Goal: Task Accomplishment & Management: Manage account settings

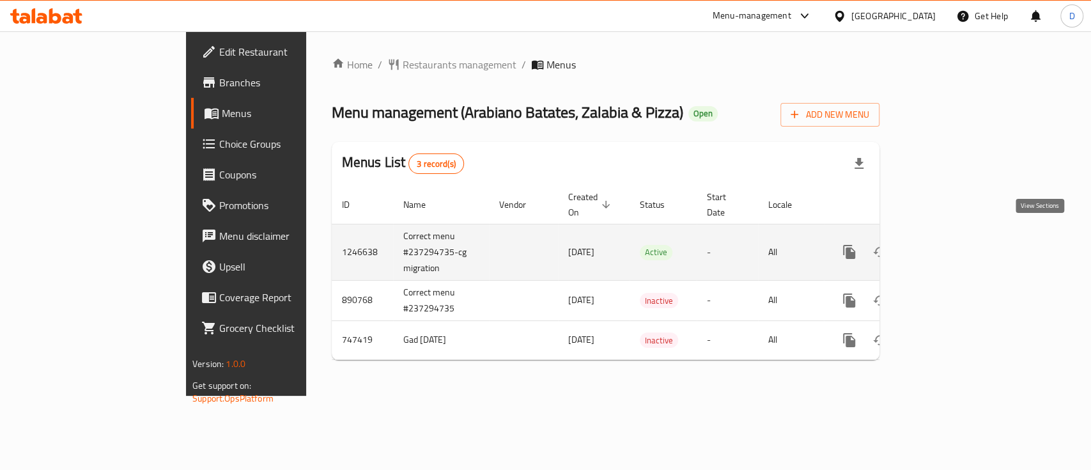
click at [949, 244] on icon "enhanced table" at bounding box center [941, 251] width 15 height 15
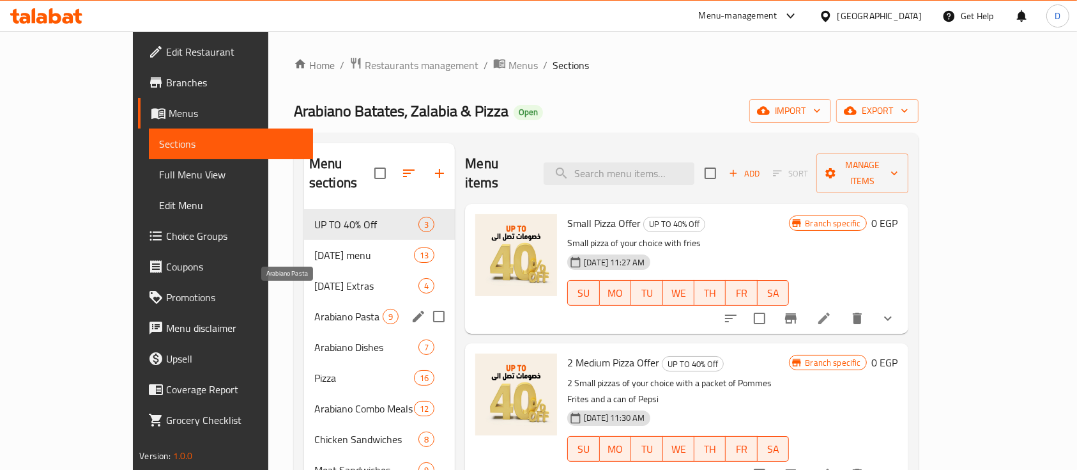
click at [328, 309] on span "Arabiano Pasta" at bounding box center [348, 316] width 68 height 15
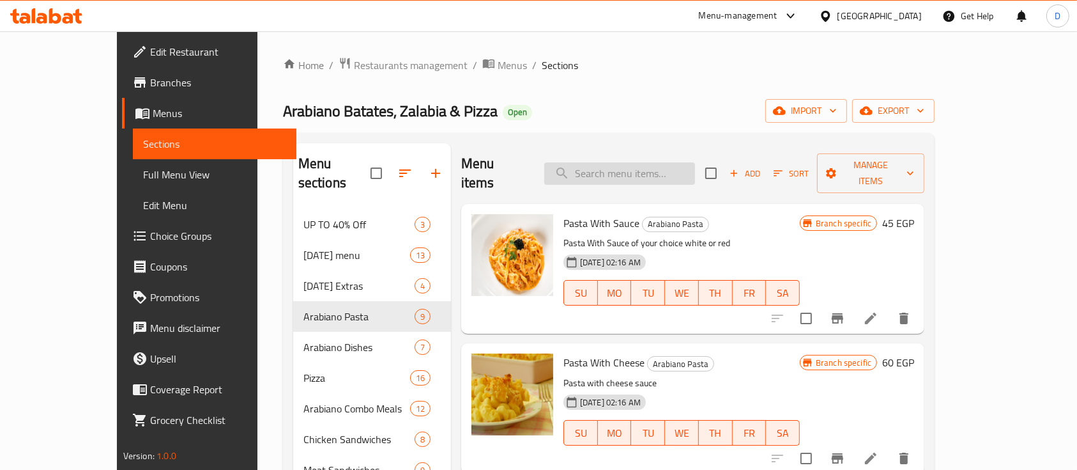
click at [667, 162] on input "search" at bounding box center [619, 173] width 151 height 22
type input "f"
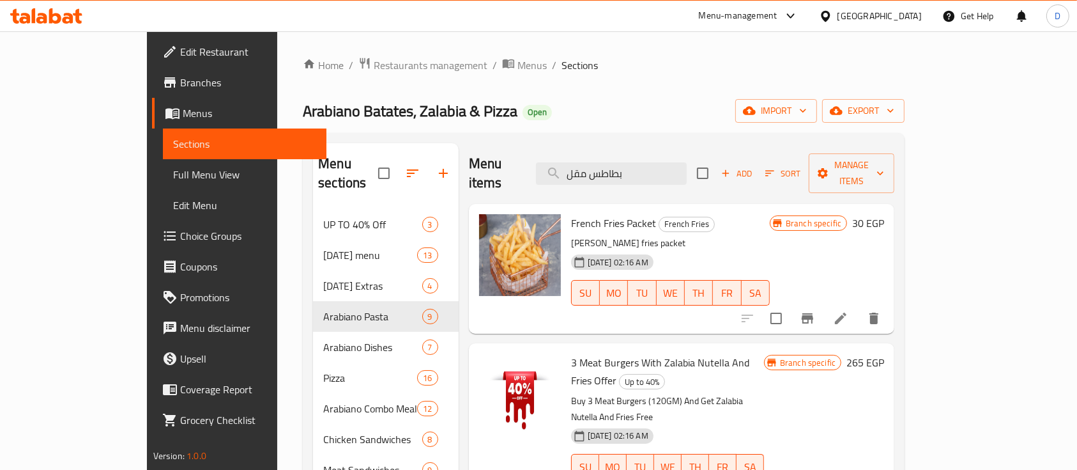
click at [814, 313] on icon "Branch-specific-item" at bounding box center [808, 318] width 12 height 10
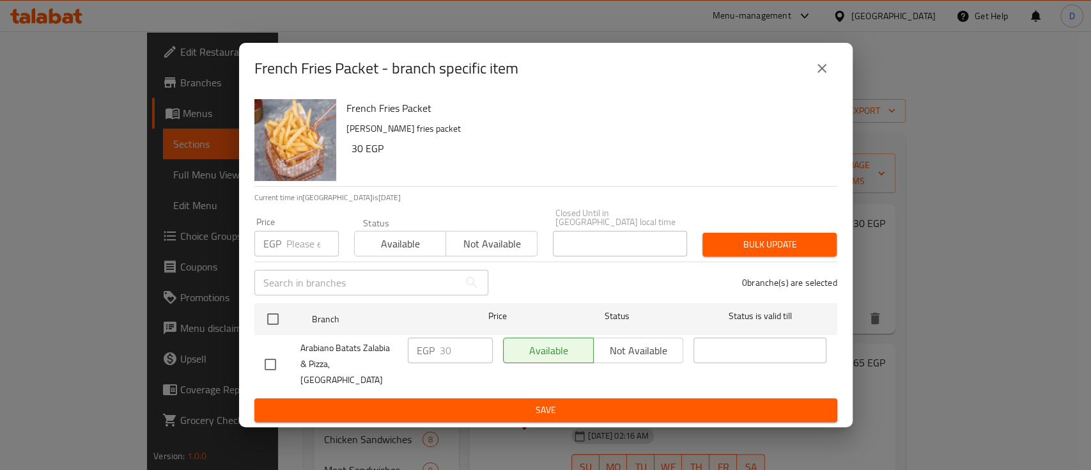
click at [815, 76] on icon "close" at bounding box center [821, 68] width 15 height 15
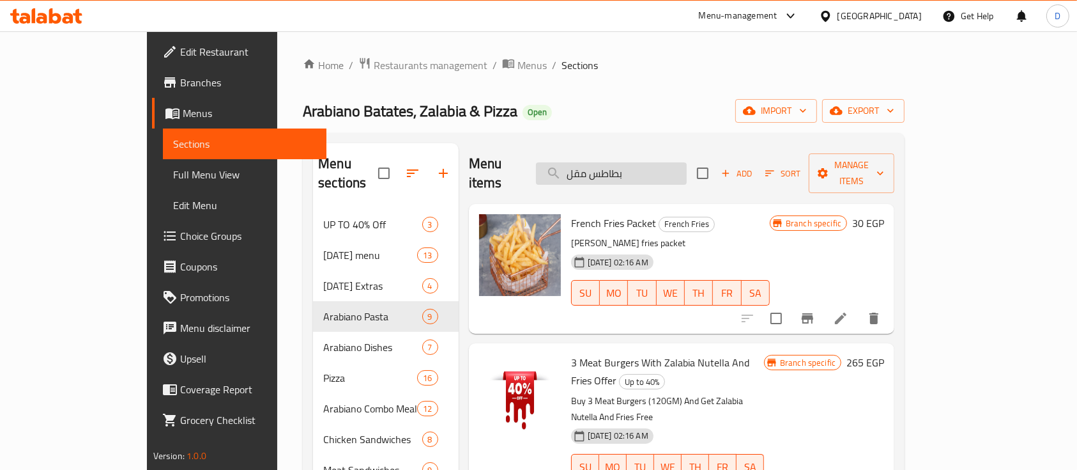
click at [687, 162] on input "بطاطس مقل" at bounding box center [611, 173] width 151 height 22
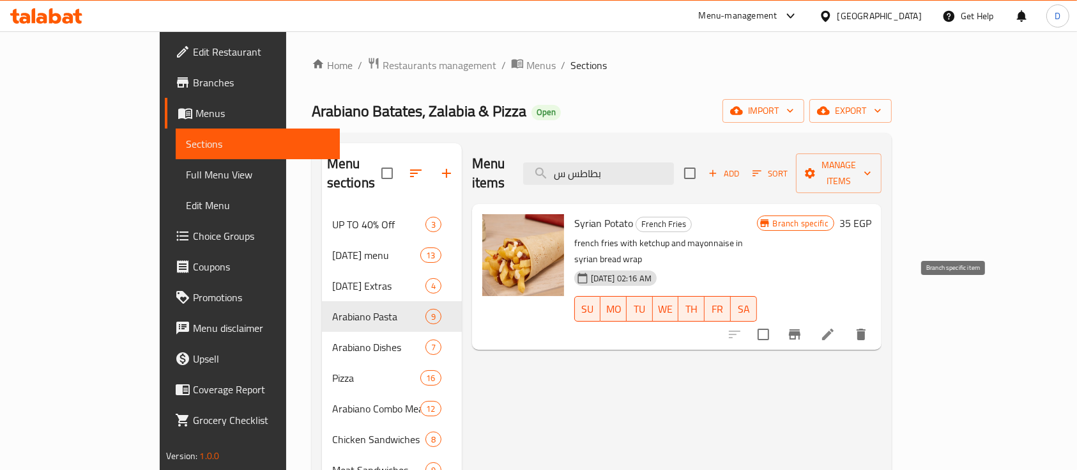
click at [803, 327] on icon "Branch-specific-item" at bounding box center [794, 334] width 15 height 15
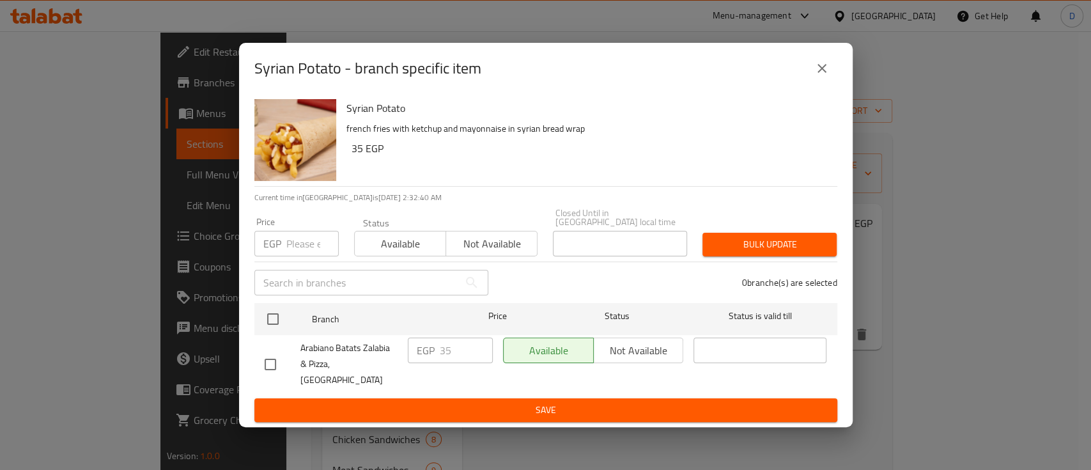
click at [814, 76] on icon "close" at bounding box center [821, 68] width 15 height 15
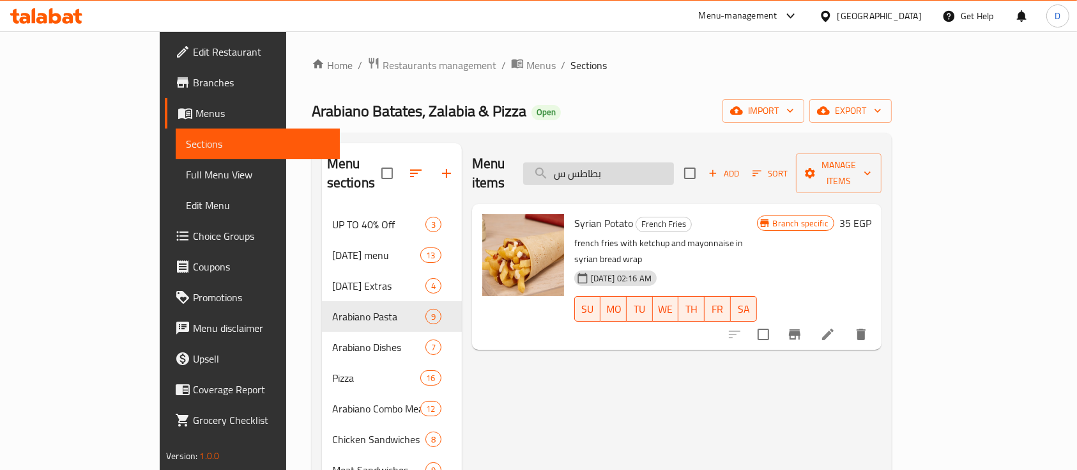
click at [665, 171] on input "بطاطس س" at bounding box center [598, 173] width 151 height 22
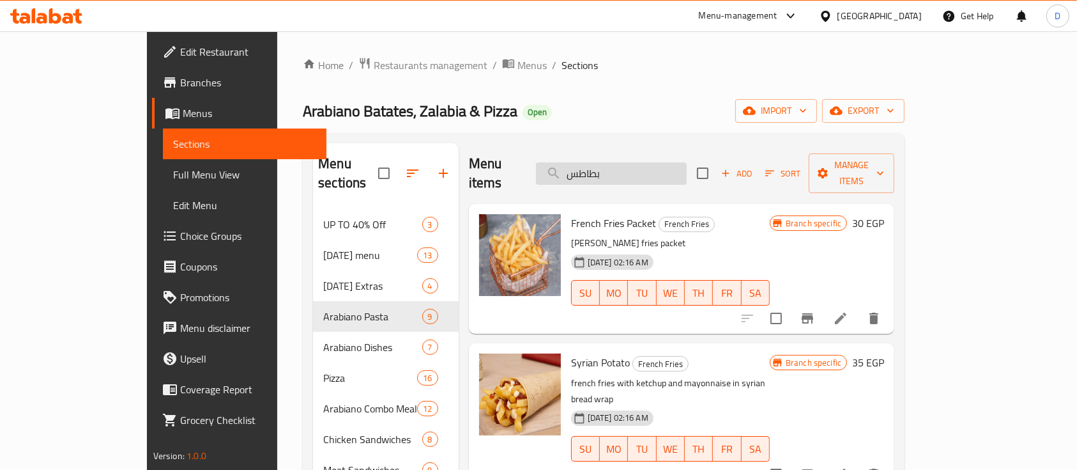
click at [681, 166] on input "بطاطس" at bounding box center [611, 173] width 151 height 22
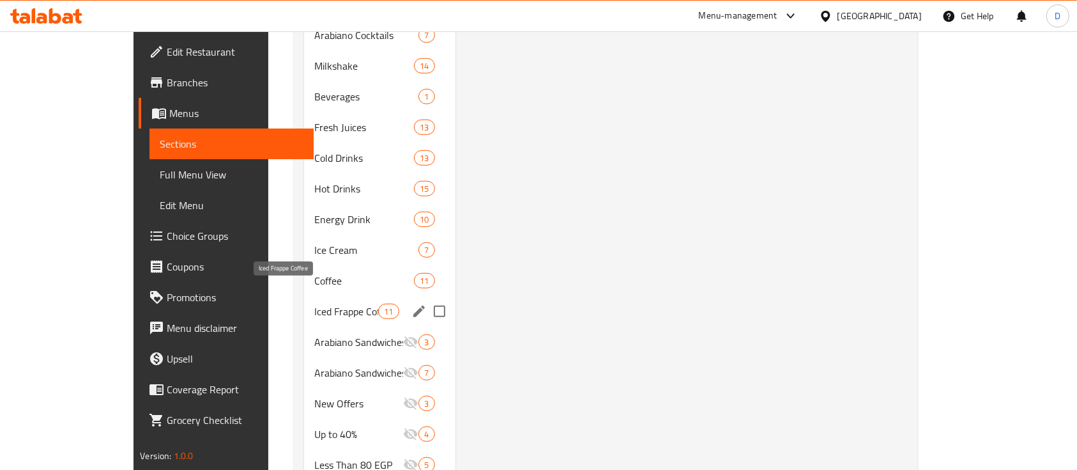
scroll to position [767, 0]
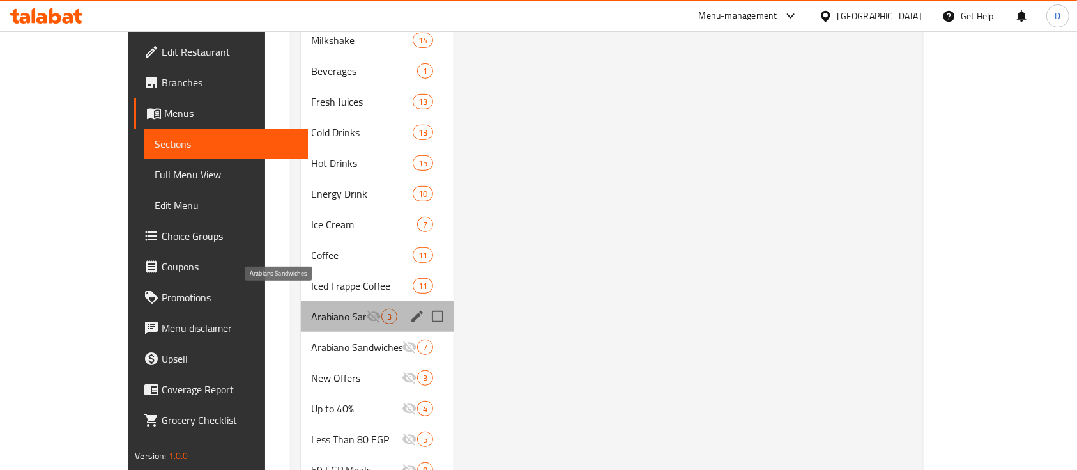
click at [311, 309] on span "Arabiano Sandwiches" at bounding box center [338, 316] width 55 height 15
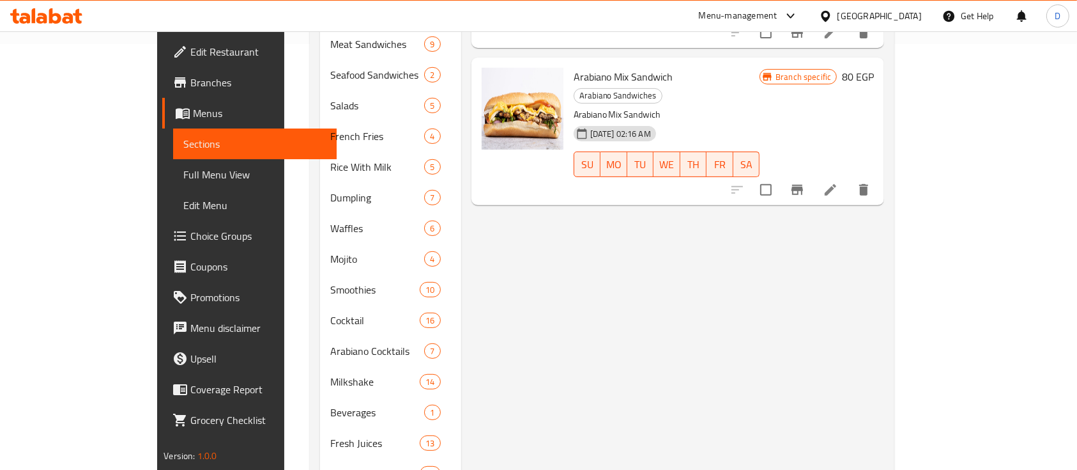
scroll to position [170, 0]
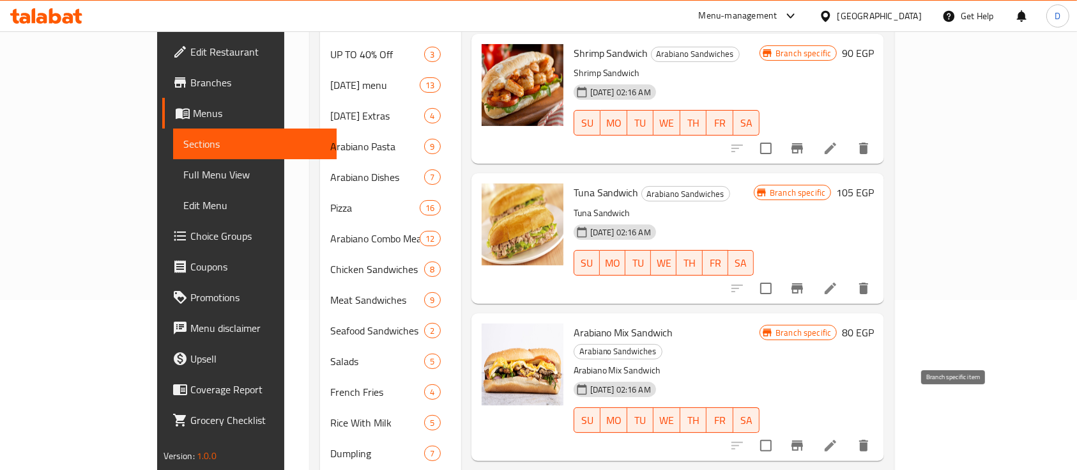
click at [805, 438] on icon "Branch-specific-item" at bounding box center [797, 445] width 15 height 15
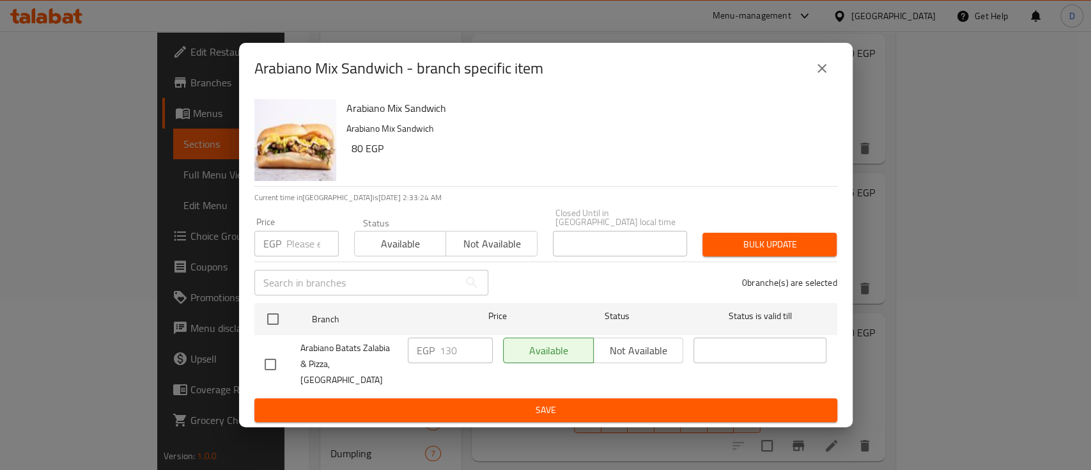
click at [823, 84] on button "close" at bounding box center [822, 68] width 31 height 31
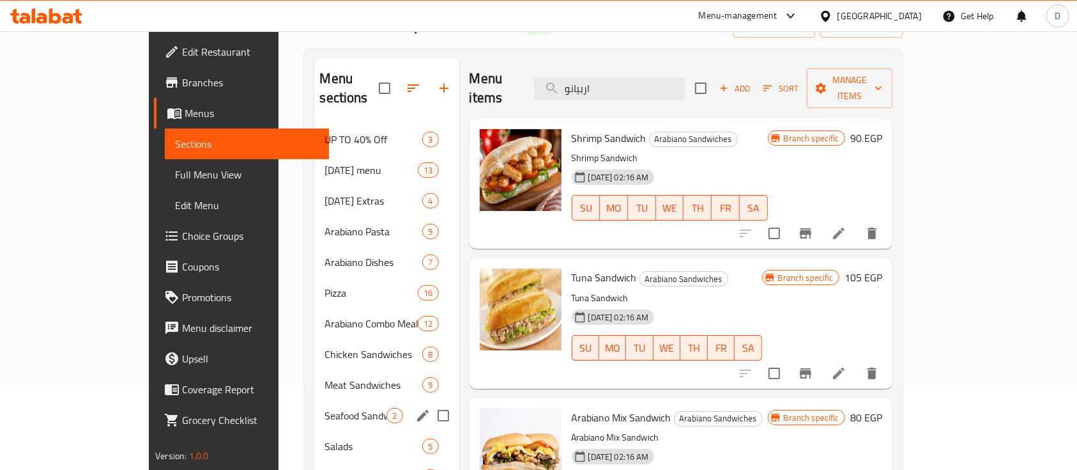
scroll to position [0, 0]
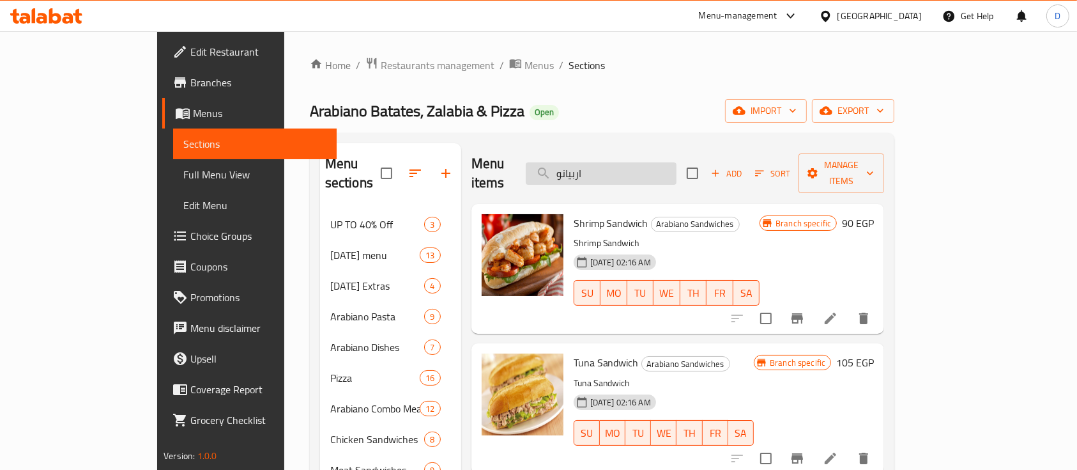
click at [665, 162] on input "اربيانو" at bounding box center [601, 173] width 151 height 22
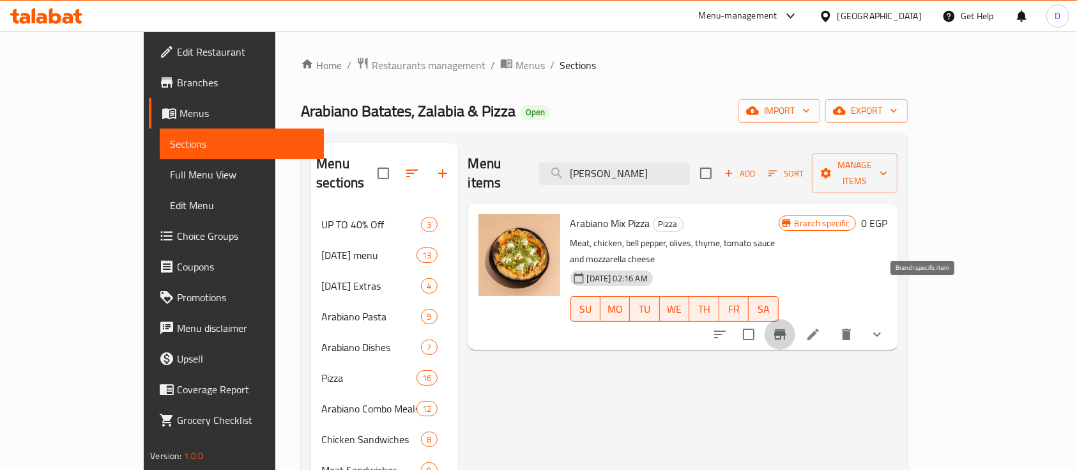
click at [788, 327] on icon "Branch-specific-item" at bounding box center [780, 334] width 15 height 15
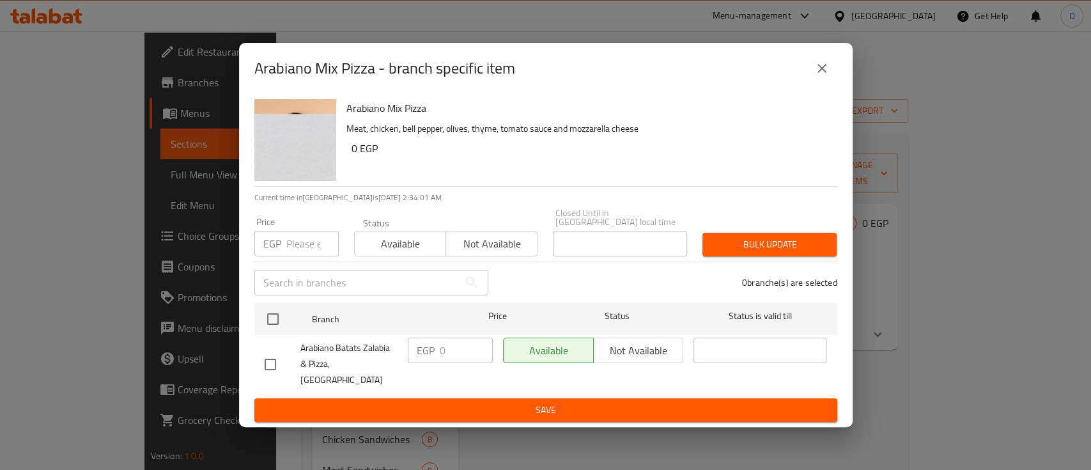
click at [828, 72] on button "close" at bounding box center [822, 68] width 31 height 31
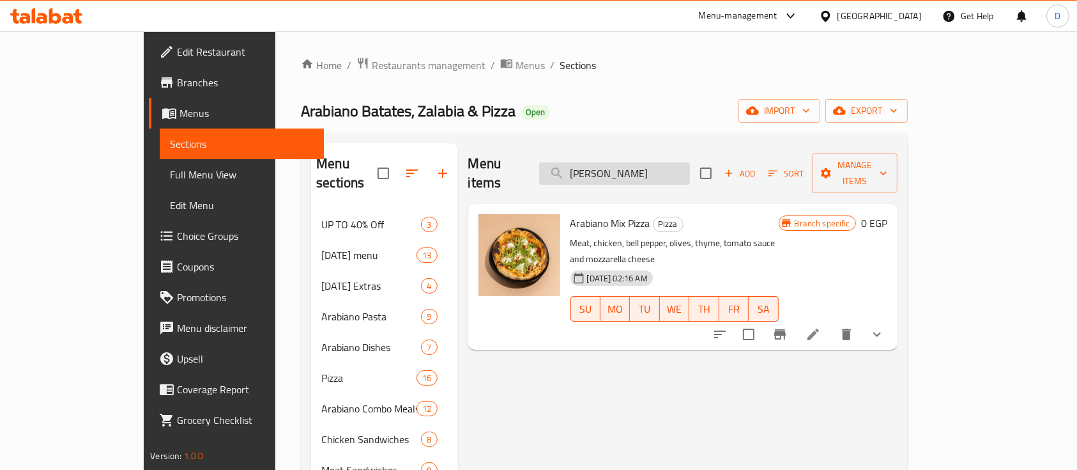
click at [690, 168] on input "اربيانو ميكس" at bounding box center [614, 173] width 151 height 22
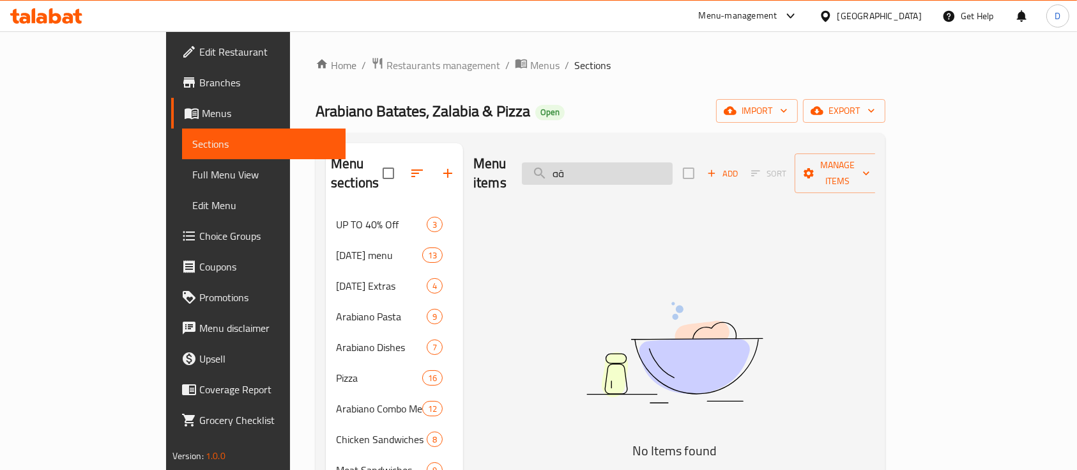
type input "ة"
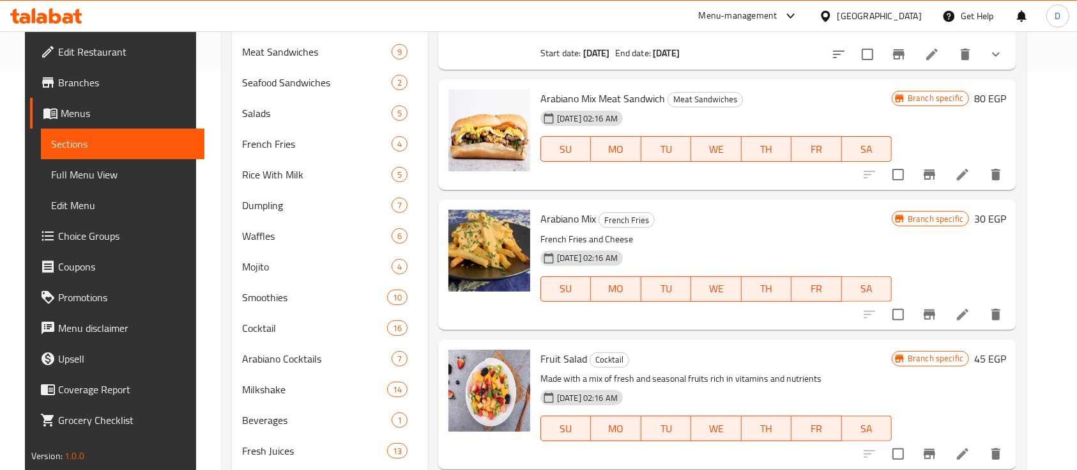
scroll to position [426, 0]
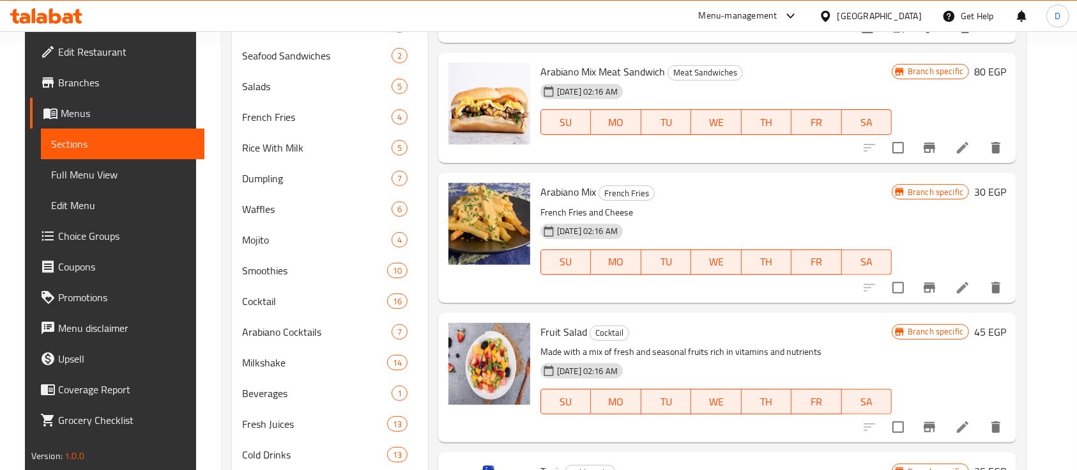
type input "mix"
click at [936, 286] on icon "Branch-specific-item" at bounding box center [930, 287] width 12 height 10
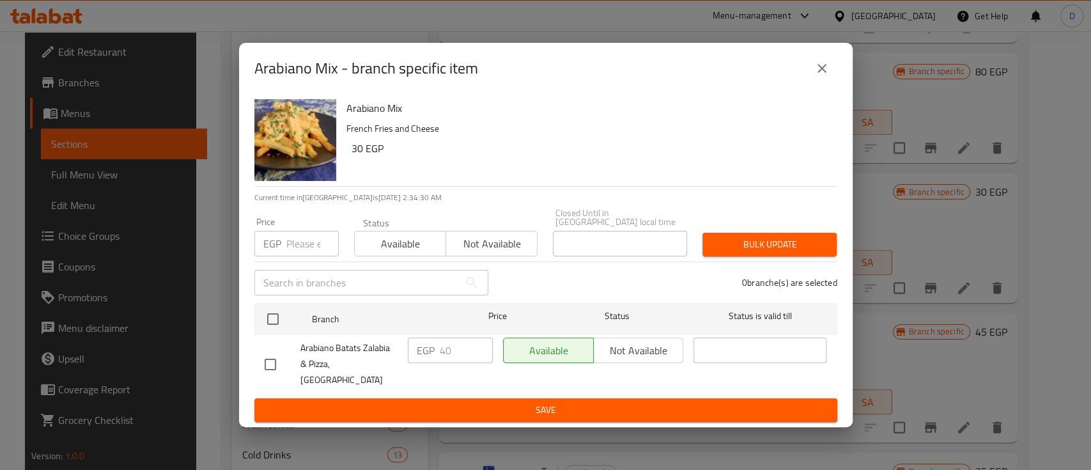
click at [828, 76] on icon "close" at bounding box center [821, 68] width 15 height 15
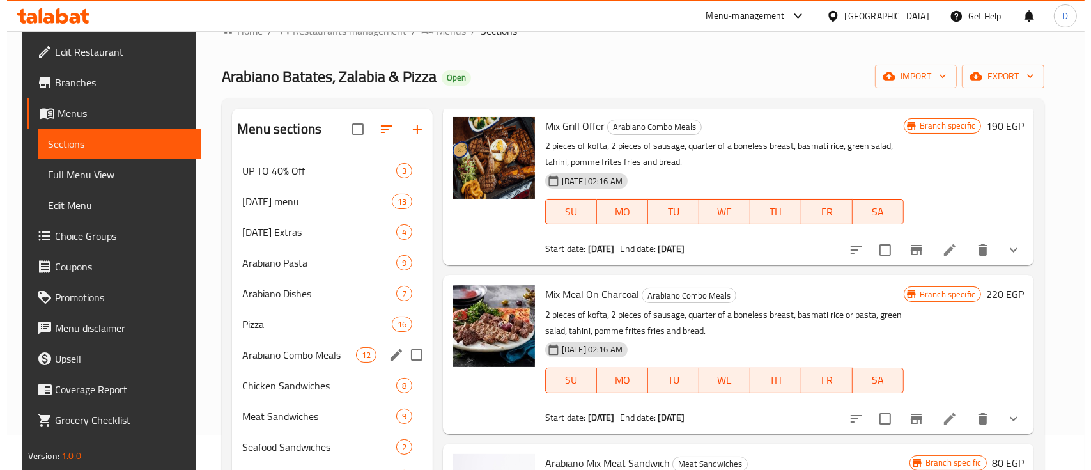
scroll to position [0, 0]
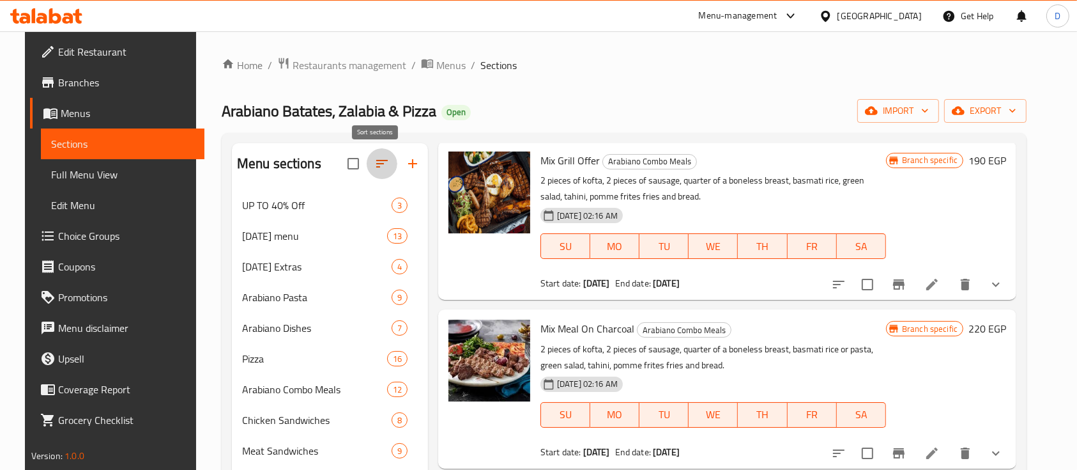
click at [367, 156] on button "button" at bounding box center [382, 163] width 31 height 31
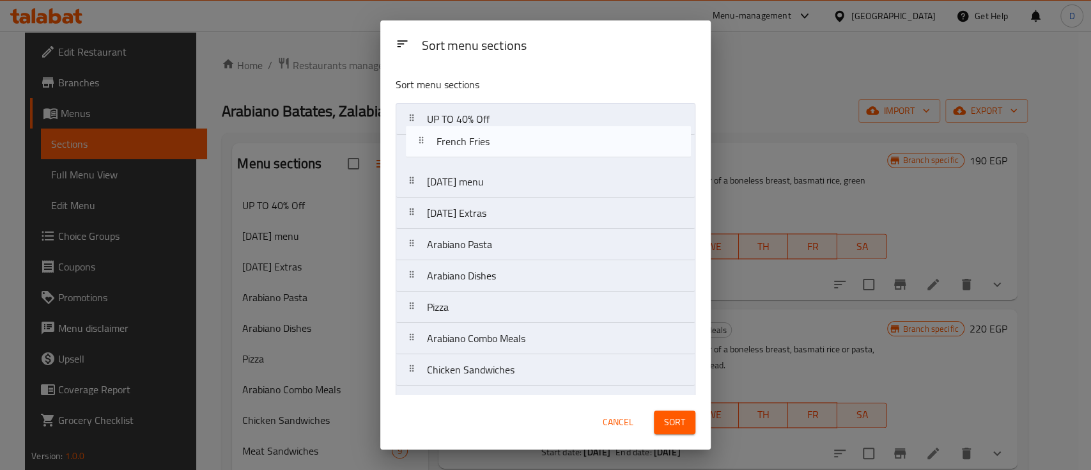
drag, startPoint x: 497, startPoint y: 298, endPoint x: 507, endPoint y: 137, distance: 161.3
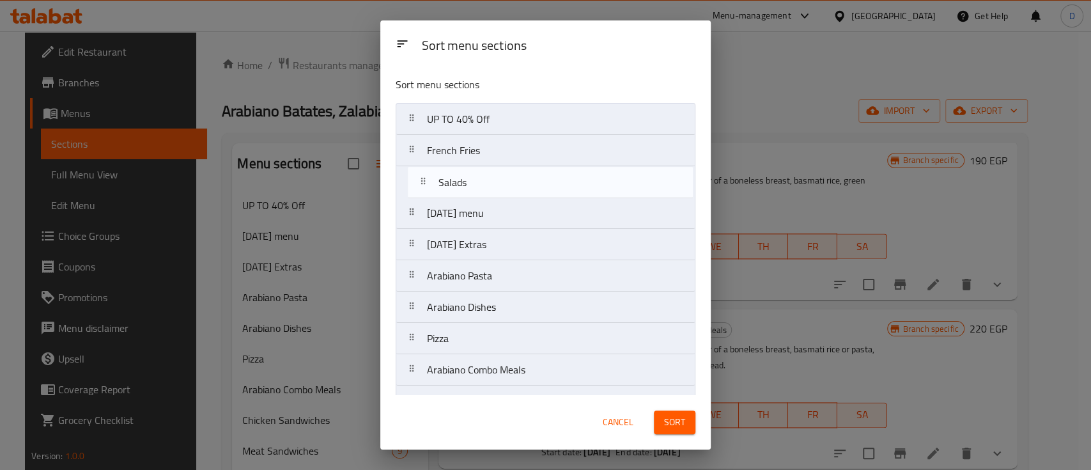
drag, startPoint x: 549, startPoint y: 295, endPoint x: 562, endPoint y: 181, distance: 113.9
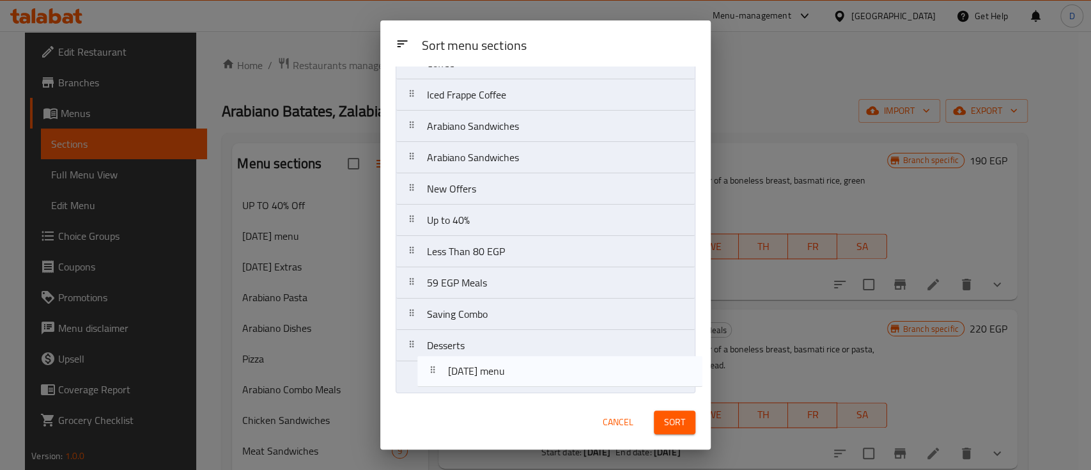
drag, startPoint x: 545, startPoint y: 215, endPoint x: 566, endPoint y: 378, distance: 164.3
drag, startPoint x: 571, startPoint y: 222, endPoint x: 569, endPoint y: 371, distance: 148.9
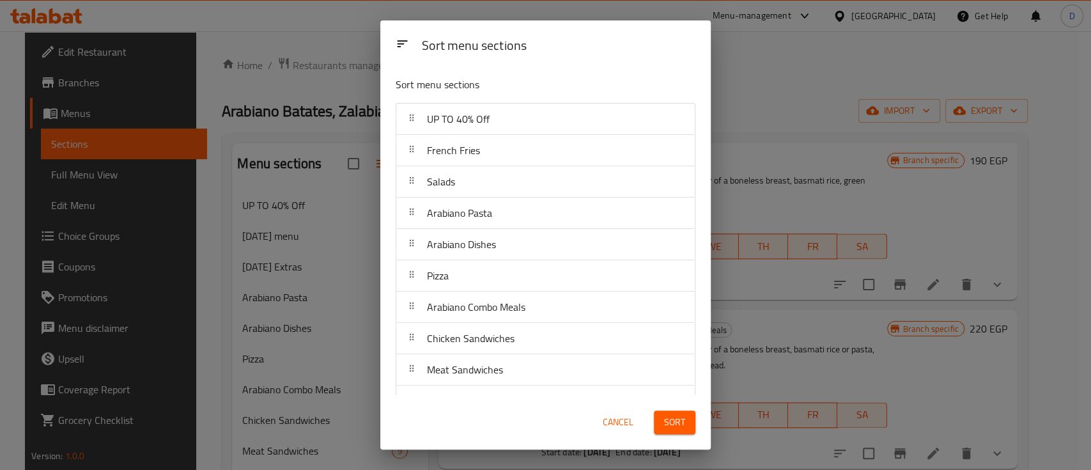
drag, startPoint x: 670, startPoint y: 420, endPoint x: 721, endPoint y: 222, distance: 204.4
click at [672, 420] on span "Sort" at bounding box center [674, 422] width 21 height 16
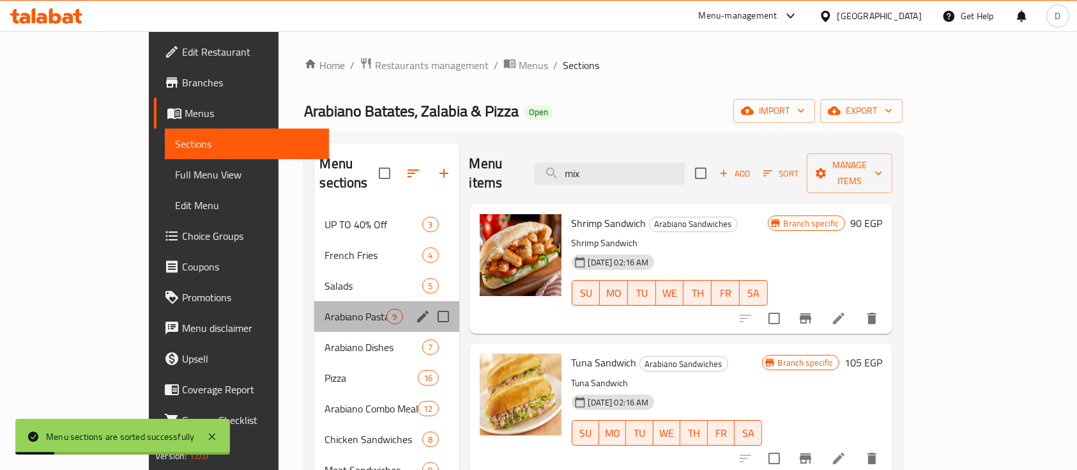
click at [314, 301] on div "Arabiano Pasta 9" at bounding box center [386, 316] width 144 height 31
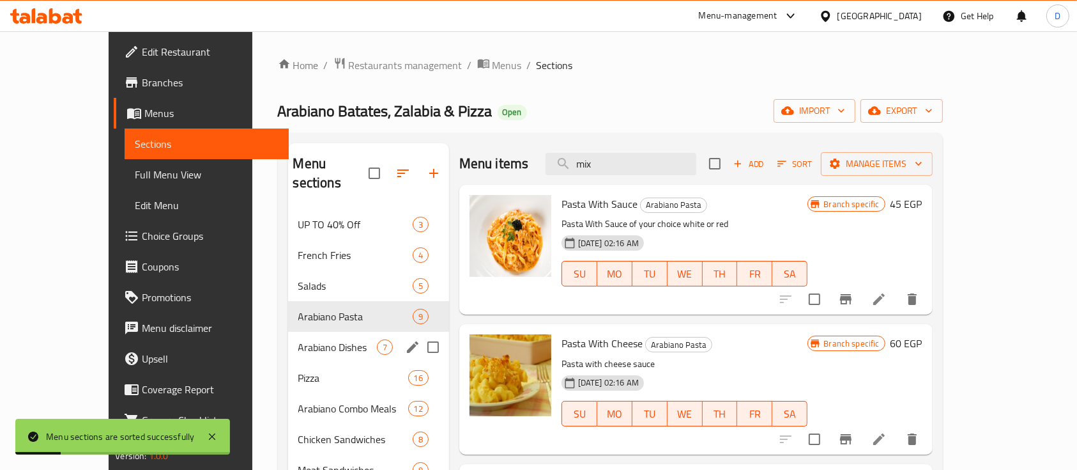
click at [312, 339] on span "Arabiano Dishes" at bounding box center [337, 346] width 79 height 15
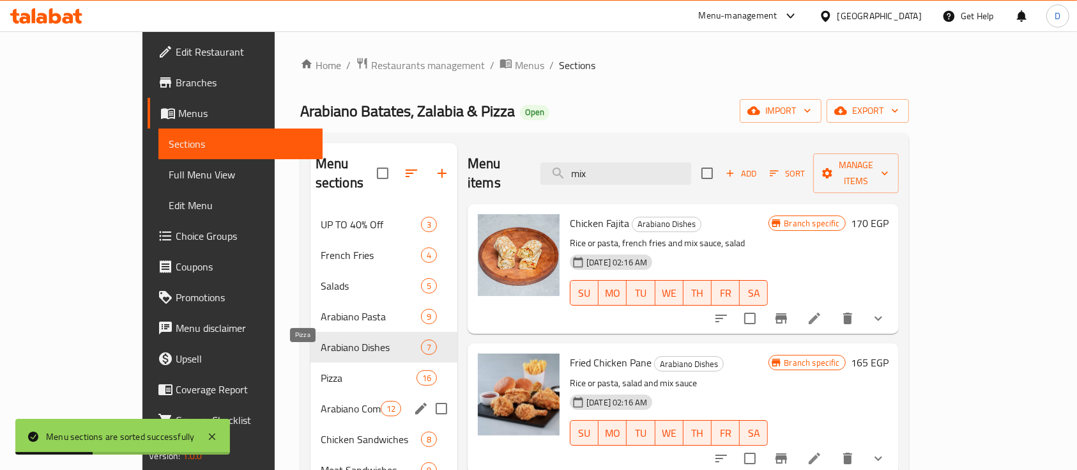
scroll to position [85, 0]
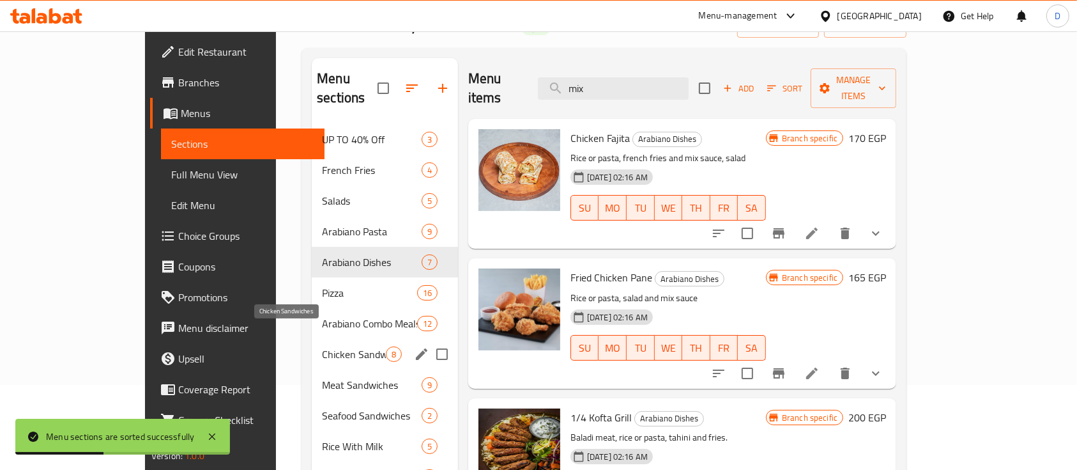
click at [322, 346] on span "Chicken Sandwiches" at bounding box center [354, 353] width 64 height 15
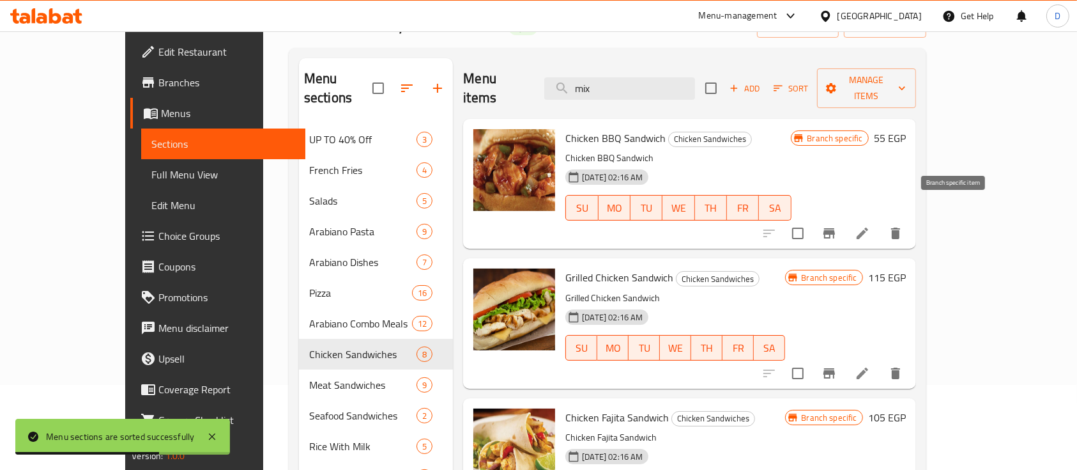
click at [837, 226] on icon "Branch-specific-item" at bounding box center [829, 233] width 15 height 15
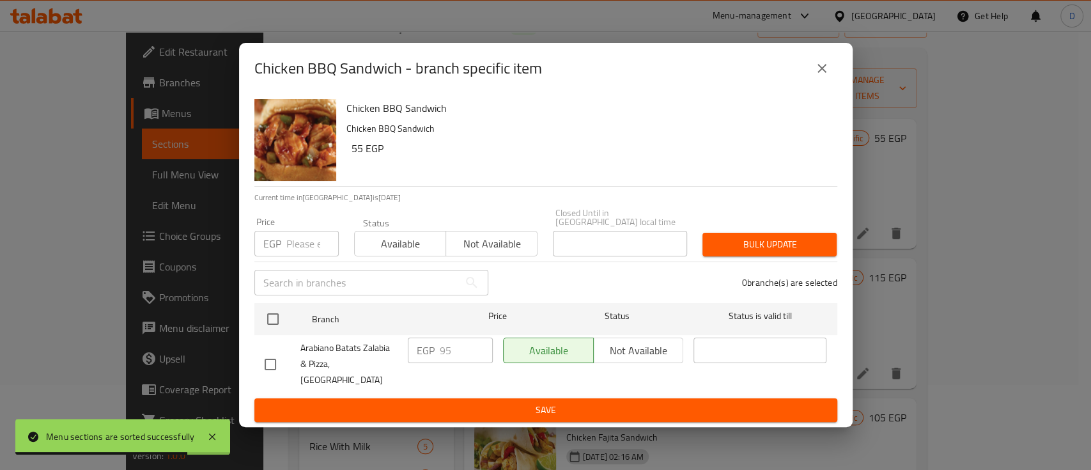
click at [826, 76] on icon "close" at bounding box center [821, 68] width 15 height 15
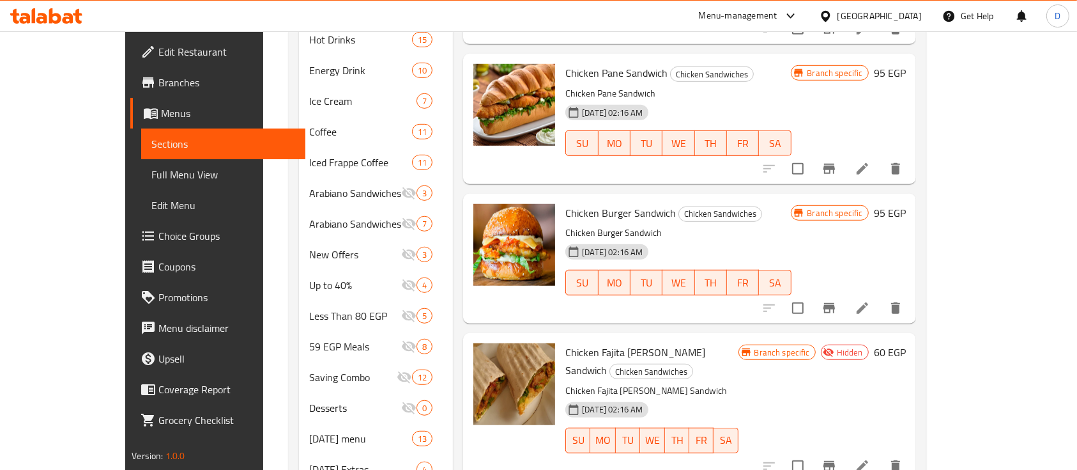
scroll to position [852, 0]
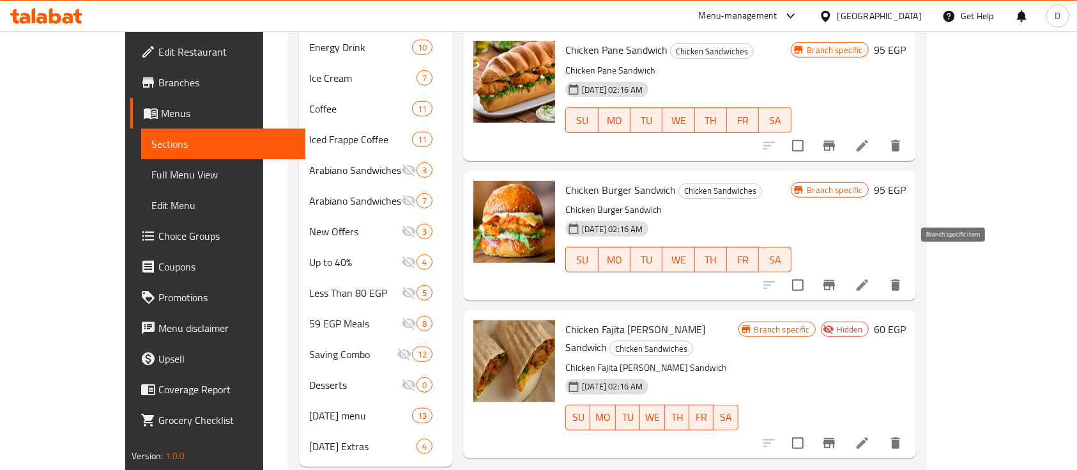
click at [835, 280] on icon "Branch-specific-item" at bounding box center [830, 285] width 12 height 10
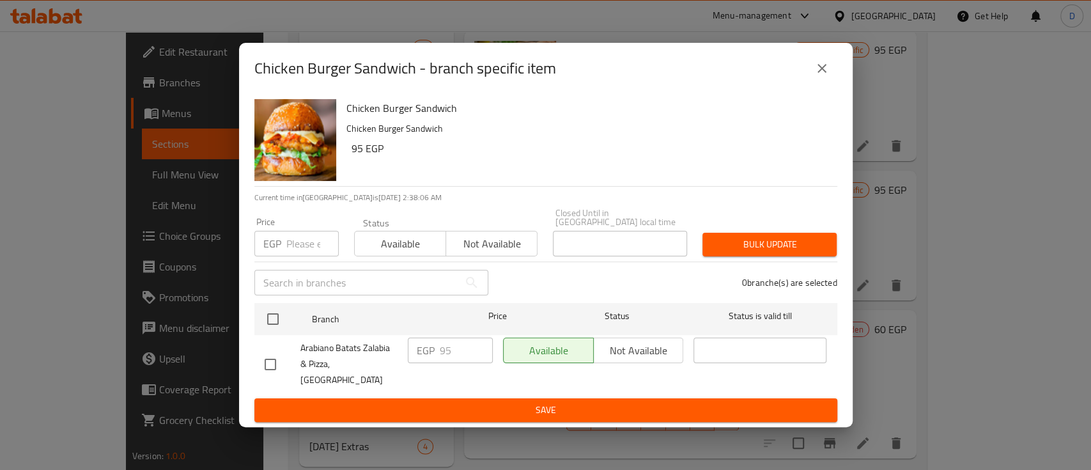
click at [830, 81] on button "close" at bounding box center [822, 68] width 31 height 31
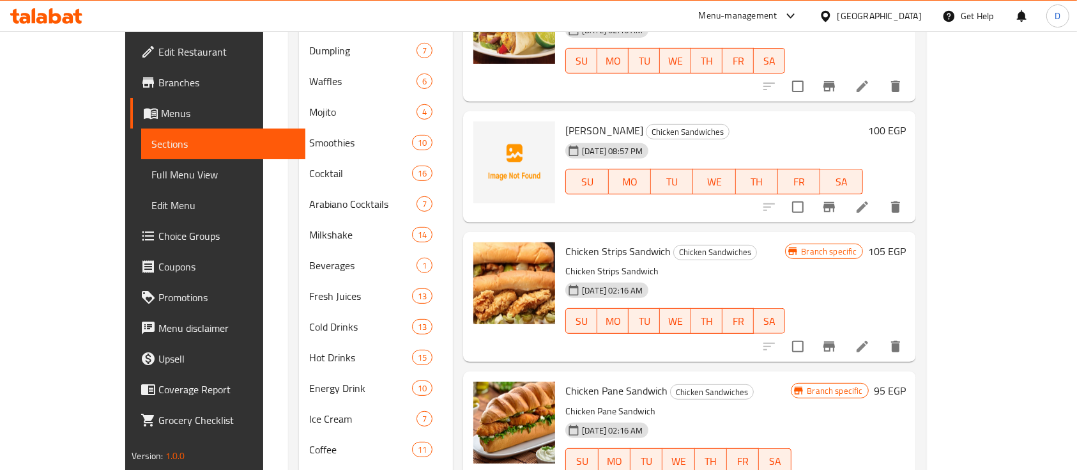
scroll to position [865, 0]
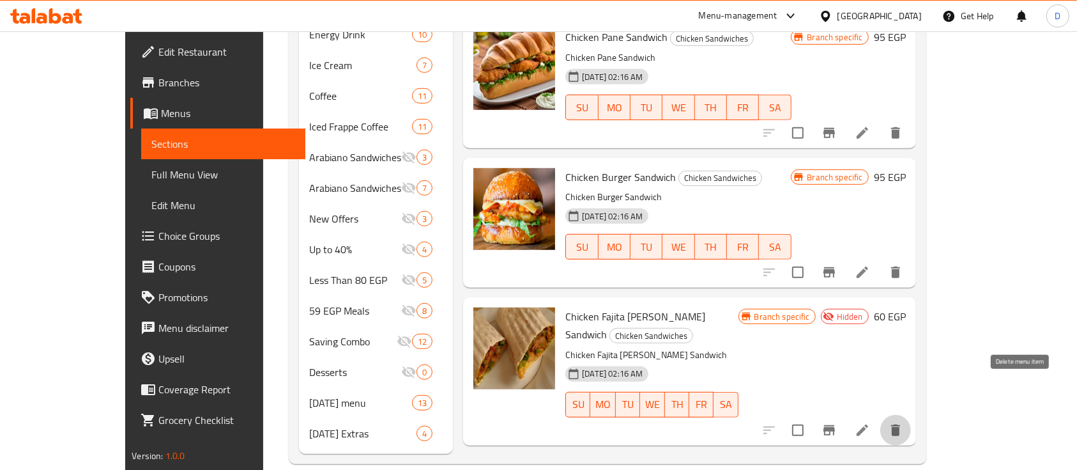
click at [911, 415] on button "delete" at bounding box center [896, 430] width 31 height 31
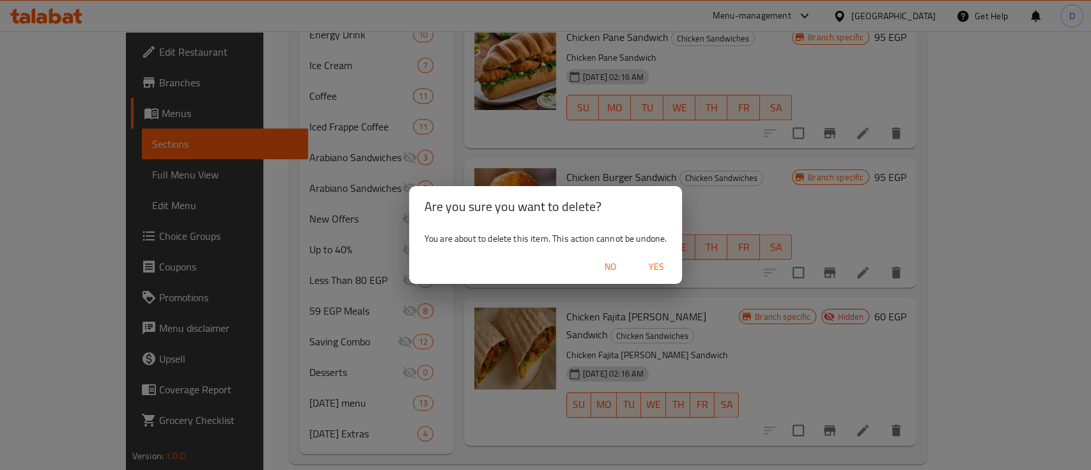
click at [663, 277] on button "Yes" at bounding box center [656, 267] width 41 height 24
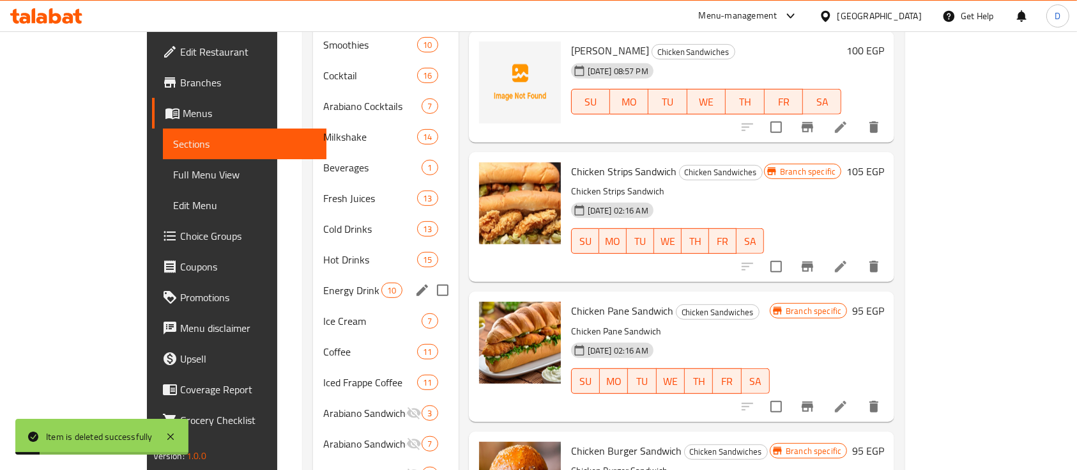
scroll to position [268, 0]
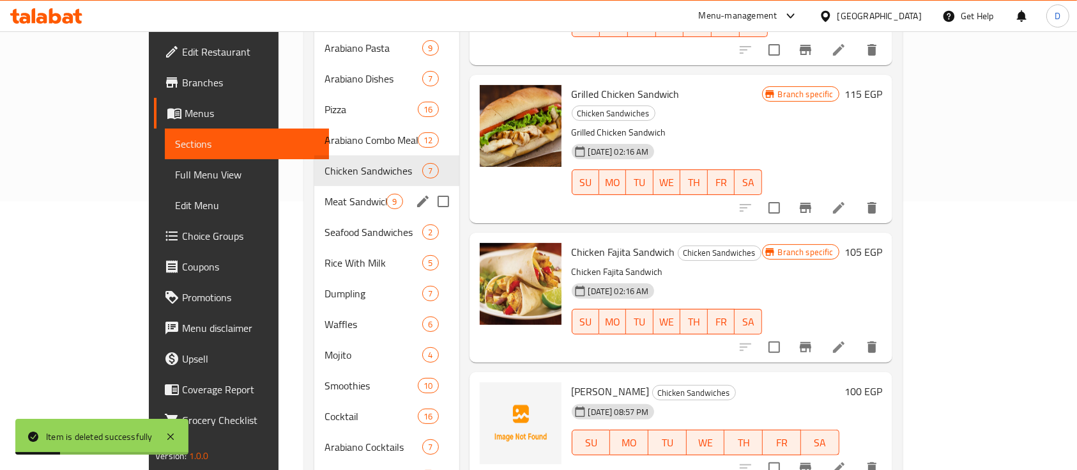
click at [325, 194] on span "Meat Sandwiches" at bounding box center [356, 201] width 62 height 15
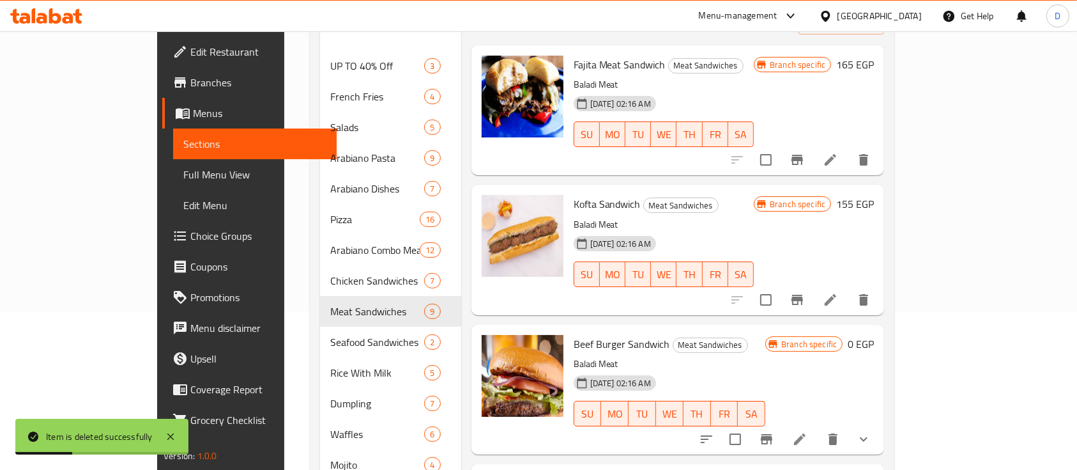
scroll to position [13, 0]
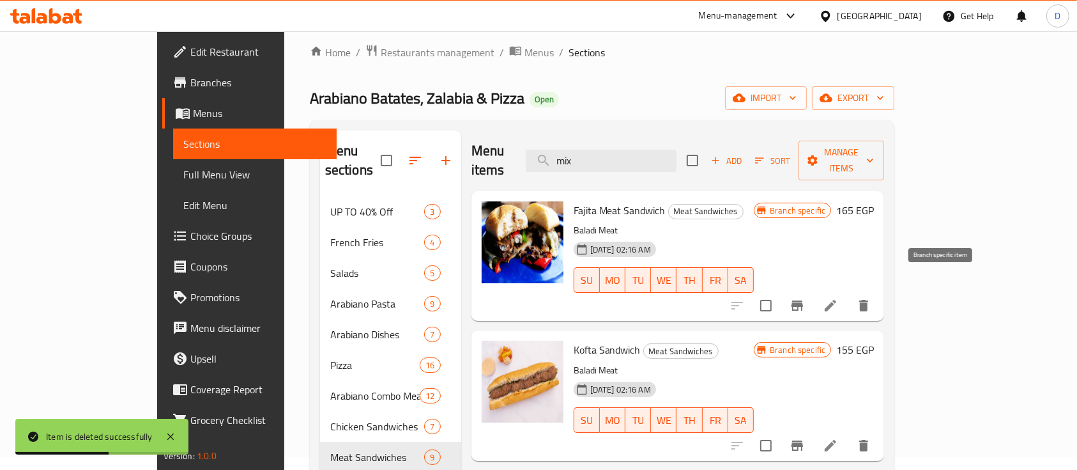
click at [813, 290] on button "Branch-specific-item" at bounding box center [797, 305] width 31 height 31
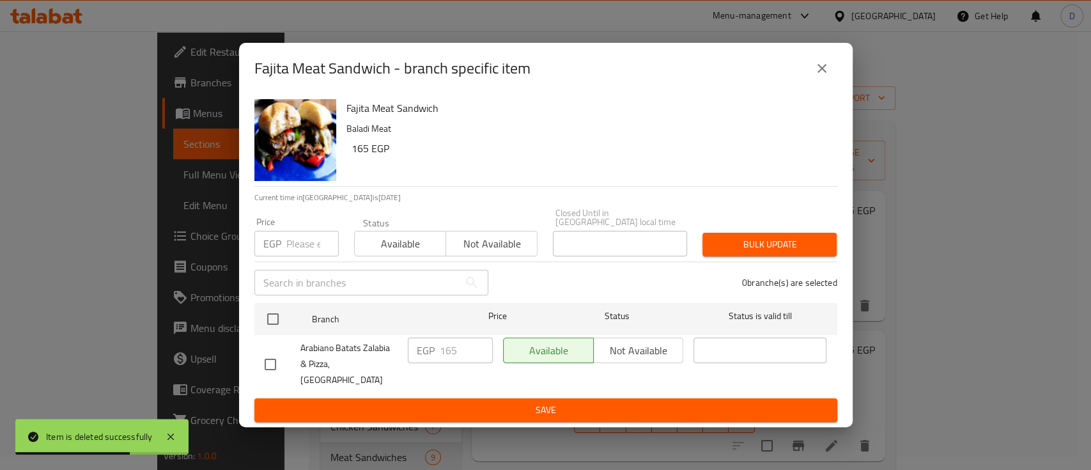
click at [814, 76] on icon "close" at bounding box center [821, 68] width 15 height 15
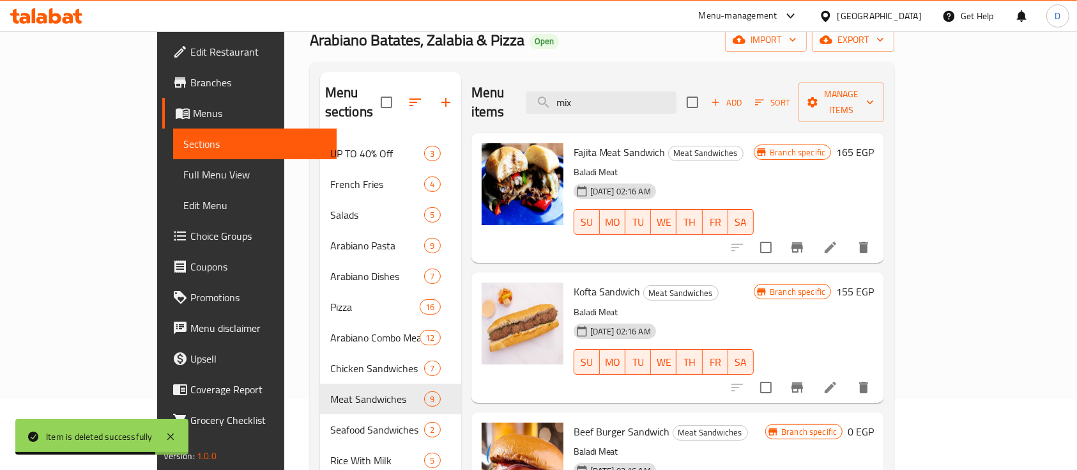
scroll to position [98, 0]
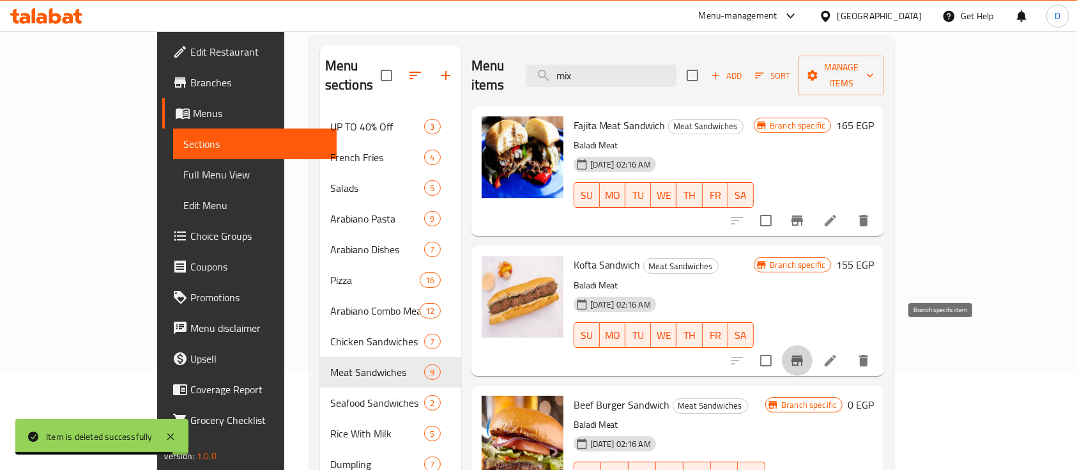
click at [805, 353] on icon "Branch-specific-item" at bounding box center [797, 360] width 15 height 15
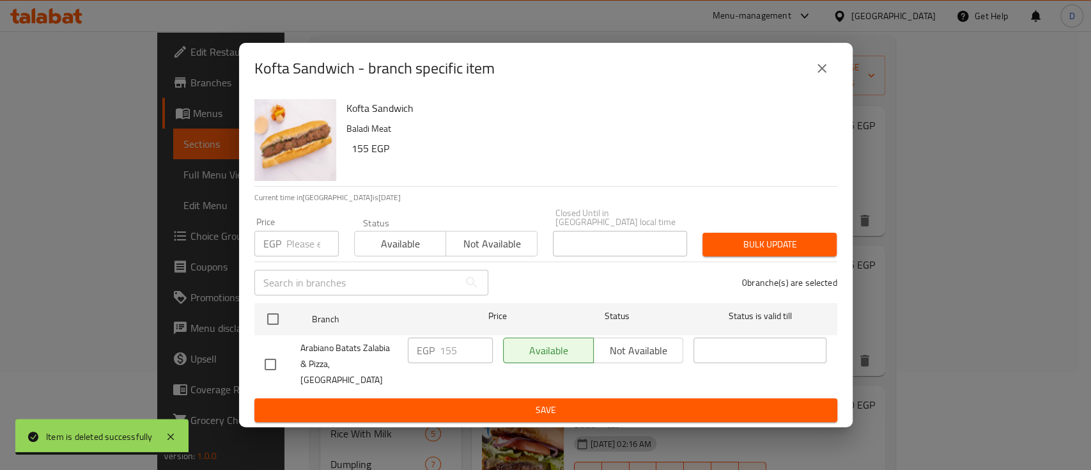
click at [835, 84] on button "close" at bounding box center [822, 68] width 31 height 31
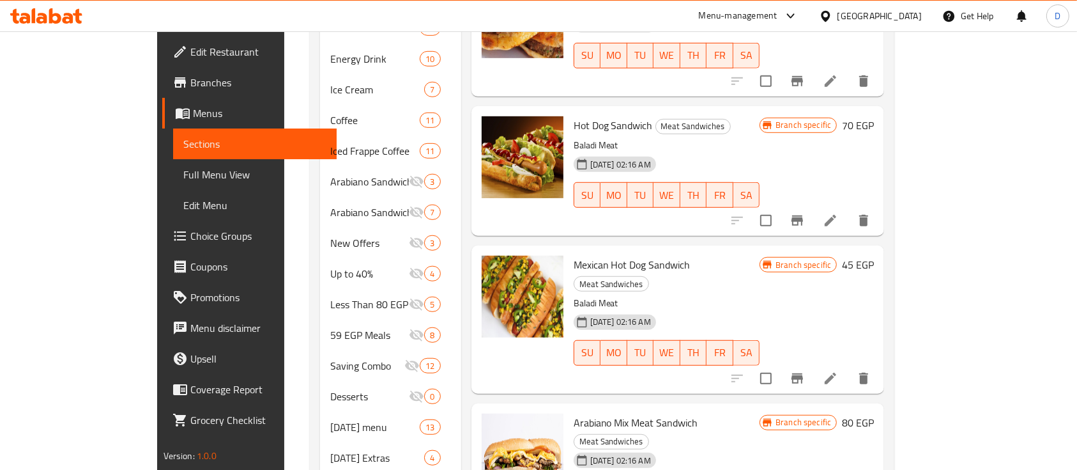
scroll to position [865, 0]
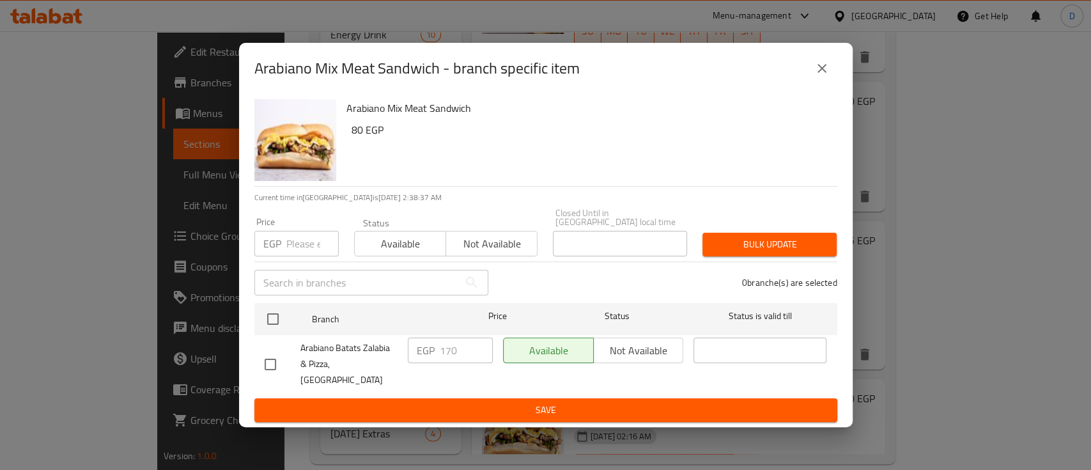
click at [828, 76] on icon "close" at bounding box center [821, 68] width 15 height 15
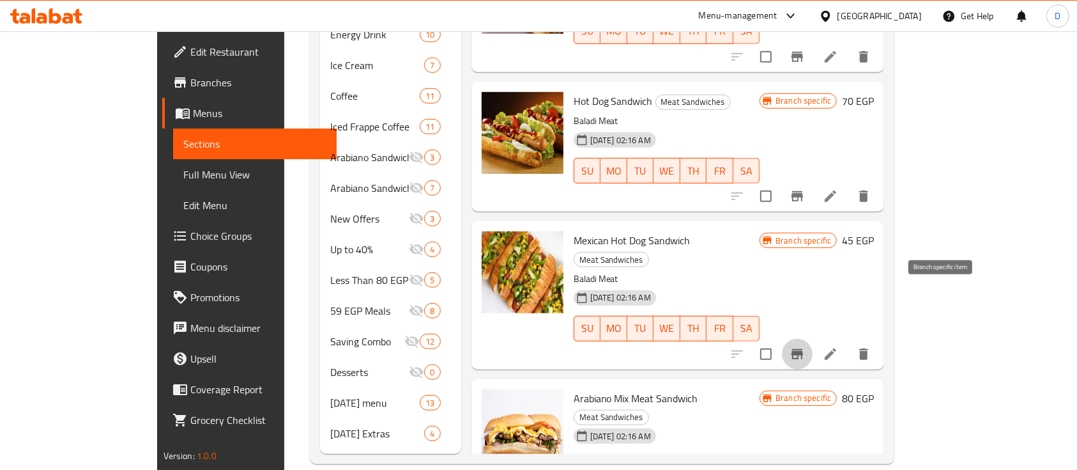
click at [805, 346] on icon "Branch-specific-item" at bounding box center [797, 353] width 15 height 15
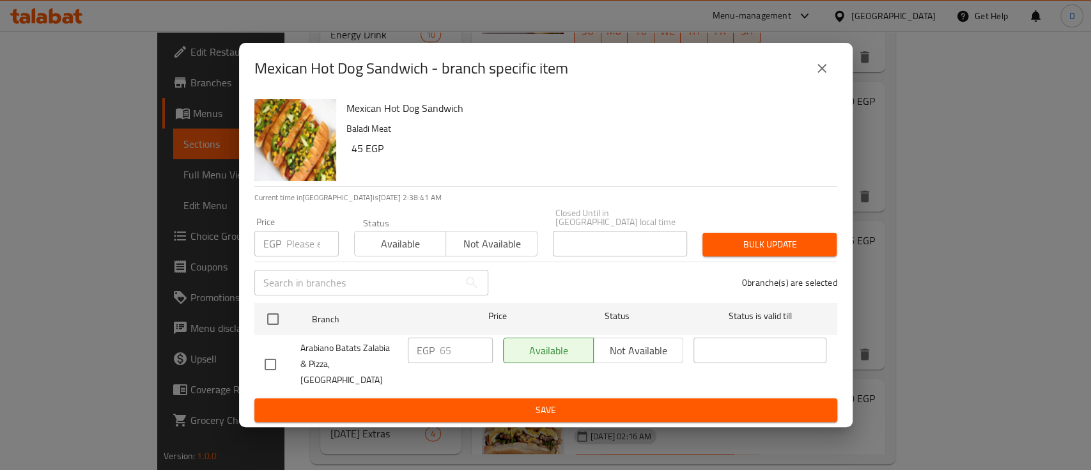
click at [822, 76] on icon "close" at bounding box center [821, 68] width 15 height 15
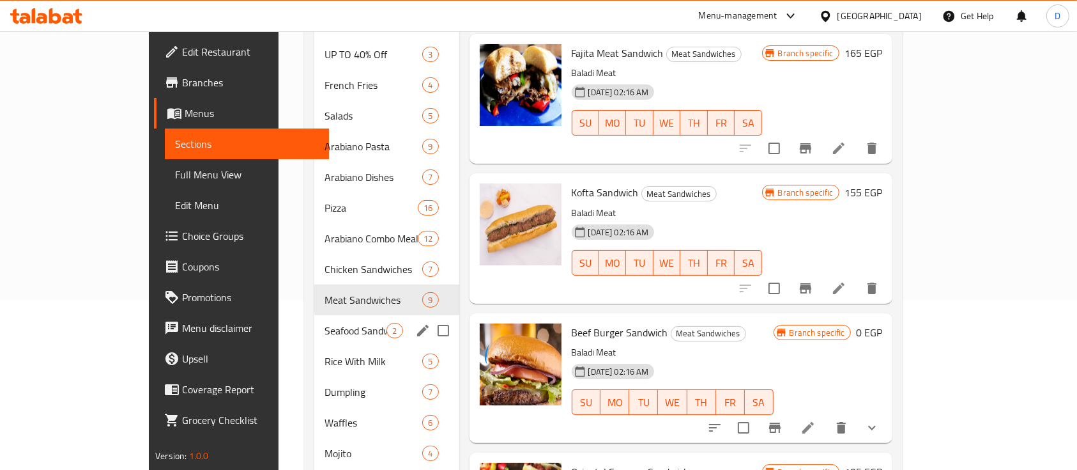
scroll to position [85, 0]
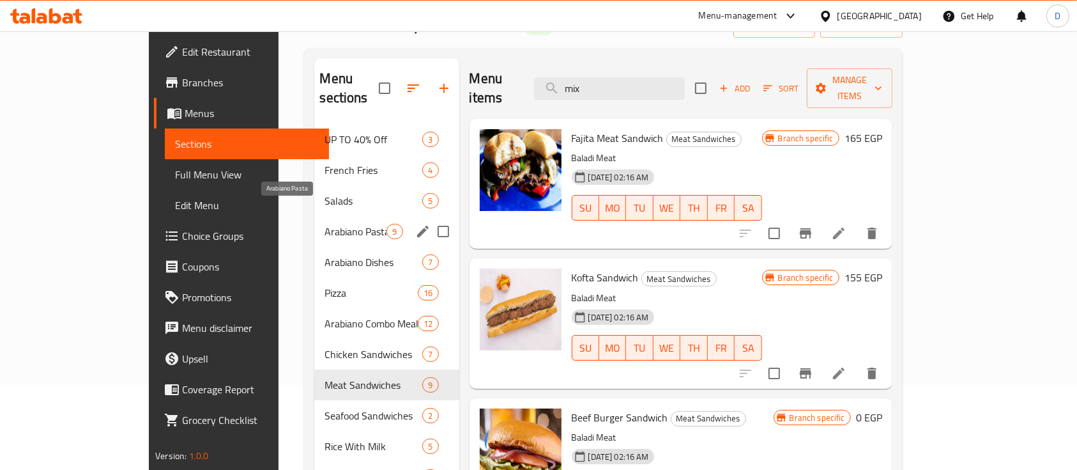
click at [325, 224] on span "Arabiano Pasta" at bounding box center [356, 231] width 62 height 15
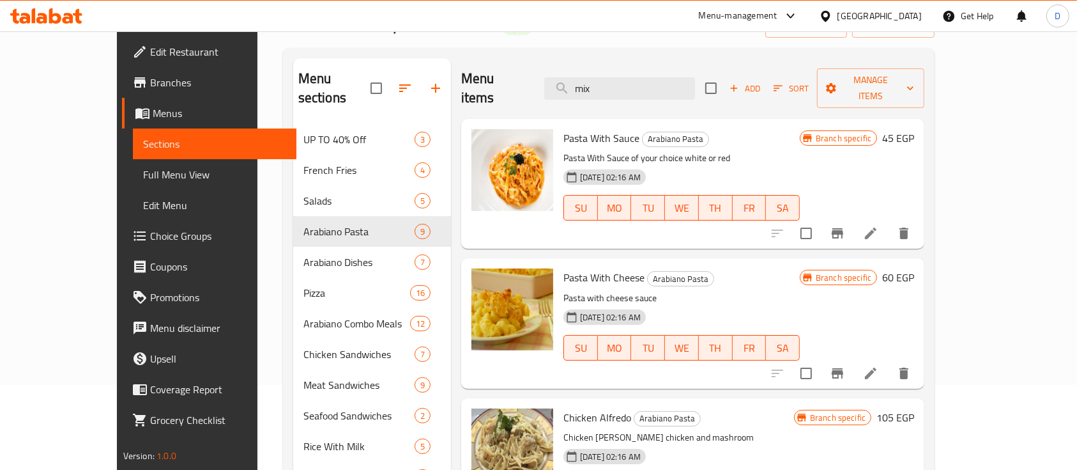
click at [845, 226] on icon "Branch-specific-item" at bounding box center [837, 233] width 15 height 15
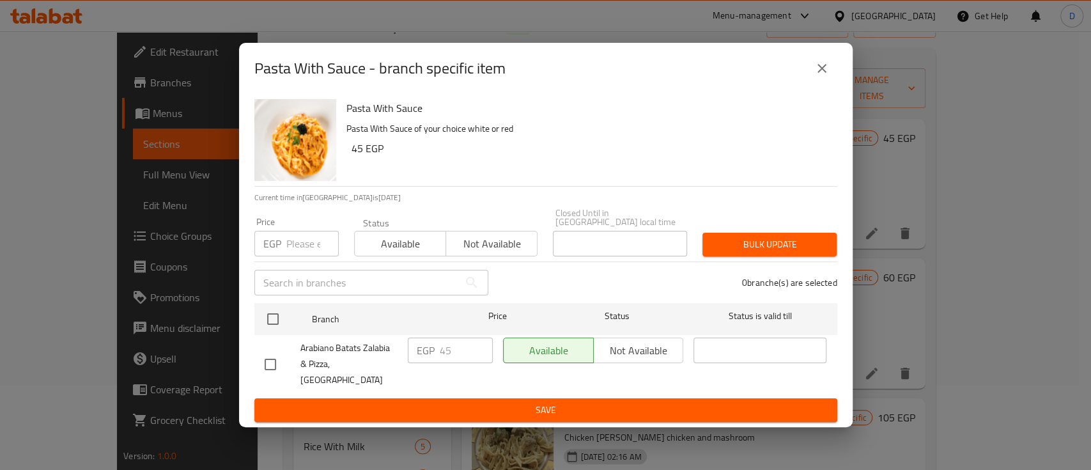
drag, startPoint x: 818, startPoint y: 93, endPoint x: 808, endPoint y: 69, distance: 26.3
click at [817, 84] on button "close" at bounding box center [822, 68] width 31 height 31
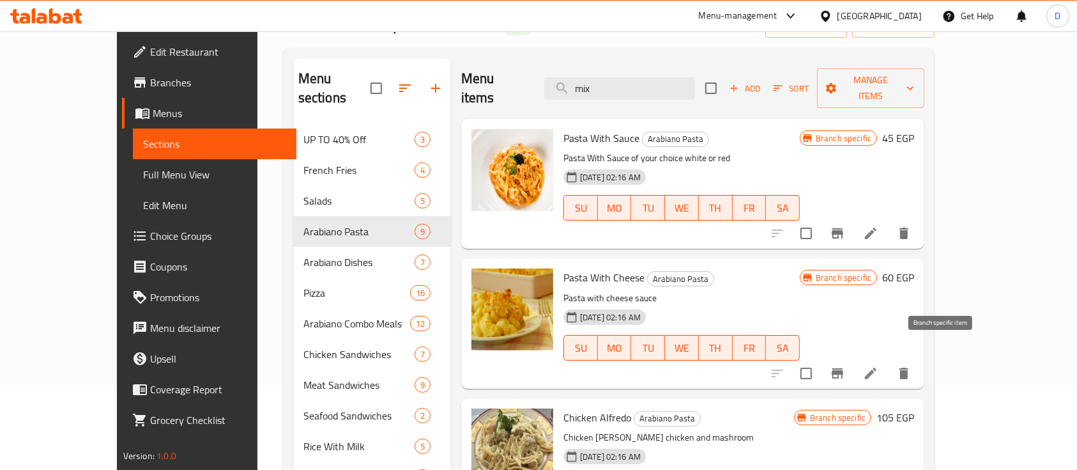
click at [845, 366] on icon "Branch-specific-item" at bounding box center [837, 373] width 15 height 15
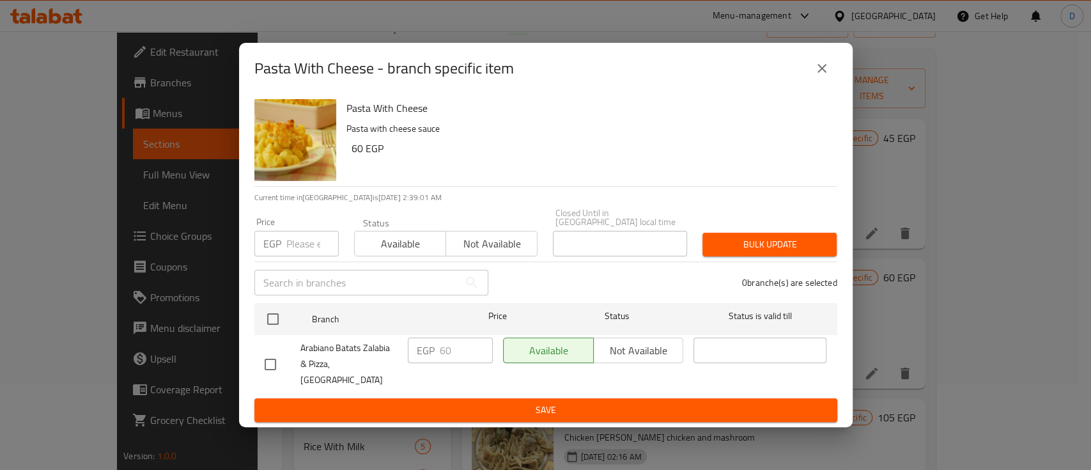
click at [830, 79] on button "close" at bounding box center [822, 68] width 31 height 31
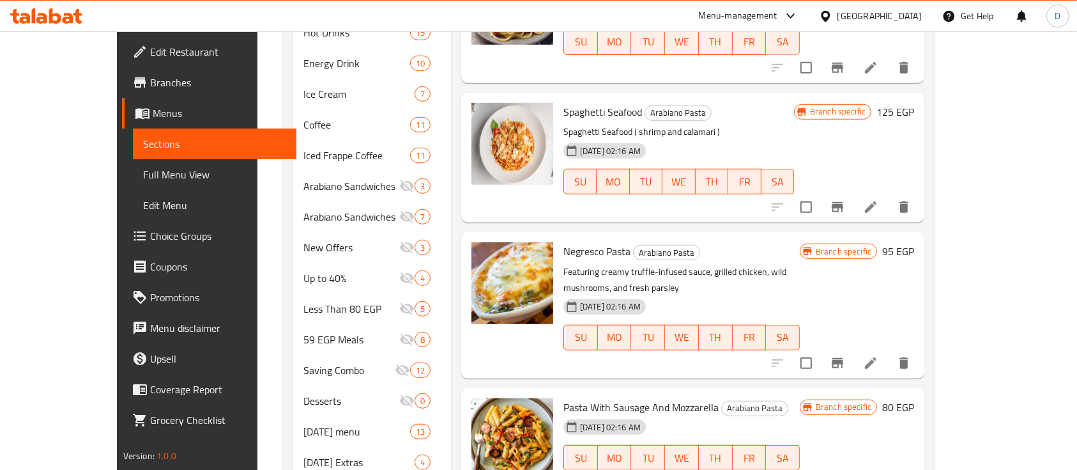
scroll to position [852, 0]
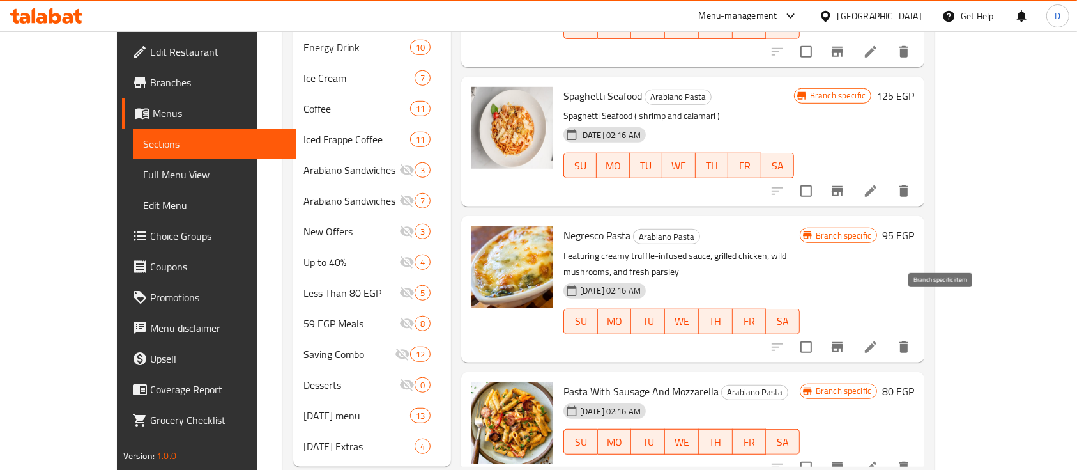
click at [844, 342] on icon "Branch-specific-item" at bounding box center [838, 347] width 12 height 10
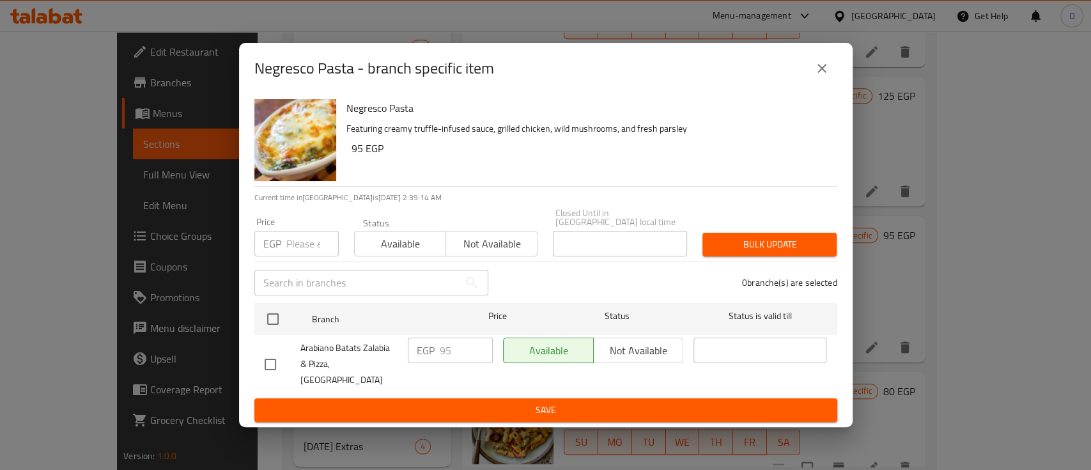
click at [835, 84] on button "close" at bounding box center [822, 68] width 31 height 31
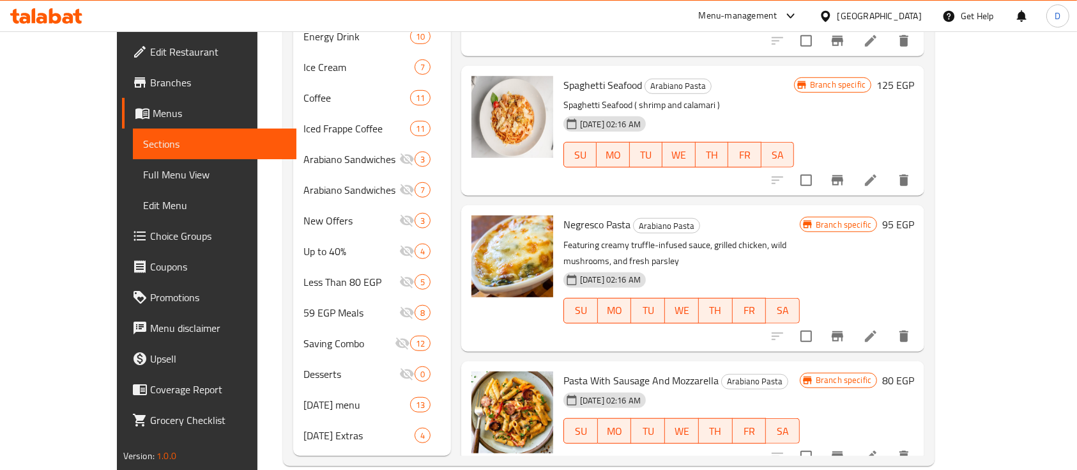
scroll to position [865, 0]
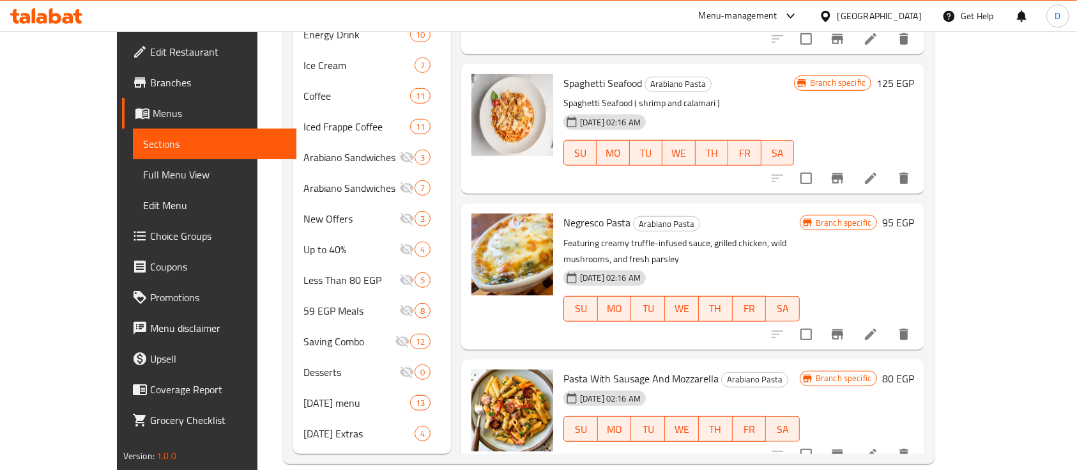
click at [845, 447] on icon "Branch-specific-item" at bounding box center [837, 454] width 15 height 15
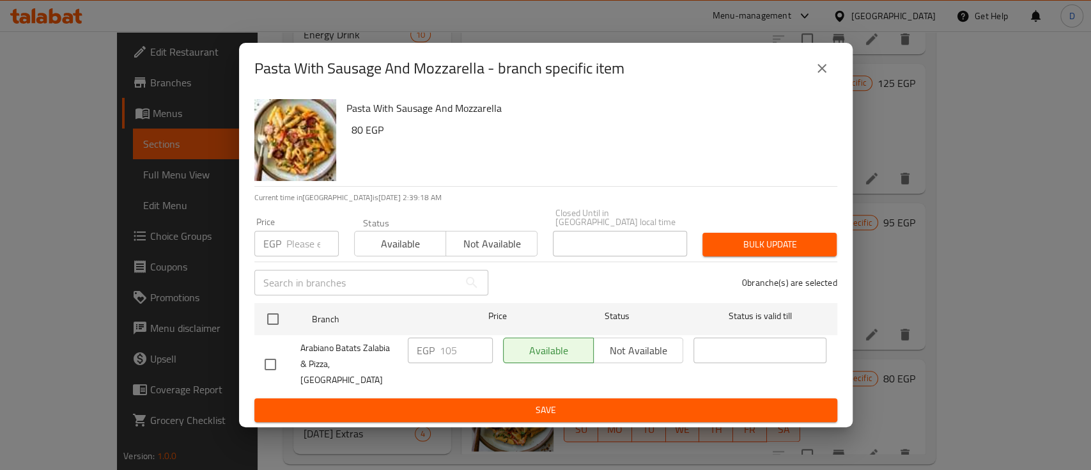
click at [833, 84] on button "close" at bounding box center [822, 68] width 31 height 31
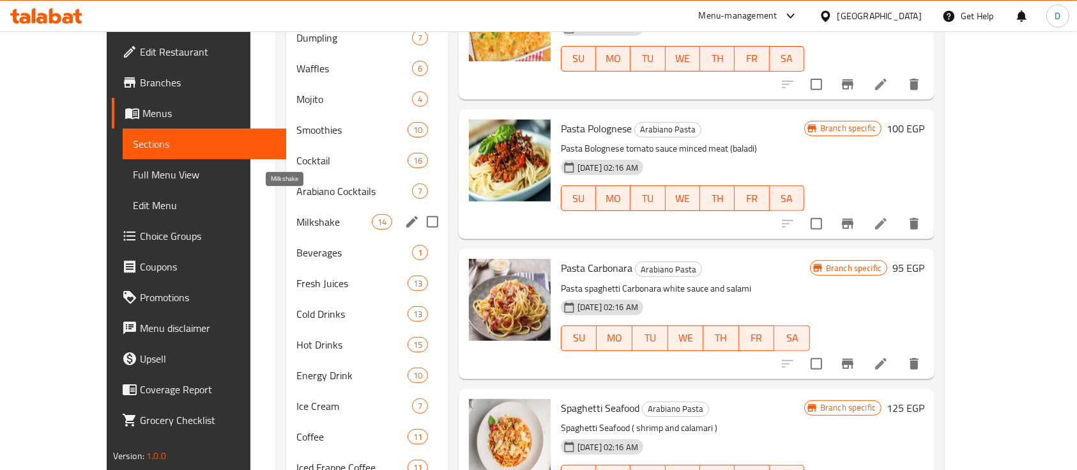
scroll to position [183, 0]
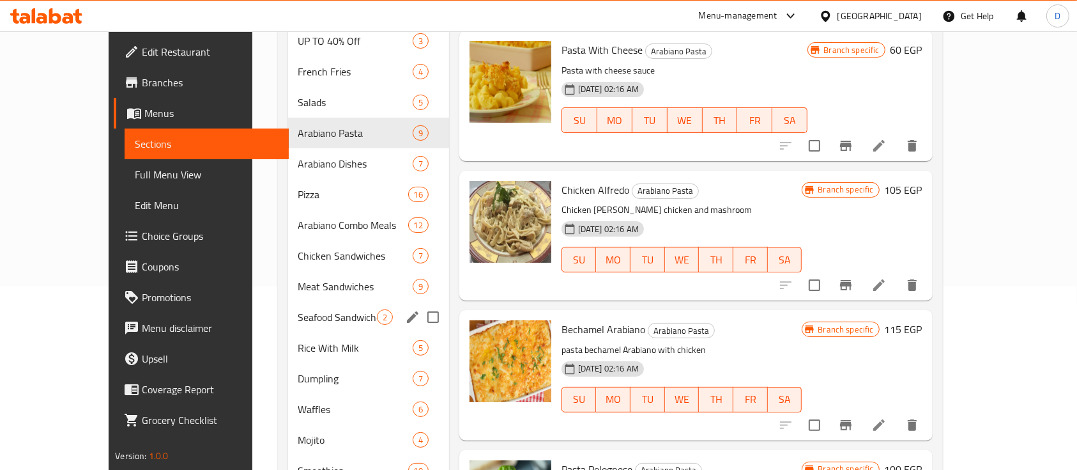
click at [322, 302] on div "Seafood Sandwiches 2" at bounding box center [368, 317] width 161 height 31
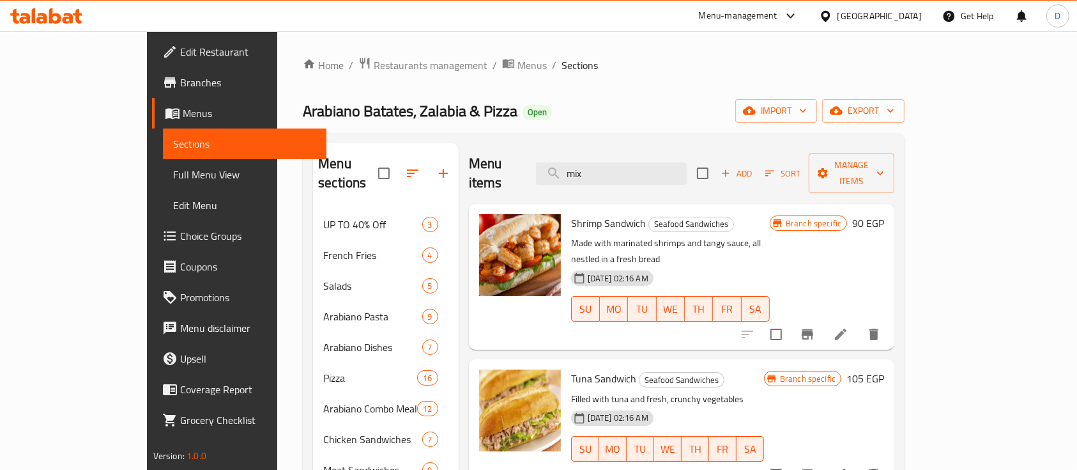
click at [890, 319] on div at bounding box center [810, 334] width 157 height 31
click at [815, 327] on icon "Branch-specific-item" at bounding box center [807, 334] width 15 height 15
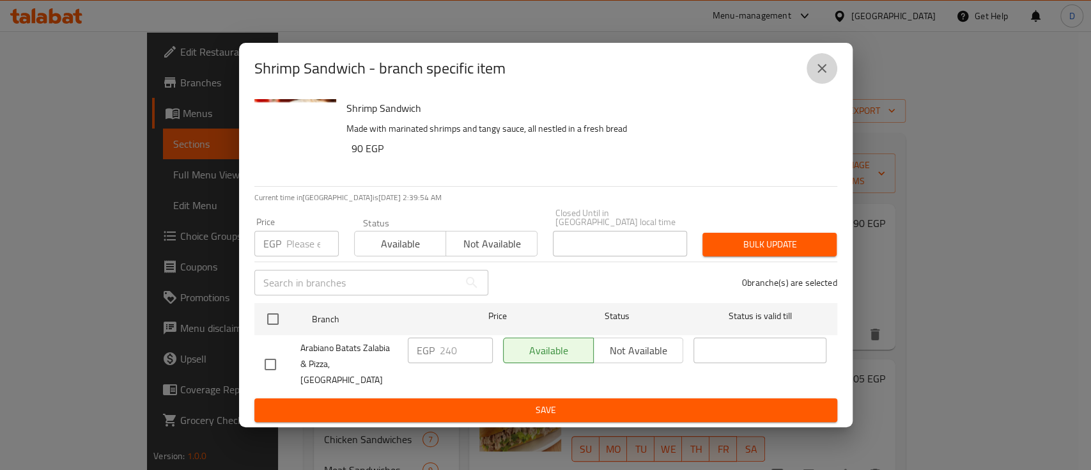
click at [827, 76] on icon "close" at bounding box center [821, 68] width 15 height 15
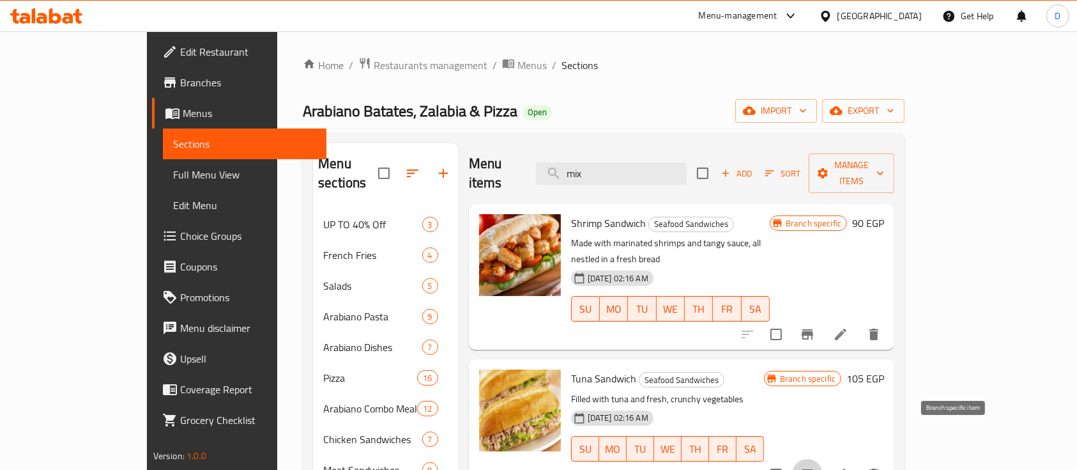
click at [815, 467] on icon "Branch-specific-item" at bounding box center [807, 474] width 15 height 15
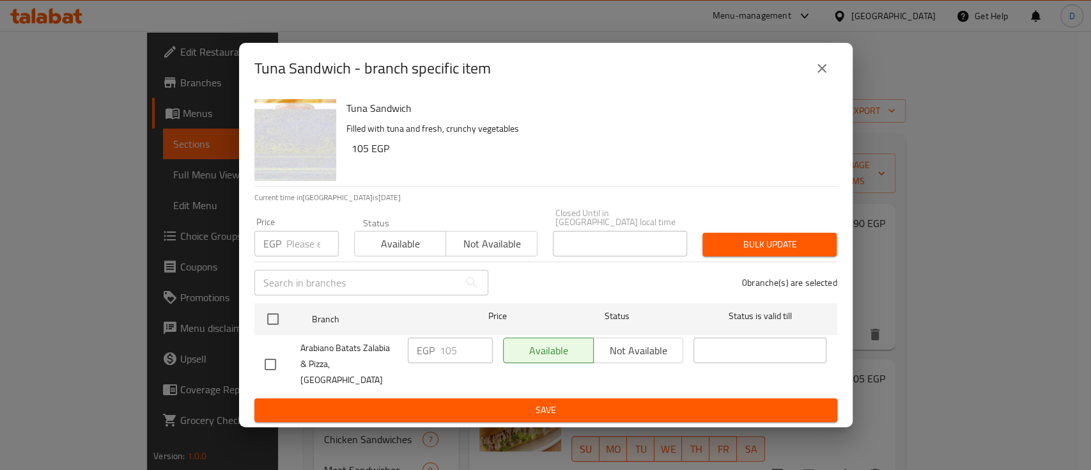
click at [818, 76] on icon "close" at bounding box center [821, 68] width 15 height 15
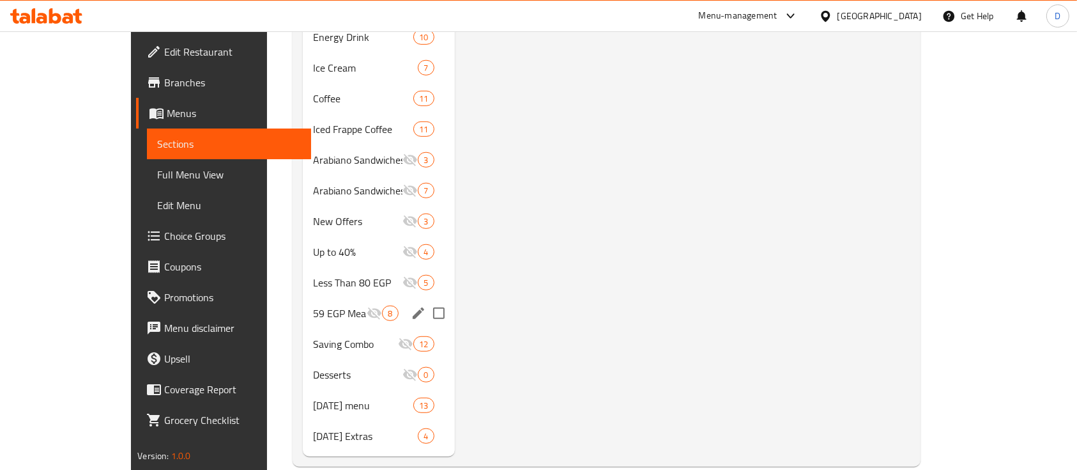
scroll to position [865, 0]
click at [426, 359] on input "Menu sections" at bounding box center [439, 372] width 27 height 27
checkbox input "true"
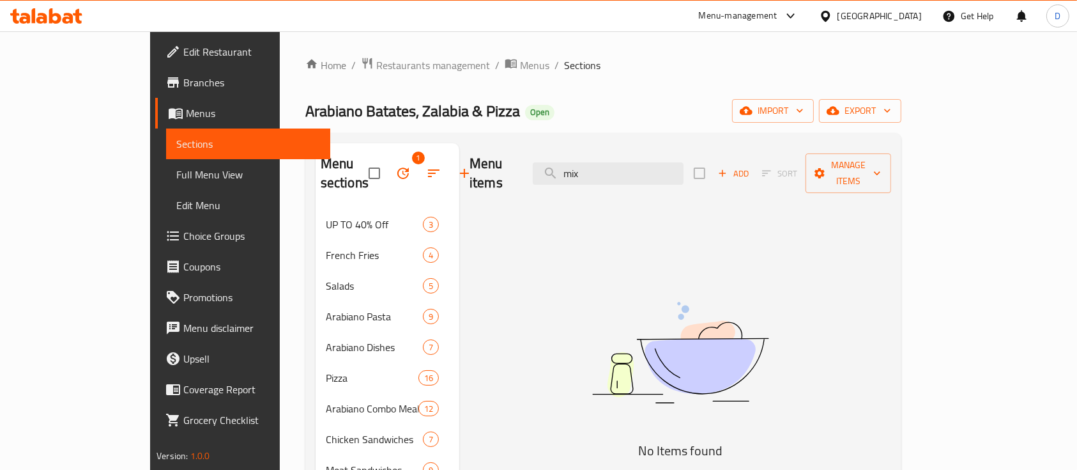
click at [398, 167] on icon "button" at bounding box center [404, 173] width 12 height 12
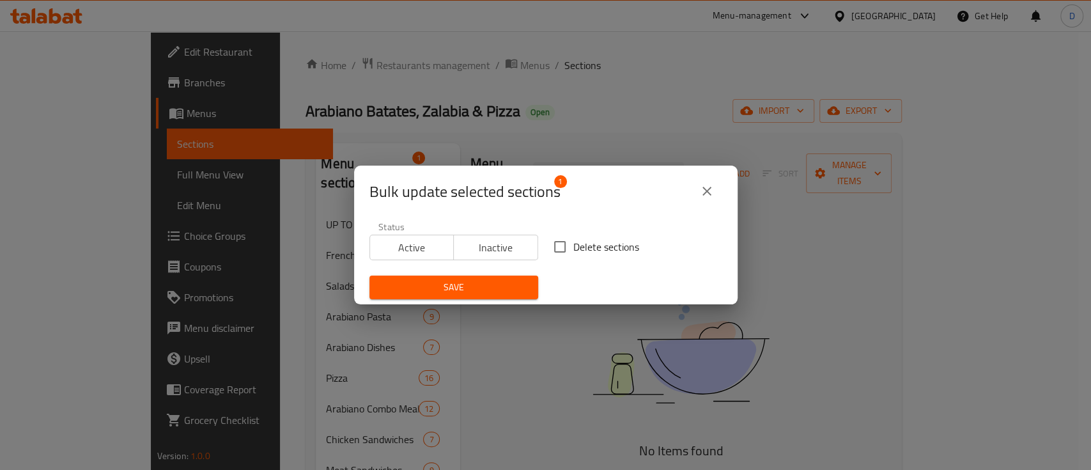
click at [573, 239] on span "Delete sections" at bounding box center [606, 246] width 66 height 15
click at [567, 239] on input "Delete sections" at bounding box center [559, 246] width 27 height 27
checkbox input "true"
click at [461, 284] on span "Save" at bounding box center [454, 287] width 148 height 16
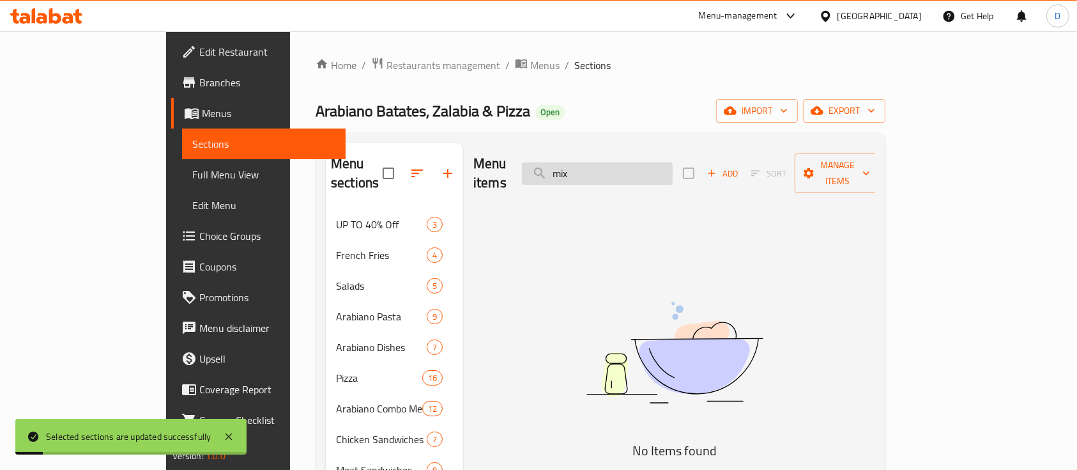
click at [662, 164] on input "mix" at bounding box center [597, 173] width 151 height 22
click at [662, 163] on input "mix" at bounding box center [597, 173] width 151 height 22
click at [663, 163] on input "mix" at bounding box center [597, 173] width 151 height 22
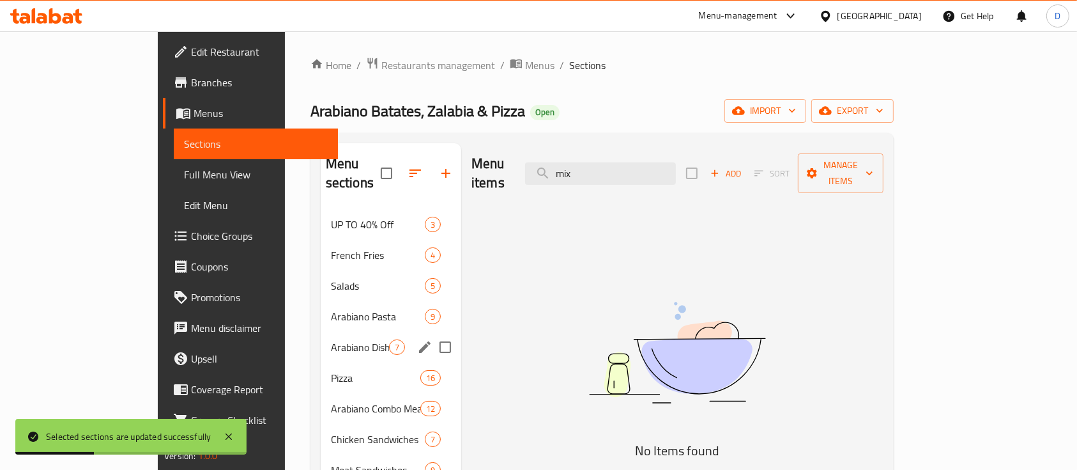
drag, startPoint x: 313, startPoint y: 325, endPoint x: 378, endPoint y: 297, distance: 71.3
click at [331, 339] on span "Arabiano Dishes" at bounding box center [360, 346] width 58 height 15
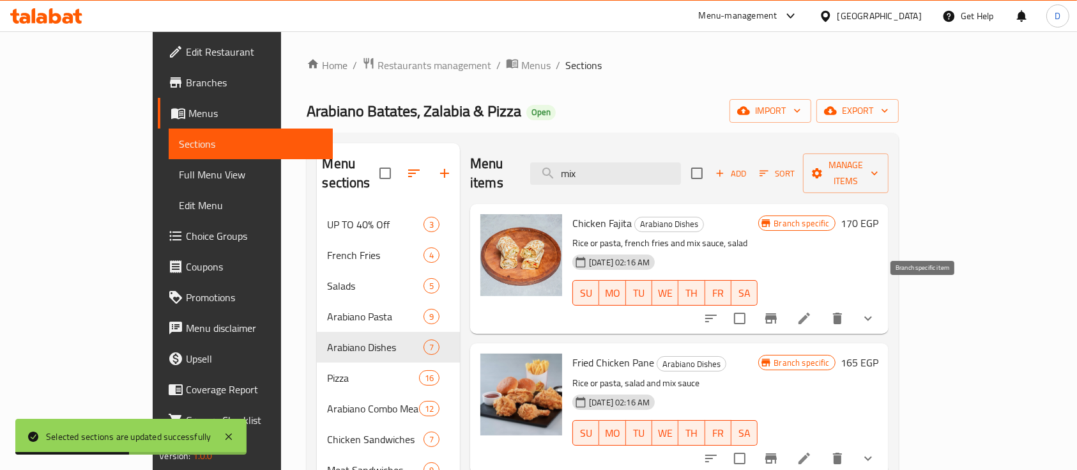
click at [779, 311] on icon "Branch-specific-item" at bounding box center [771, 318] width 15 height 15
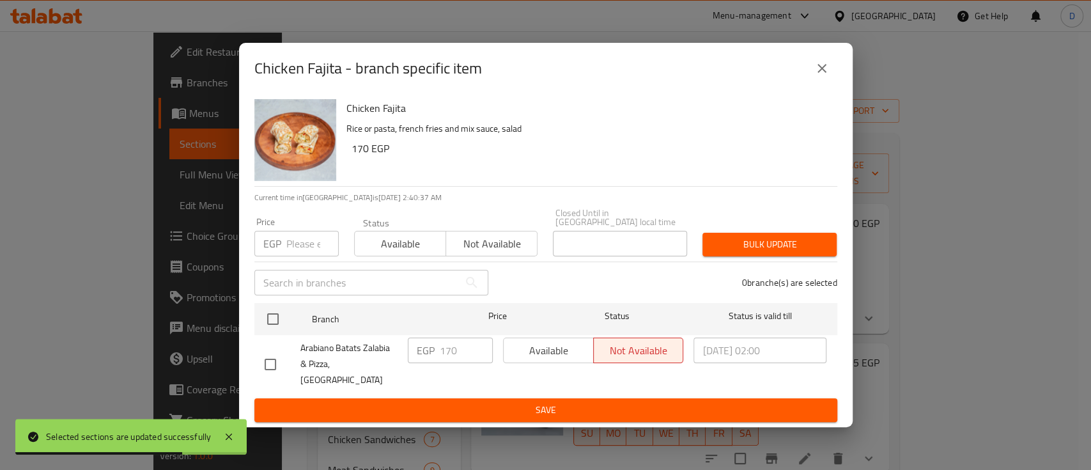
click at [818, 72] on button "close" at bounding box center [822, 68] width 31 height 31
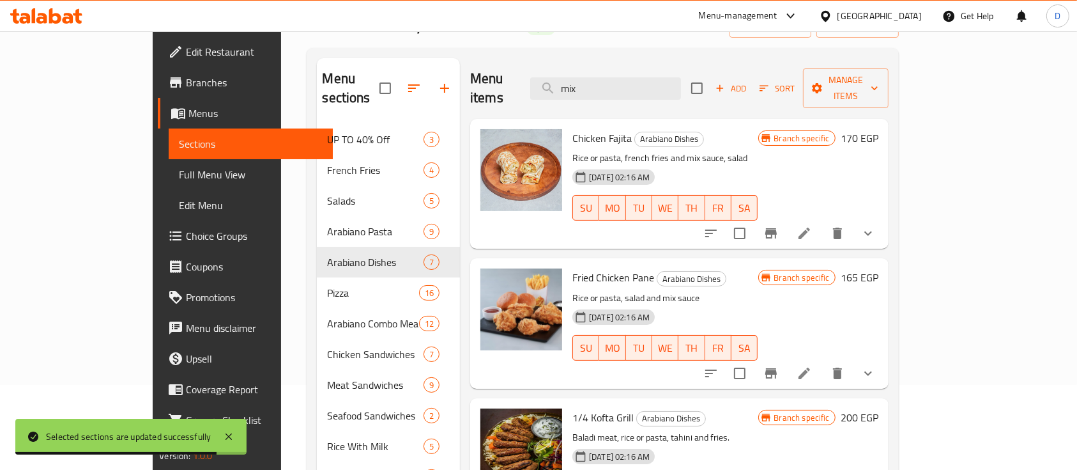
scroll to position [170, 0]
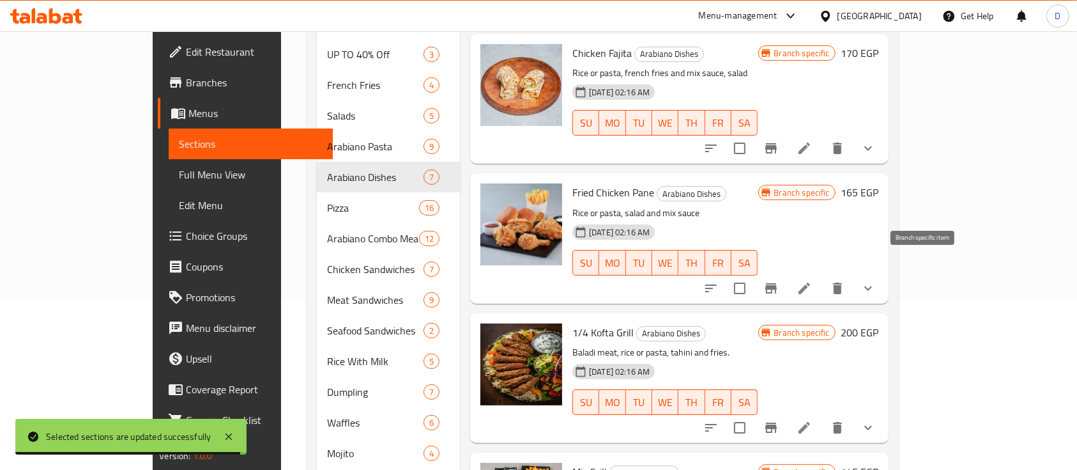
click at [779, 281] on icon "Branch-specific-item" at bounding box center [771, 288] width 15 height 15
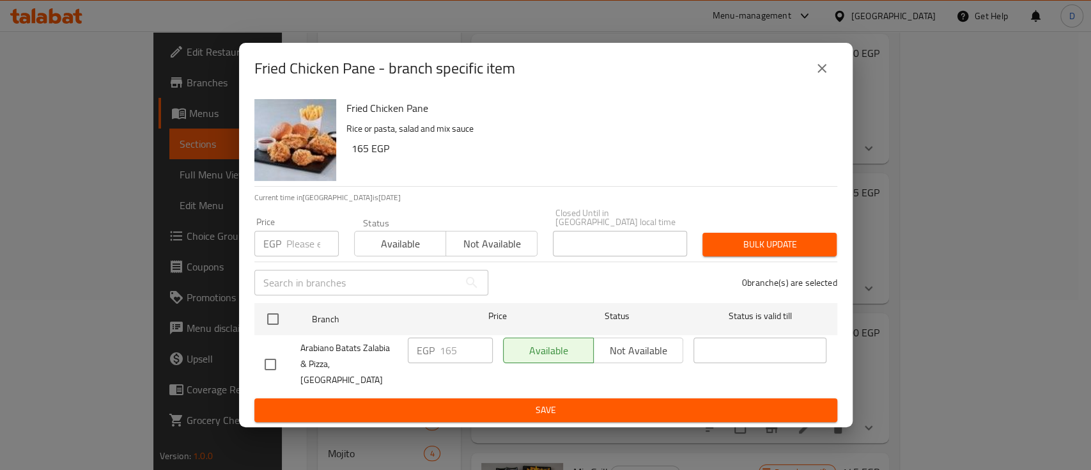
click at [823, 73] on icon "close" at bounding box center [821, 68] width 9 height 9
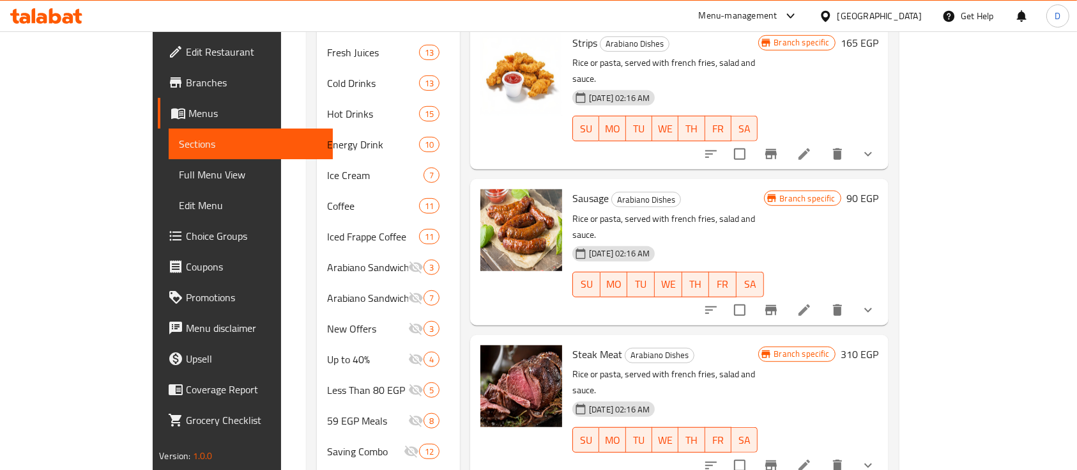
scroll to position [834, 0]
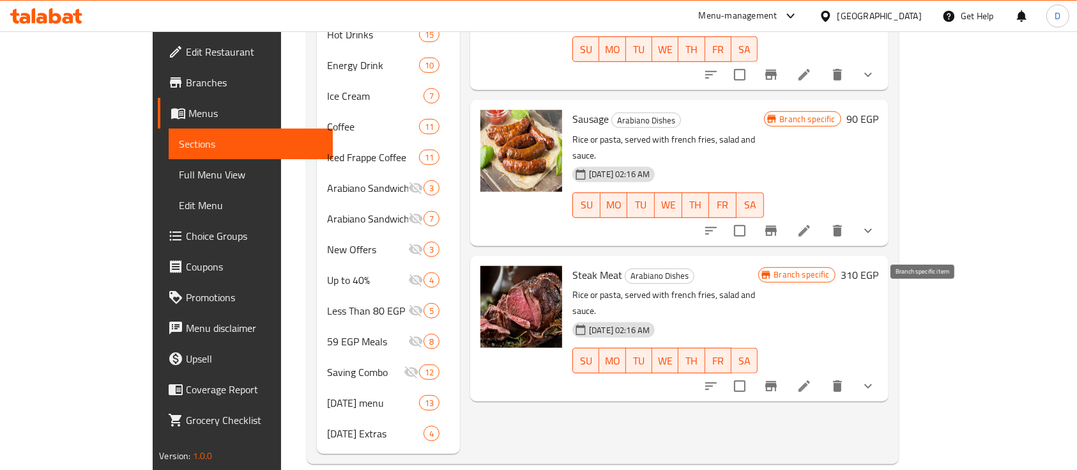
click at [787, 371] on button "Branch-specific-item" at bounding box center [771, 386] width 31 height 31
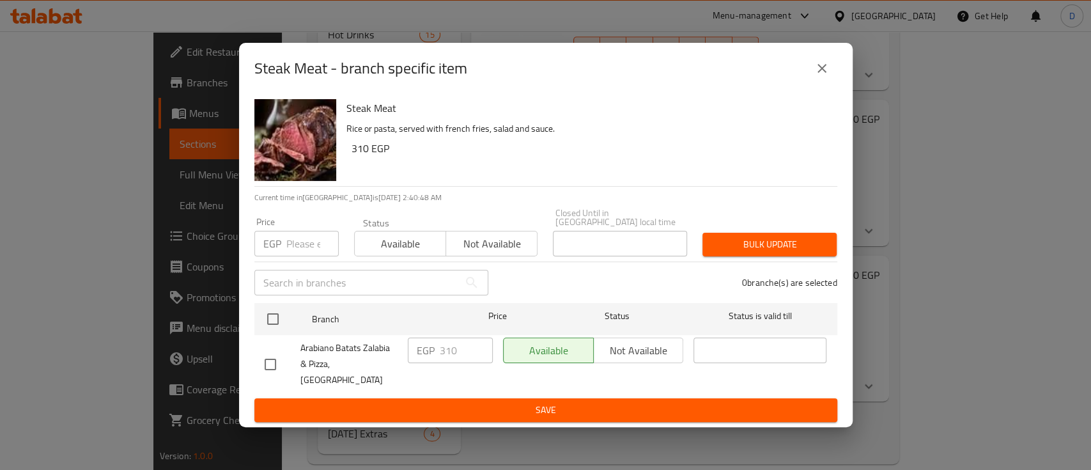
click at [823, 76] on icon "close" at bounding box center [821, 68] width 15 height 15
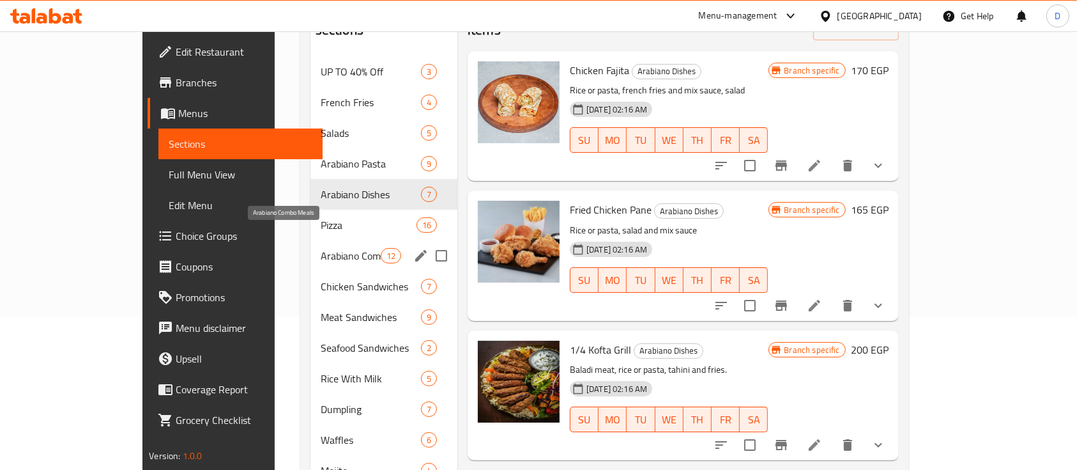
scroll to position [0, 0]
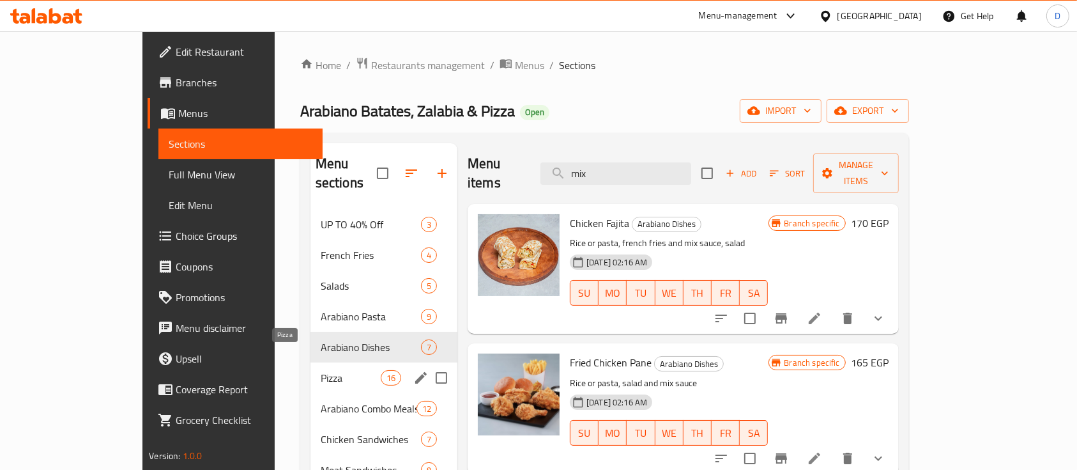
click at [321, 370] on span "Pizza" at bounding box center [351, 377] width 60 height 15
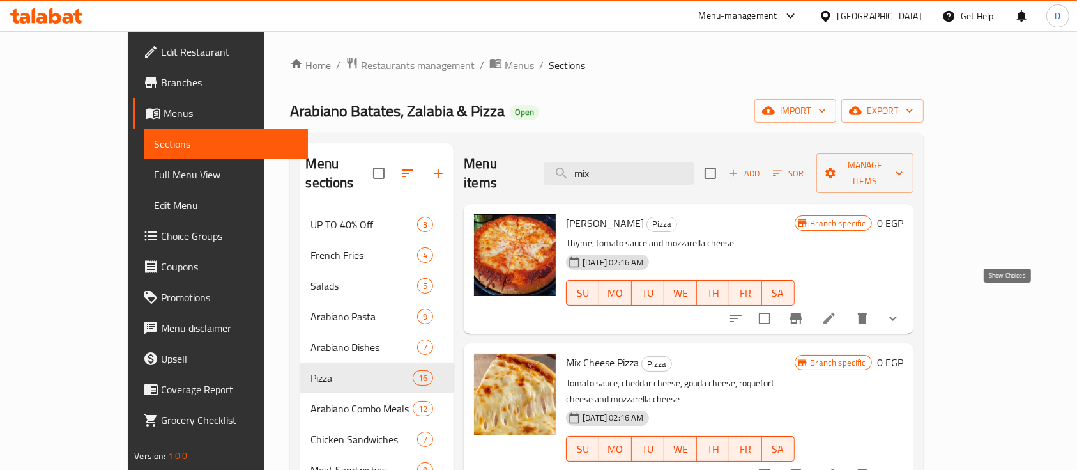
click at [901, 311] on icon "show more" at bounding box center [893, 318] width 15 height 15
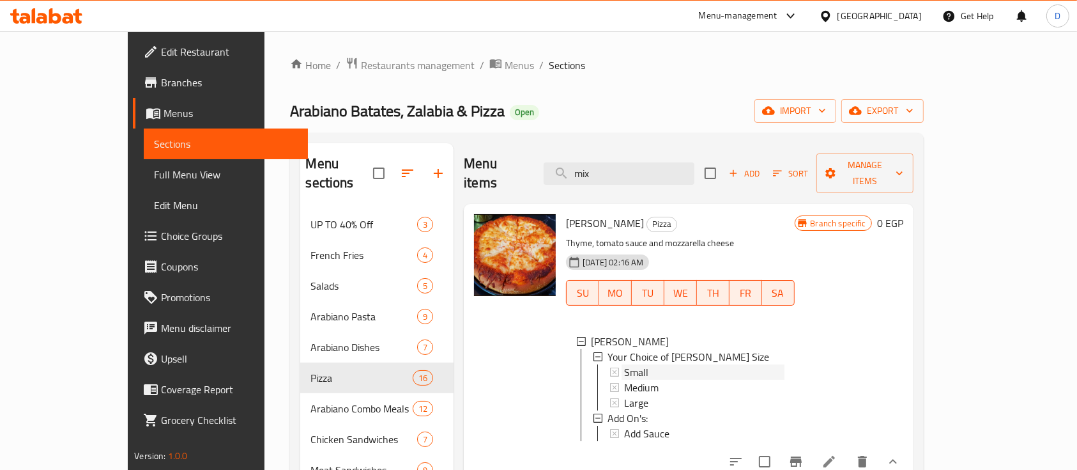
click at [624, 364] on div "Small" at bounding box center [704, 371] width 160 height 15
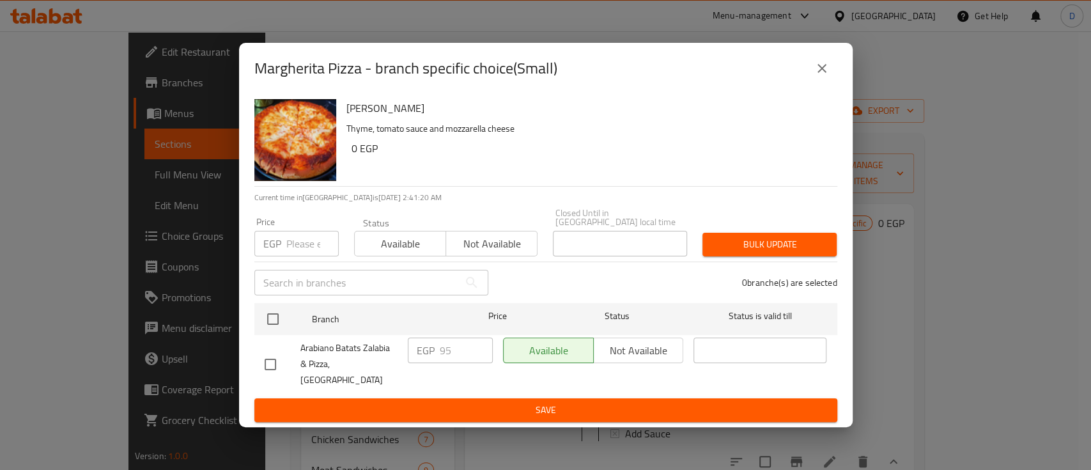
click at [808, 84] on button "close" at bounding box center [822, 68] width 31 height 31
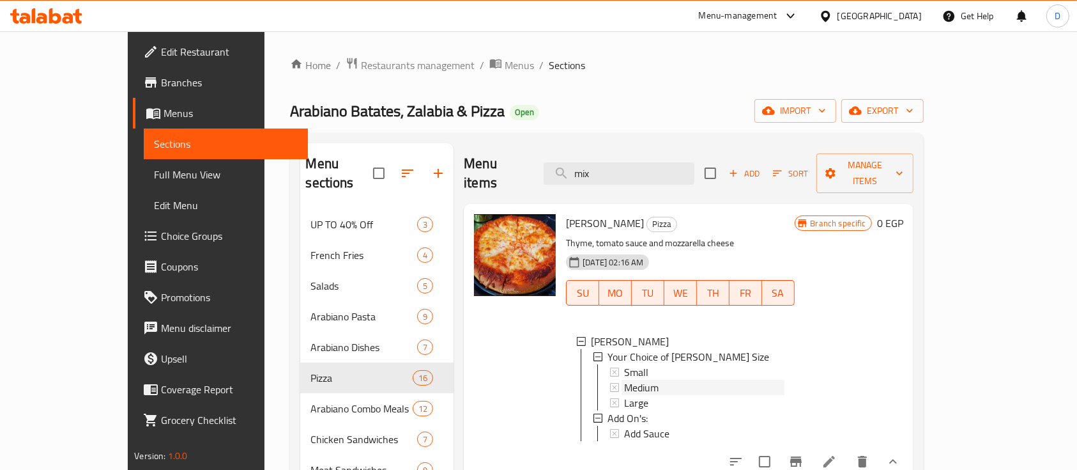
click at [624, 380] on span "Medium" at bounding box center [641, 387] width 35 height 15
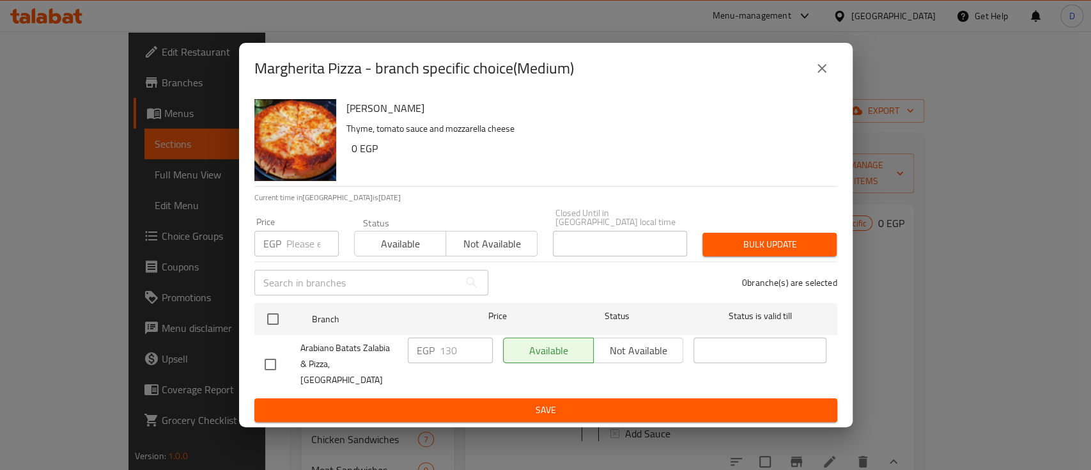
click at [808, 84] on button "close" at bounding box center [822, 68] width 31 height 31
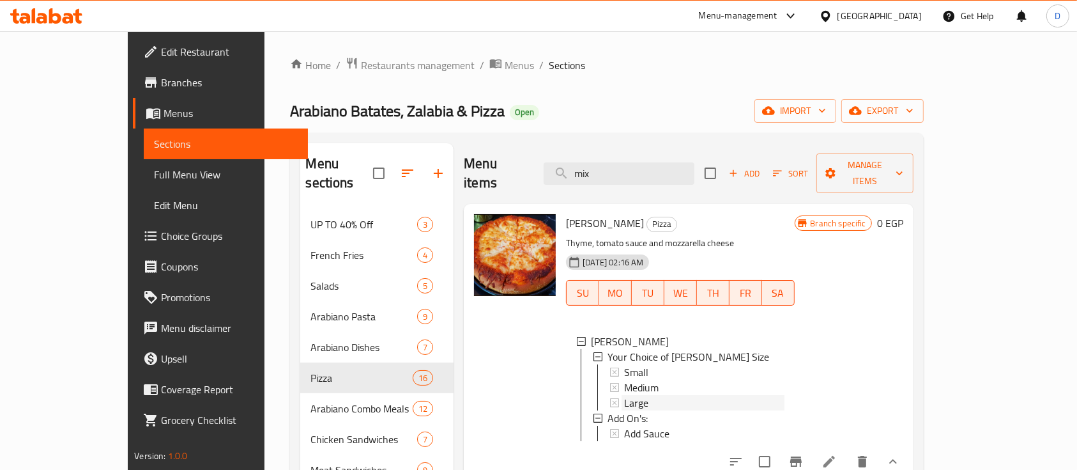
click at [624, 395] on div "Large" at bounding box center [704, 402] width 160 height 15
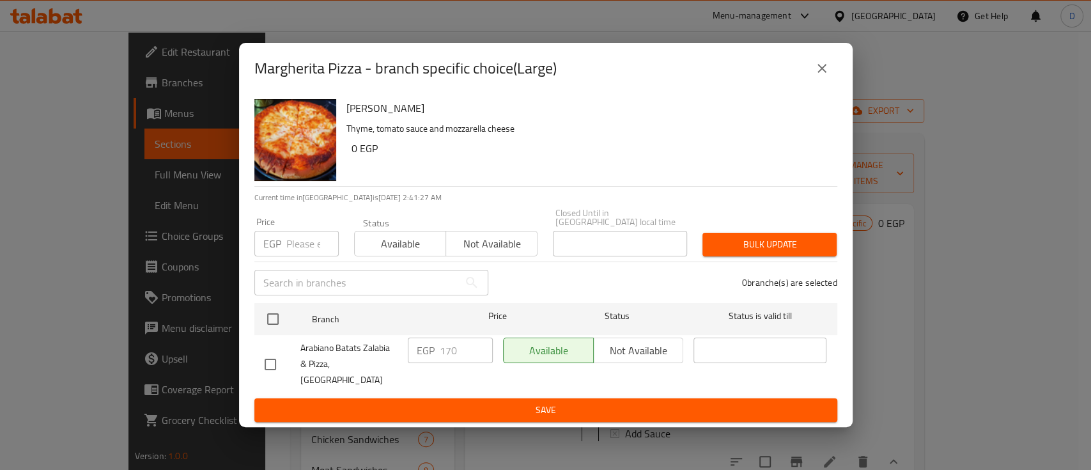
click at [824, 73] on icon "close" at bounding box center [821, 68] width 9 height 9
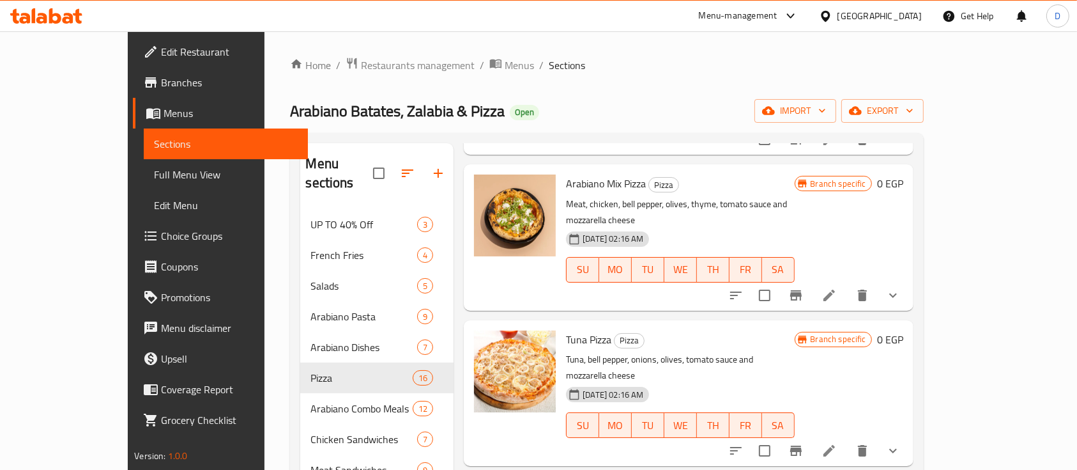
scroll to position [1297, 0]
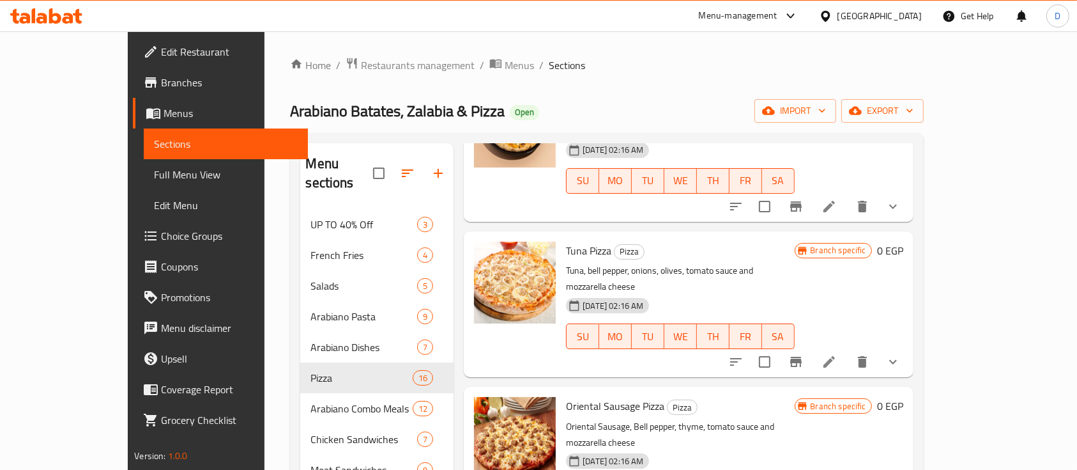
click at [909, 346] on button "show more" at bounding box center [893, 361] width 31 height 31
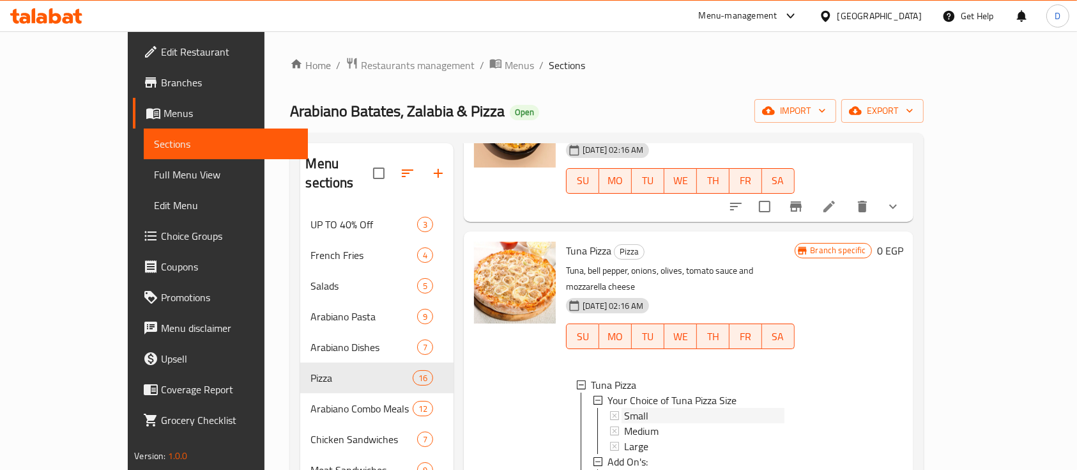
click at [647, 408] on div "Small" at bounding box center [704, 415] width 160 height 15
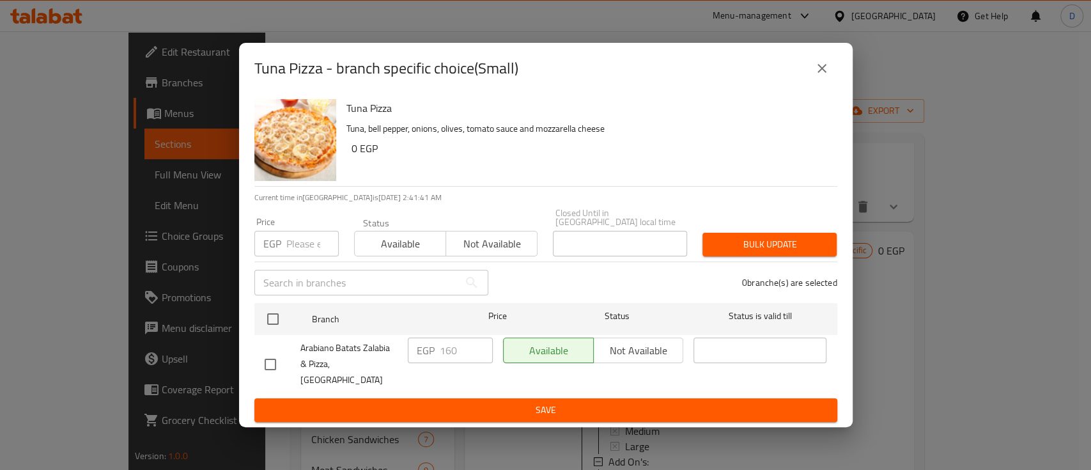
click at [814, 76] on icon "close" at bounding box center [821, 68] width 15 height 15
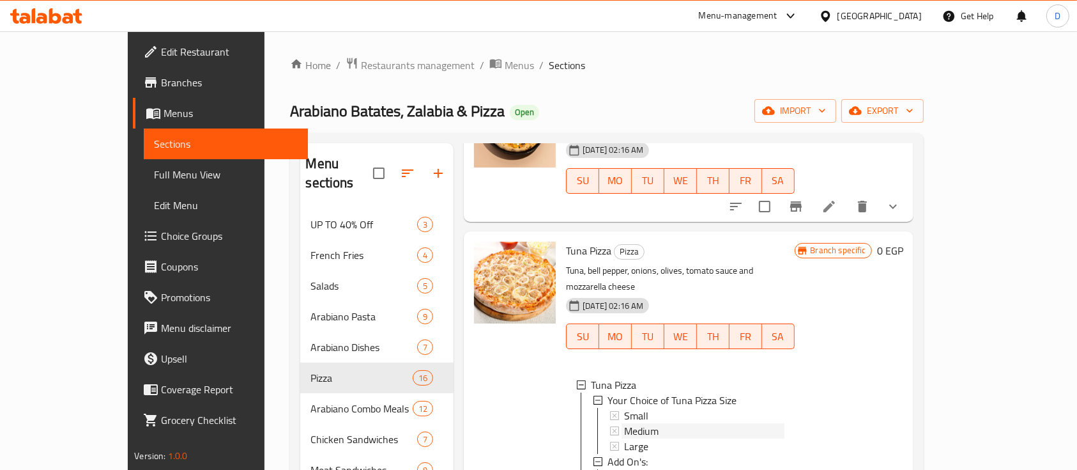
click at [634, 423] on div "Medium" at bounding box center [704, 430] width 160 height 15
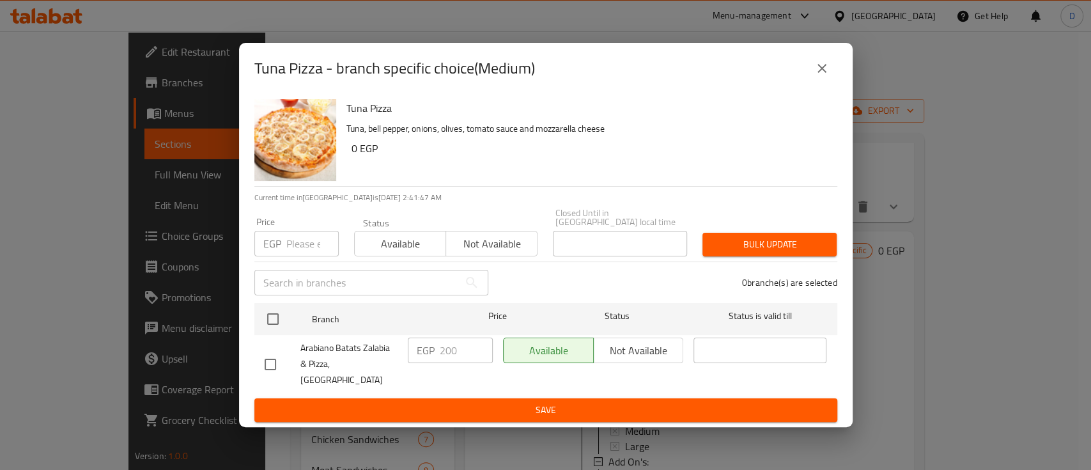
click at [823, 76] on icon "close" at bounding box center [821, 68] width 15 height 15
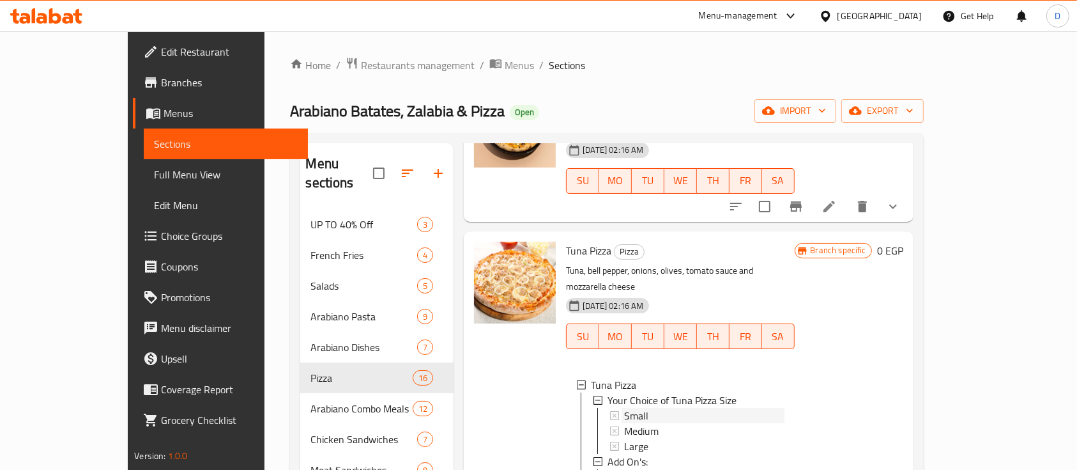
click at [654, 408] on div "Small" at bounding box center [704, 415] width 160 height 15
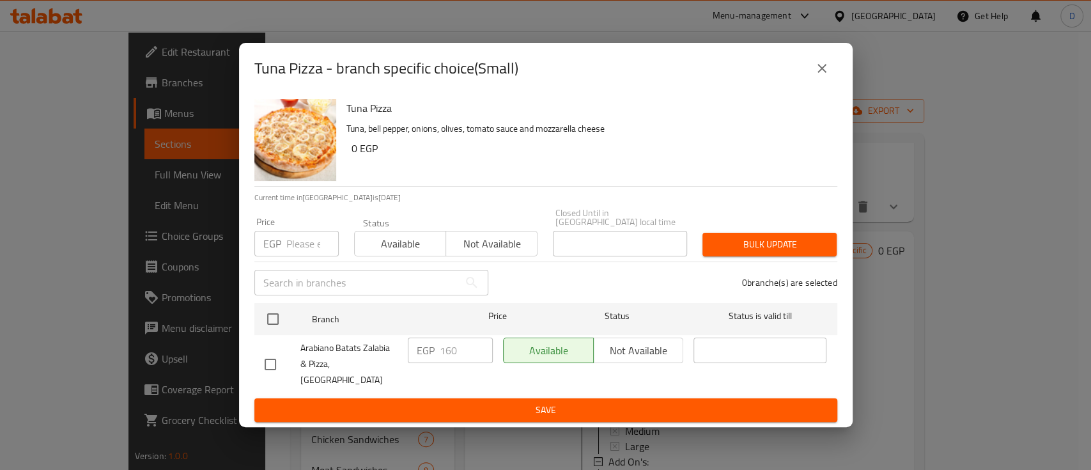
click at [818, 84] on button "close" at bounding box center [822, 68] width 31 height 31
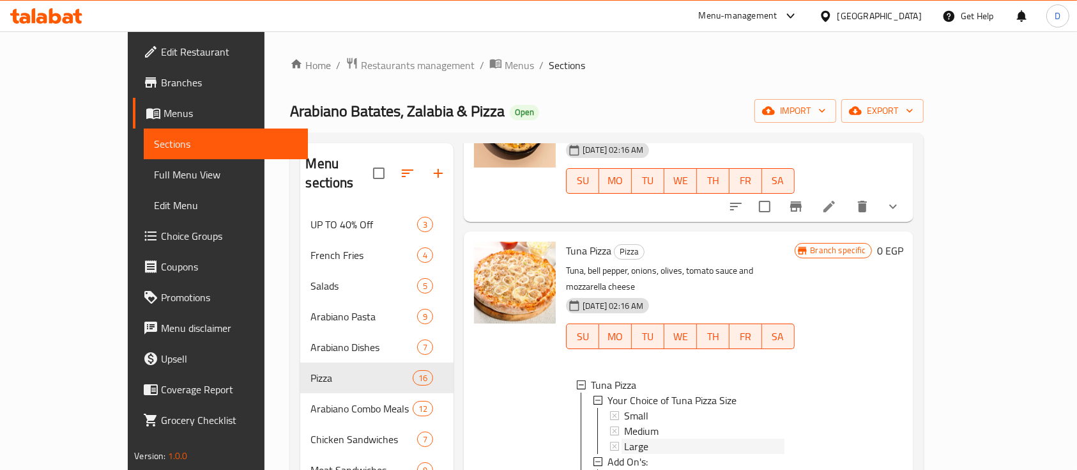
click at [624, 438] on span "Large" at bounding box center [636, 445] width 24 height 15
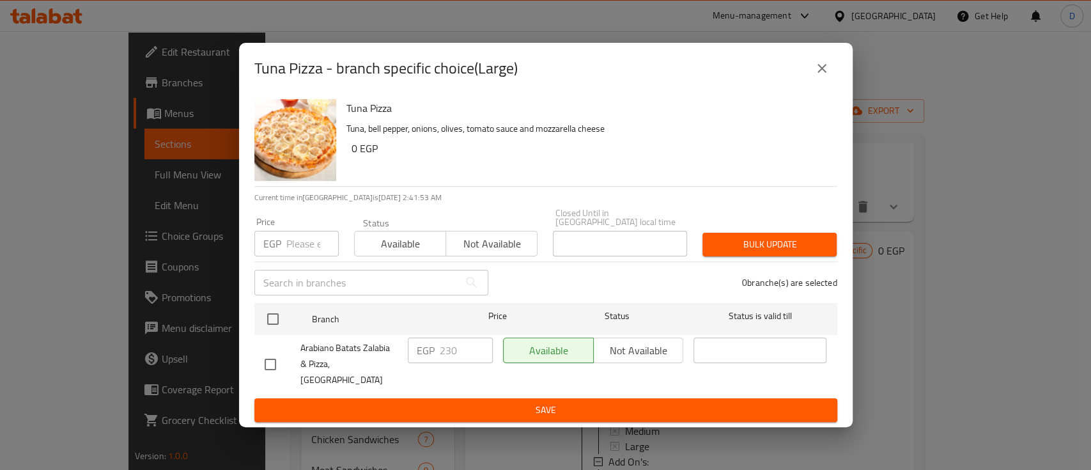
click at [828, 76] on icon "close" at bounding box center [821, 68] width 15 height 15
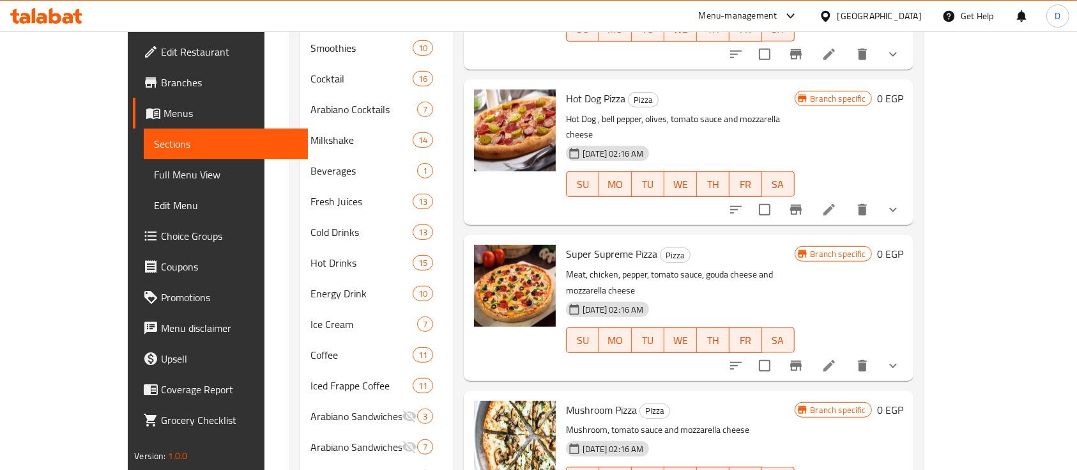
scroll to position [681, 0]
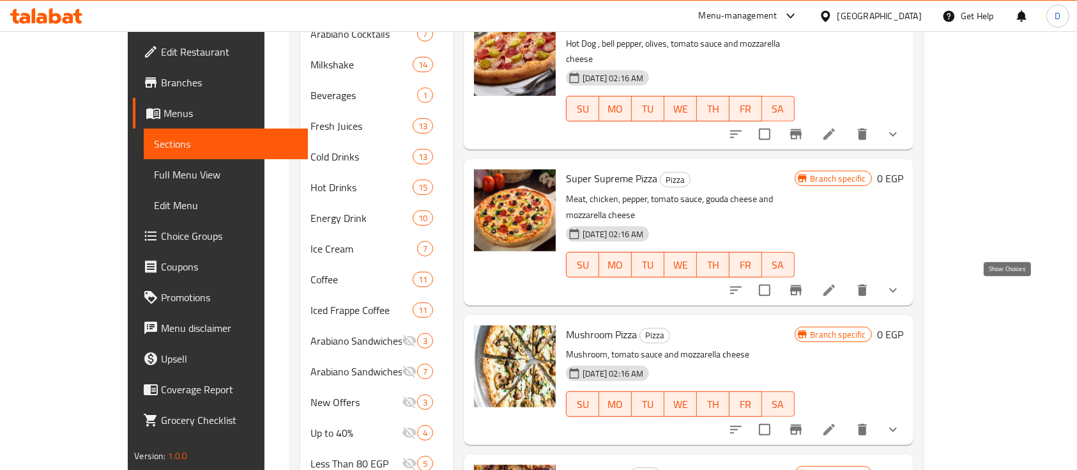
click at [909, 414] on button "show more" at bounding box center [893, 429] width 31 height 31
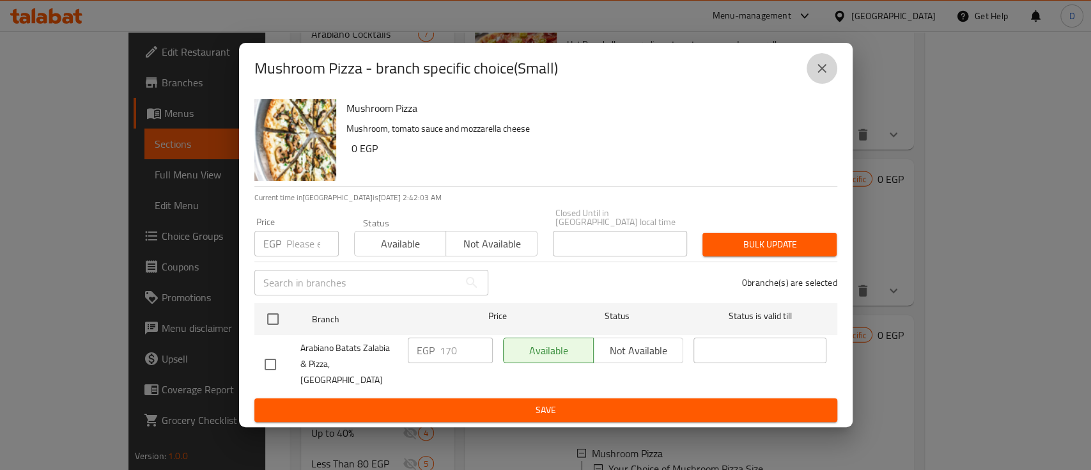
click at [814, 76] on icon "close" at bounding box center [821, 68] width 15 height 15
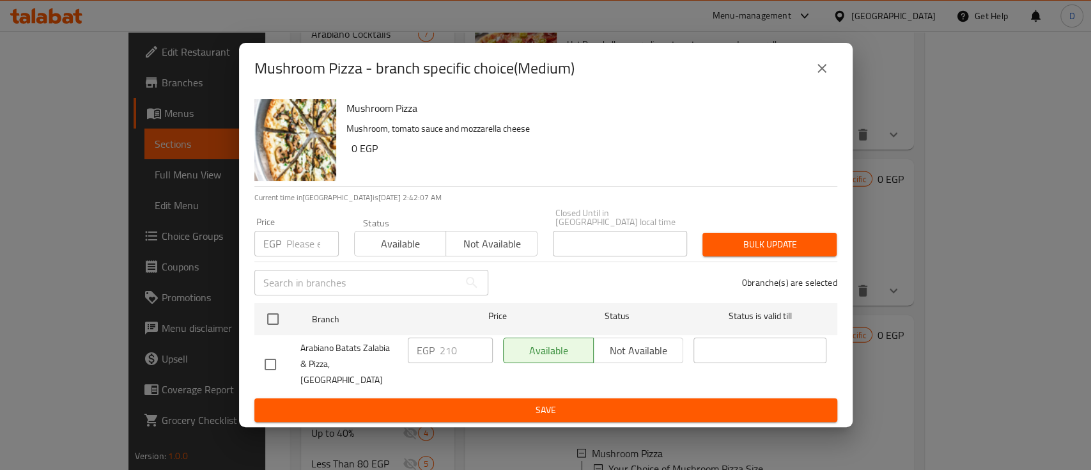
click at [803, 82] on div "Mushroom Pizza - branch specific choice(Medium)" at bounding box center [545, 68] width 583 height 31
click at [815, 76] on icon "close" at bounding box center [821, 68] width 15 height 15
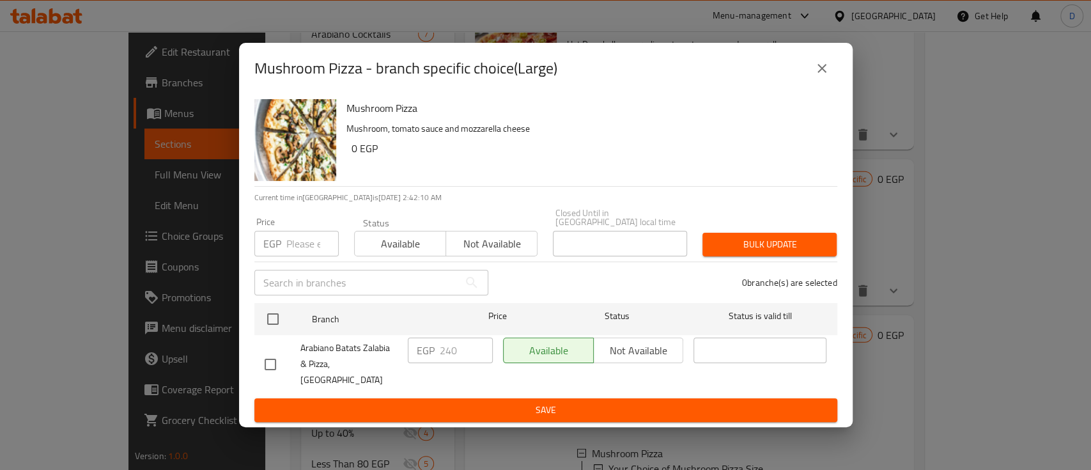
click at [818, 76] on icon "close" at bounding box center [821, 68] width 15 height 15
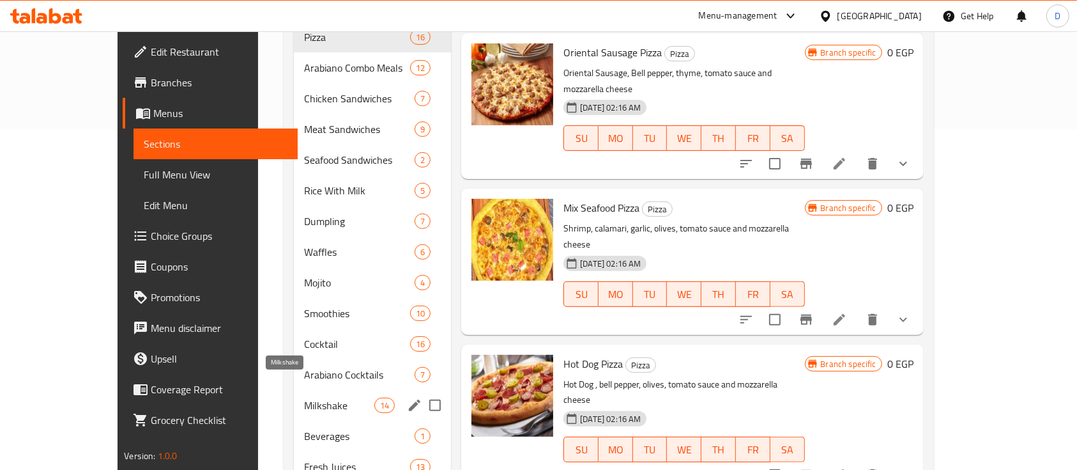
scroll to position [426, 0]
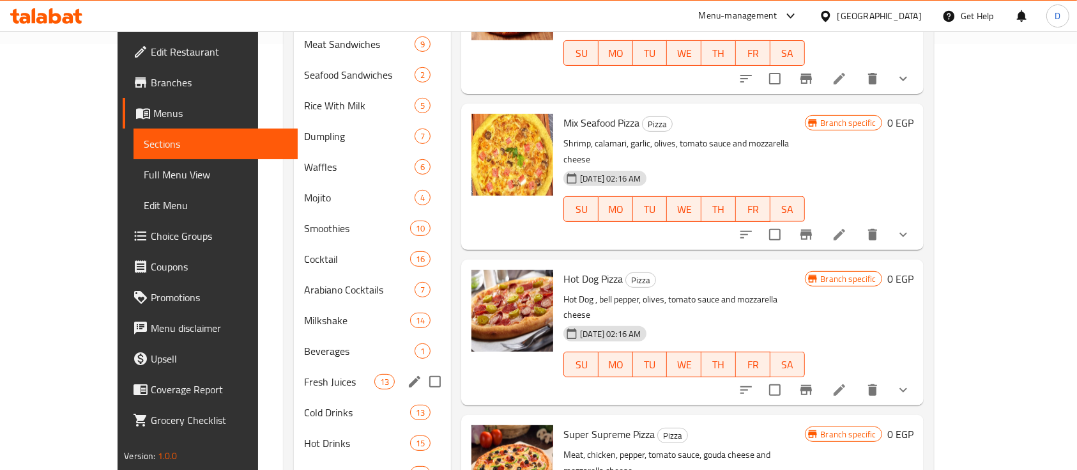
click at [294, 366] on div "Fresh Juices 13" at bounding box center [372, 381] width 157 height 31
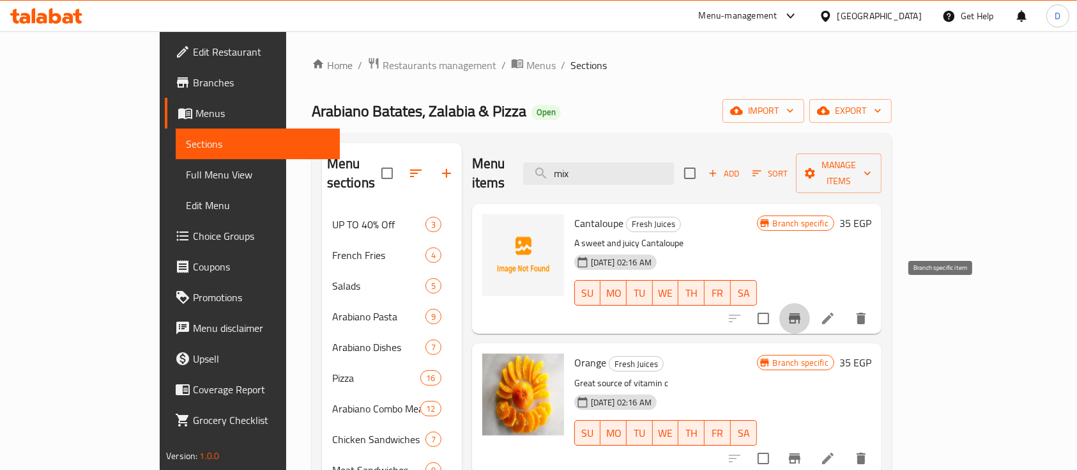
click at [801, 313] on icon "Branch-specific-item" at bounding box center [795, 318] width 12 height 10
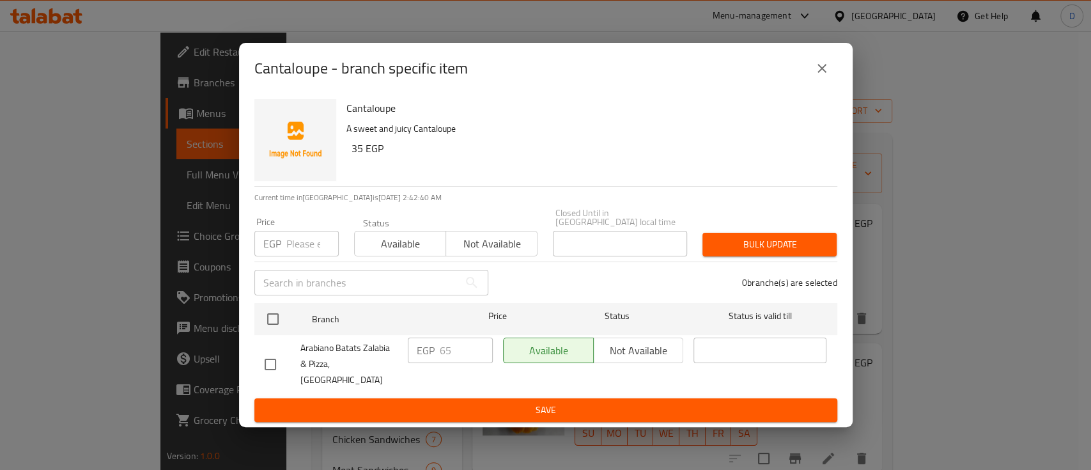
click at [819, 76] on icon "close" at bounding box center [821, 68] width 15 height 15
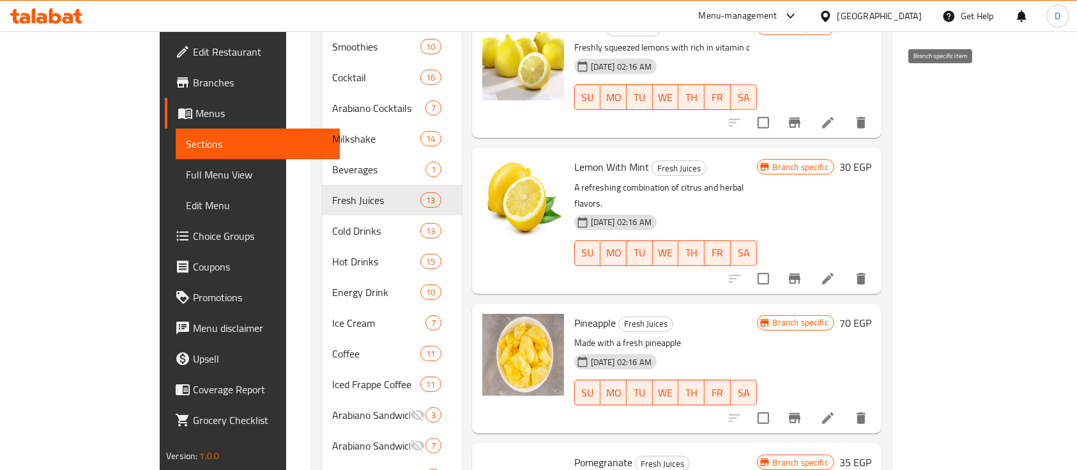
scroll to position [834, 0]
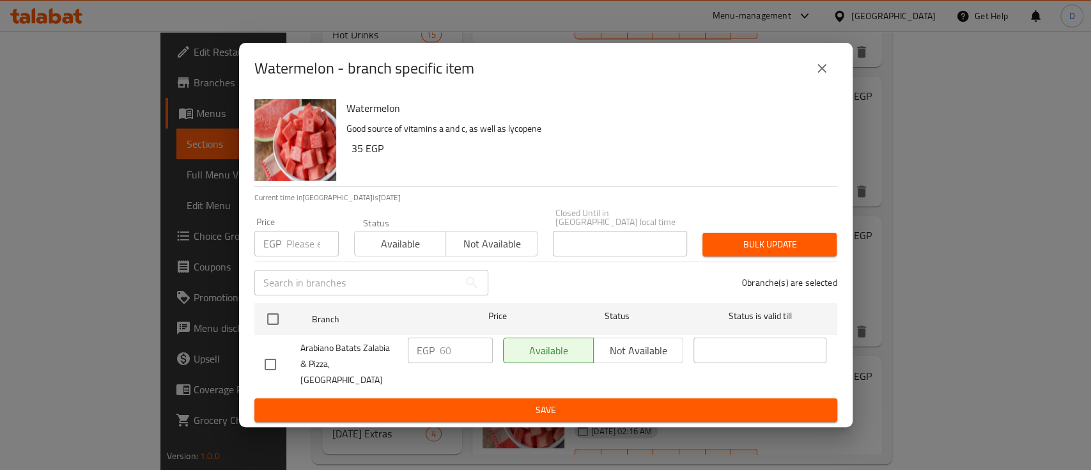
click at [813, 74] on button "close" at bounding box center [822, 68] width 31 height 31
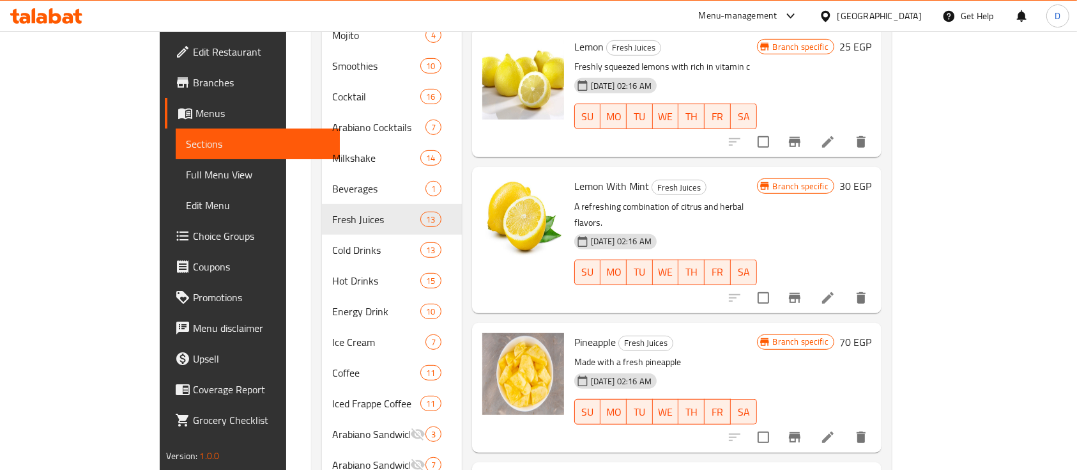
scroll to position [493, 0]
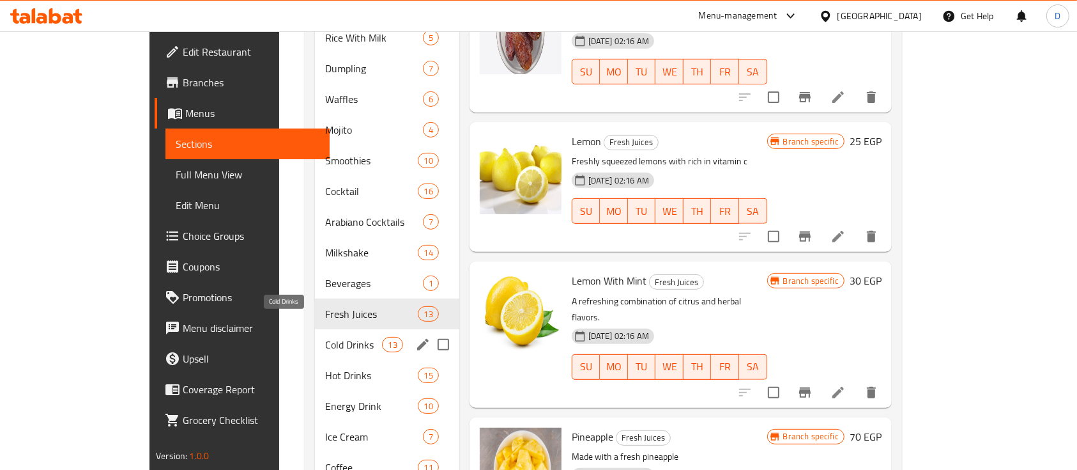
drag, startPoint x: 273, startPoint y: 316, endPoint x: 346, endPoint y: 267, distance: 88.4
click at [325, 337] on span "Cold Drinks" at bounding box center [353, 344] width 57 height 15
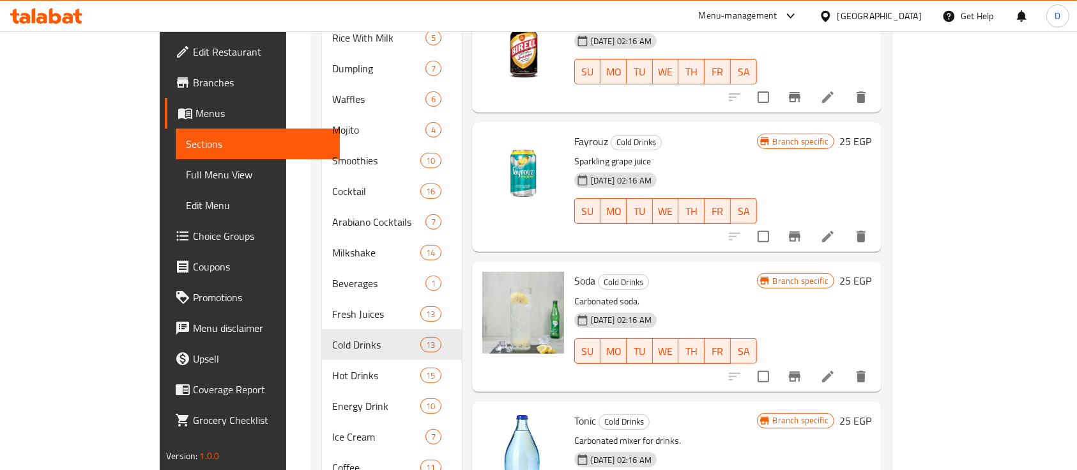
click at [752, 185] on div "29-08-2024 02:16 AM SU MO TU WE TH FR SA" at bounding box center [665, 201] width 193 height 69
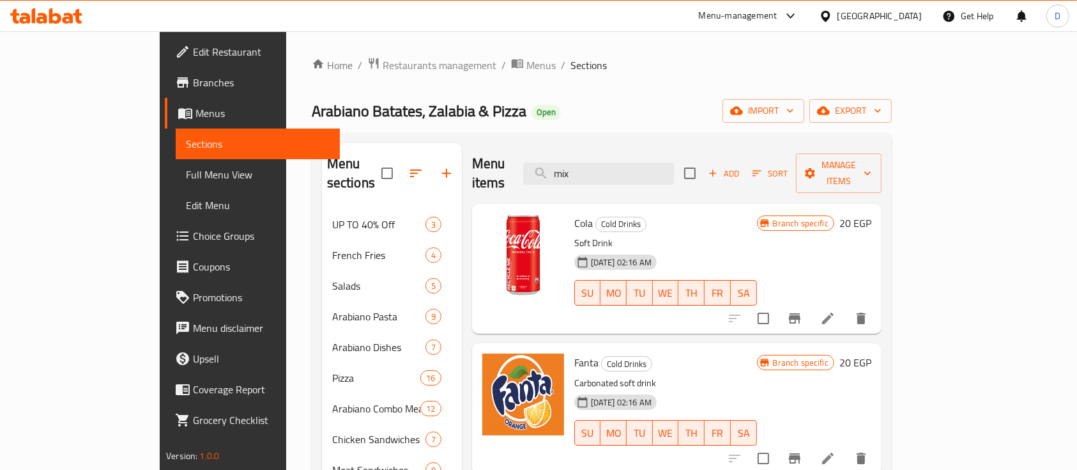
click at [810, 303] on button "Branch-specific-item" at bounding box center [795, 318] width 31 height 31
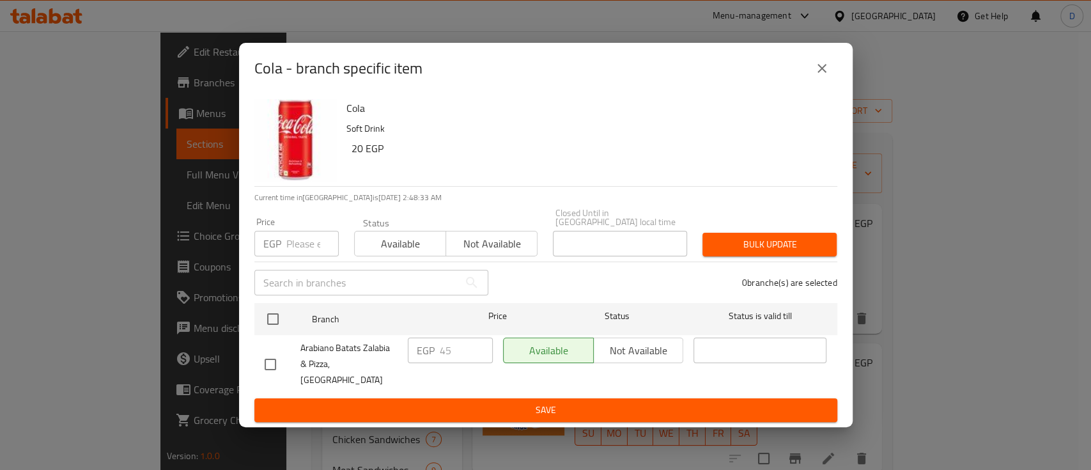
click at [813, 94] on div "Cola - branch specific item" at bounding box center [546, 68] width 614 height 51
click at [829, 76] on button "close" at bounding box center [822, 68] width 31 height 31
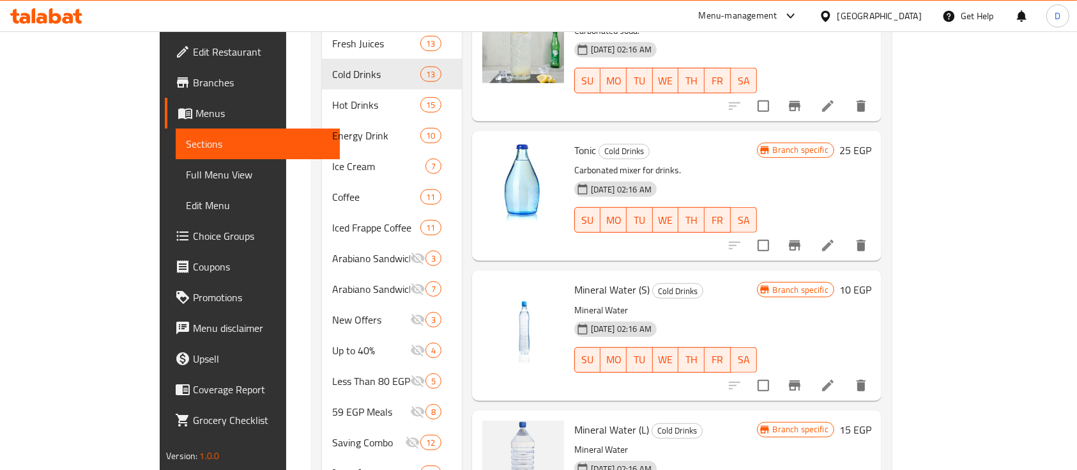
scroll to position [834, 0]
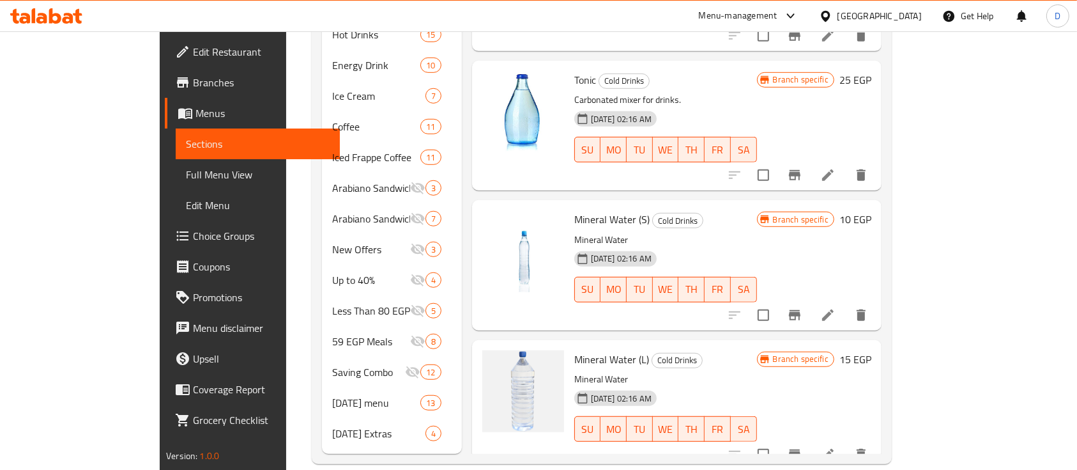
click at [803, 447] on icon "Branch-specific-item" at bounding box center [794, 454] width 15 height 15
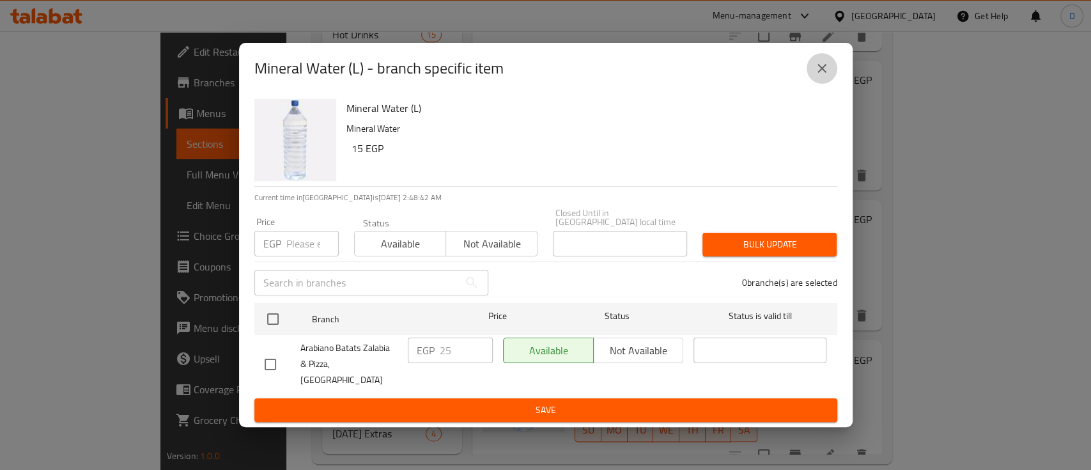
drag, startPoint x: 827, startPoint y: 84, endPoint x: 832, endPoint y: 89, distance: 7.2
click at [826, 76] on icon "close" at bounding box center [821, 68] width 15 height 15
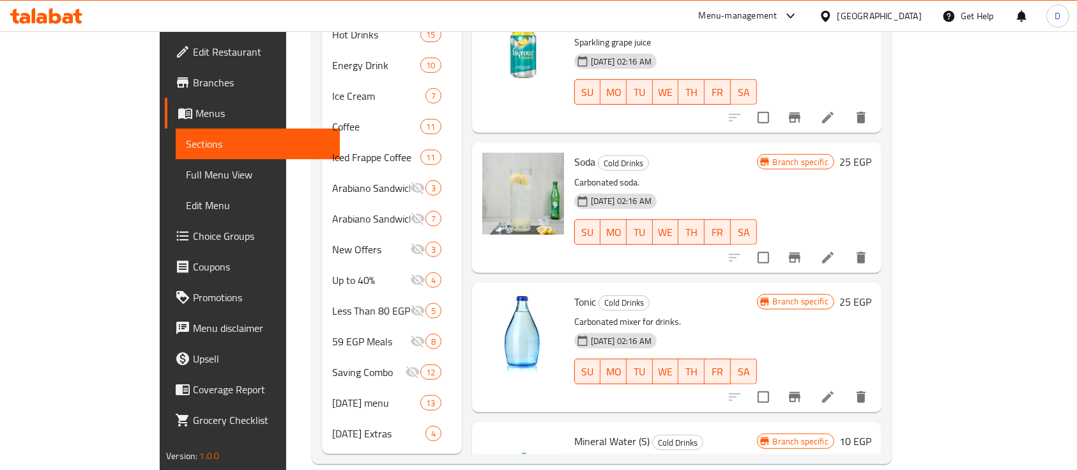
scroll to position [428, 0]
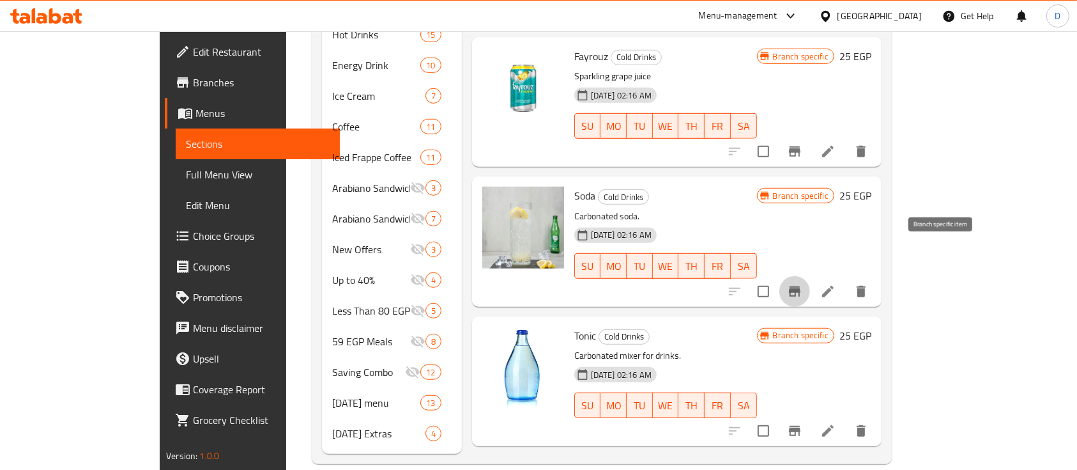
click at [810, 276] on button "Branch-specific-item" at bounding box center [795, 291] width 31 height 31
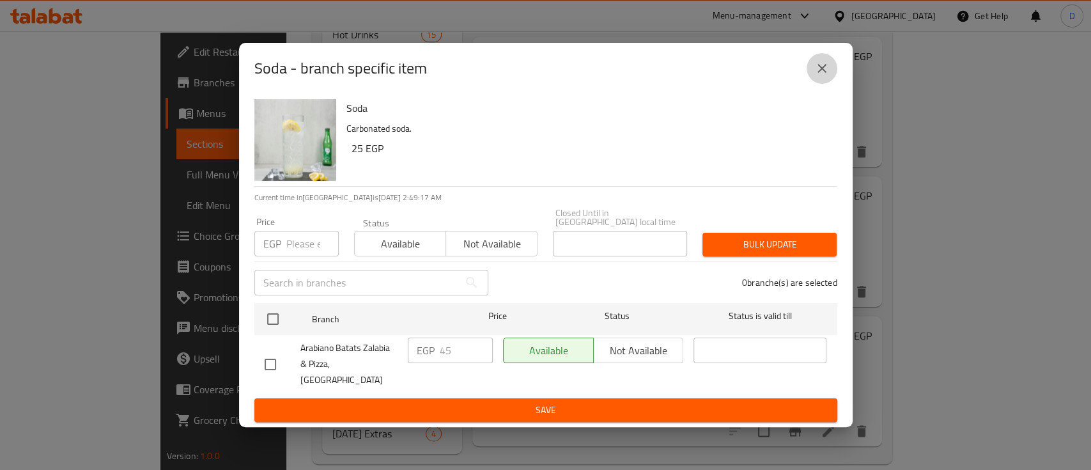
click at [828, 84] on button "close" at bounding box center [822, 68] width 31 height 31
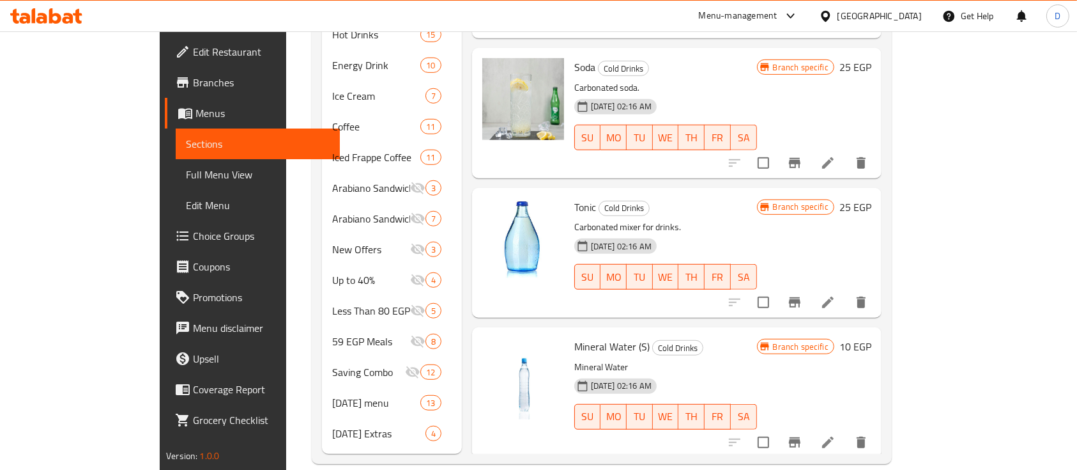
scroll to position [683, 0]
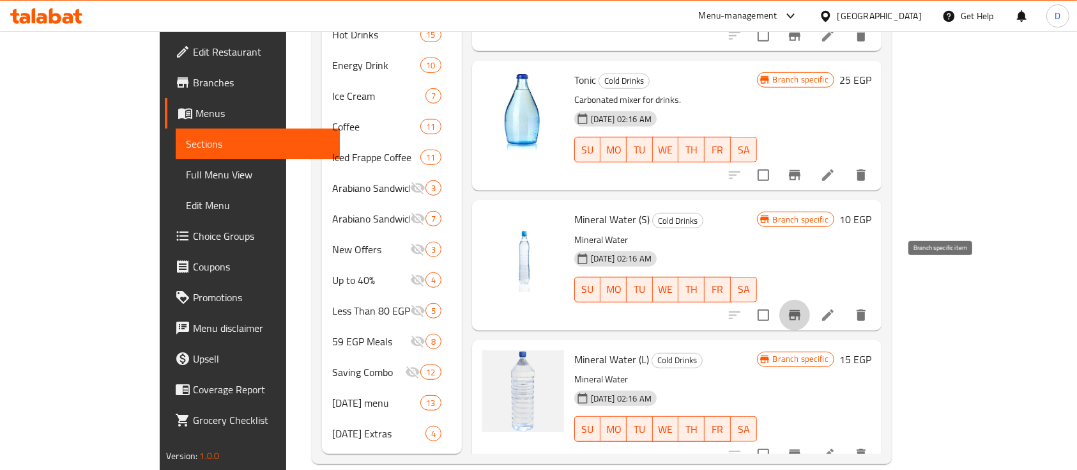
click at [803, 307] on icon "Branch-specific-item" at bounding box center [794, 314] width 15 height 15
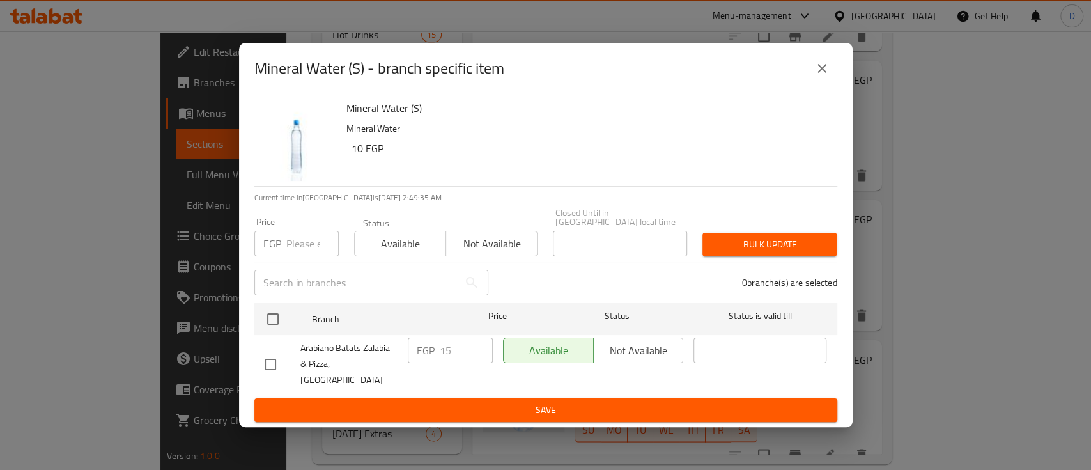
click at [819, 84] on button "close" at bounding box center [822, 68] width 31 height 31
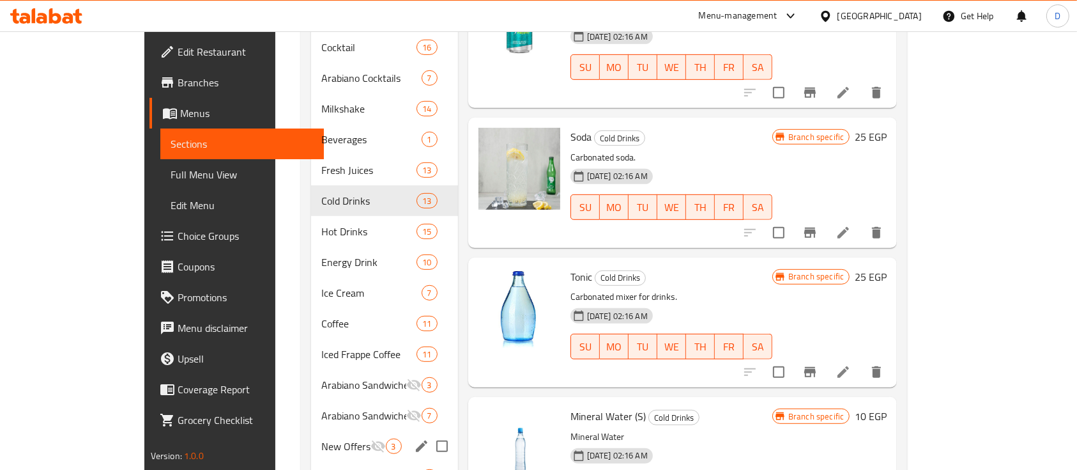
scroll to position [493, 0]
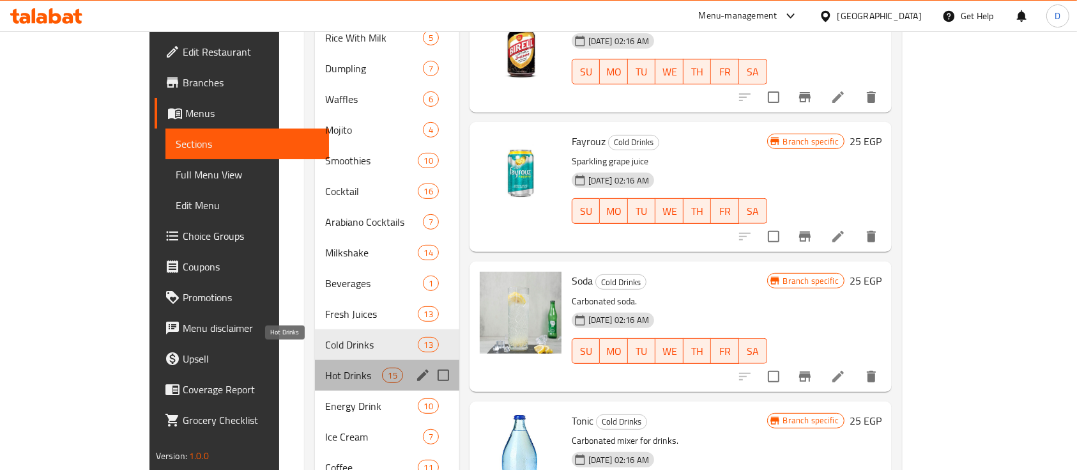
drag, startPoint x: 297, startPoint y: 357, endPoint x: 784, endPoint y: 239, distance: 501.7
click at [325, 367] on span "Hot Drinks" at bounding box center [353, 374] width 57 height 15
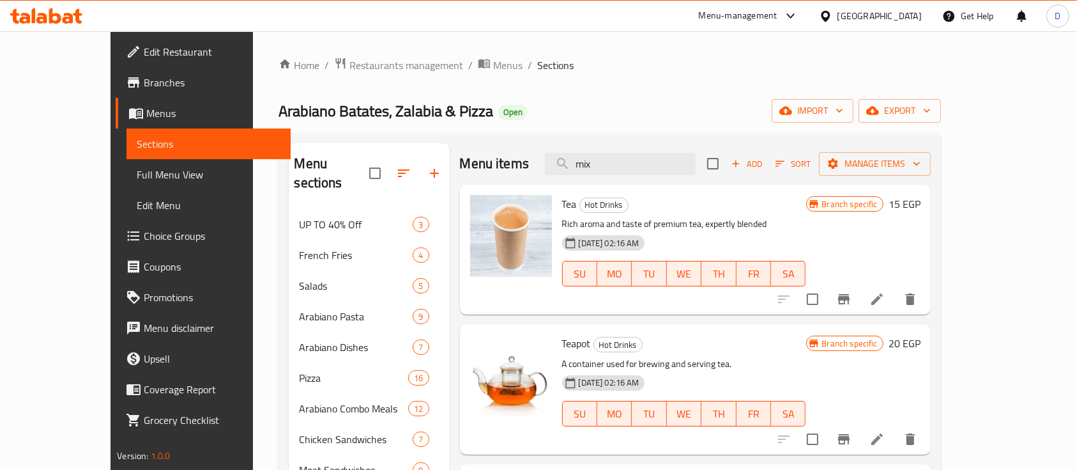
click at [852, 298] on icon "Branch-specific-item" at bounding box center [844, 298] width 15 height 15
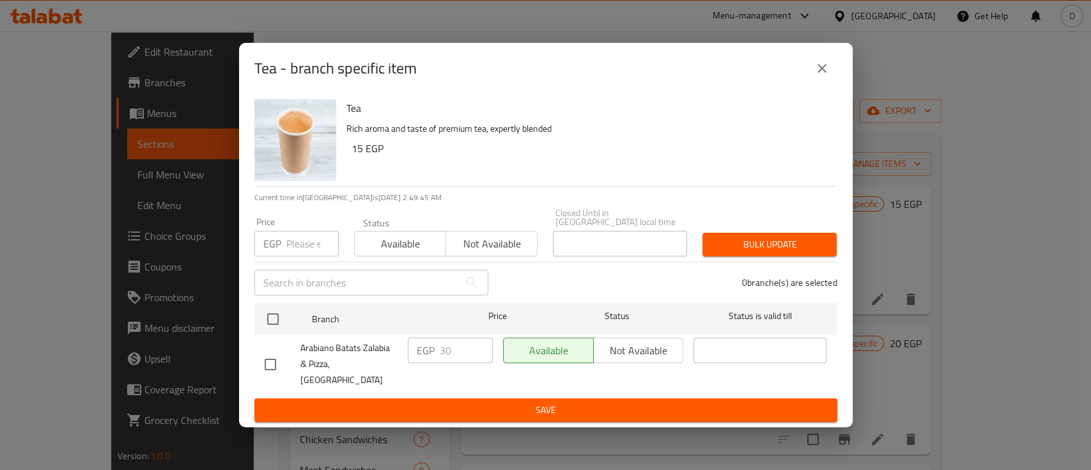
click at [827, 76] on icon "close" at bounding box center [821, 68] width 15 height 15
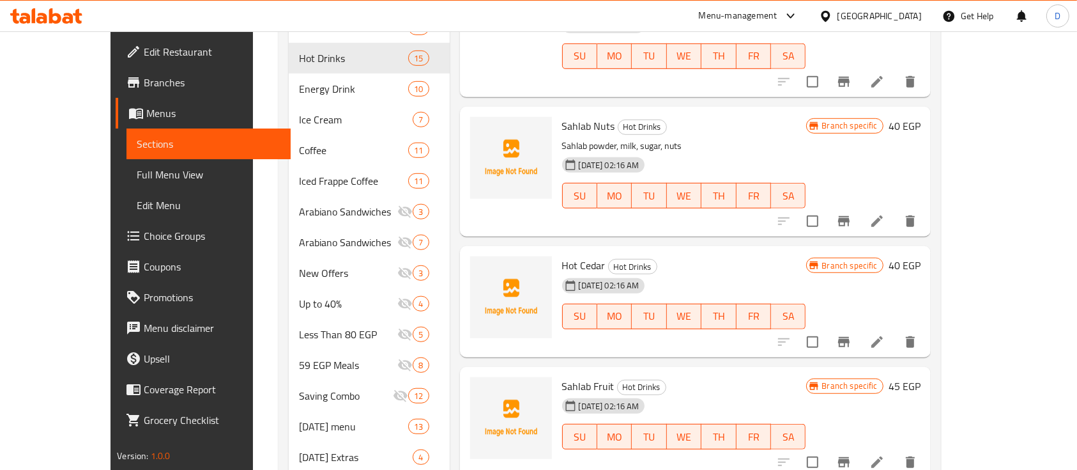
scroll to position [834, 0]
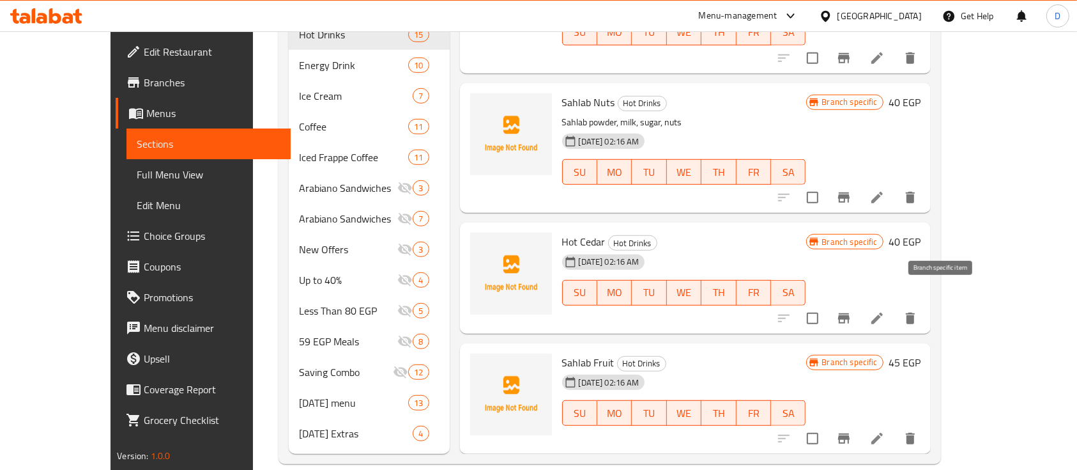
click at [852, 311] on icon "Branch-specific-item" at bounding box center [844, 318] width 15 height 15
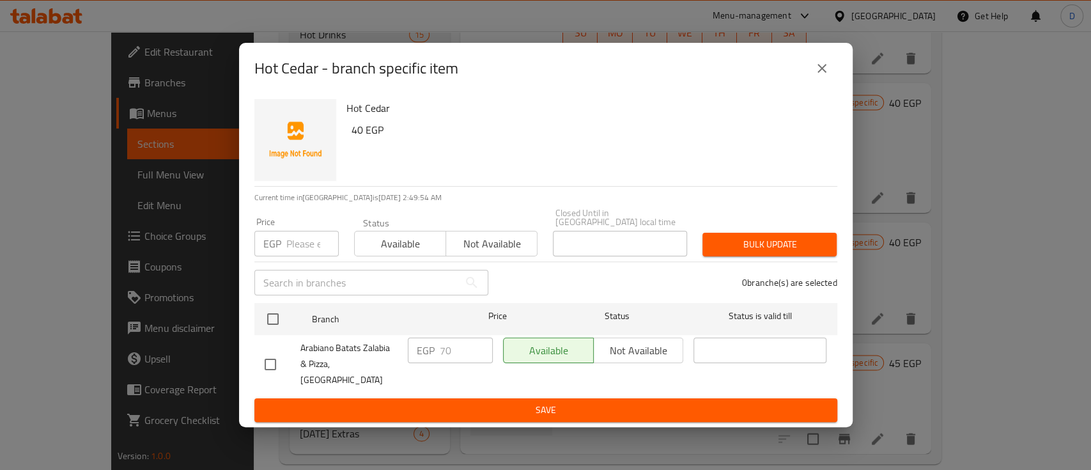
click at [828, 76] on icon "close" at bounding box center [821, 68] width 15 height 15
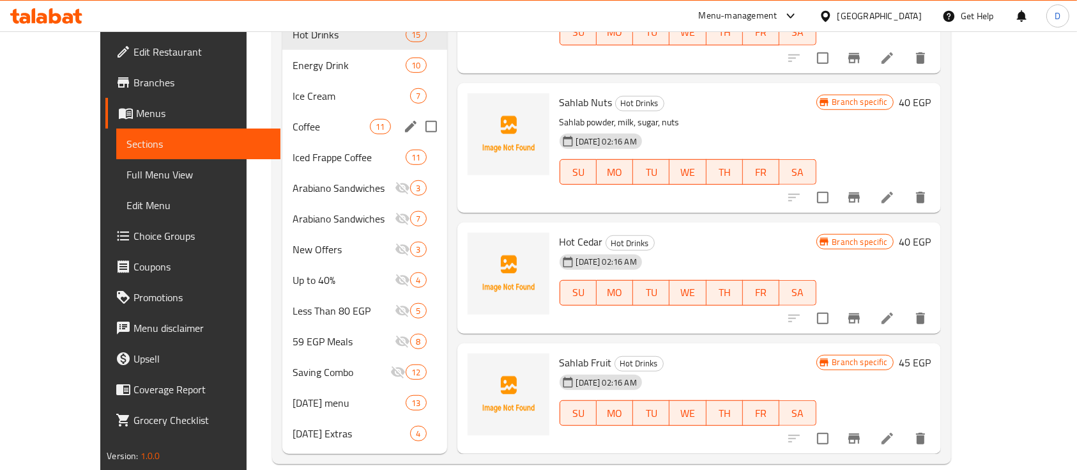
click at [297, 119] on span "Coffee" at bounding box center [331, 126] width 77 height 15
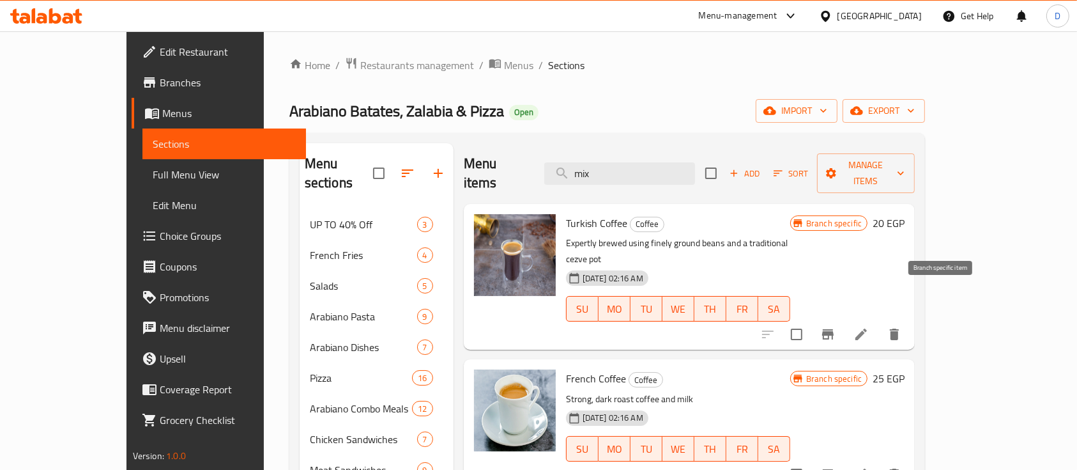
click at [834, 329] on icon "Branch-specific-item" at bounding box center [828, 334] width 12 height 10
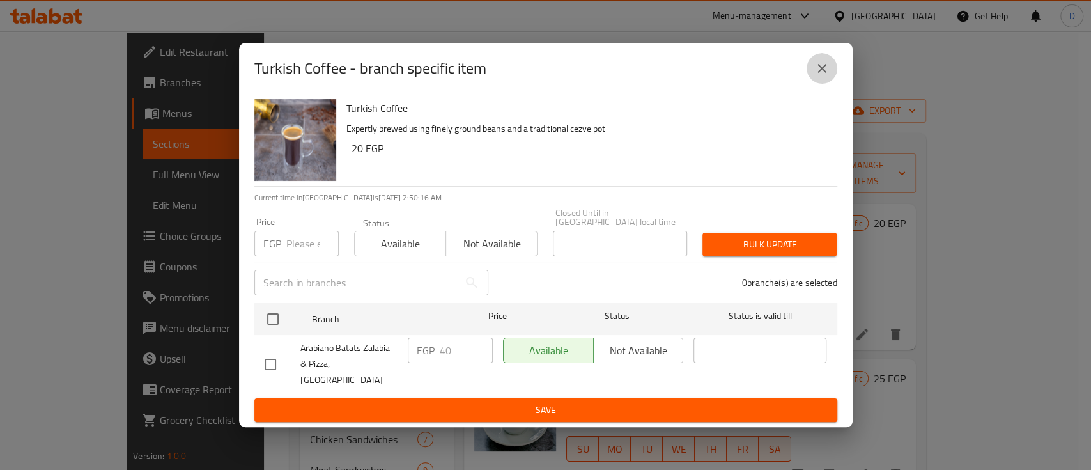
click at [816, 76] on icon "close" at bounding box center [821, 68] width 15 height 15
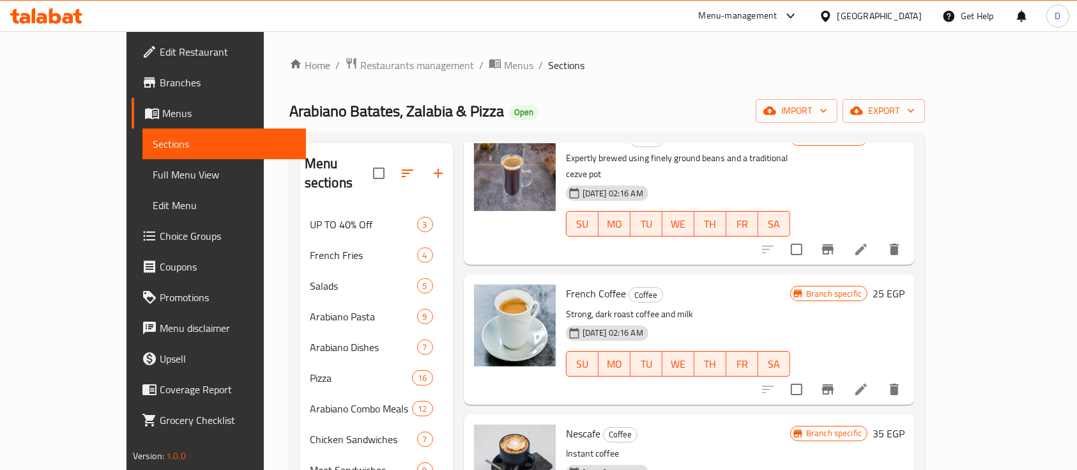
scroll to position [170, 0]
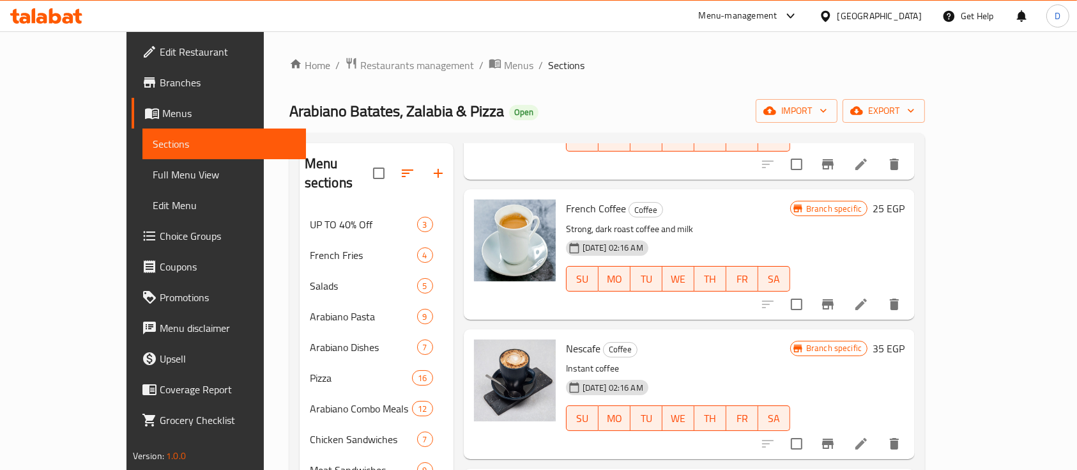
click at [834, 299] on icon "Branch-specific-item" at bounding box center [828, 304] width 12 height 10
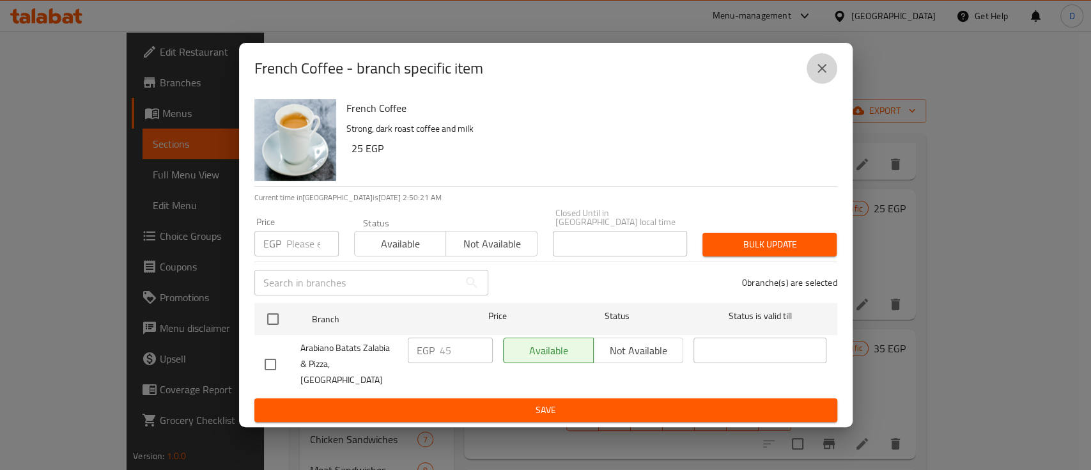
click at [810, 73] on button "close" at bounding box center [822, 68] width 31 height 31
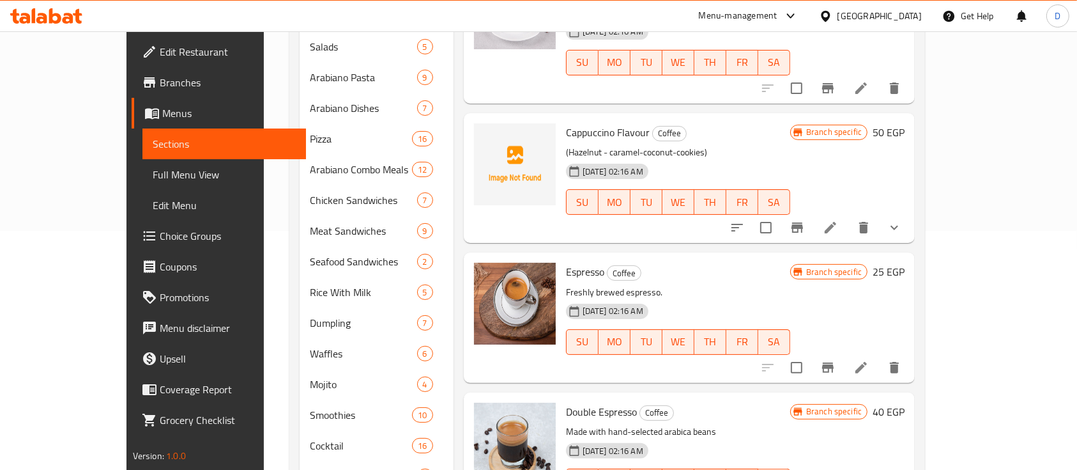
scroll to position [256, 0]
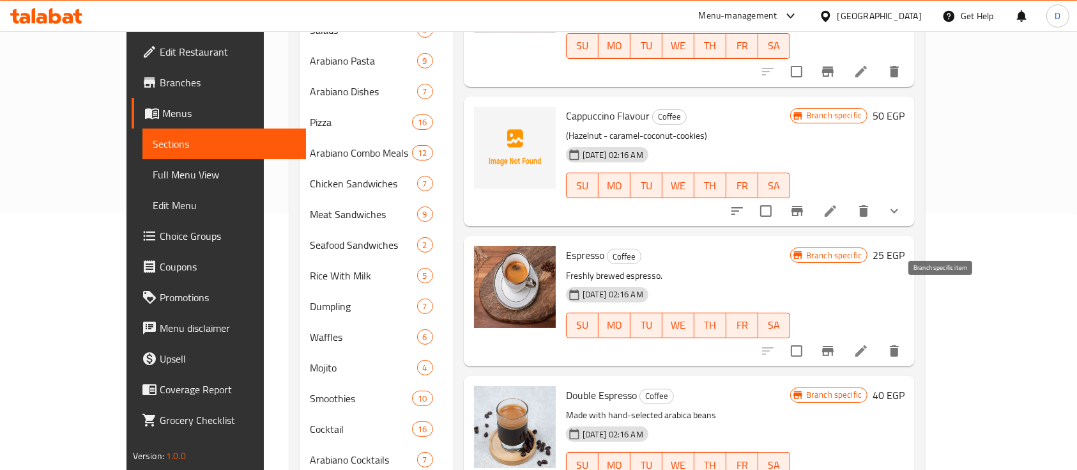
click at [844, 336] on button "Branch-specific-item" at bounding box center [828, 351] width 31 height 31
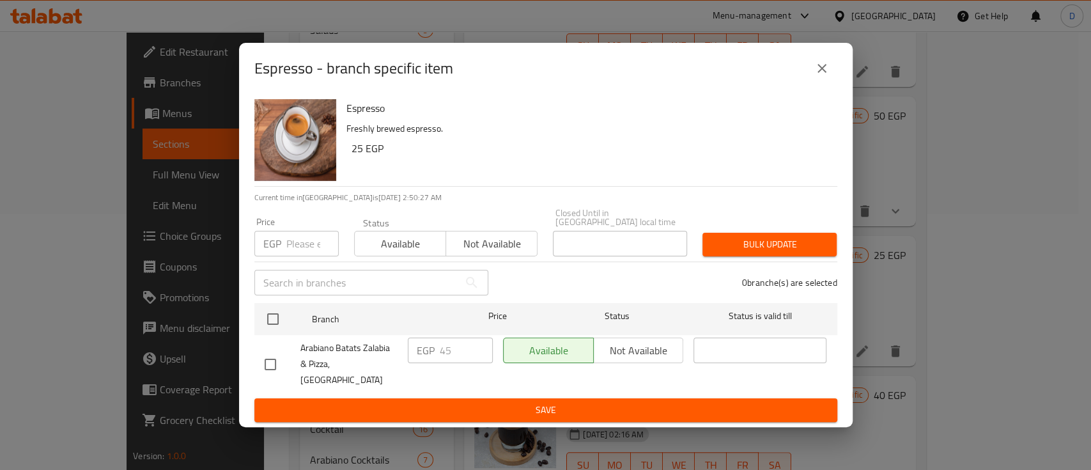
click at [810, 84] on div "Espresso - branch specific item" at bounding box center [545, 68] width 583 height 31
click at [819, 76] on icon "close" at bounding box center [821, 68] width 15 height 15
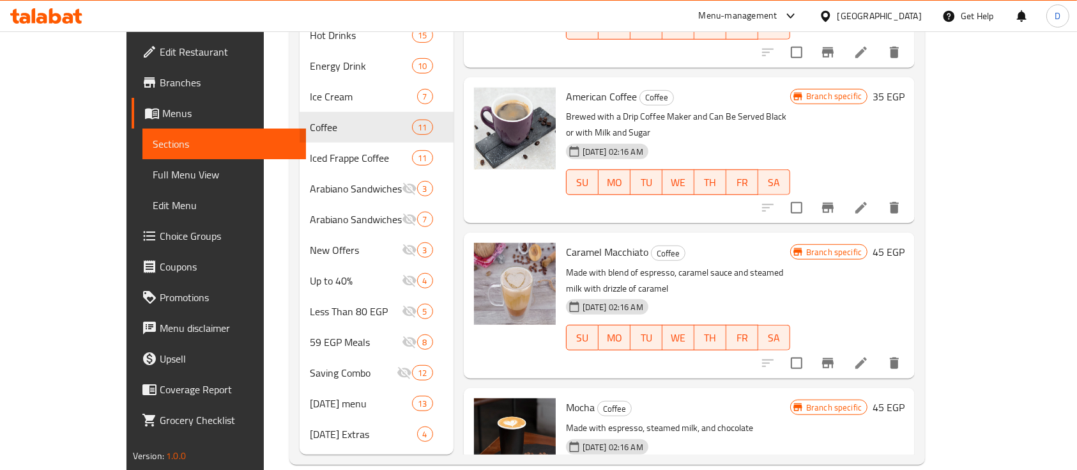
scroll to position [834, 0]
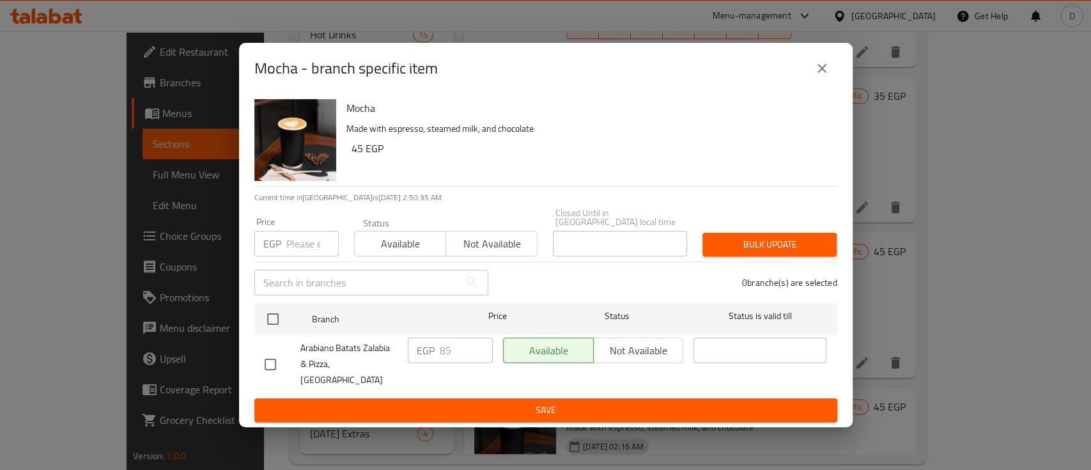
click at [820, 71] on button "close" at bounding box center [822, 68] width 31 height 31
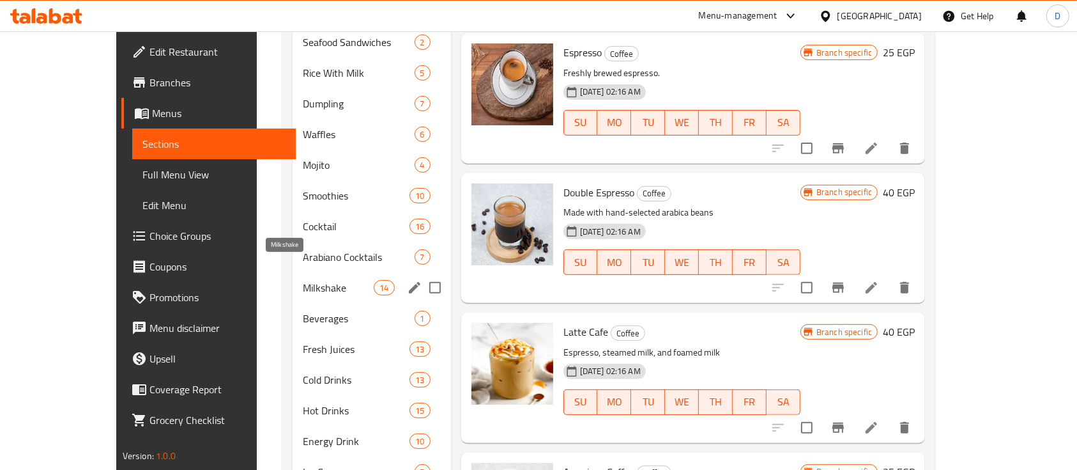
scroll to position [493, 0]
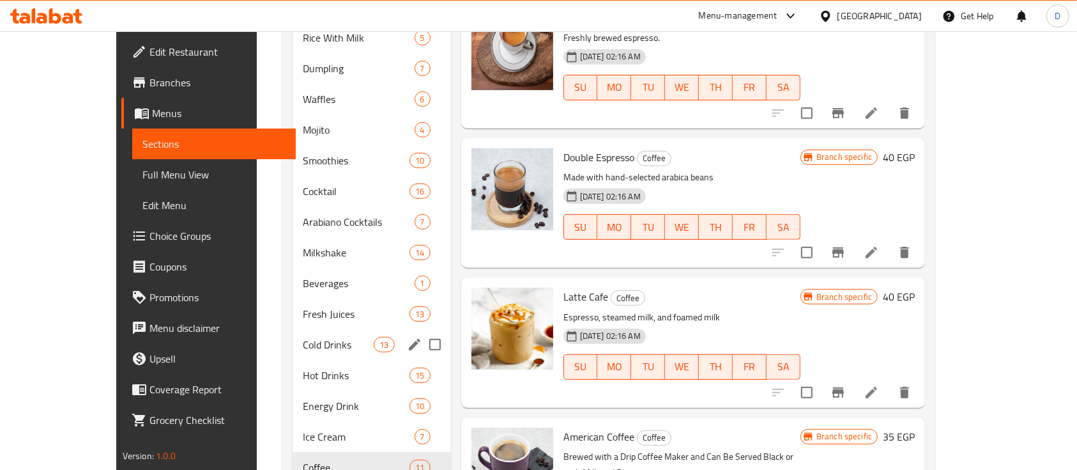
click at [302, 329] on div "Cold Drinks 13" at bounding box center [372, 344] width 158 height 31
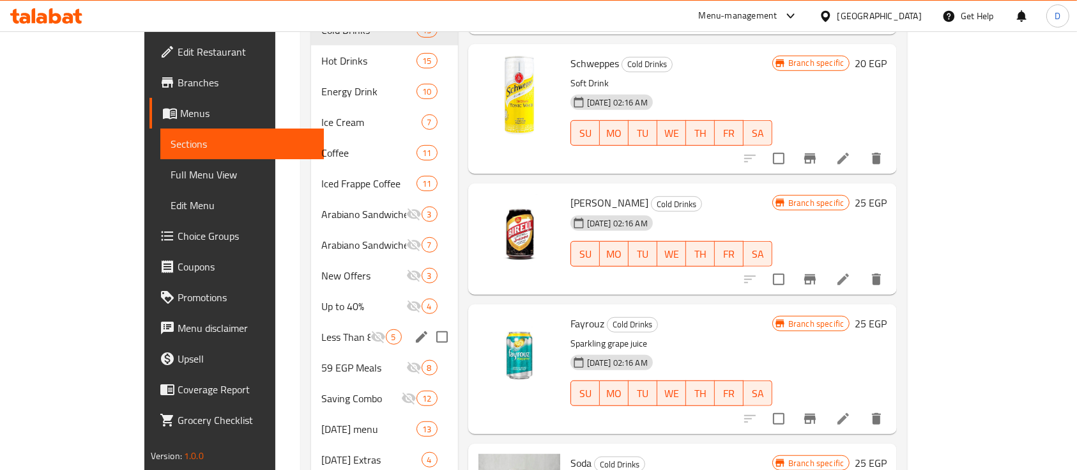
scroll to position [834, 0]
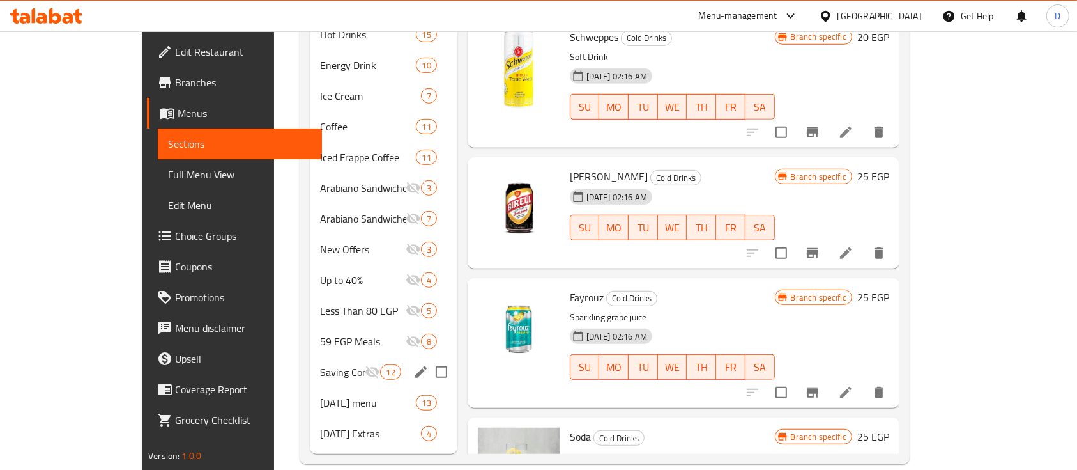
click at [428, 359] on input "Menu sections" at bounding box center [441, 372] width 27 height 27
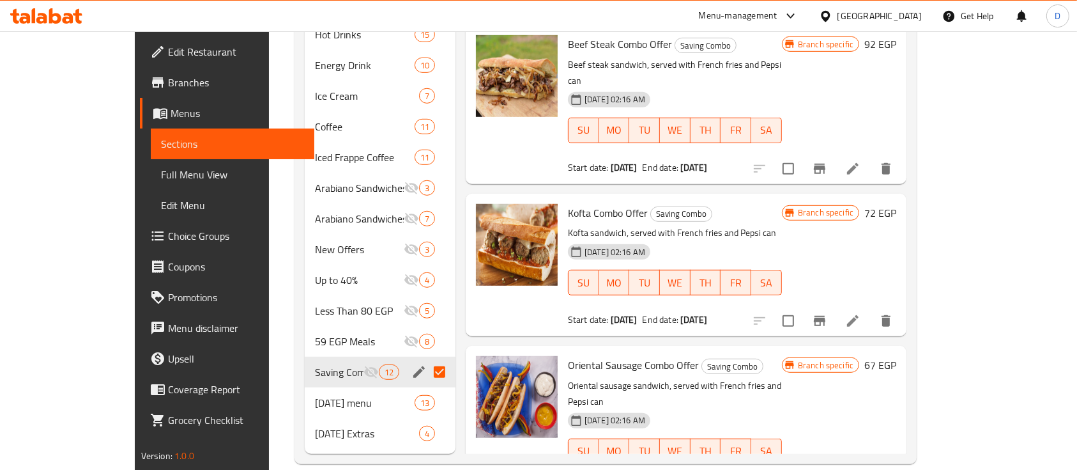
click at [426, 359] on input "Menu sections" at bounding box center [439, 372] width 27 height 27
checkbox input "false"
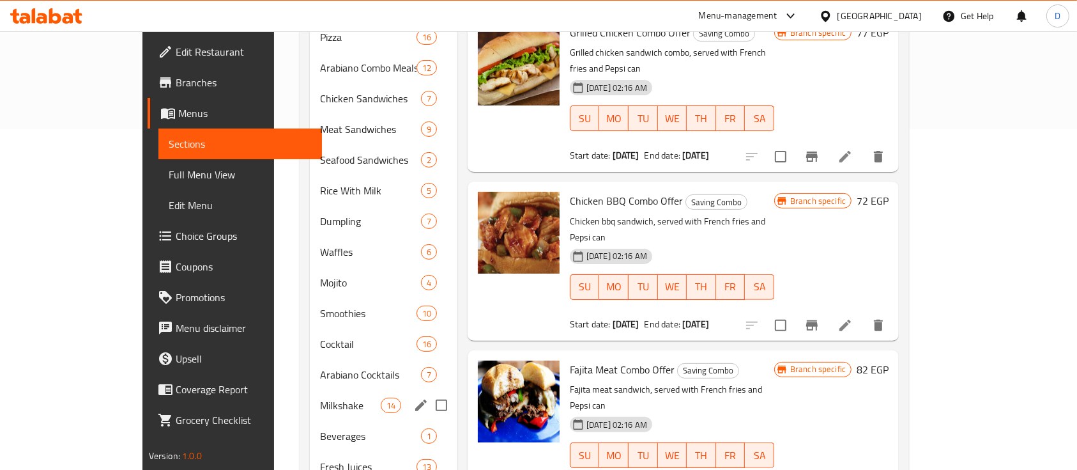
scroll to position [426, 0]
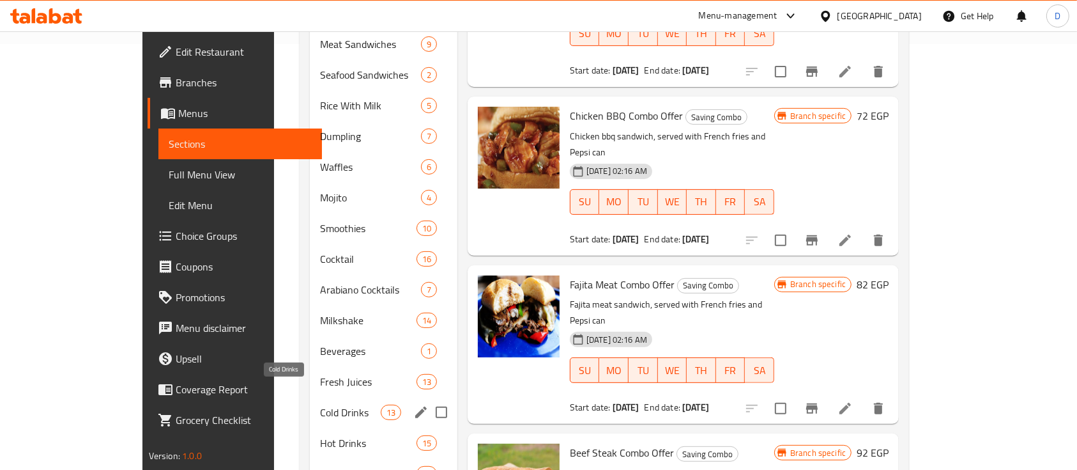
click at [320, 405] on span "Cold Drinks" at bounding box center [350, 412] width 60 height 15
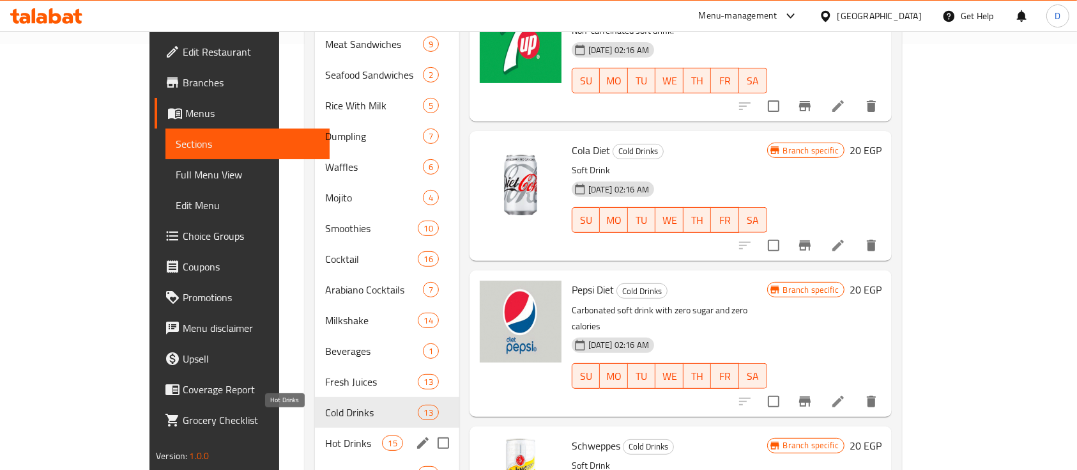
click at [325, 435] on span "Hot Drinks" at bounding box center [353, 442] width 57 height 15
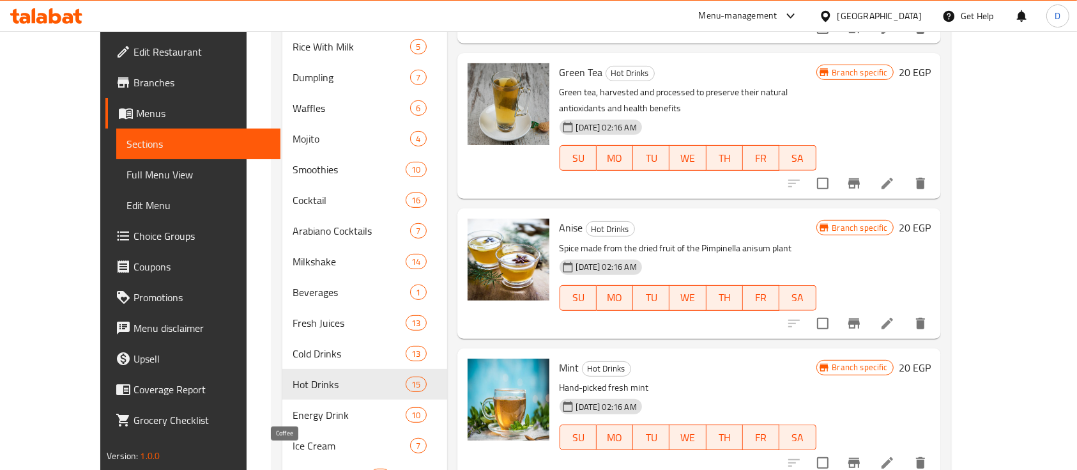
scroll to position [511, 0]
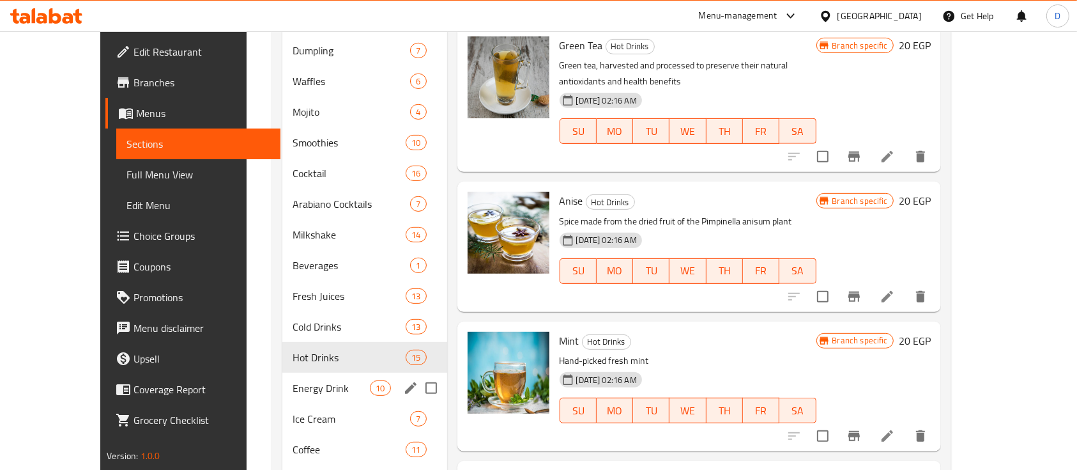
click at [314, 380] on div "Energy Drink 10" at bounding box center [364, 388] width 165 height 31
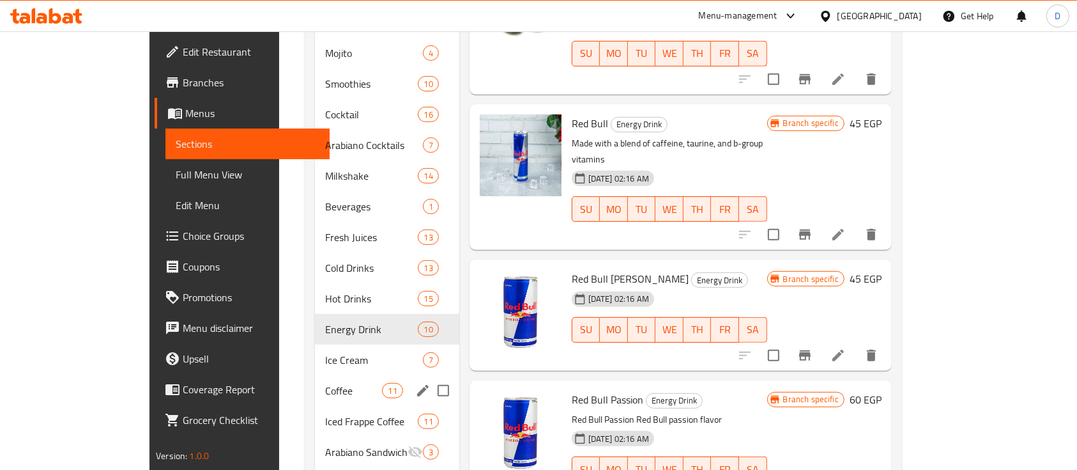
scroll to position [596, 0]
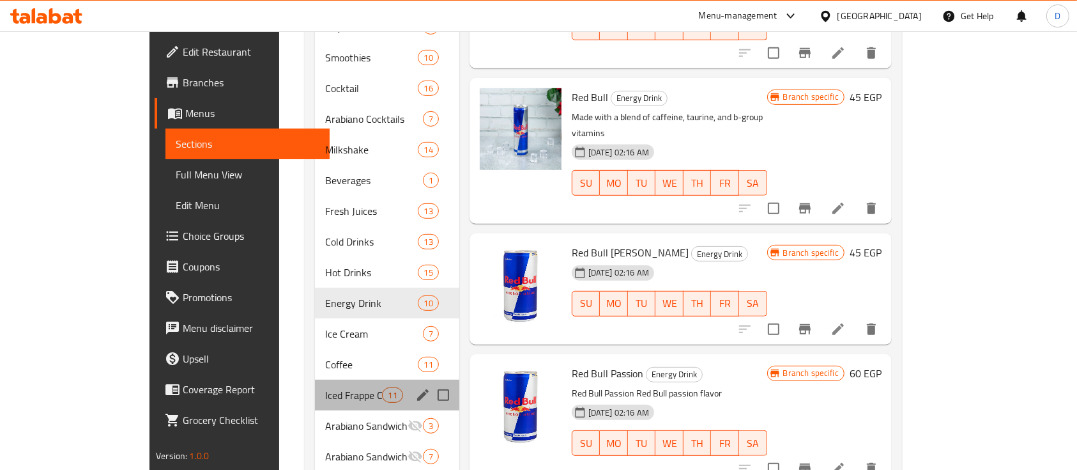
click at [315, 383] on div "Iced Frappe Coffee 11" at bounding box center [387, 395] width 144 height 31
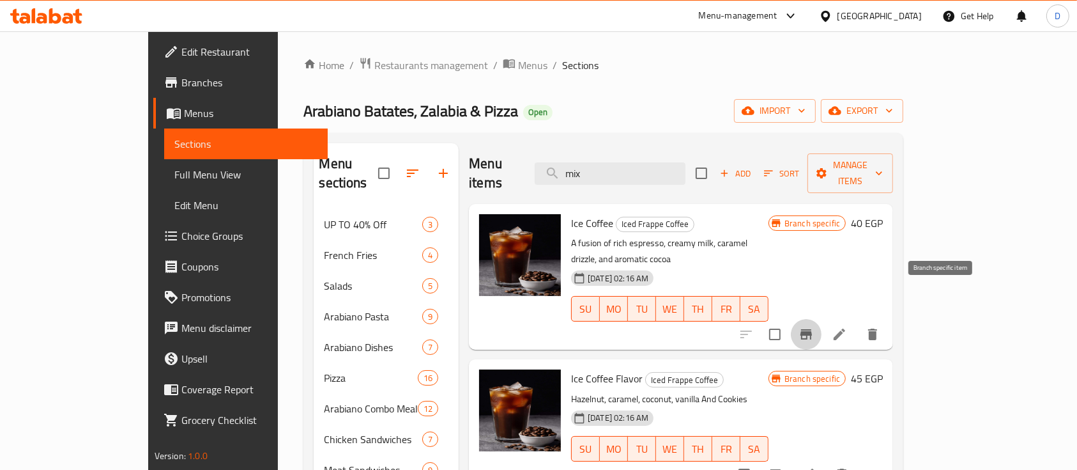
click at [812, 329] on icon "Branch-specific-item" at bounding box center [807, 334] width 12 height 10
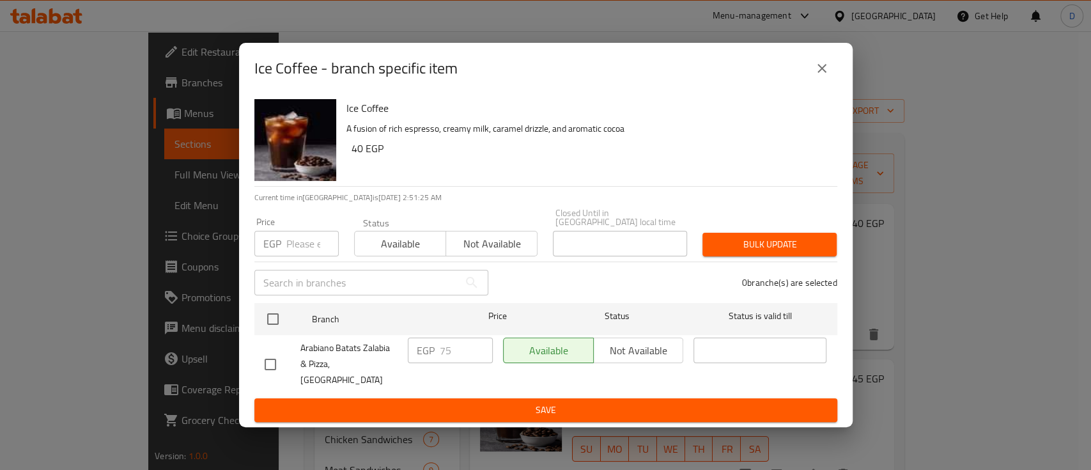
click at [818, 76] on icon "close" at bounding box center [821, 68] width 15 height 15
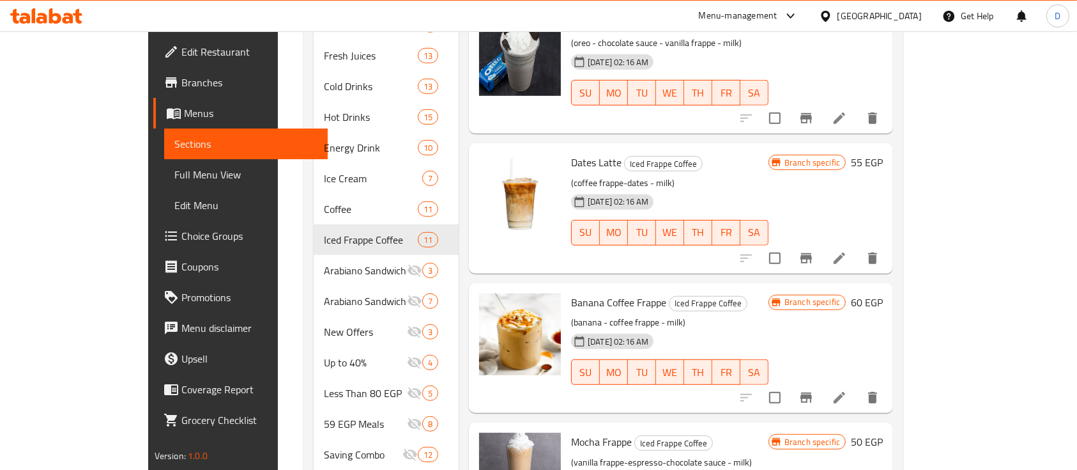
scroll to position [834, 0]
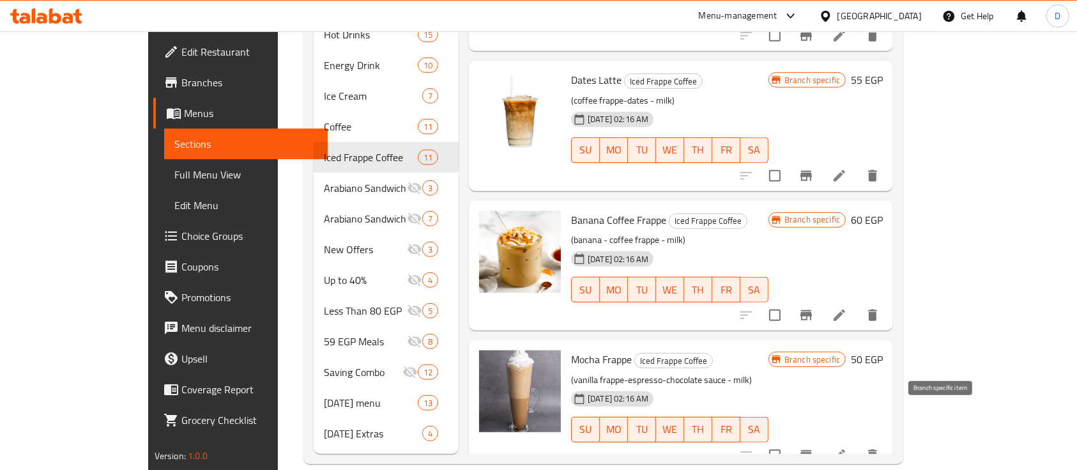
click at [822, 440] on button "Branch-specific-item" at bounding box center [806, 455] width 31 height 31
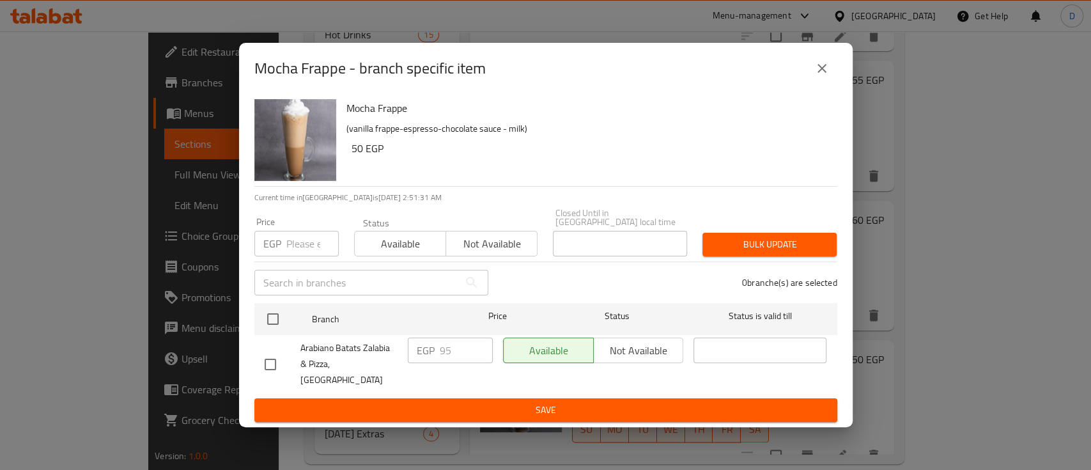
click at [829, 81] on button "close" at bounding box center [822, 68] width 31 height 31
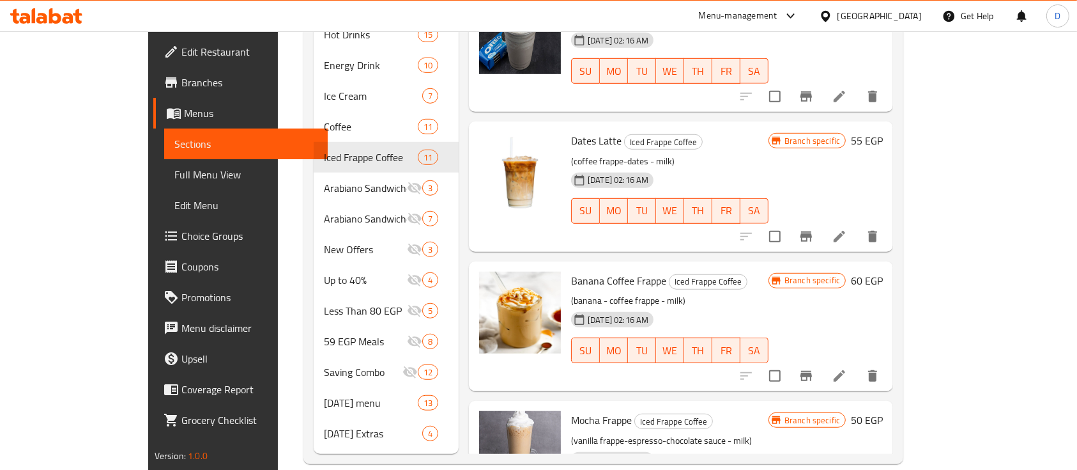
scroll to position [281, 0]
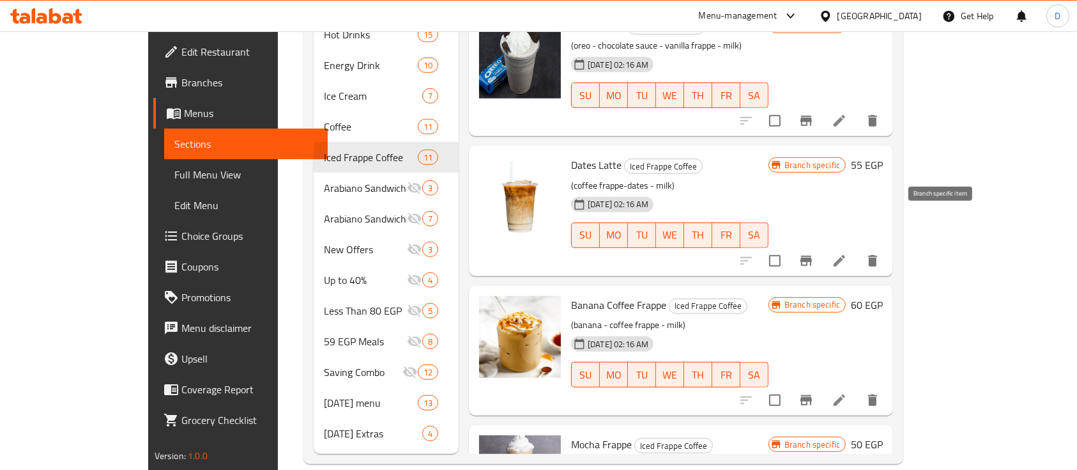
click at [812, 256] on icon "Branch-specific-item" at bounding box center [807, 261] width 12 height 10
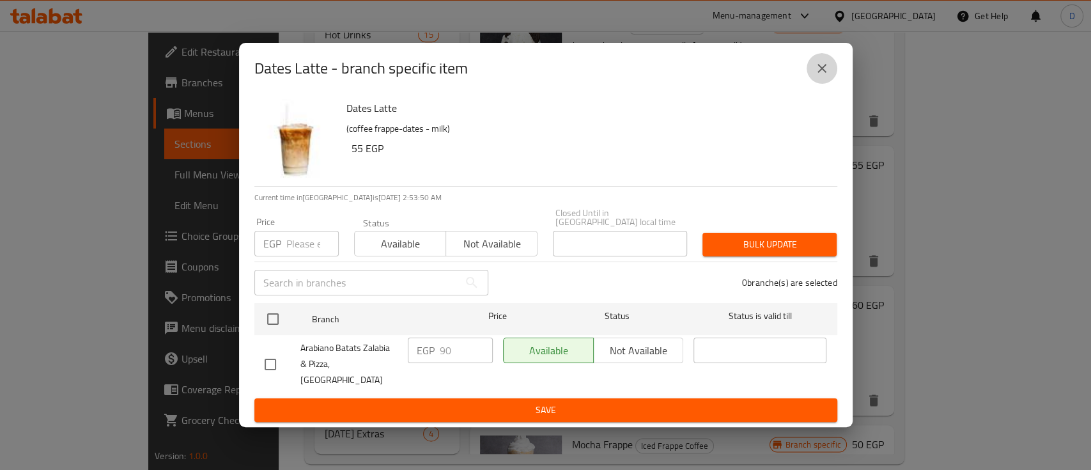
click at [823, 73] on icon "close" at bounding box center [821, 68] width 9 height 9
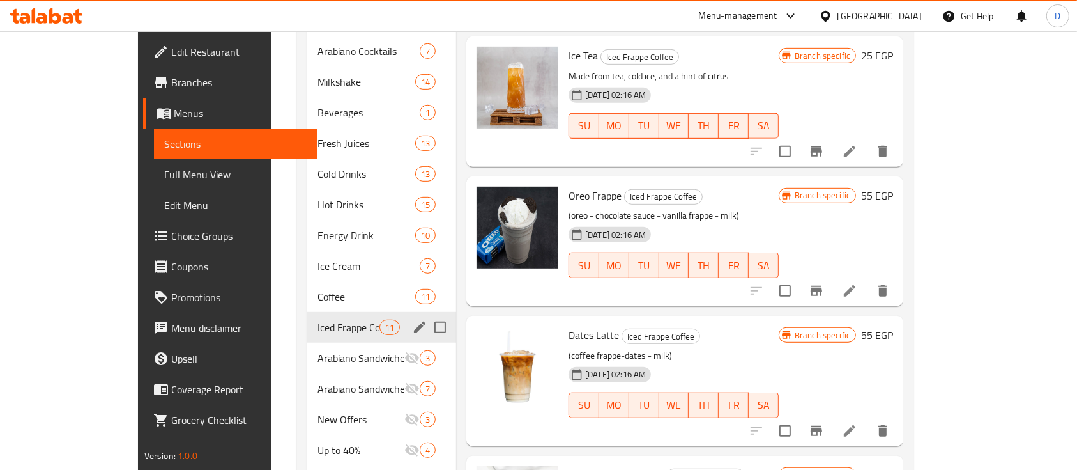
scroll to position [578, 0]
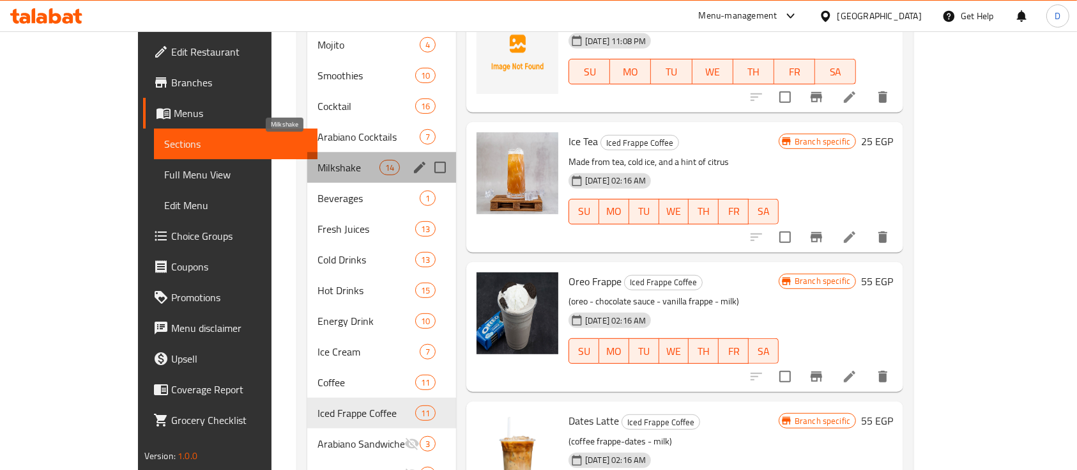
drag, startPoint x: 290, startPoint y: 150, endPoint x: 239, endPoint y: 249, distance: 111.5
click at [318, 160] on span "Milkshake" at bounding box center [349, 167] width 62 height 15
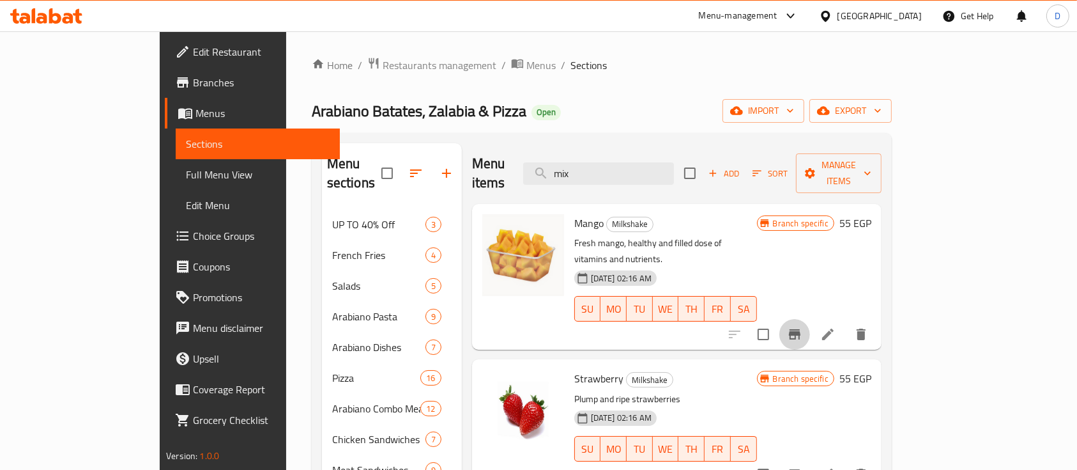
click at [810, 319] on button "Branch-specific-item" at bounding box center [795, 334] width 31 height 31
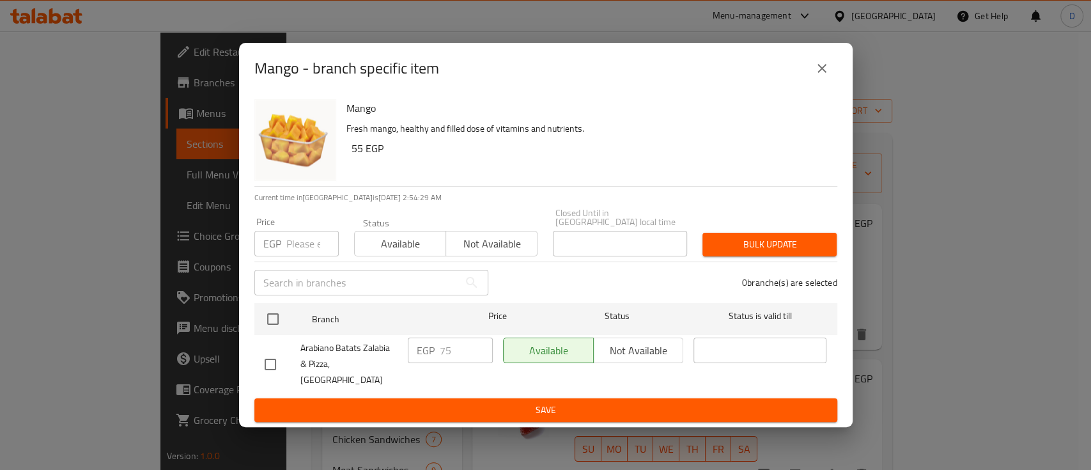
click at [828, 84] on button "close" at bounding box center [822, 68] width 31 height 31
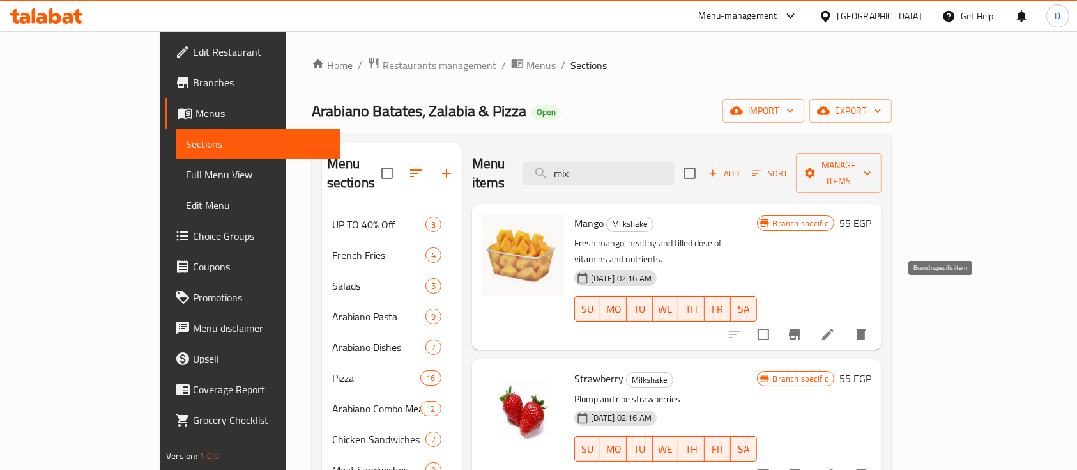
click at [810, 319] on button "Branch-specific-item" at bounding box center [795, 334] width 31 height 31
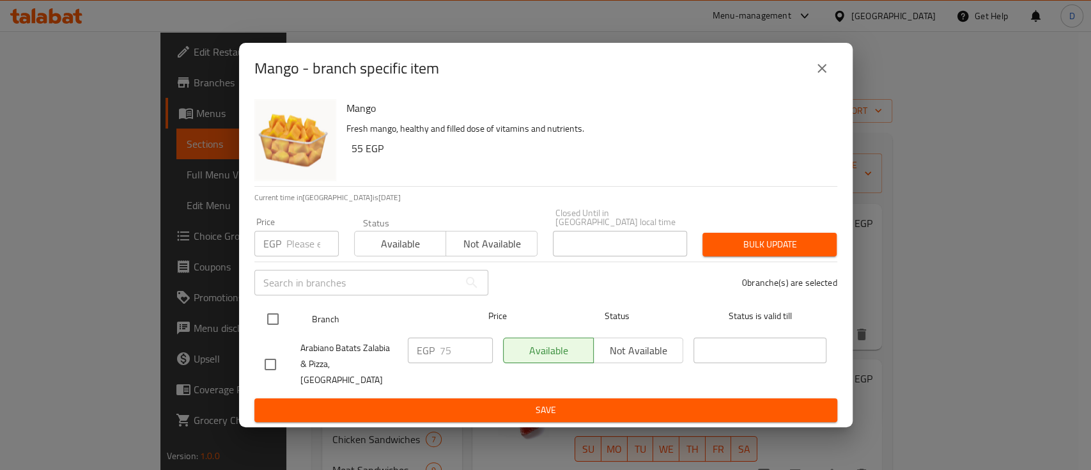
click at [260, 326] on input "checkbox" at bounding box center [272, 318] width 27 height 27
checkbox input "true"
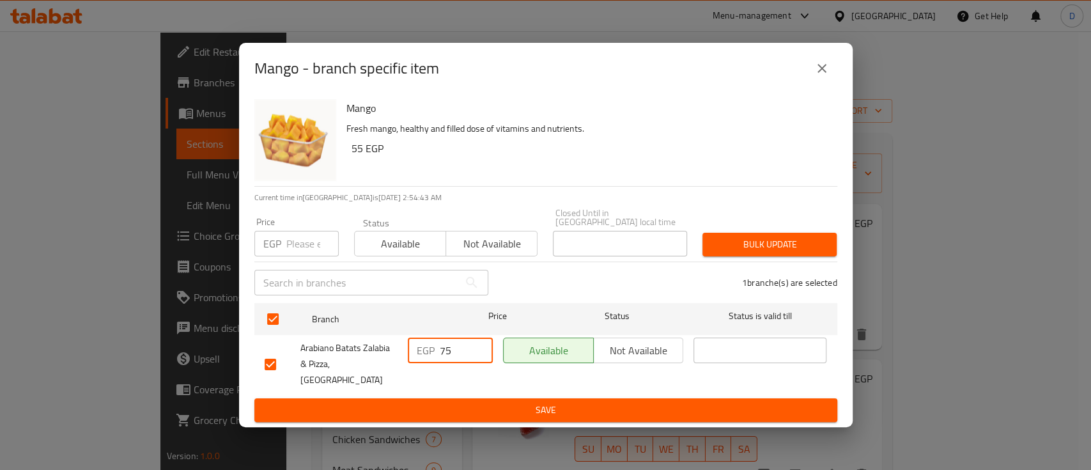
drag, startPoint x: 440, startPoint y: 353, endPoint x: 431, endPoint y: 354, distance: 9.0
click at [431, 354] on div "EGP 75 ​" at bounding box center [450, 350] width 85 height 26
type input "85"
click at [646, 402] on span "Save" at bounding box center [546, 410] width 562 height 16
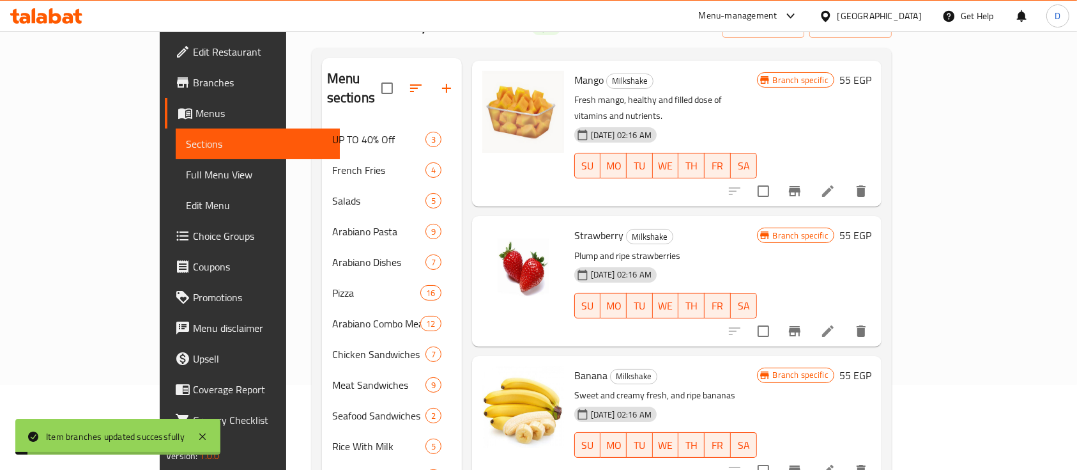
scroll to position [85, 0]
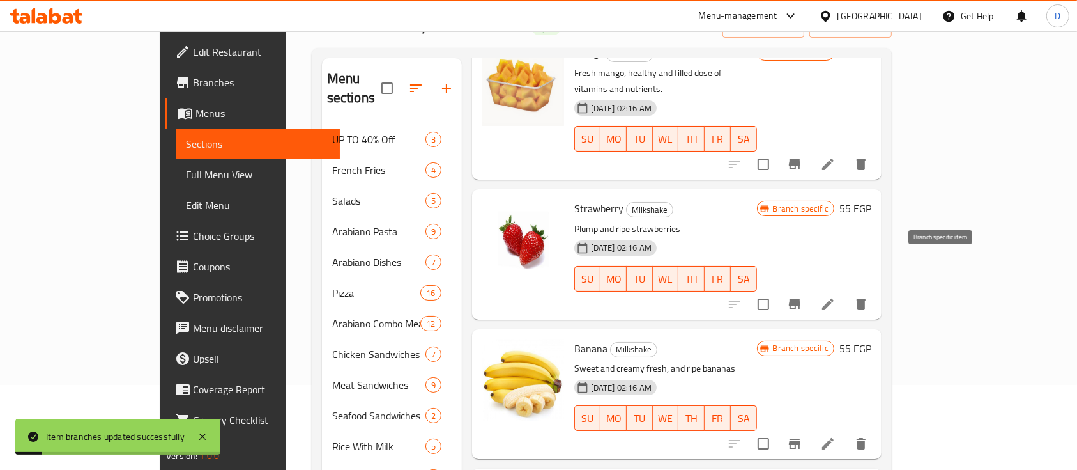
click at [801, 299] on icon "Branch-specific-item" at bounding box center [795, 304] width 12 height 10
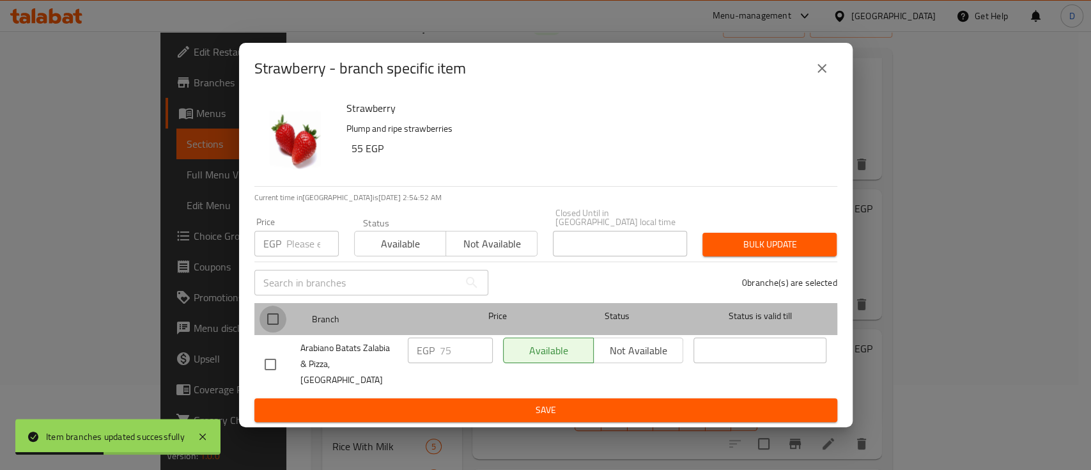
click at [272, 330] on input "checkbox" at bounding box center [272, 318] width 27 height 27
checkbox input "true"
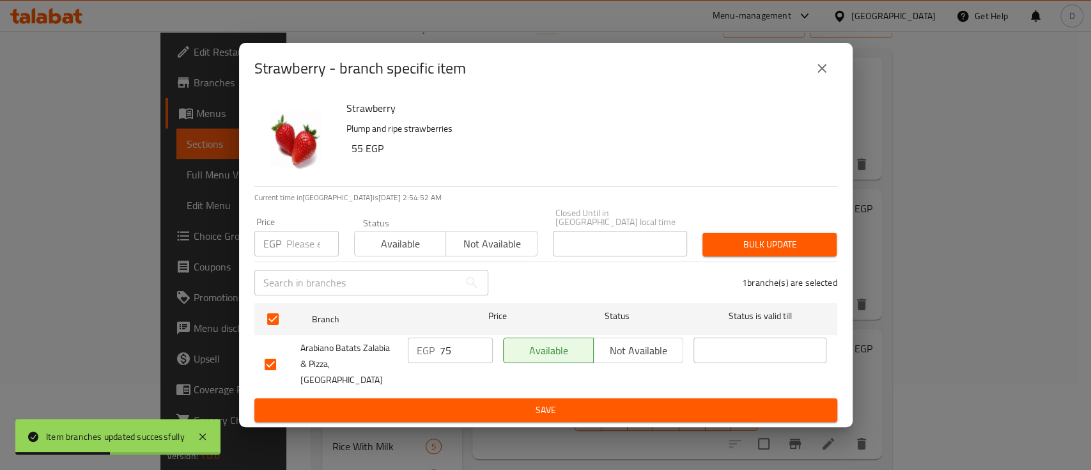
click at [463, 353] on input "75" at bounding box center [466, 350] width 53 height 26
paste input "8"
type input "85"
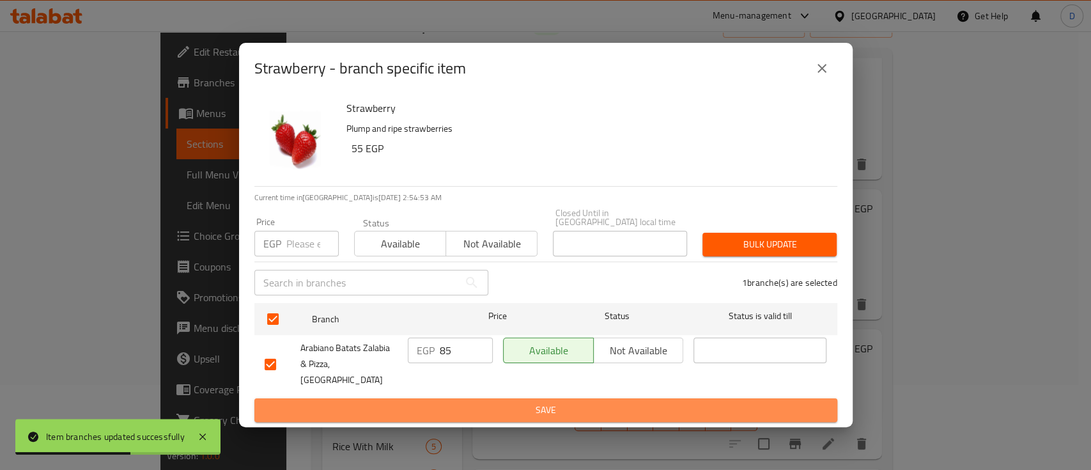
click at [465, 402] on span "Save" at bounding box center [546, 410] width 562 height 16
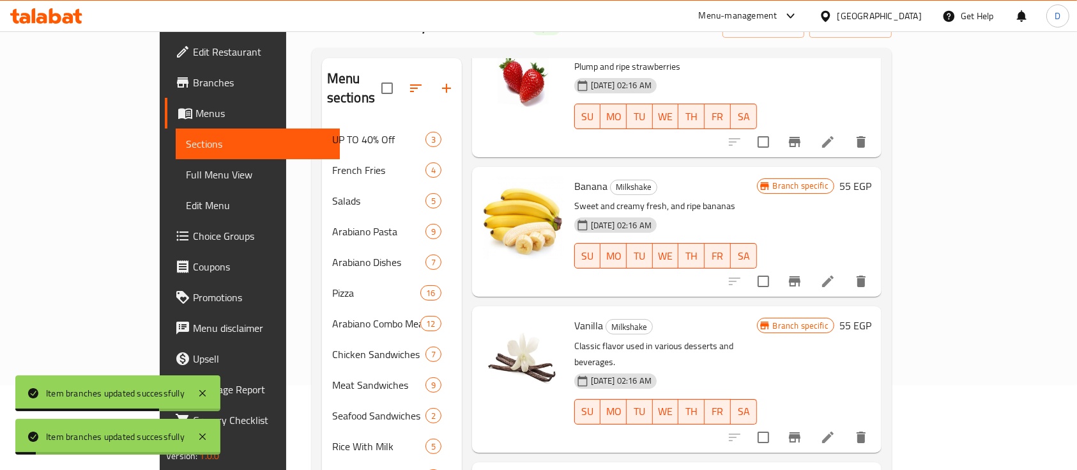
scroll to position [256, 0]
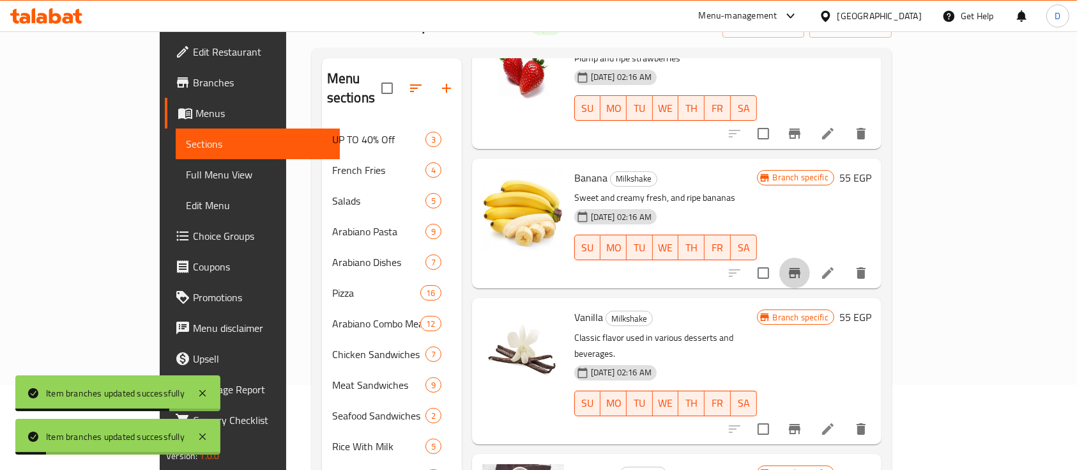
click at [801, 268] on icon "Branch-specific-item" at bounding box center [795, 273] width 12 height 10
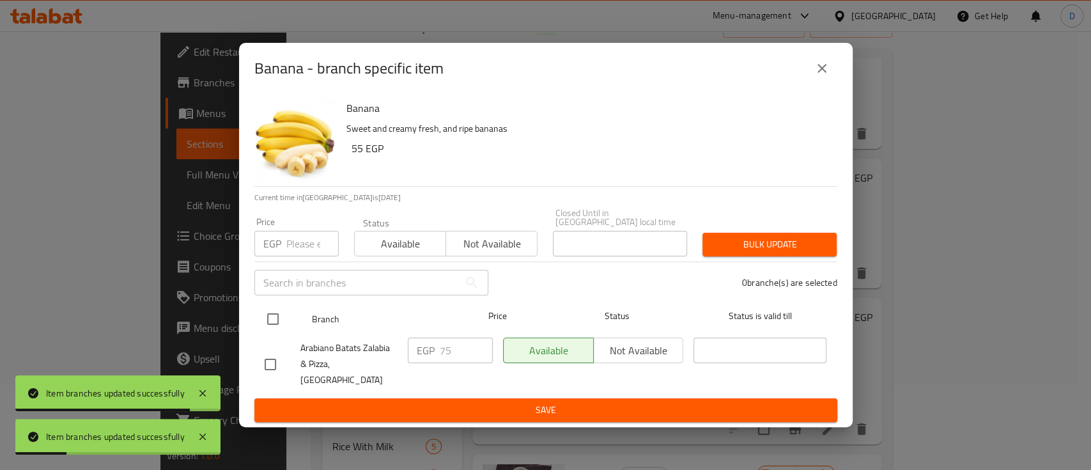
click at [273, 318] on input "checkbox" at bounding box center [272, 318] width 27 height 27
checkbox input "true"
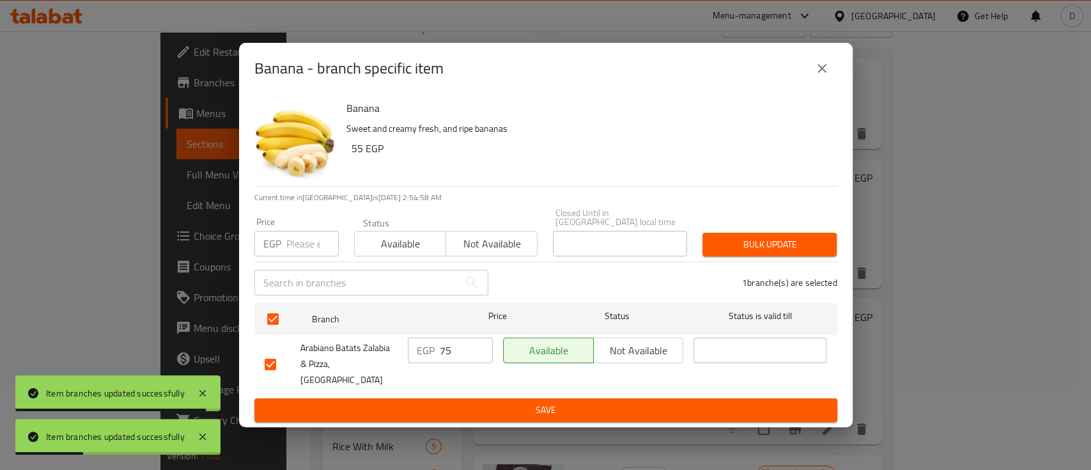
click at [445, 352] on input "75" at bounding box center [466, 350] width 53 height 26
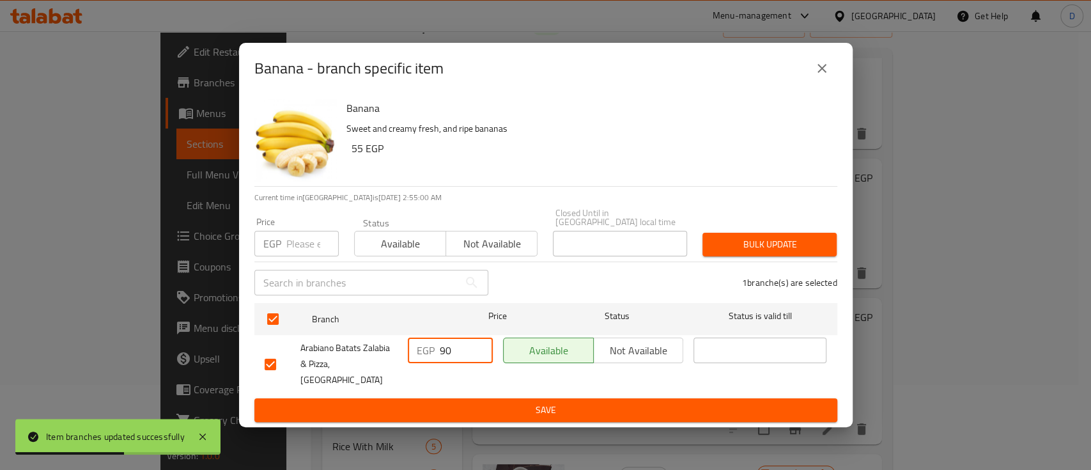
type input "90"
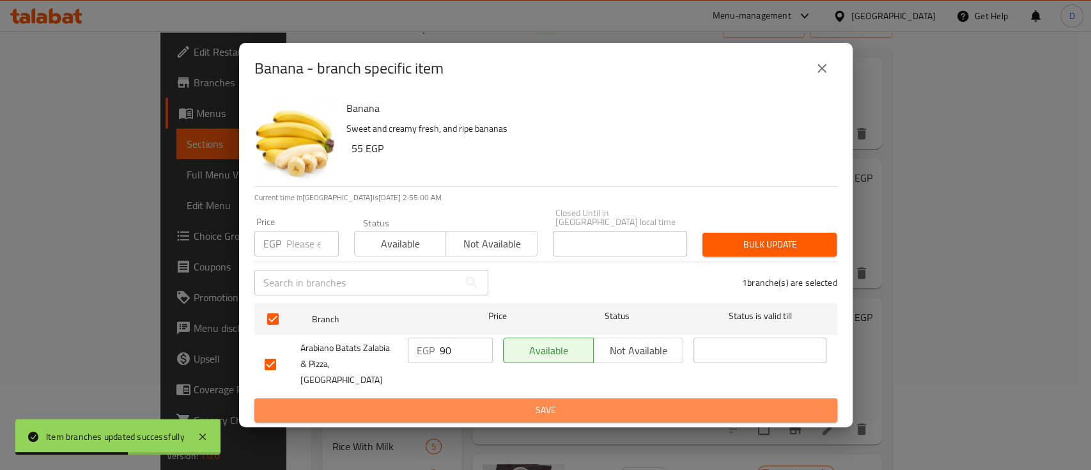
click at [465, 402] on span "Save" at bounding box center [546, 410] width 562 height 16
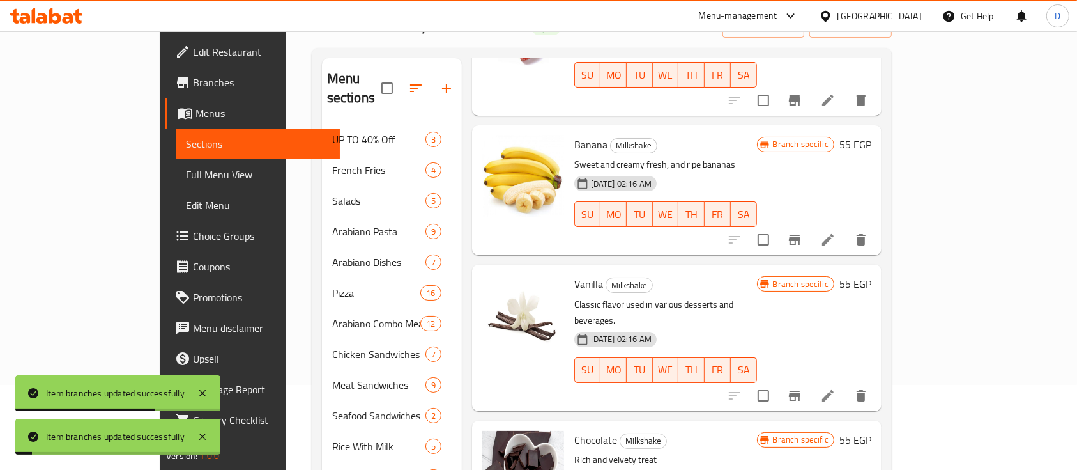
scroll to position [341, 0]
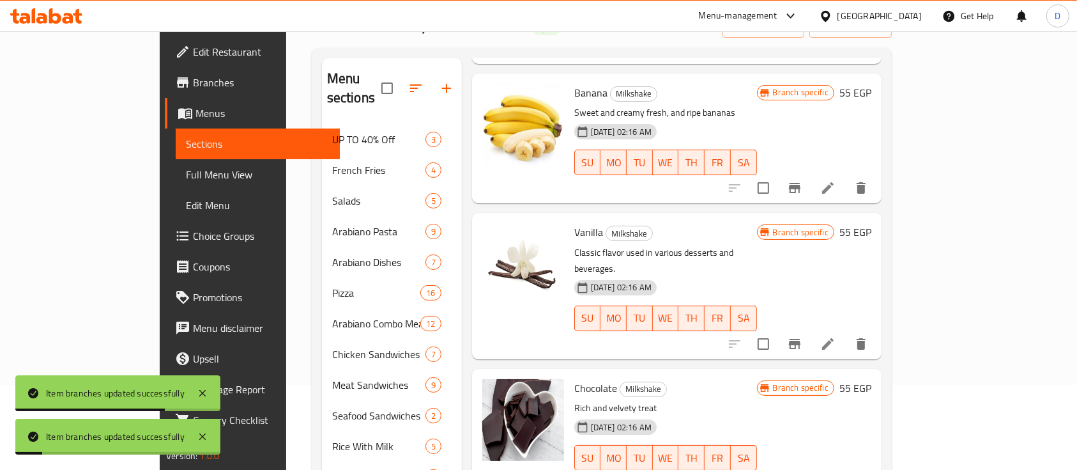
click at [801, 339] on icon "Branch-specific-item" at bounding box center [795, 344] width 12 height 10
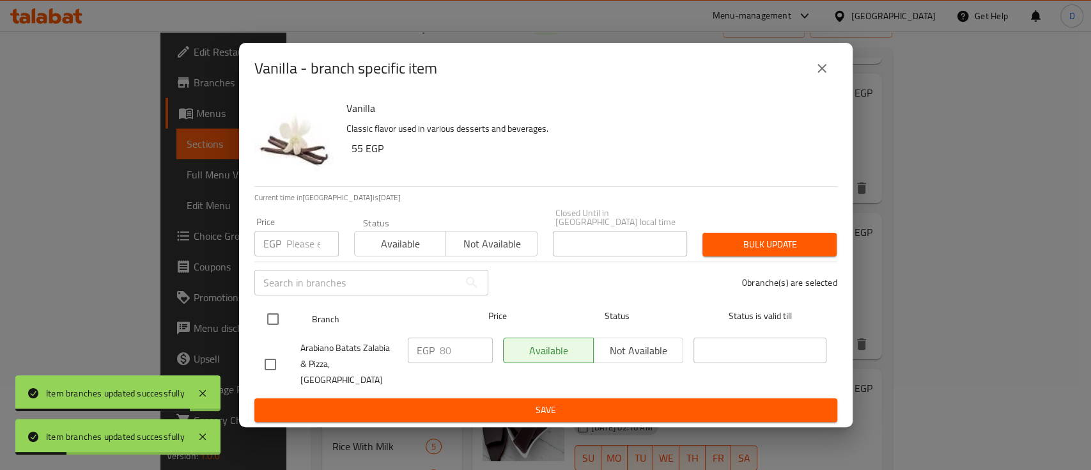
click at [270, 326] on input "checkbox" at bounding box center [272, 318] width 27 height 27
checkbox input "true"
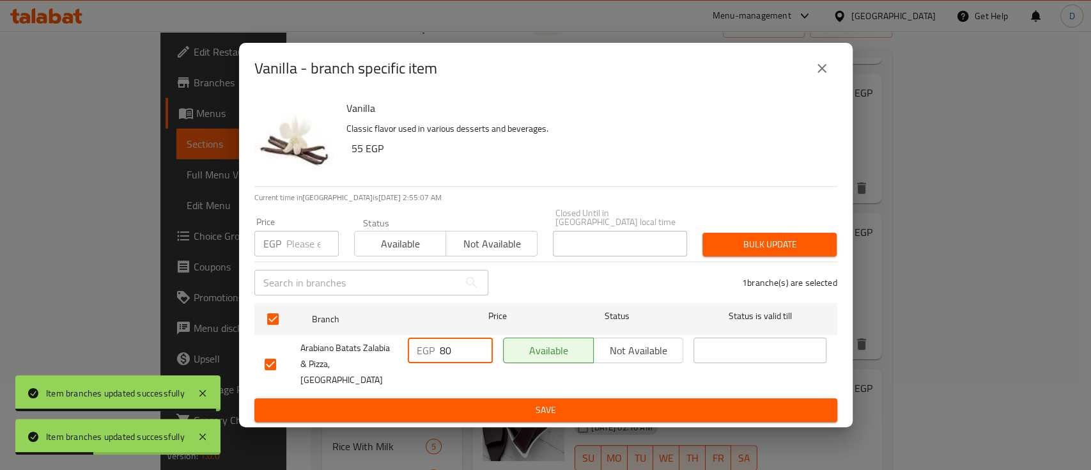
drag, startPoint x: 440, startPoint y: 361, endPoint x: 447, endPoint y: 361, distance: 7.0
click at [447, 361] on input "80" at bounding box center [466, 350] width 53 height 26
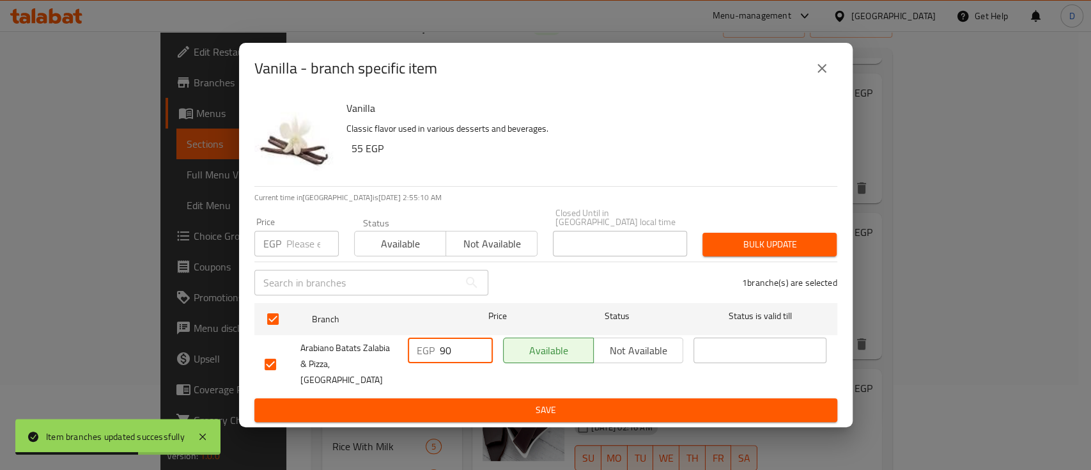
type input "90"
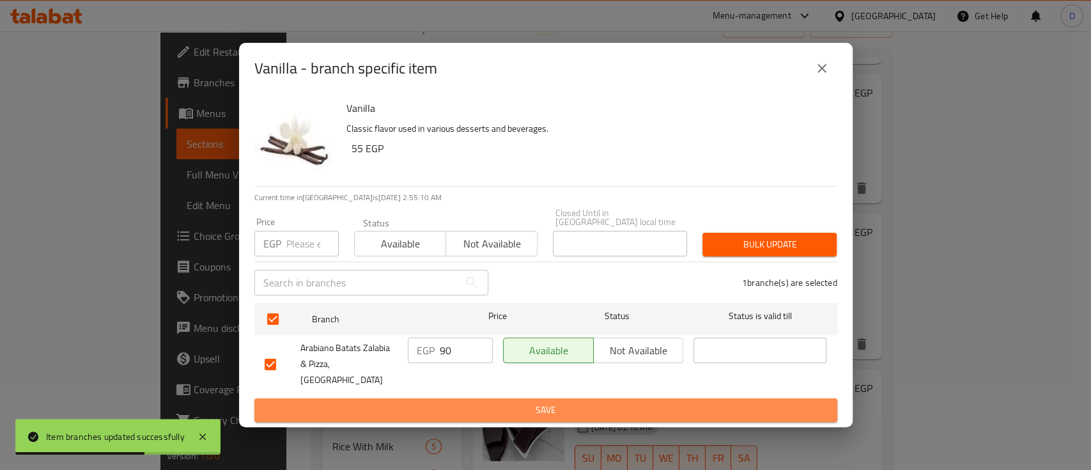
click at [458, 402] on span "Save" at bounding box center [546, 410] width 562 height 16
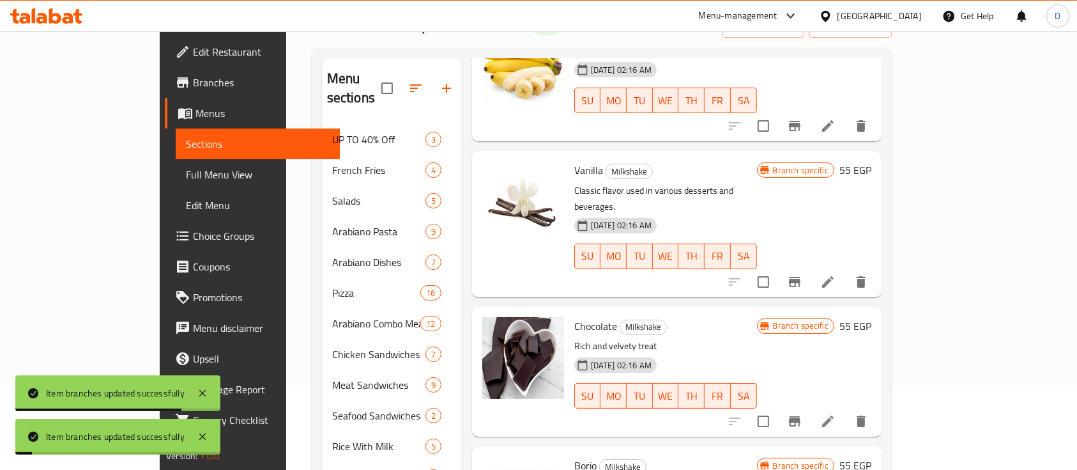
scroll to position [426, 0]
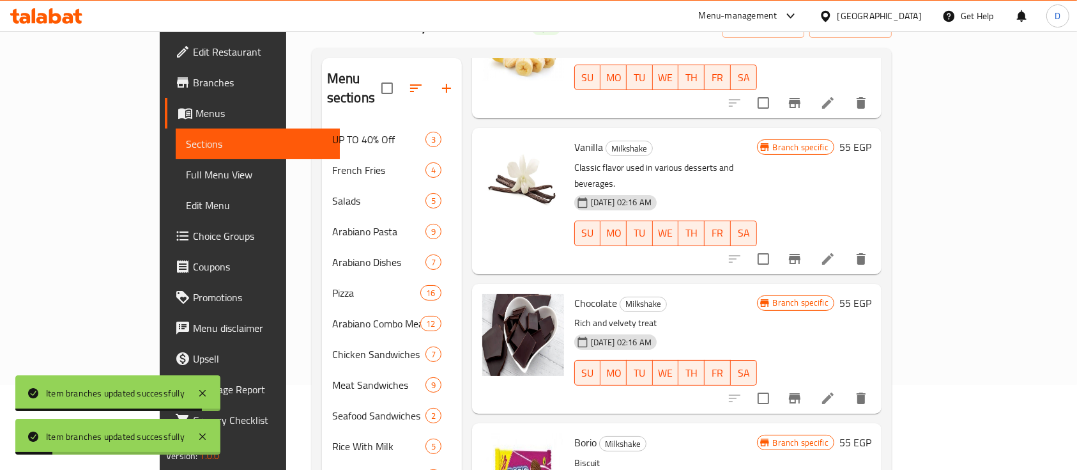
click at [801, 393] on icon "Branch-specific-item" at bounding box center [795, 398] width 12 height 10
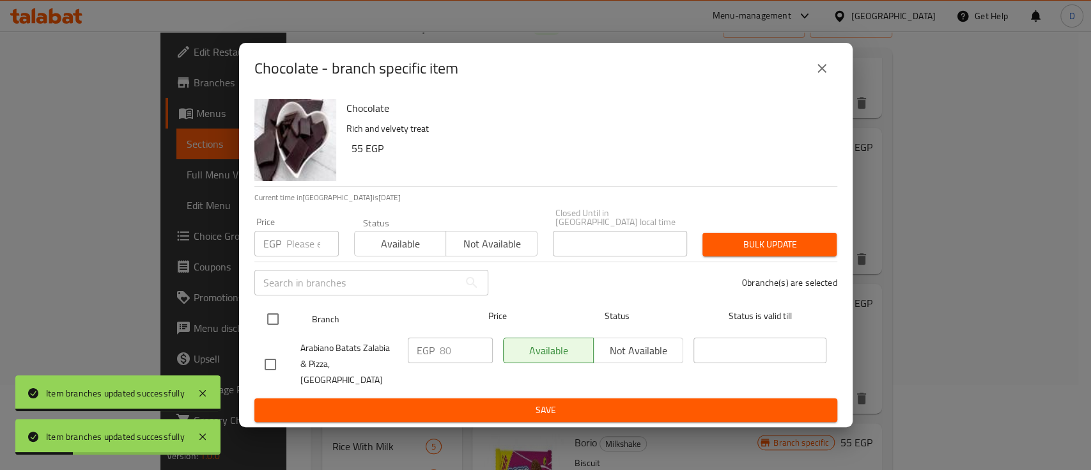
click at [271, 327] on input "checkbox" at bounding box center [272, 318] width 27 height 27
checkbox input "true"
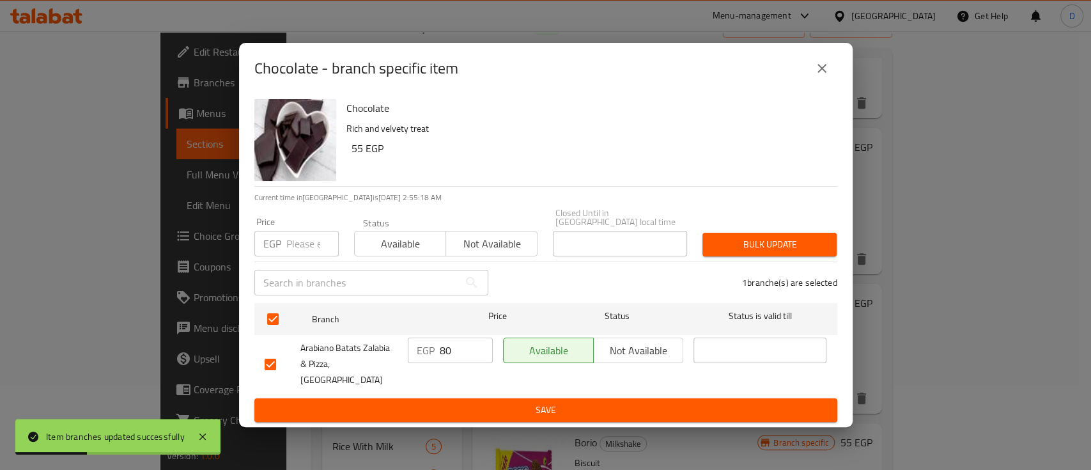
click at [463, 355] on input "80" at bounding box center [466, 350] width 53 height 26
paste input "9"
type input "90"
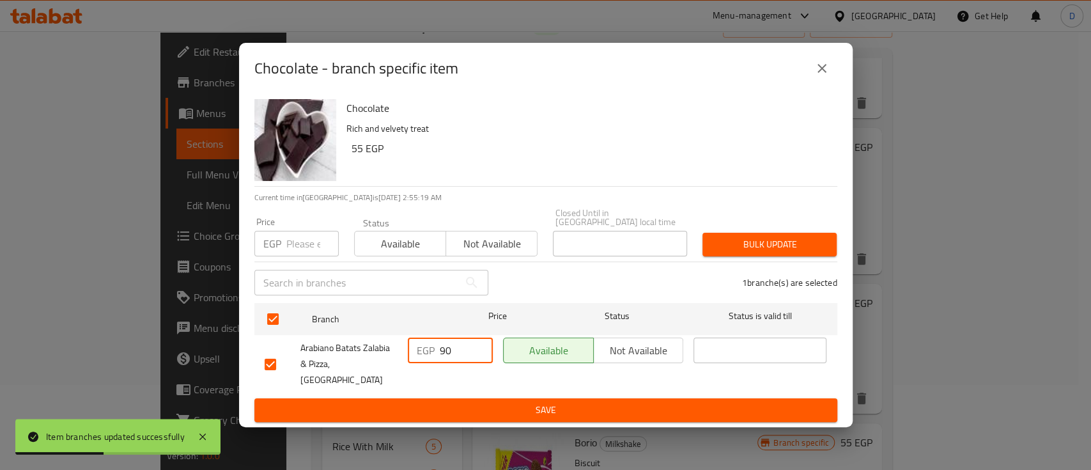
click at [470, 398] on button "Save" at bounding box center [545, 410] width 583 height 24
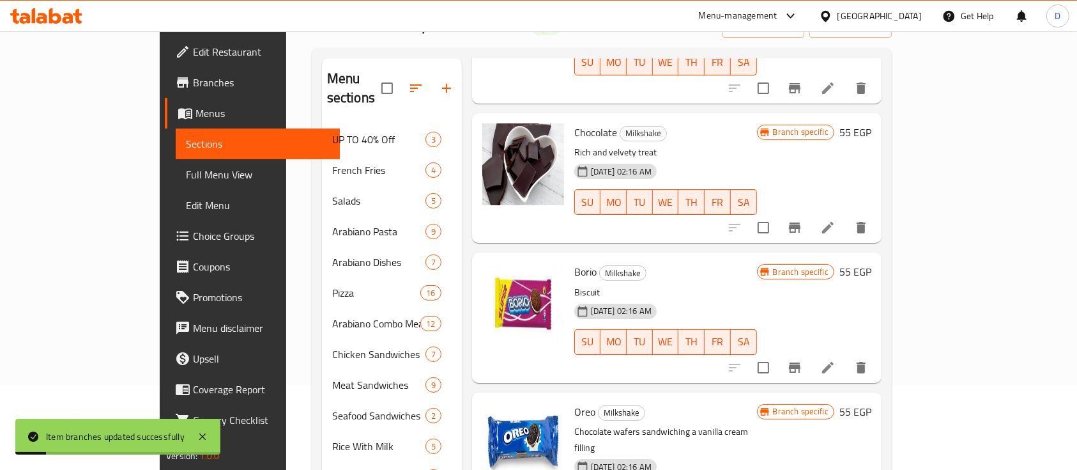
scroll to position [681, 0]
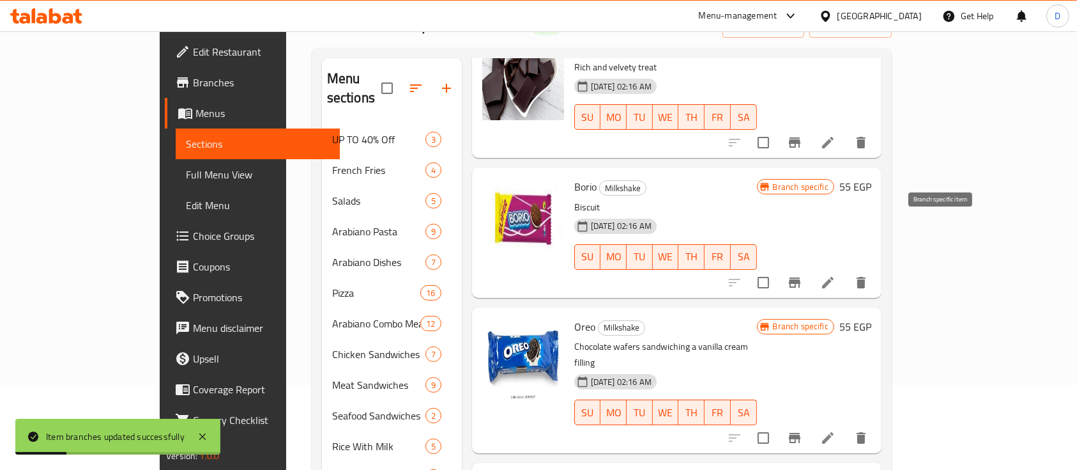
click at [803, 275] on icon "Branch-specific-item" at bounding box center [794, 282] width 15 height 15
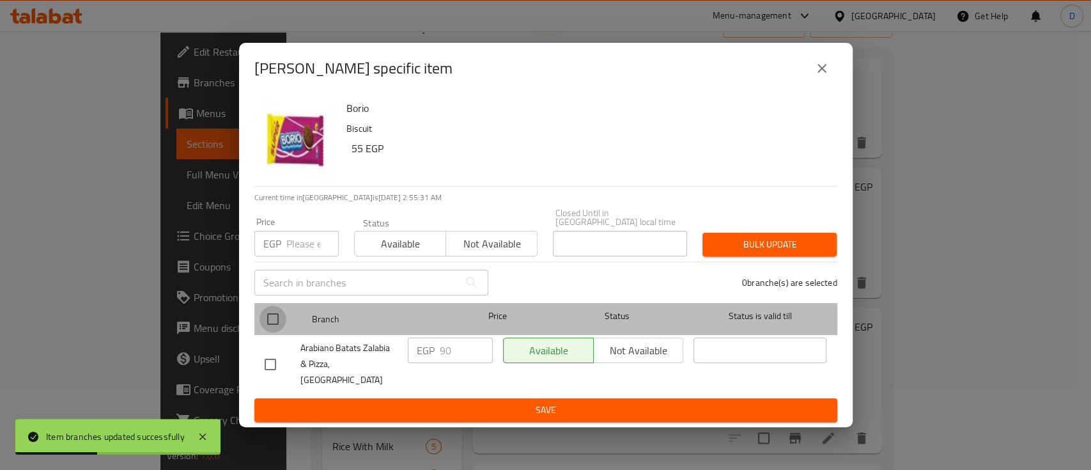
click at [283, 321] on input "checkbox" at bounding box center [272, 318] width 27 height 27
checkbox input "true"
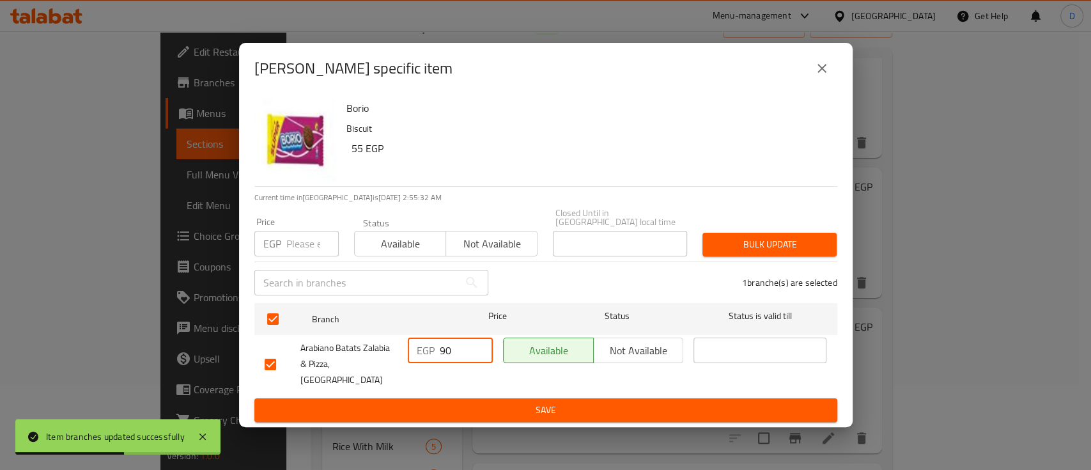
drag, startPoint x: 462, startPoint y: 349, endPoint x: 446, endPoint y: 350, distance: 16.0
click at [446, 350] on input "90" at bounding box center [466, 350] width 53 height 26
type input "95"
click at [466, 402] on span "Save" at bounding box center [546, 410] width 562 height 16
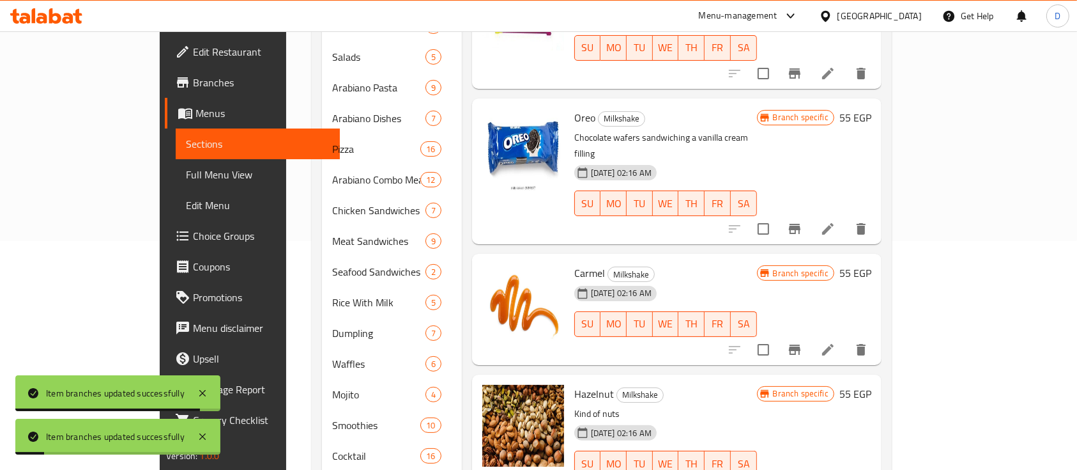
scroll to position [256, 0]
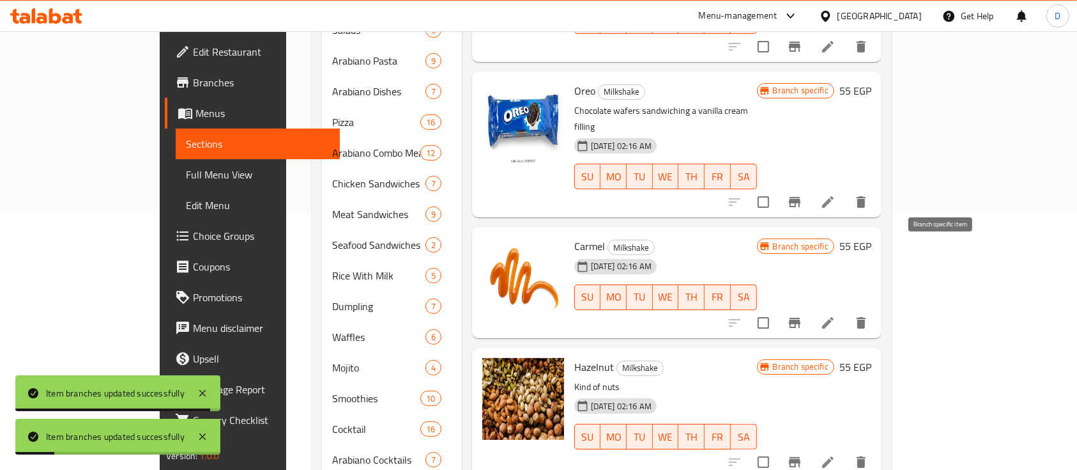
click at [803, 315] on icon "Branch-specific-item" at bounding box center [794, 322] width 15 height 15
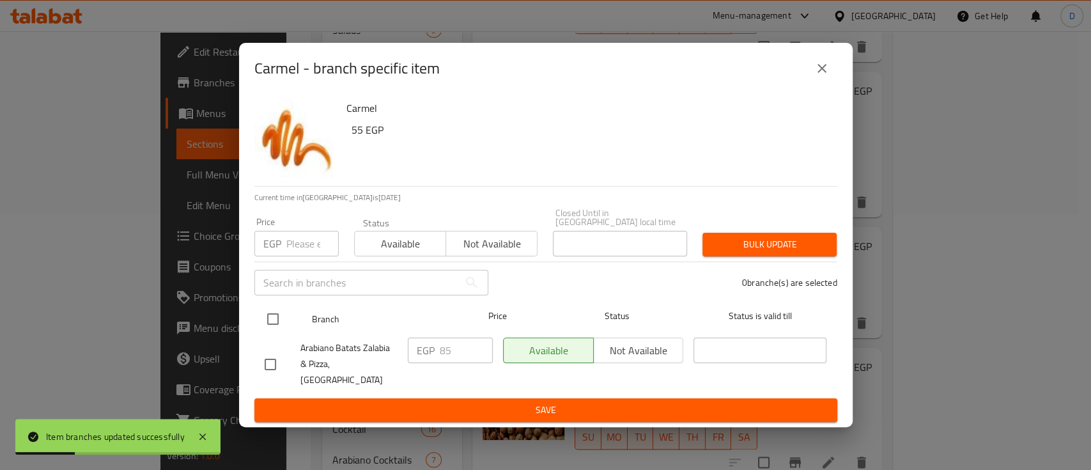
click at [277, 316] on input "checkbox" at bounding box center [272, 318] width 27 height 27
checkbox input "true"
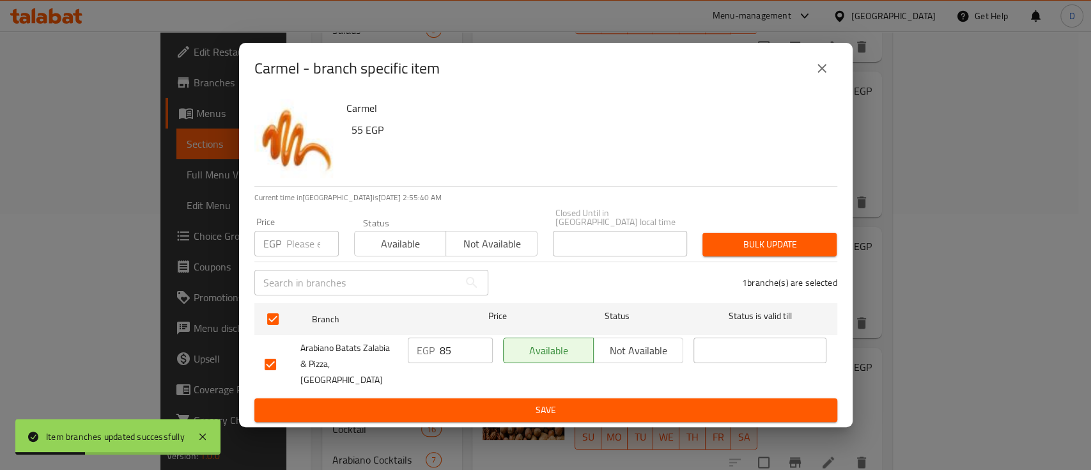
click at [459, 347] on input "85" at bounding box center [466, 350] width 53 height 26
type input "90"
click at [481, 402] on span "Save" at bounding box center [546, 410] width 562 height 16
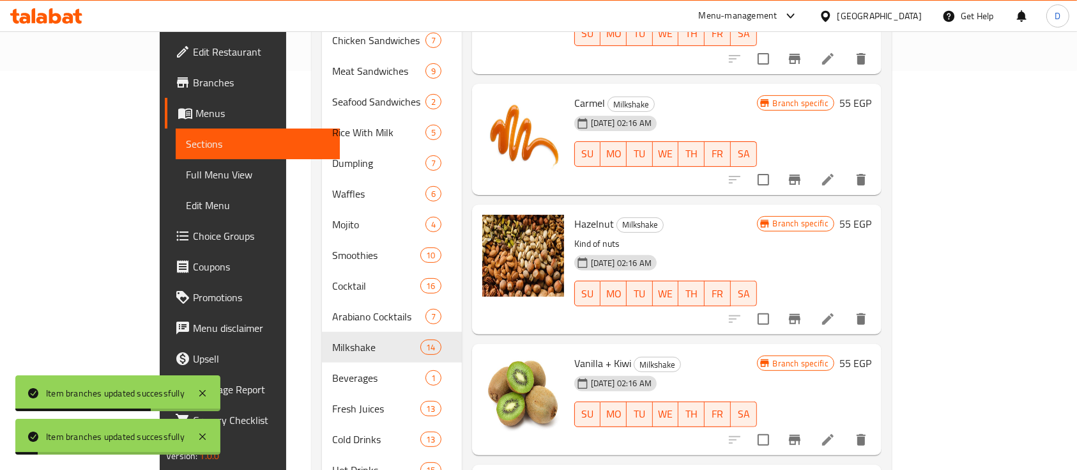
scroll to position [426, 0]
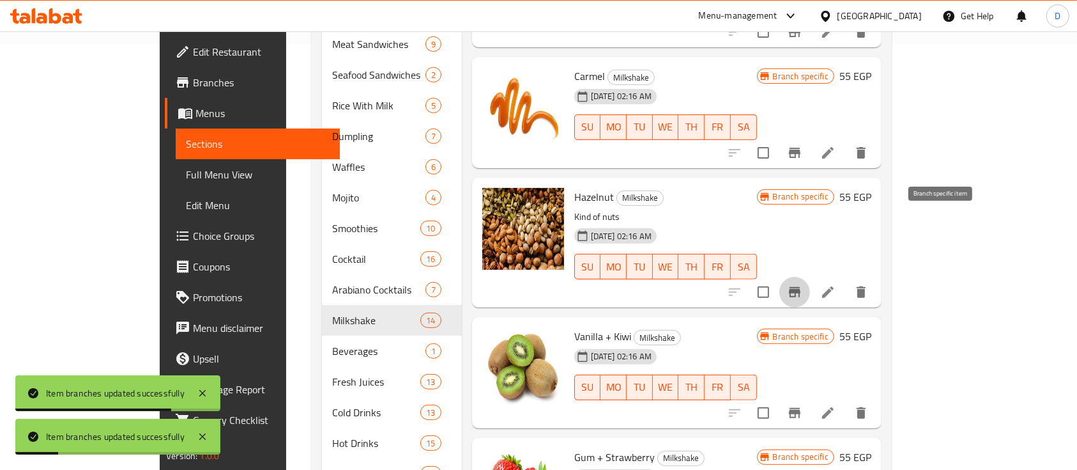
click at [803, 284] on icon "Branch-specific-item" at bounding box center [794, 291] width 15 height 15
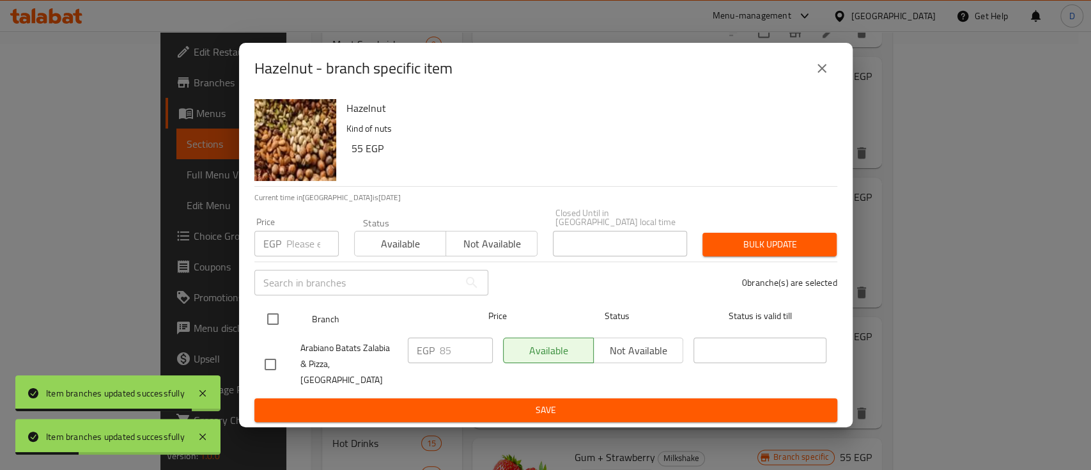
click at [286, 320] on div at bounding box center [283, 318] width 48 height 37
click at [277, 327] on input "checkbox" at bounding box center [272, 318] width 27 height 27
checkbox input "true"
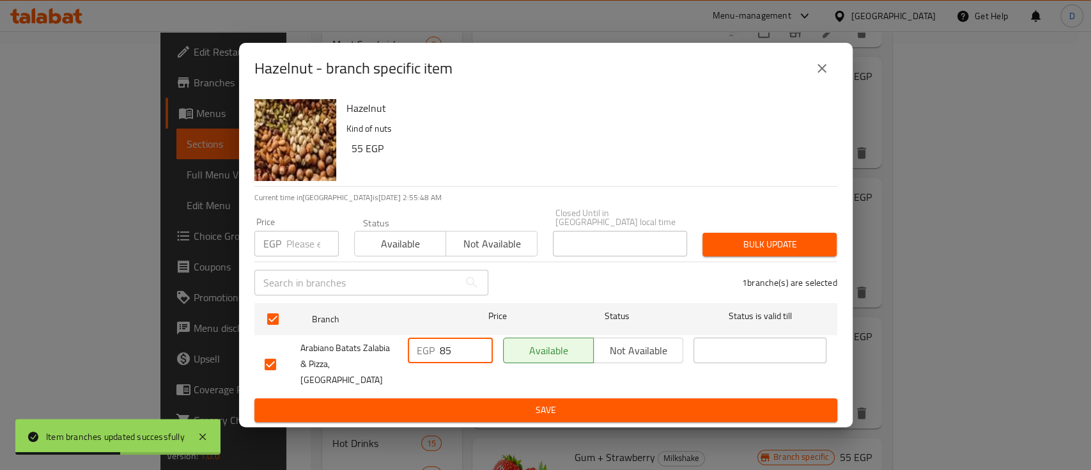
click at [466, 355] on input "85" at bounding box center [466, 350] width 53 height 26
type input "95"
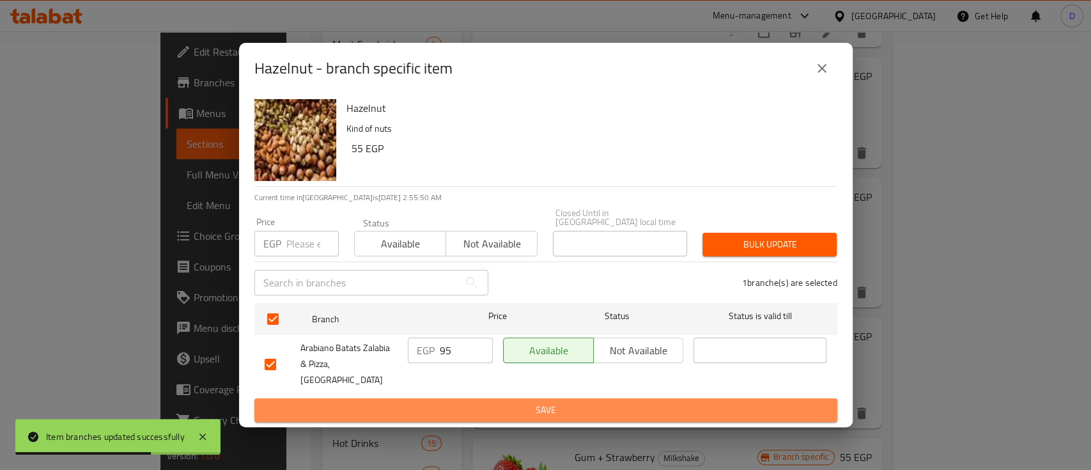
click at [467, 402] on span "Save" at bounding box center [546, 410] width 562 height 16
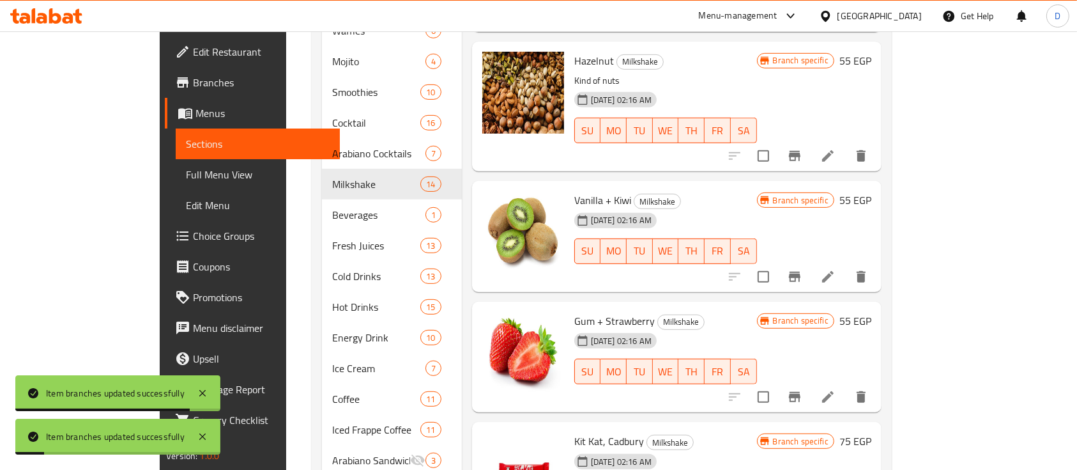
scroll to position [596, 0]
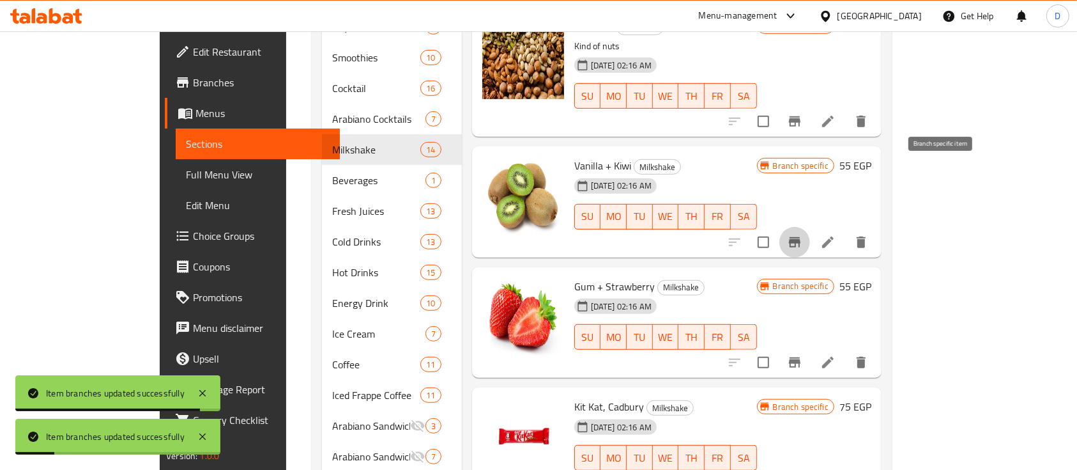
click at [803, 235] on icon "Branch-specific-item" at bounding box center [794, 242] width 15 height 15
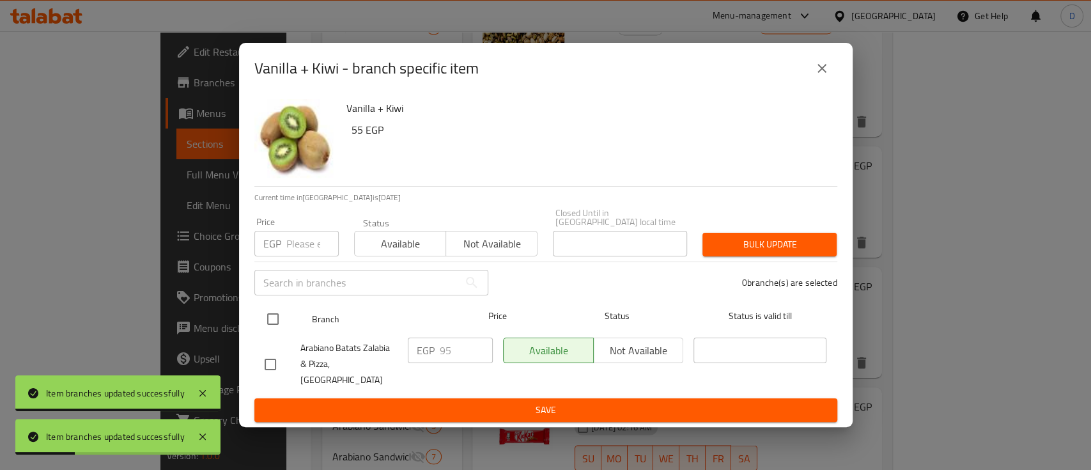
click at [274, 320] on input "checkbox" at bounding box center [272, 318] width 27 height 27
checkbox input "true"
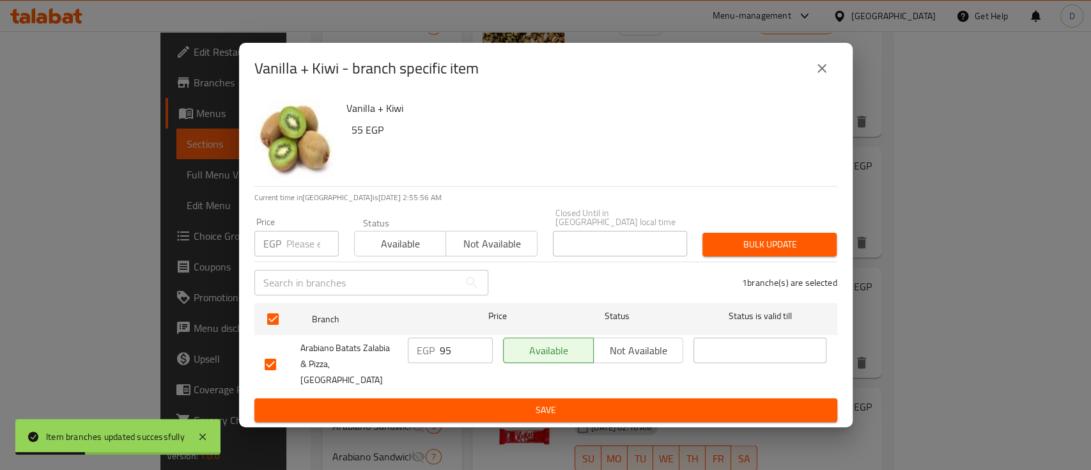
click at [470, 357] on input "95" at bounding box center [466, 350] width 53 height 26
type input "105"
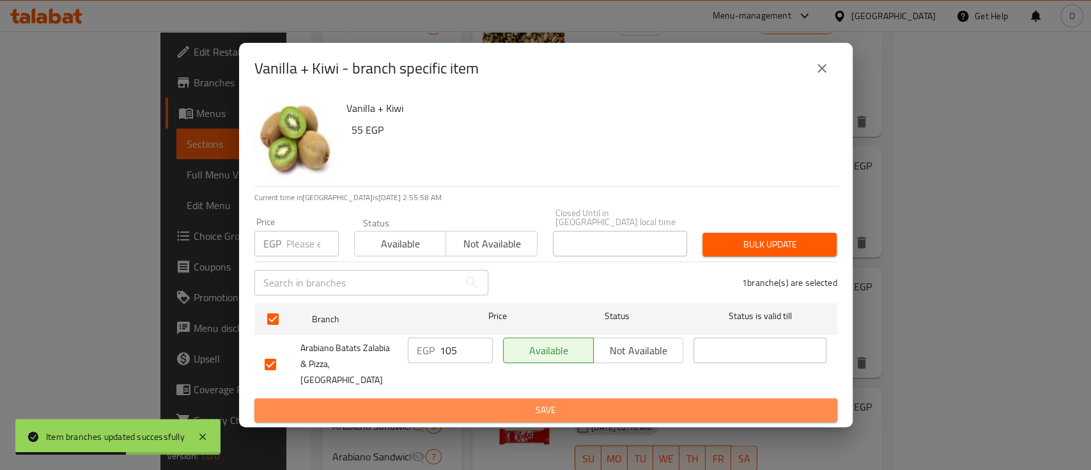
click at [467, 402] on span "Save" at bounding box center [546, 410] width 562 height 16
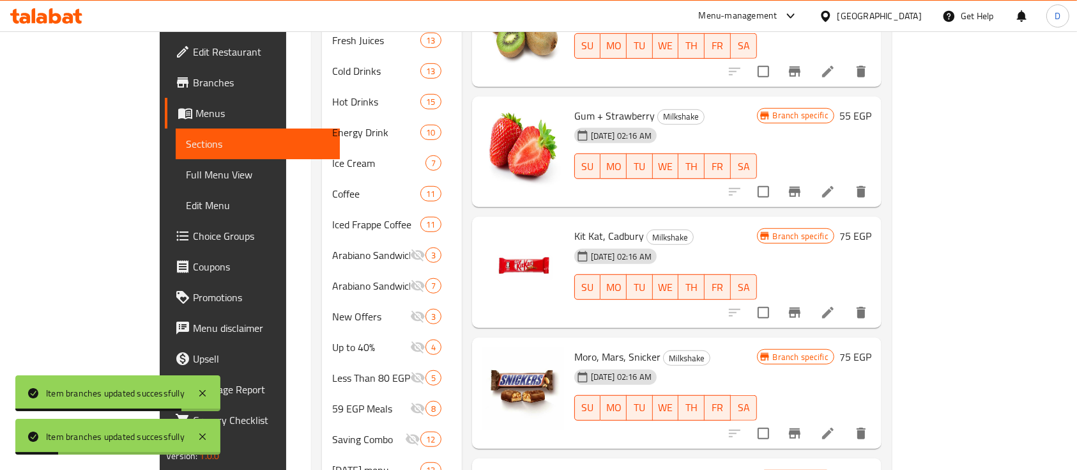
scroll to position [661, 0]
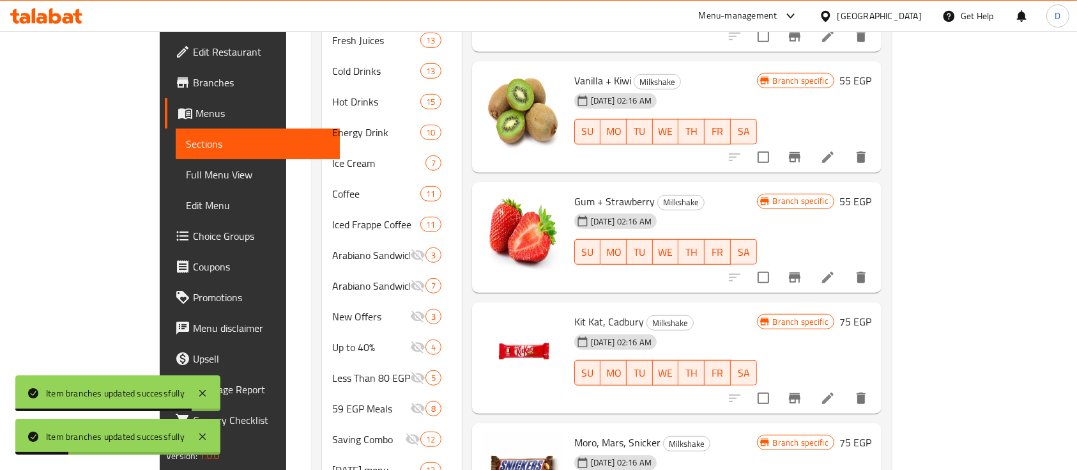
click at [801, 272] on icon "Branch-specific-item" at bounding box center [795, 277] width 12 height 10
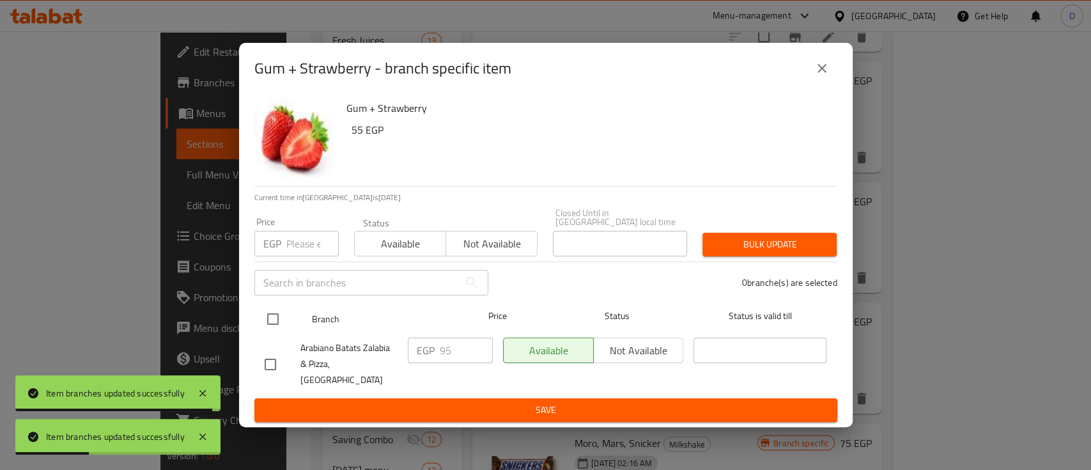
click at [270, 327] on input "checkbox" at bounding box center [272, 318] width 27 height 27
checkbox input "true"
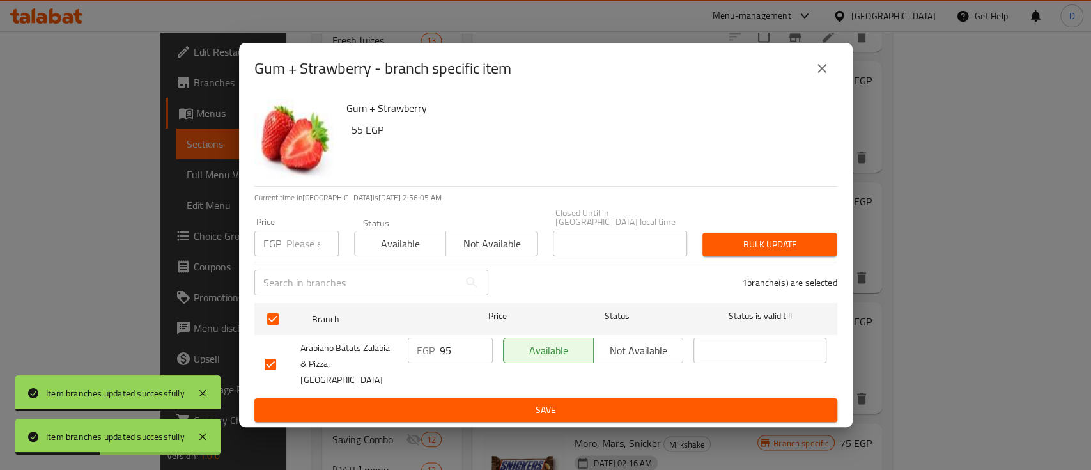
click at [470, 350] on input "95" at bounding box center [466, 350] width 53 height 26
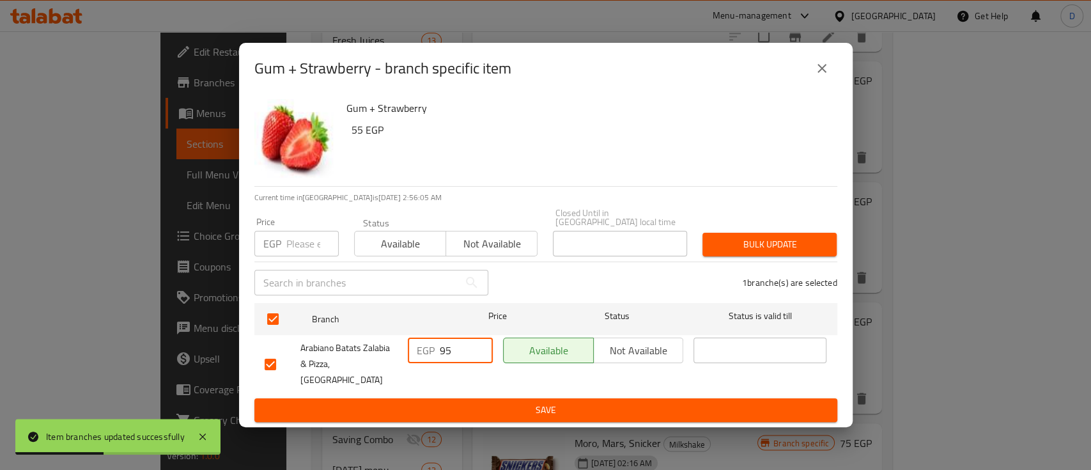
click at [470, 350] on input "95" at bounding box center [466, 350] width 53 height 26
click at [470, 349] on input "95" at bounding box center [466, 350] width 53 height 26
type input "105"
click at [463, 406] on button "Save" at bounding box center [545, 410] width 583 height 24
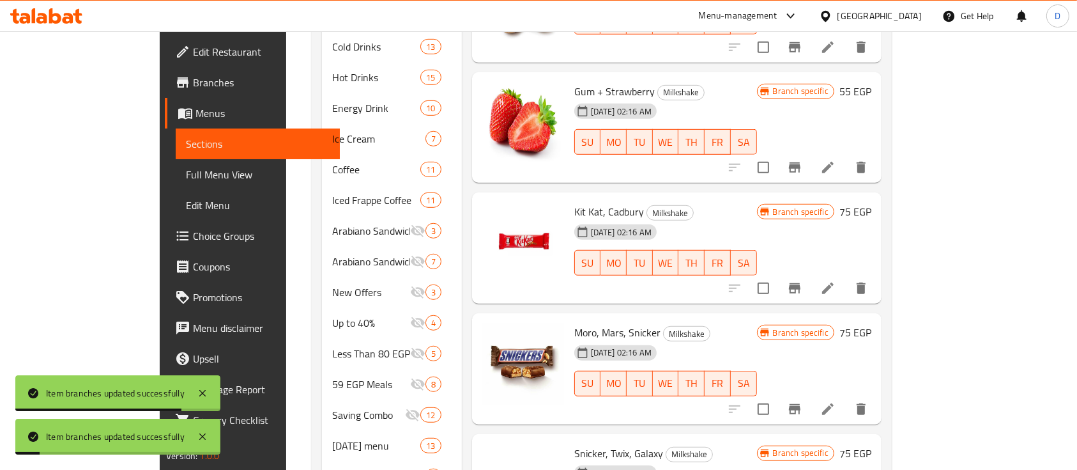
scroll to position [834, 0]
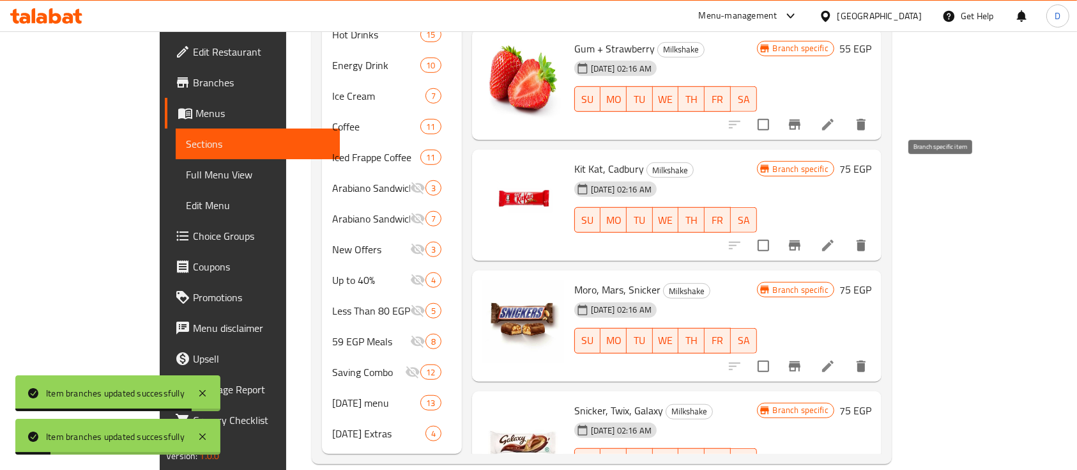
click at [803, 238] on icon "Branch-specific-item" at bounding box center [794, 245] width 15 height 15
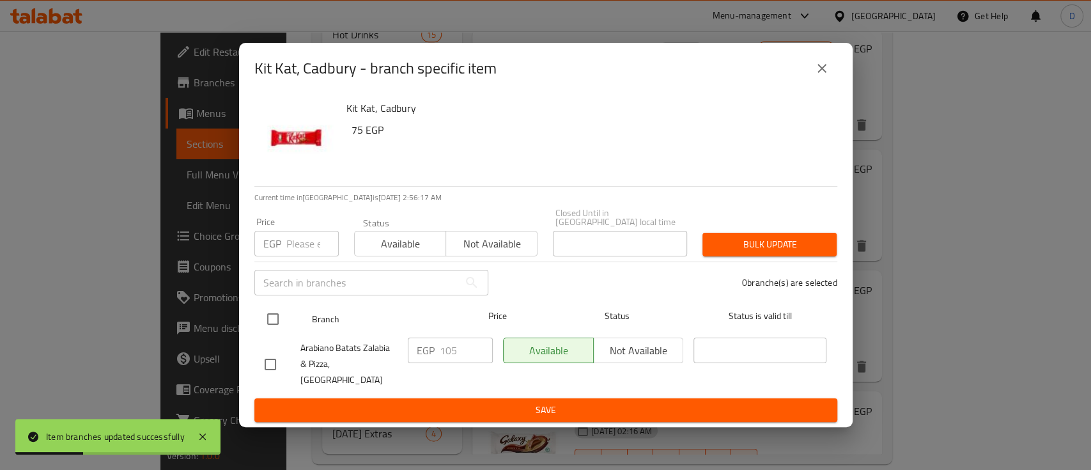
click at [277, 330] on input "checkbox" at bounding box center [272, 318] width 27 height 27
checkbox input "true"
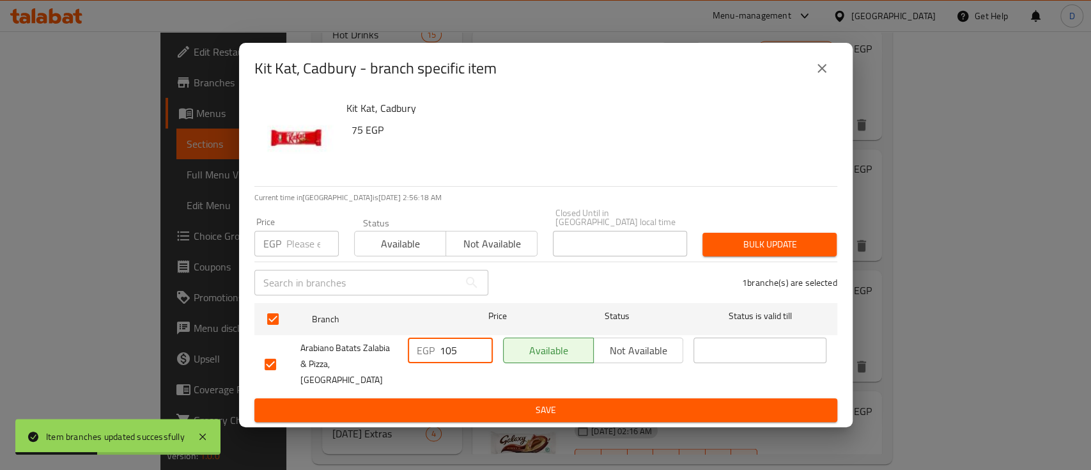
click at [459, 350] on input "105" at bounding box center [466, 350] width 53 height 26
type input "115"
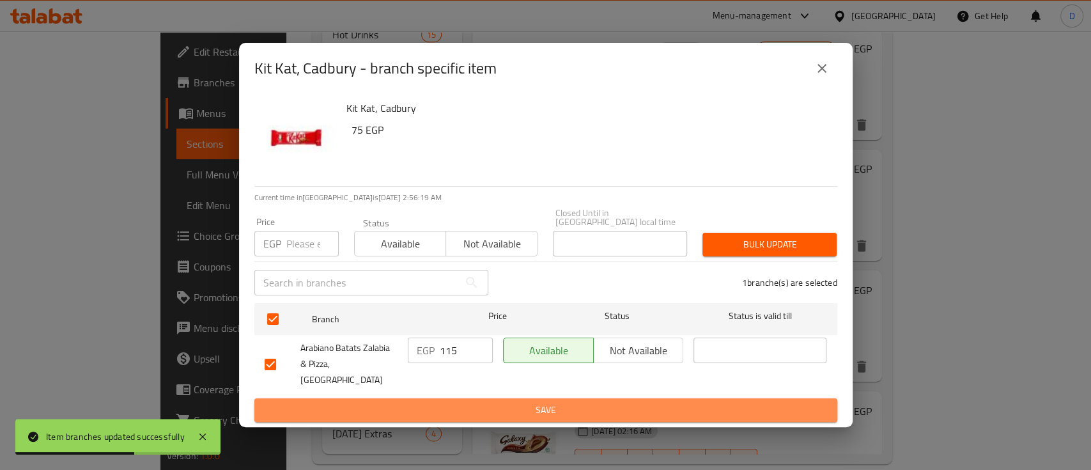
click at [466, 406] on button "Save" at bounding box center [545, 410] width 583 height 24
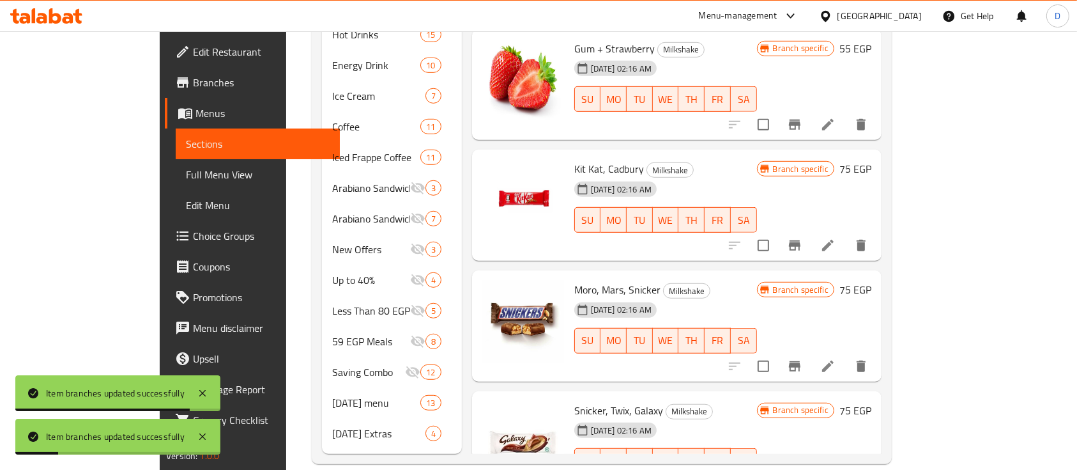
click at [801, 361] on icon "Branch-specific-item" at bounding box center [795, 366] width 12 height 10
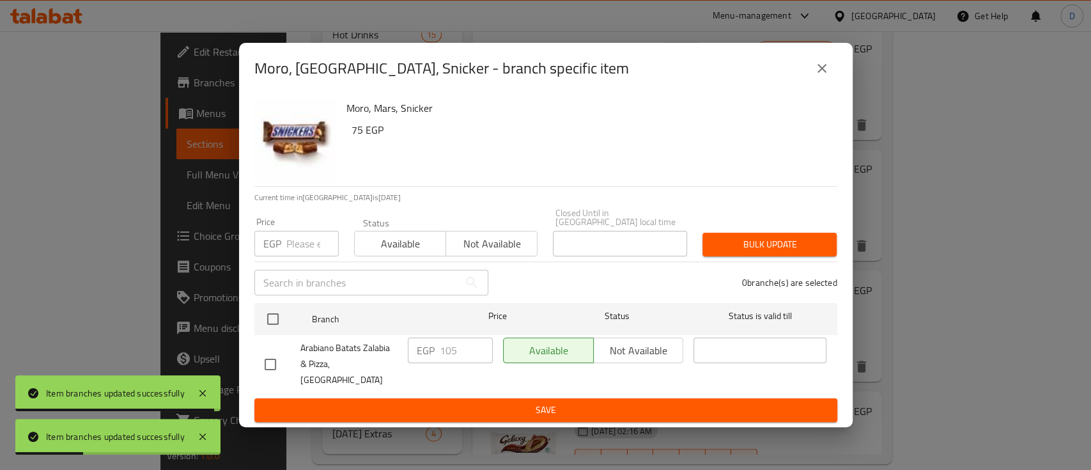
click at [271, 336] on div "Arabiano Batats Zalabia & Pizza,El Kothar" at bounding box center [330, 363] width 143 height 63
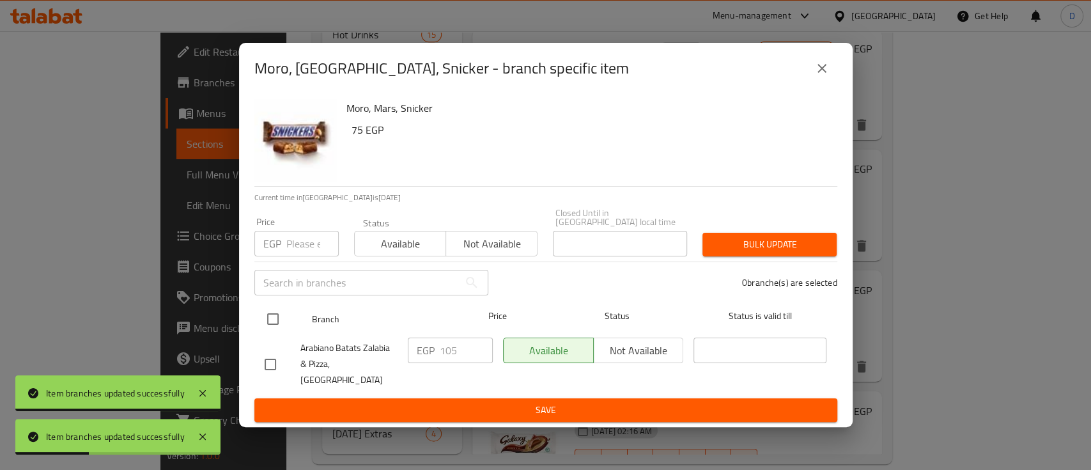
click at [275, 329] on input "checkbox" at bounding box center [272, 318] width 27 height 27
checkbox input "true"
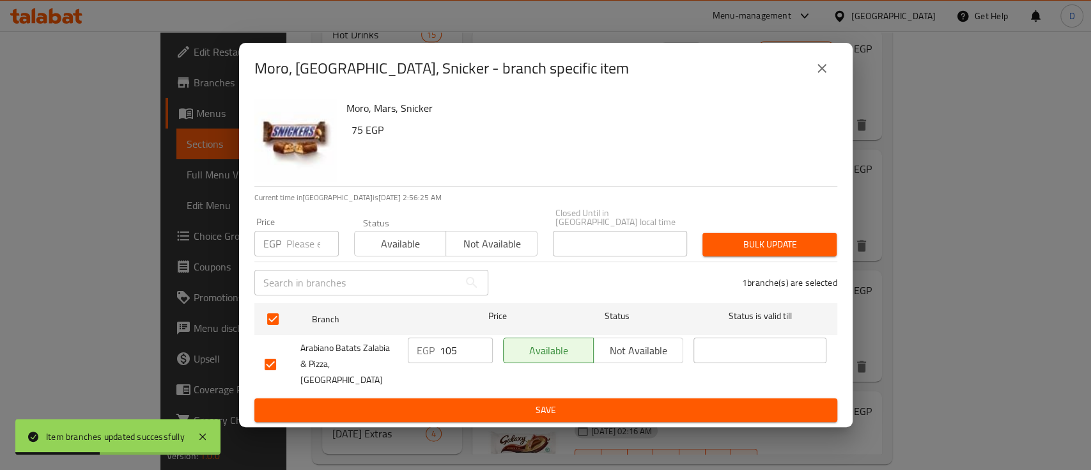
click at [457, 348] on input "105" at bounding box center [466, 350] width 53 height 26
type input "115"
click at [465, 402] on span "Save" at bounding box center [546, 410] width 562 height 16
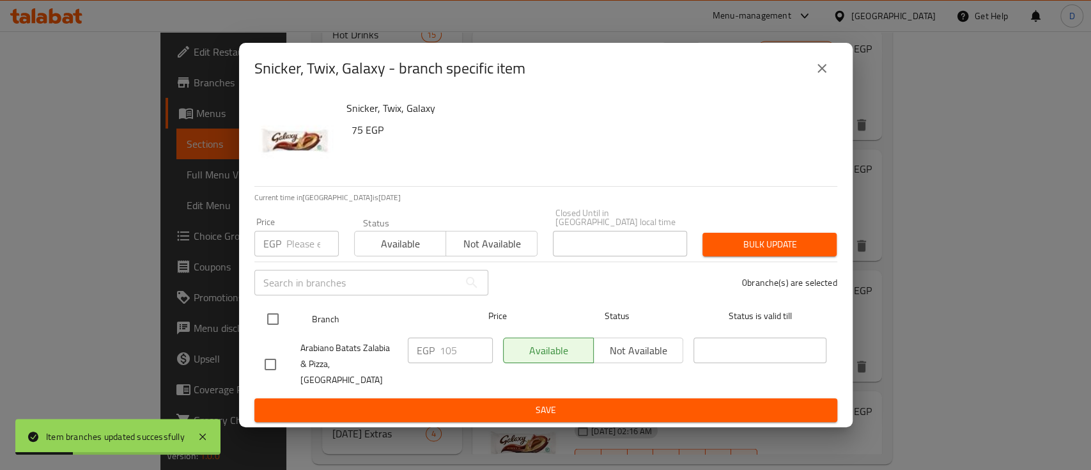
click at [271, 322] on input "checkbox" at bounding box center [272, 318] width 27 height 27
checkbox input "true"
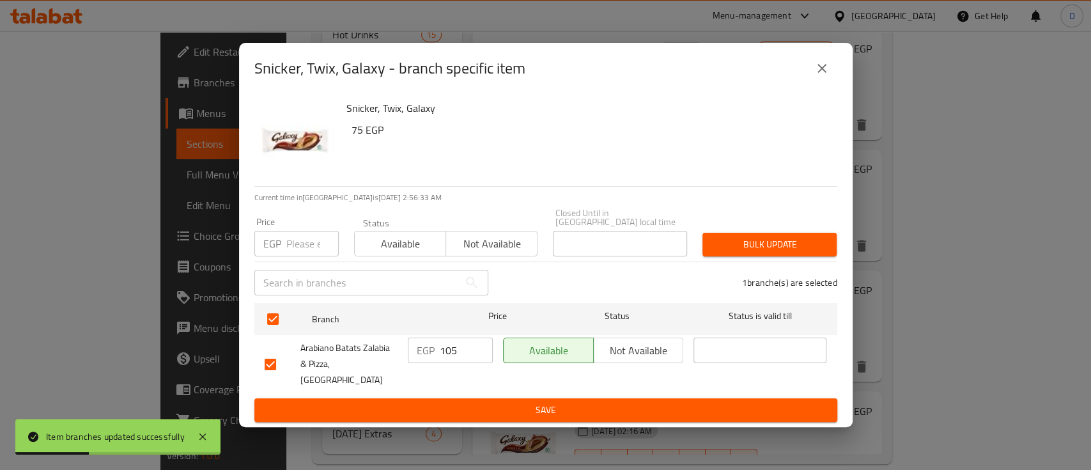
click at [452, 356] on input "105" at bounding box center [466, 350] width 53 height 26
paste input "1"
type input "115"
click at [449, 398] on button "Save" at bounding box center [545, 410] width 583 height 24
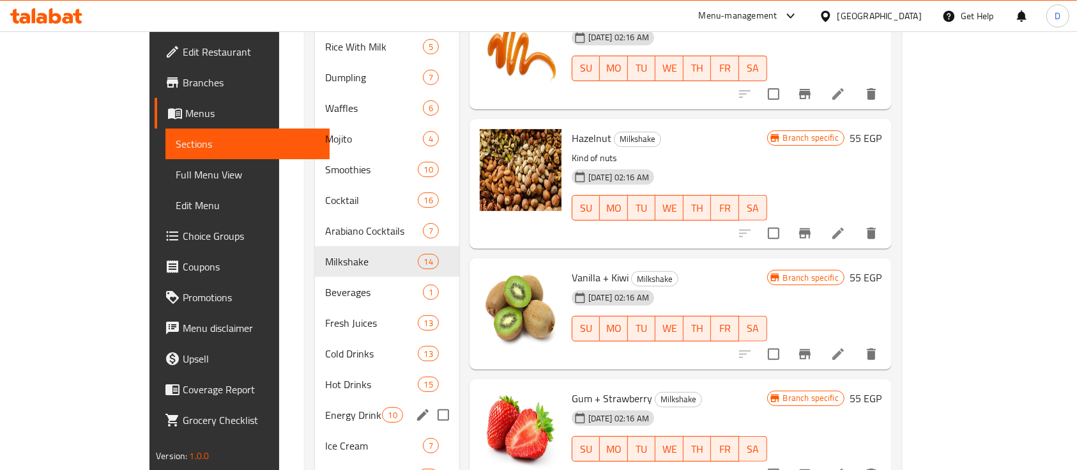
scroll to position [408, 0]
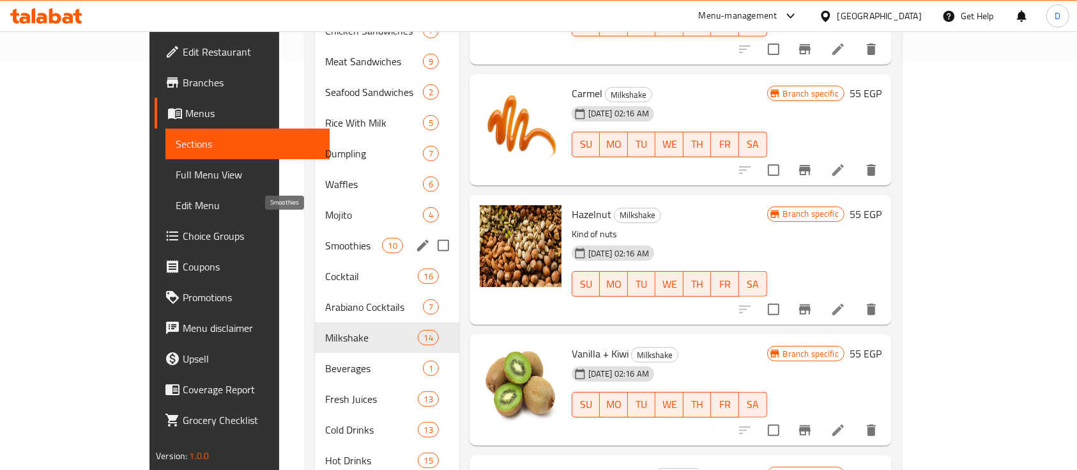
click at [325, 238] on span "Smoothies" at bounding box center [353, 245] width 57 height 15
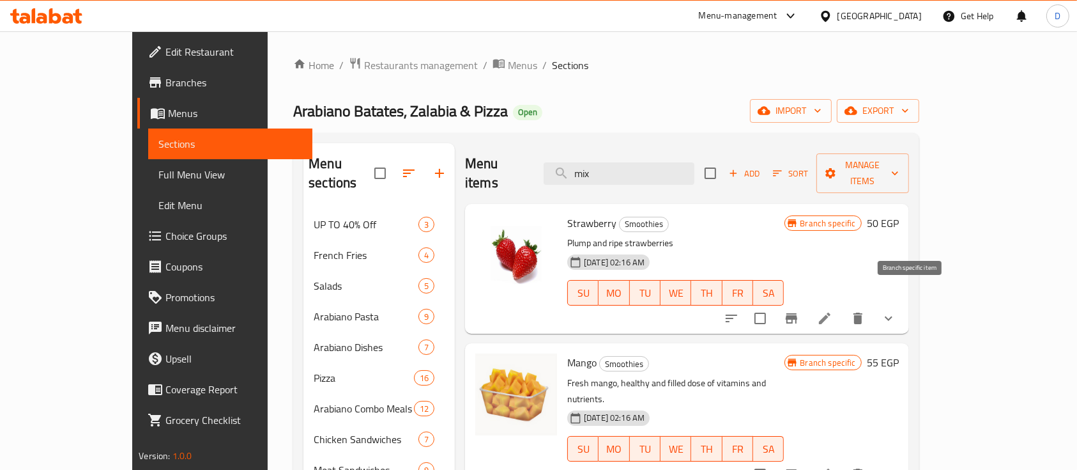
click at [798, 313] on icon "Branch-specific-item" at bounding box center [792, 318] width 12 height 10
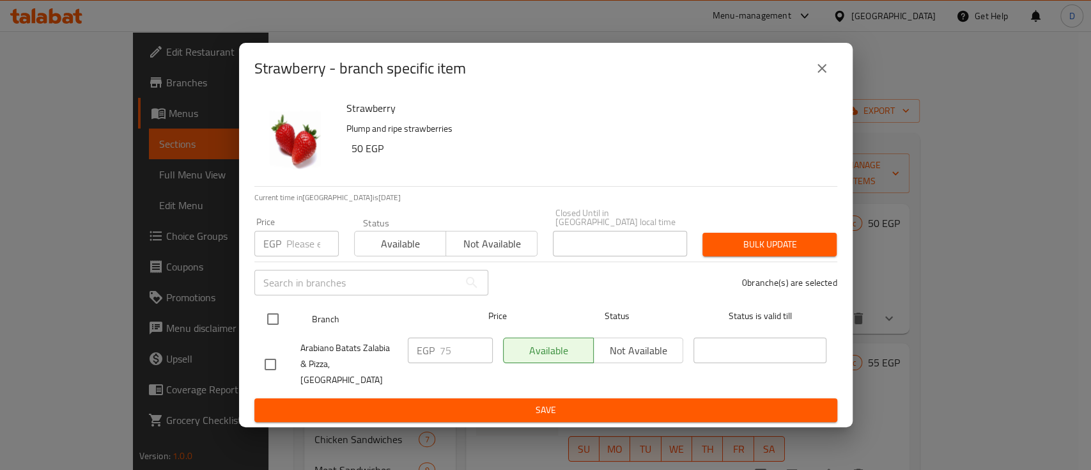
click at [277, 320] on input "checkbox" at bounding box center [272, 318] width 27 height 27
checkbox input "true"
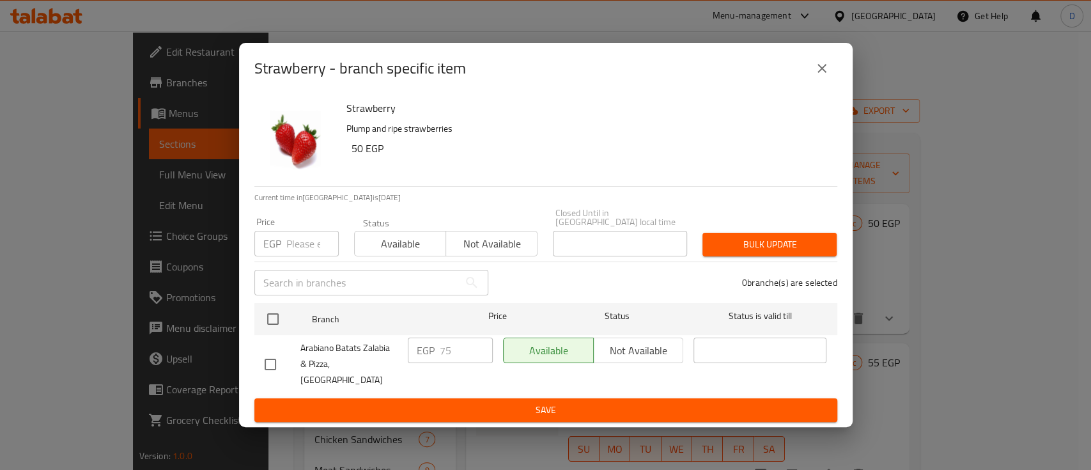
checkbox input "true"
drag, startPoint x: 444, startPoint y: 352, endPoint x: 436, endPoint y: 353, distance: 7.7
click at [436, 353] on div "EGP 75 ​" at bounding box center [450, 350] width 85 height 26
type input "85"
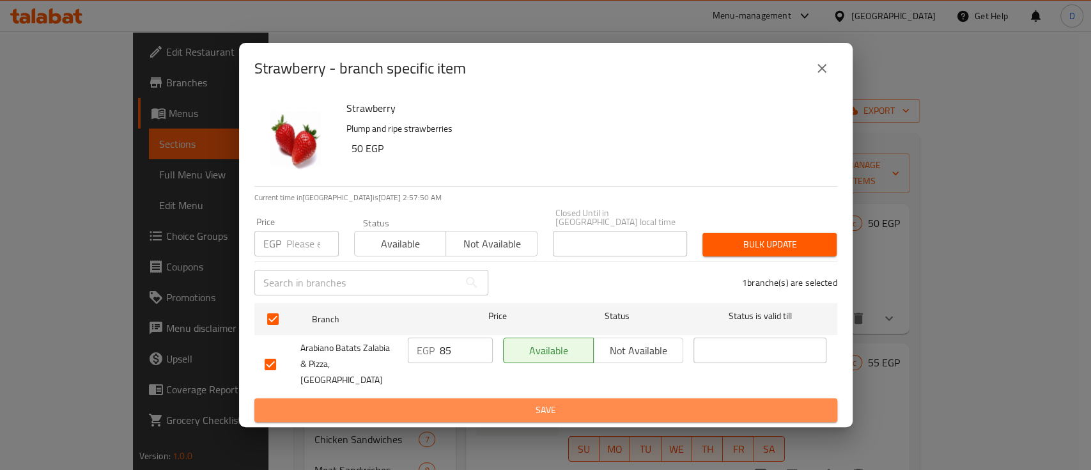
click at [463, 402] on span "Save" at bounding box center [546, 410] width 562 height 16
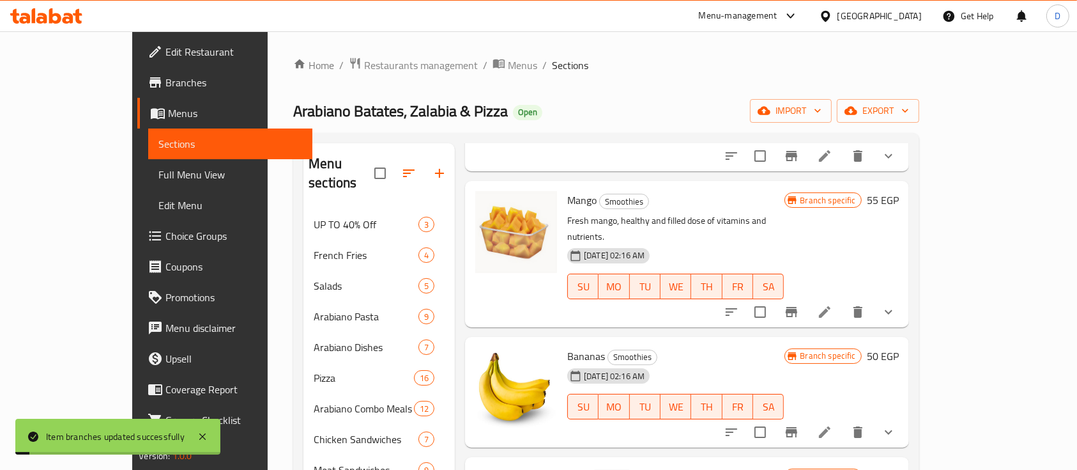
scroll to position [170, 0]
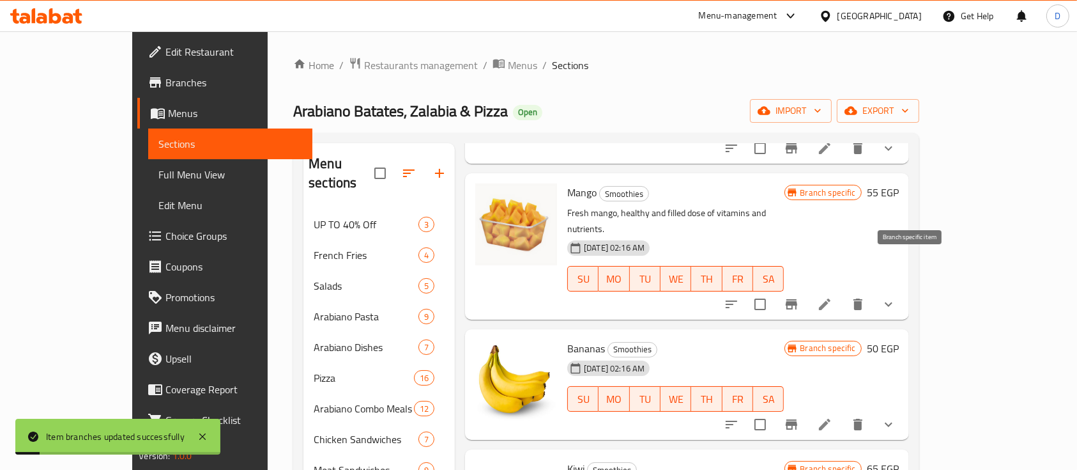
click at [798, 299] on icon "Branch-specific-item" at bounding box center [792, 304] width 12 height 10
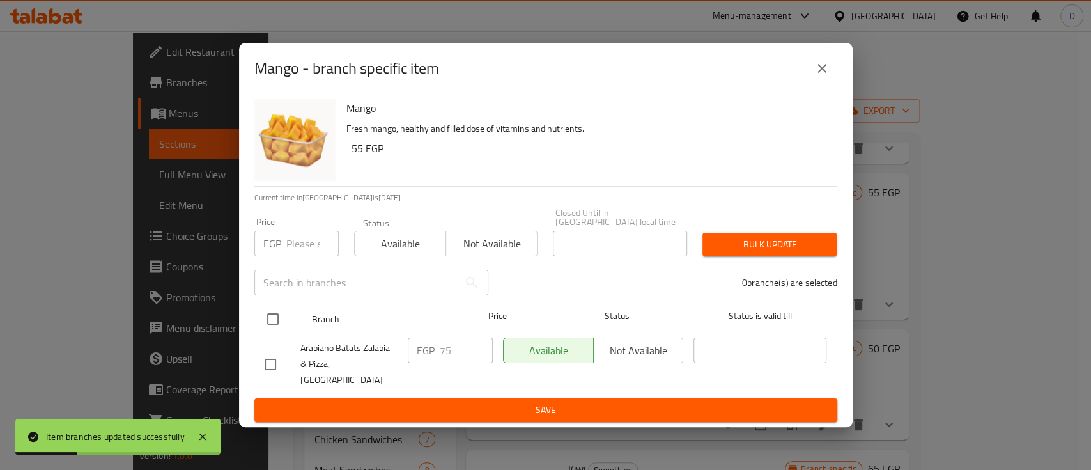
click at [267, 318] on input "checkbox" at bounding box center [272, 318] width 27 height 27
checkbox input "true"
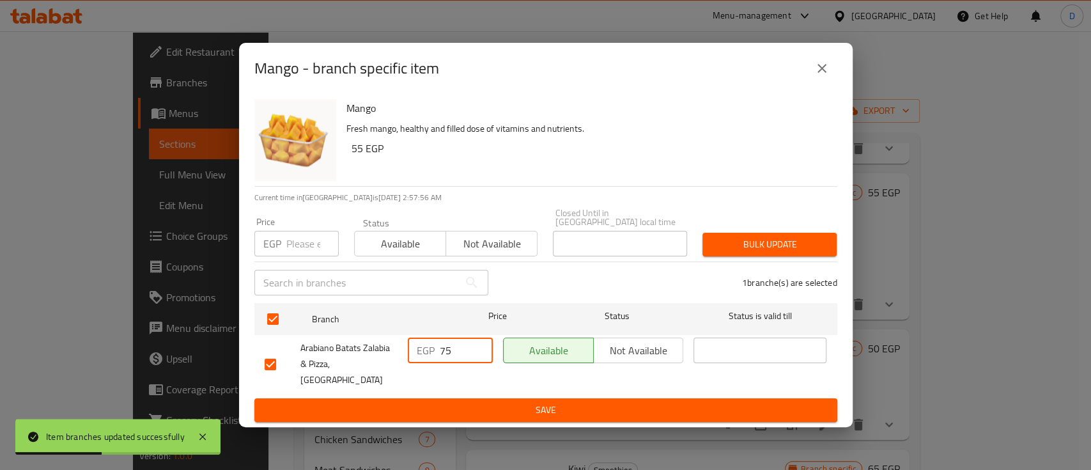
drag, startPoint x: 445, startPoint y: 355, endPoint x: 435, endPoint y: 355, distance: 10.9
click at [435, 355] on div "EGP 75 ​" at bounding box center [450, 350] width 85 height 26
type input "85"
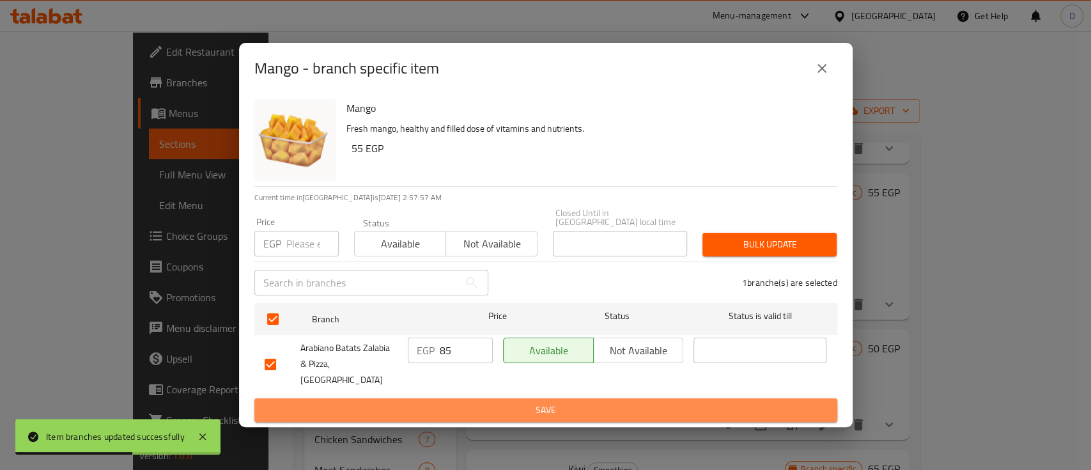
click at [473, 402] on span "Save" at bounding box center [546, 410] width 562 height 16
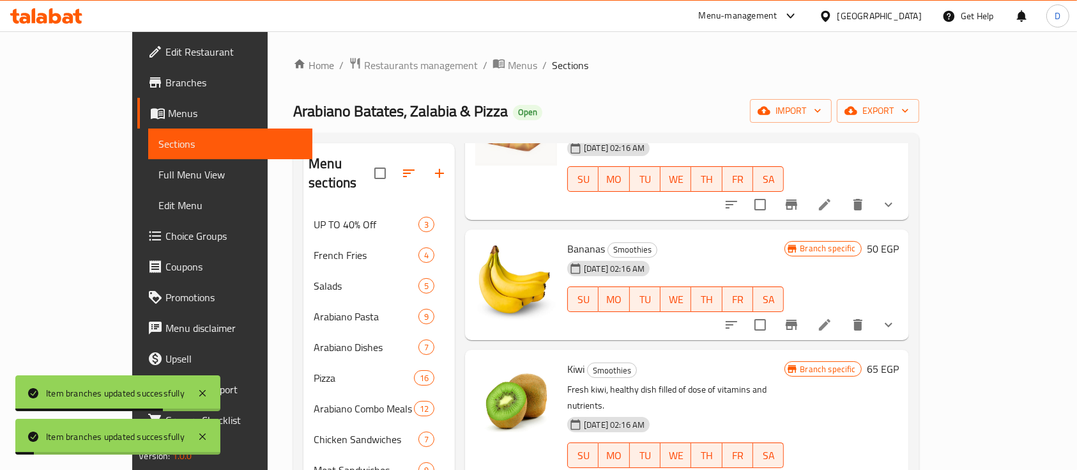
scroll to position [283, 0]
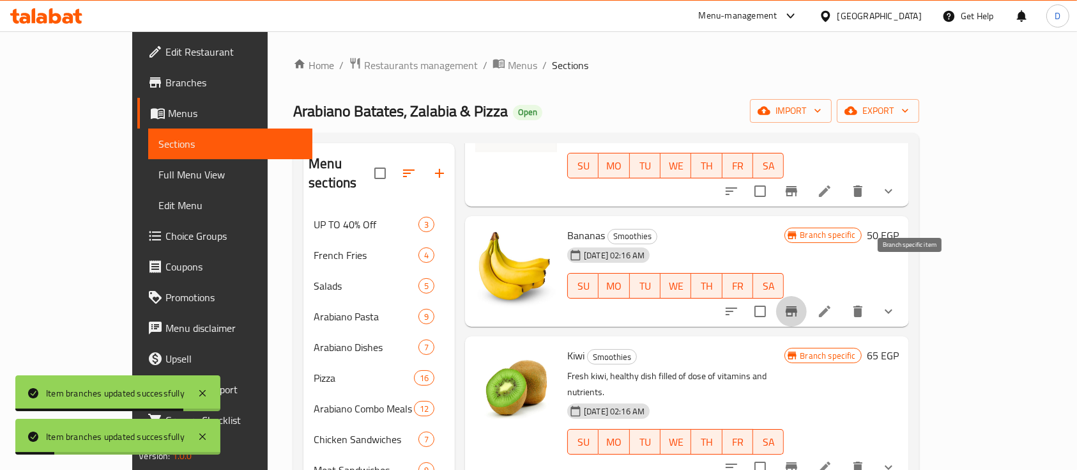
click at [807, 296] on button "Branch-specific-item" at bounding box center [791, 311] width 31 height 31
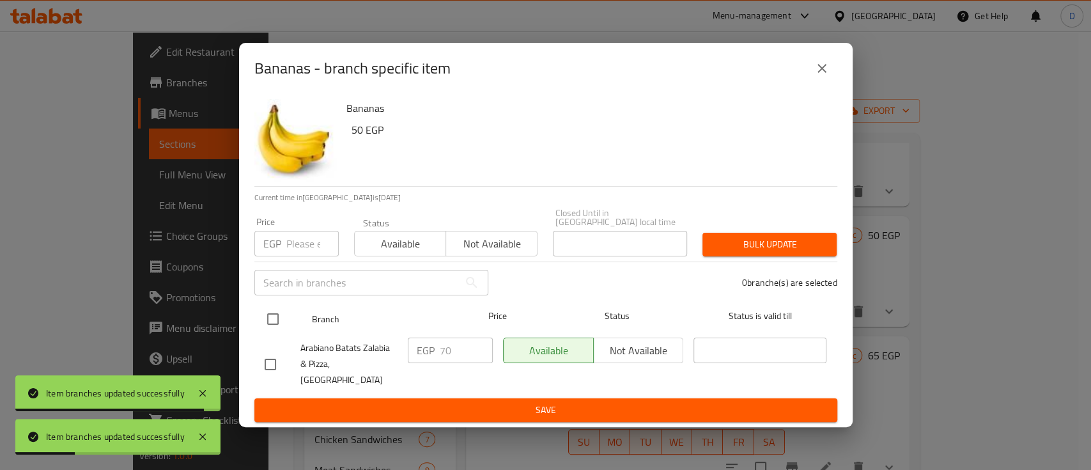
click at [275, 323] on input "checkbox" at bounding box center [272, 318] width 27 height 27
checkbox input "true"
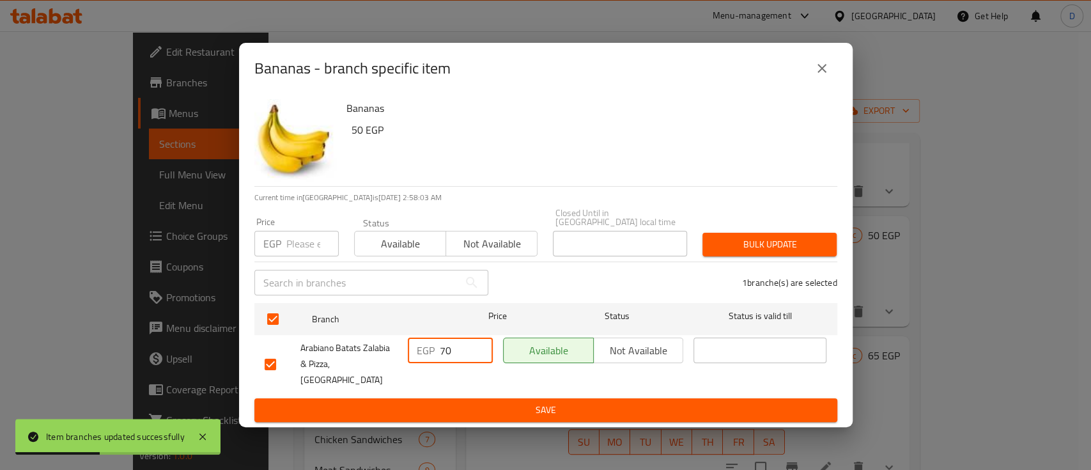
drag, startPoint x: 445, startPoint y: 355, endPoint x: 454, endPoint y: 355, distance: 9.6
click at [454, 355] on input "70" at bounding box center [466, 350] width 53 height 26
type input "75"
click at [456, 402] on span "Save" at bounding box center [546, 410] width 562 height 16
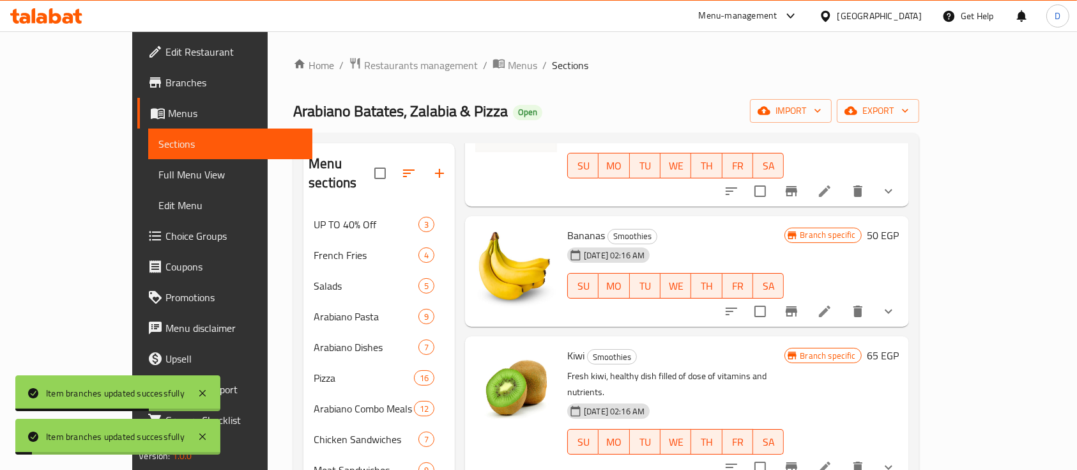
scroll to position [85, 0]
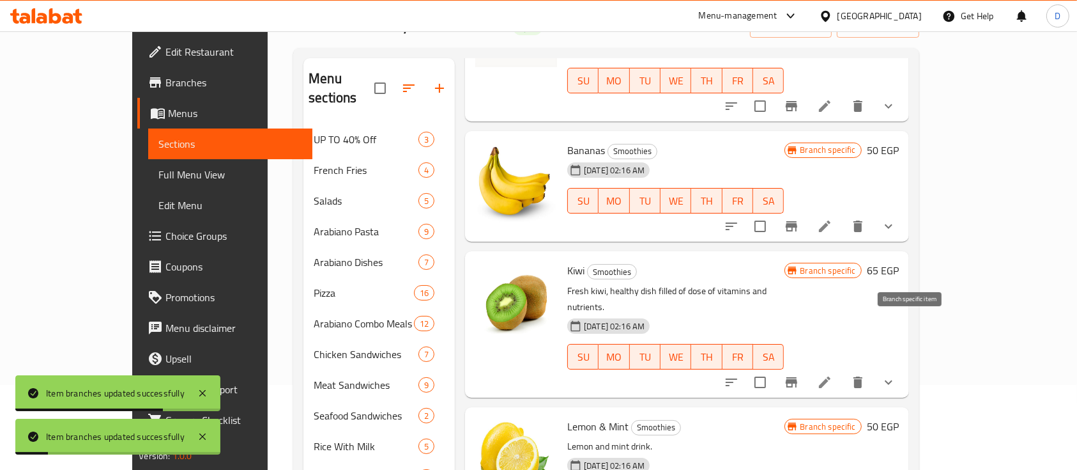
click at [807, 367] on button "Branch-specific-item" at bounding box center [791, 382] width 31 height 31
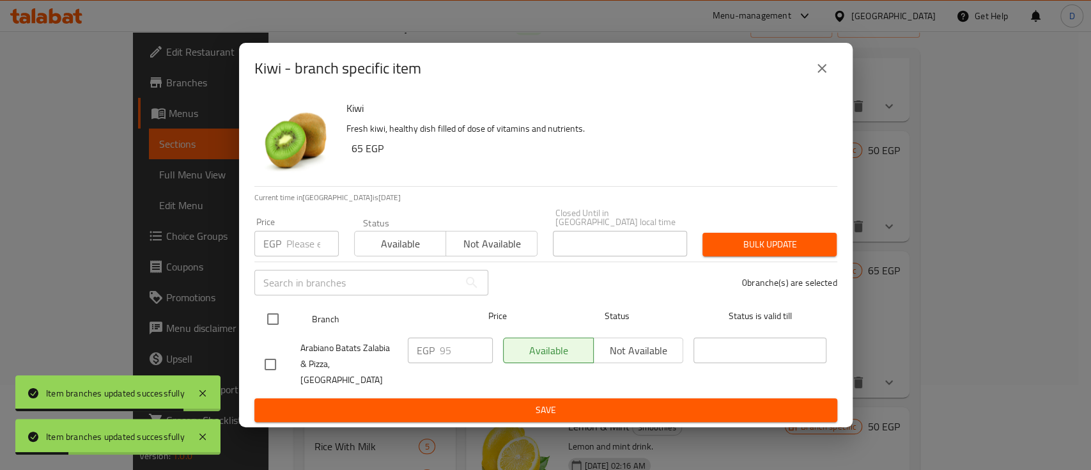
click at [277, 322] on input "checkbox" at bounding box center [272, 318] width 27 height 27
checkbox input "true"
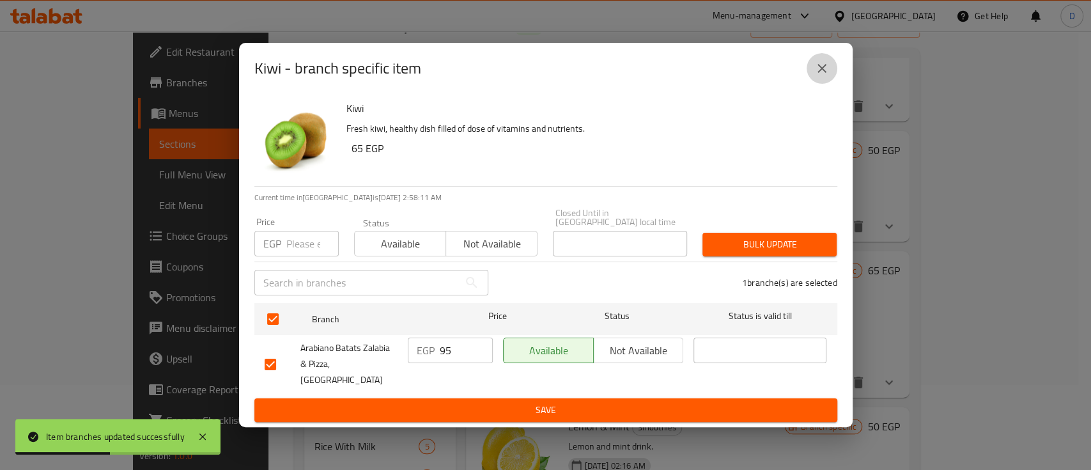
click at [831, 71] on button "close" at bounding box center [822, 68] width 31 height 31
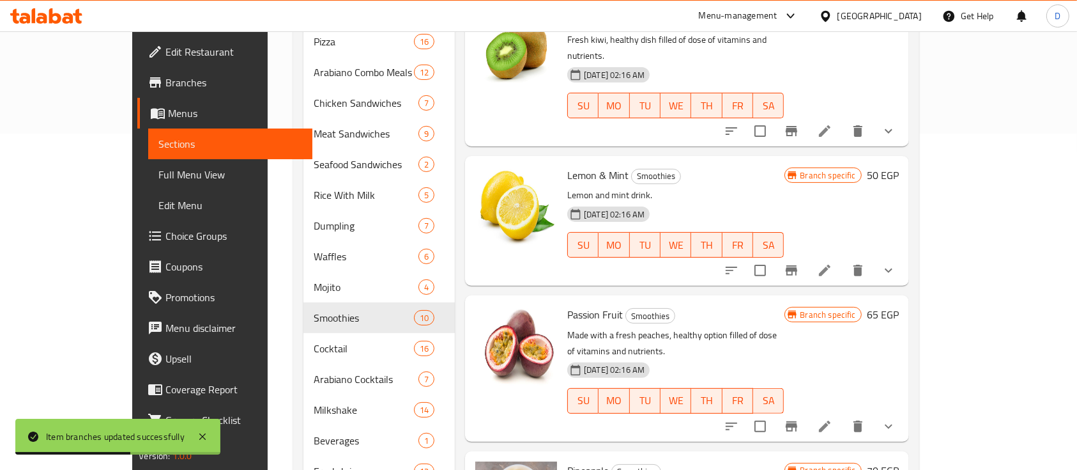
scroll to position [341, 0]
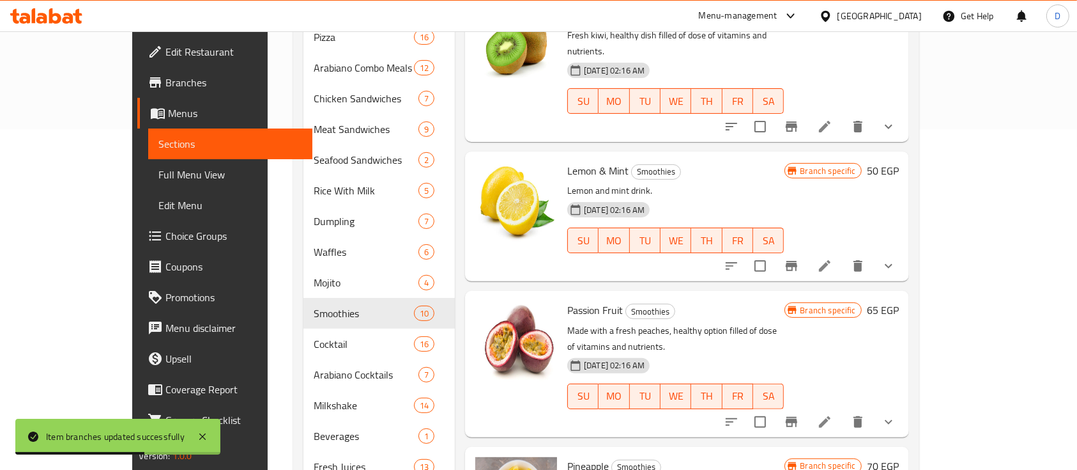
click at [799, 258] on icon "Branch-specific-item" at bounding box center [791, 265] width 15 height 15
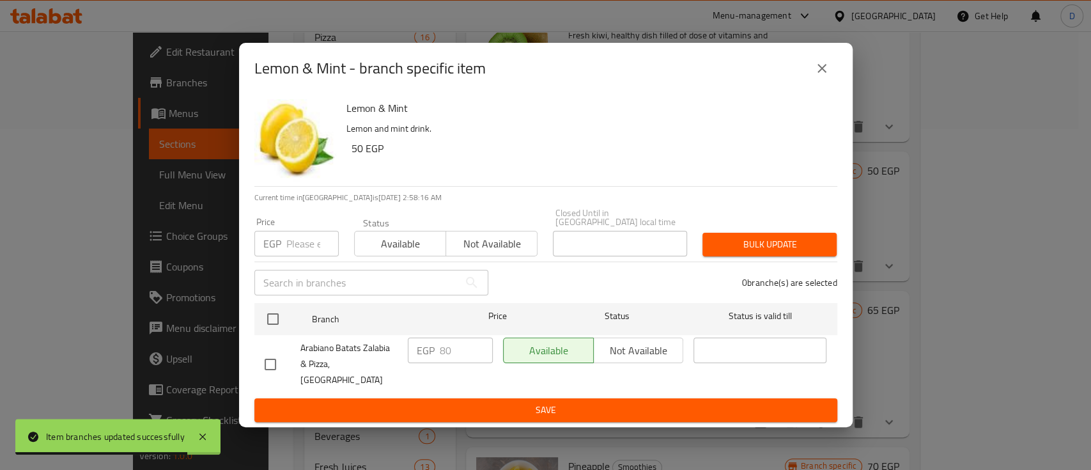
click at [824, 75] on icon "close" at bounding box center [821, 68] width 15 height 15
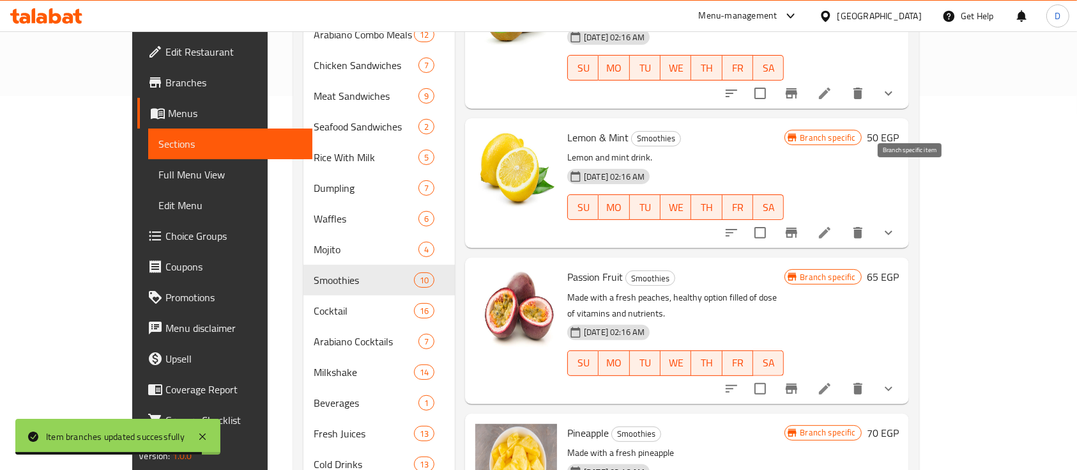
scroll to position [426, 0]
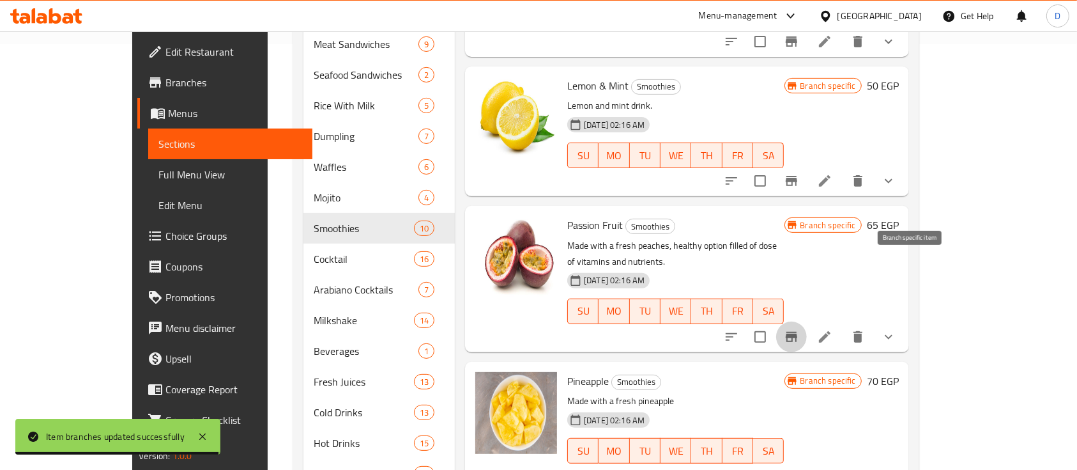
click at [807, 321] on button "Branch-specific-item" at bounding box center [791, 336] width 31 height 31
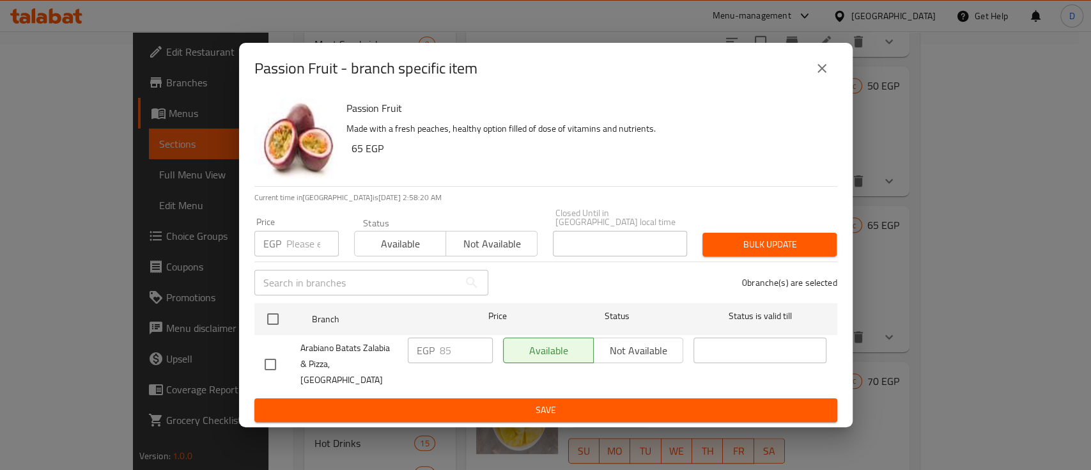
click at [818, 84] on button "close" at bounding box center [822, 68] width 31 height 31
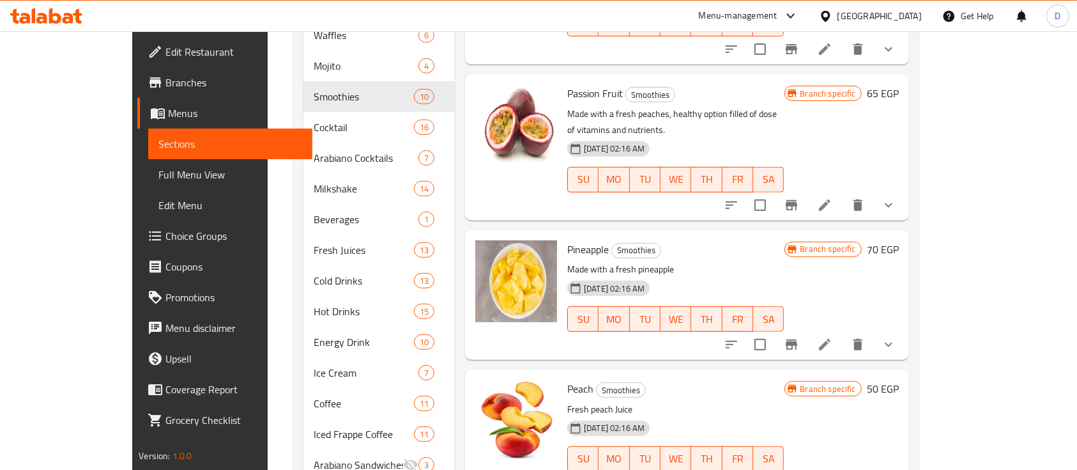
scroll to position [596, 0]
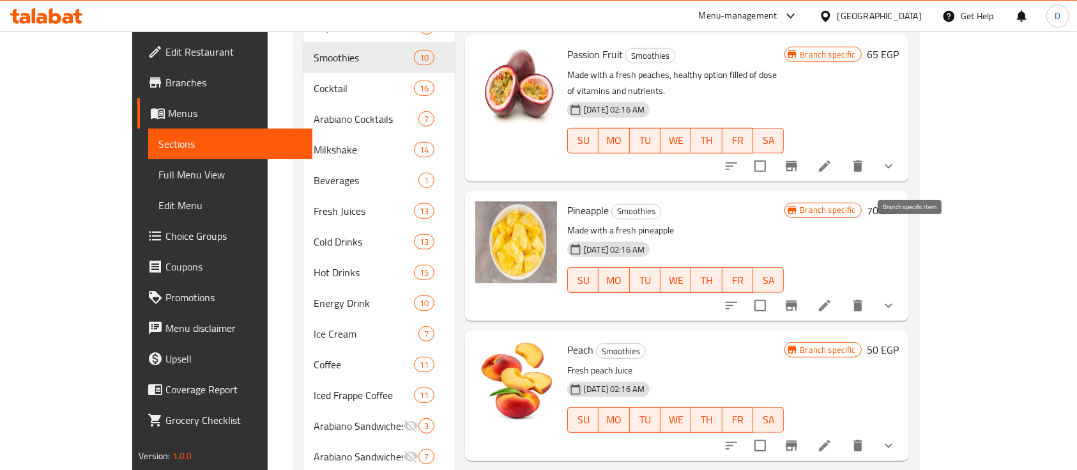
click at [799, 298] on icon "Branch-specific-item" at bounding box center [791, 305] width 15 height 15
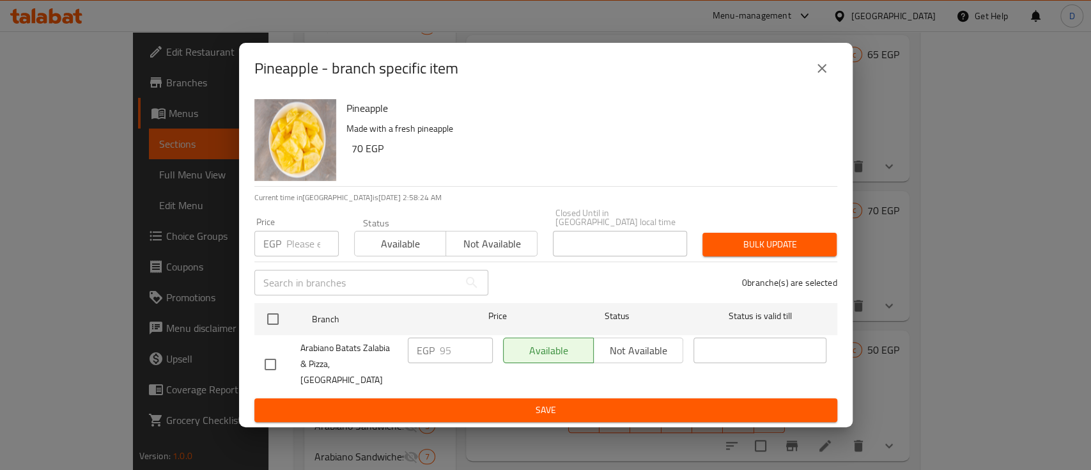
click at [815, 76] on icon "close" at bounding box center [821, 68] width 15 height 15
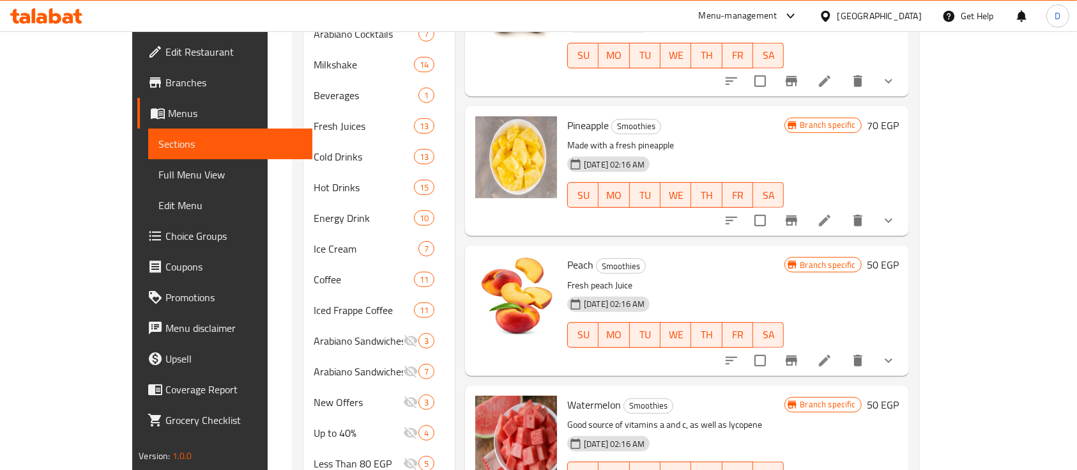
scroll to position [767, 0]
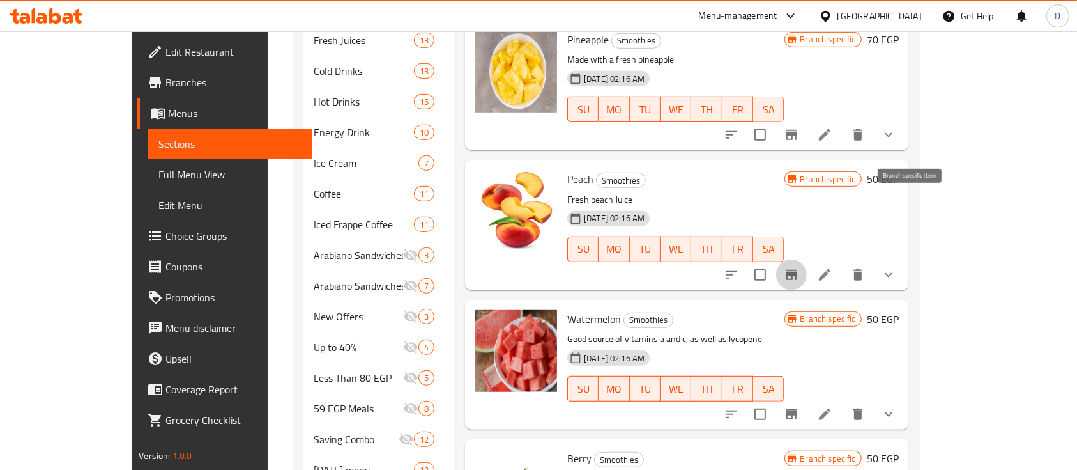
click at [799, 267] on icon "Branch-specific-item" at bounding box center [791, 274] width 15 height 15
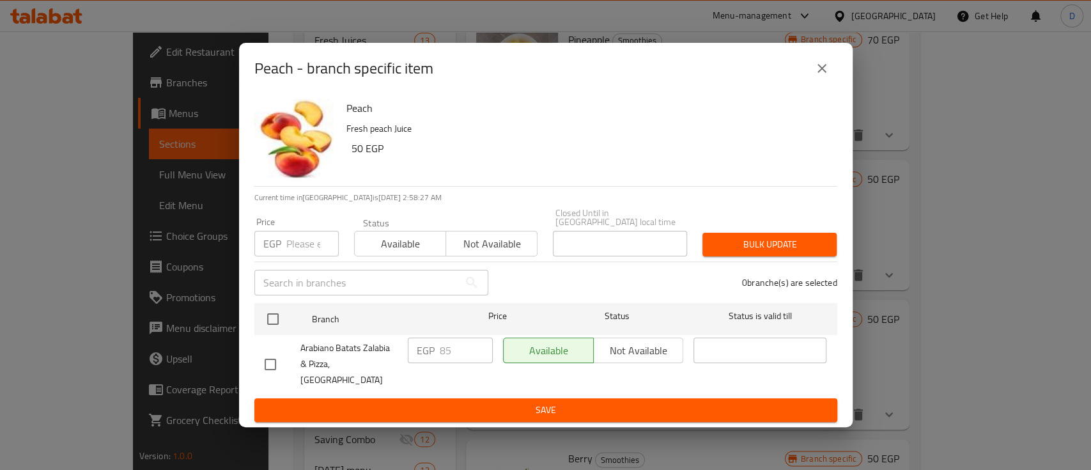
click at [811, 77] on button "close" at bounding box center [822, 68] width 31 height 31
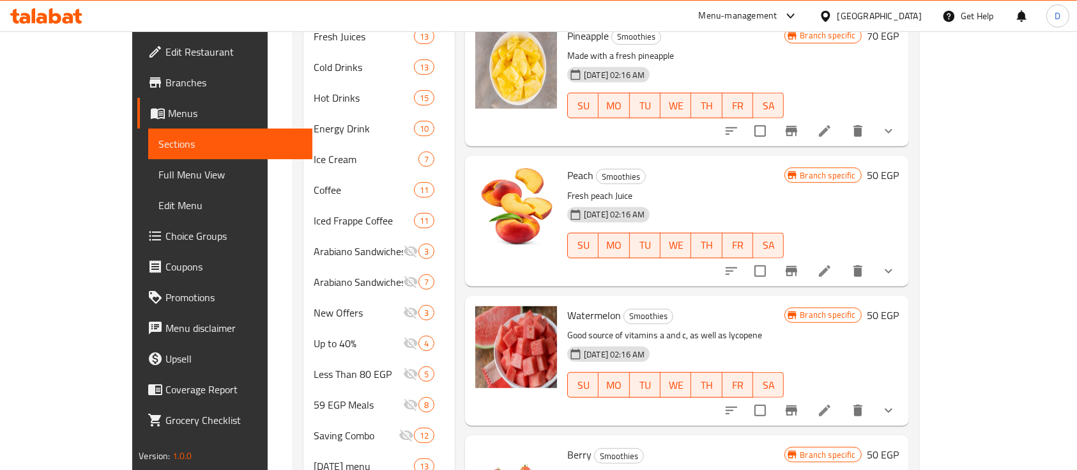
scroll to position [834, 0]
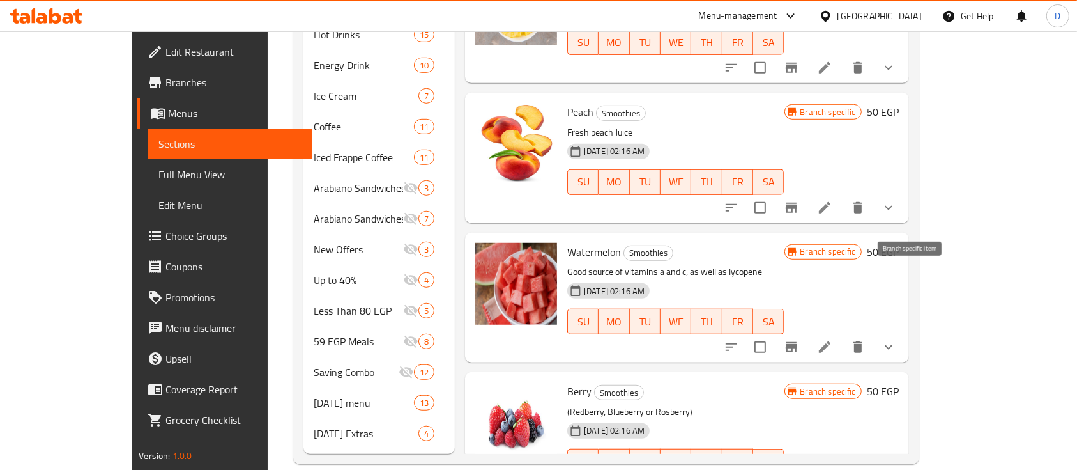
click at [807, 332] on button "Branch-specific-item" at bounding box center [791, 347] width 31 height 31
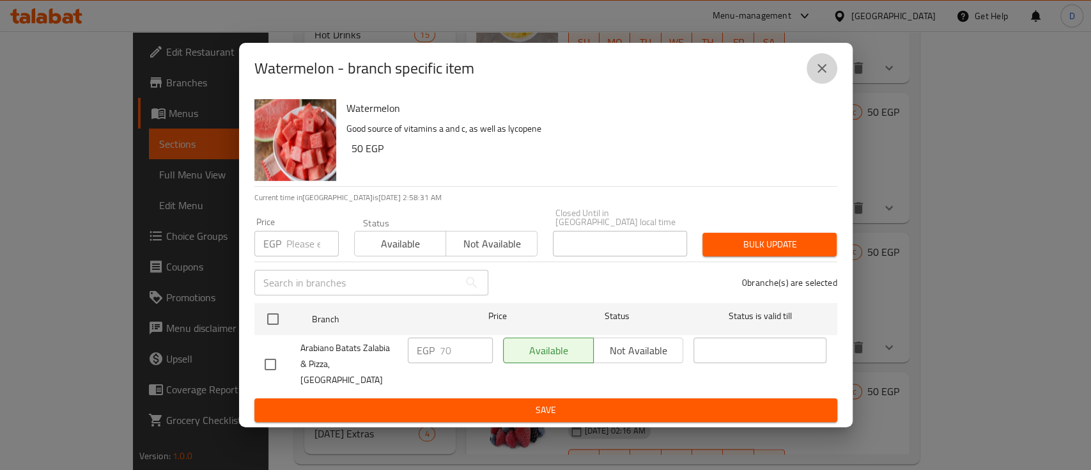
click at [823, 73] on icon "close" at bounding box center [821, 68] width 15 height 15
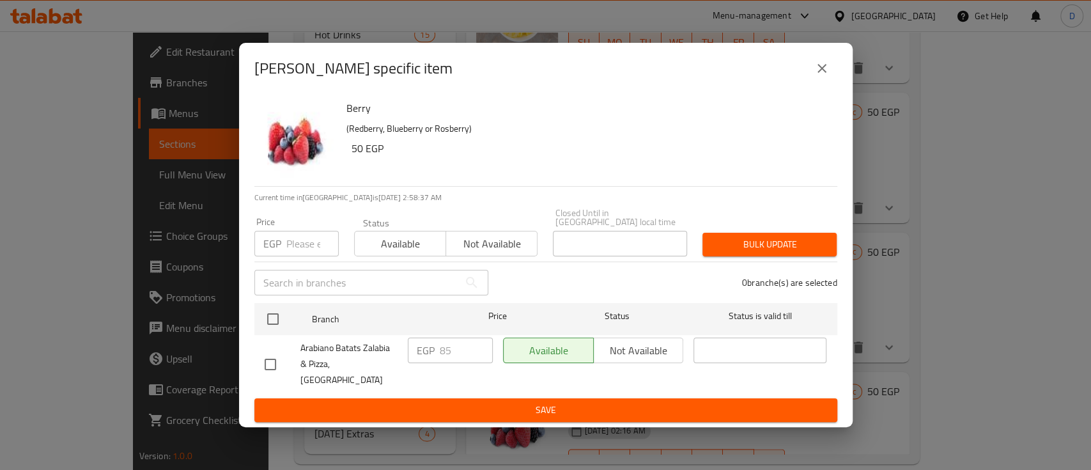
click at [828, 76] on icon "close" at bounding box center [821, 68] width 15 height 15
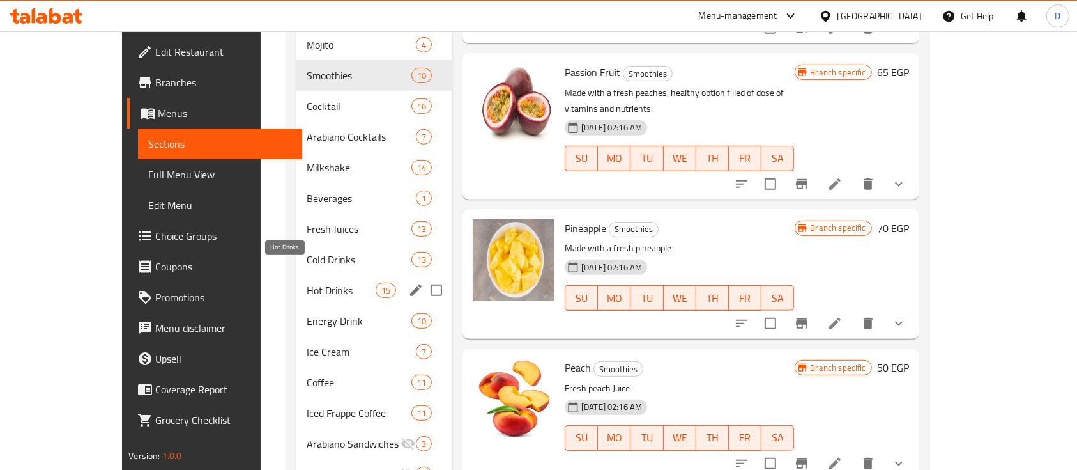
scroll to position [493, 0]
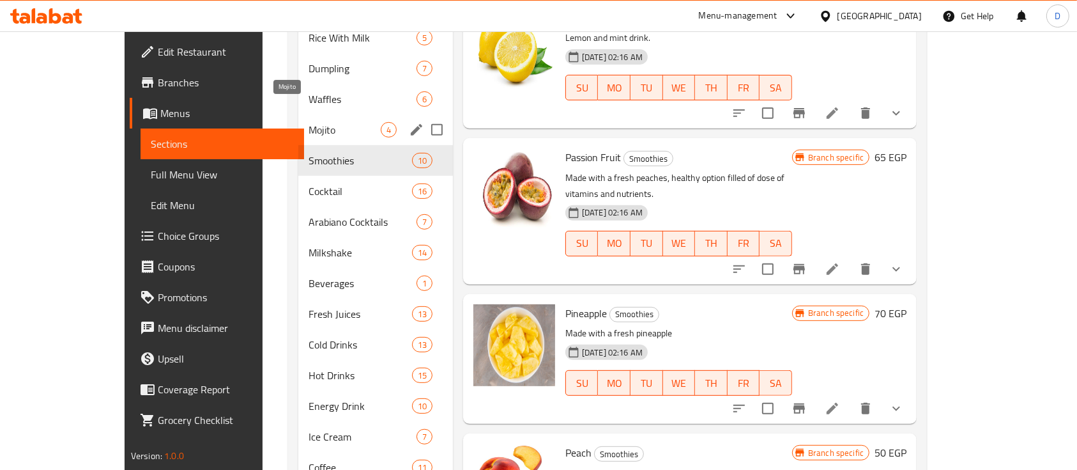
click at [309, 122] on span "Mojito" at bounding box center [345, 129] width 72 height 15
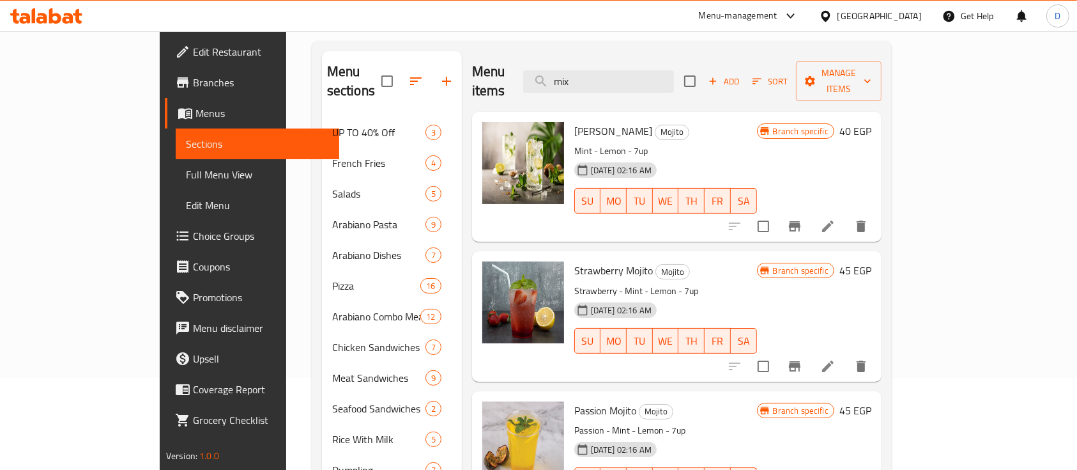
scroll to position [67, 0]
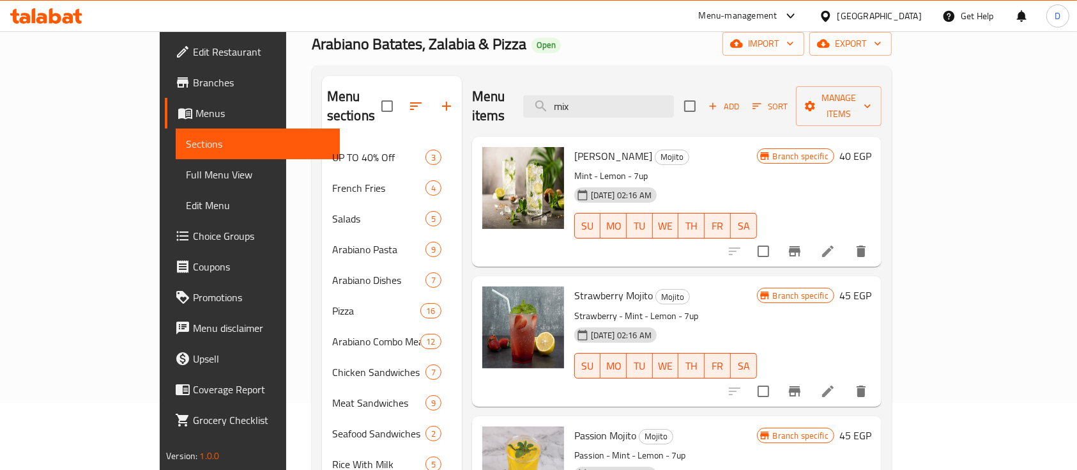
click at [801, 246] on icon "Branch-specific-item" at bounding box center [795, 251] width 12 height 10
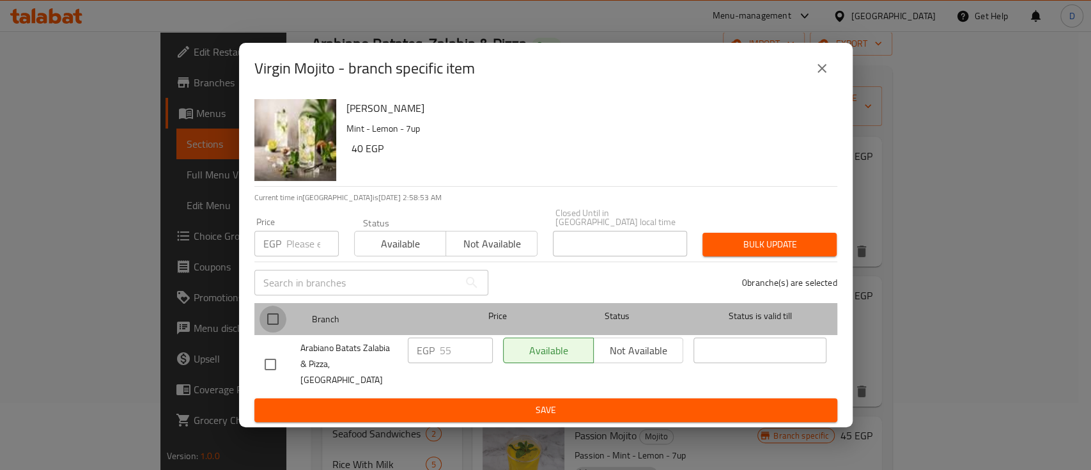
click at [271, 327] on input "checkbox" at bounding box center [272, 318] width 27 height 27
checkbox input "true"
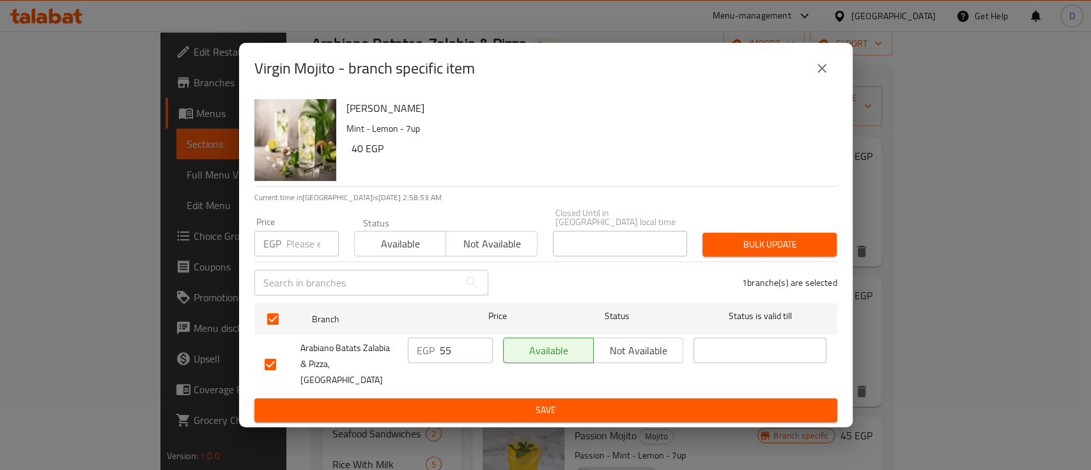
click at [451, 357] on input "55" at bounding box center [466, 350] width 53 height 26
type input "60"
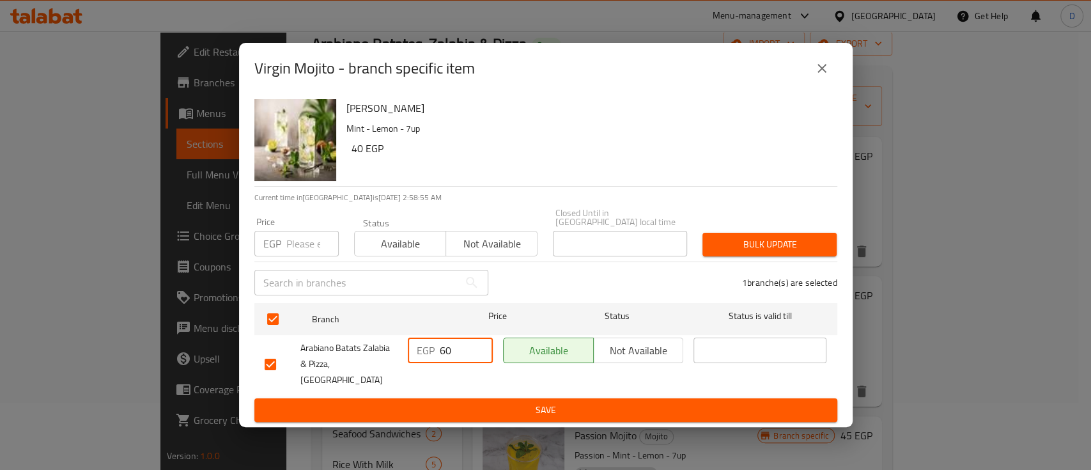
click at [443, 385] on ul "Branch Price Status Status is valid till Arabiano Batats Zalabia & Pizza,El Kot…" at bounding box center [545, 348] width 583 height 100
click at [442, 398] on button "Save" at bounding box center [545, 410] width 583 height 24
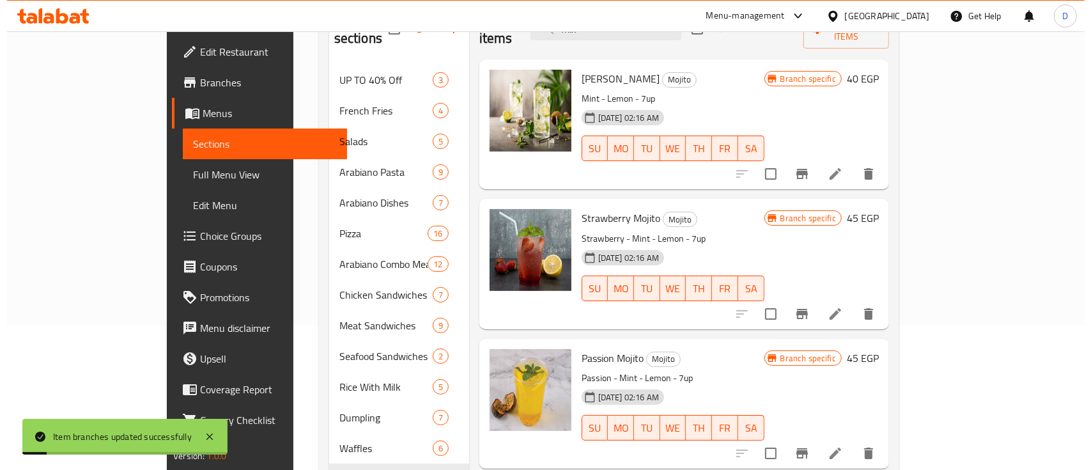
scroll to position [153, 0]
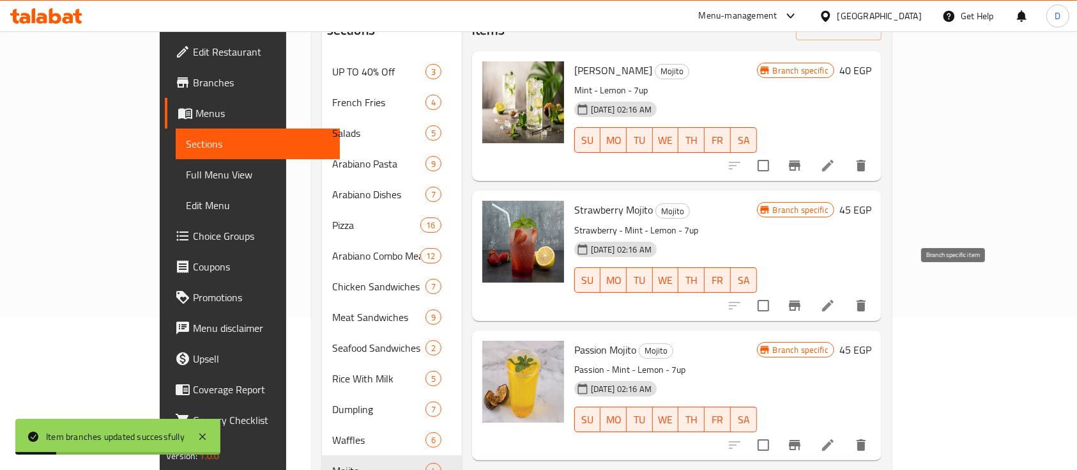
click at [803, 298] on icon "Branch-specific-item" at bounding box center [794, 305] width 15 height 15
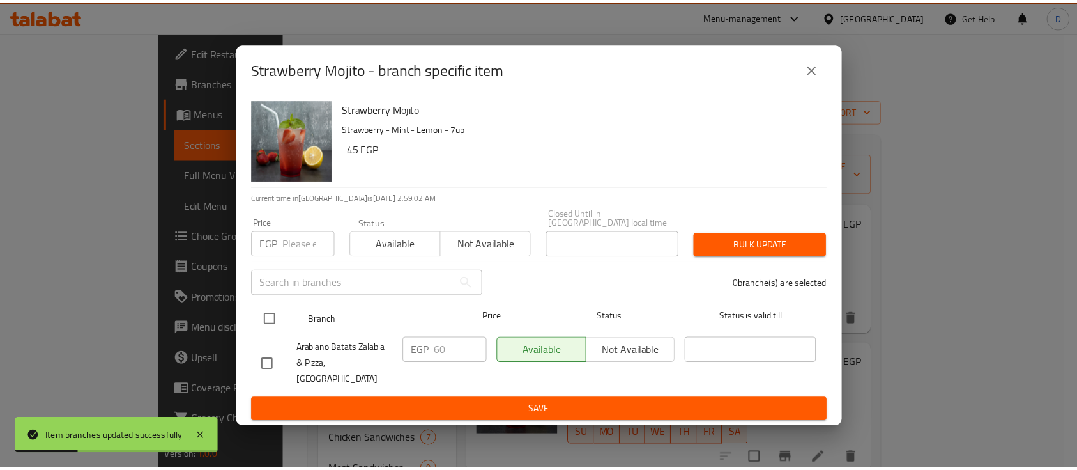
scroll to position [153, 0]
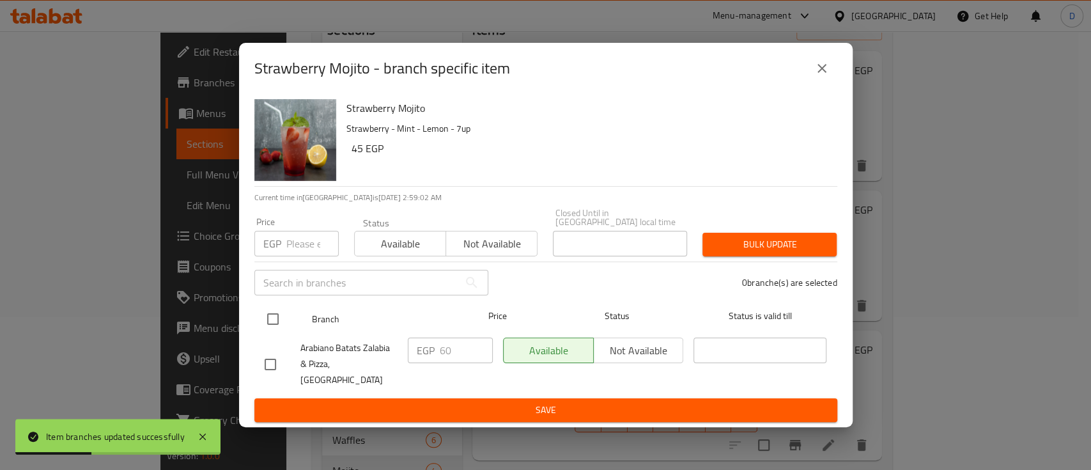
click at [270, 319] on input "checkbox" at bounding box center [272, 318] width 27 height 27
checkbox input "true"
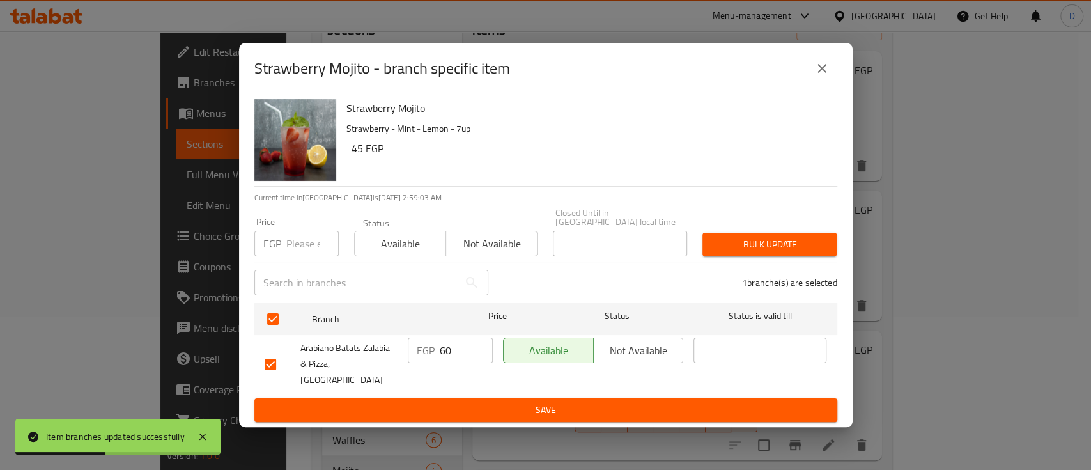
click at [458, 357] on input "60" at bounding box center [466, 350] width 53 height 26
type input "65"
click at [458, 402] on span "Save" at bounding box center [546, 410] width 562 height 16
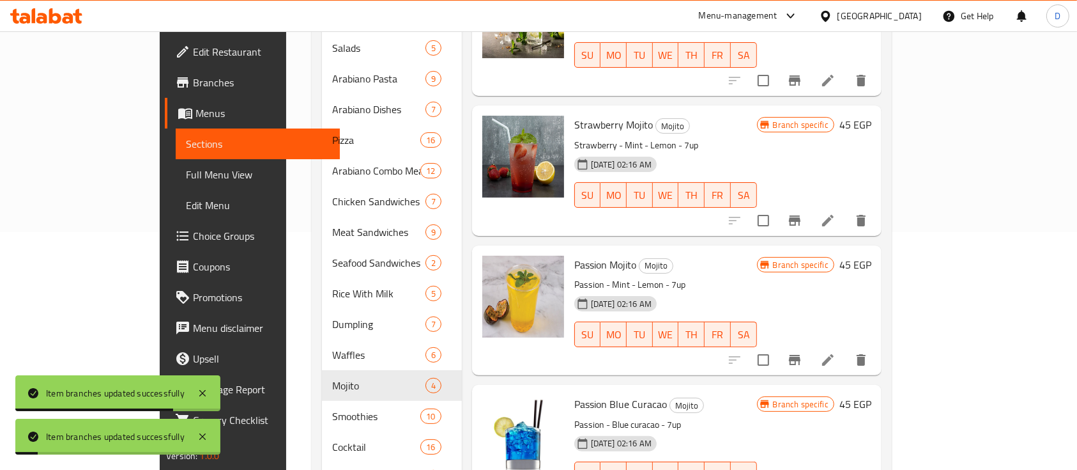
scroll to position [323, 0]
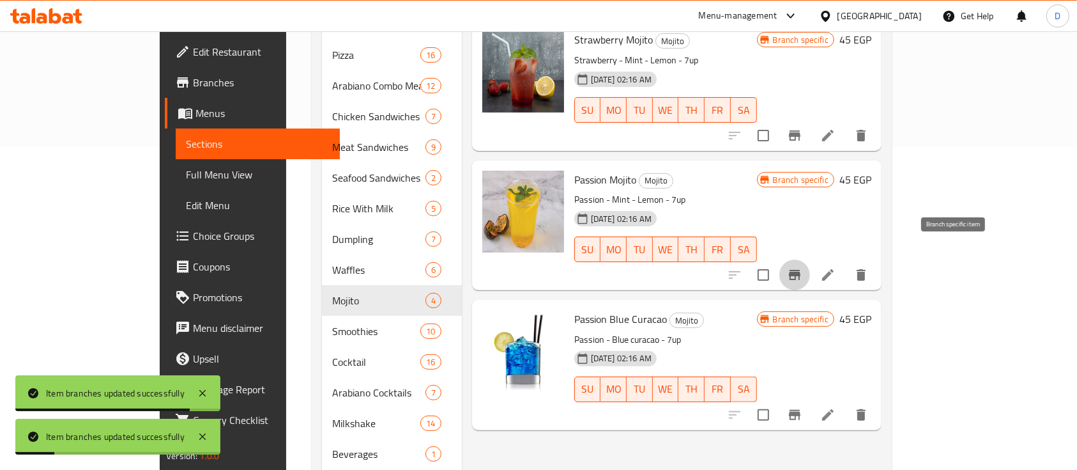
click at [801, 270] on icon "Branch-specific-item" at bounding box center [795, 275] width 12 height 10
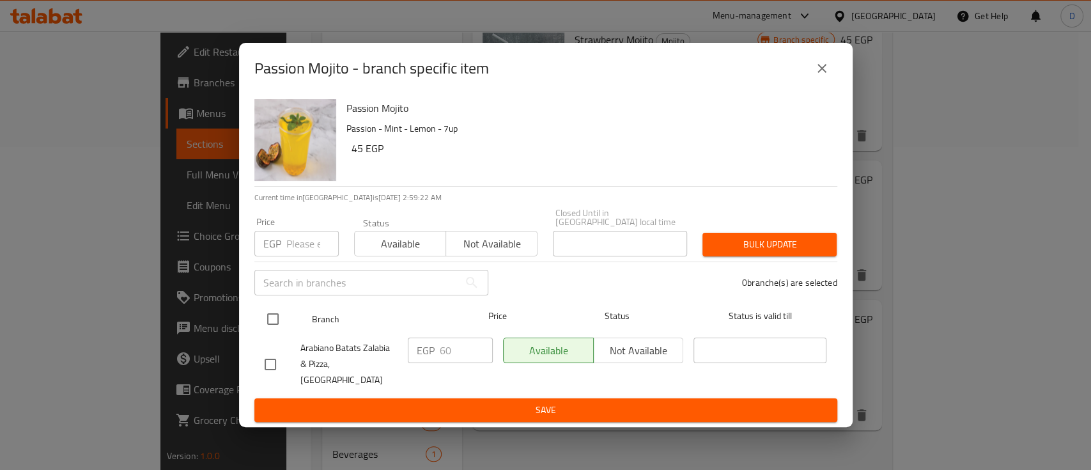
click at [275, 314] on input "checkbox" at bounding box center [272, 318] width 27 height 27
checkbox input "true"
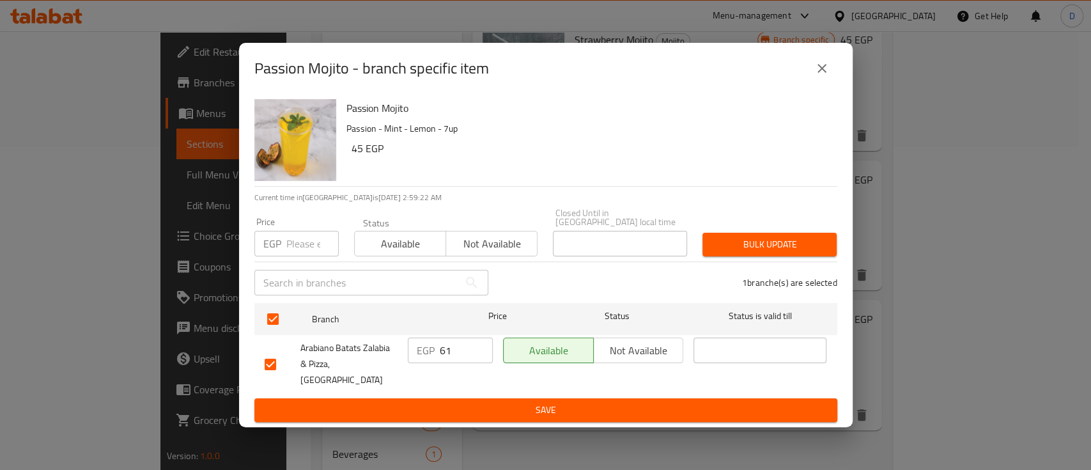
click at [479, 348] on input "61" at bounding box center [466, 350] width 53 height 26
type input "65"
drag, startPoint x: 459, startPoint y: 399, endPoint x: 671, endPoint y: 1, distance: 451.1
click at [459, 402] on span "Save" at bounding box center [546, 410] width 562 height 16
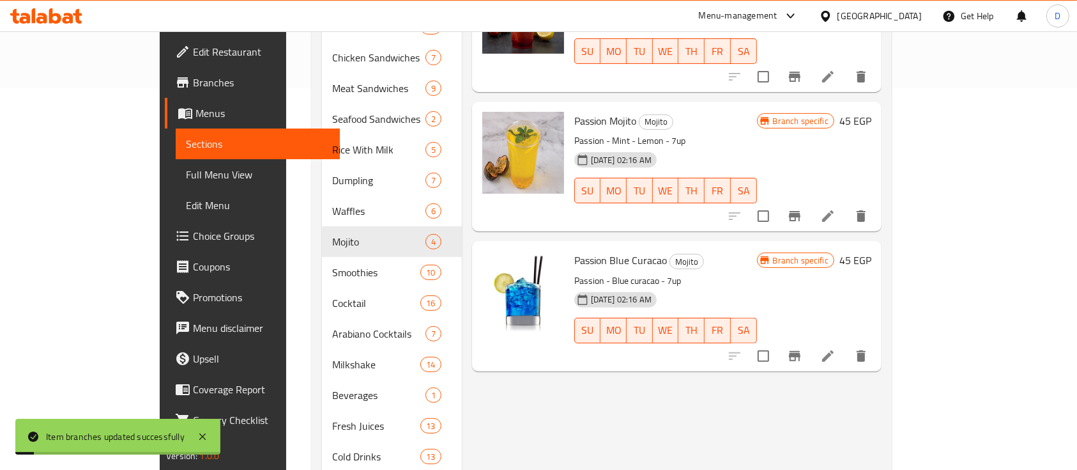
scroll to position [408, 0]
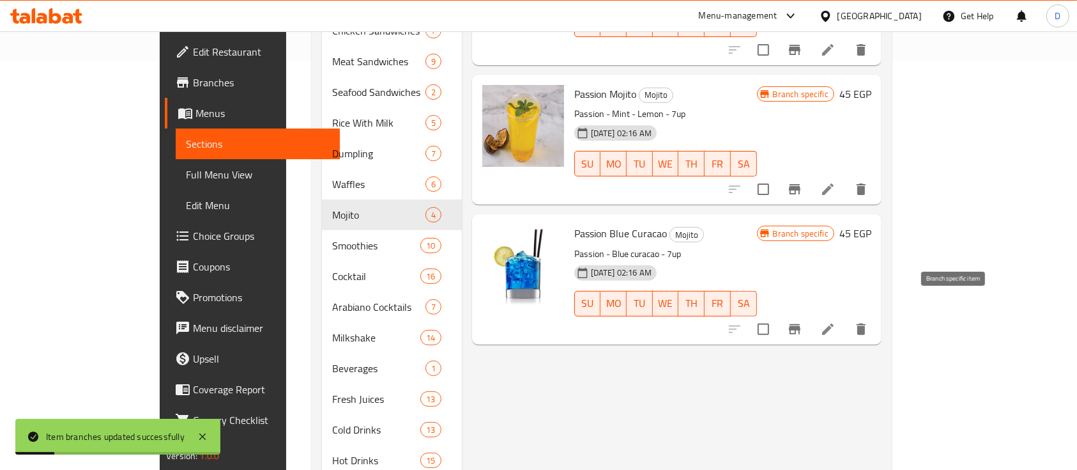
click at [810, 314] on button "Branch-specific-item" at bounding box center [795, 329] width 31 height 31
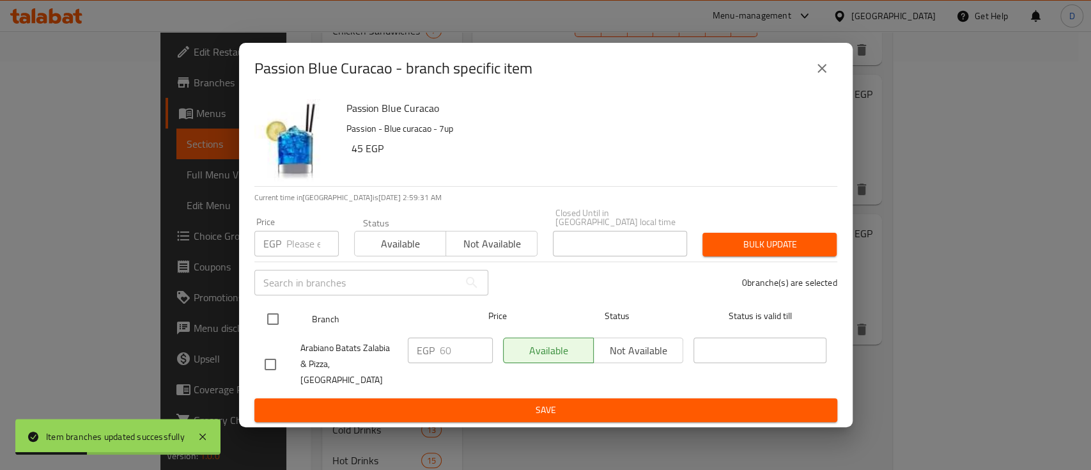
click at [274, 320] on input "checkbox" at bounding box center [272, 318] width 27 height 27
checkbox input "true"
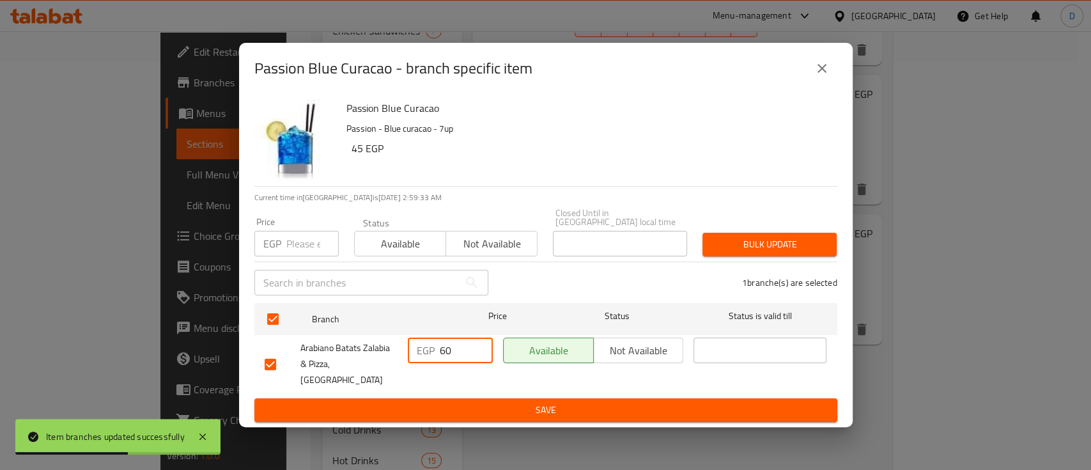
click at [442, 357] on input "60" at bounding box center [466, 350] width 53 height 26
type input "70"
click at [449, 403] on span "Save" at bounding box center [546, 410] width 562 height 16
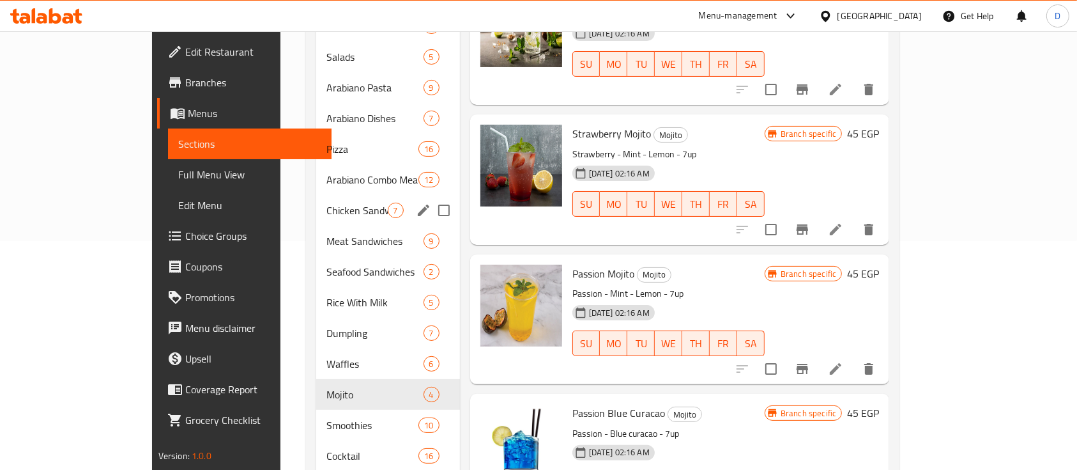
scroll to position [256, 0]
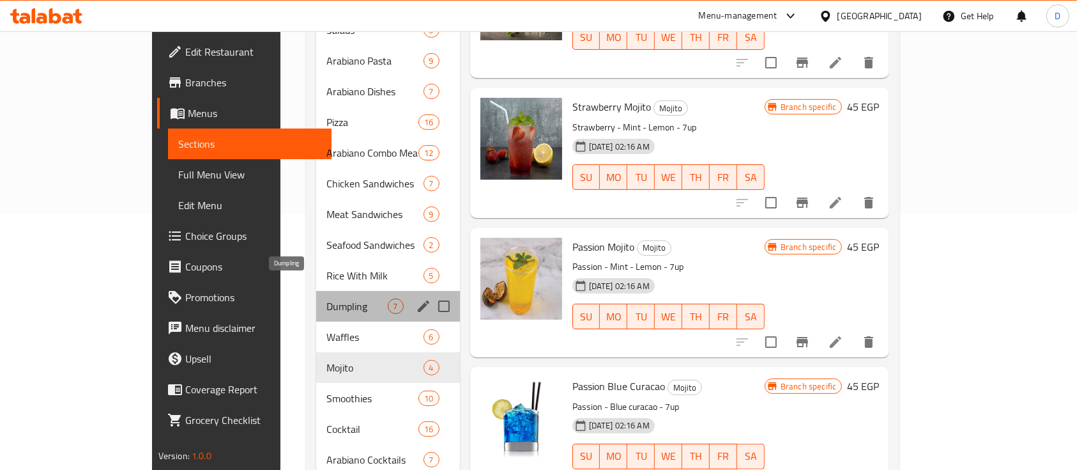
click at [327, 298] on span "Dumpling" at bounding box center [357, 305] width 61 height 15
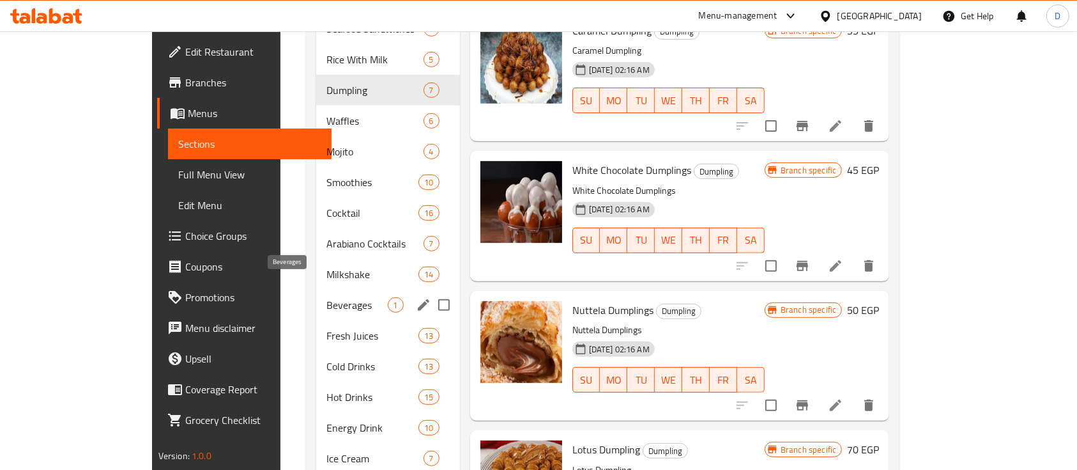
scroll to position [511, 0]
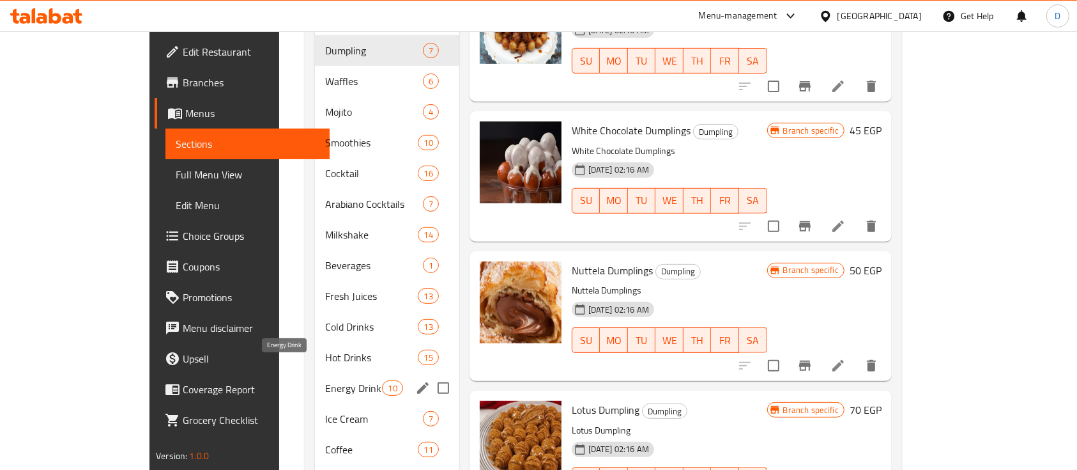
drag, startPoint x: 260, startPoint y: 367, endPoint x: 353, endPoint y: 332, distance: 99.3
click at [325, 380] on span "Energy Drink" at bounding box center [353, 387] width 57 height 15
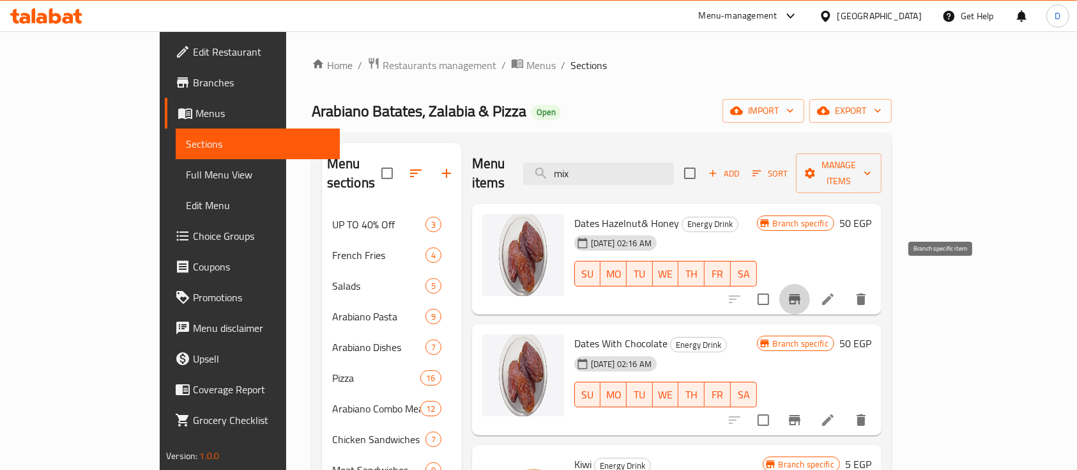
click at [801, 294] on icon "Branch-specific-item" at bounding box center [795, 299] width 12 height 10
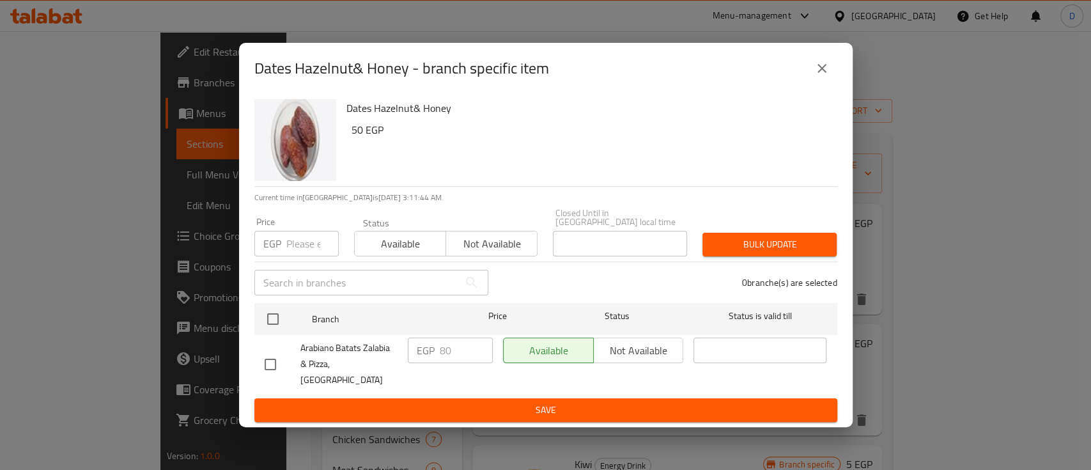
click at [824, 84] on div "Dates Hazelnut& Honey - branch specific item" at bounding box center [545, 68] width 583 height 31
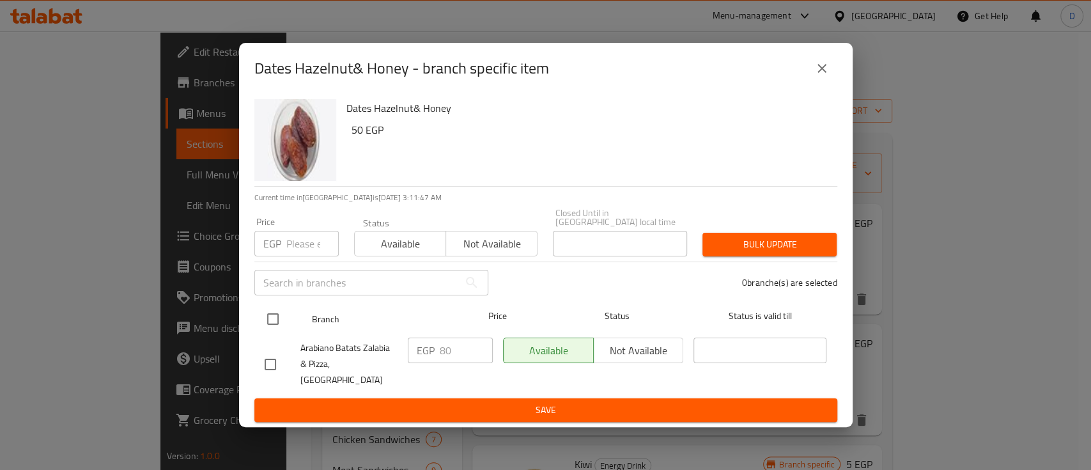
click at [276, 320] on input "checkbox" at bounding box center [272, 318] width 27 height 27
checkbox input "true"
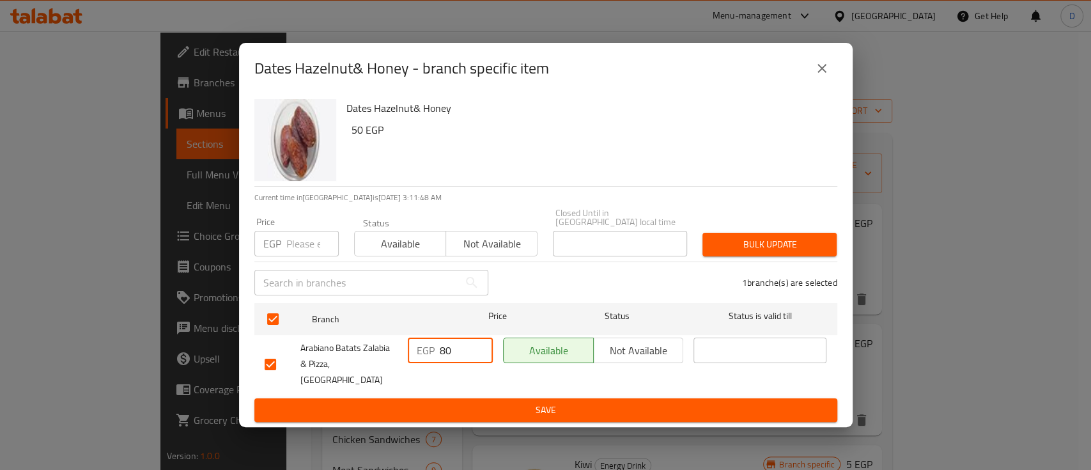
click at [447, 354] on div "EGP 80 ​" at bounding box center [450, 350] width 85 height 26
type input "90"
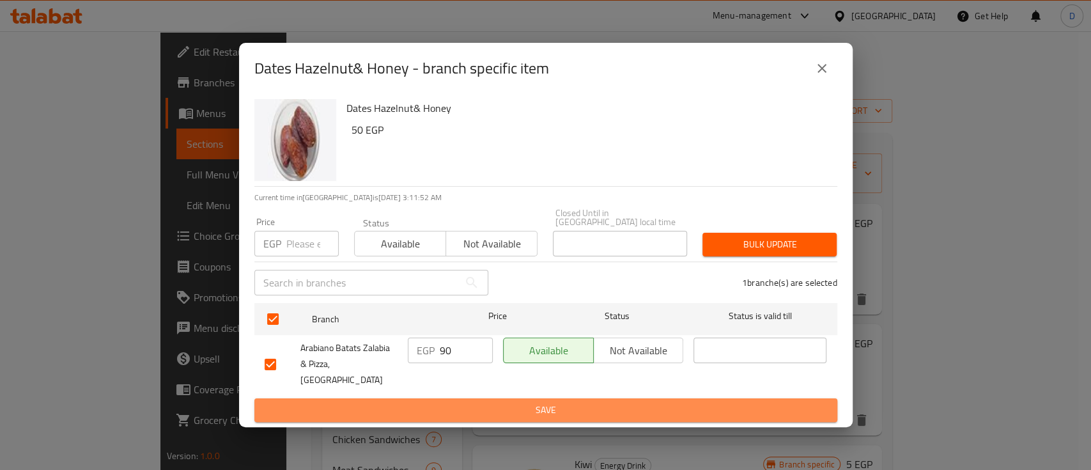
click at [461, 402] on span "Save" at bounding box center [546, 410] width 562 height 16
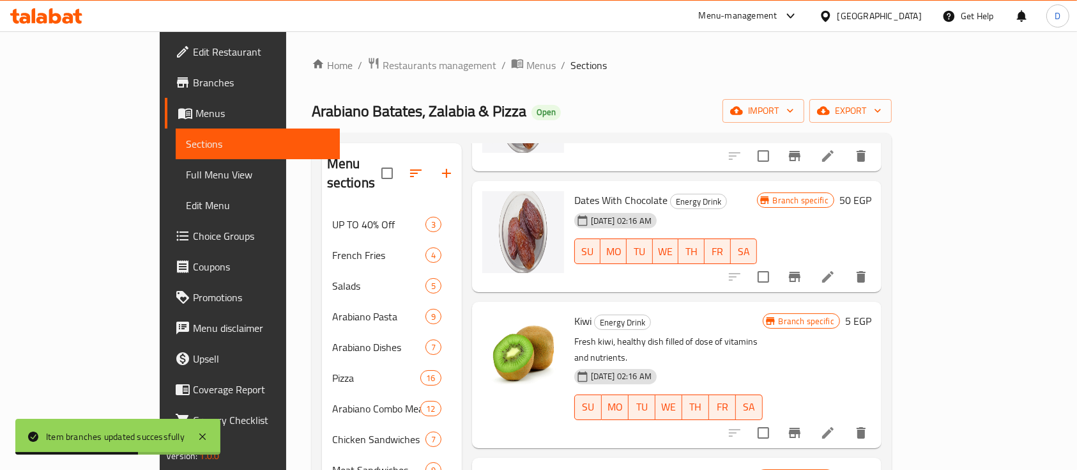
scroll to position [170, 0]
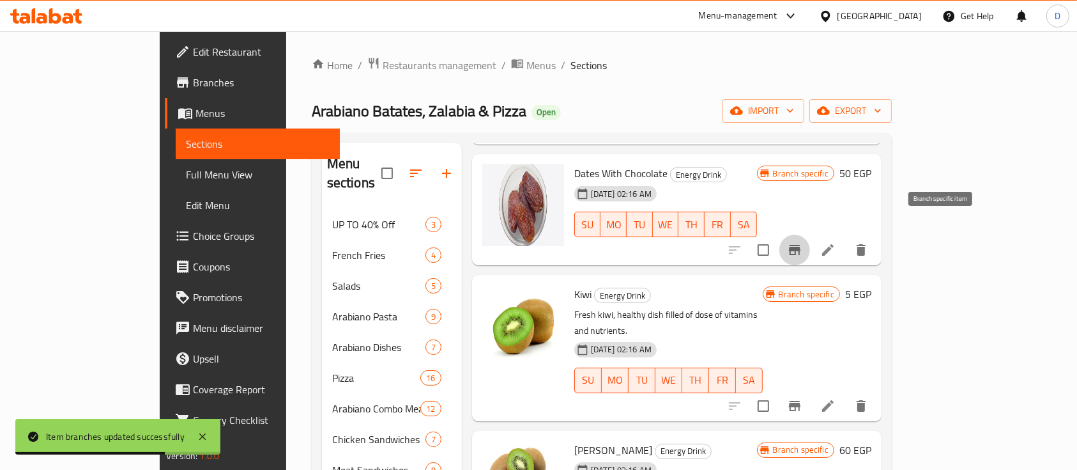
click at [810, 235] on button "Branch-specific-item" at bounding box center [795, 250] width 31 height 31
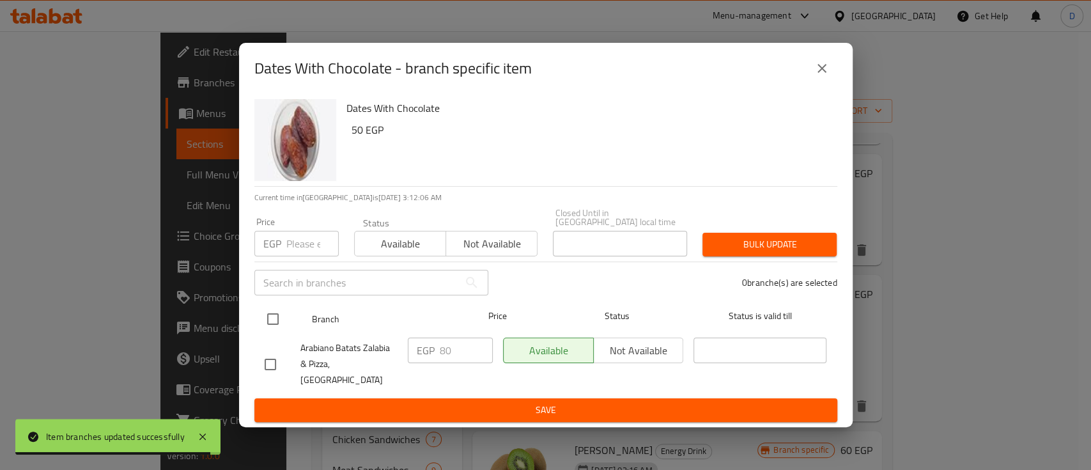
click at [278, 323] on input "checkbox" at bounding box center [272, 318] width 27 height 27
checkbox input "true"
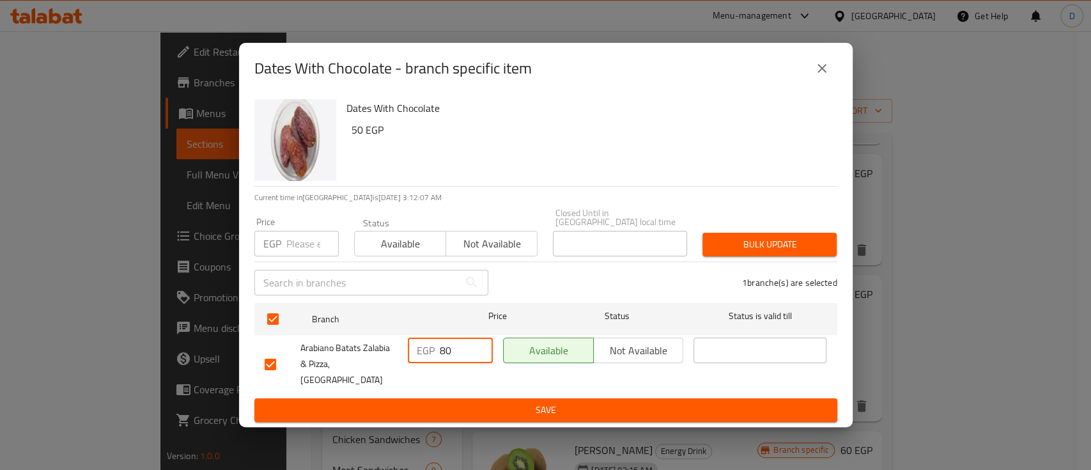
drag, startPoint x: 442, startPoint y: 355, endPoint x: 429, endPoint y: 353, distance: 13.0
click at [429, 353] on div "EGP 80 ​" at bounding box center [450, 350] width 85 height 26
type input "90"
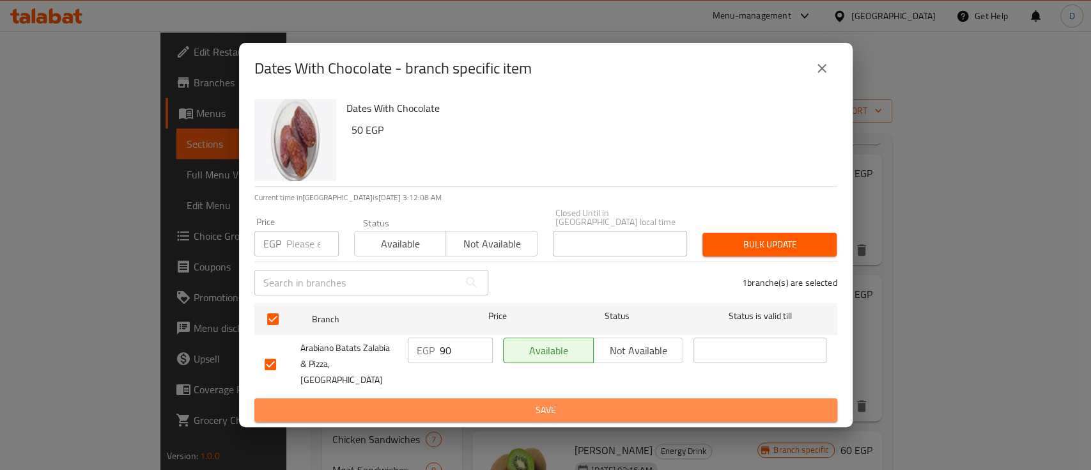
click at [447, 402] on span "Save" at bounding box center [546, 410] width 562 height 16
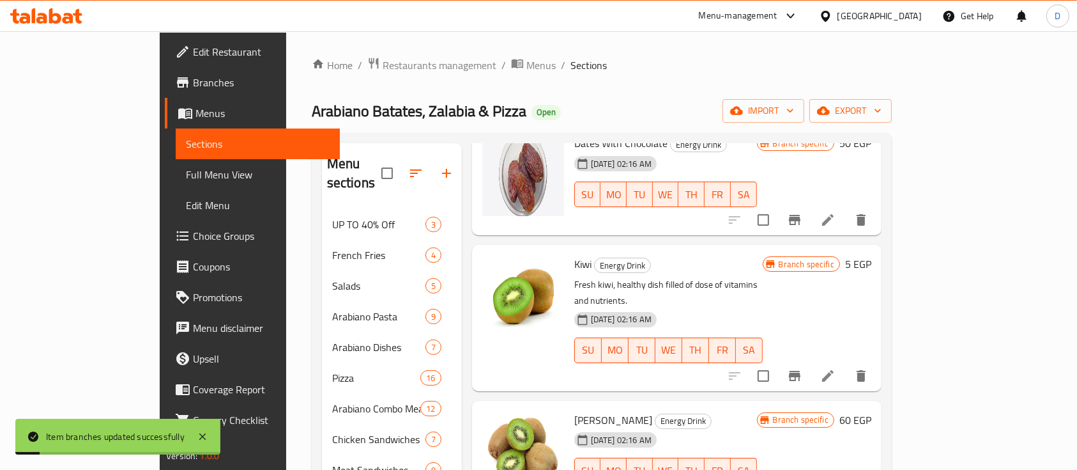
scroll to position [226, 0]
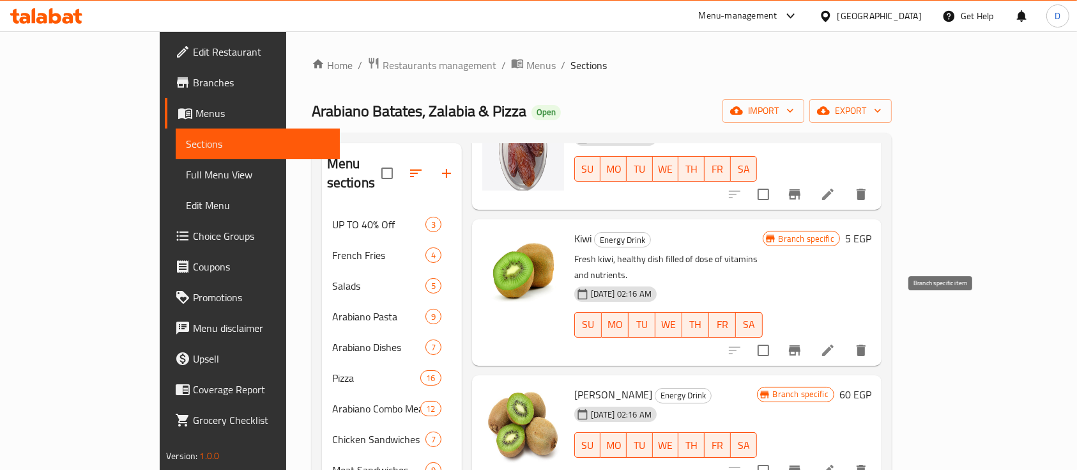
click at [810, 335] on button "Branch-specific-item" at bounding box center [795, 350] width 31 height 31
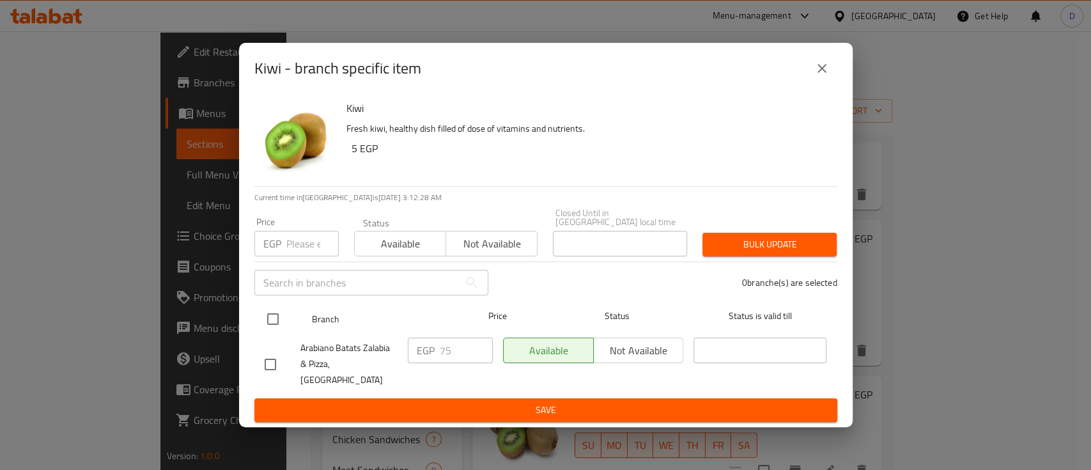
click at [262, 318] on input "checkbox" at bounding box center [272, 318] width 27 height 27
checkbox input "true"
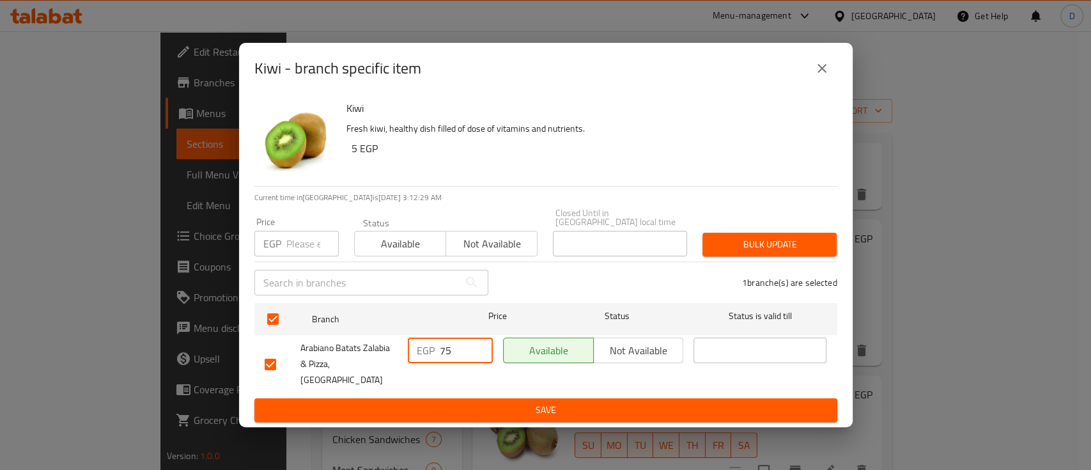
drag, startPoint x: 437, startPoint y: 350, endPoint x: 447, endPoint y: 351, distance: 10.4
click at [447, 351] on div "EGP 75 ​" at bounding box center [450, 350] width 85 height 26
type input "85"
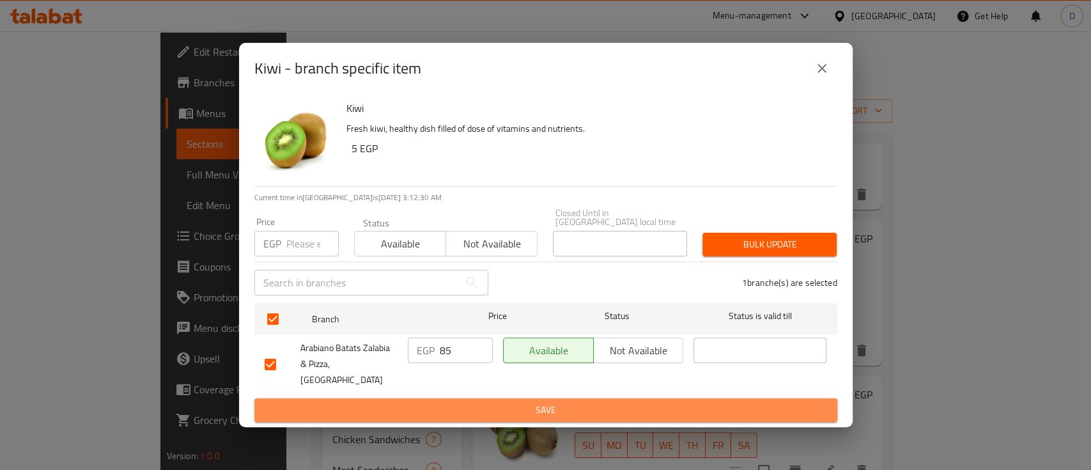
click at [453, 402] on span "Save" at bounding box center [546, 410] width 562 height 16
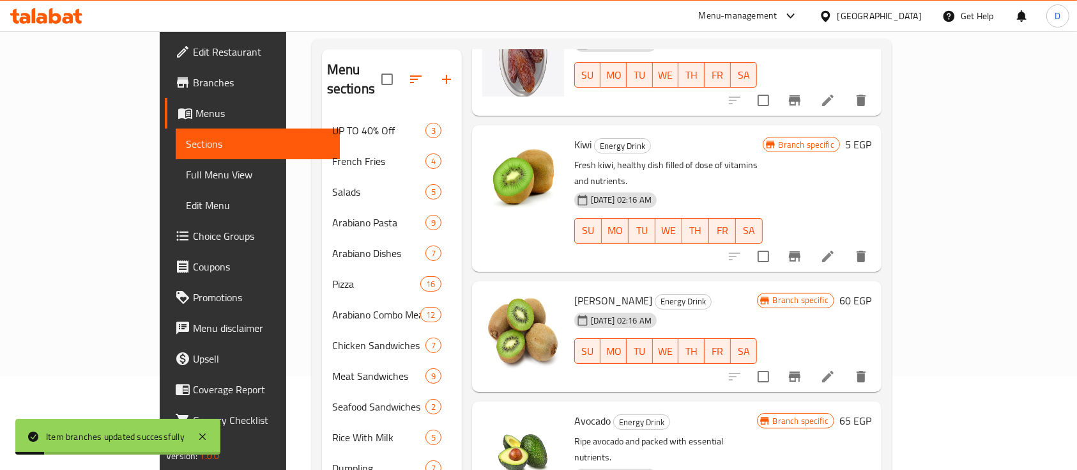
scroll to position [170, 0]
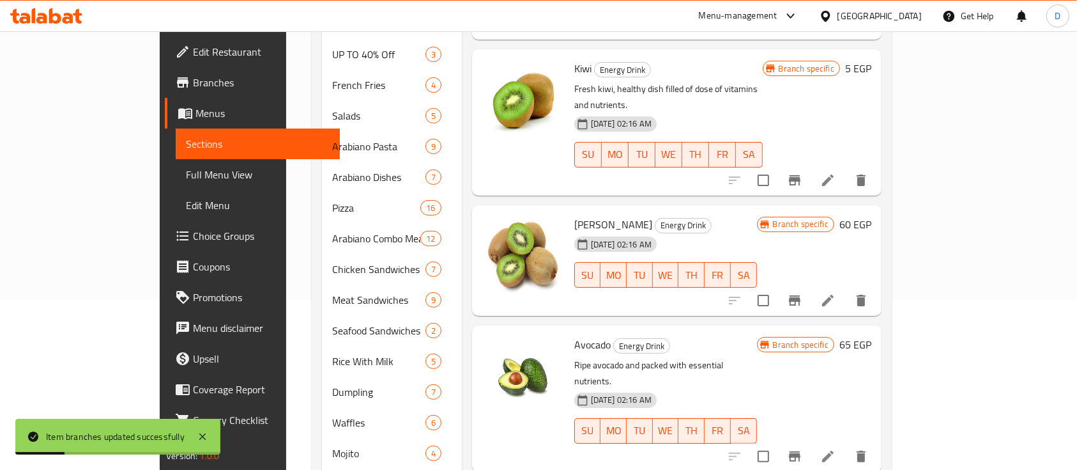
click at [810, 285] on button "Branch-specific-item" at bounding box center [795, 300] width 31 height 31
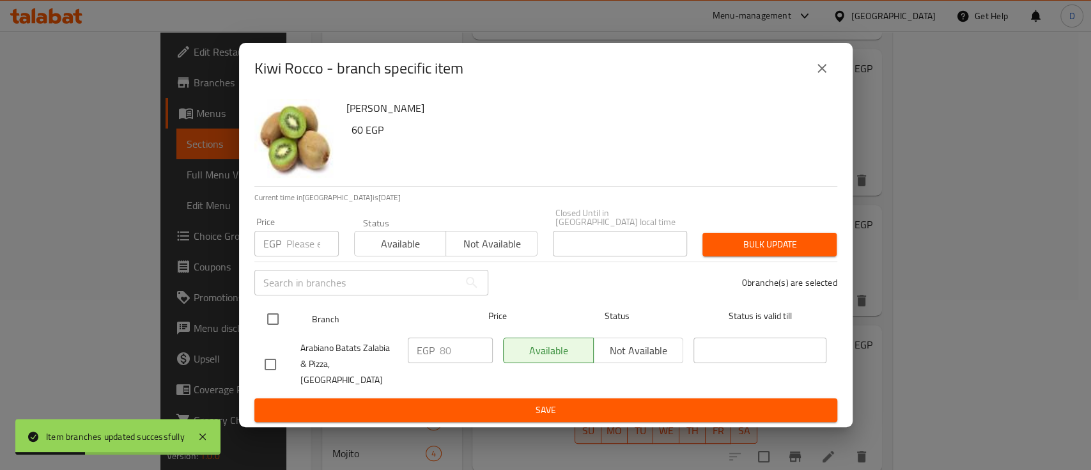
click at [271, 318] on input "checkbox" at bounding box center [272, 318] width 27 height 27
checkbox input "true"
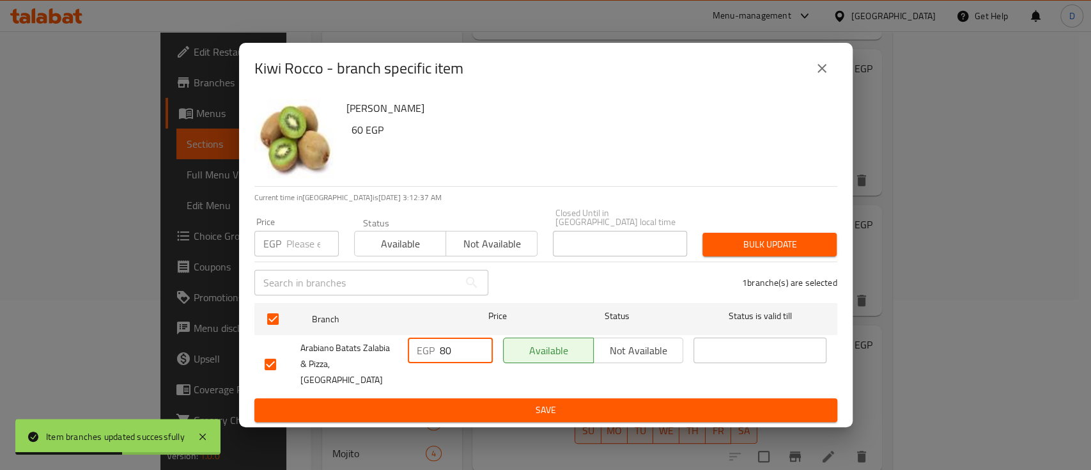
drag, startPoint x: 440, startPoint y: 352, endPoint x: 445, endPoint y: 357, distance: 6.8
click at [445, 357] on input "80" at bounding box center [466, 350] width 53 height 26
type input "90"
click at [454, 406] on button "Save" at bounding box center [545, 410] width 583 height 24
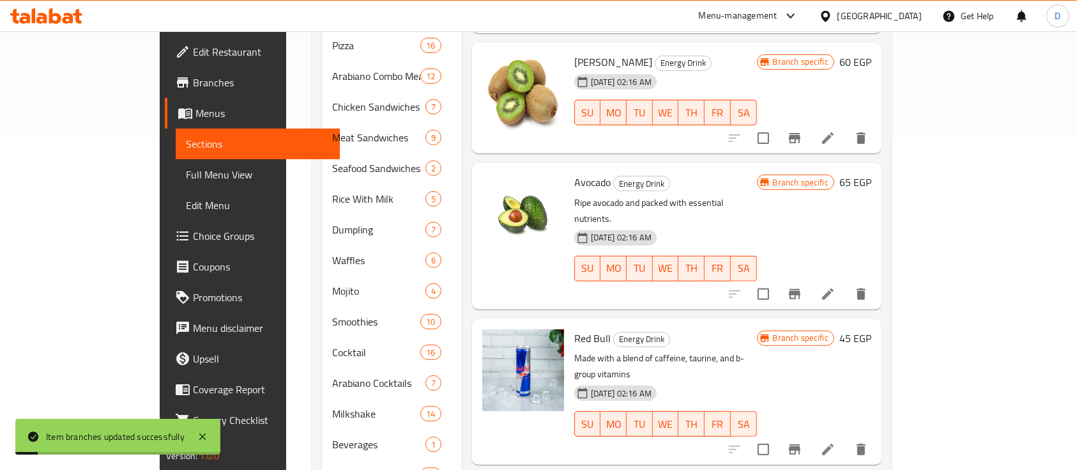
scroll to position [341, 0]
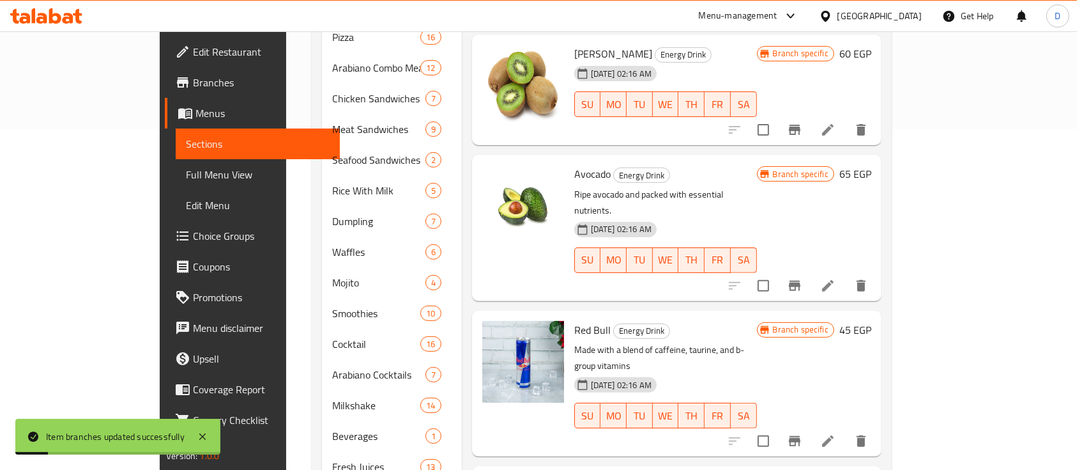
click at [801, 281] on icon "Branch-specific-item" at bounding box center [795, 286] width 12 height 10
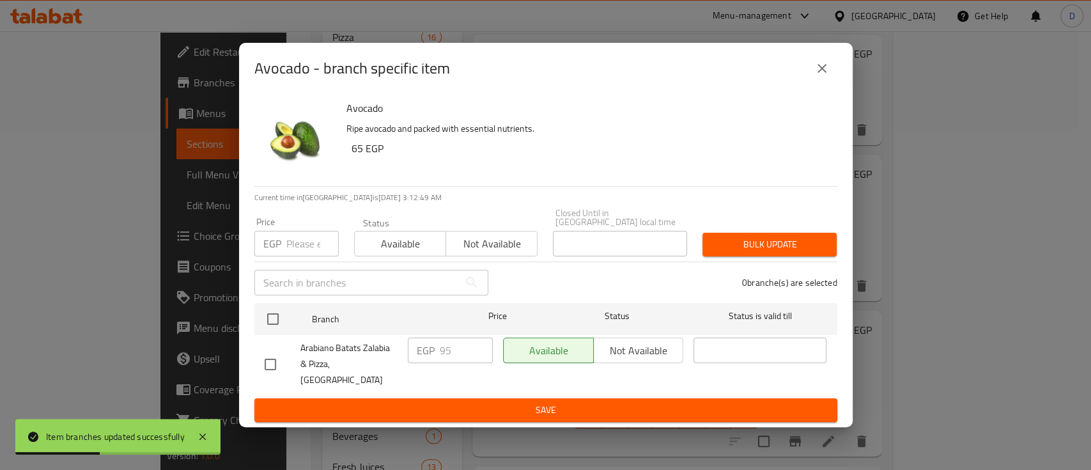
click at [818, 73] on icon "close" at bounding box center [821, 68] width 15 height 15
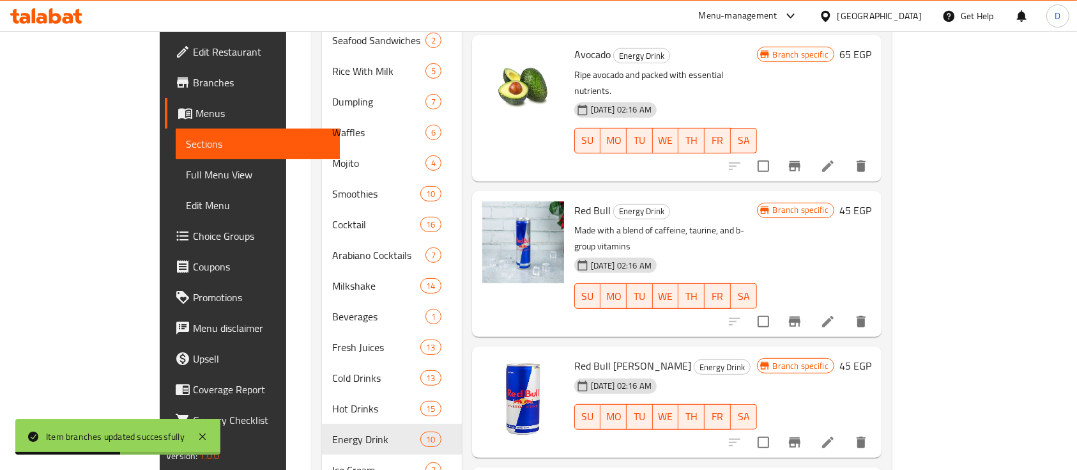
scroll to position [596, 0]
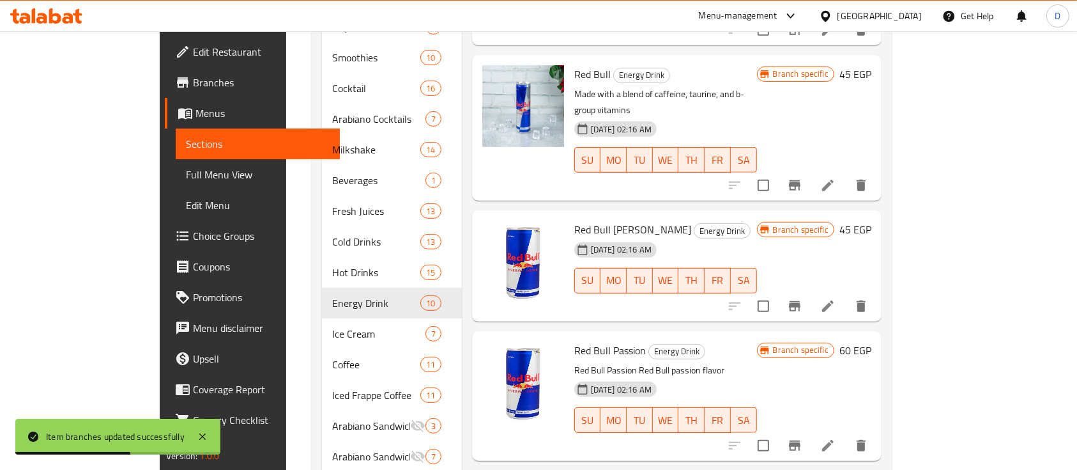
click at [803, 298] on icon "Branch-specific-item" at bounding box center [794, 305] width 15 height 15
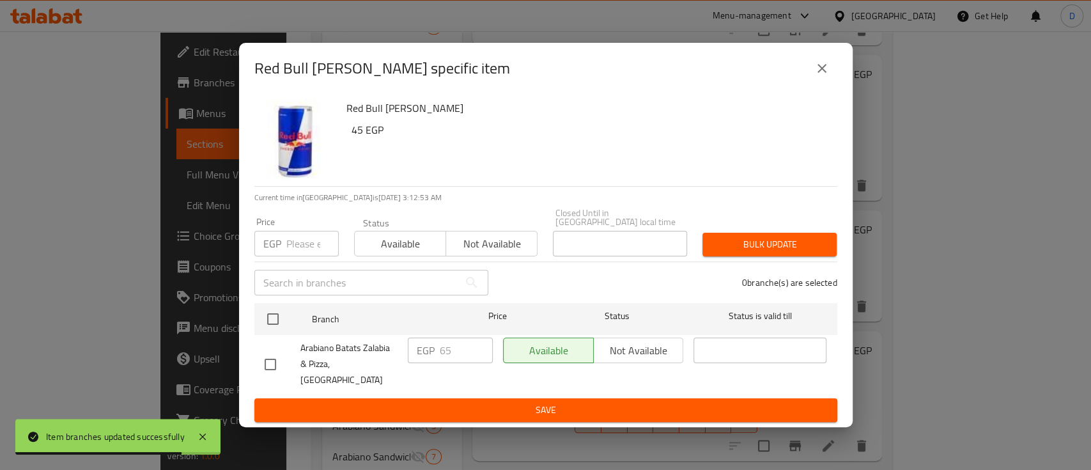
click at [815, 76] on icon "close" at bounding box center [821, 68] width 15 height 15
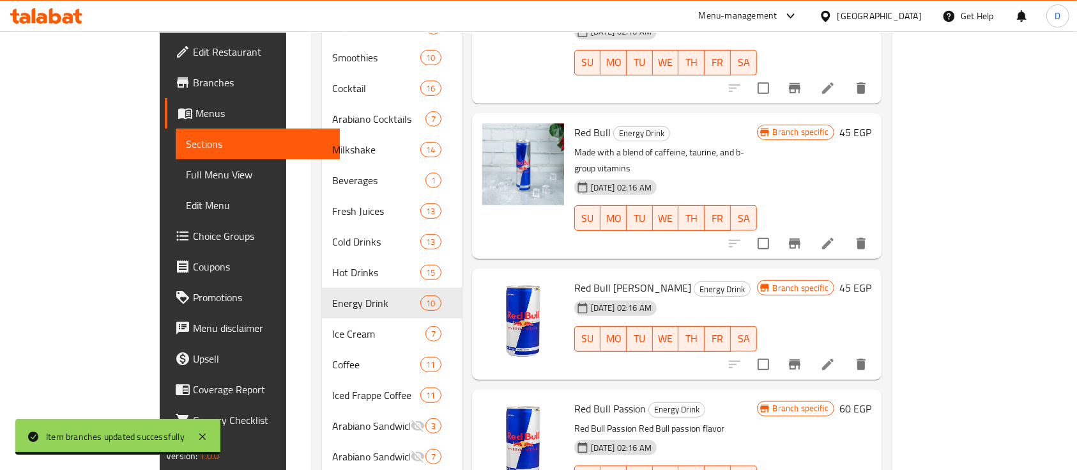
scroll to position [141, 0]
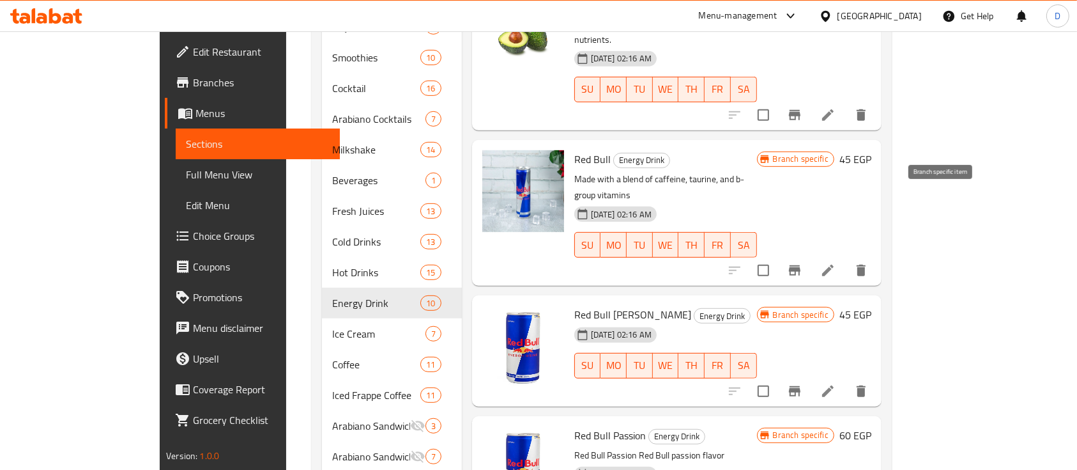
click at [801, 265] on icon "Branch-specific-item" at bounding box center [795, 270] width 12 height 10
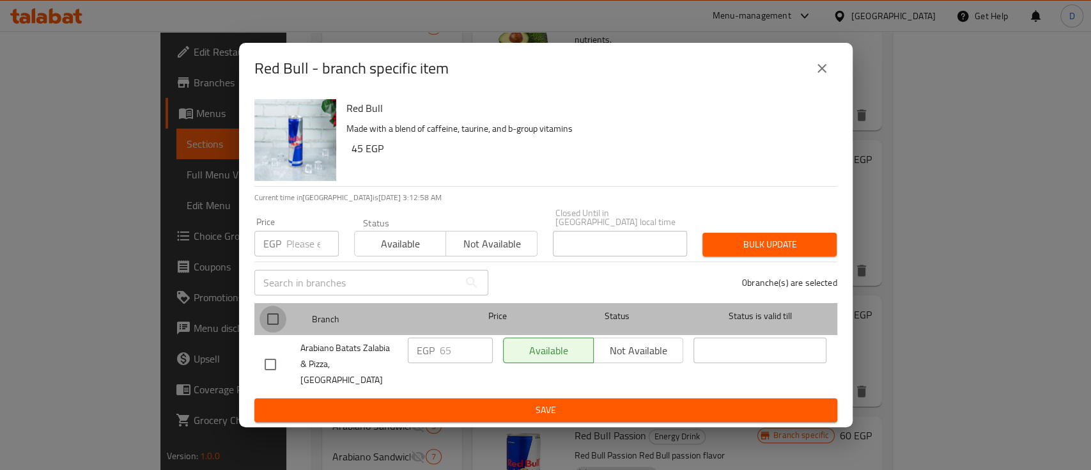
click at [270, 321] on input "checkbox" at bounding box center [272, 318] width 27 height 27
checkbox input "true"
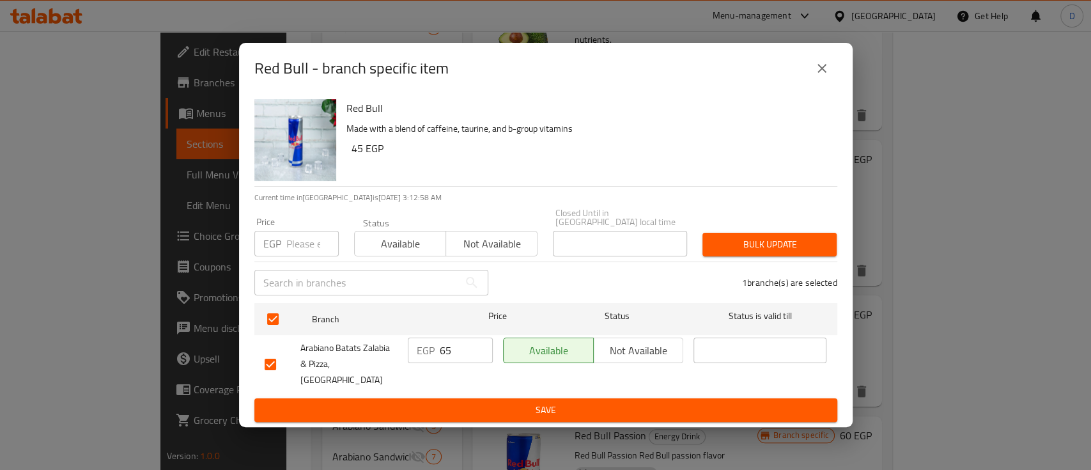
click at [449, 356] on input "65" at bounding box center [466, 350] width 53 height 26
type input "90"
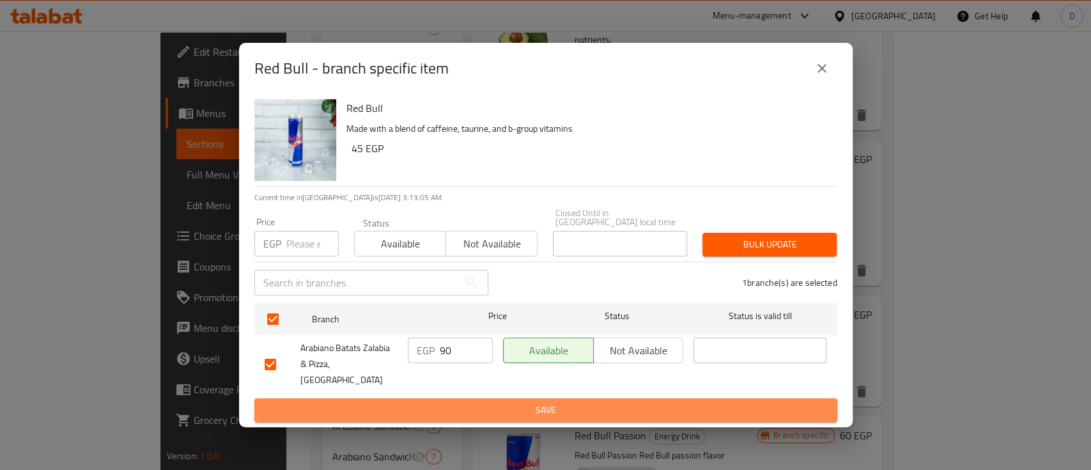
click at [462, 402] on span "Save" at bounding box center [546, 410] width 562 height 16
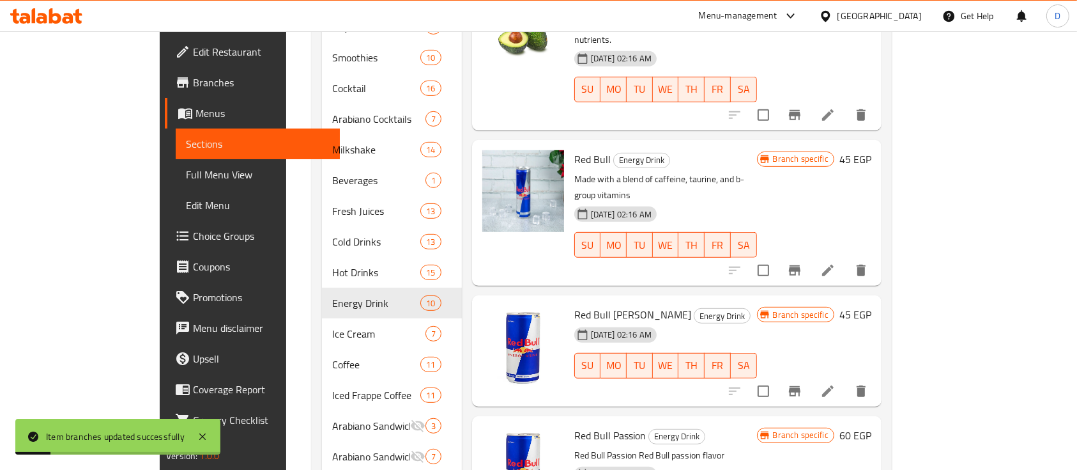
scroll to position [226, 0]
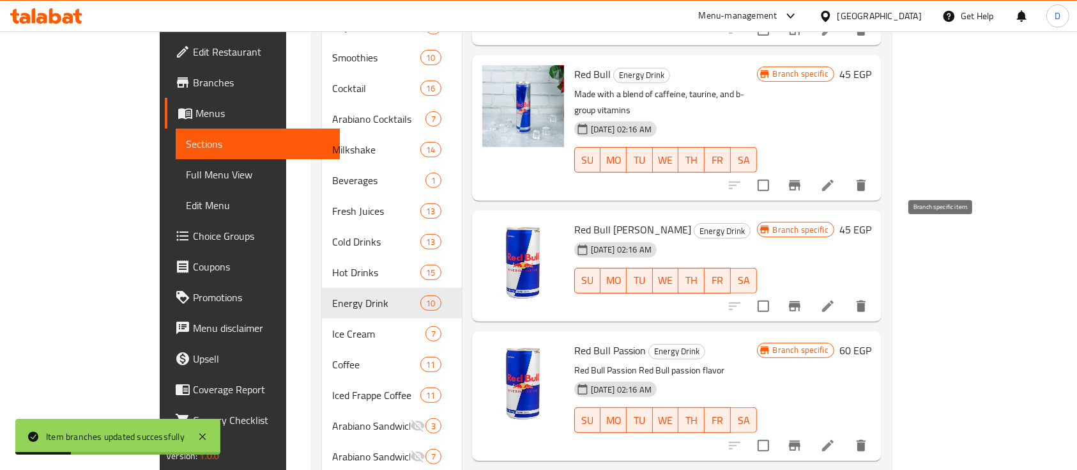
click at [803, 298] on icon "Branch-specific-item" at bounding box center [794, 305] width 15 height 15
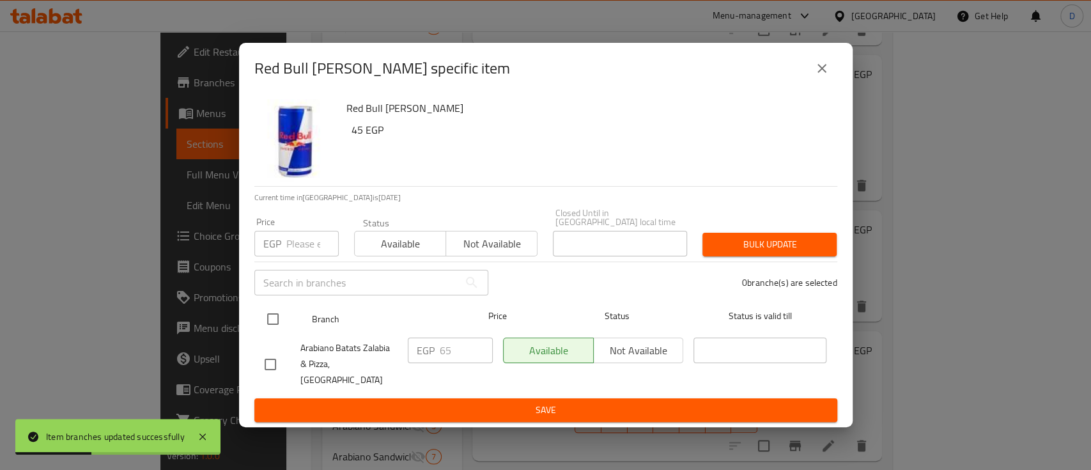
click at [257, 325] on div "Branch Price Status Status is valid till" at bounding box center [545, 319] width 583 height 32
click at [266, 314] on input "checkbox" at bounding box center [272, 318] width 27 height 27
checkbox input "true"
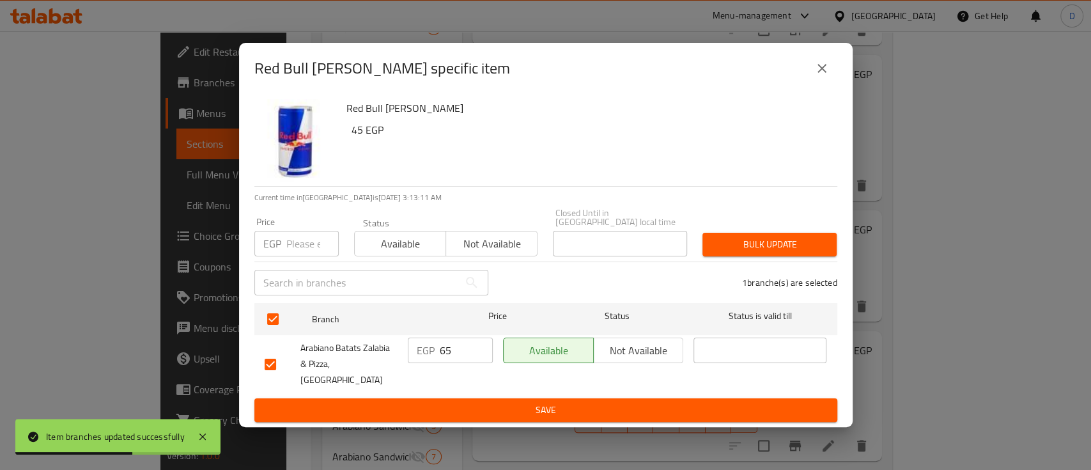
click at [445, 348] on input "65" at bounding box center [466, 350] width 53 height 26
paste input "90"
type input "90"
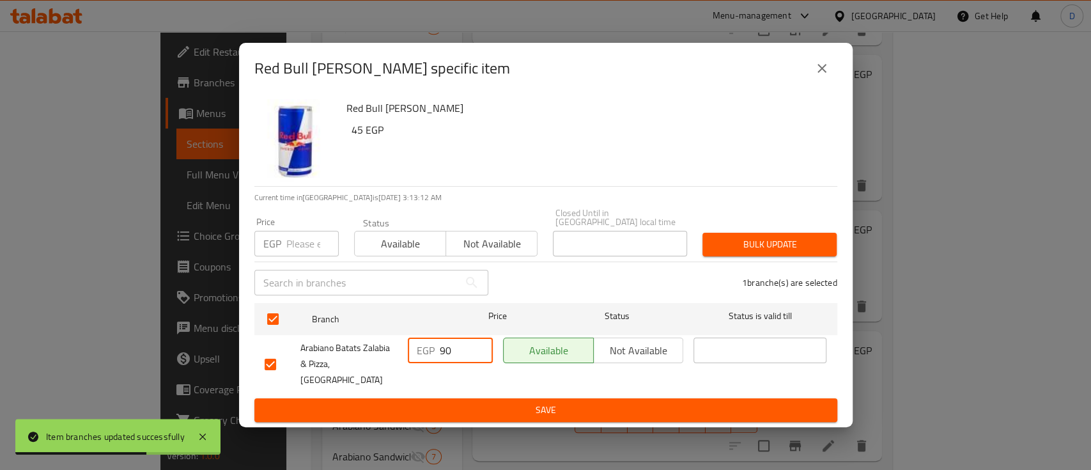
click at [447, 398] on button "Save" at bounding box center [545, 410] width 583 height 24
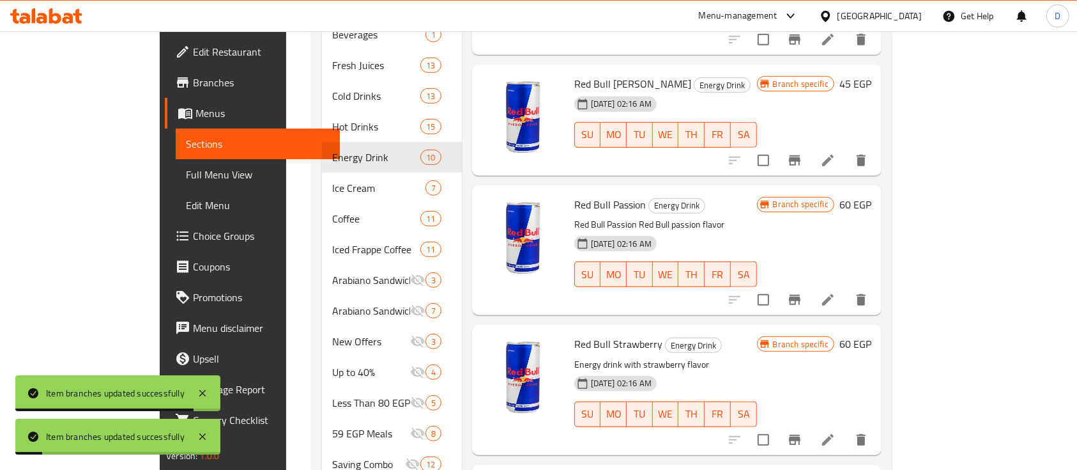
scroll to position [767, 0]
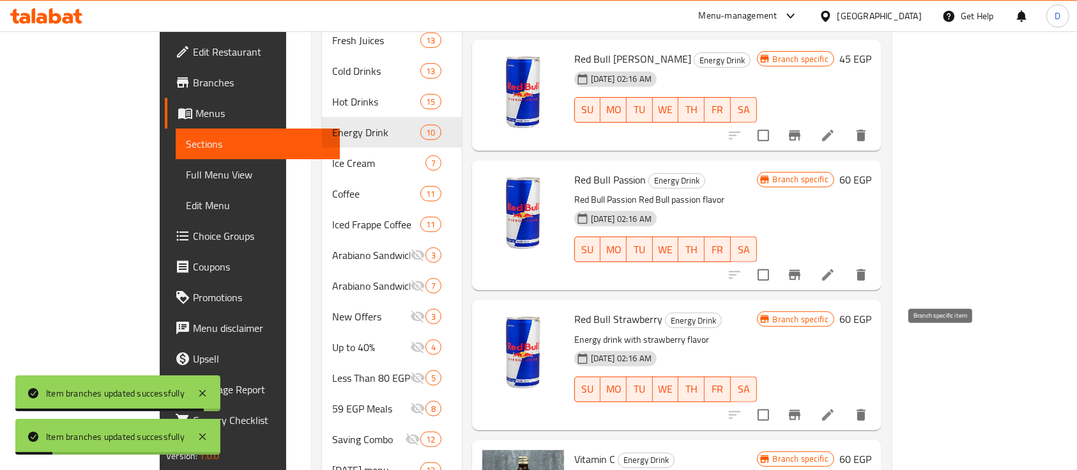
click at [810, 399] on button "Branch-specific-item" at bounding box center [795, 414] width 31 height 31
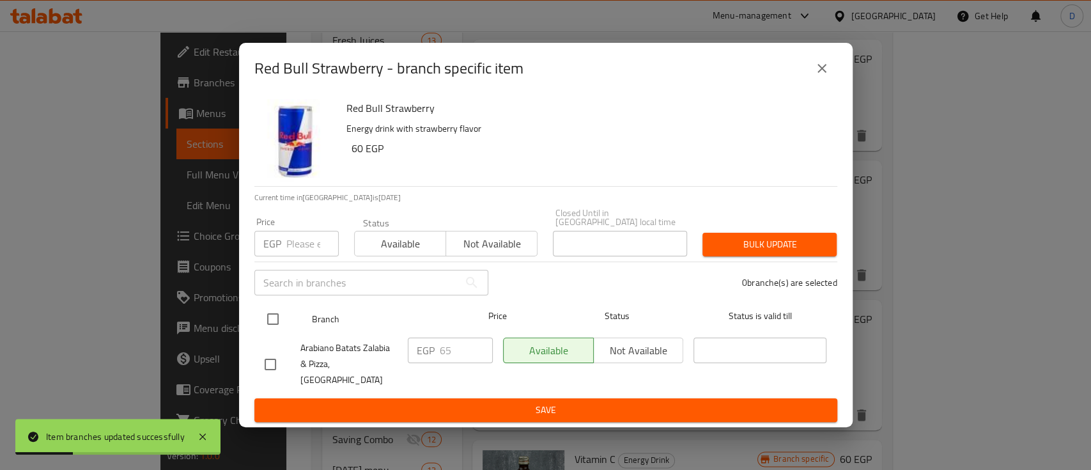
click at [255, 321] on div "Branch Price Status Status is valid till" at bounding box center [545, 319] width 583 height 32
click at [296, 324] on div at bounding box center [283, 318] width 48 height 37
click at [279, 325] on input "checkbox" at bounding box center [272, 318] width 27 height 27
checkbox input "true"
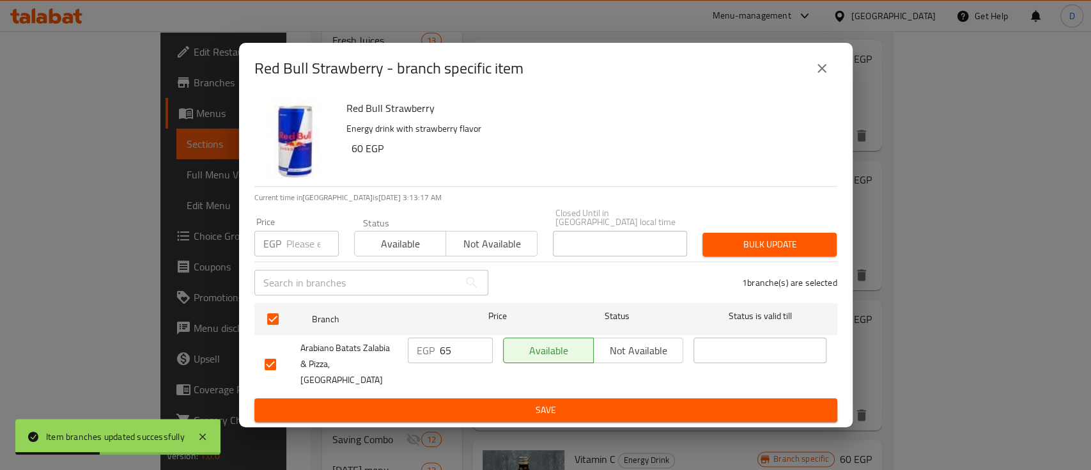
click at [461, 363] on input "65" at bounding box center [466, 350] width 53 height 26
paste input "90"
type input "90"
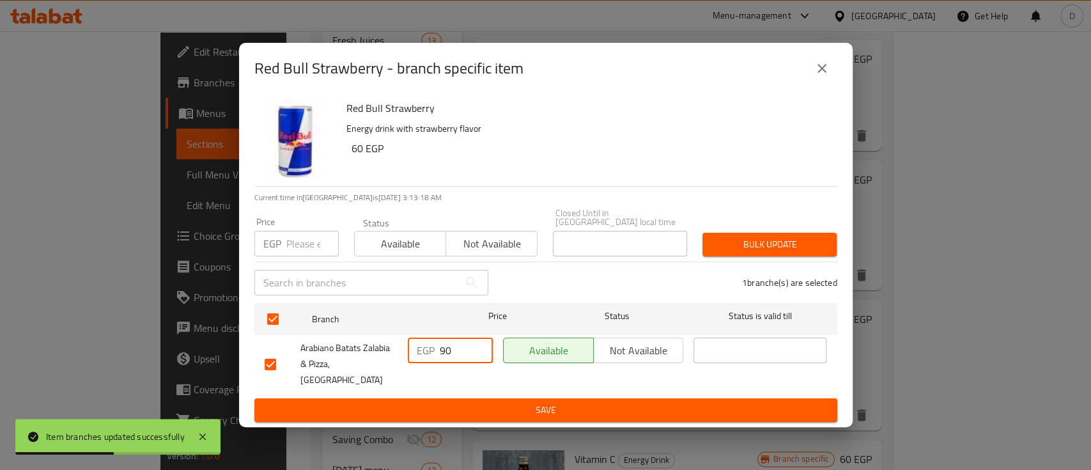
click at [460, 402] on span "Save" at bounding box center [546, 410] width 562 height 16
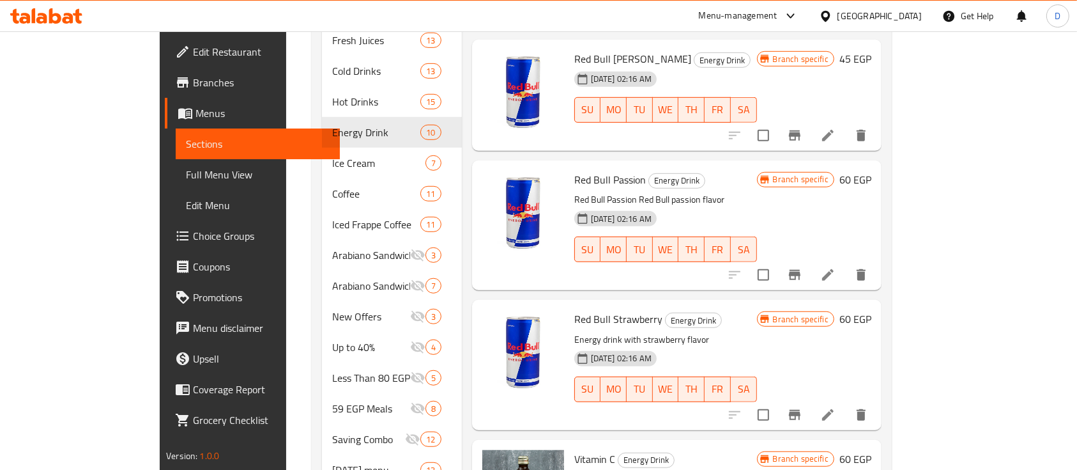
click at [803, 407] on icon "Branch-specific-item" at bounding box center [794, 414] width 15 height 15
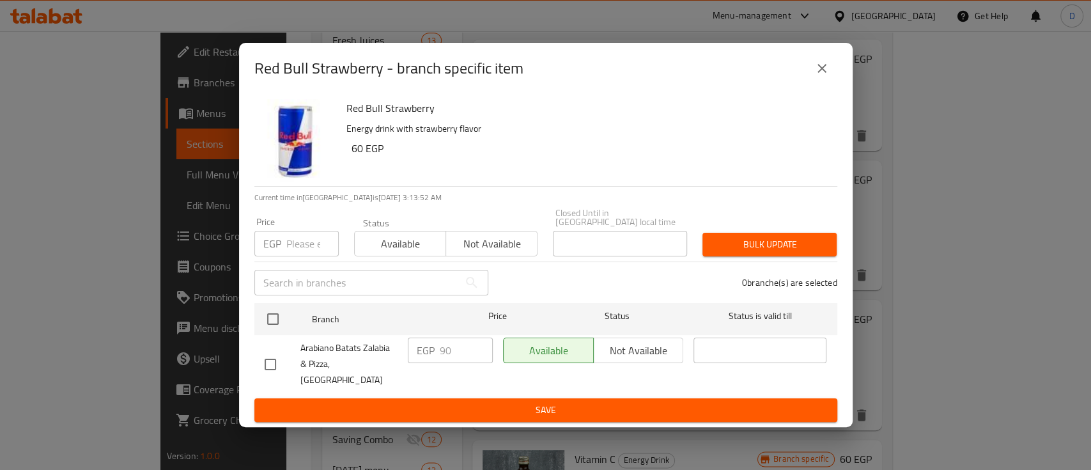
drag, startPoint x: 819, startPoint y: 79, endPoint x: 822, endPoint y: 86, distance: 7.1
click at [820, 73] on icon "close" at bounding box center [821, 68] width 9 height 9
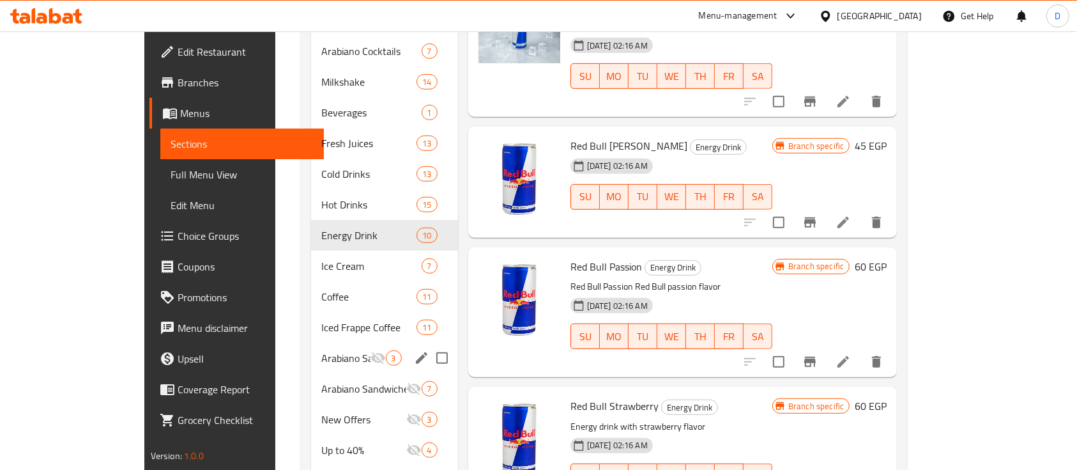
scroll to position [578, 0]
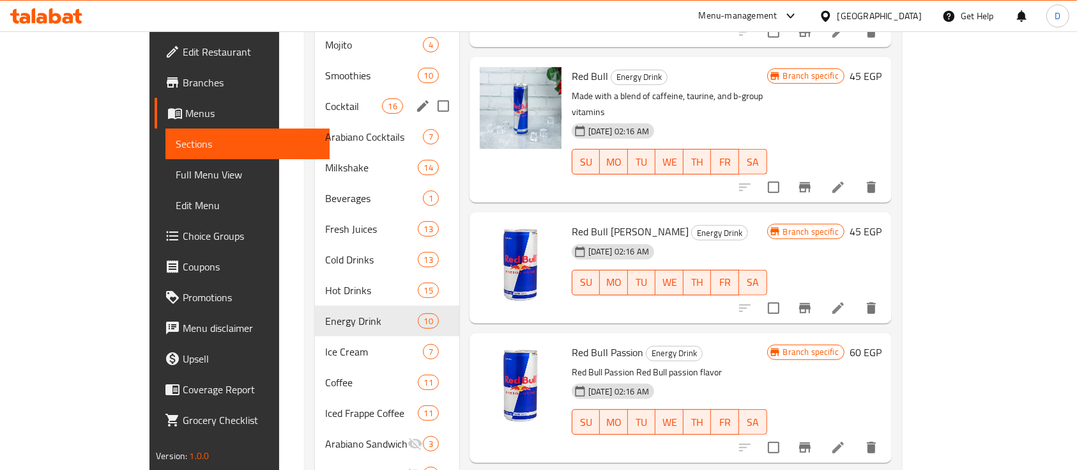
click at [325, 98] on span "Cocktail" at bounding box center [353, 105] width 57 height 15
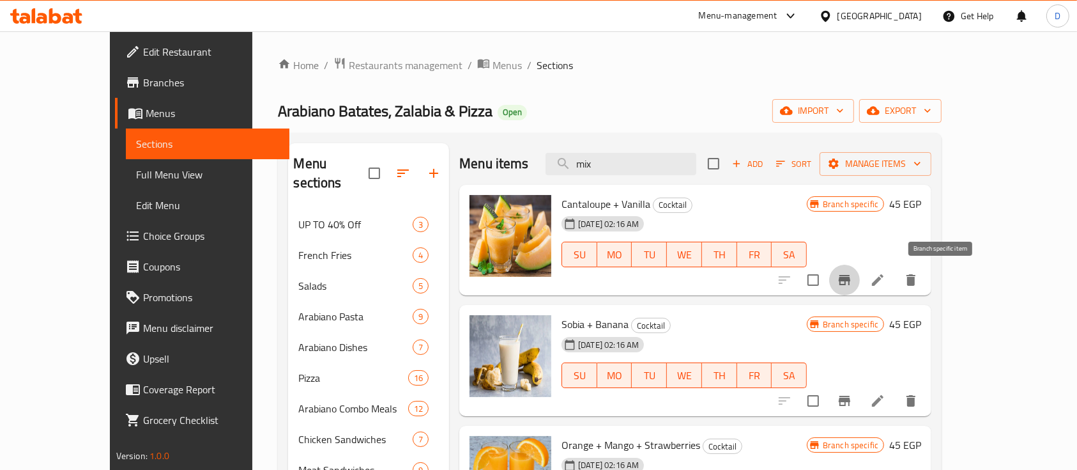
click at [853, 287] on icon "Branch-specific-item" at bounding box center [844, 279] width 15 height 15
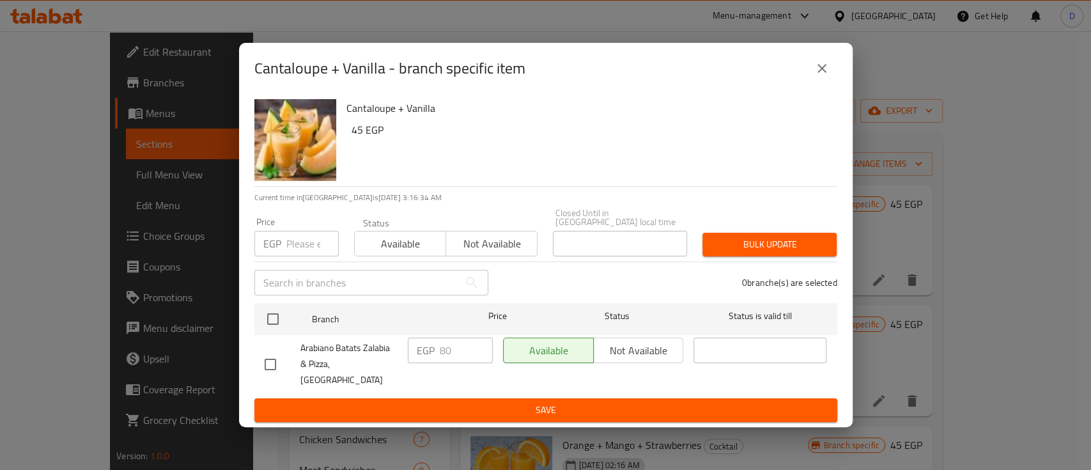
click at [822, 76] on icon "close" at bounding box center [821, 68] width 15 height 15
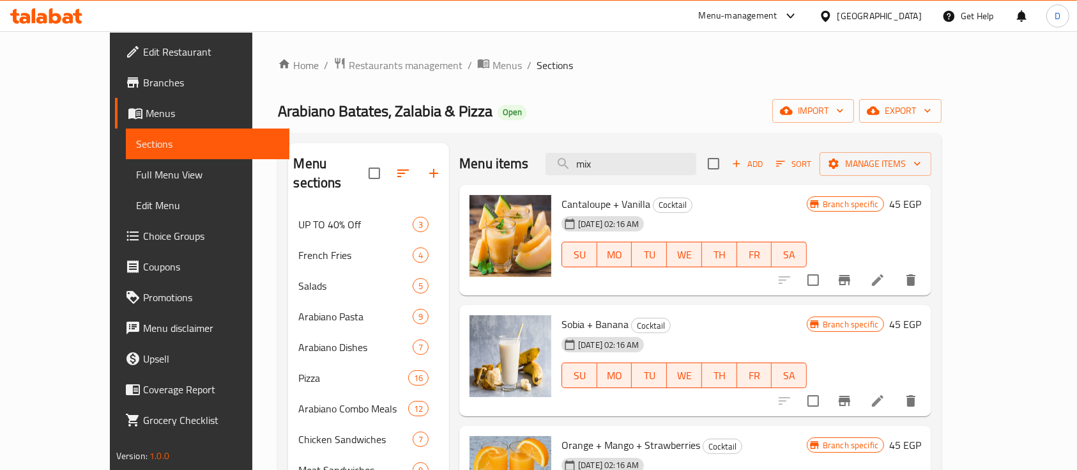
scroll to position [85, 0]
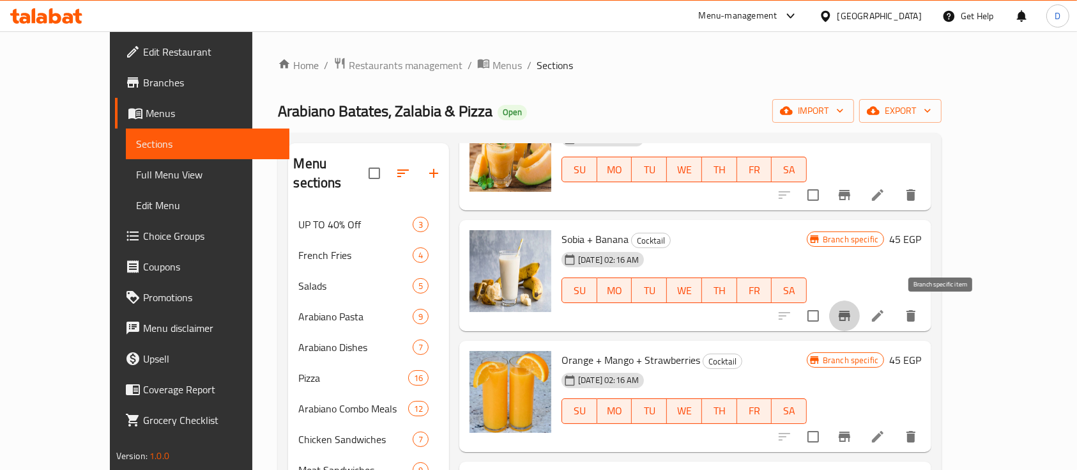
click at [851, 314] on icon "Branch-specific-item" at bounding box center [845, 316] width 12 height 10
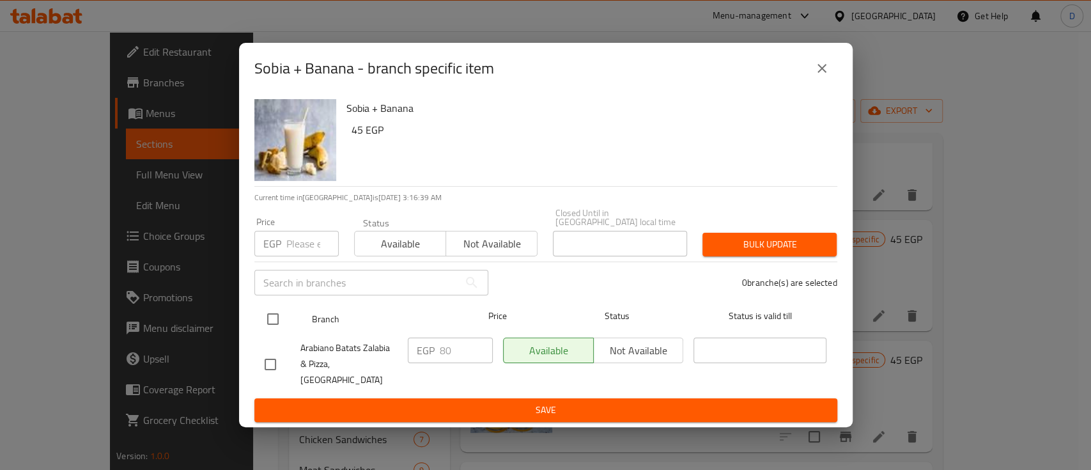
click at [288, 319] on div at bounding box center [283, 318] width 48 height 37
click at [265, 322] on input "checkbox" at bounding box center [272, 318] width 27 height 27
checkbox input "true"
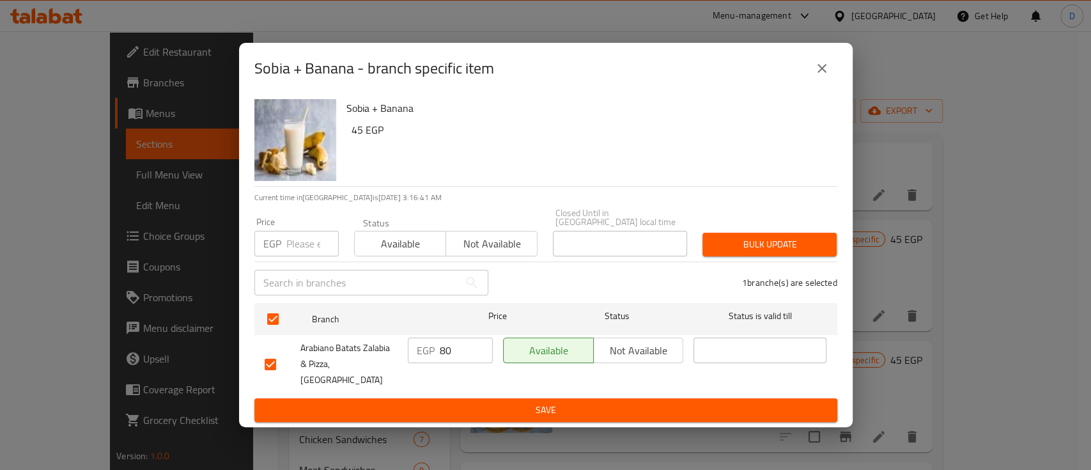
click at [461, 355] on input "80" at bounding box center [466, 350] width 53 height 26
type input "85"
click at [463, 405] on span "Save" at bounding box center [546, 410] width 562 height 16
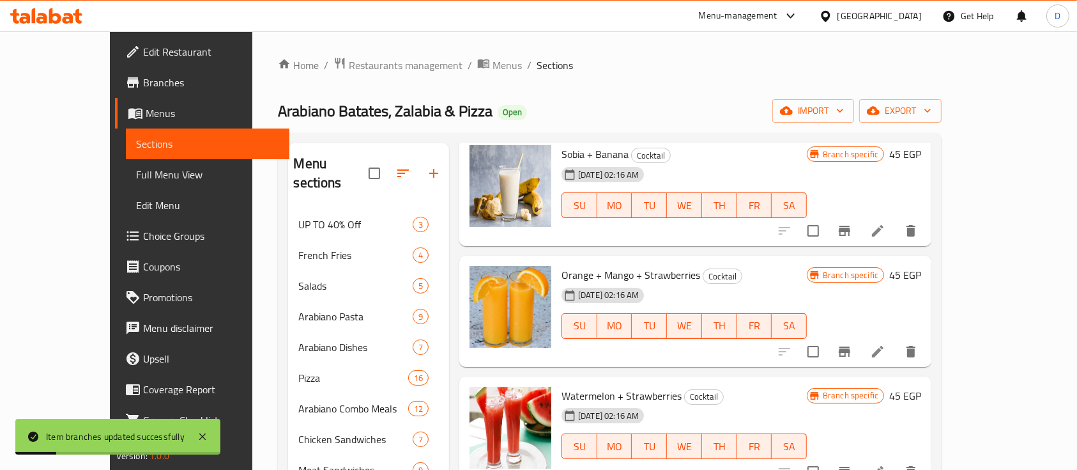
scroll to position [256, 0]
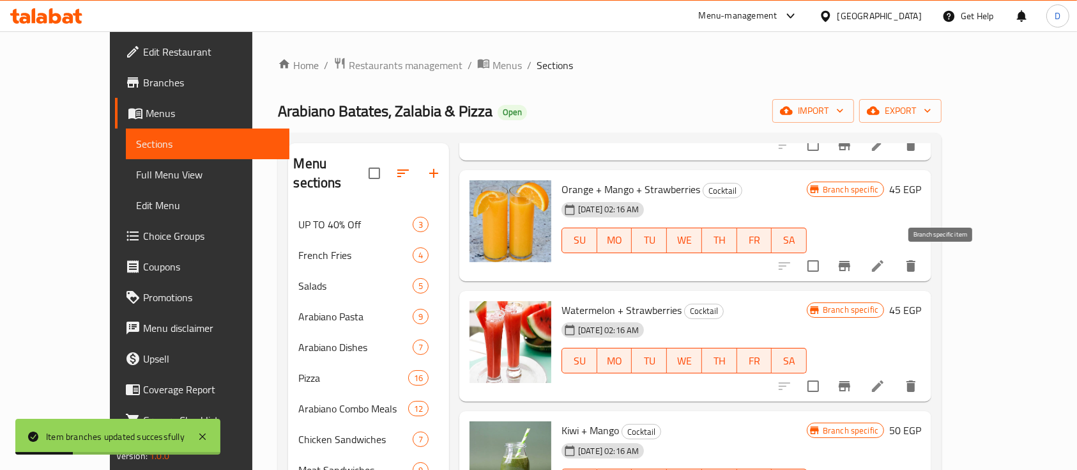
click at [853, 259] on icon "Branch-specific-item" at bounding box center [844, 265] width 15 height 15
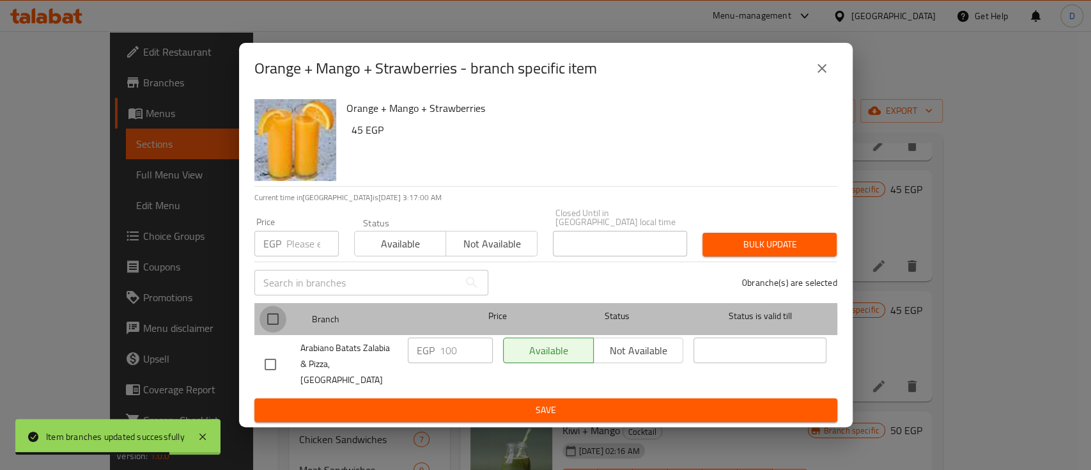
click at [283, 330] on input "checkbox" at bounding box center [272, 318] width 27 height 27
checkbox input "true"
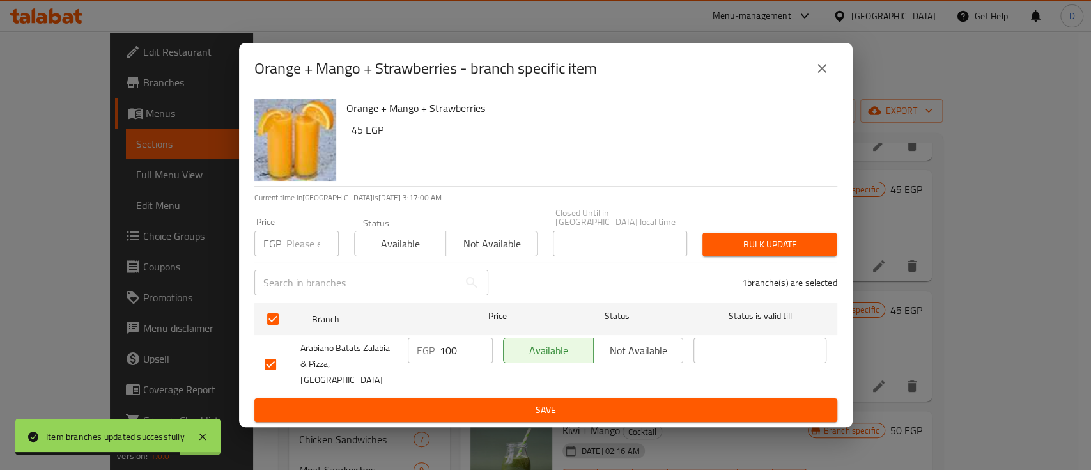
click at [451, 356] on input "100" at bounding box center [466, 350] width 53 height 26
click at [451, 355] on input "100" at bounding box center [466, 350] width 53 height 26
type input "90"
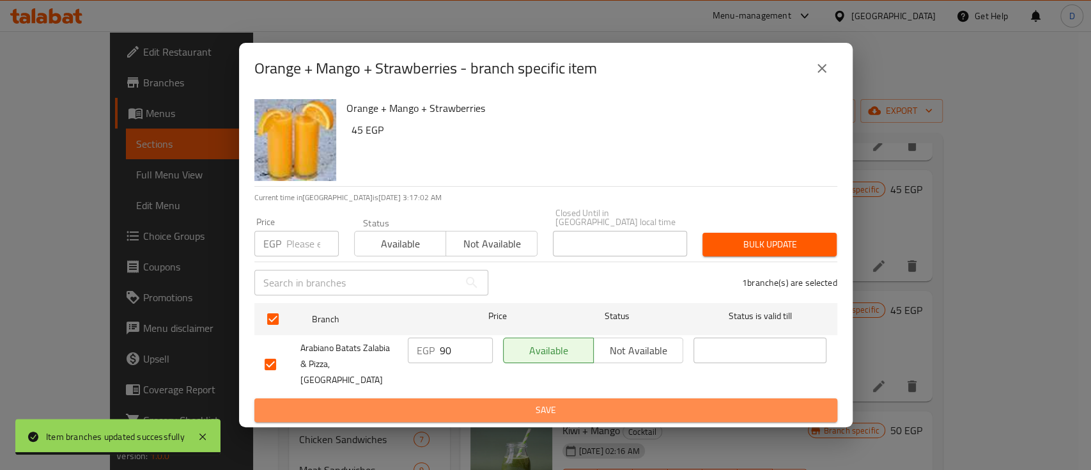
click at [454, 402] on span "Save" at bounding box center [546, 410] width 562 height 16
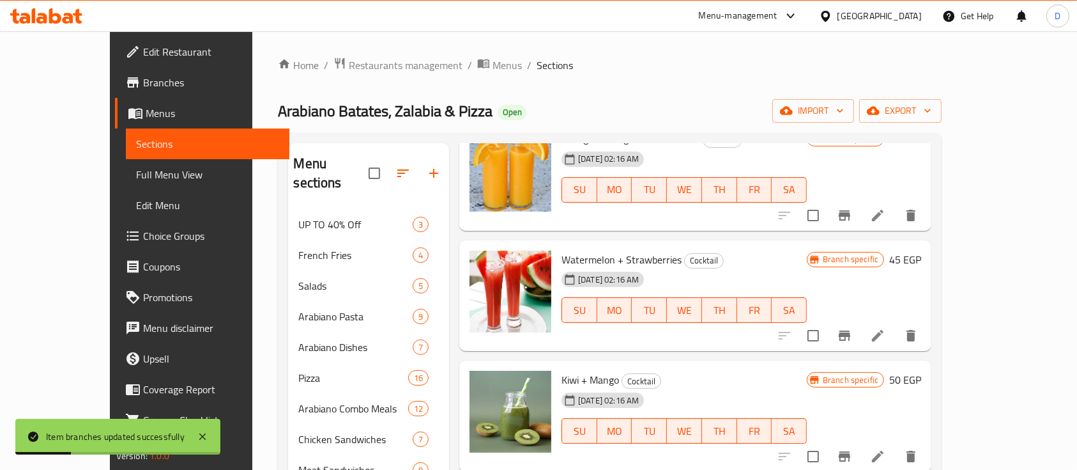
scroll to position [341, 0]
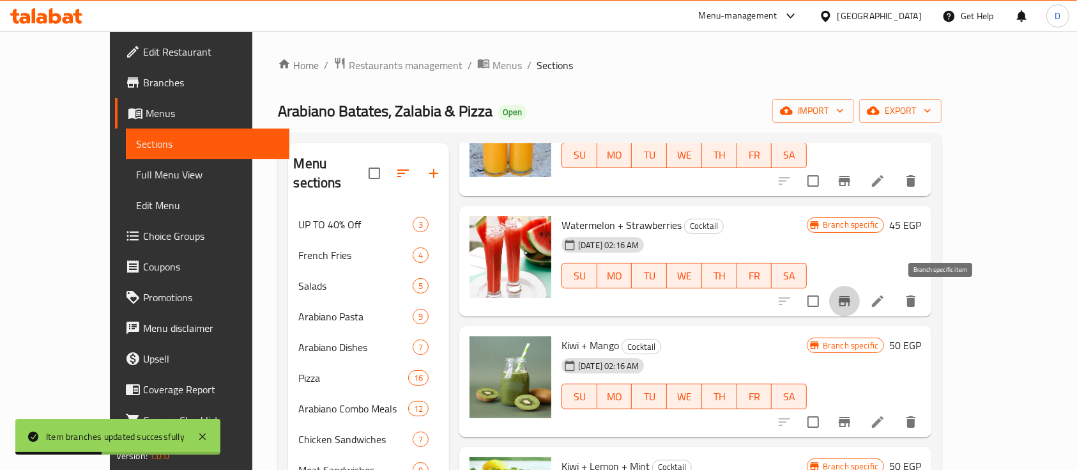
click at [860, 292] on button "Branch-specific-item" at bounding box center [845, 301] width 31 height 31
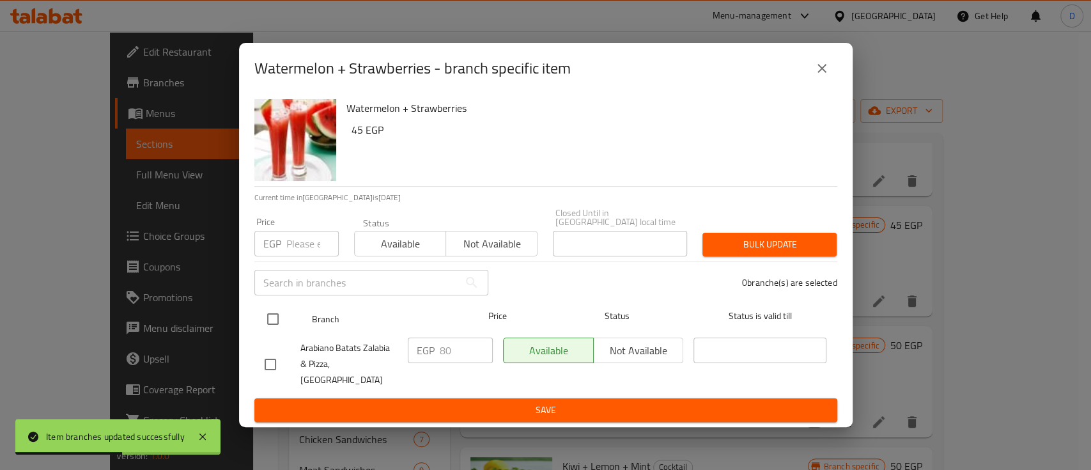
click at [267, 320] on input "checkbox" at bounding box center [272, 318] width 27 height 27
checkbox input "true"
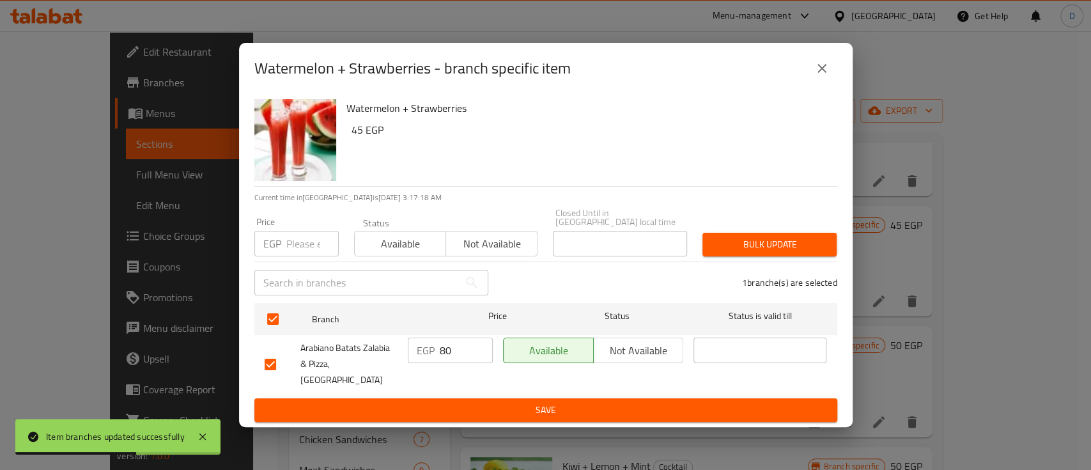
click at [468, 358] on input "80" at bounding box center [466, 350] width 53 height 26
type input "85"
click at [470, 404] on span "Save" at bounding box center [546, 410] width 562 height 16
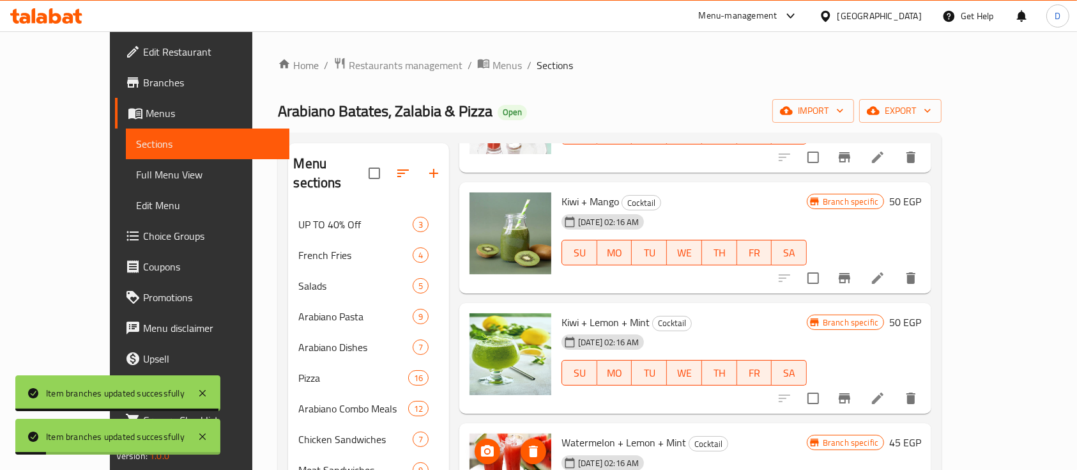
scroll to position [511, 0]
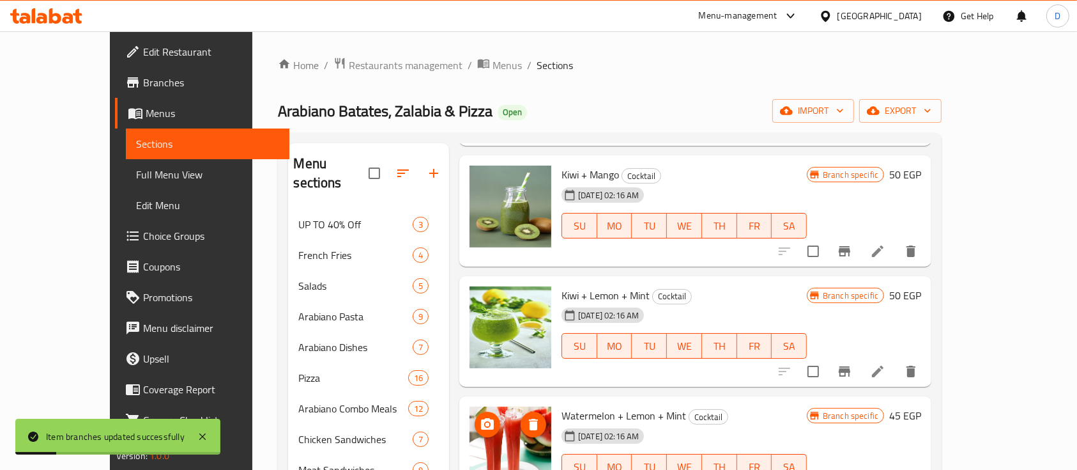
click at [853, 247] on icon "Branch-specific-item" at bounding box center [844, 250] width 15 height 15
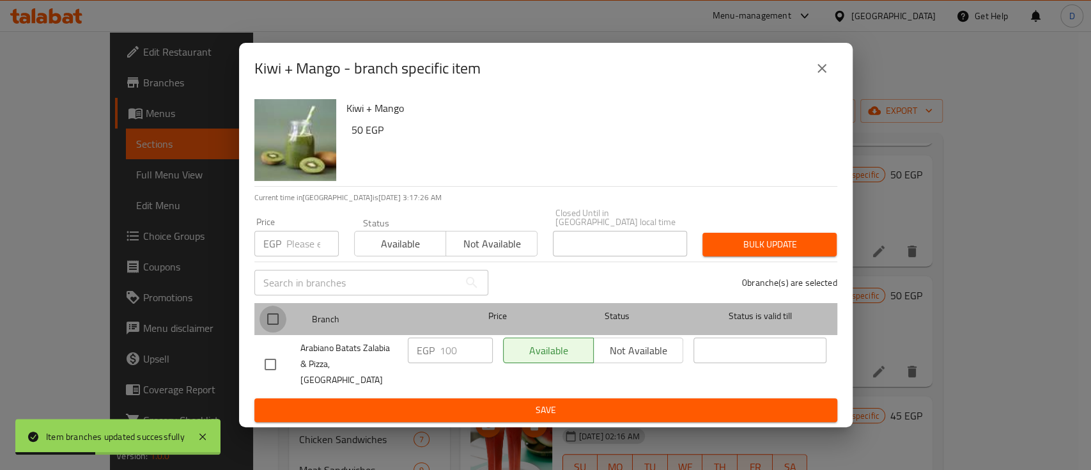
click at [268, 318] on input "checkbox" at bounding box center [272, 318] width 27 height 27
checkbox input "true"
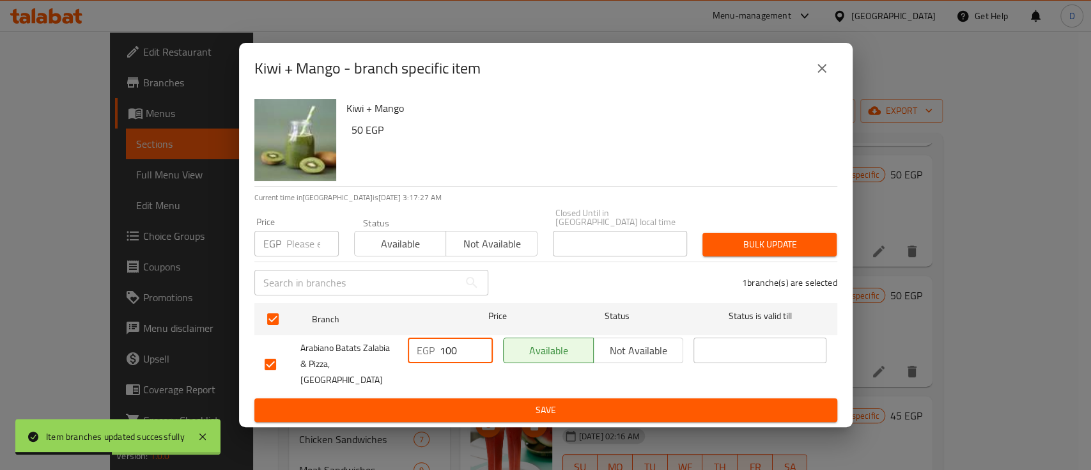
click at [446, 354] on input "100" at bounding box center [466, 350] width 53 height 26
click at [446, 353] on input "100" at bounding box center [466, 350] width 53 height 26
click at [449, 353] on input "100" at bounding box center [466, 350] width 53 height 26
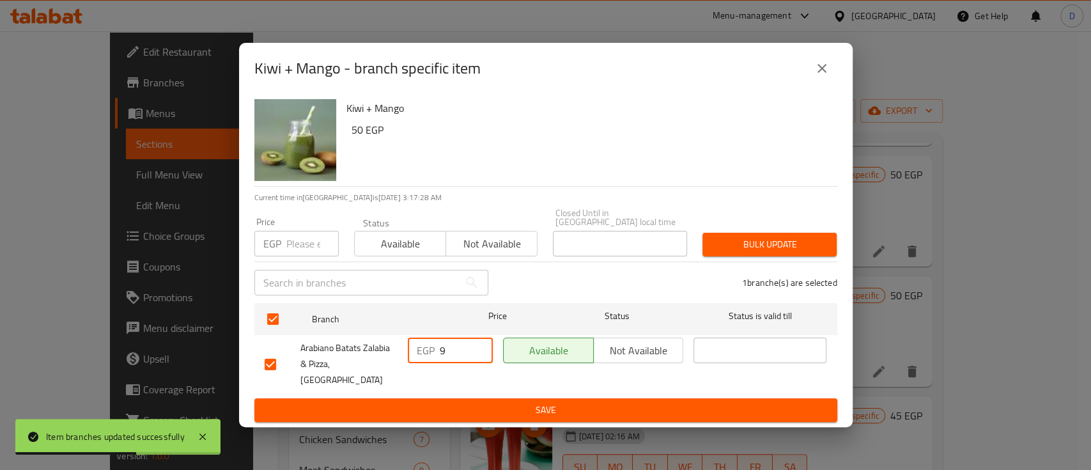
click at [449, 355] on input "9" at bounding box center [466, 350] width 53 height 26
click at [450, 357] on input "9" at bounding box center [466, 350] width 53 height 26
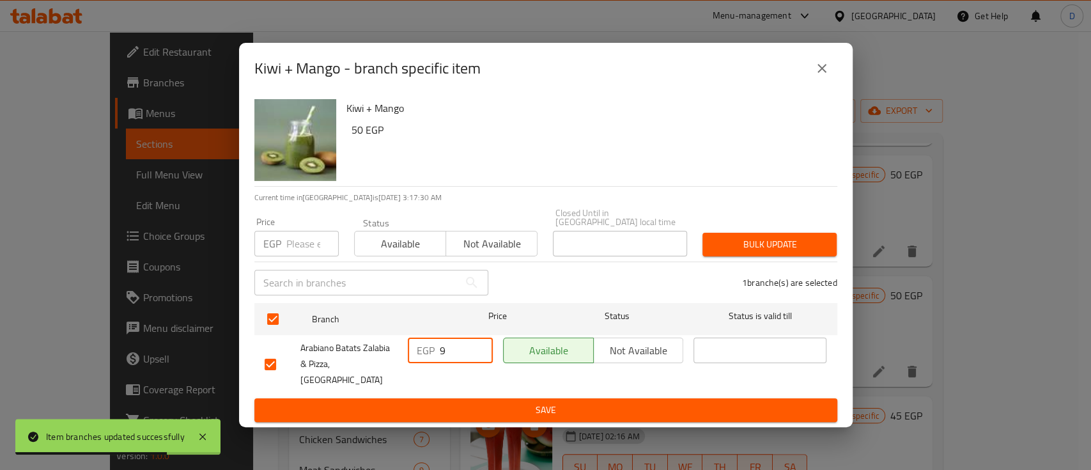
click at [450, 360] on input "9" at bounding box center [466, 350] width 53 height 26
type input "95"
click at [464, 402] on span "Save" at bounding box center [546, 410] width 562 height 16
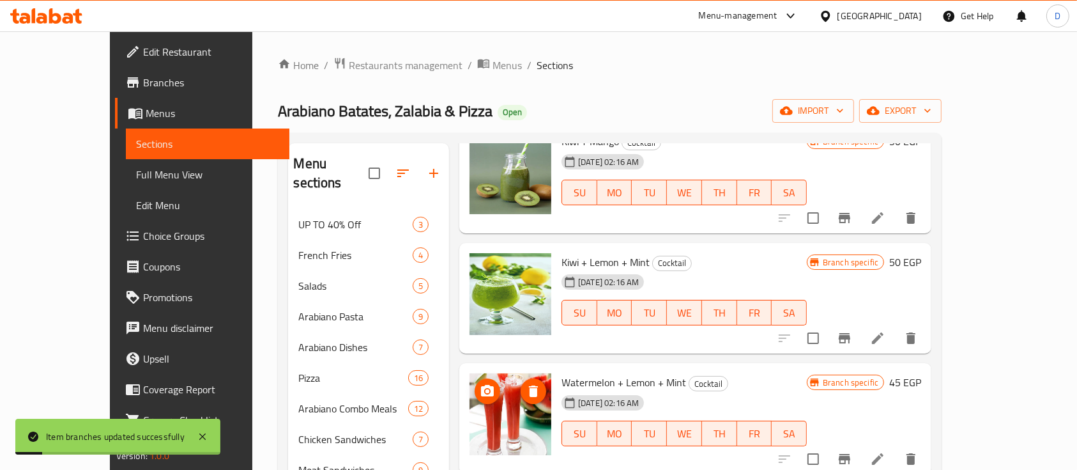
scroll to position [596, 0]
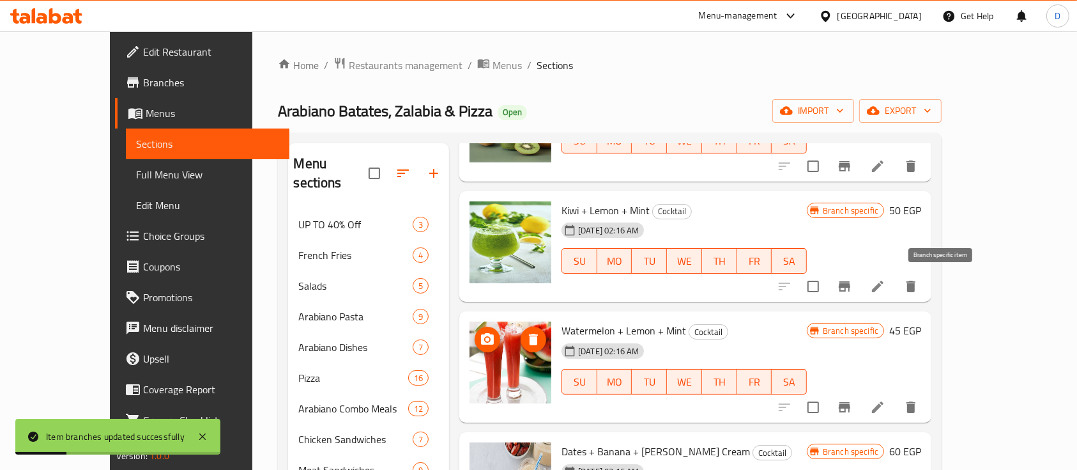
click at [853, 288] on icon "Branch-specific-item" at bounding box center [844, 286] width 15 height 15
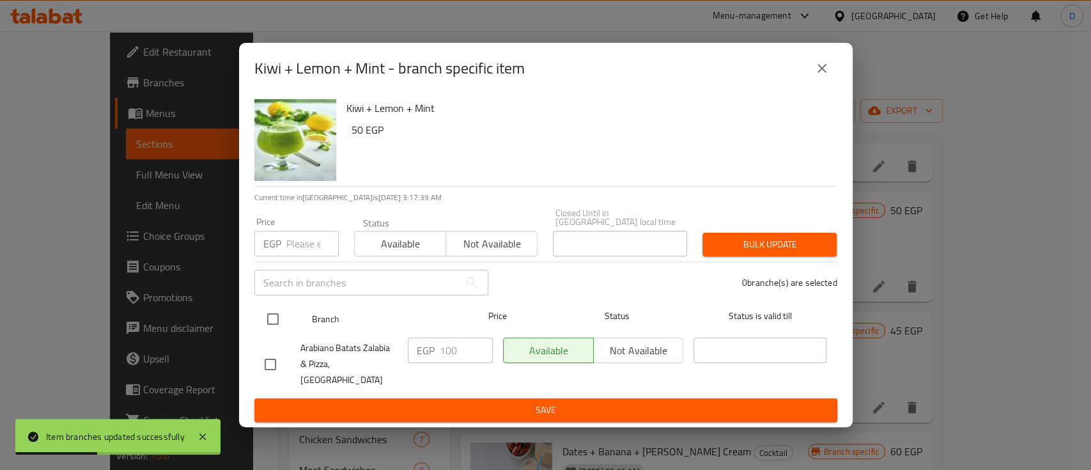
click at [279, 327] on input "checkbox" at bounding box center [272, 318] width 27 height 27
checkbox input "true"
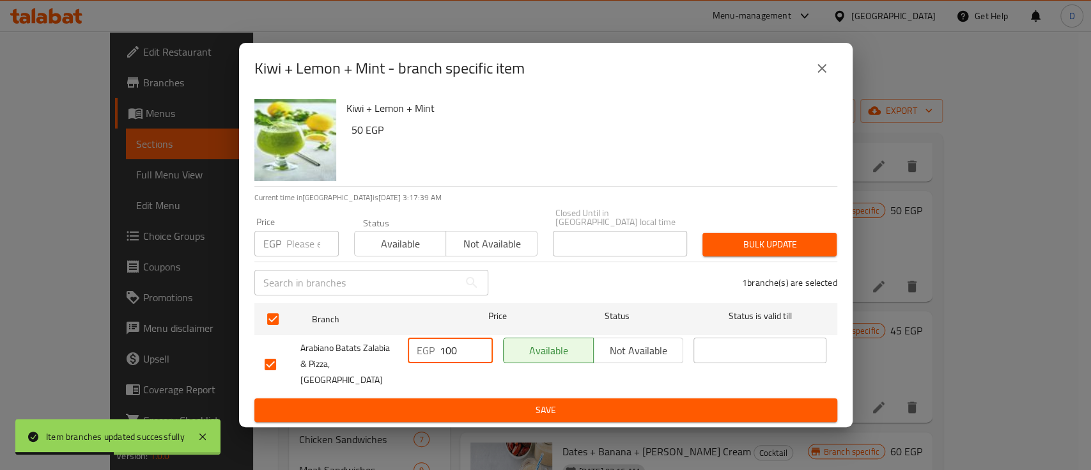
click at [458, 358] on input "100" at bounding box center [466, 350] width 53 height 26
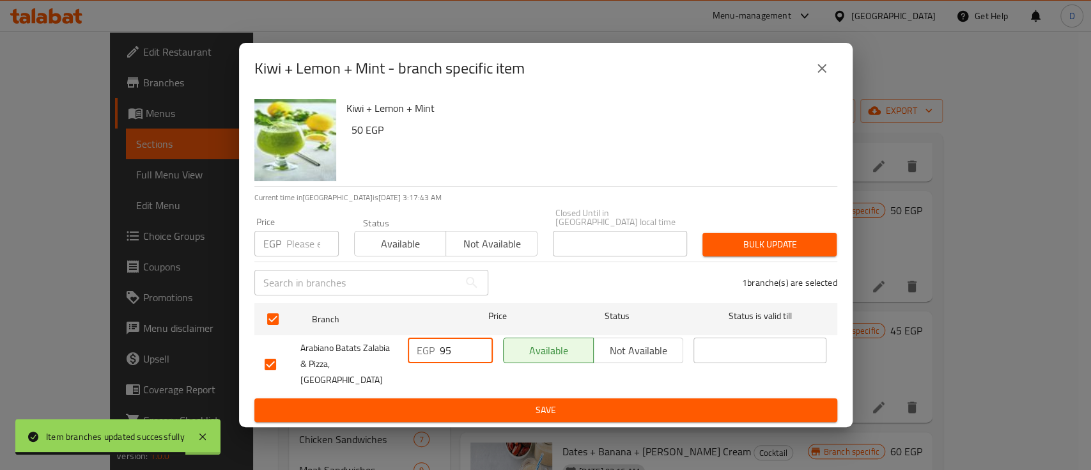
type input "95"
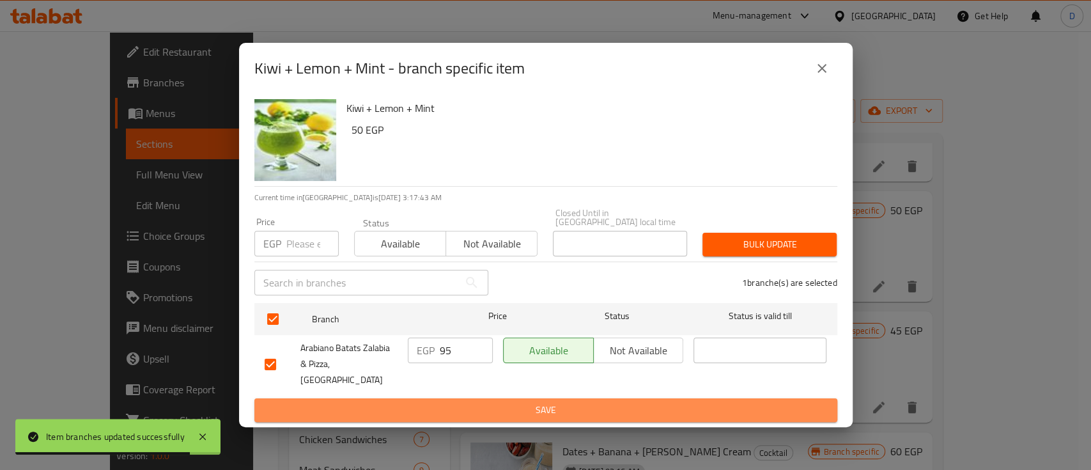
click at [465, 402] on span "Save" at bounding box center [546, 410] width 562 height 16
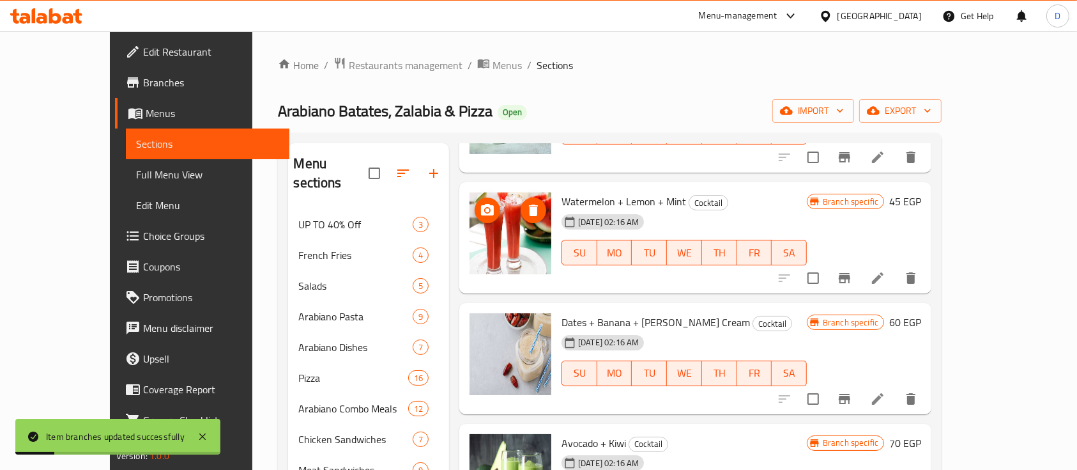
scroll to position [767, 0]
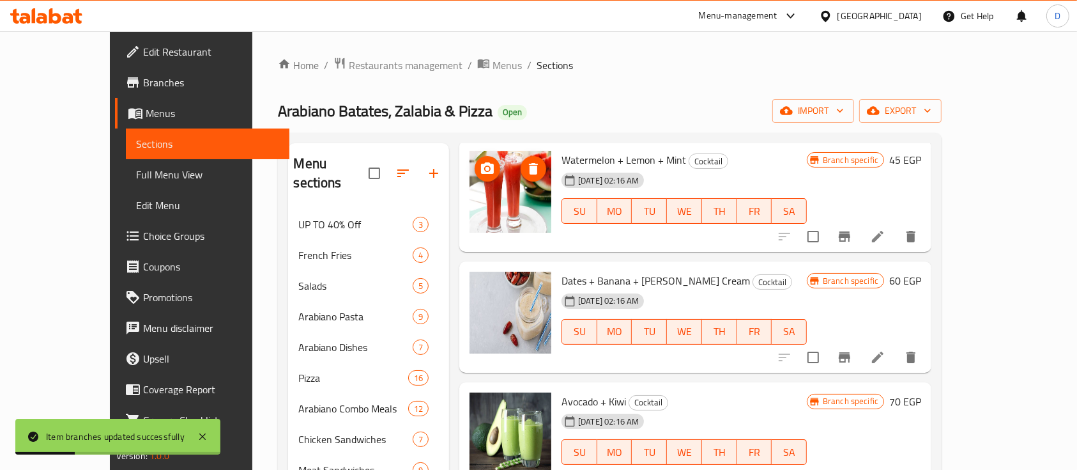
click at [853, 242] on icon "Branch-specific-item" at bounding box center [844, 236] width 15 height 15
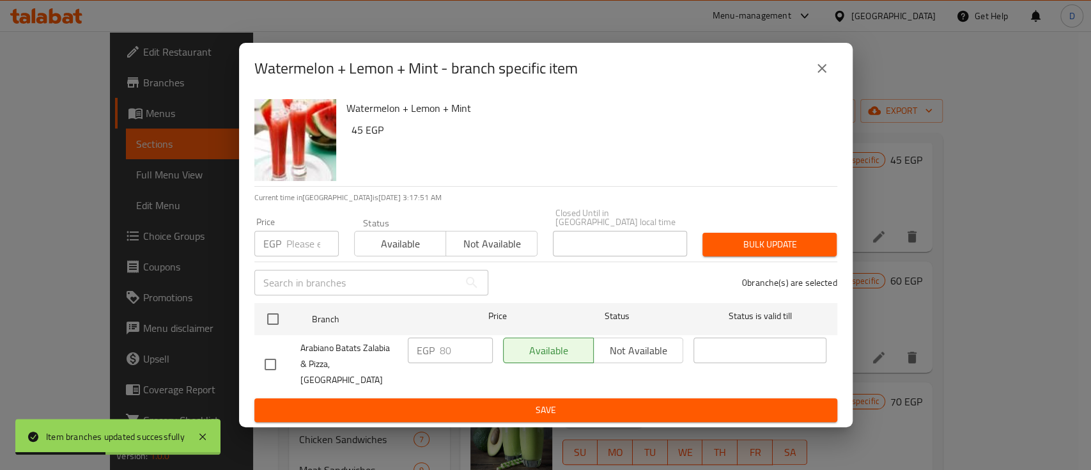
click at [831, 84] on button "close" at bounding box center [822, 68] width 31 height 31
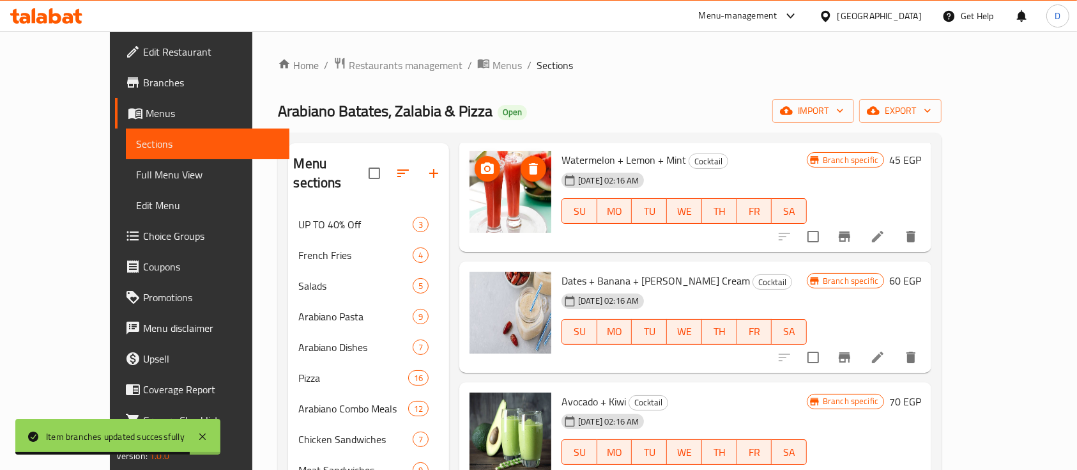
click at [851, 357] on icon "Branch-specific-item" at bounding box center [845, 357] width 12 height 10
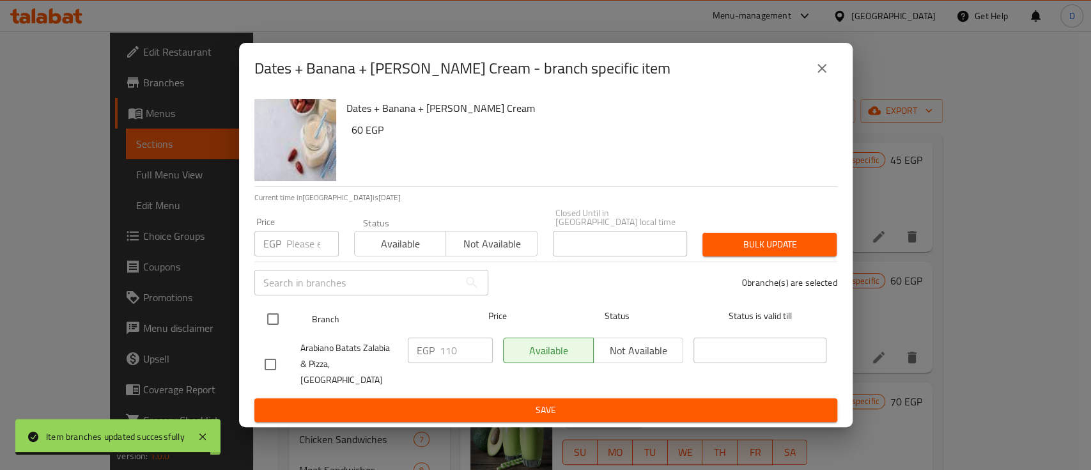
click at [282, 321] on input "checkbox" at bounding box center [272, 318] width 27 height 27
checkbox input "true"
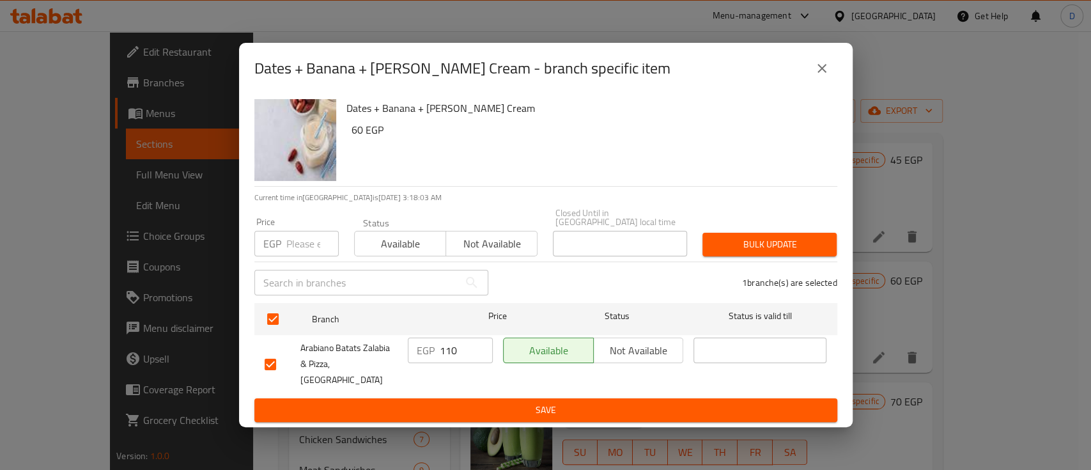
click at [467, 350] on input "110" at bounding box center [466, 350] width 53 height 26
type input "115"
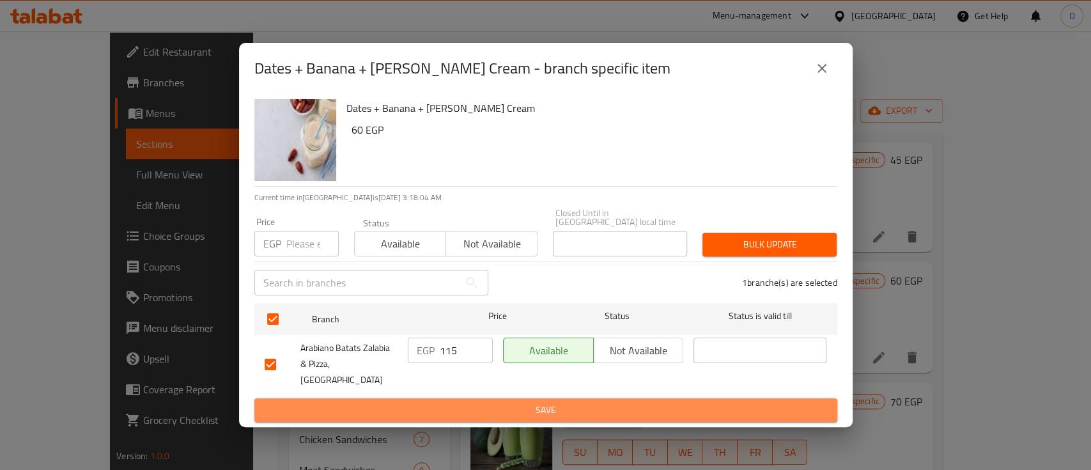
click at [472, 402] on span "Save" at bounding box center [546, 410] width 562 height 16
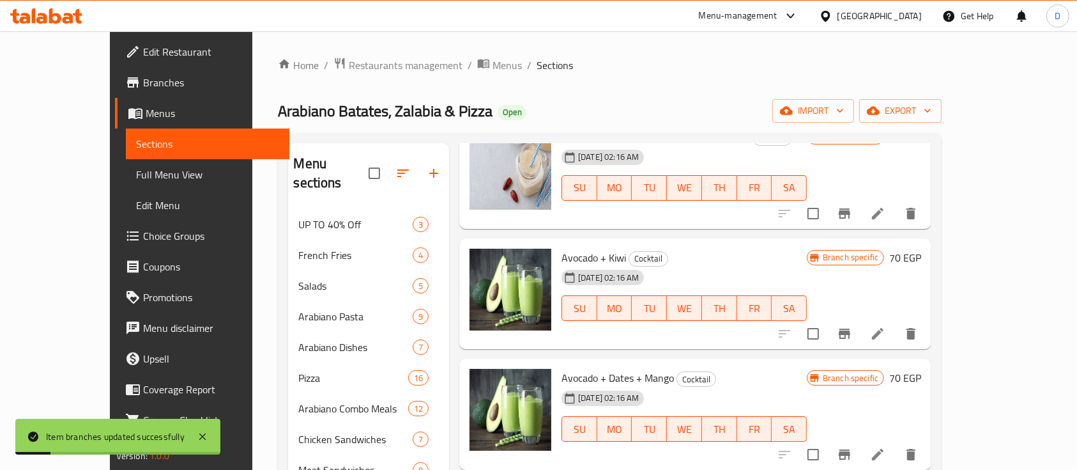
scroll to position [85, 0]
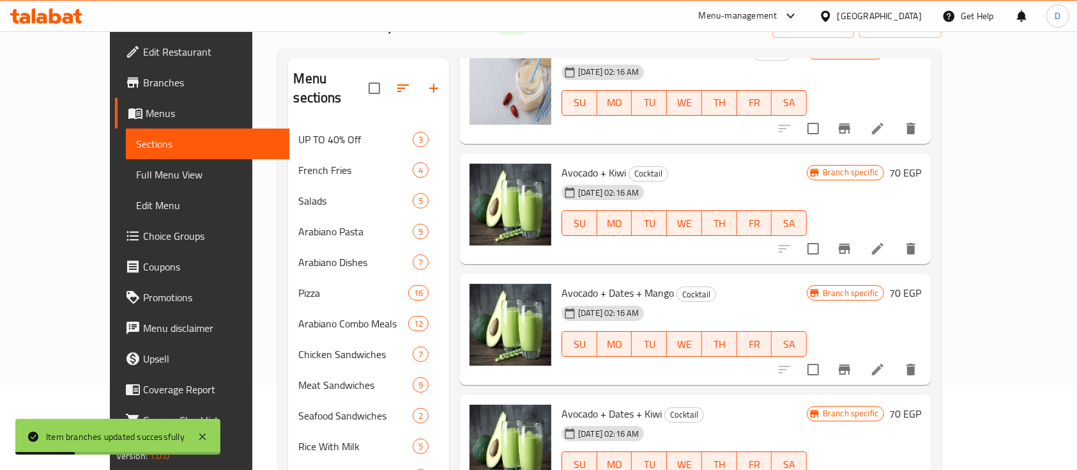
click at [851, 248] on icon "Branch-specific-item" at bounding box center [845, 248] width 12 height 10
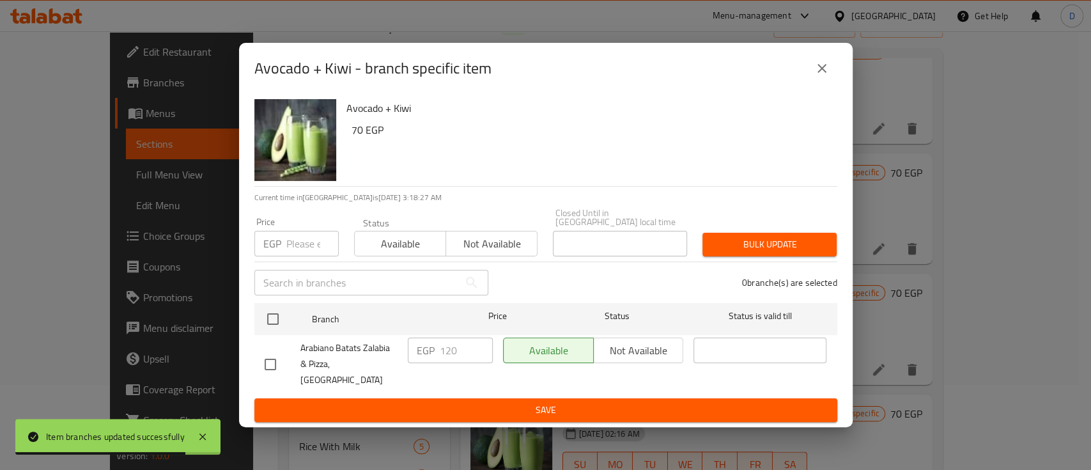
click at [828, 75] on icon "close" at bounding box center [821, 68] width 15 height 15
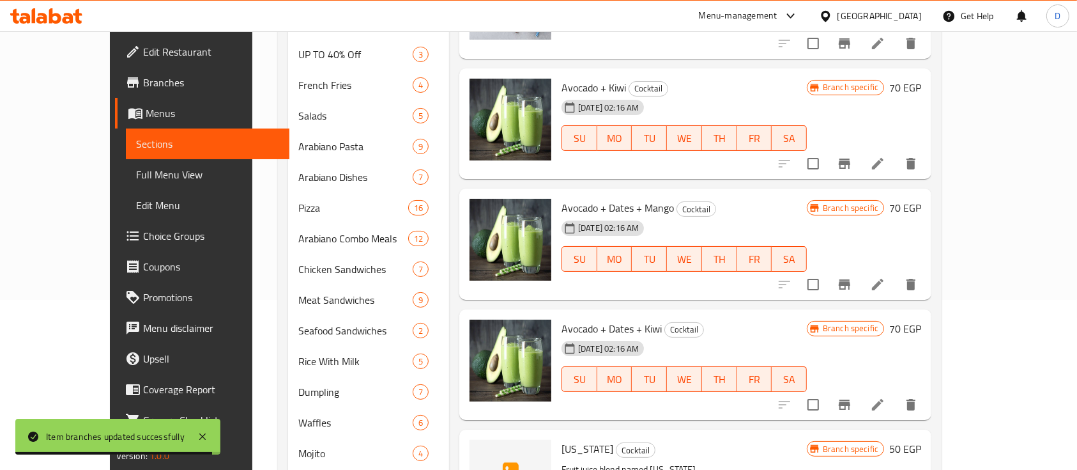
scroll to position [256, 0]
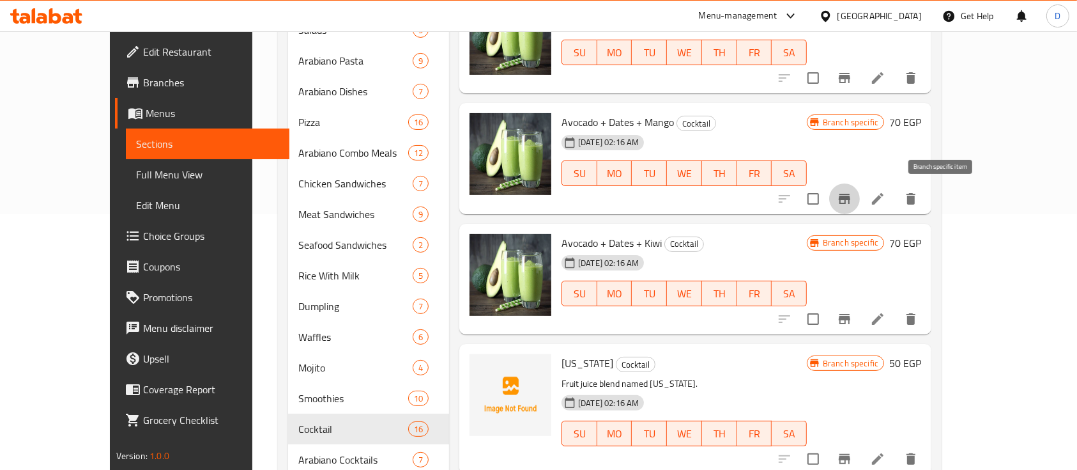
click at [853, 191] on icon "Branch-specific-item" at bounding box center [844, 198] width 15 height 15
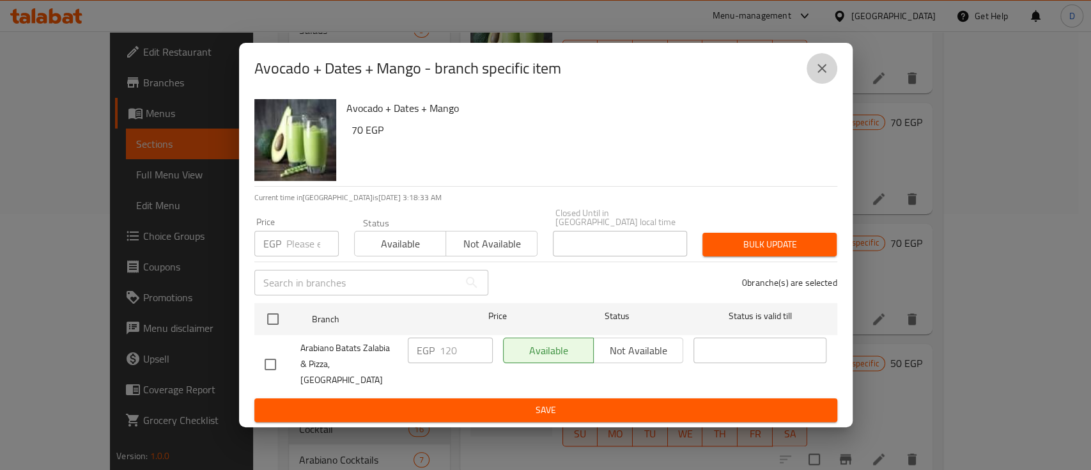
click at [820, 75] on icon "close" at bounding box center [821, 68] width 15 height 15
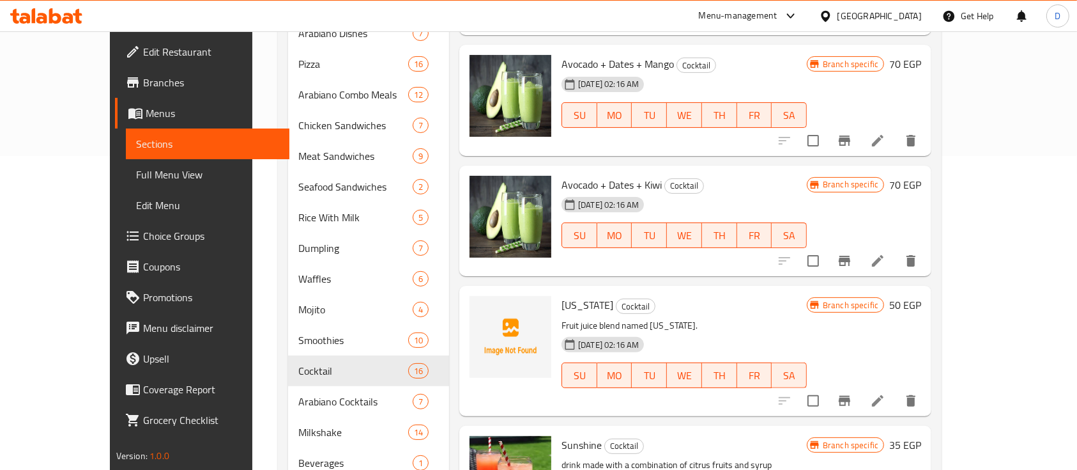
scroll to position [341, 0]
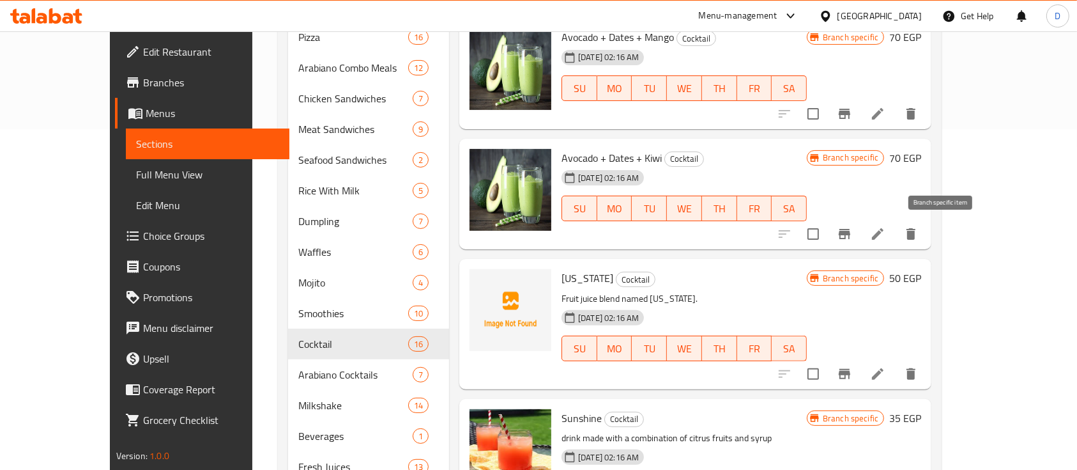
click at [860, 224] on button "Branch-specific-item" at bounding box center [845, 234] width 31 height 31
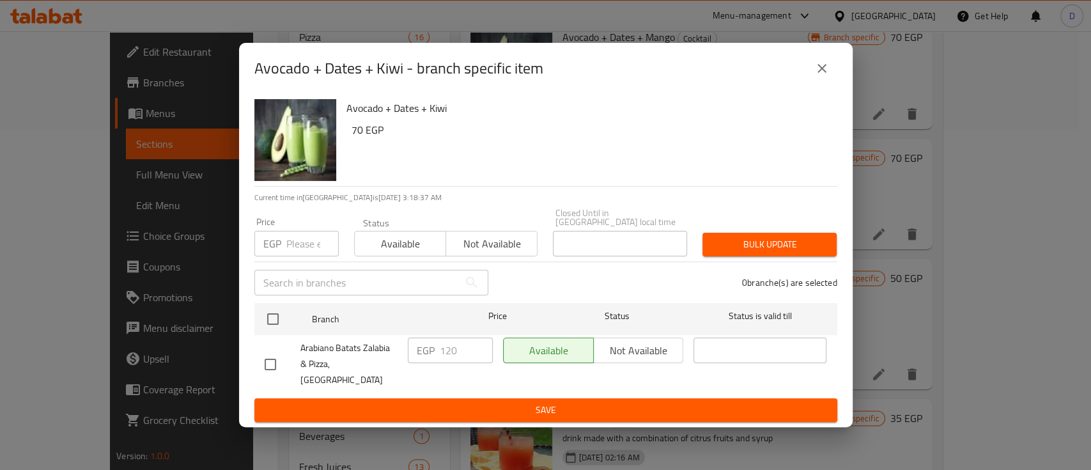
click at [837, 75] on div "Avocado + Dates + Kiwi - branch specific item" at bounding box center [546, 68] width 614 height 51
click at [834, 77] on button "close" at bounding box center [822, 68] width 31 height 31
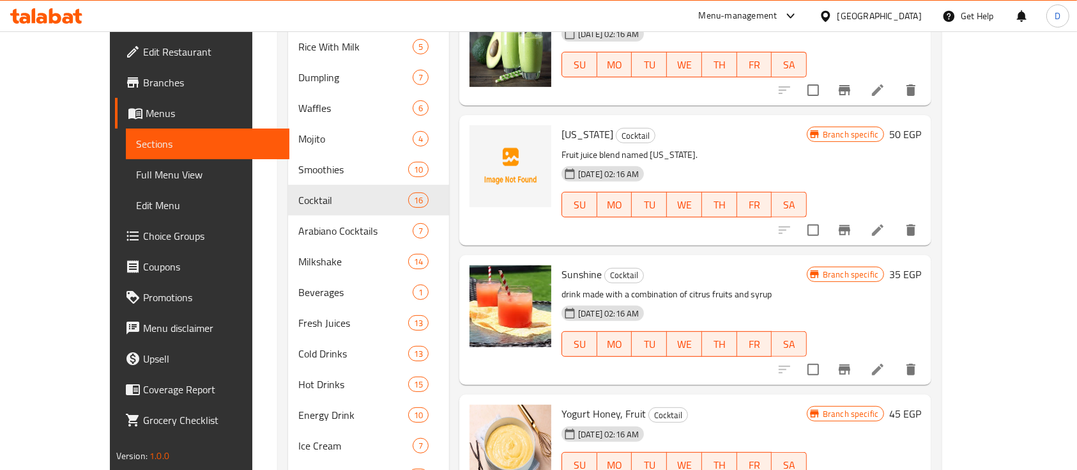
scroll to position [511, 0]
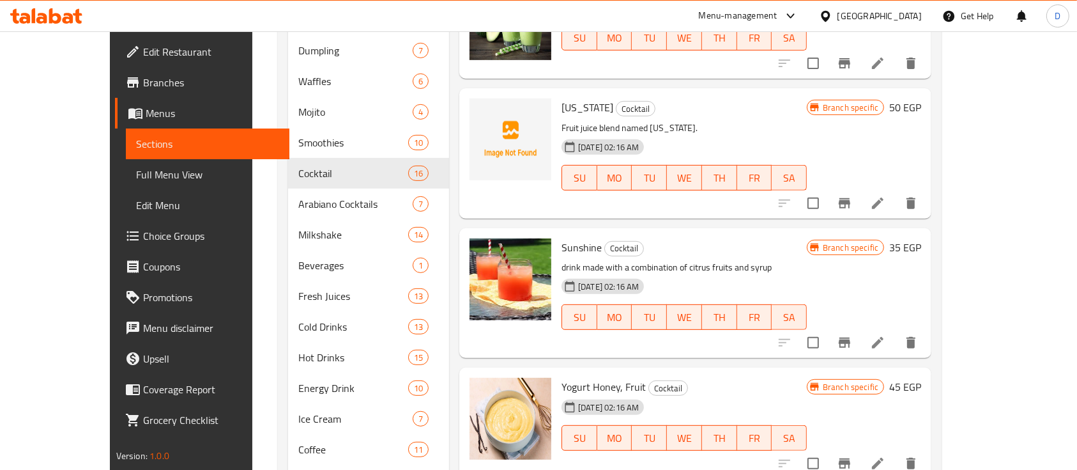
click at [853, 197] on icon "Branch-specific-item" at bounding box center [844, 203] width 15 height 15
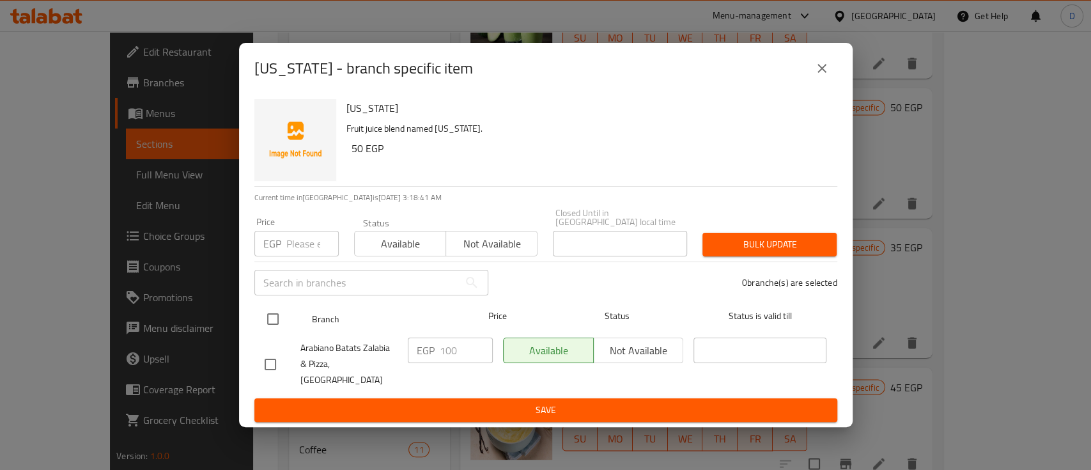
click at [280, 320] on input "checkbox" at bounding box center [272, 318] width 27 height 27
checkbox input "true"
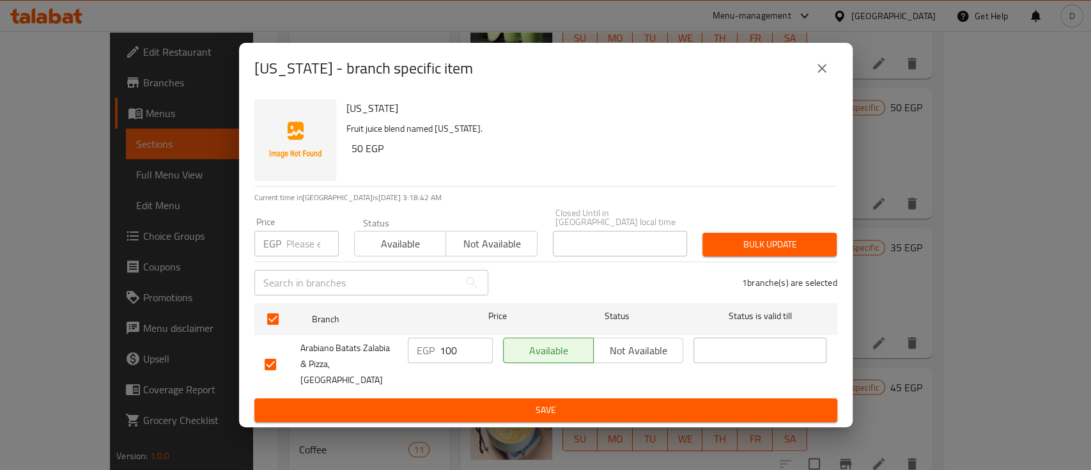
click at [449, 353] on input "100" at bounding box center [466, 350] width 53 height 26
type input "95"
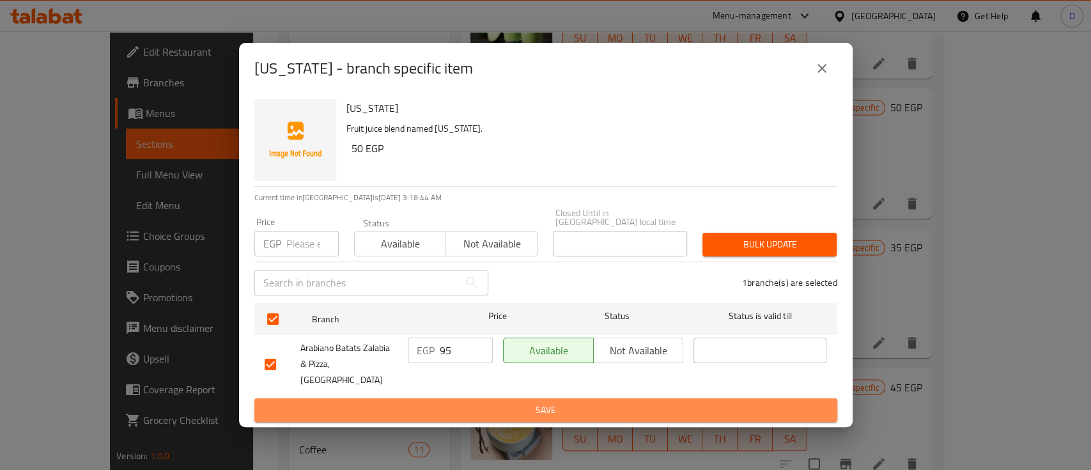
click at [475, 402] on span "Save" at bounding box center [546, 410] width 562 height 16
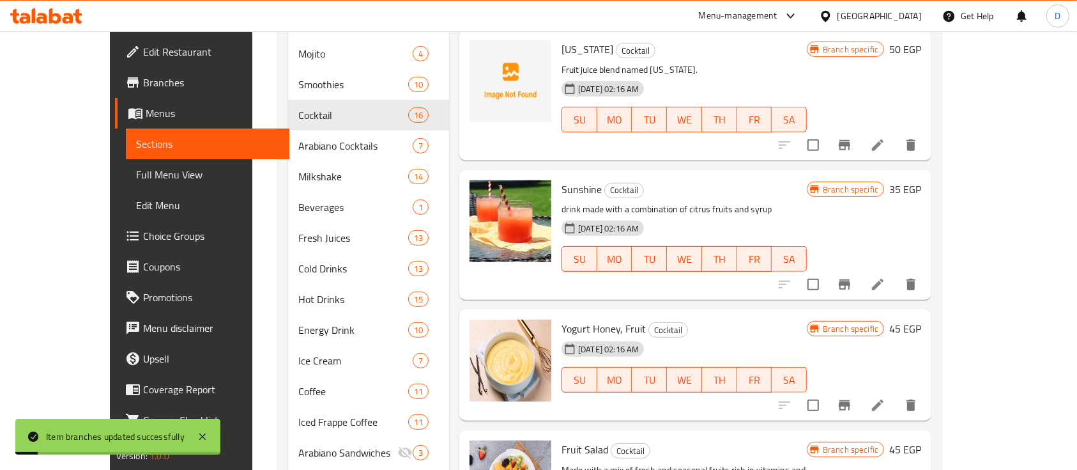
scroll to position [596, 0]
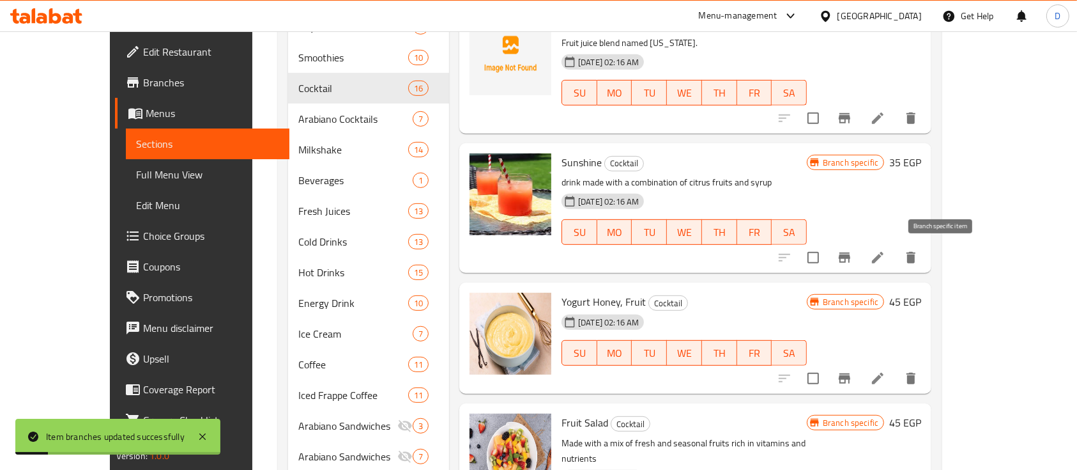
click at [860, 259] on button "Branch-specific-item" at bounding box center [845, 257] width 31 height 31
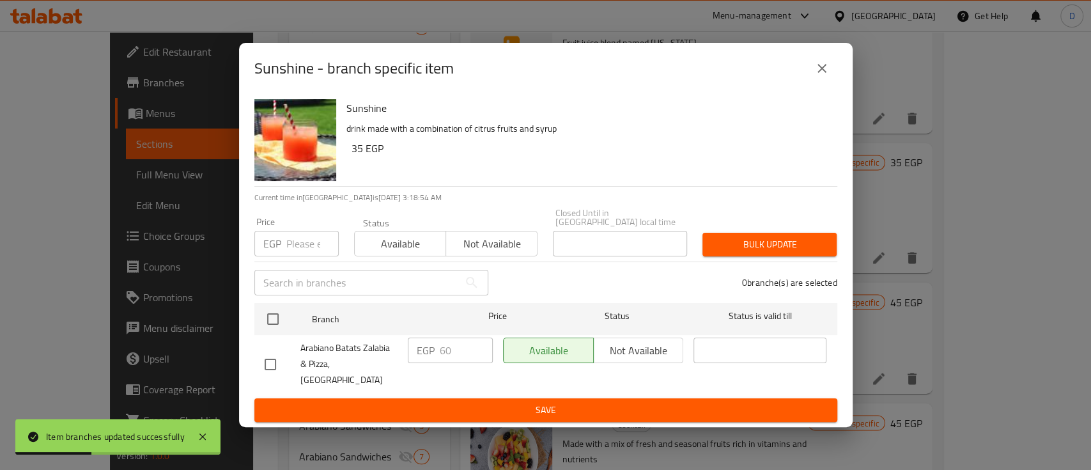
click at [818, 75] on icon "close" at bounding box center [821, 68] width 15 height 15
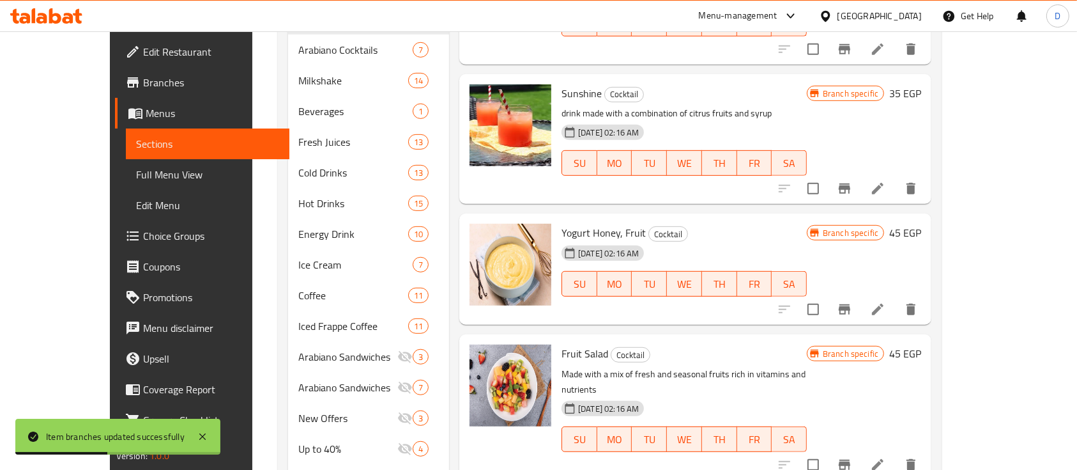
scroll to position [681, 0]
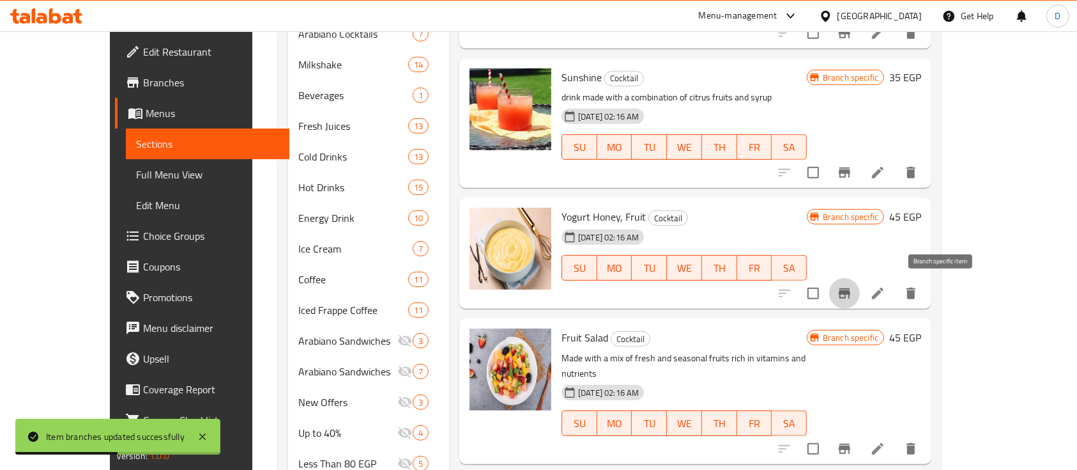
click at [851, 294] on icon "Branch-specific-item" at bounding box center [845, 293] width 12 height 10
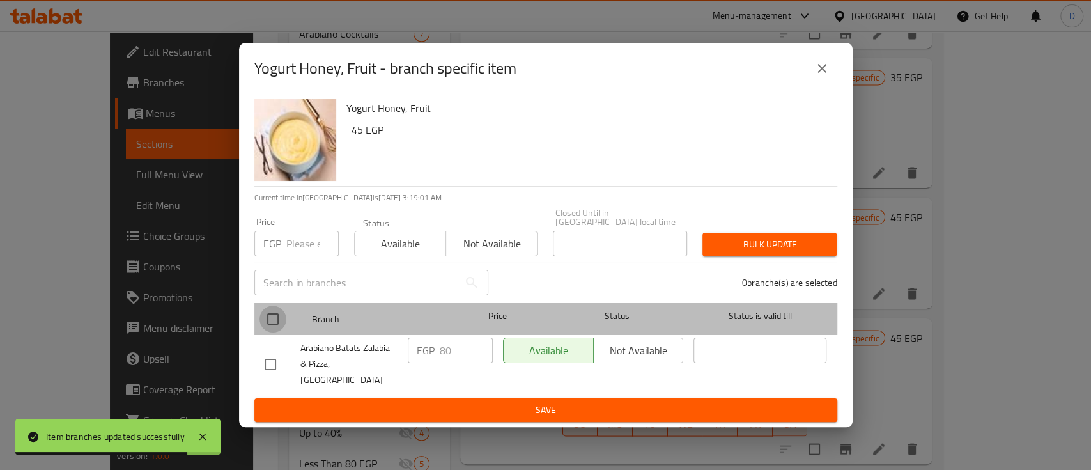
click at [275, 320] on input "checkbox" at bounding box center [272, 318] width 27 height 27
checkbox input "true"
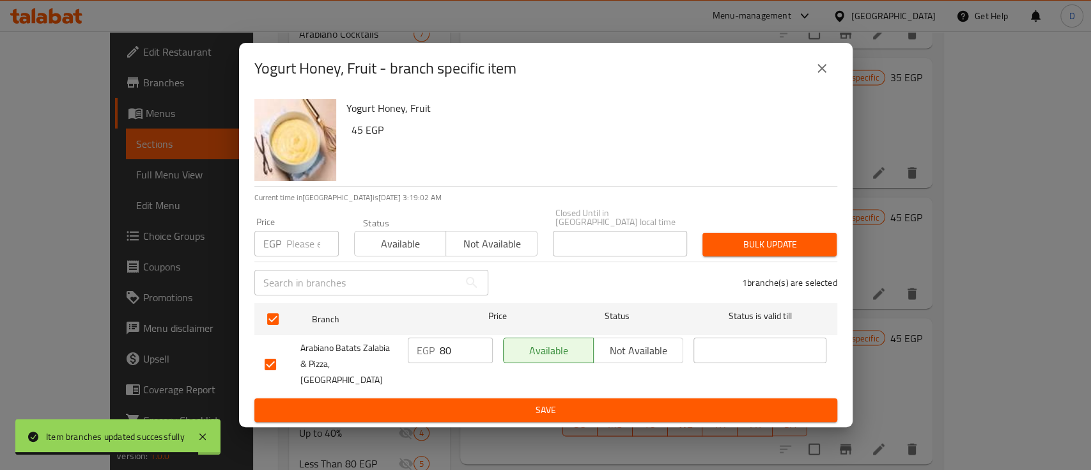
click at [449, 358] on input "80" at bounding box center [466, 350] width 53 height 26
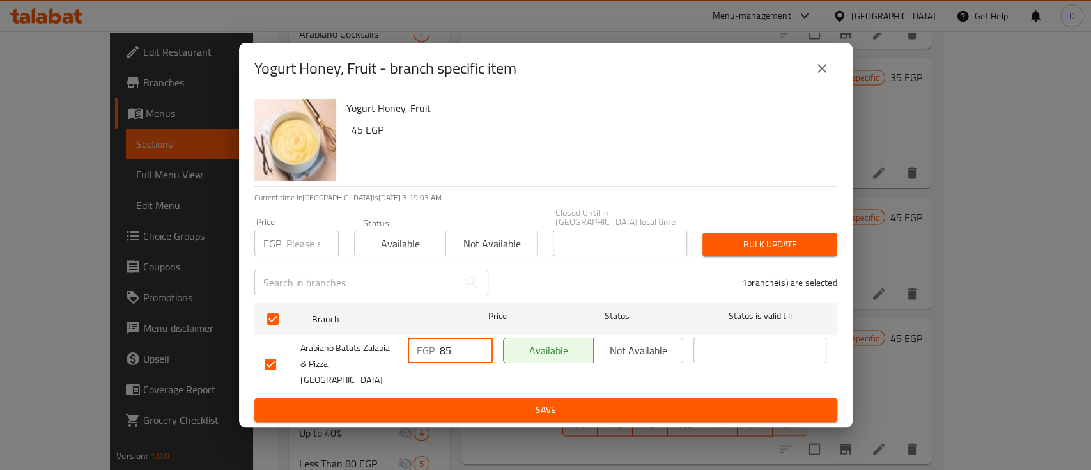
type input "85"
click at [453, 402] on span "Save" at bounding box center [546, 410] width 562 height 16
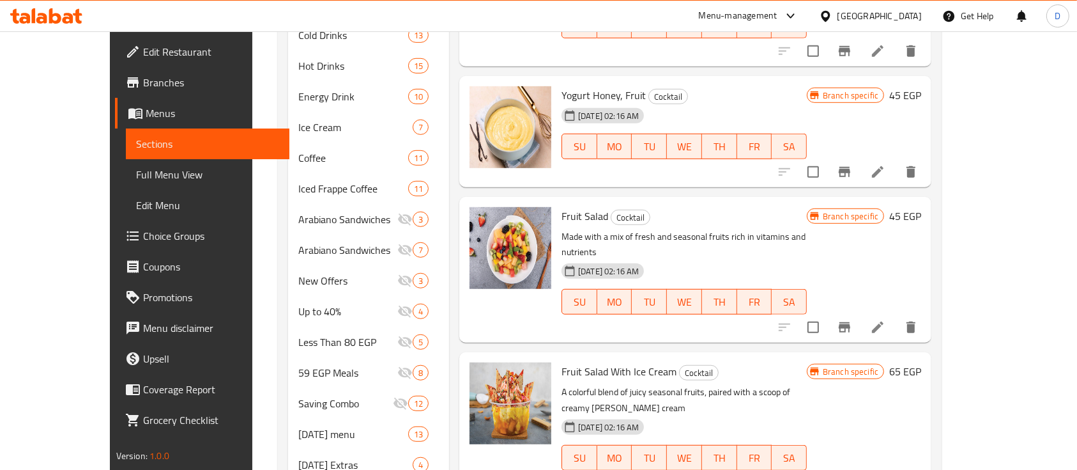
scroll to position [834, 0]
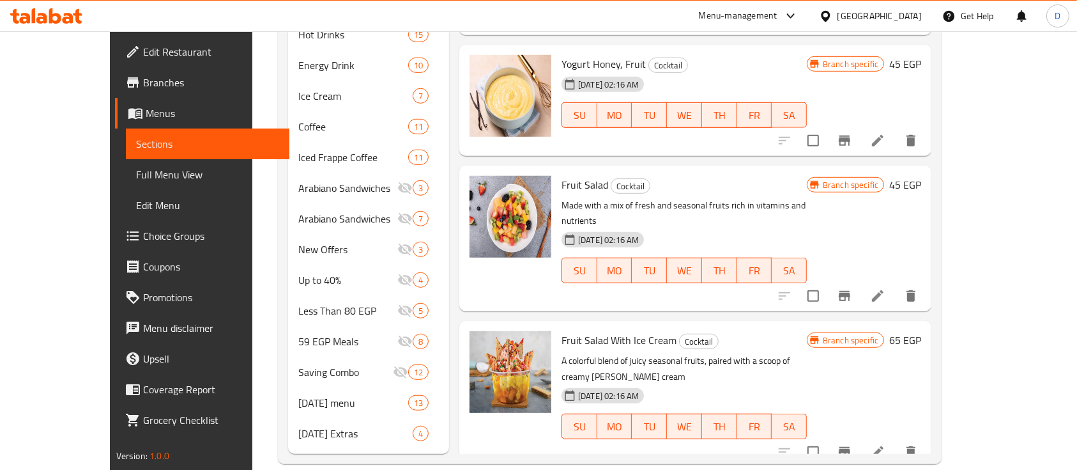
click at [851, 291] on icon "Branch-specific-item" at bounding box center [845, 296] width 12 height 10
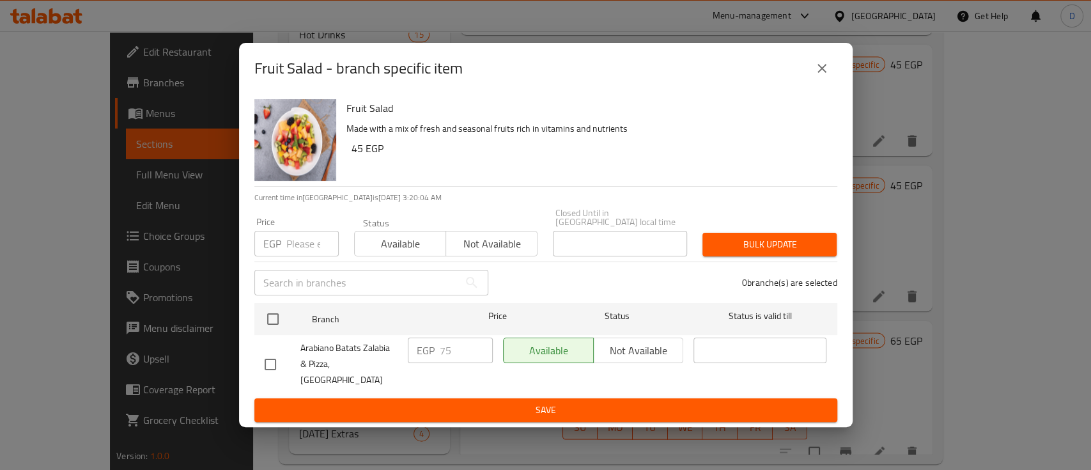
click at [820, 76] on icon "close" at bounding box center [821, 68] width 15 height 15
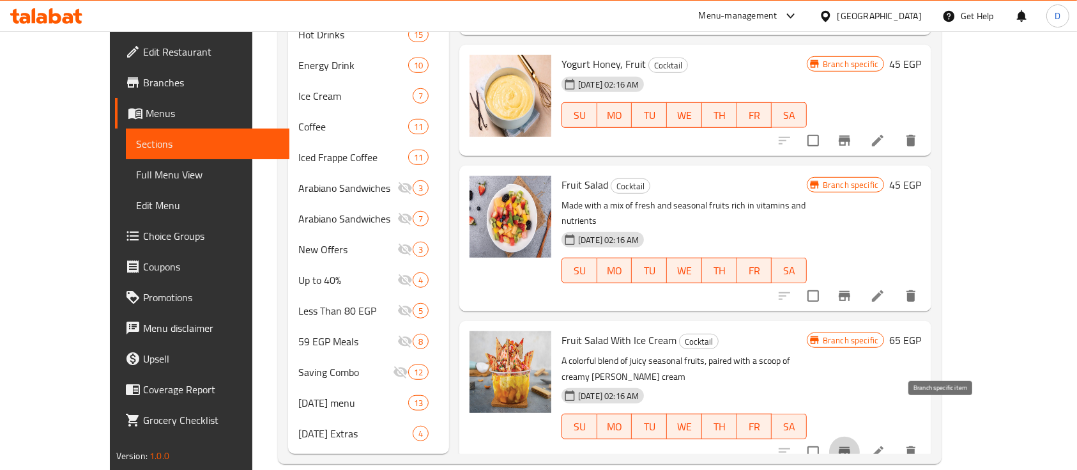
click at [853, 444] on icon "Branch-specific-item" at bounding box center [844, 451] width 15 height 15
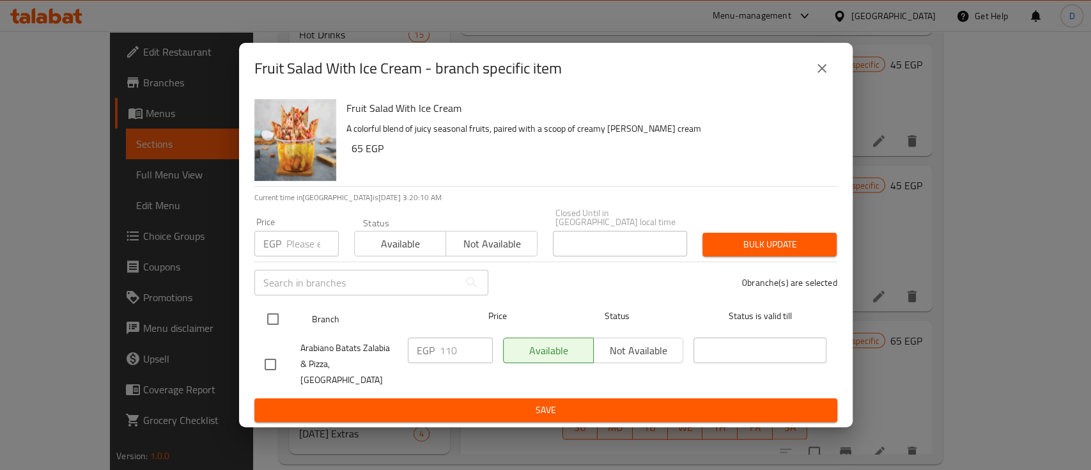
click at [275, 324] on input "checkbox" at bounding box center [272, 318] width 27 height 27
checkbox input "true"
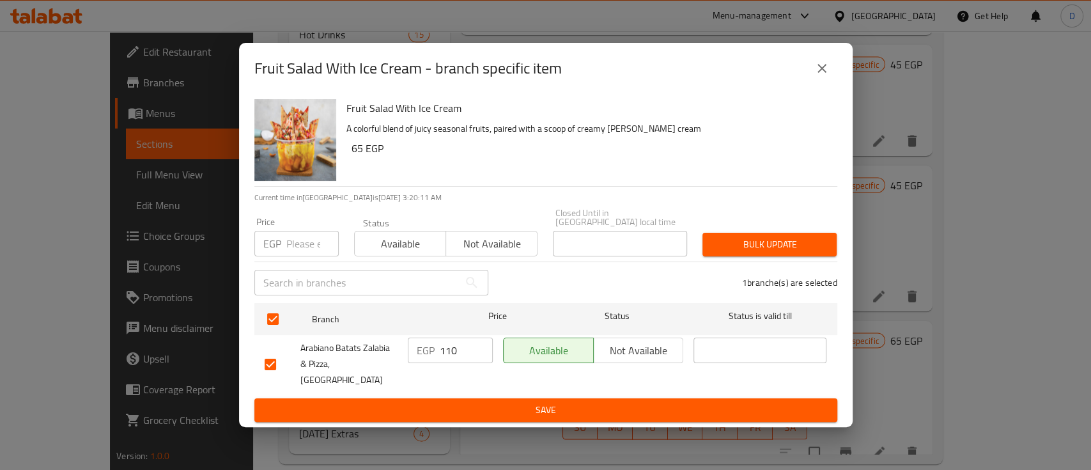
click at [468, 358] on input "110" at bounding box center [466, 350] width 53 height 26
type input "115"
click at [482, 402] on span "Save" at bounding box center [546, 410] width 562 height 16
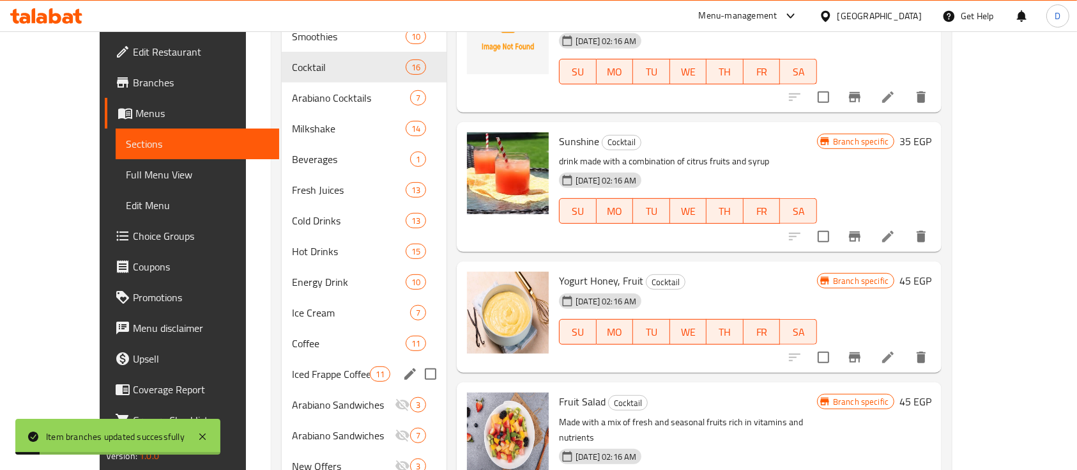
scroll to position [578, 0]
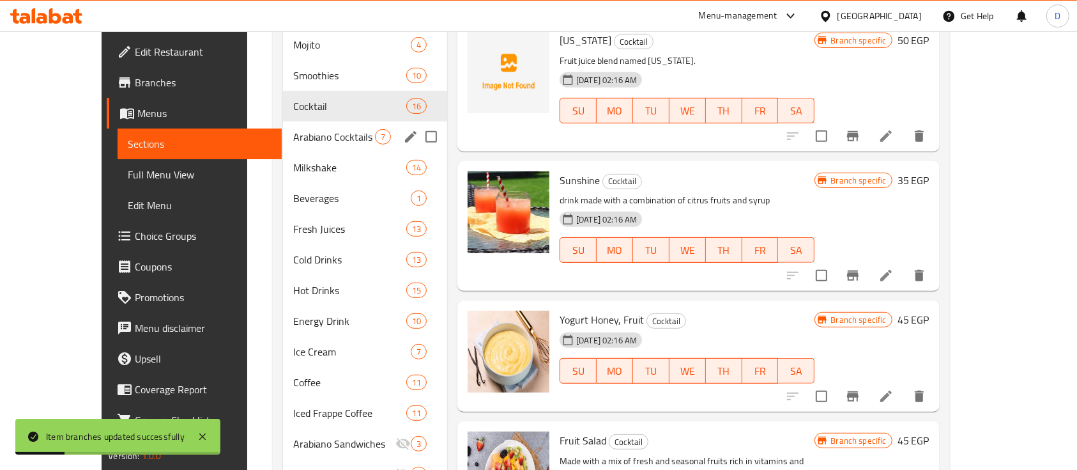
click at [314, 128] on div "Arabiano Cocktails 7" at bounding box center [365, 136] width 164 height 31
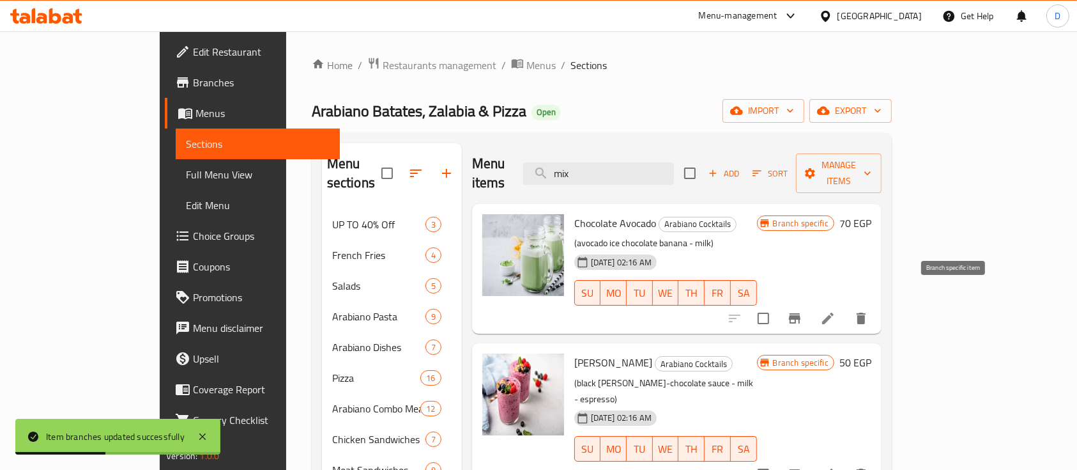
click at [801, 313] on icon "Branch-specific-item" at bounding box center [795, 318] width 12 height 10
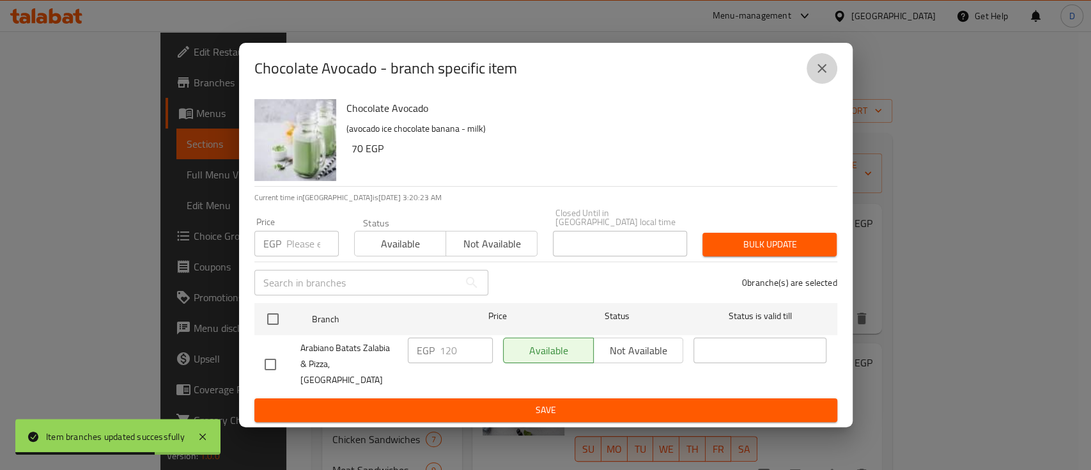
click at [823, 76] on icon "close" at bounding box center [821, 68] width 15 height 15
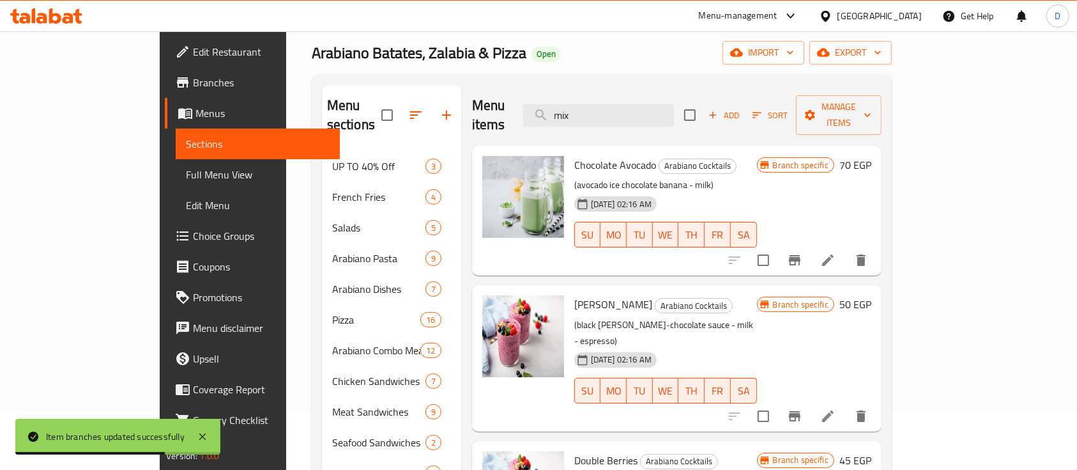
scroll to position [85, 0]
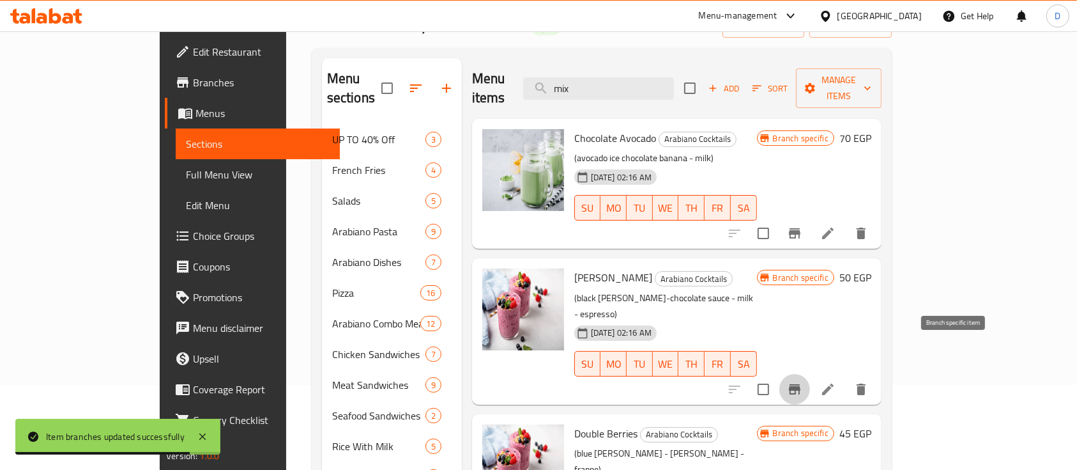
click at [801, 384] on icon "Branch-specific-item" at bounding box center [795, 389] width 12 height 10
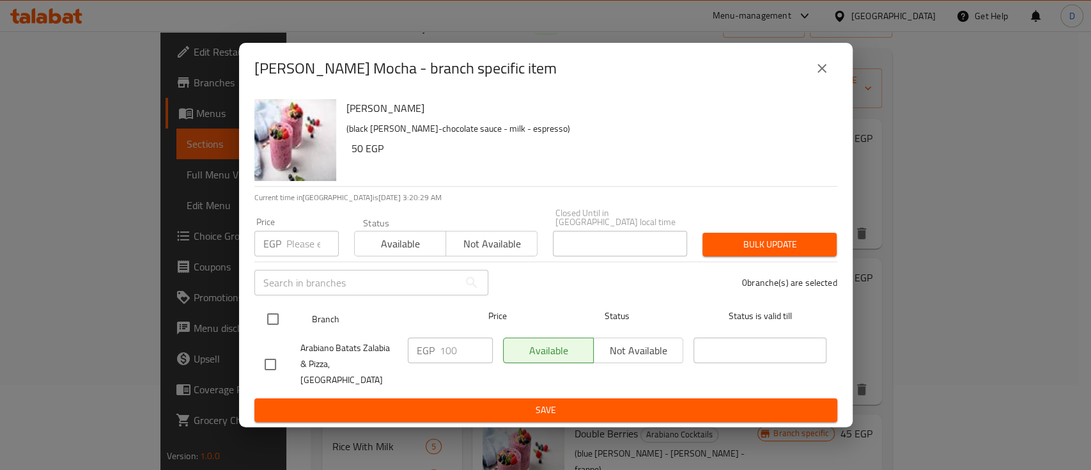
click at [275, 321] on input "checkbox" at bounding box center [272, 318] width 27 height 27
checkbox input "true"
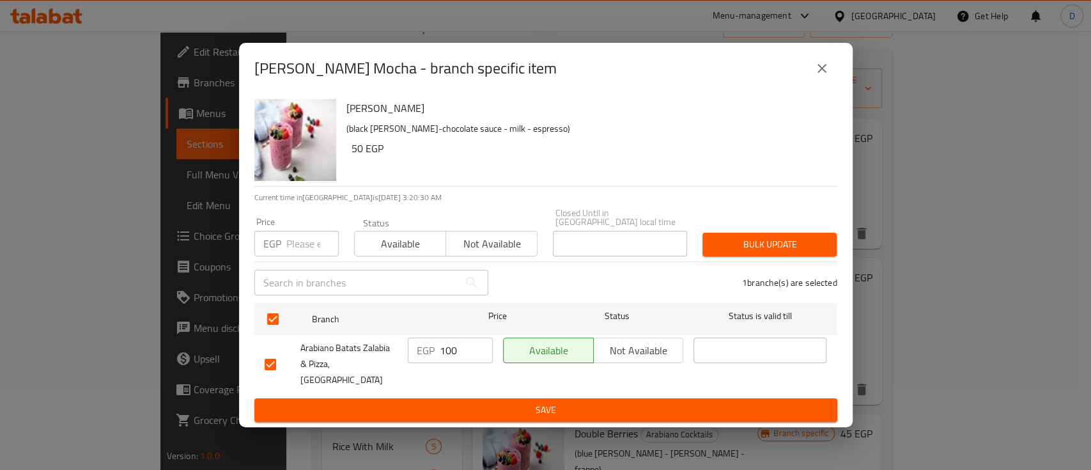
click at [455, 357] on input "100" at bounding box center [466, 350] width 53 height 26
click at [456, 357] on input "100" at bounding box center [466, 350] width 53 height 26
type input "120"
click at [468, 402] on span "Save" at bounding box center [546, 410] width 562 height 16
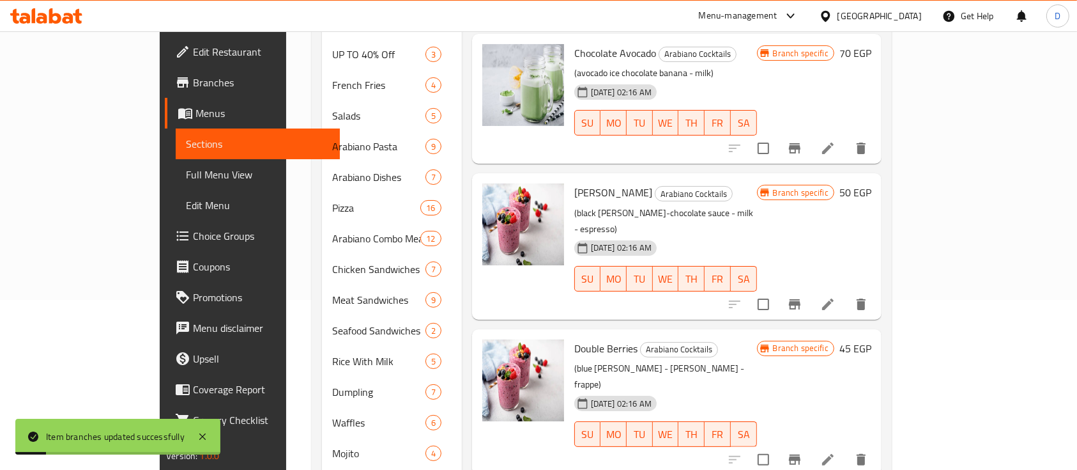
scroll to position [256, 0]
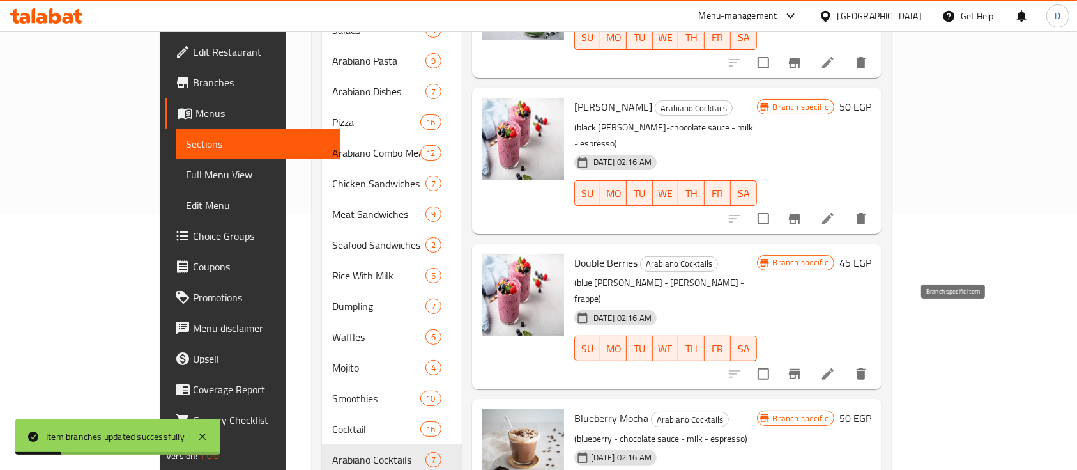
click at [801, 369] on icon "Branch-specific-item" at bounding box center [795, 374] width 12 height 10
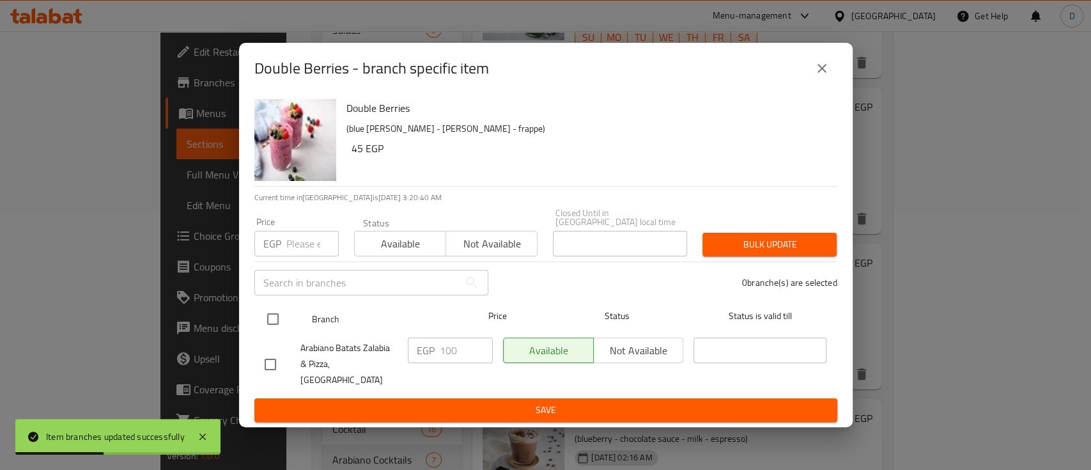
click at [272, 320] on input "checkbox" at bounding box center [272, 318] width 27 height 27
checkbox input "true"
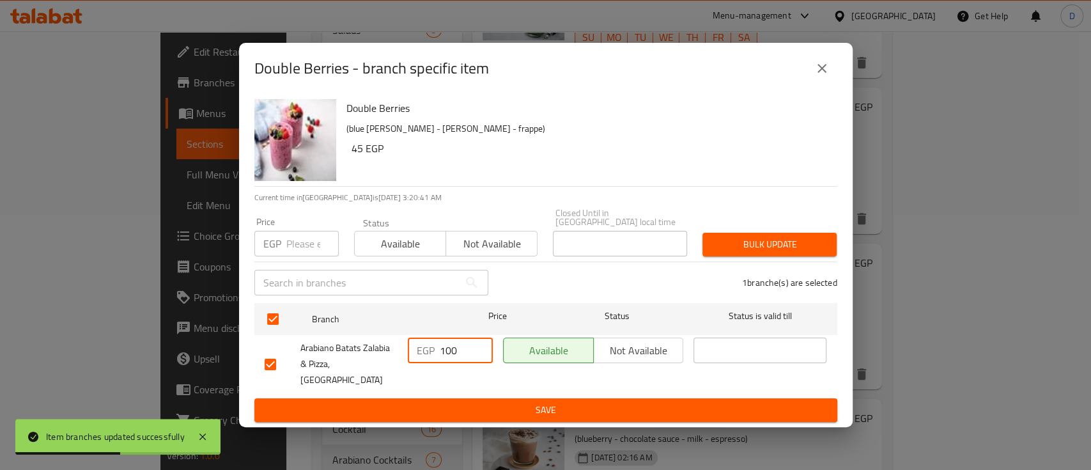
click at [449, 357] on input "100" at bounding box center [466, 350] width 53 height 26
type input "120"
click at [456, 408] on button "Save" at bounding box center [545, 410] width 583 height 24
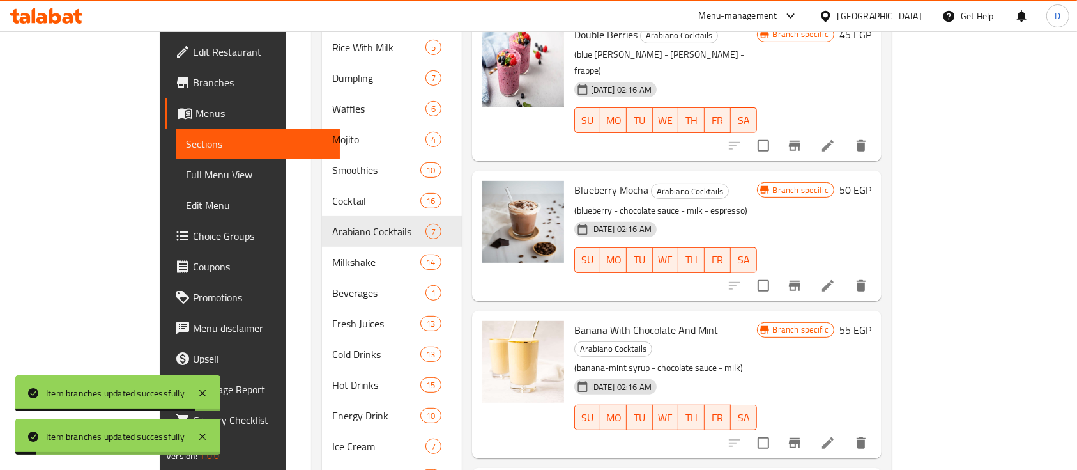
scroll to position [511, 0]
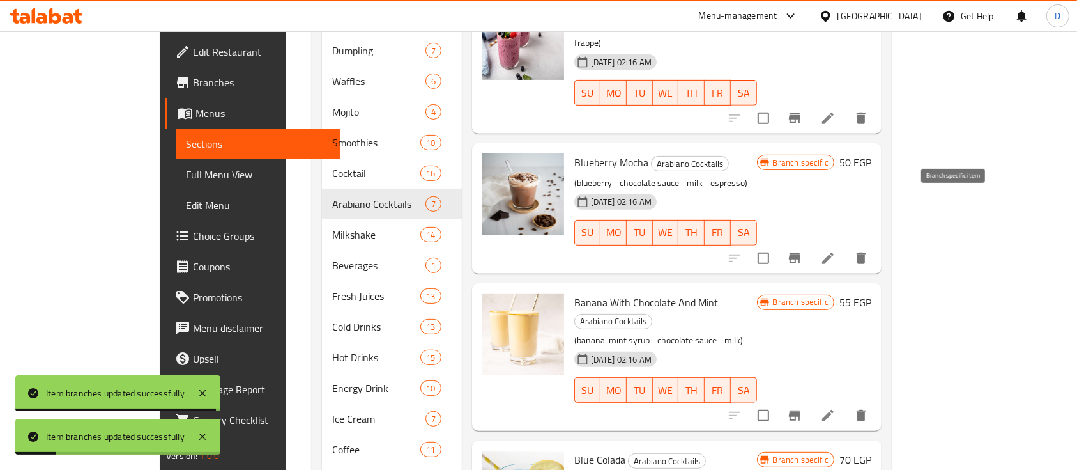
click at [803, 251] on icon "Branch-specific-item" at bounding box center [794, 258] width 15 height 15
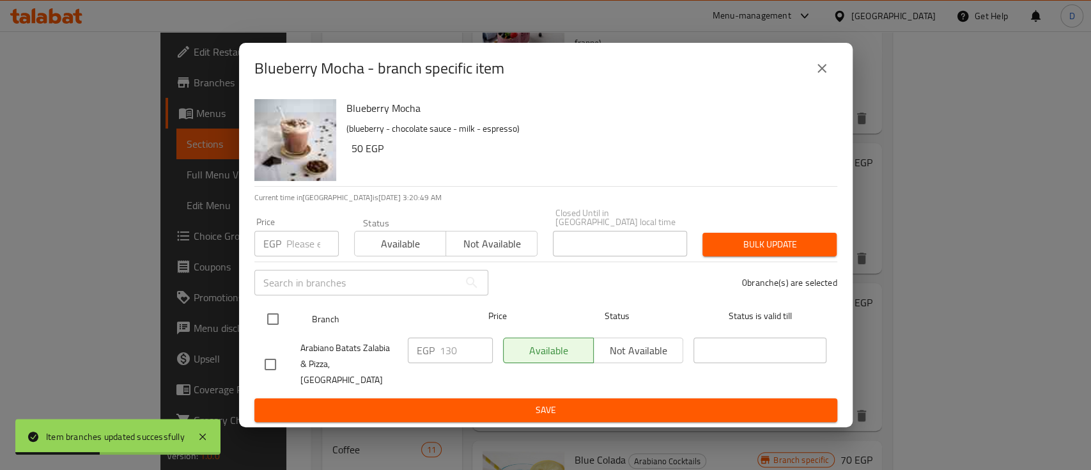
click at [271, 320] on input "checkbox" at bounding box center [272, 318] width 27 height 27
checkbox input "true"
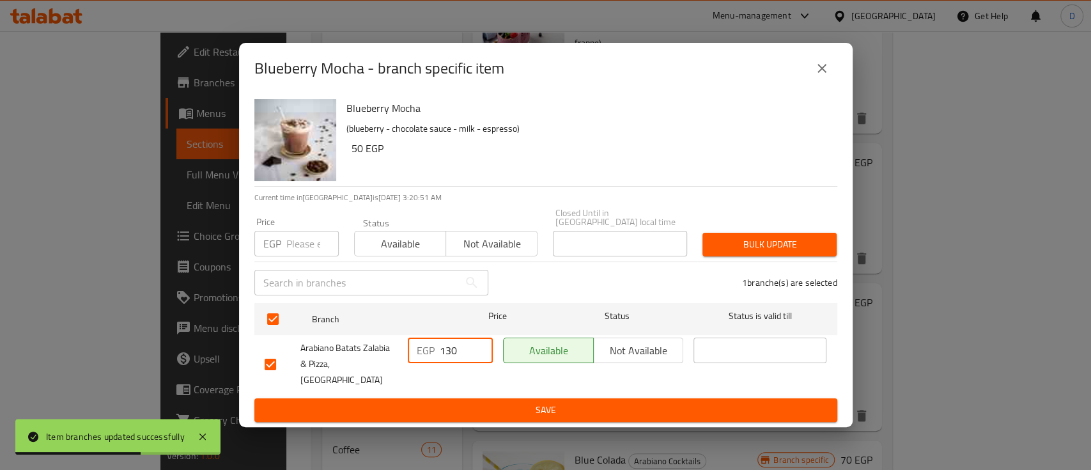
click at [446, 360] on input "130" at bounding box center [466, 350] width 53 height 26
type input "120"
click at [451, 402] on span "Save" at bounding box center [546, 410] width 562 height 16
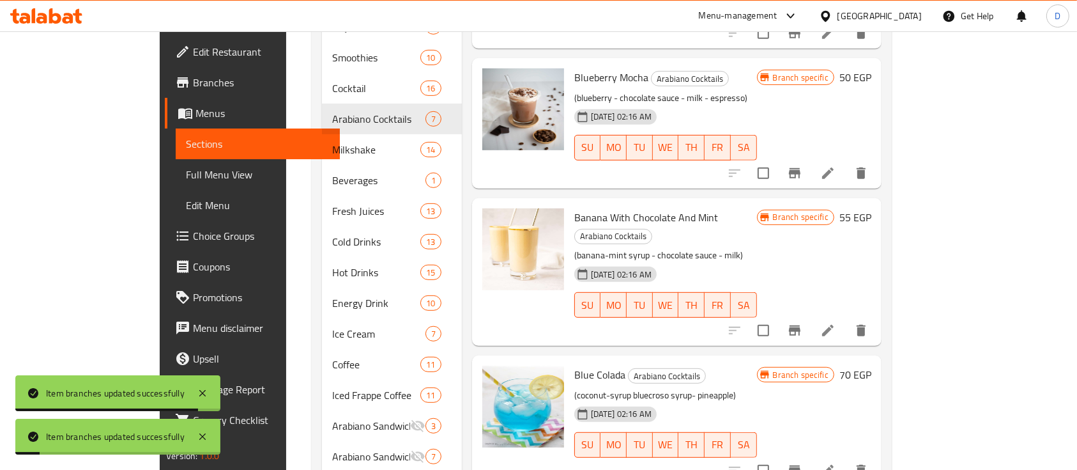
scroll to position [681, 0]
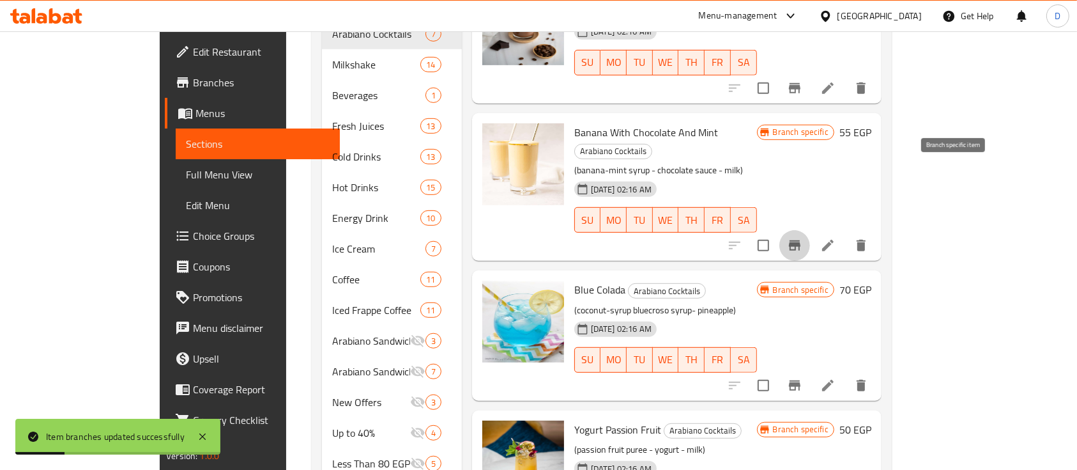
click at [803, 238] on icon "Branch-specific-item" at bounding box center [794, 245] width 15 height 15
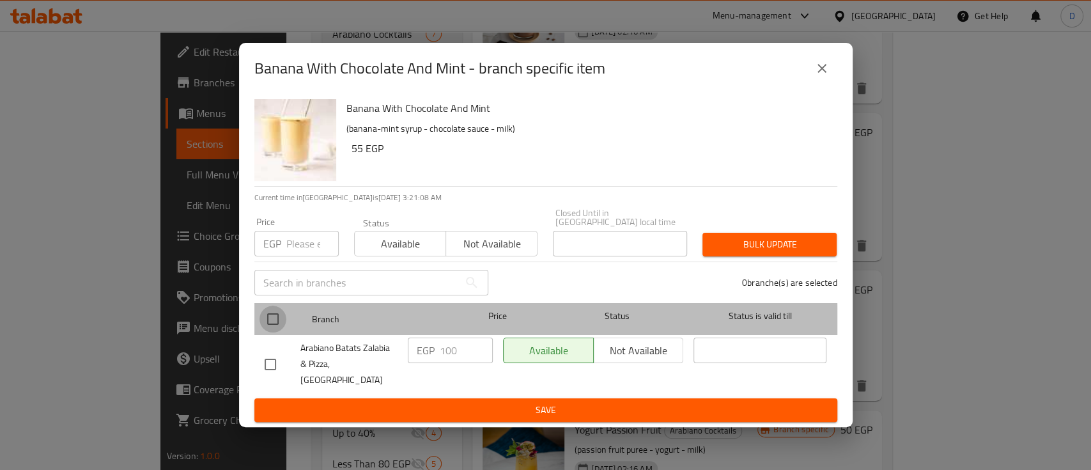
drag, startPoint x: 272, startPoint y: 325, endPoint x: 308, endPoint y: 362, distance: 51.1
click at [272, 326] on input "checkbox" at bounding box center [272, 318] width 27 height 27
checkbox input "true"
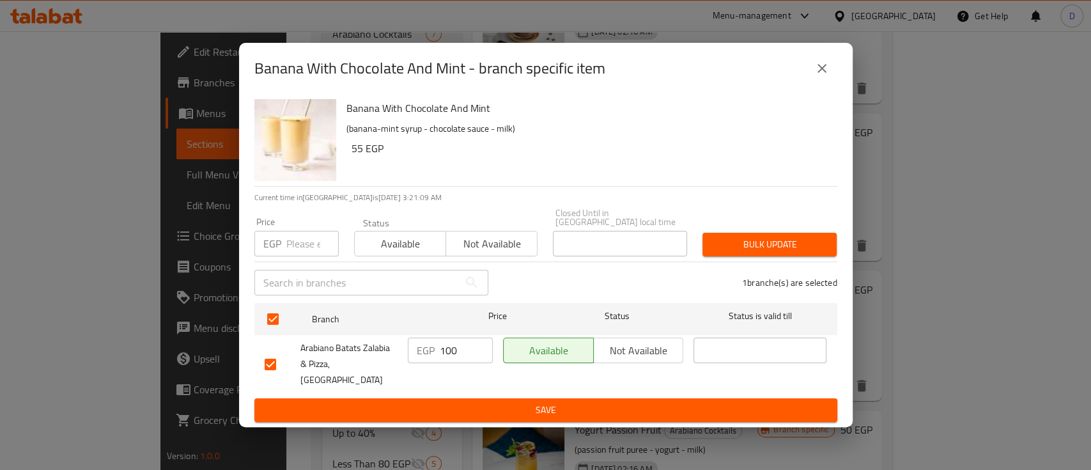
click at [459, 357] on input "100" at bounding box center [466, 350] width 53 height 26
type input "105"
click at [486, 402] on span "Save" at bounding box center [546, 410] width 562 height 16
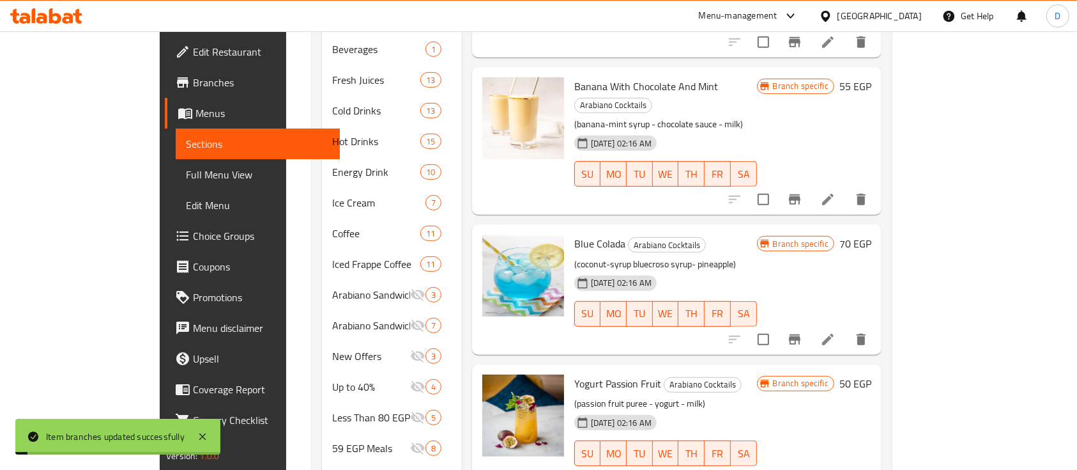
scroll to position [767, 0]
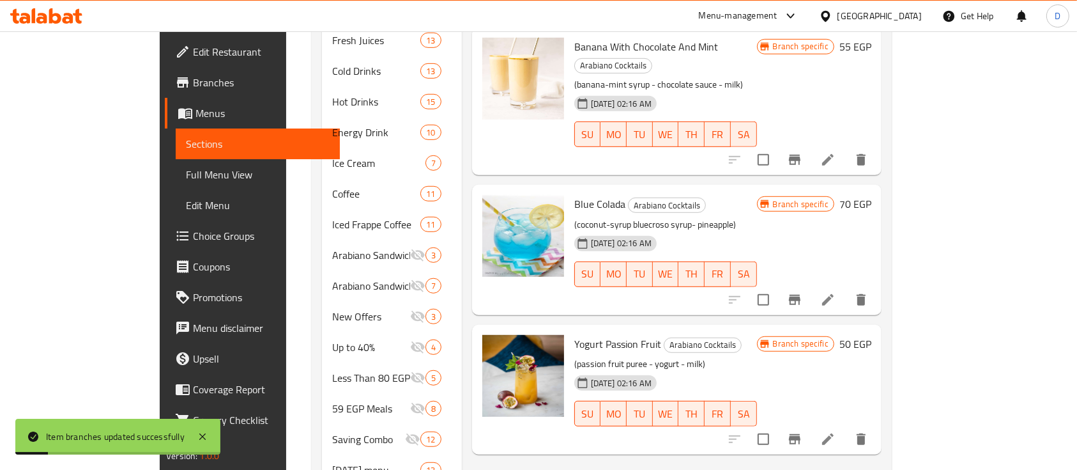
click at [801, 295] on icon "Branch-specific-item" at bounding box center [795, 300] width 12 height 10
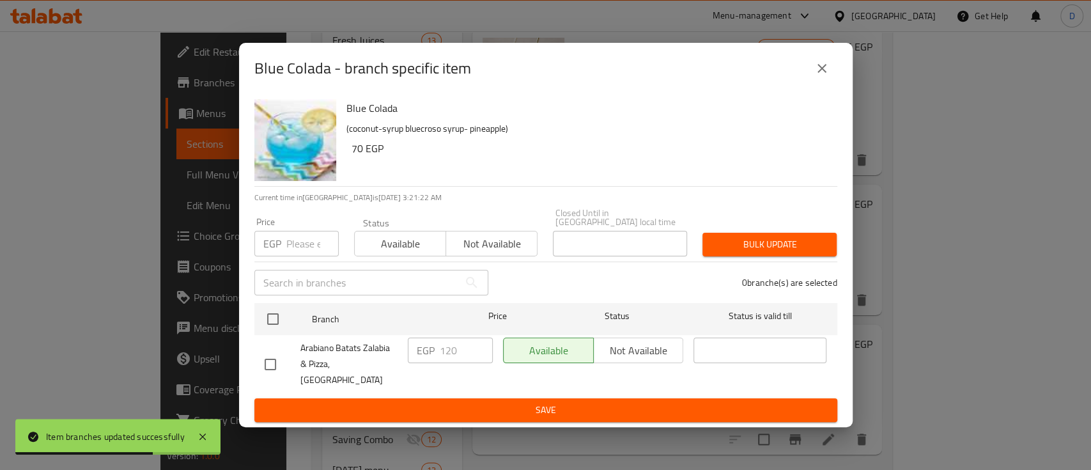
click at [803, 75] on div "Blue Colada - branch specific item" at bounding box center [545, 68] width 583 height 31
click at [833, 84] on button "close" at bounding box center [822, 68] width 31 height 31
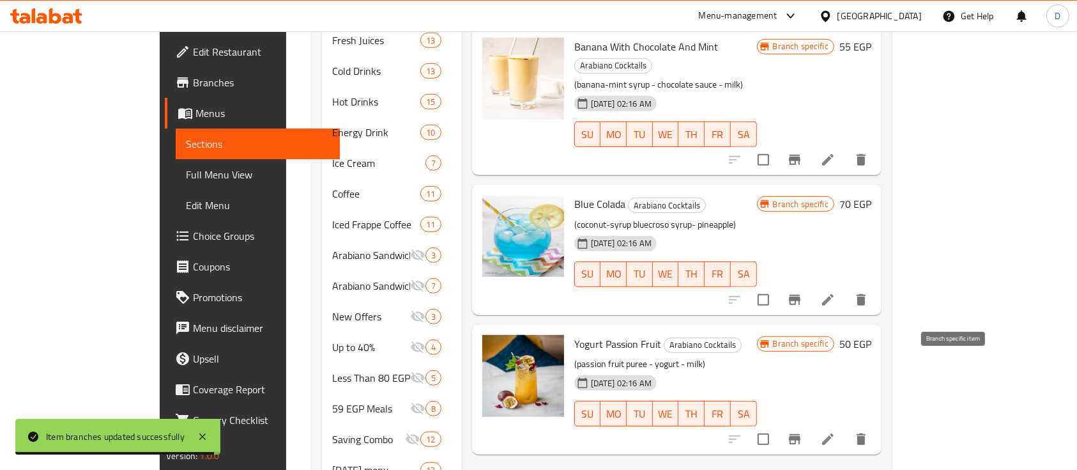
click at [803, 431] on icon "Branch-specific-item" at bounding box center [794, 438] width 15 height 15
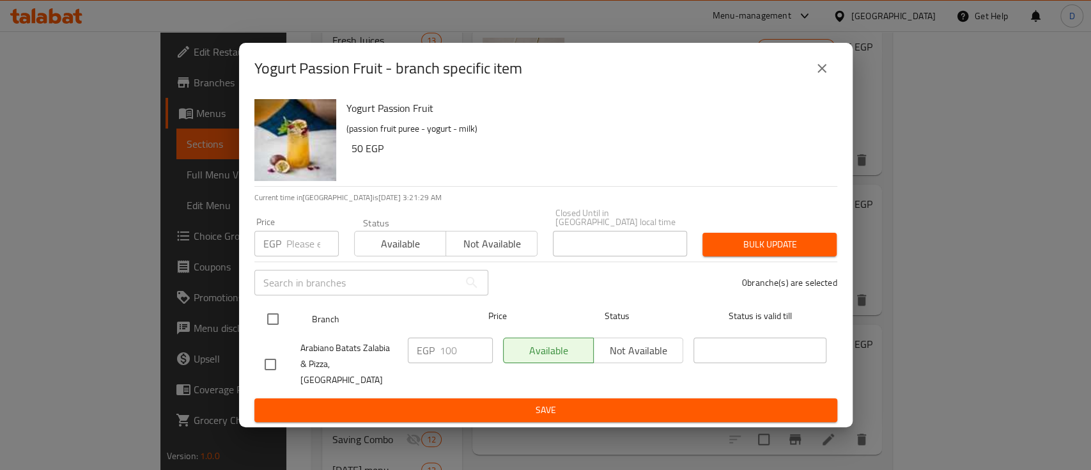
click at [284, 318] on input "checkbox" at bounding box center [272, 318] width 27 height 27
checkbox input "true"
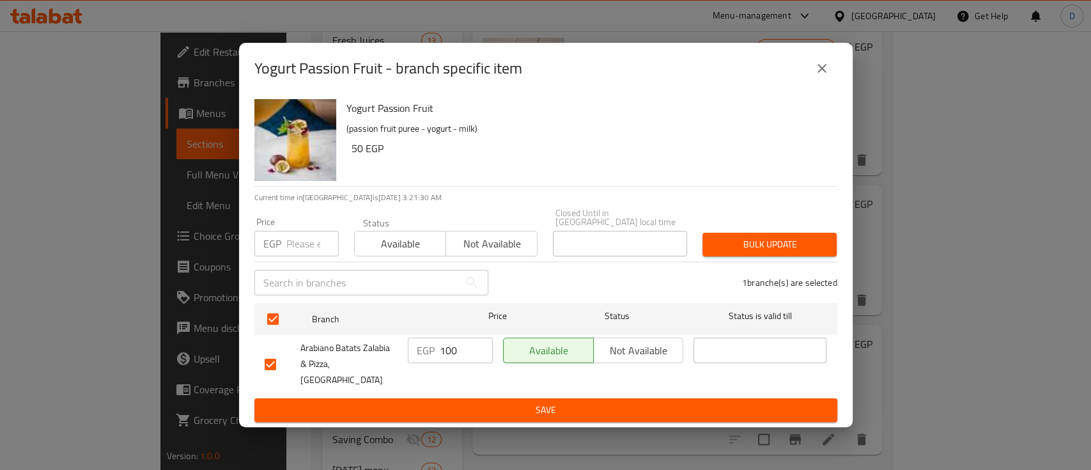
click at [442, 357] on input "100" at bounding box center [466, 350] width 53 height 26
type input "95"
click at [444, 398] on button "Save" at bounding box center [545, 410] width 583 height 24
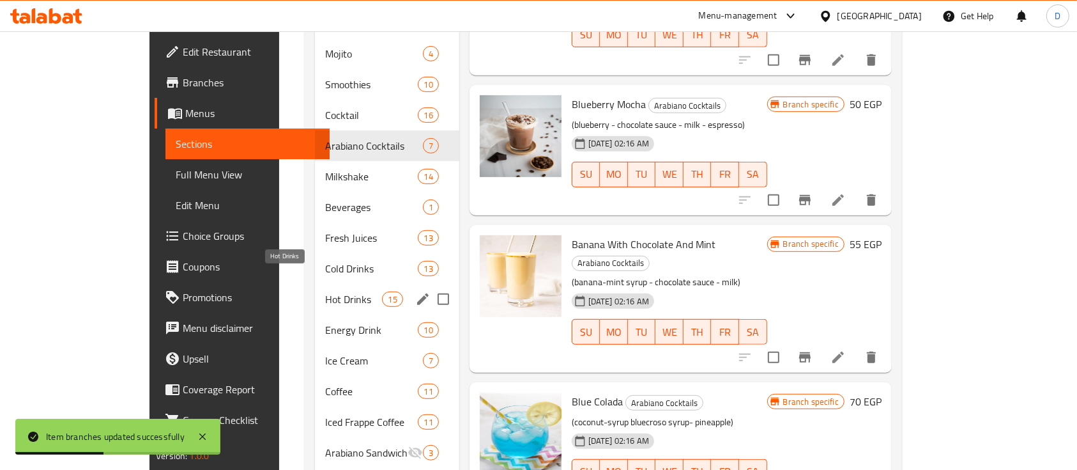
scroll to position [596, 0]
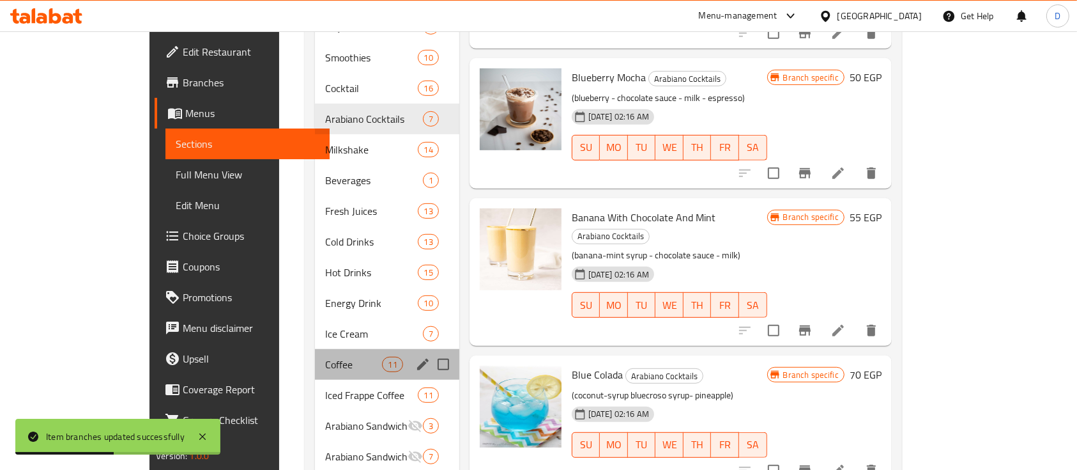
click at [315, 349] on div "Coffee 11" at bounding box center [387, 364] width 144 height 31
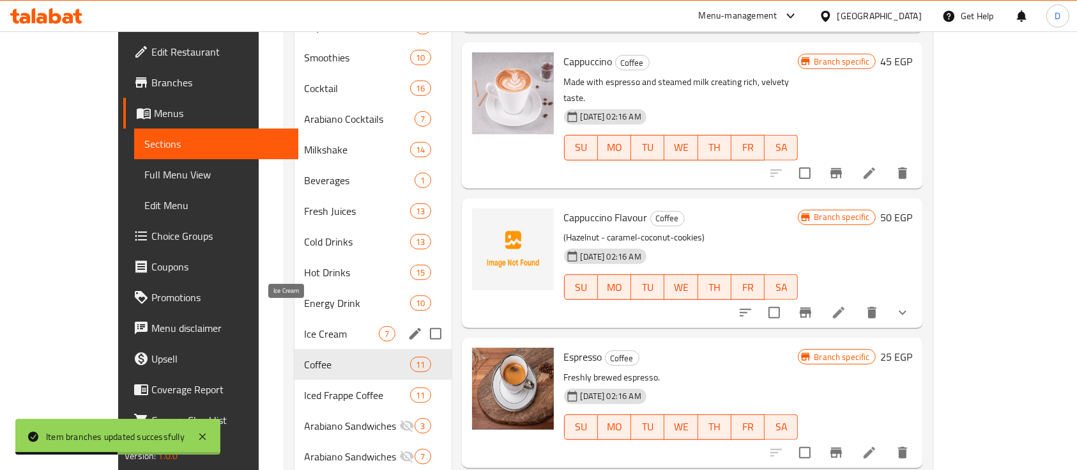
click at [322, 326] on span "Ice Cream" at bounding box center [342, 333] width 75 height 15
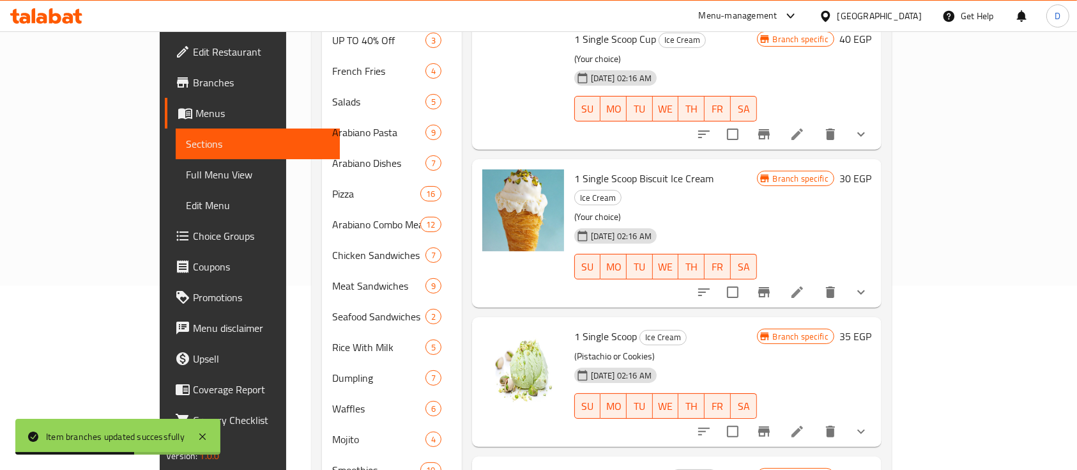
scroll to position [85, 0]
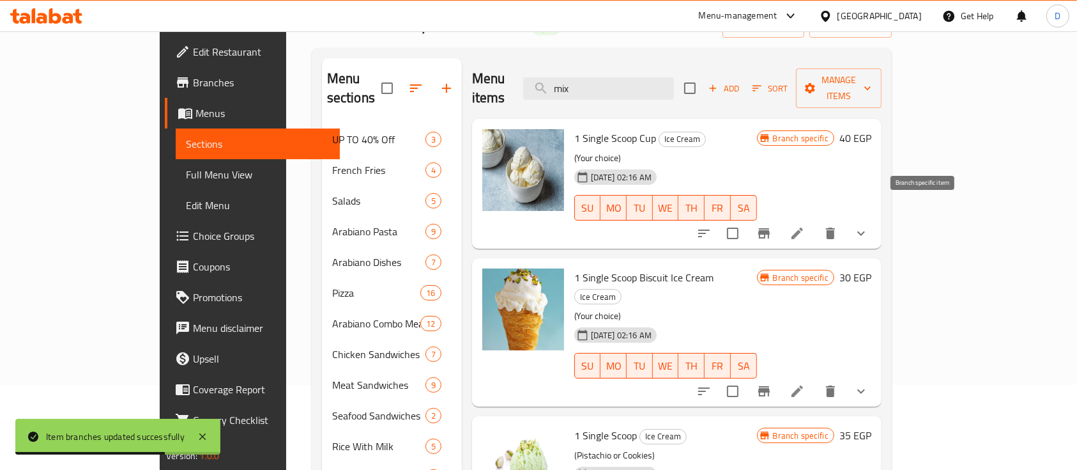
click at [780, 222] on button "Branch-specific-item" at bounding box center [764, 233] width 31 height 31
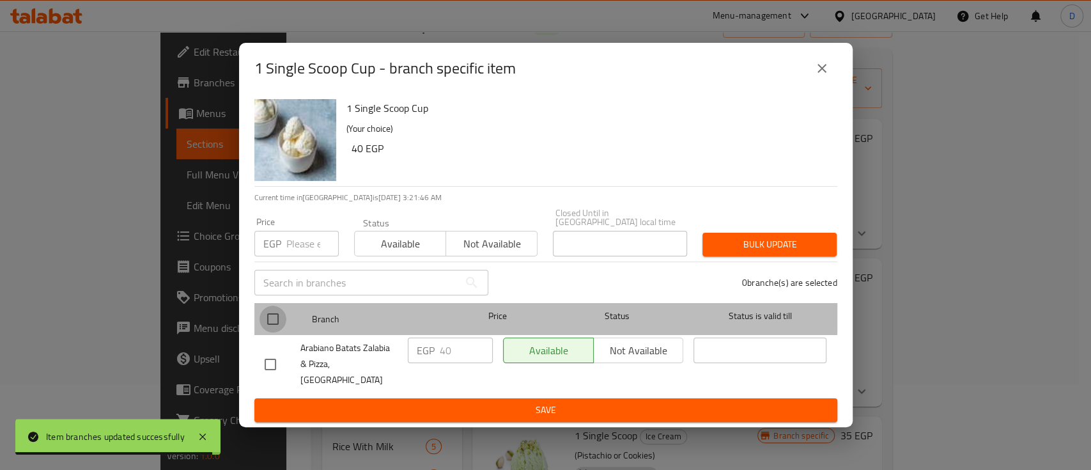
click at [275, 320] on input "checkbox" at bounding box center [272, 318] width 27 height 27
checkbox input "true"
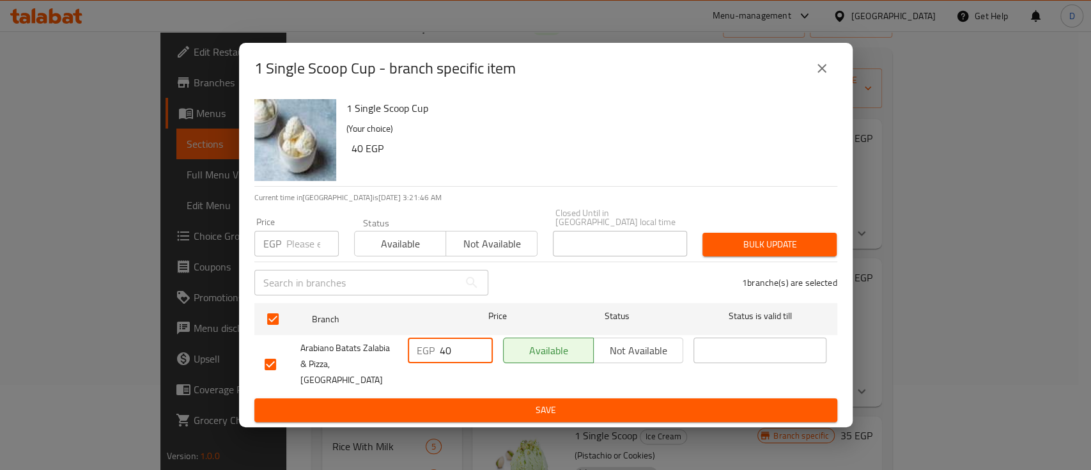
drag, startPoint x: 444, startPoint y: 353, endPoint x: 435, endPoint y: 352, distance: 9.0
click at [434, 351] on div "EGP 40 ​" at bounding box center [450, 350] width 85 height 26
type input "50"
click at [460, 402] on span "Save" at bounding box center [546, 410] width 562 height 16
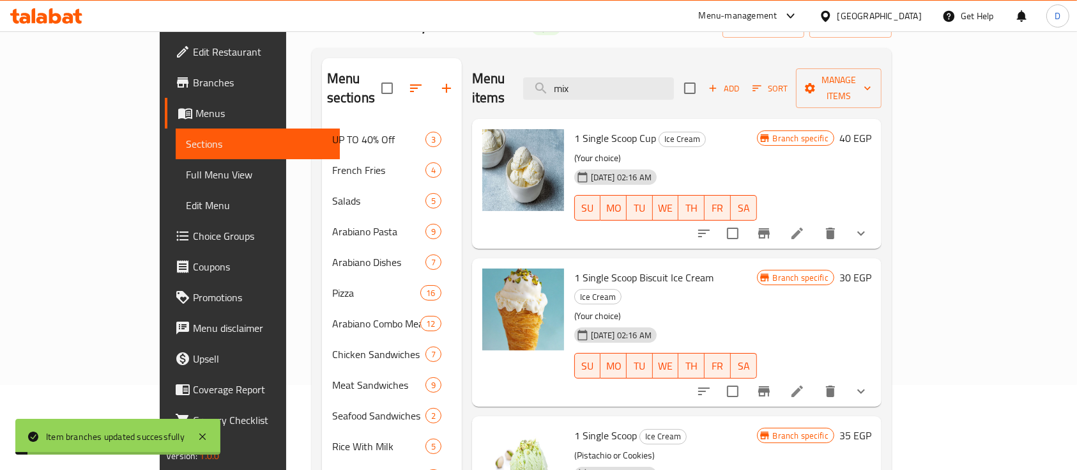
scroll to position [170, 0]
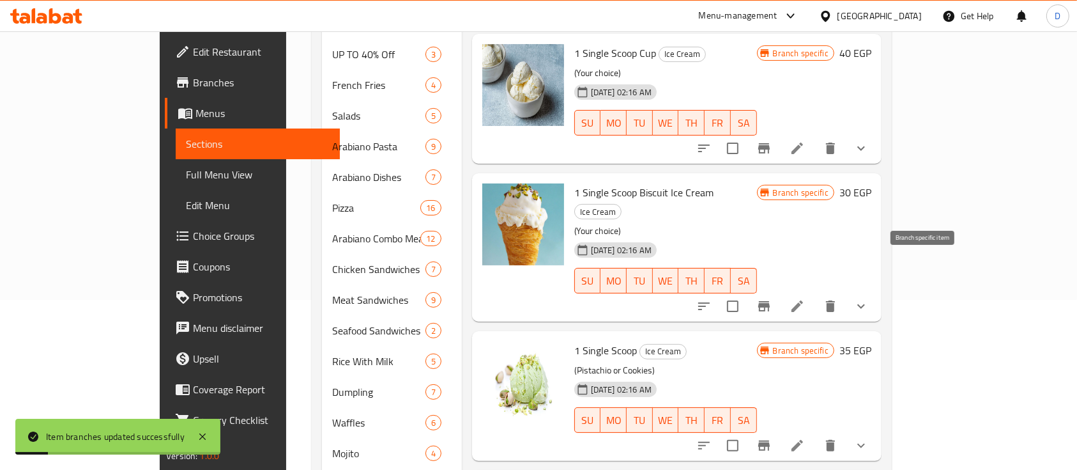
click at [780, 291] on button "Branch-specific-item" at bounding box center [764, 306] width 31 height 31
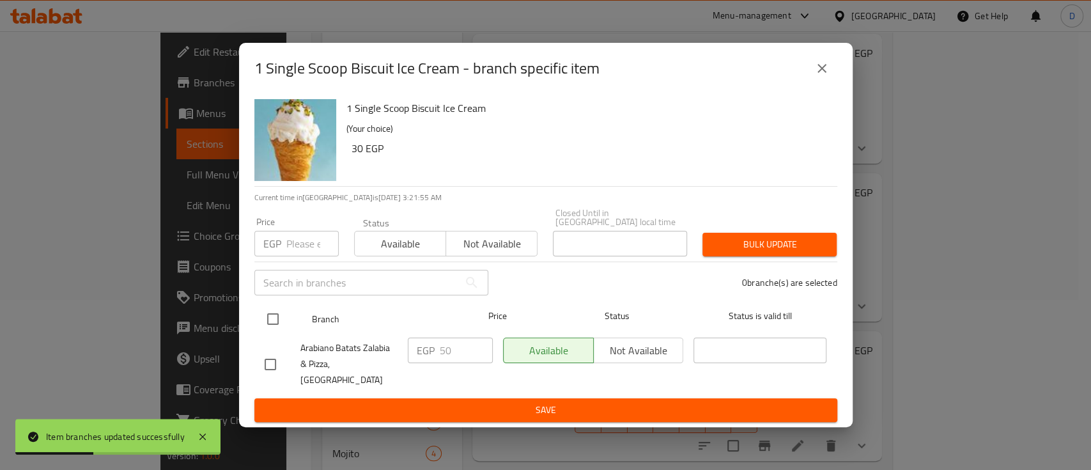
click at [282, 325] on input "checkbox" at bounding box center [272, 318] width 27 height 27
checkbox input "true"
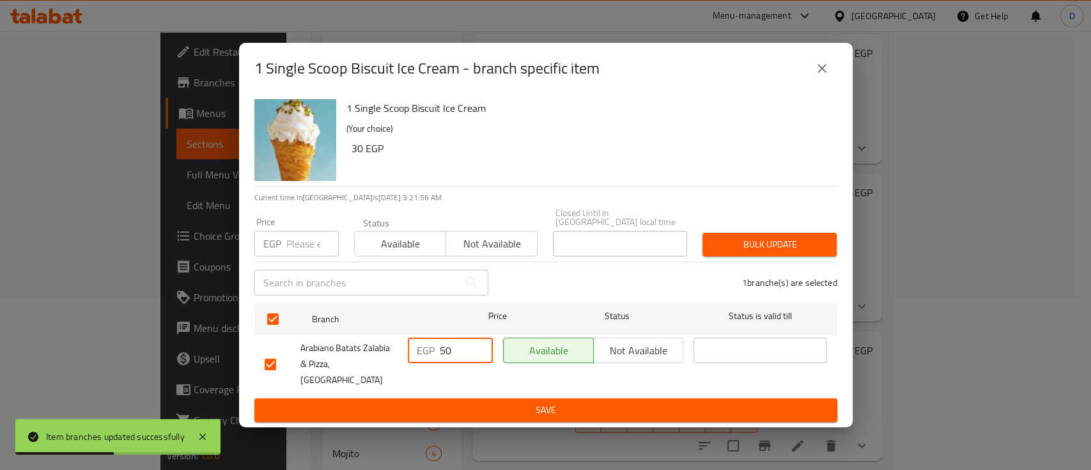
drag, startPoint x: 444, startPoint y: 362, endPoint x: 431, endPoint y: 366, distance: 13.2
click at [431, 363] on div "EGP 50 ​" at bounding box center [450, 350] width 85 height 26
type input "60"
click at [439, 405] on span "Save" at bounding box center [546, 410] width 562 height 16
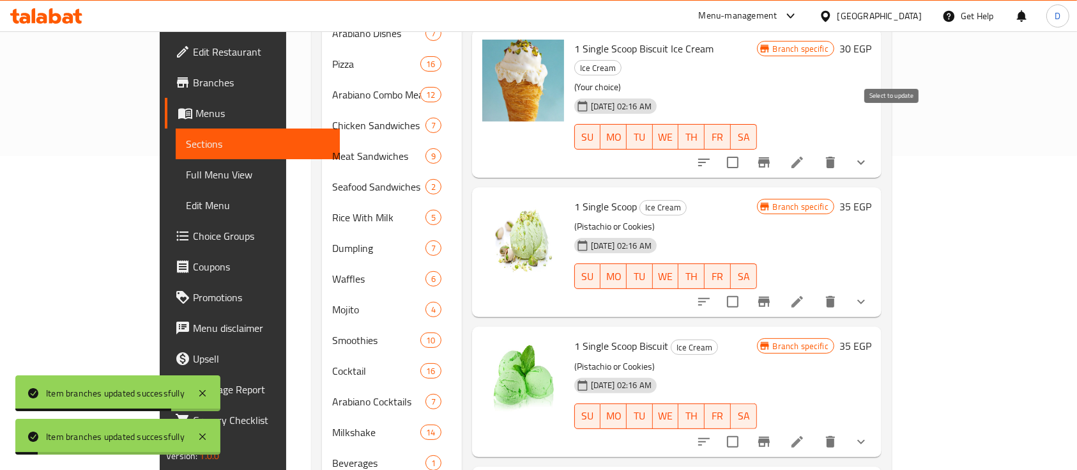
scroll to position [341, 0]
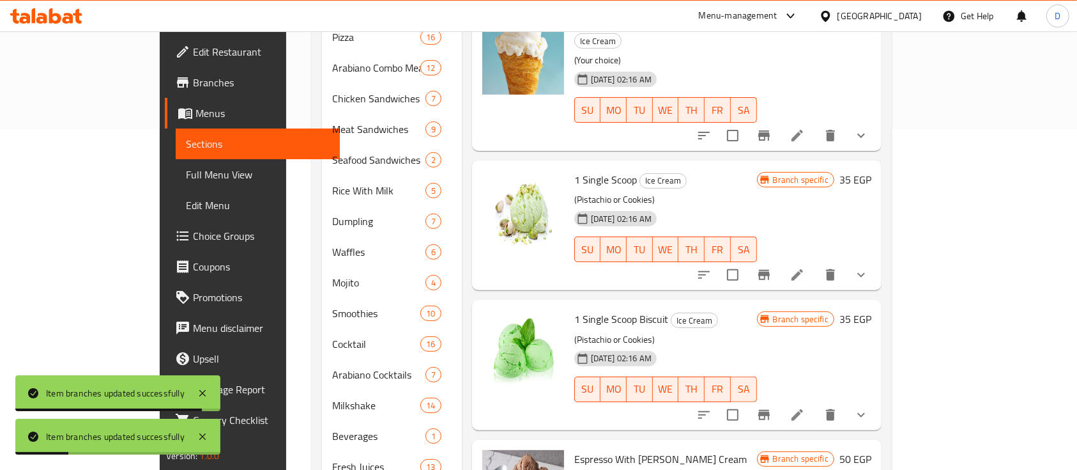
click at [770, 270] on icon "Branch-specific-item" at bounding box center [765, 275] width 12 height 10
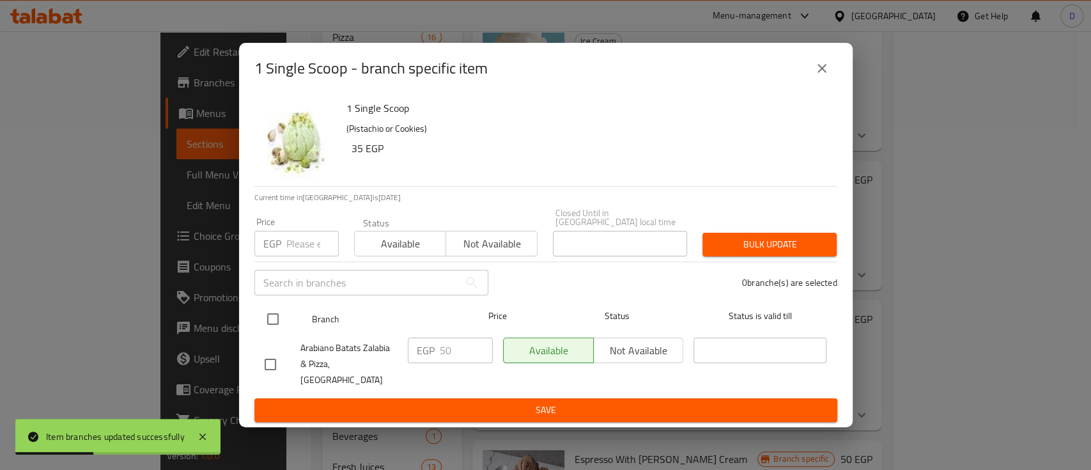
click at [274, 323] on input "checkbox" at bounding box center [272, 318] width 27 height 27
checkbox input "true"
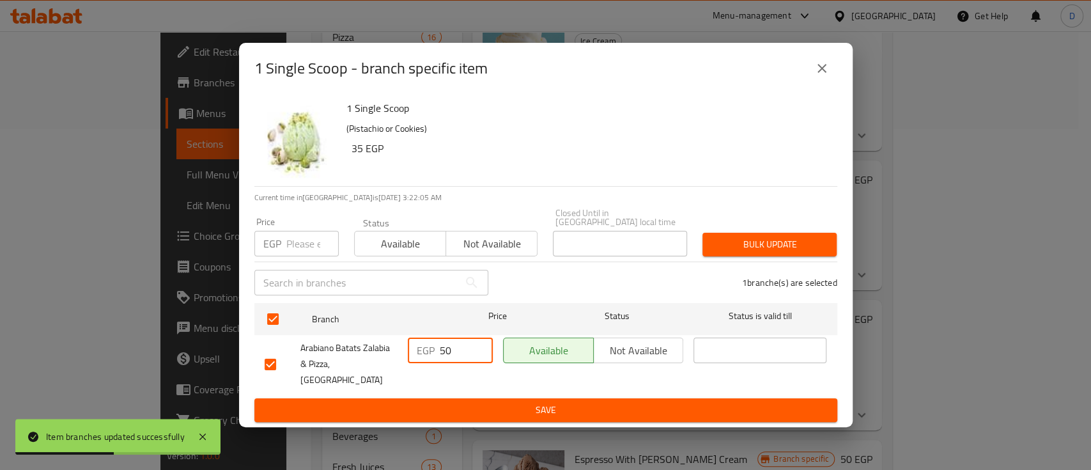
drag, startPoint x: 451, startPoint y: 350, endPoint x: 415, endPoint y: 350, distance: 35.8
click at [415, 350] on div "EGP 50 ​" at bounding box center [450, 350] width 85 height 26
type input "90"
click at [415, 402] on span "Save" at bounding box center [546, 410] width 562 height 16
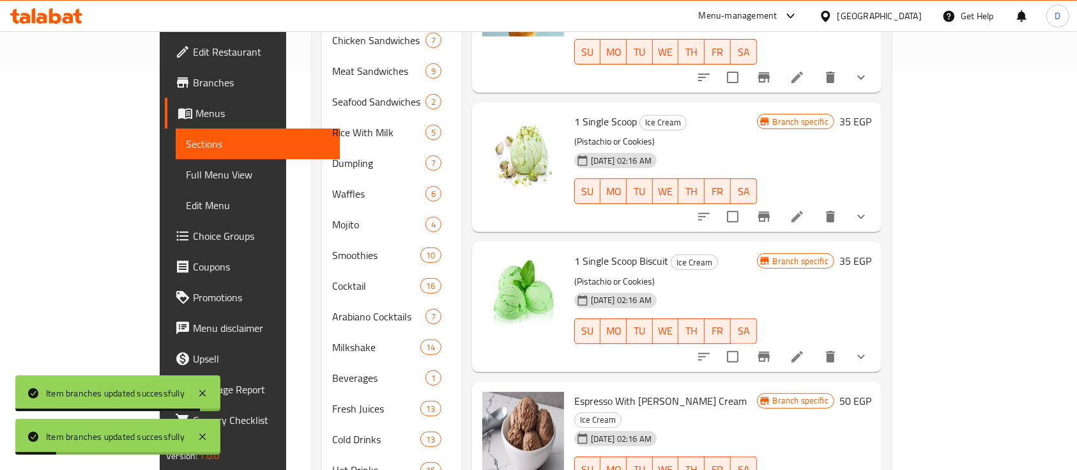
scroll to position [426, 0]
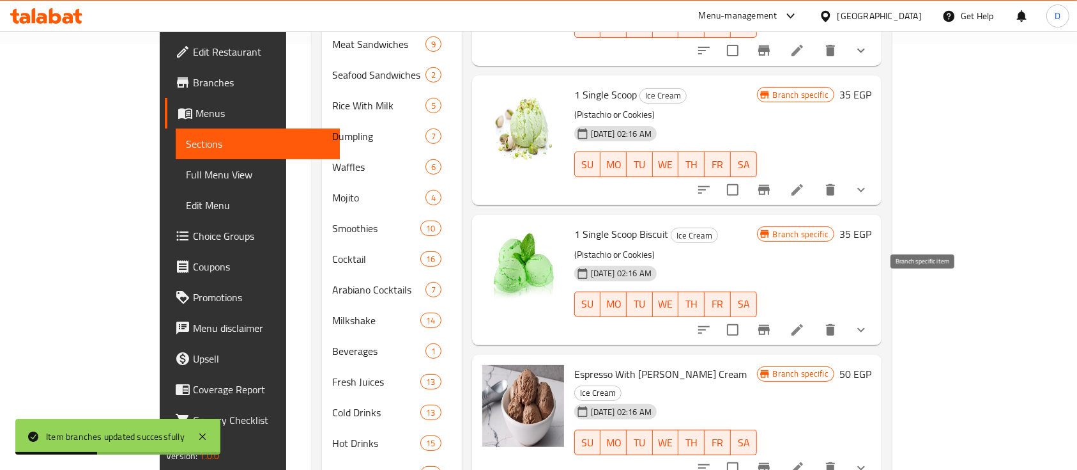
click at [780, 314] on button "Branch-specific-item" at bounding box center [764, 329] width 31 height 31
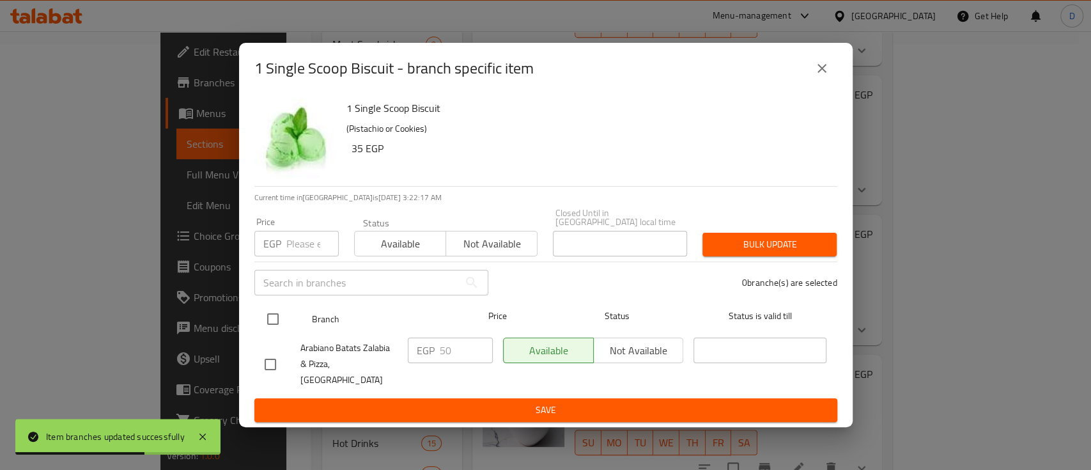
click at [291, 333] on div at bounding box center [283, 318] width 48 height 37
click at [278, 328] on input "checkbox" at bounding box center [272, 318] width 27 height 27
checkbox input "true"
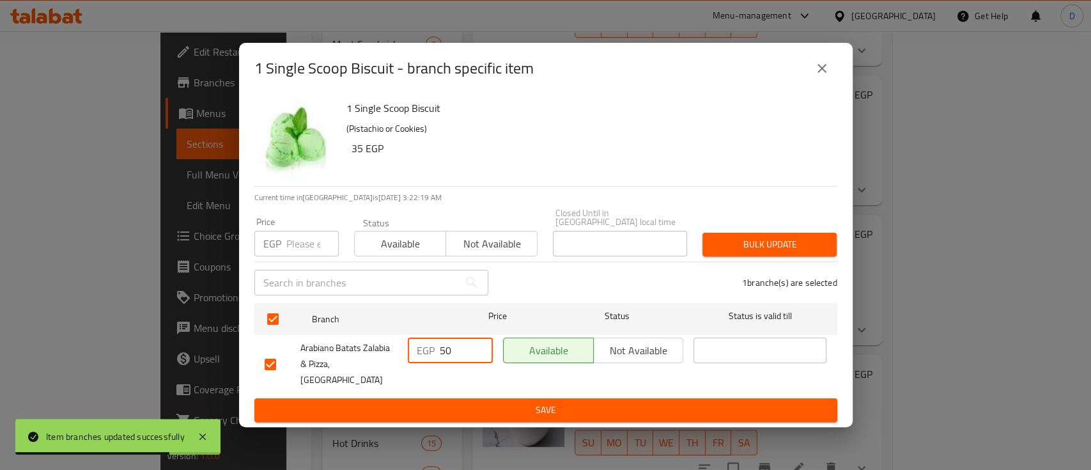
drag, startPoint x: 459, startPoint y: 354, endPoint x: 426, endPoint y: 355, distance: 33.3
click at [426, 355] on div "EGP 50 ​" at bounding box center [450, 350] width 85 height 26
type input "90"
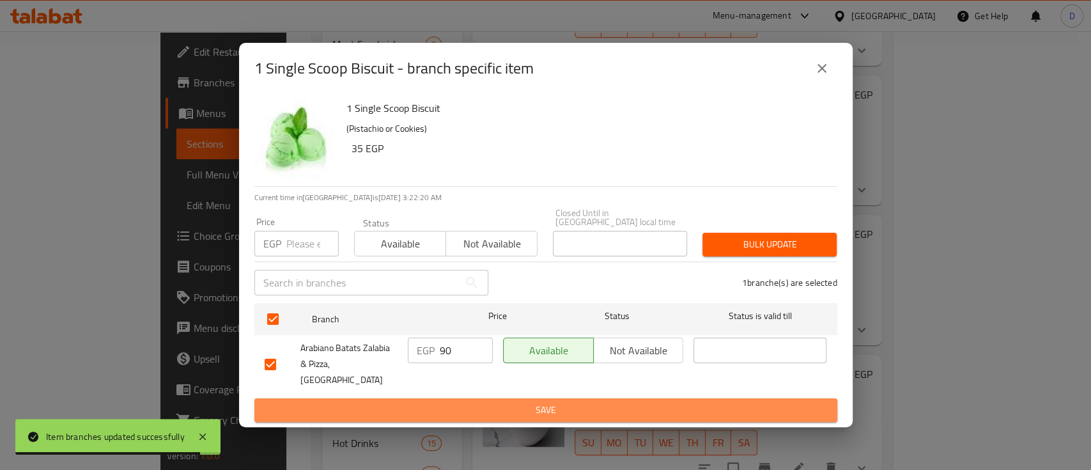
click at [433, 402] on span "Save" at bounding box center [546, 410] width 562 height 16
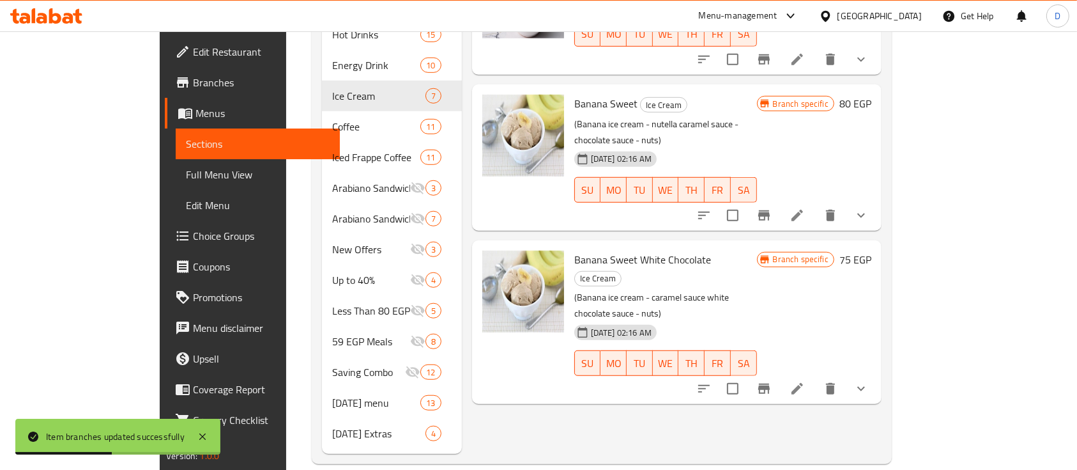
scroll to position [749, 0]
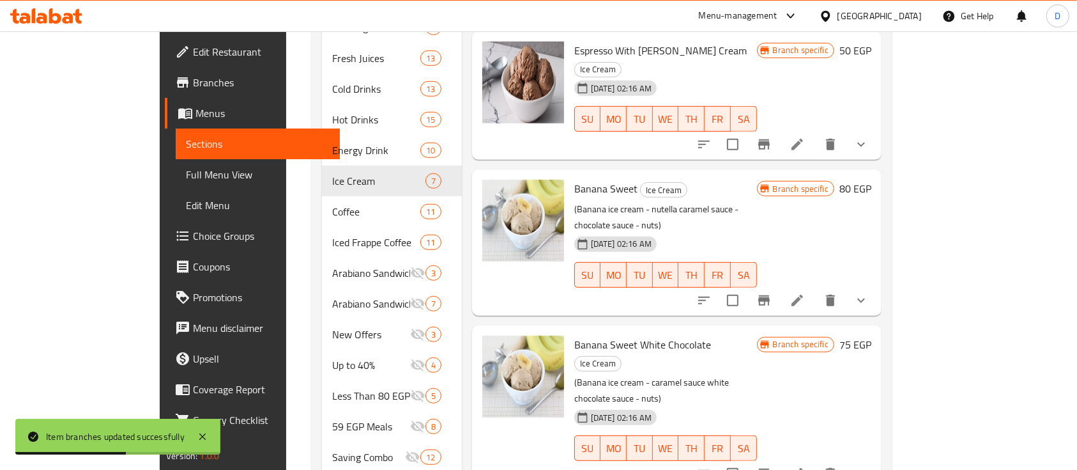
click at [780, 285] on button "Branch-specific-item" at bounding box center [764, 300] width 31 height 31
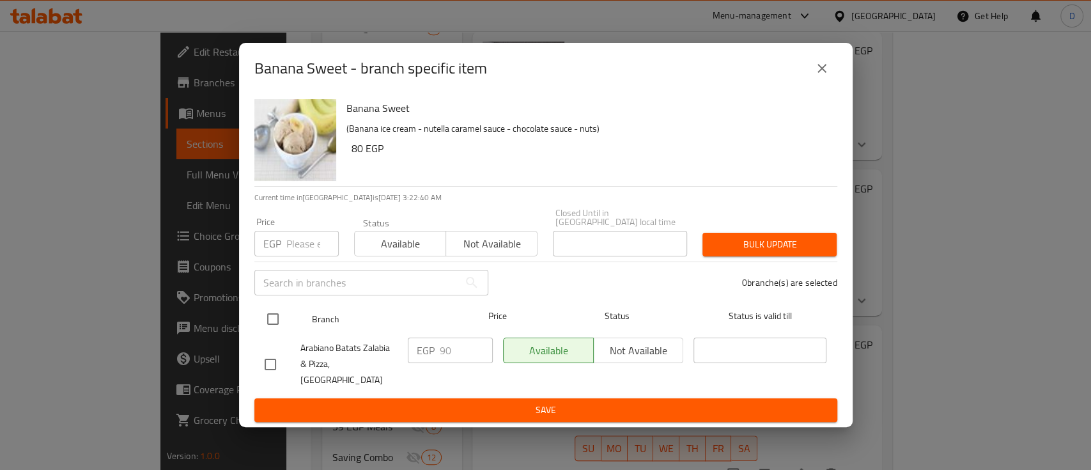
click at [270, 325] on input "checkbox" at bounding box center [272, 318] width 27 height 27
checkbox input "true"
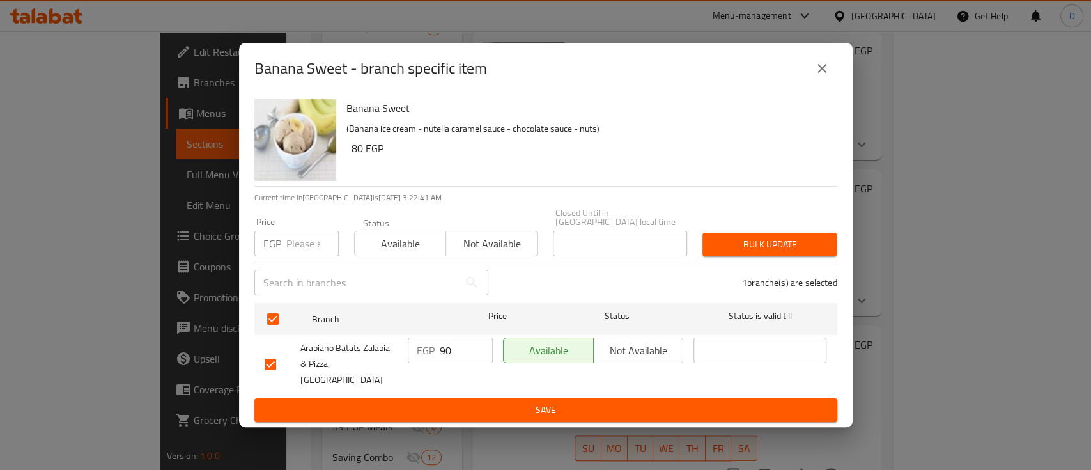
click at [444, 353] on input "90" at bounding box center [466, 350] width 53 height 26
type input "105"
click at [453, 380] on div "EGP 105 ​" at bounding box center [450, 363] width 95 height 63
click at [455, 402] on span "Save" at bounding box center [546, 410] width 562 height 16
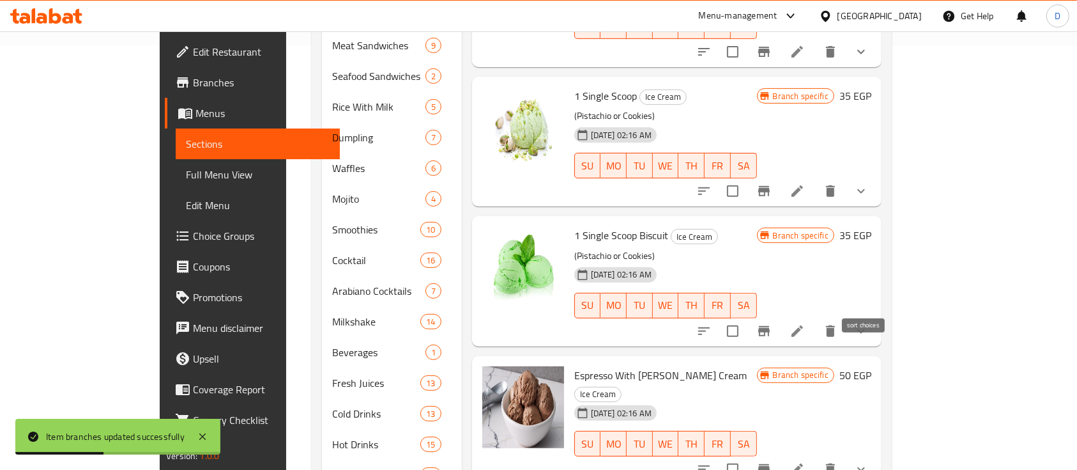
scroll to position [408, 0]
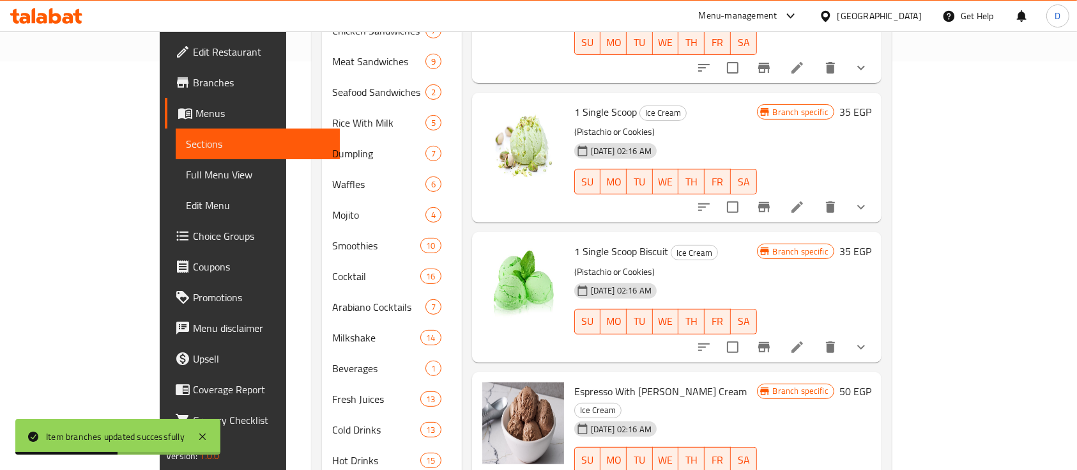
click at [770, 342] on icon "Branch-specific-item" at bounding box center [765, 347] width 12 height 10
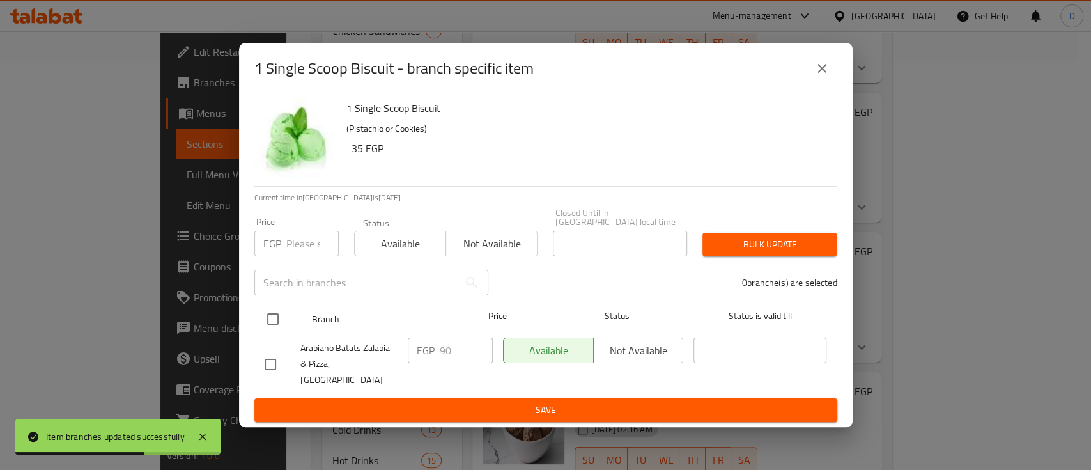
click at [271, 321] on input "checkbox" at bounding box center [272, 318] width 27 height 27
checkbox input "true"
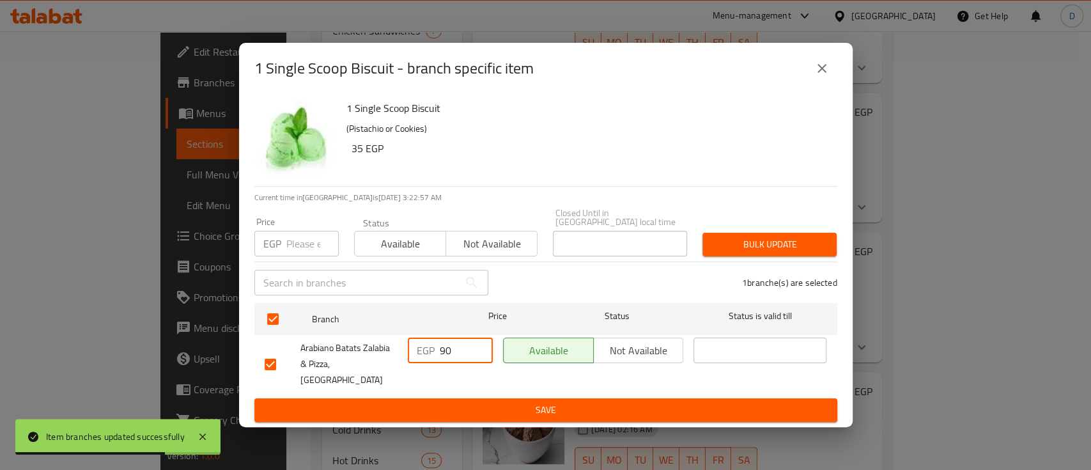
drag, startPoint x: 460, startPoint y: 359, endPoint x: 396, endPoint y: 357, distance: 63.9
click at [396, 357] on div "Arabiano Batats Zalabia & Pizza,El Kothar EGP 90 ​ Available Not available ​" at bounding box center [545, 363] width 573 height 63
type input "100"
click at [497, 402] on span "Save" at bounding box center [546, 410] width 562 height 16
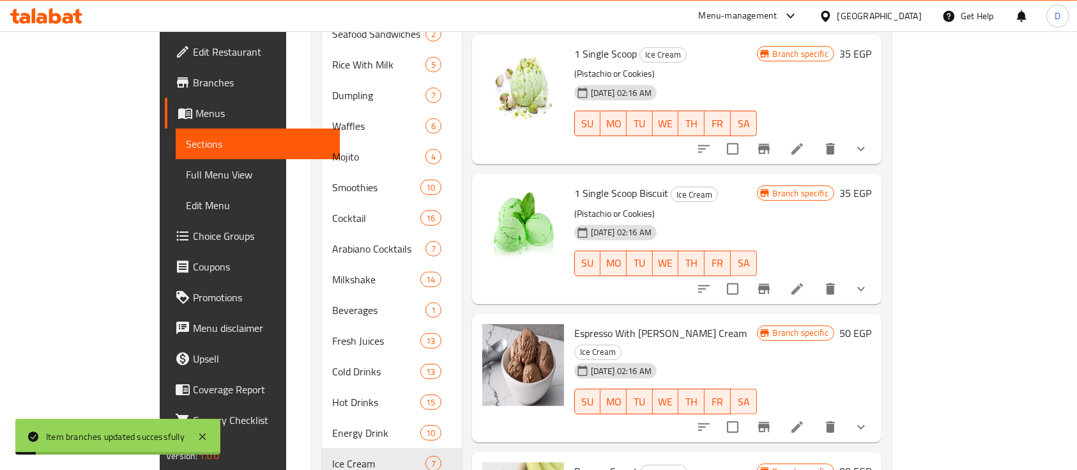
scroll to position [493, 0]
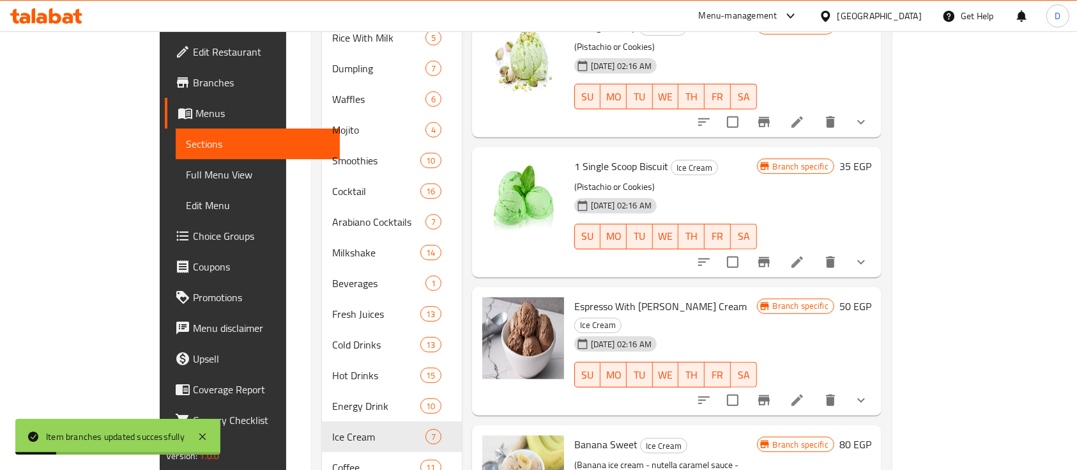
click at [770, 395] on icon "Branch-specific-item" at bounding box center [765, 400] width 12 height 10
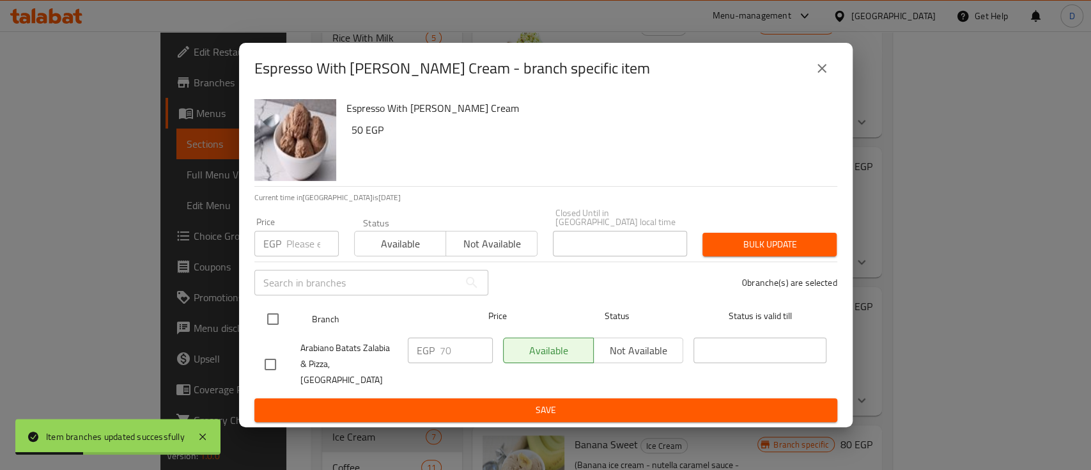
click at [275, 326] on input "checkbox" at bounding box center [272, 318] width 27 height 27
checkbox input "true"
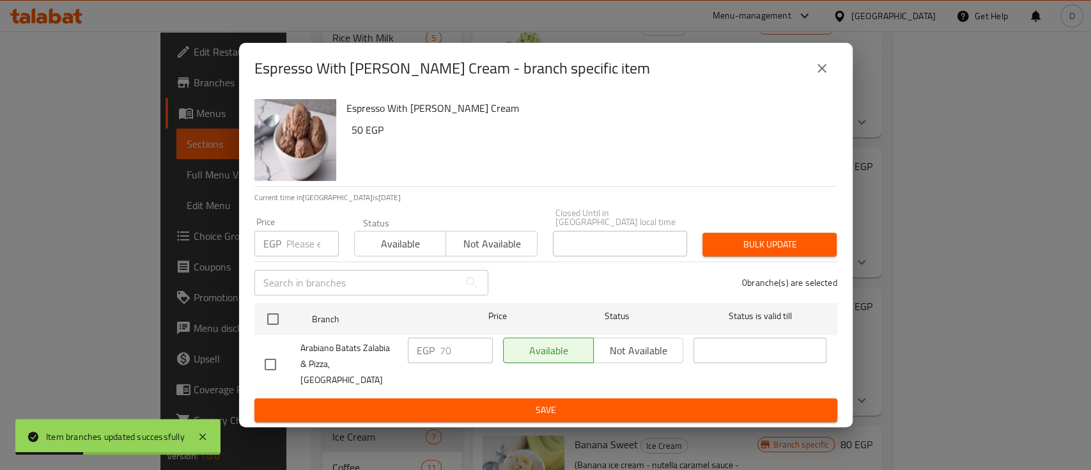
checkbox input "true"
click at [445, 351] on div "EGP 70 ​" at bounding box center [450, 350] width 85 height 26
type input "90"
click at [447, 398] on button "Save" at bounding box center [545, 410] width 583 height 24
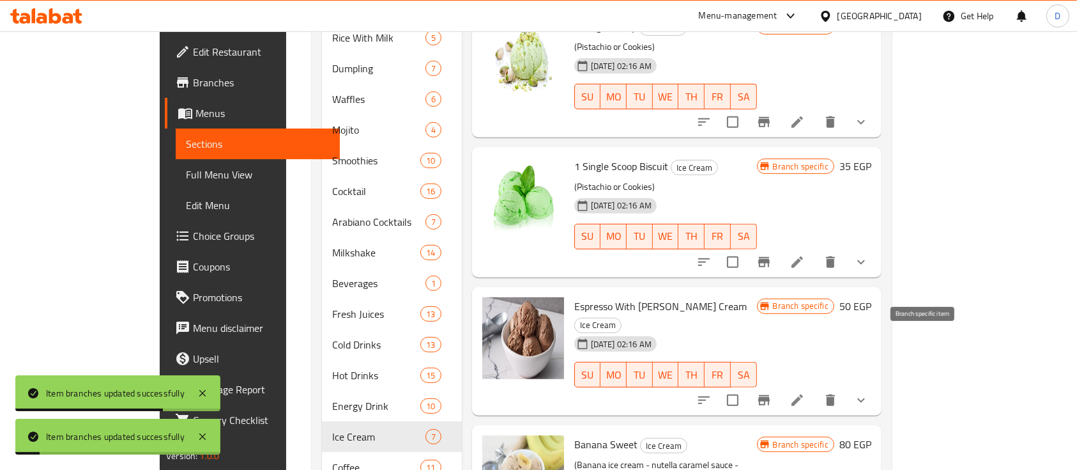
click at [772, 392] on icon "Branch-specific-item" at bounding box center [764, 399] width 15 height 15
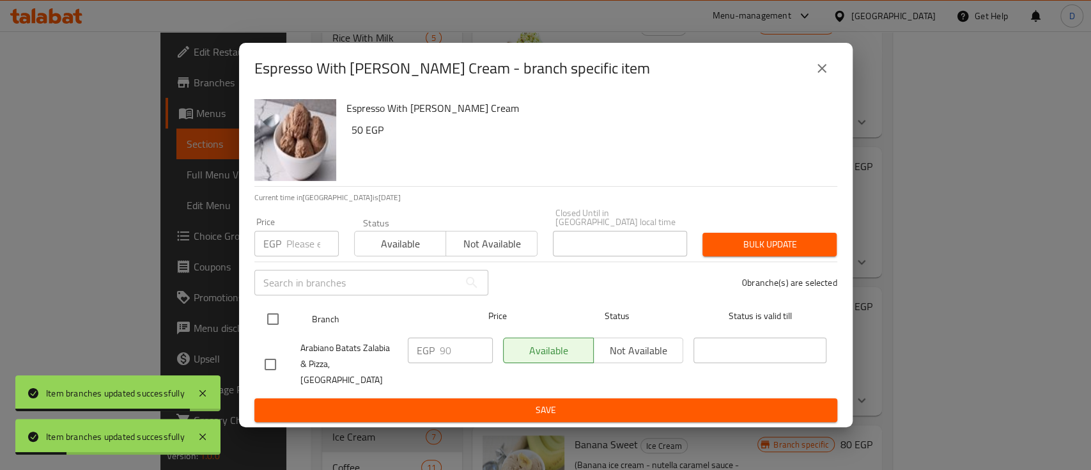
click at [283, 325] on input "checkbox" at bounding box center [272, 318] width 27 height 27
checkbox input "true"
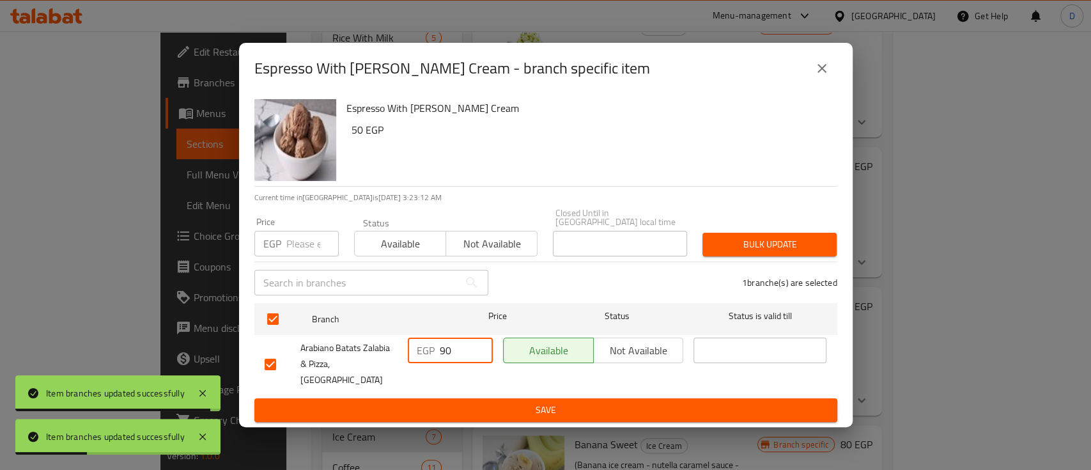
click at [435, 351] on div "EGP 90 ​" at bounding box center [450, 350] width 85 height 26
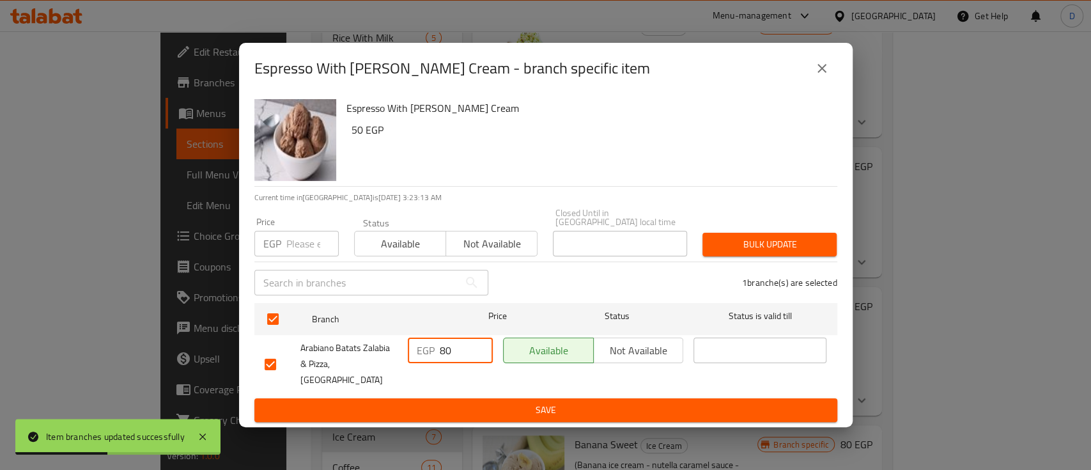
type input "80"
click at [445, 402] on span "Save" at bounding box center [546, 410] width 562 height 16
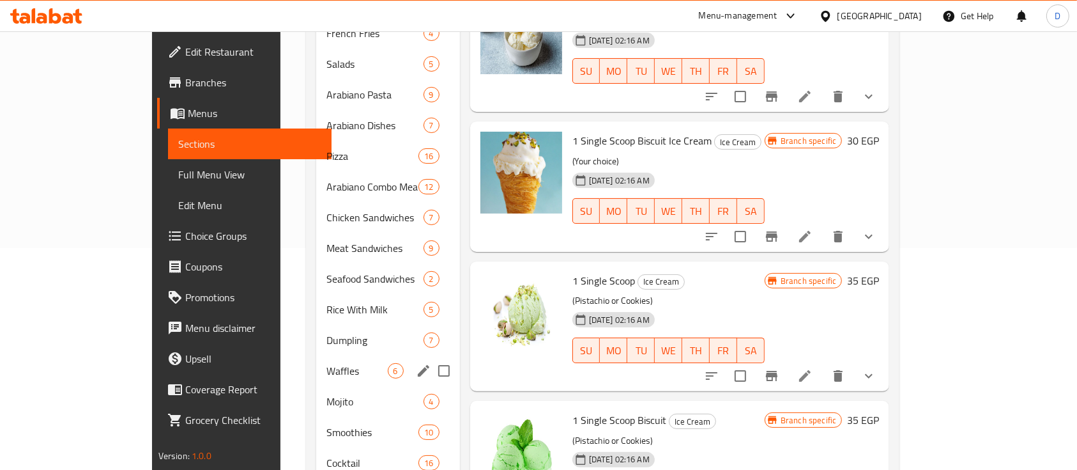
scroll to position [238, 0]
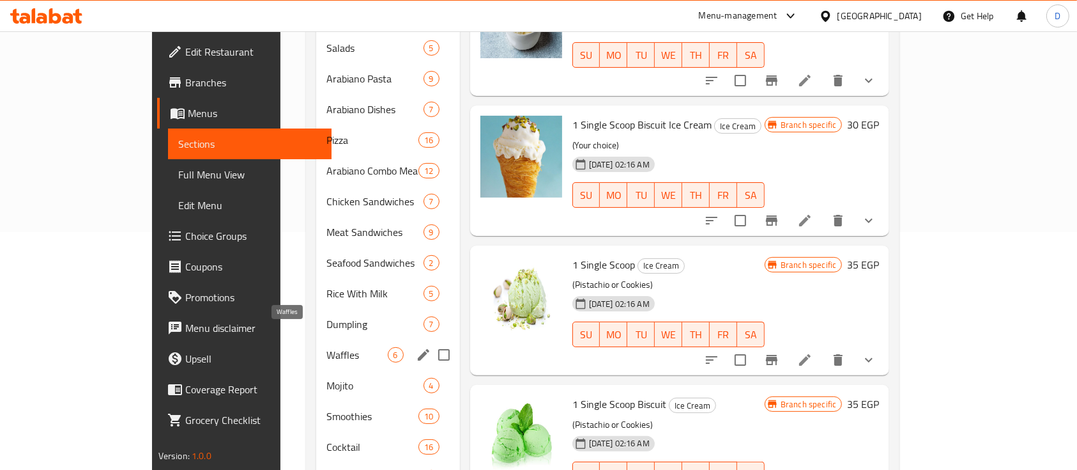
click at [327, 347] on span "Waffles" at bounding box center [357, 354] width 61 height 15
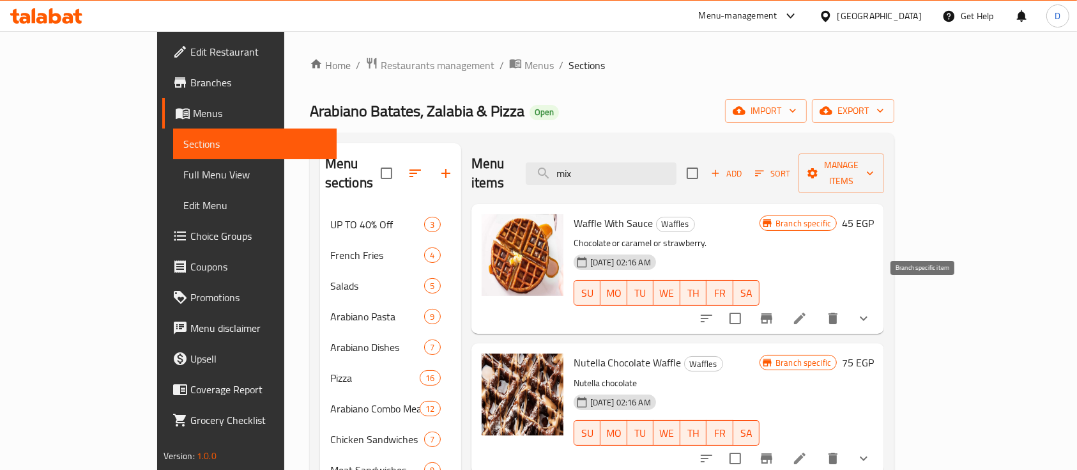
click at [775, 311] on icon "Branch-specific-item" at bounding box center [766, 318] width 15 height 15
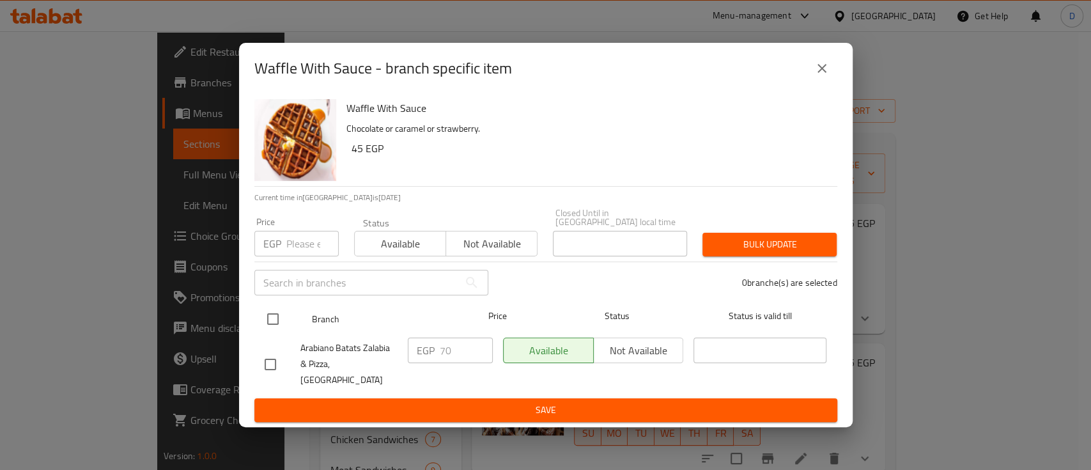
click at [276, 325] on input "checkbox" at bounding box center [272, 318] width 27 height 27
checkbox input "true"
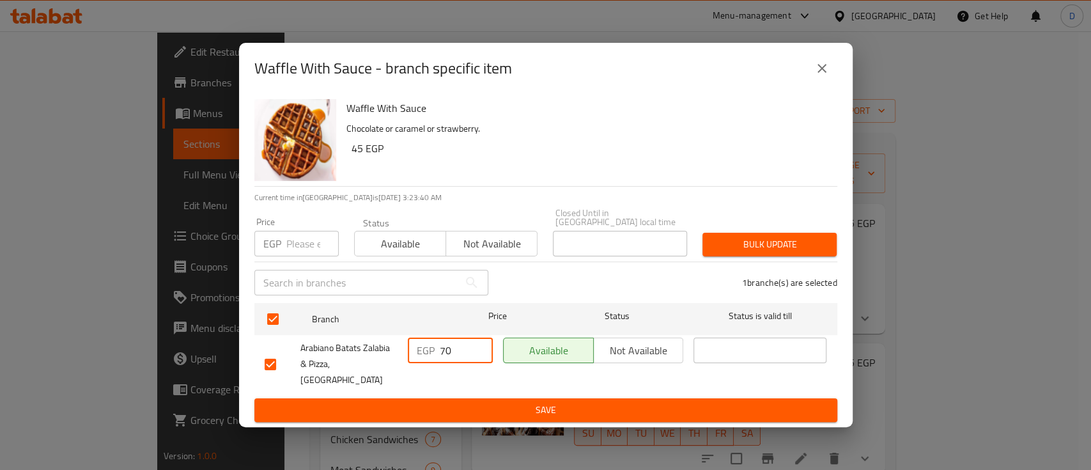
click at [436, 349] on div "EGP 70 ​" at bounding box center [450, 350] width 85 height 26
type input "80"
click at [467, 402] on span "Save" at bounding box center [546, 410] width 562 height 16
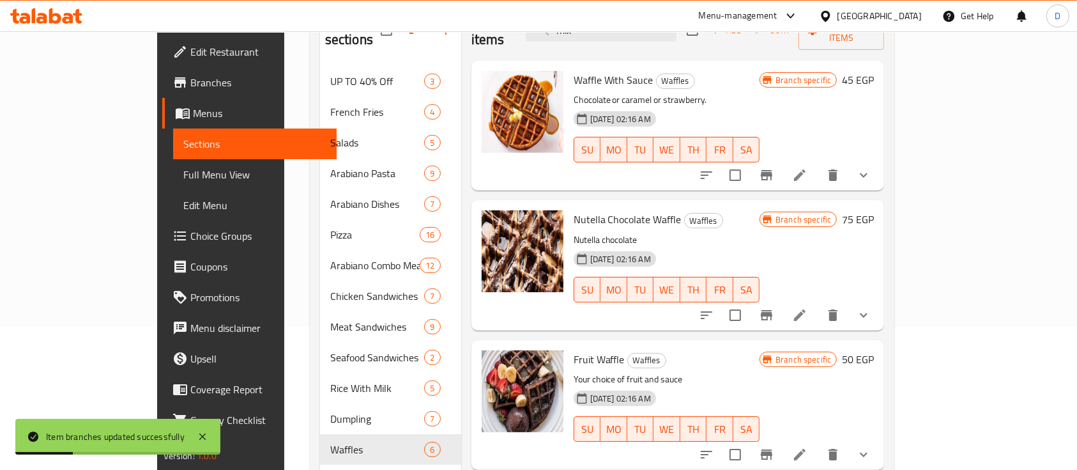
scroll to position [170, 0]
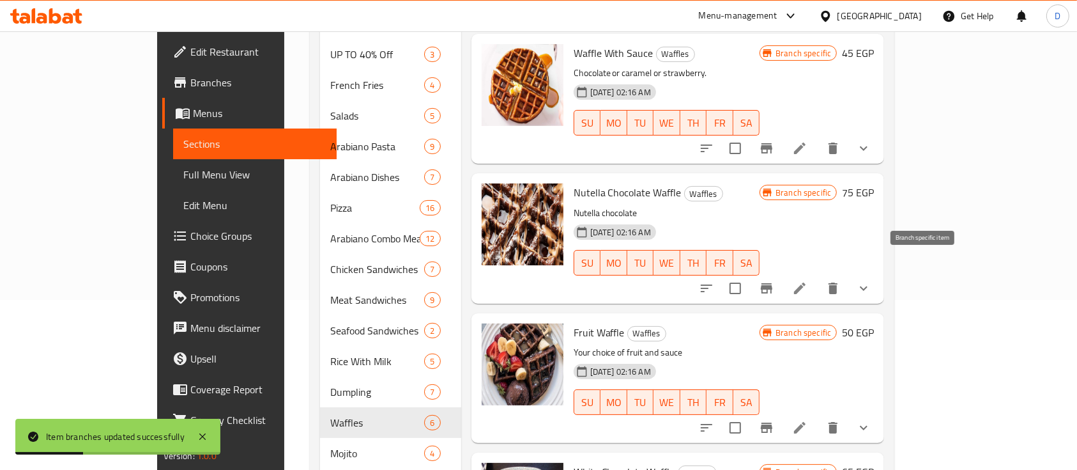
click at [775, 281] on icon "Branch-specific-item" at bounding box center [766, 288] width 15 height 15
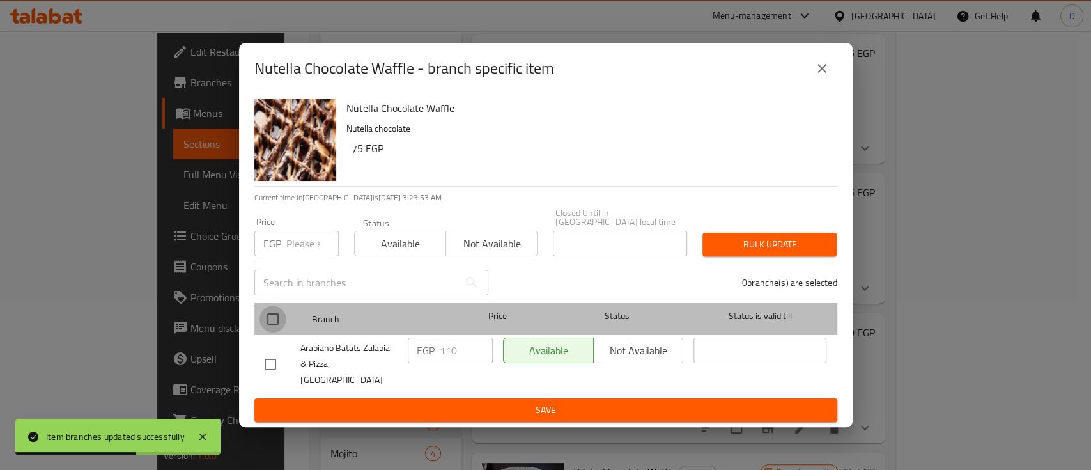
click at [270, 325] on input "checkbox" at bounding box center [272, 318] width 27 height 27
checkbox input "true"
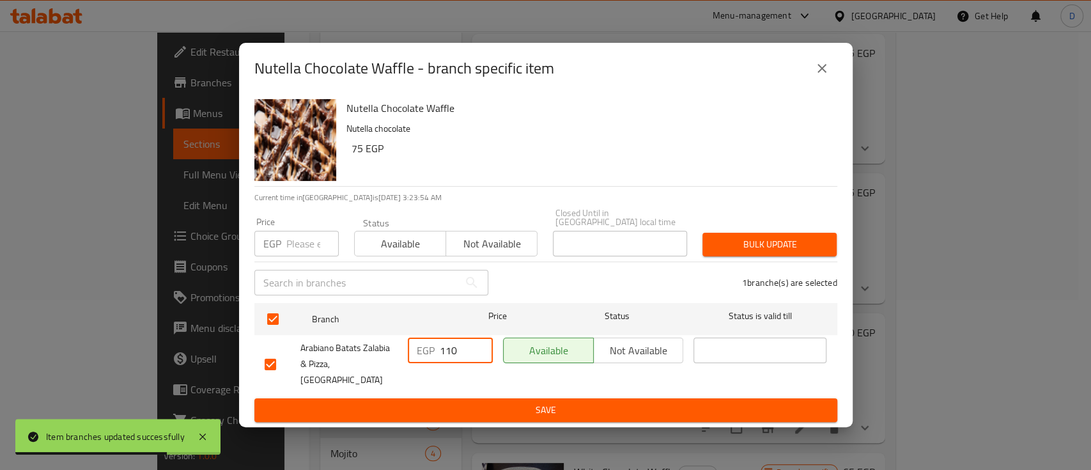
drag, startPoint x: 451, startPoint y: 355, endPoint x: 444, endPoint y: 355, distance: 7.1
click at [444, 355] on input "110" at bounding box center [466, 350] width 53 height 26
type input "120"
click at [450, 402] on span "Save" at bounding box center [546, 410] width 562 height 16
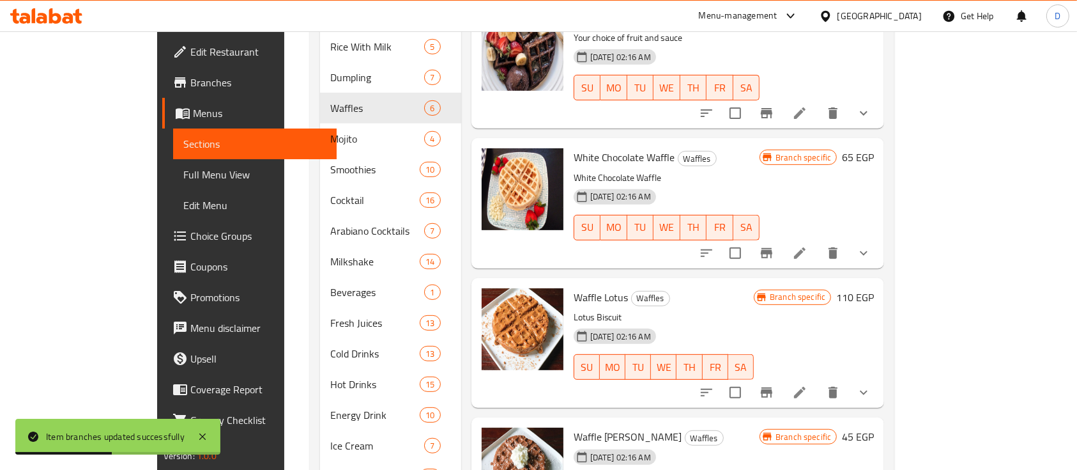
scroll to position [511, 0]
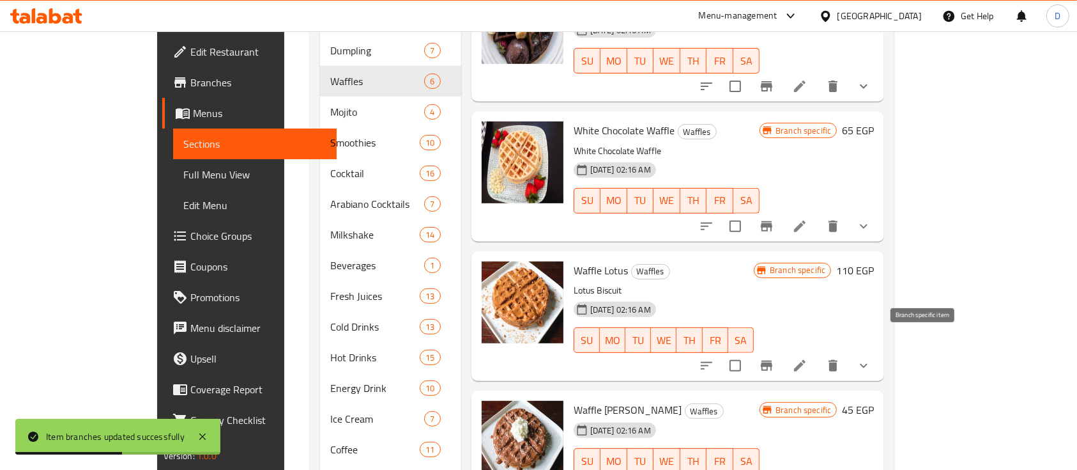
click at [773, 360] on icon "Branch-specific-item" at bounding box center [767, 365] width 12 height 10
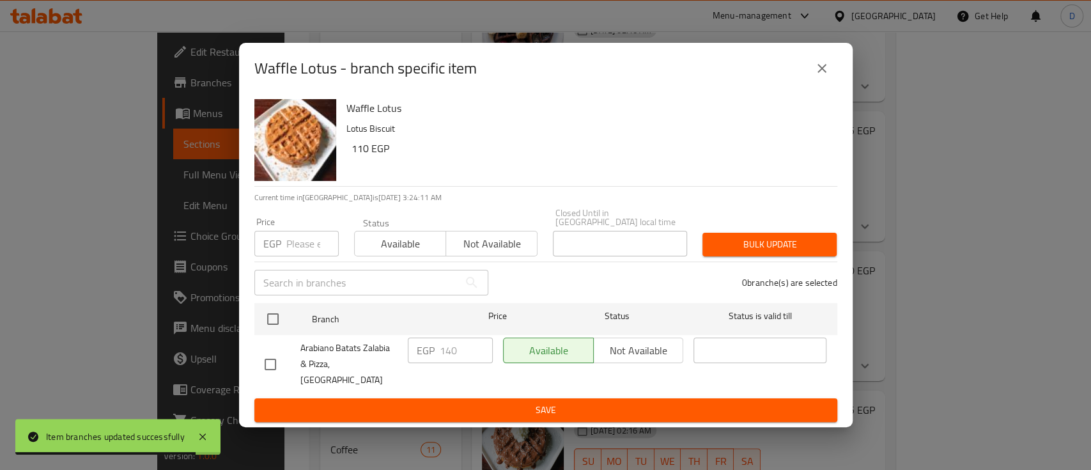
click at [841, 92] on div "Waffle Lotus - branch specific item" at bounding box center [546, 68] width 614 height 51
click at [823, 84] on button "close" at bounding box center [822, 68] width 31 height 31
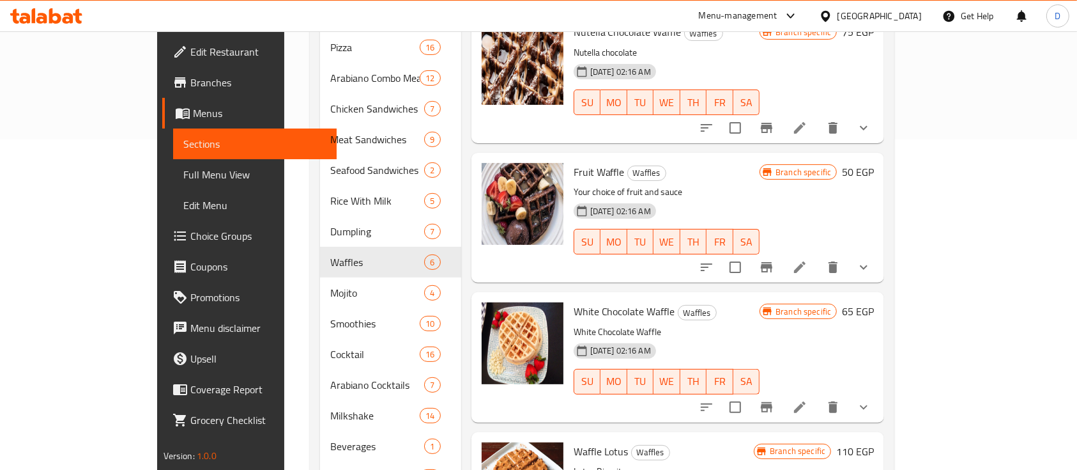
scroll to position [170, 0]
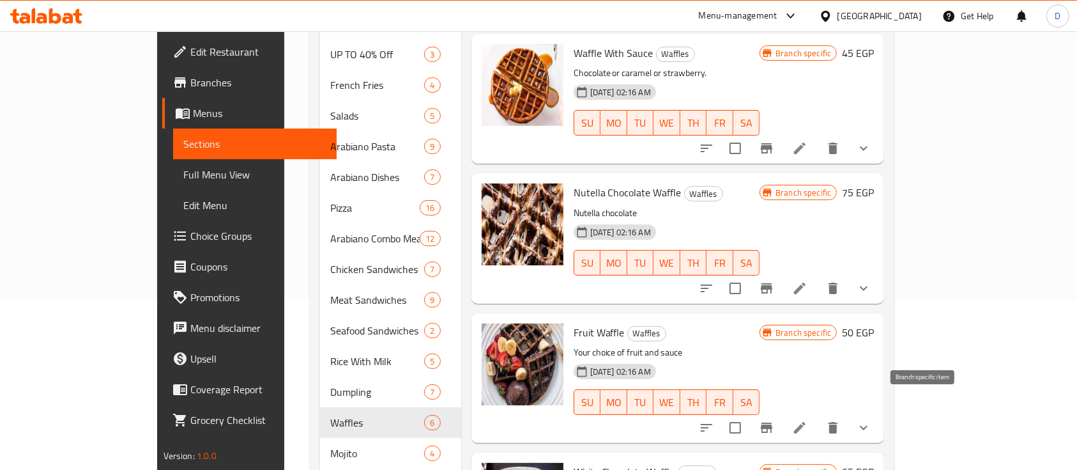
click at [775, 420] on icon "Branch-specific-item" at bounding box center [766, 427] width 15 height 15
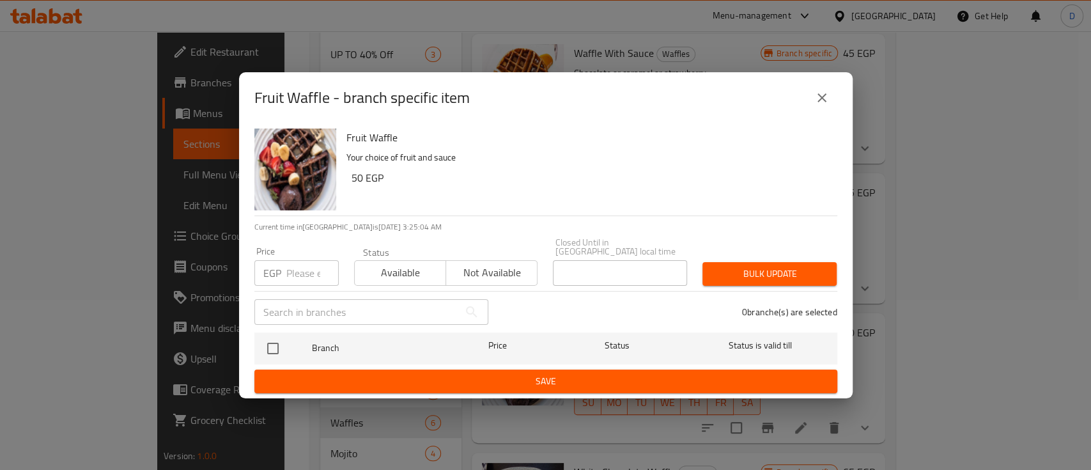
click at [803, 102] on div "Fruit Waffle - branch specific item" at bounding box center [545, 97] width 583 height 31
click at [830, 101] on button "close" at bounding box center [822, 97] width 31 height 31
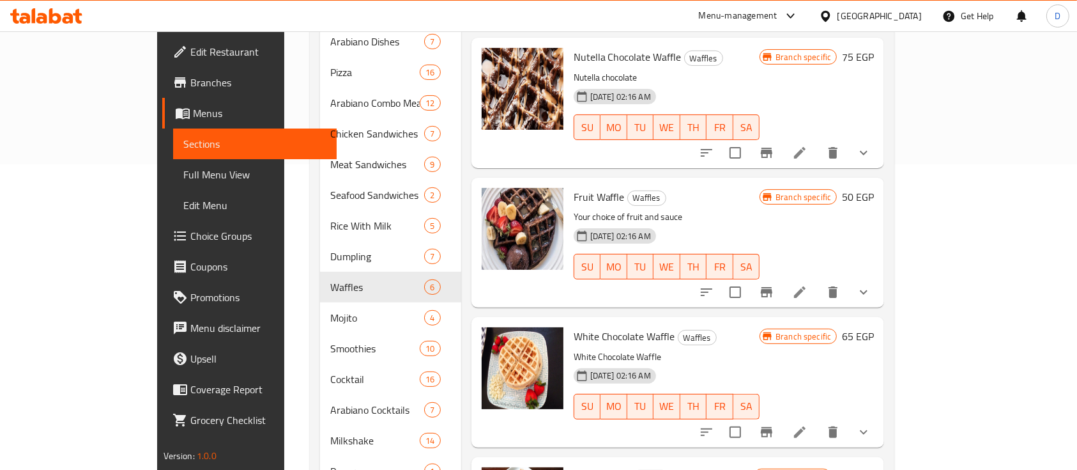
scroll to position [341, 0]
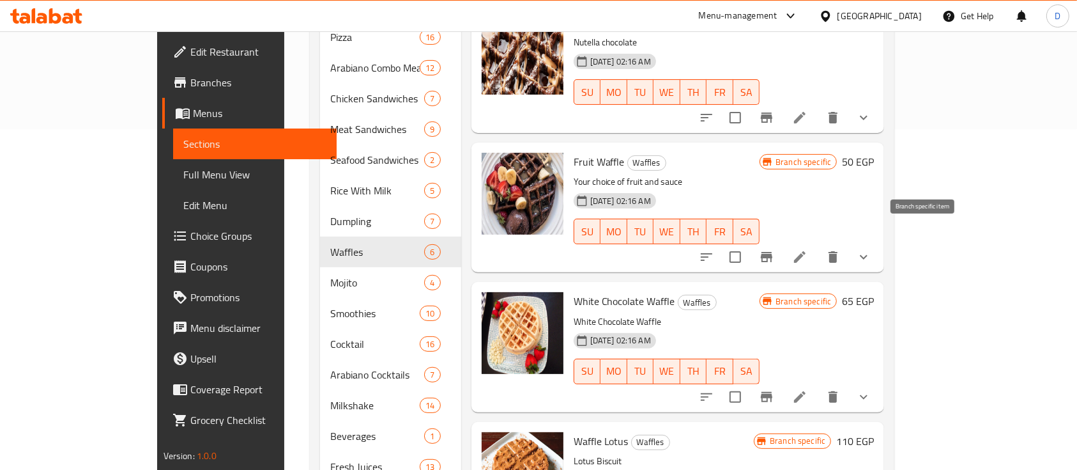
click at [773, 252] on icon "Branch-specific-item" at bounding box center [767, 257] width 12 height 10
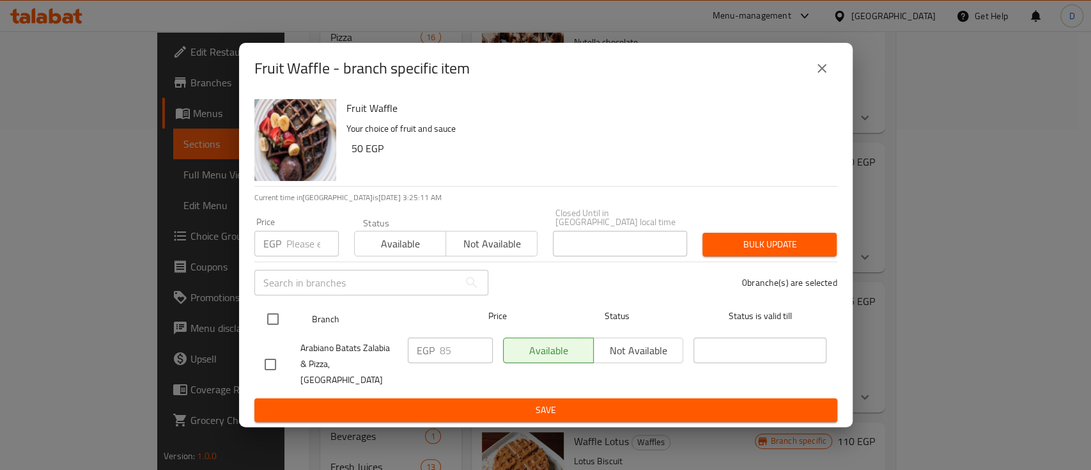
click at [273, 325] on input "checkbox" at bounding box center [272, 318] width 27 height 27
checkbox input "true"
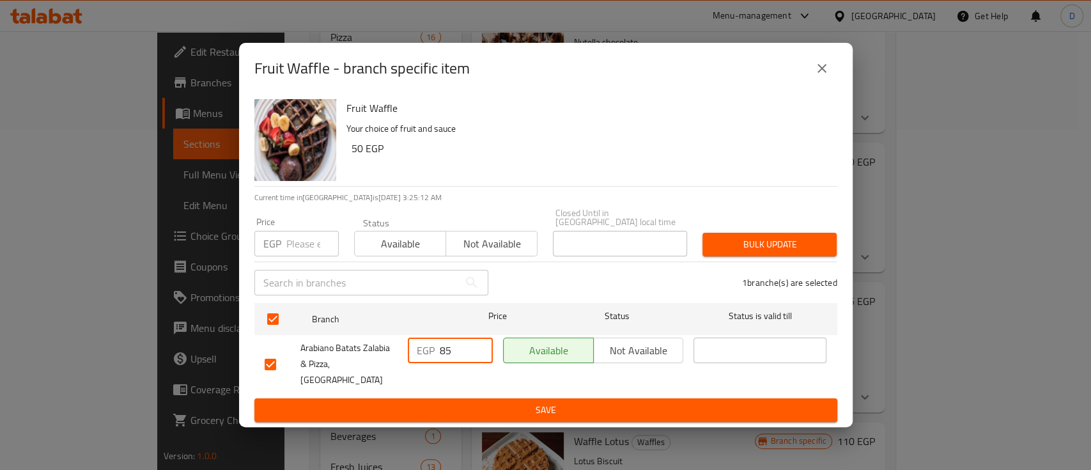
drag, startPoint x: 465, startPoint y: 350, endPoint x: 422, endPoint y: 350, distance: 42.2
click at [422, 350] on div "EGP 85 ​" at bounding box center [450, 350] width 85 height 26
type input "90"
click at [458, 402] on span "Save" at bounding box center [546, 410] width 562 height 16
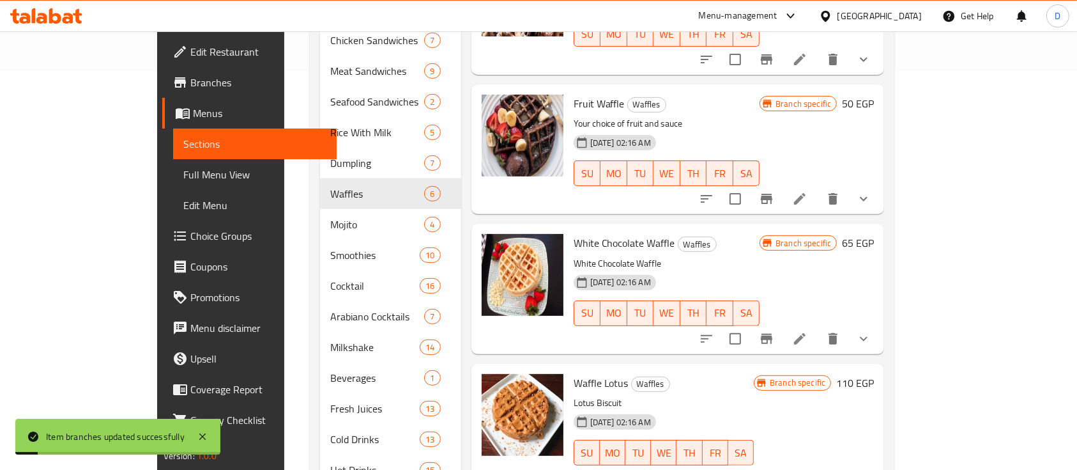
scroll to position [426, 0]
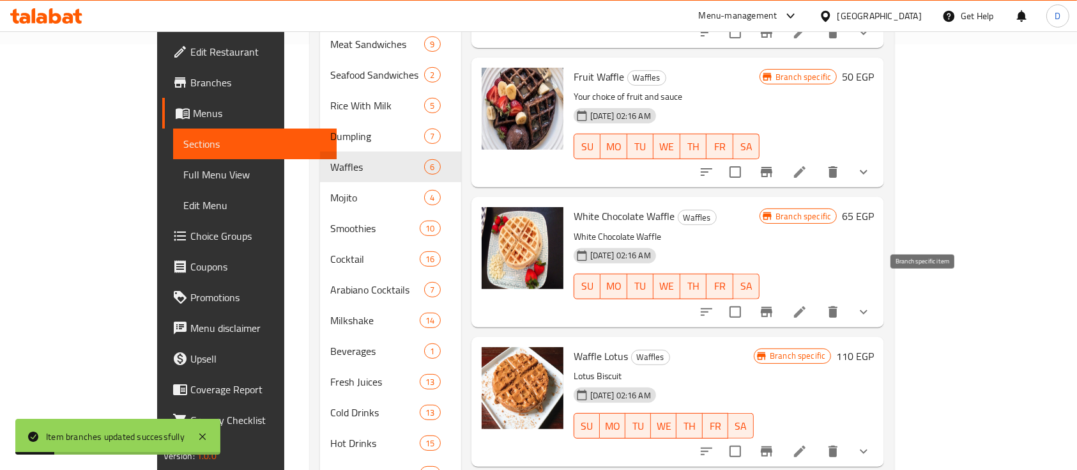
click at [773, 307] on icon "Branch-specific-item" at bounding box center [767, 312] width 12 height 10
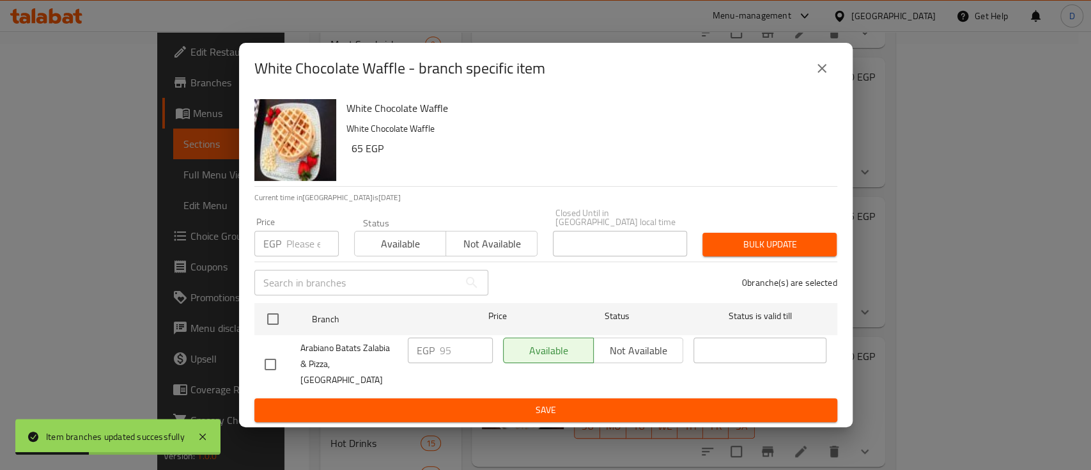
click at [272, 336] on div "Arabiano Batats Zalabia & Pizza,El Kothar" at bounding box center [330, 363] width 143 height 63
click at [825, 84] on button "close" at bounding box center [822, 68] width 31 height 31
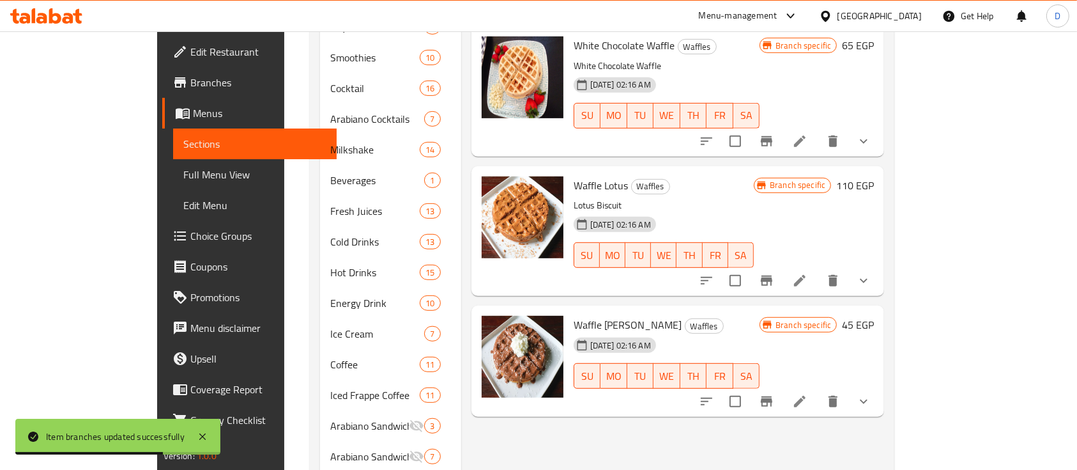
scroll to position [681, 0]
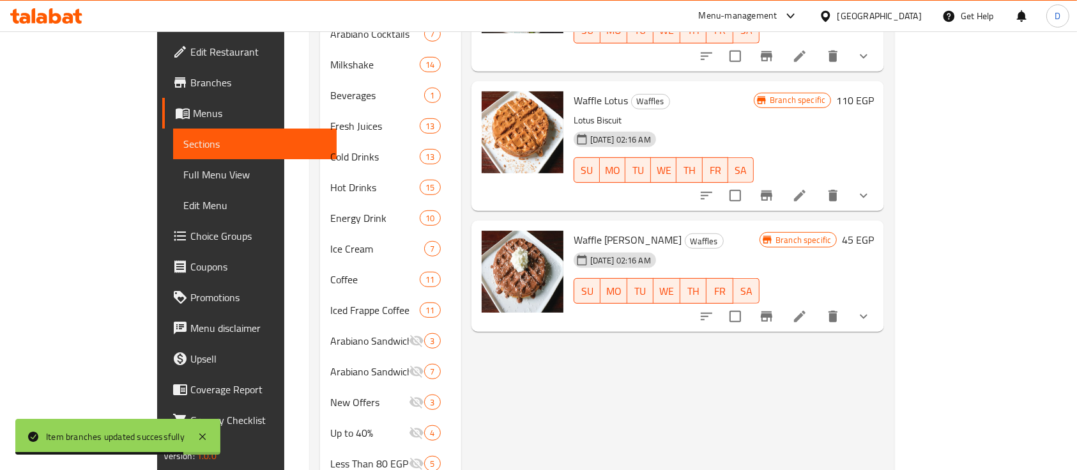
click at [775, 309] on icon "Branch-specific-item" at bounding box center [766, 316] width 15 height 15
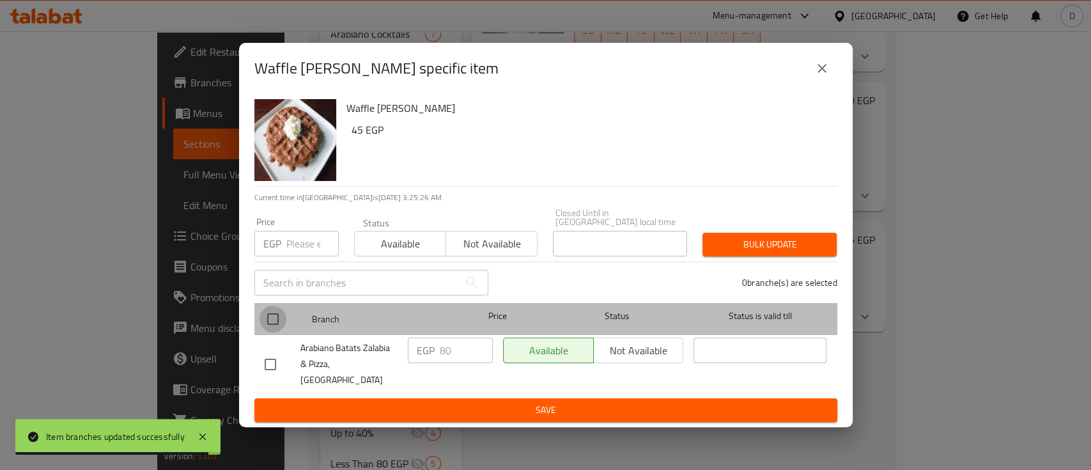
click at [268, 324] on input "checkbox" at bounding box center [272, 318] width 27 height 27
checkbox input "true"
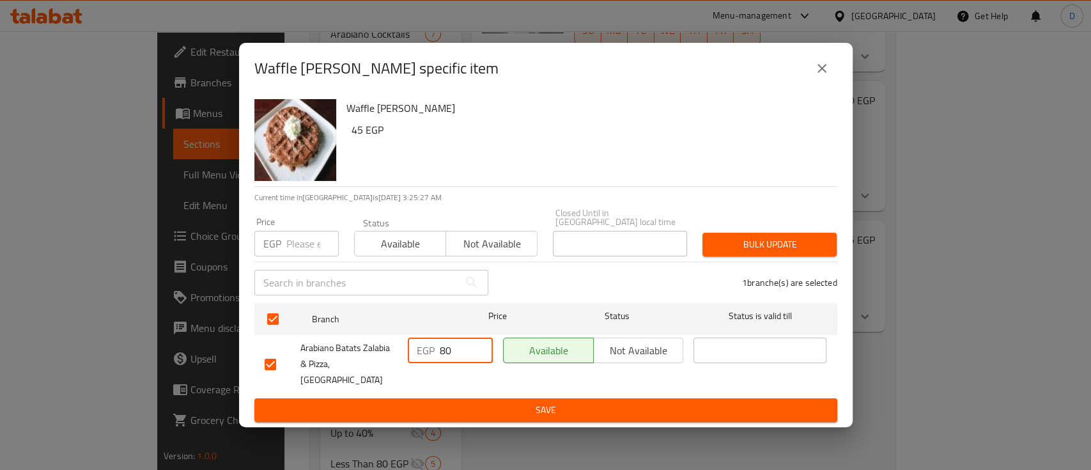
click at [431, 355] on div "EGP 80 ​" at bounding box center [450, 350] width 85 height 26
type input "90"
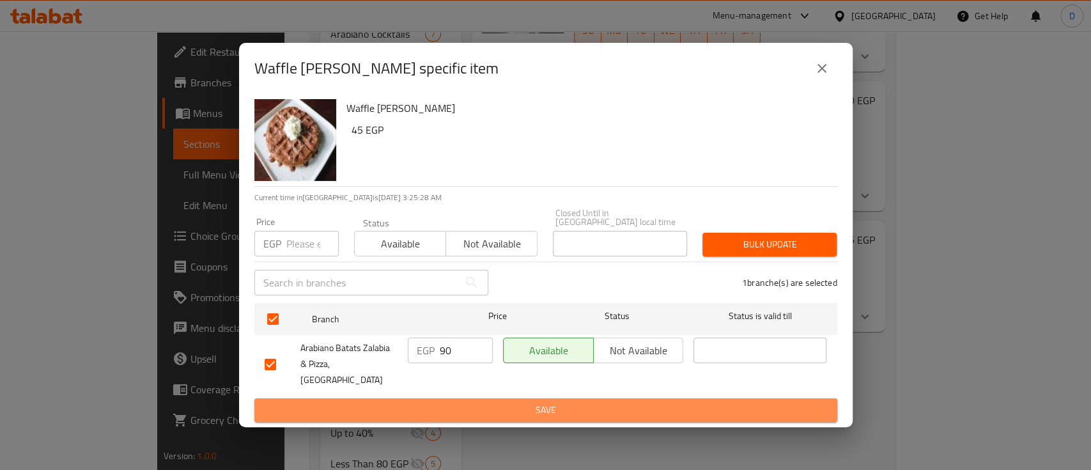
click at [458, 402] on span "Save" at bounding box center [546, 410] width 562 height 16
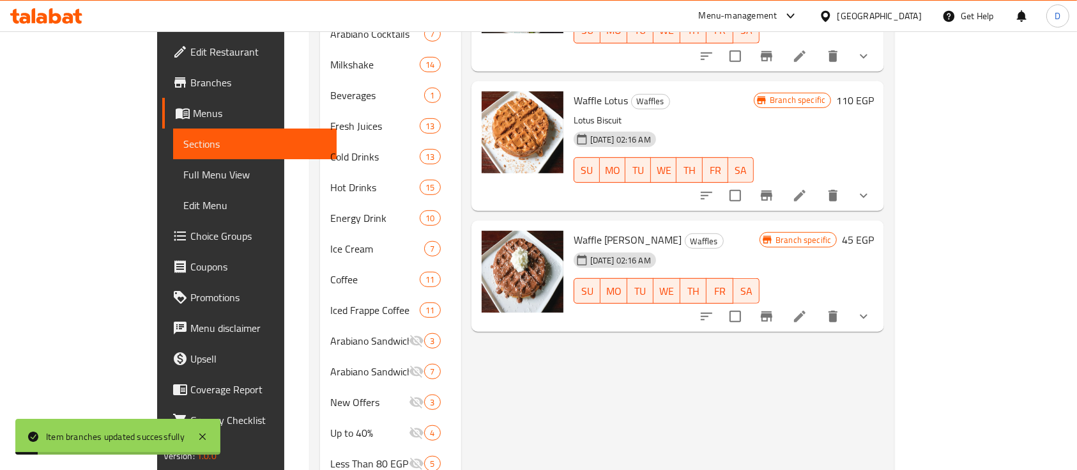
click at [879, 304] on button "show more" at bounding box center [864, 316] width 31 height 31
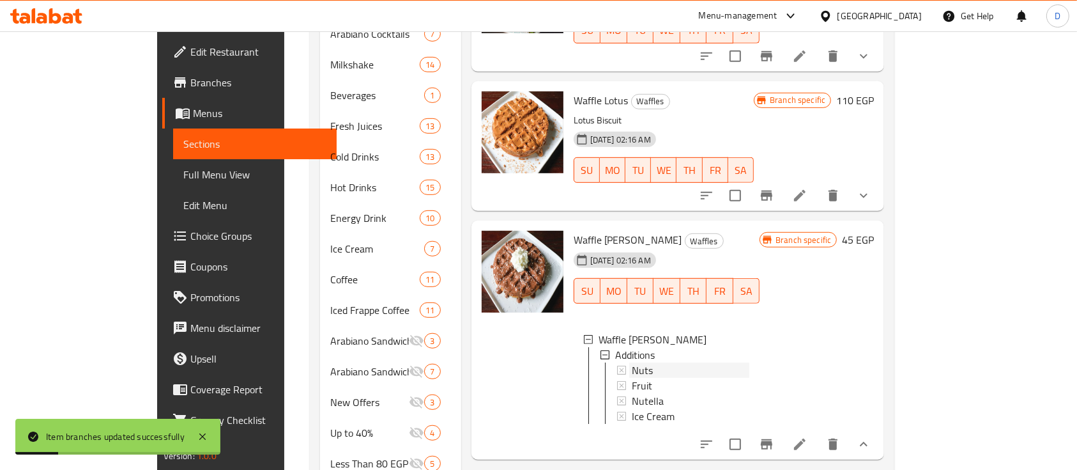
click at [750, 362] on div "Nuts" at bounding box center [691, 369] width 118 height 15
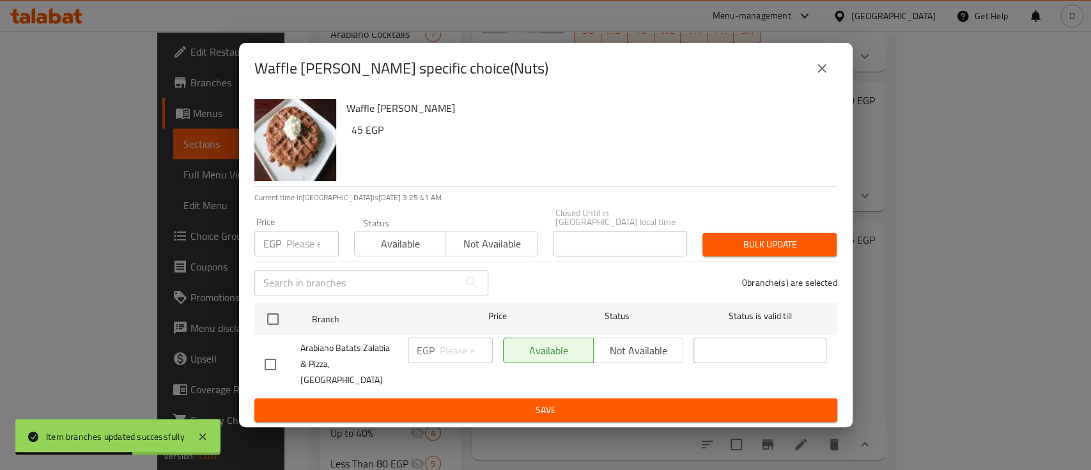
click at [818, 73] on icon "close" at bounding box center [821, 68] width 9 height 9
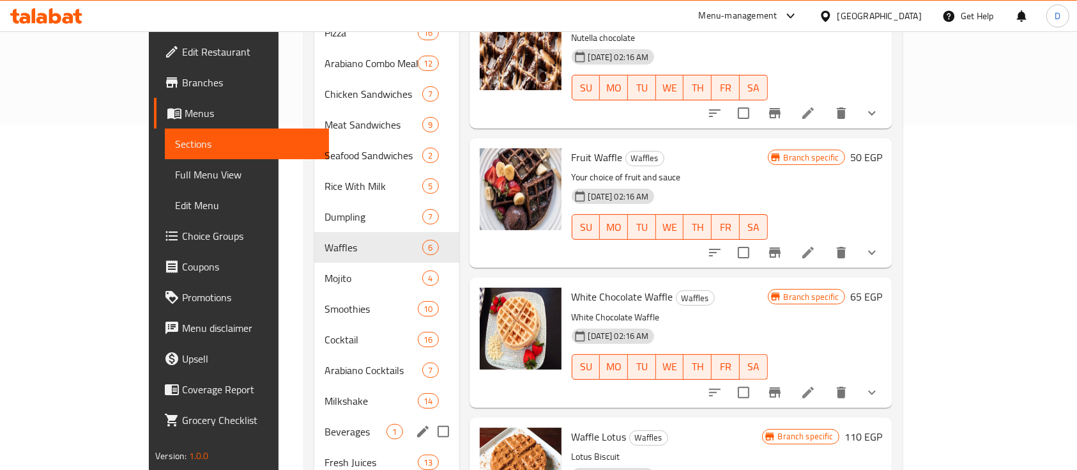
scroll to position [323, 0]
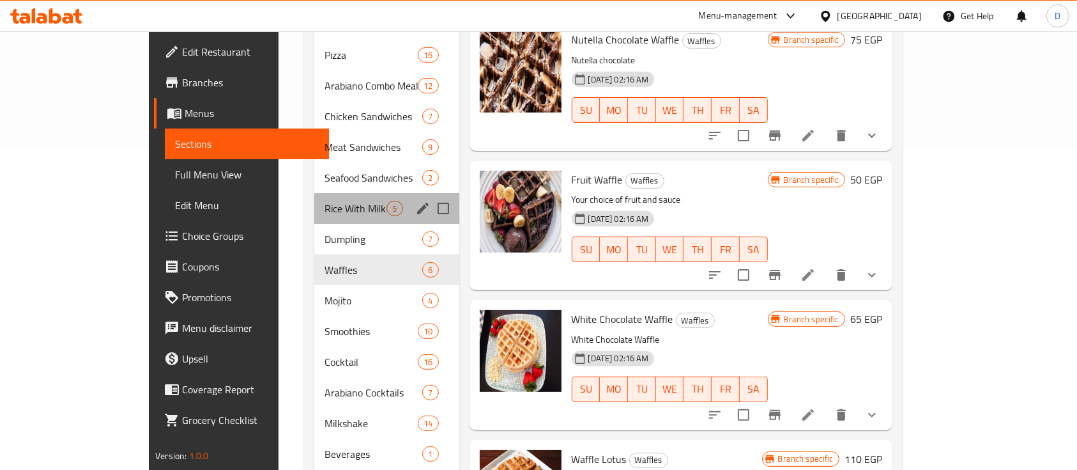
click at [325, 201] on div "Rice With Milk 5" at bounding box center [386, 208] width 144 height 31
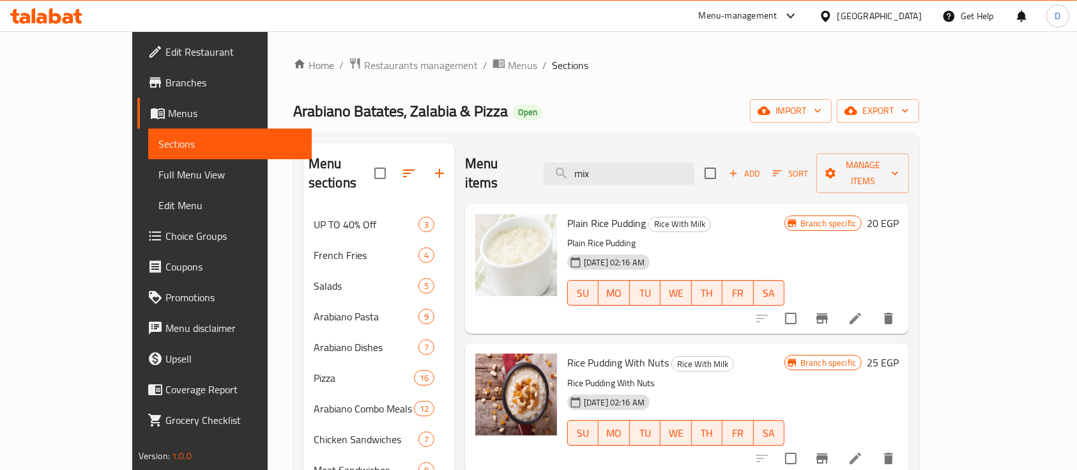
click at [838, 307] on button "Branch-specific-item" at bounding box center [822, 318] width 31 height 31
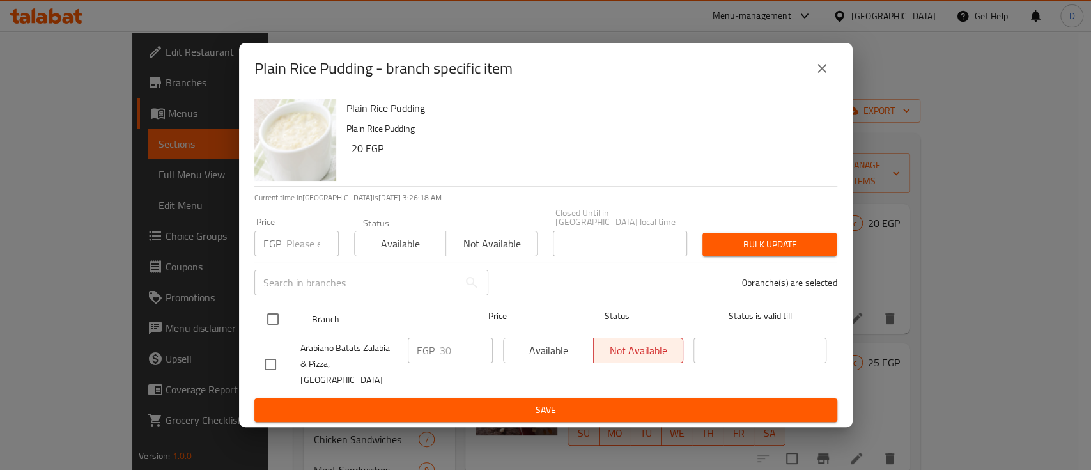
click at [268, 315] on input "checkbox" at bounding box center [272, 318] width 27 height 27
checkbox input "true"
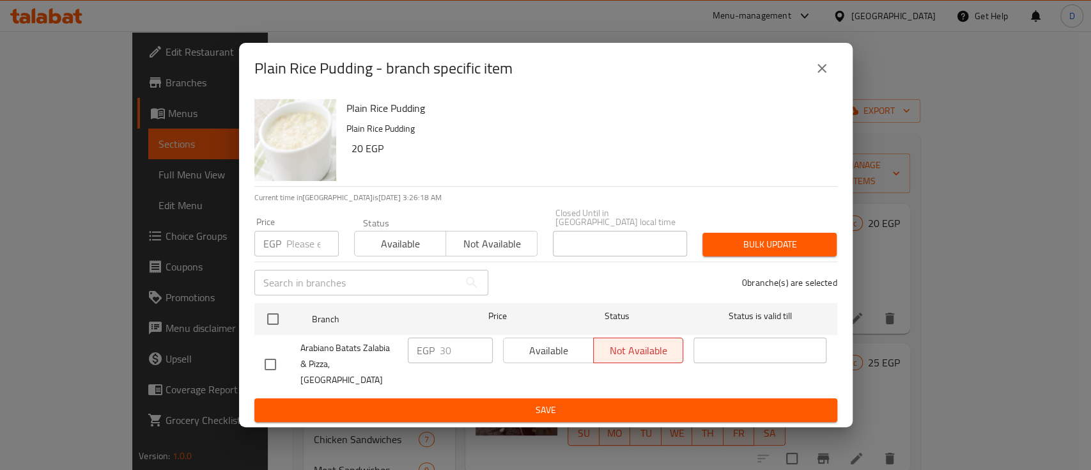
checkbox input "true"
click at [451, 352] on input "30" at bounding box center [466, 350] width 53 height 26
type input "35"
click at [493, 402] on span "Save" at bounding box center [546, 410] width 562 height 16
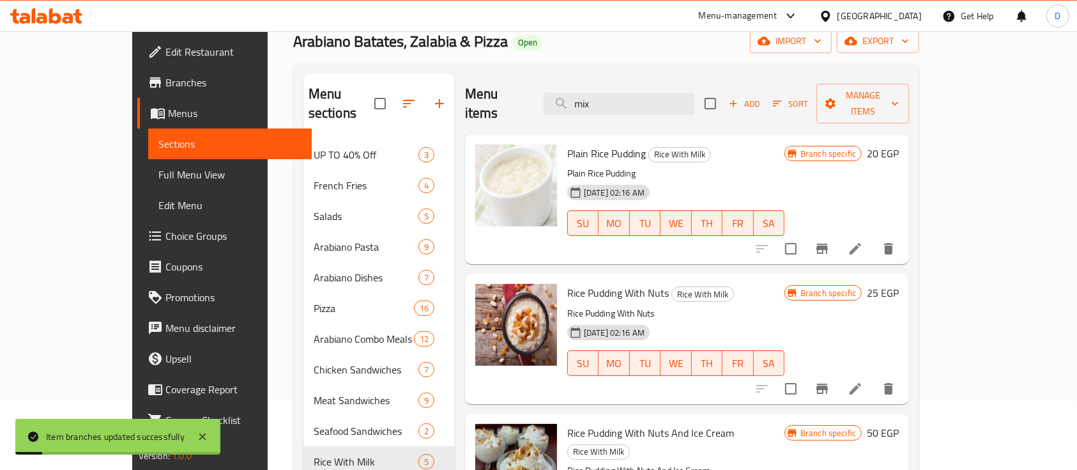
scroll to position [85, 0]
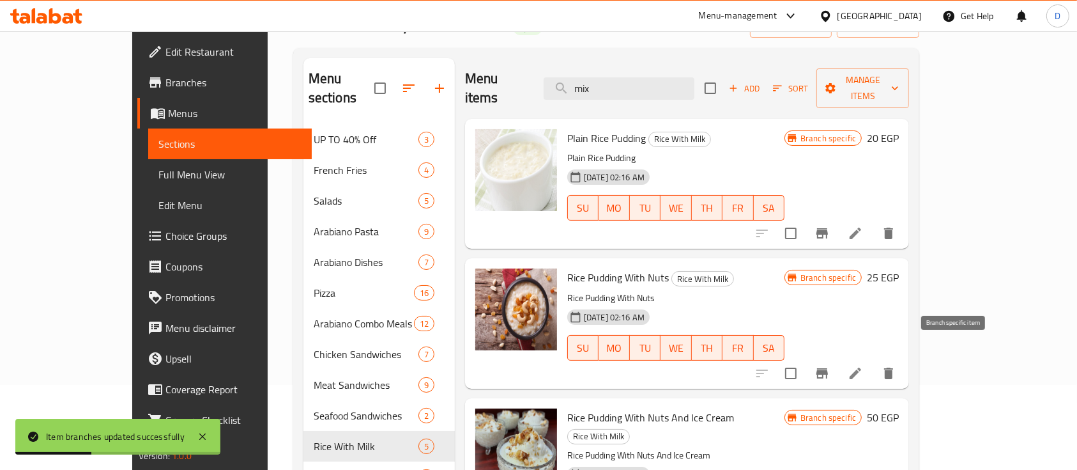
click at [838, 358] on button "Branch-specific-item" at bounding box center [822, 373] width 31 height 31
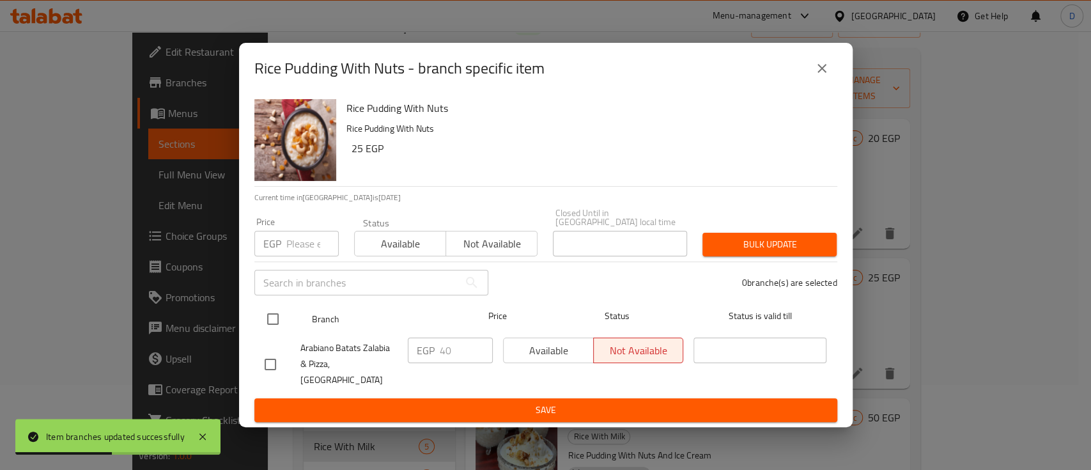
click at [267, 323] on input "checkbox" at bounding box center [272, 318] width 27 height 27
checkbox input "true"
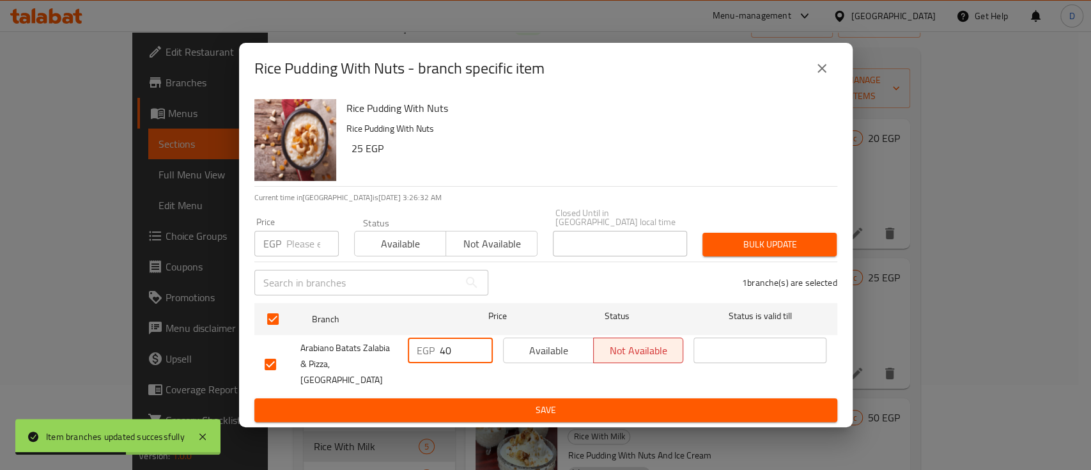
click at [451, 357] on input "40" at bounding box center [466, 350] width 53 height 26
type input "45"
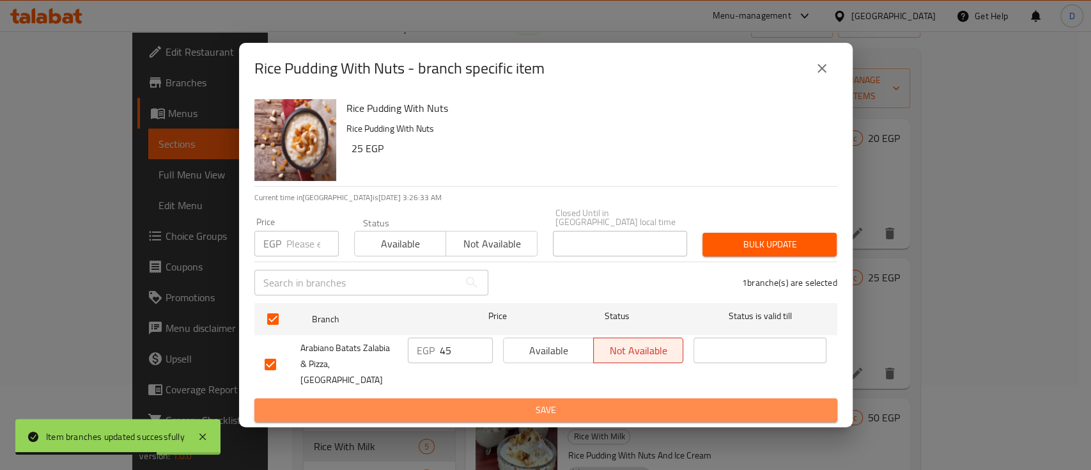
click at [458, 403] on span "Save" at bounding box center [546, 410] width 562 height 16
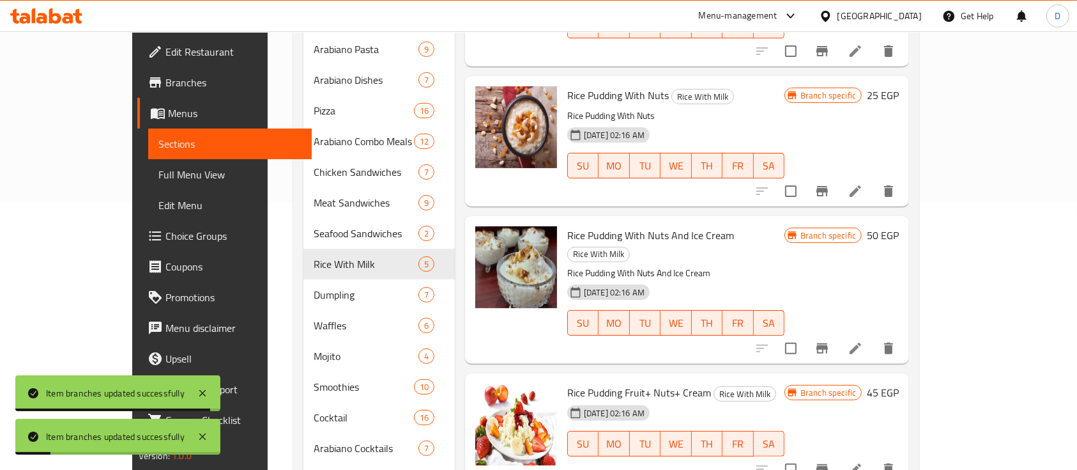
scroll to position [341, 0]
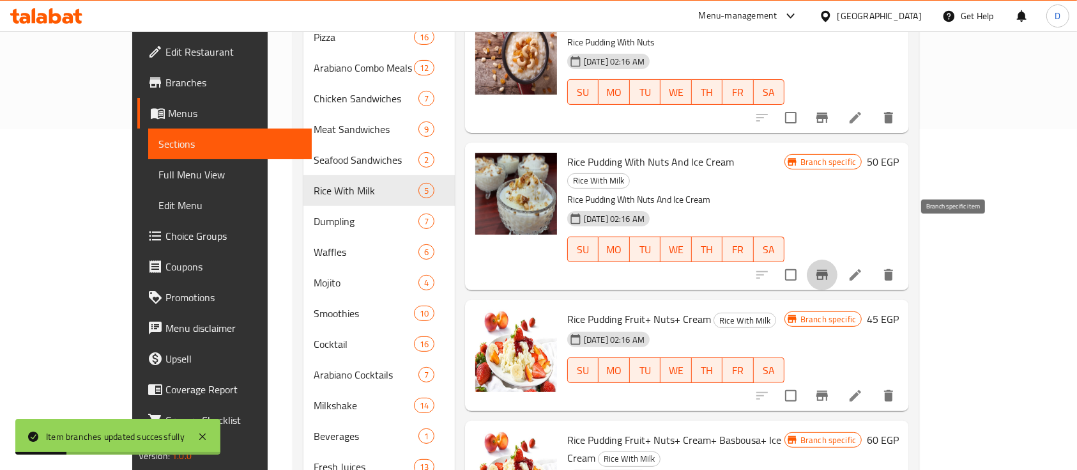
click at [830, 267] on icon "Branch-specific-item" at bounding box center [822, 274] width 15 height 15
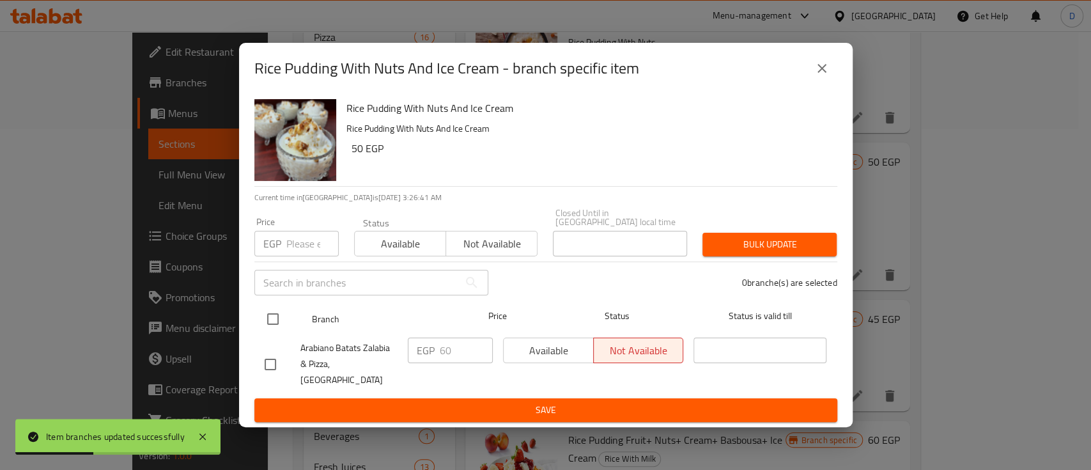
click at [261, 320] on input "checkbox" at bounding box center [272, 318] width 27 height 27
checkbox input "true"
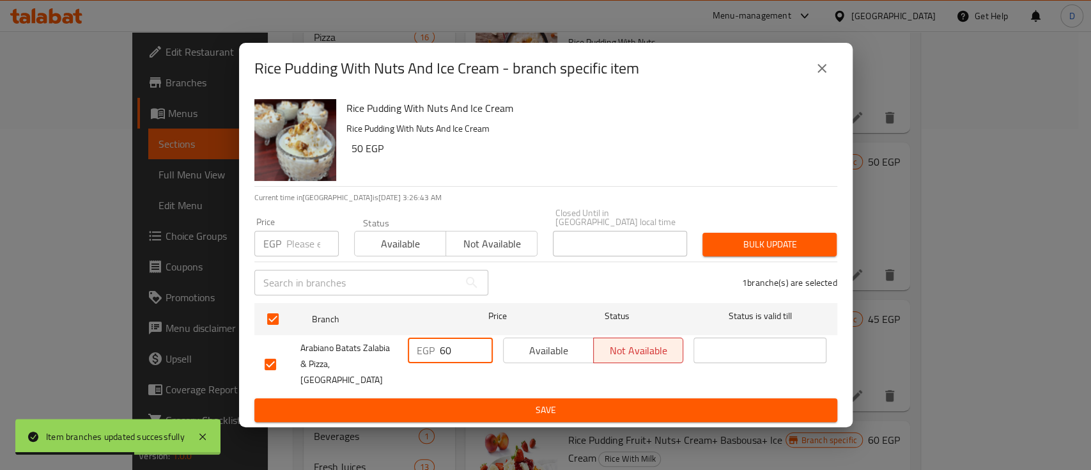
click at [442, 351] on div "EGP 60 ​" at bounding box center [450, 350] width 85 height 26
type input "80"
click at [455, 402] on span "Save" at bounding box center [546, 410] width 562 height 16
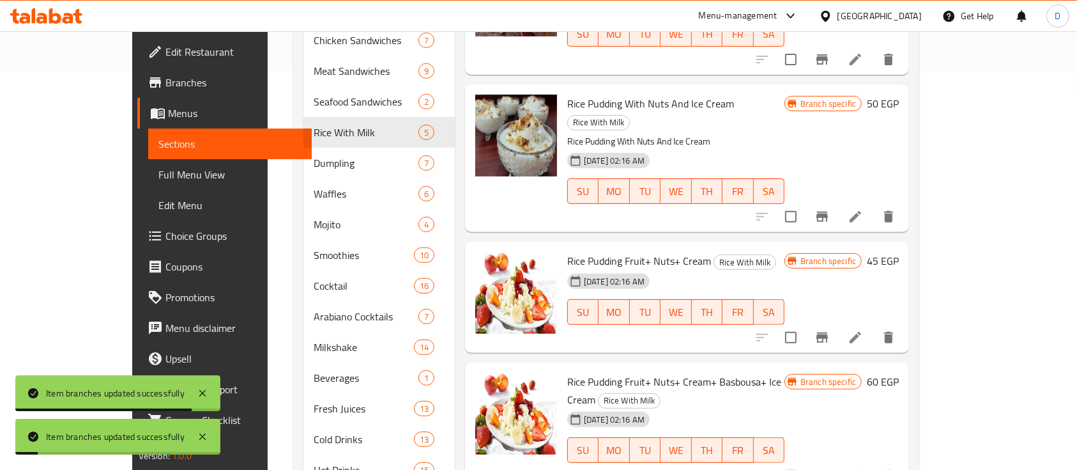
scroll to position [426, 0]
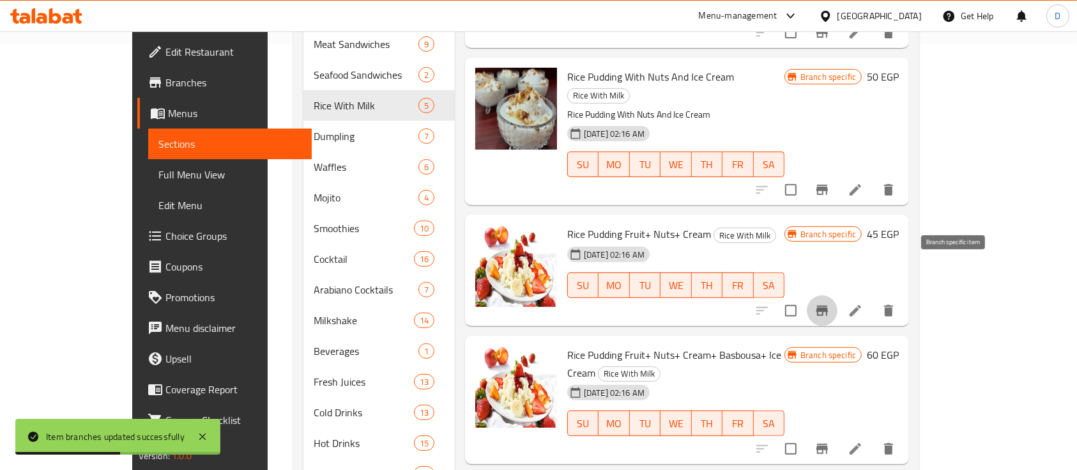
click at [828, 305] on icon "Branch-specific-item" at bounding box center [823, 310] width 12 height 10
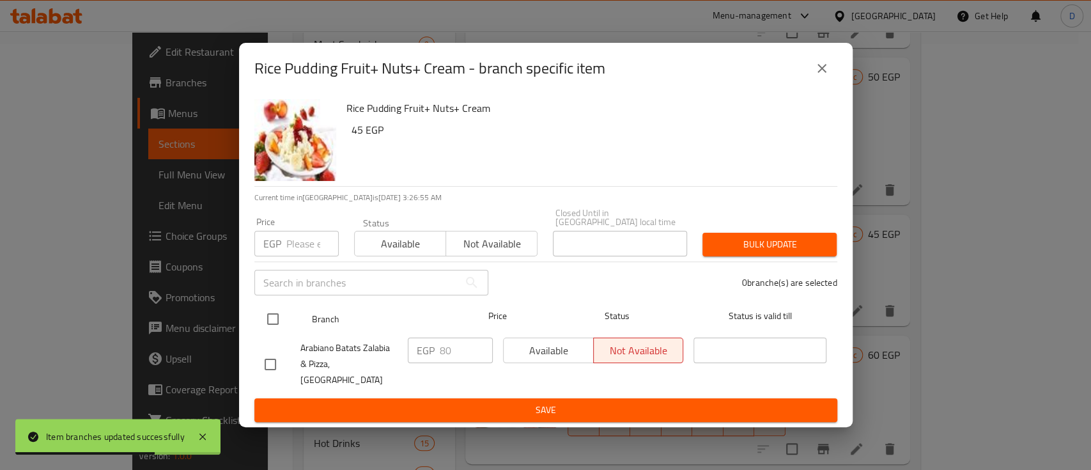
click at [269, 321] on input "checkbox" at bounding box center [272, 318] width 27 height 27
checkbox input "true"
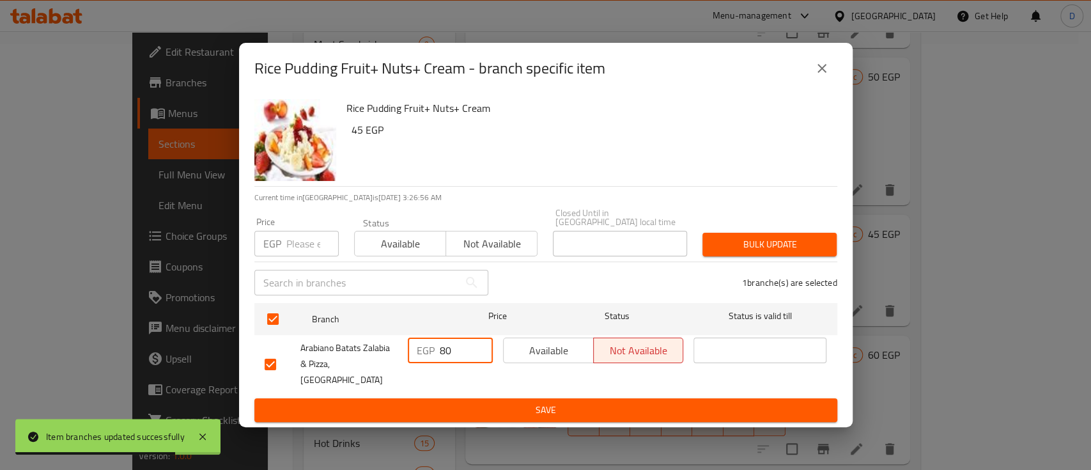
drag, startPoint x: 444, startPoint y: 355, endPoint x: 436, endPoint y: 354, distance: 7.1
click at [436, 354] on div "EGP 80 ​" at bounding box center [450, 350] width 85 height 26
type input "90"
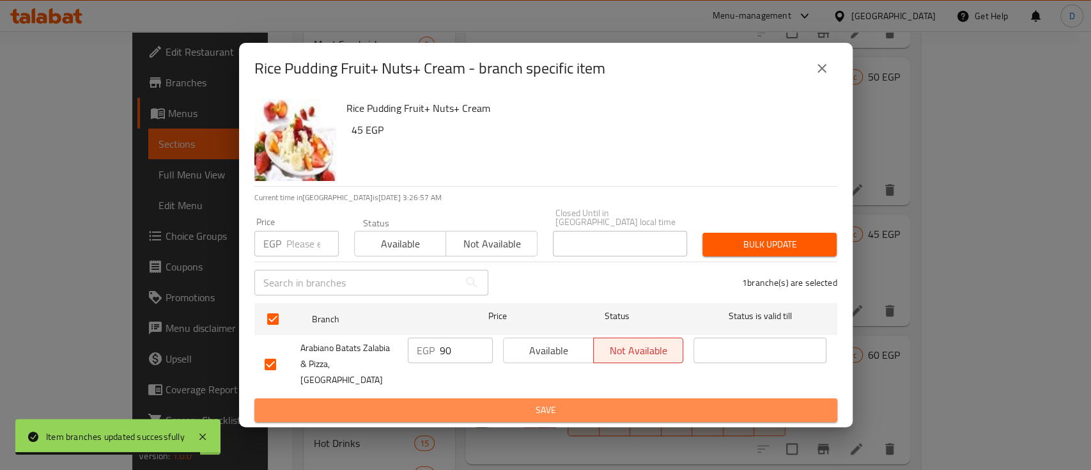
click at [456, 402] on span "Save" at bounding box center [546, 410] width 562 height 16
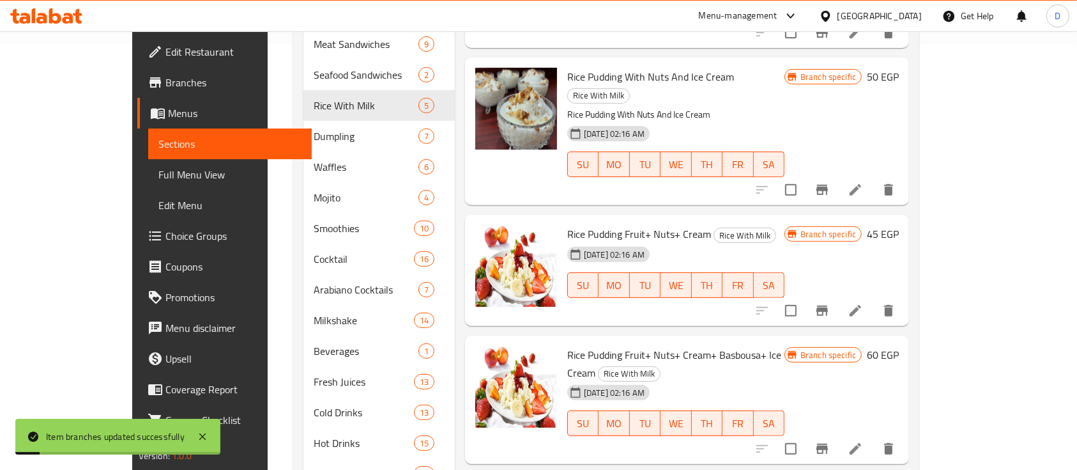
drag, startPoint x: 951, startPoint y: 386, endPoint x: 929, endPoint y: 318, distance: 71.7
click at [904, 433] on div at bounding box center [825, 448] width 157 height 31
click at [828, 444] on icon "Branch-specific-item" at bounding box center [823, 449] width 12 height 10
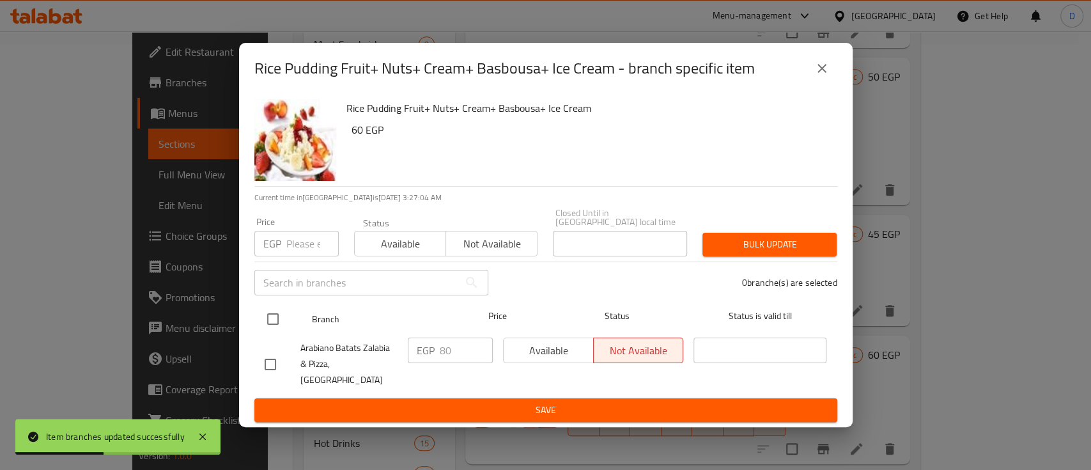
click at [259, 320] on input "checkbox" at bounding box center [272, 318] width 27 height 27
checkbox input "true"
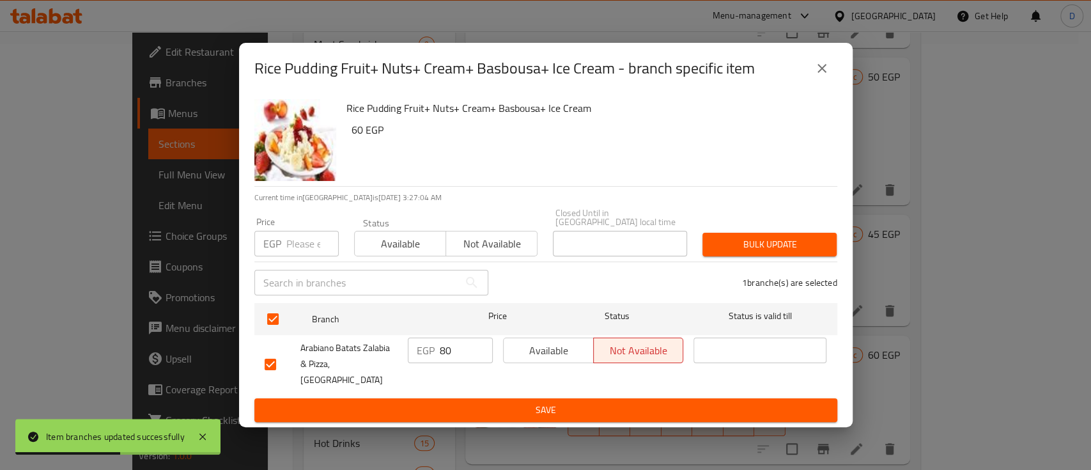
click at [453, 357] on input "80" at bounding box center [466, 350] width 53 height 26
type input "105"
click at [454, 403] on span "Save" at bounding box center [546, 410] width 562 height 16
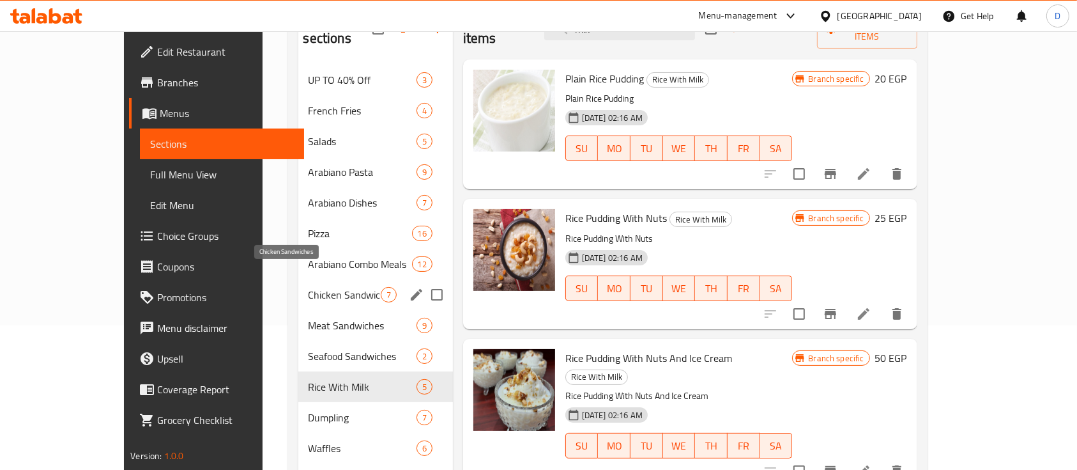
scroll to position [170, 0]
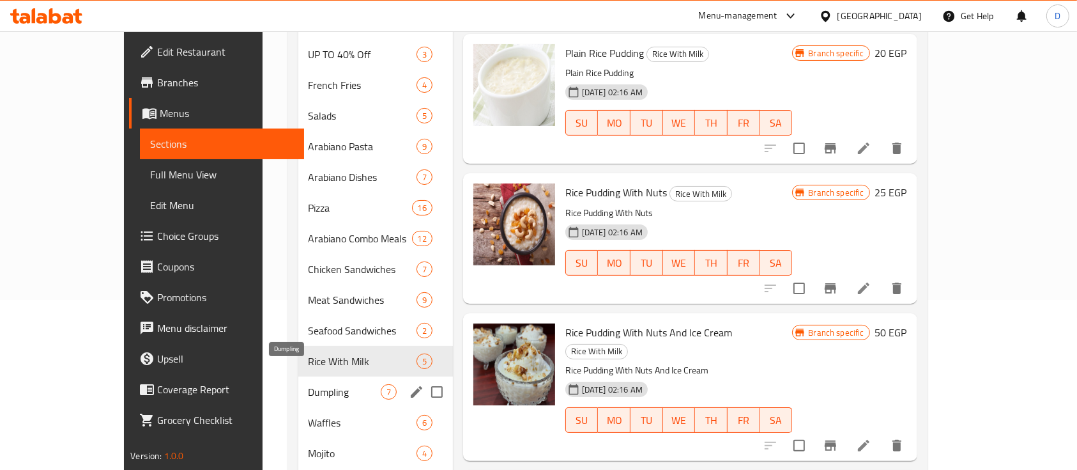
click at [318, 384] on span "Dumpling" at bounding box center [345, 391] width 72 height 15
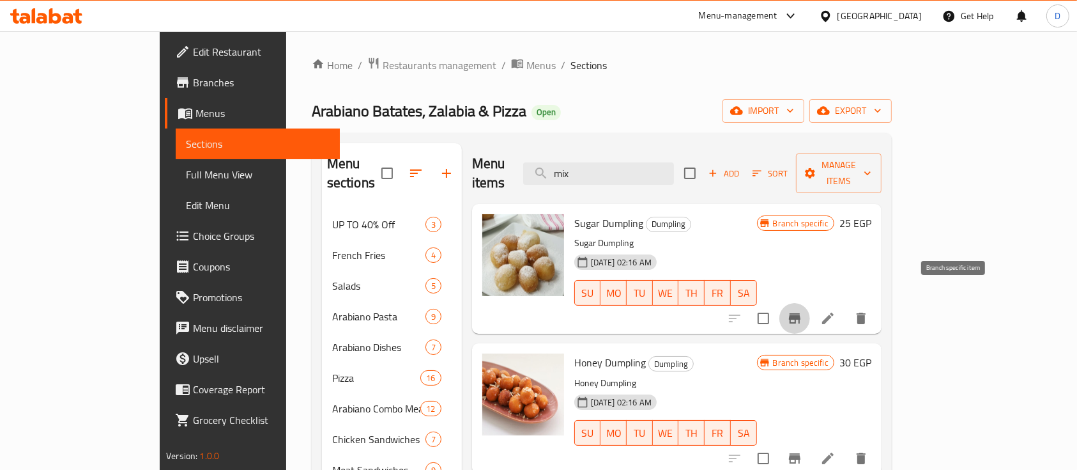
click at [810, 308] on button "Branch-specific-item" at bounding box center [795, 318] width 31 height 31
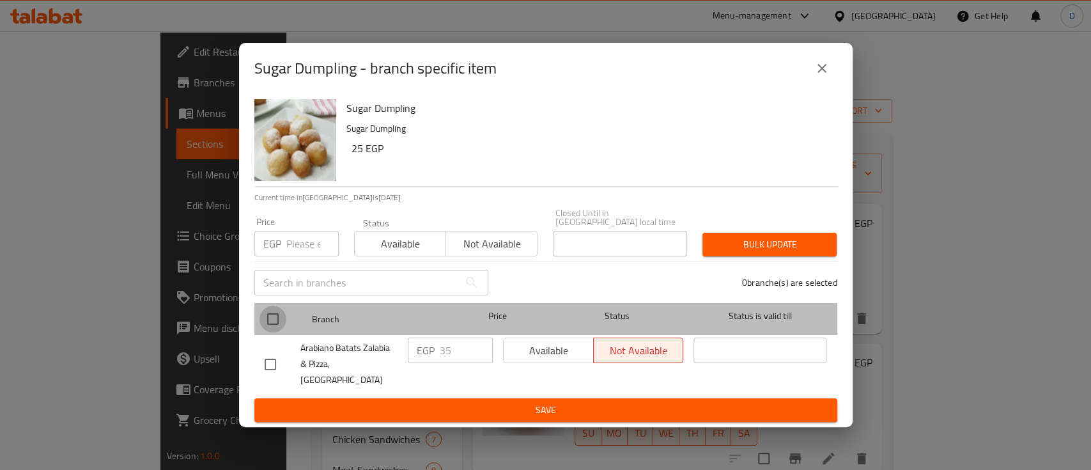
click at [281, 329] on input "checkbox" at bounding box center [272, 318] width 27 height 27
checkbox input "true"
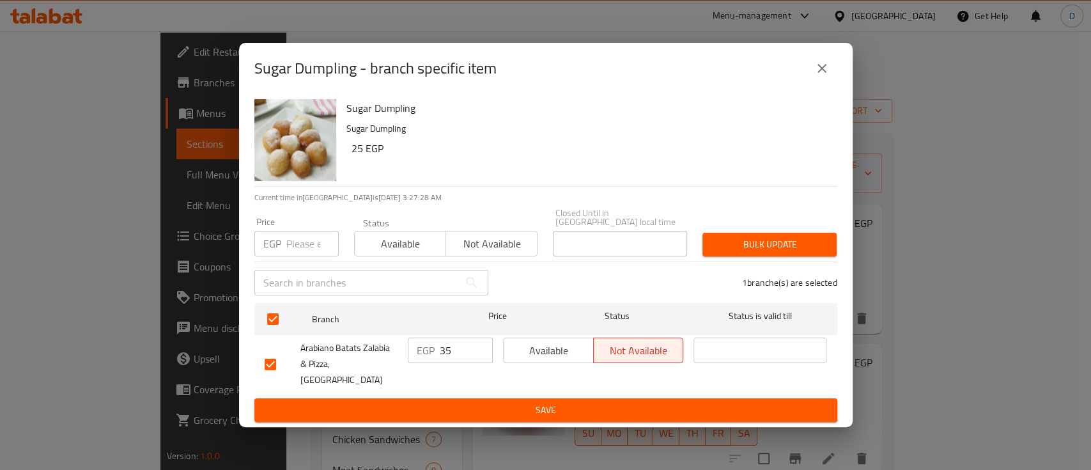
drag, startPoint x: 454, startPoint y: 358, endPoint x: 416, endPoint y: 358, distance: 38.3
click at [416, 358] on div "EGP 35 ​" at bounding box center [450, 350] width 85 height 26
type input "40"
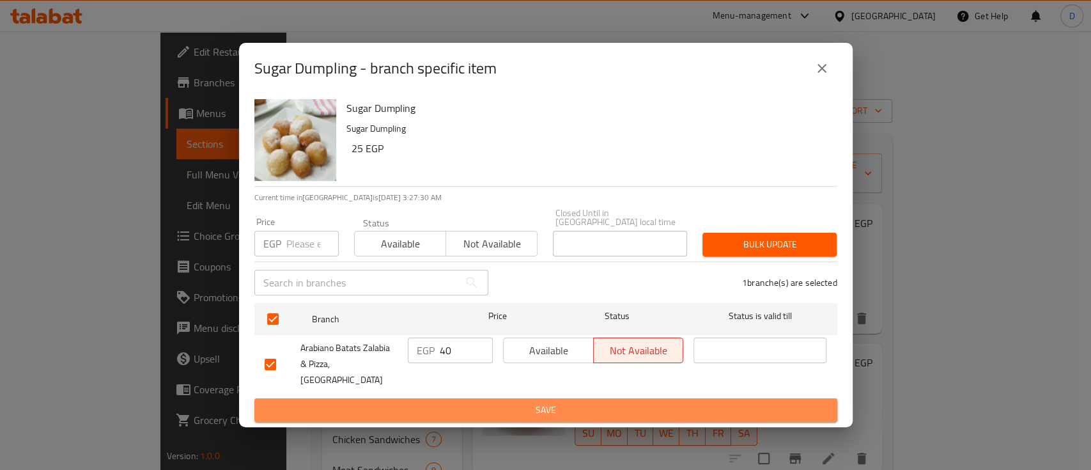
click at [456, 402] on span "Save" at bounding box center [546, 410] width 562 height 16
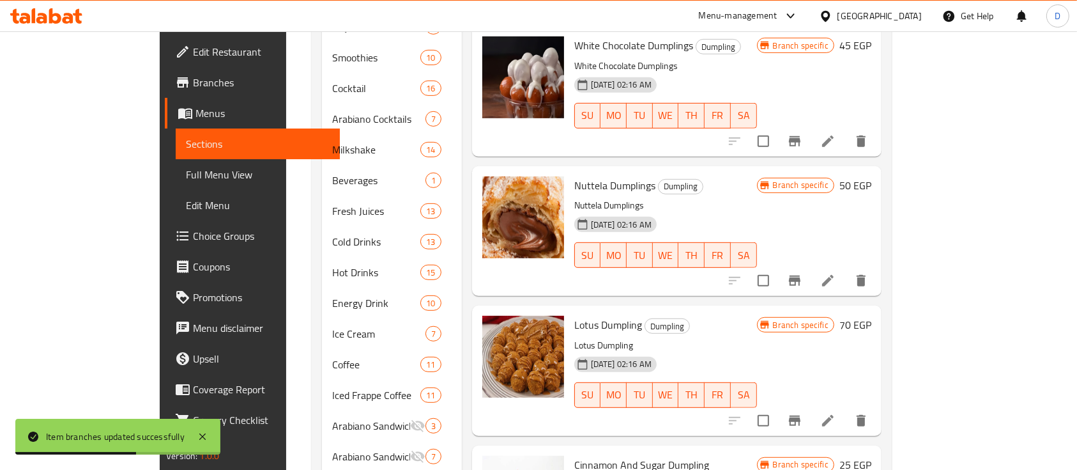
scroll to position [767, 0]
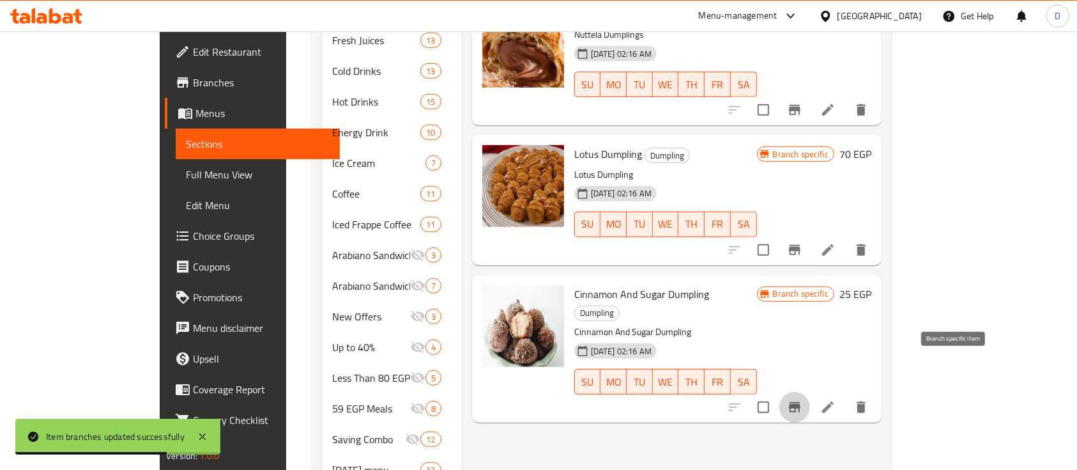
click at [810, 392] on button "Branch-specific-item" at bounding box center [795, 407] width 31 height 31
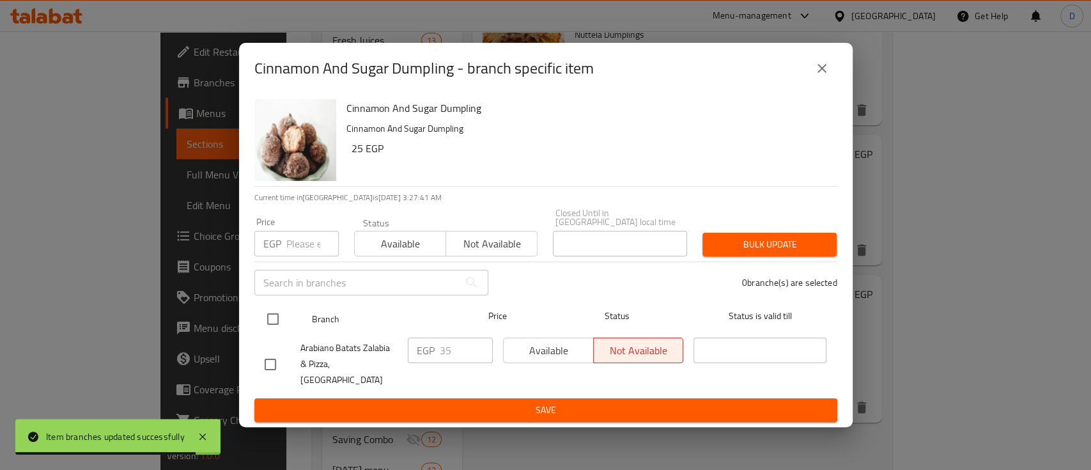
click at [265, 327] on input "checkbox" at bounding box center [272, 318] width 27 height 27
checkbox input "true"
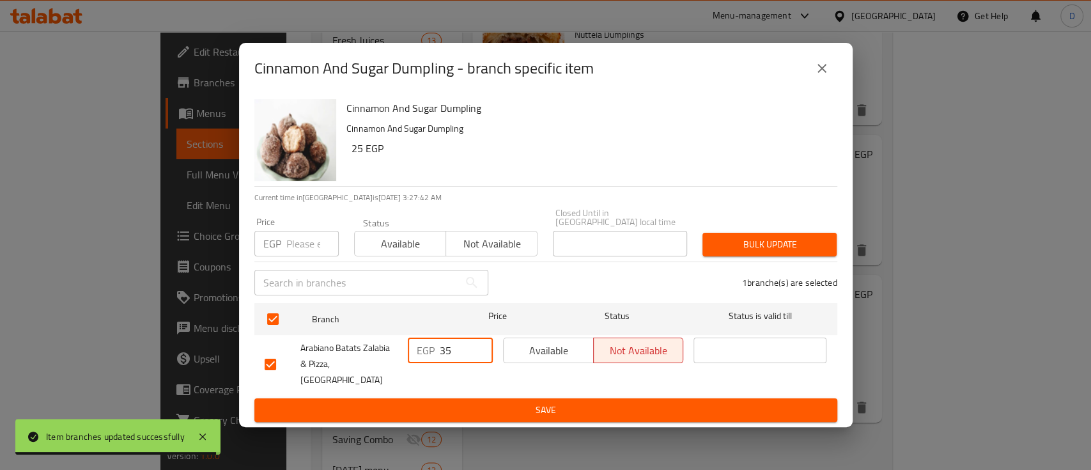
drag, startPoint x: 450, startPoint y: 351, endPoint x: 423, endPoint y: 351, distance: 26.8
click at [423, 351] on div "EGP 35 ​" at bounding box center [450, 350] width 85 height 26
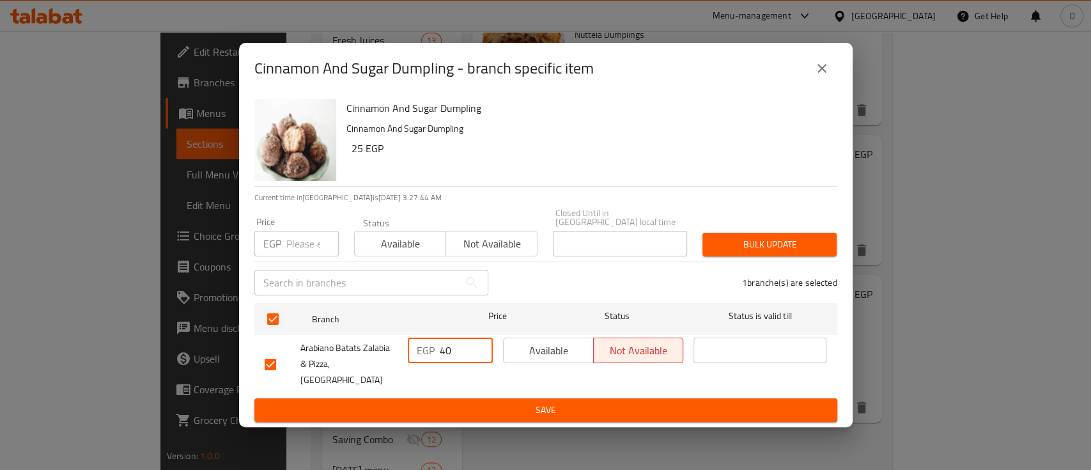
type input "40"
click at [490, 402] on span "Save" at bounding box center [546, 410] width 562 height 16
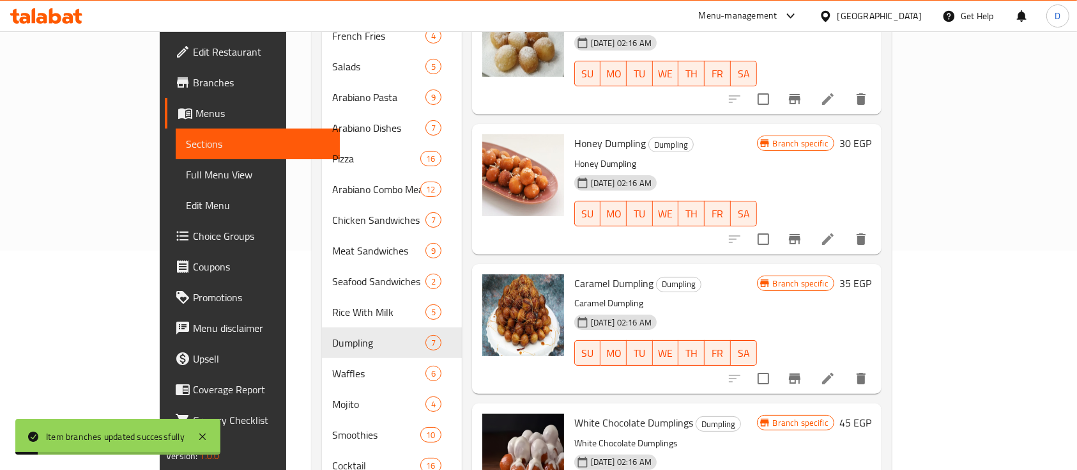
scroll to position [85, 0]
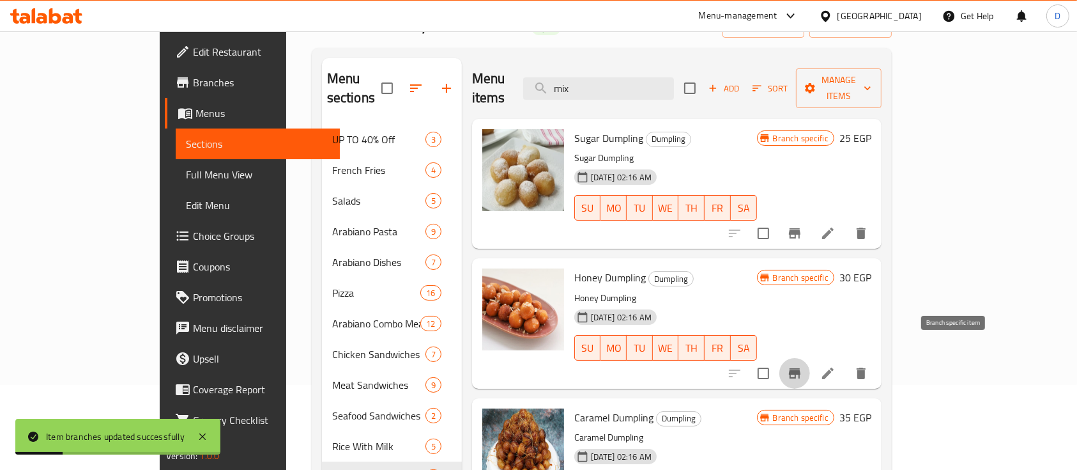
click at [803, 366] on icon "Branch-specific-item" at bounding box center [794, 373] width 15 height 15
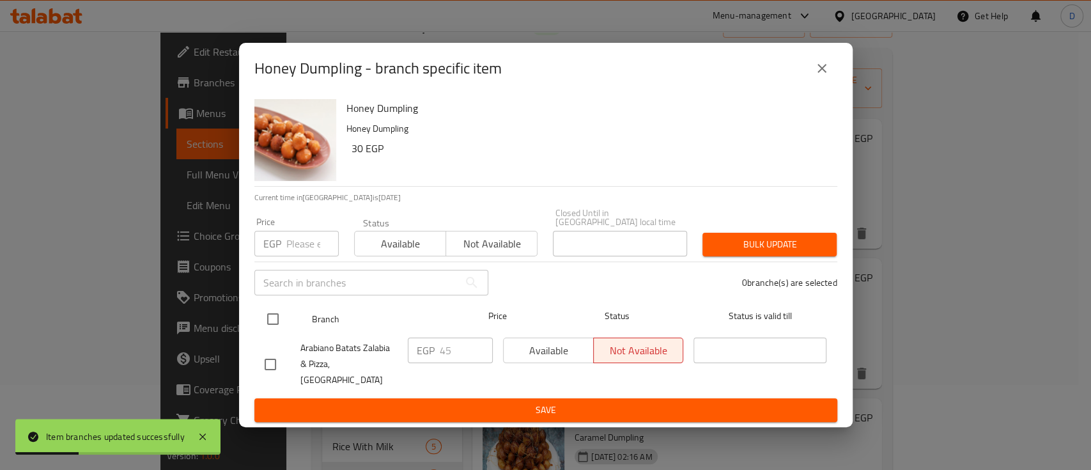
click at [275, 327] on input "checkbox" at bounding box center [272, 318] width 27 height 27
checkbox input "true"
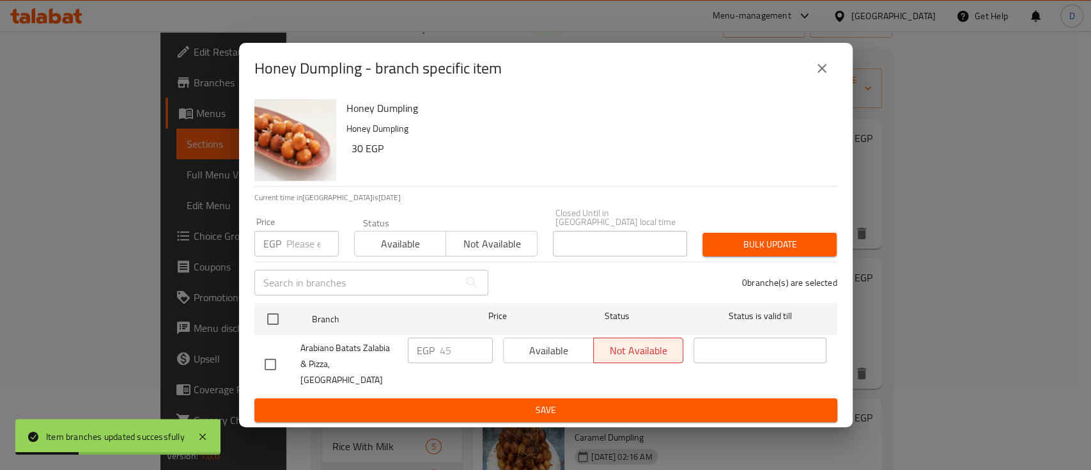
checkbox input "true"
click at [808, 84] on button "close" at bounding box center [822, 68] width 31 height 31
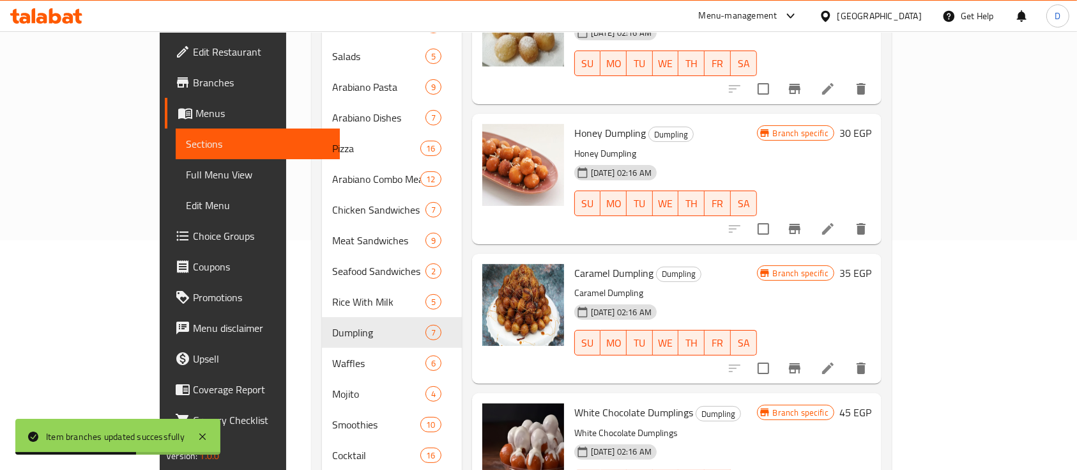
scroll to position [256, 0]
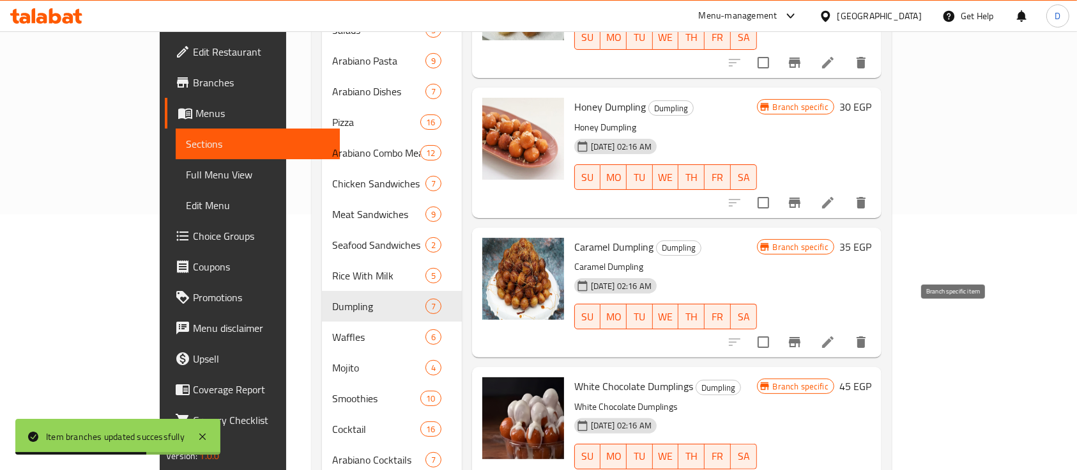
click at [801, 337] on icon "Branch-specific-item" at bounding box center [795, 342] width 12 height 10
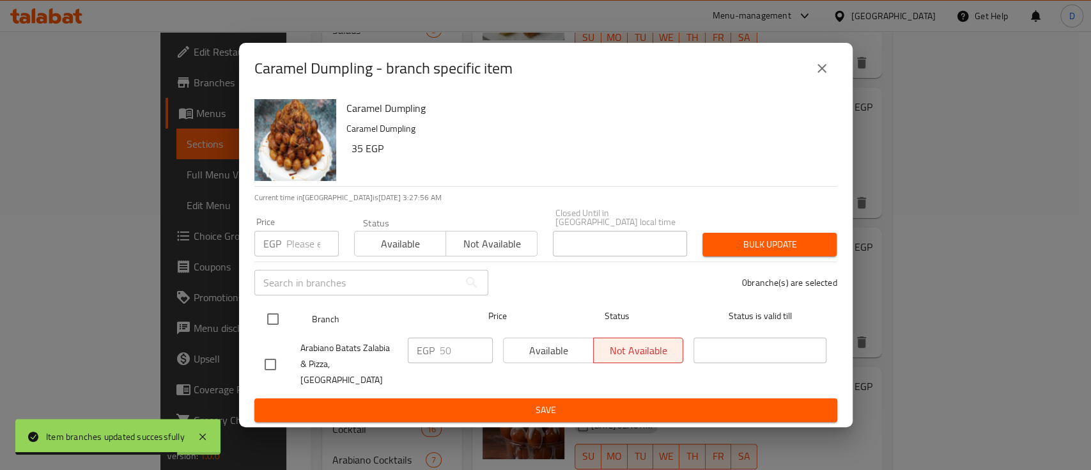
click at [277, 325] on input "checkbox" at bounding box center [272, 318] width 27 height 27
checkbox input "true"
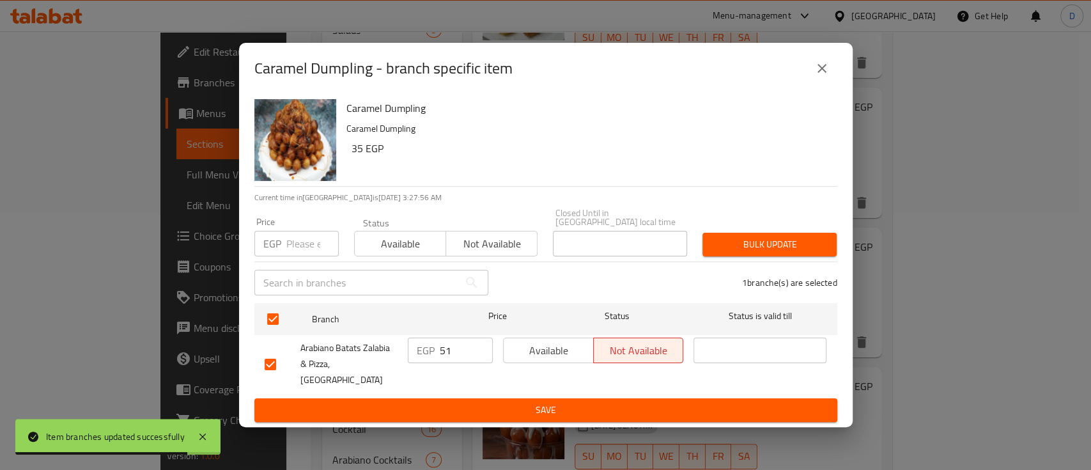
click at [483, 351] on input "51" at bounding box center [466, 350] width 53 height 26
click at [468, 351] on input "51" at bounding box center [466, 350] width 53 height 26
type input "55"
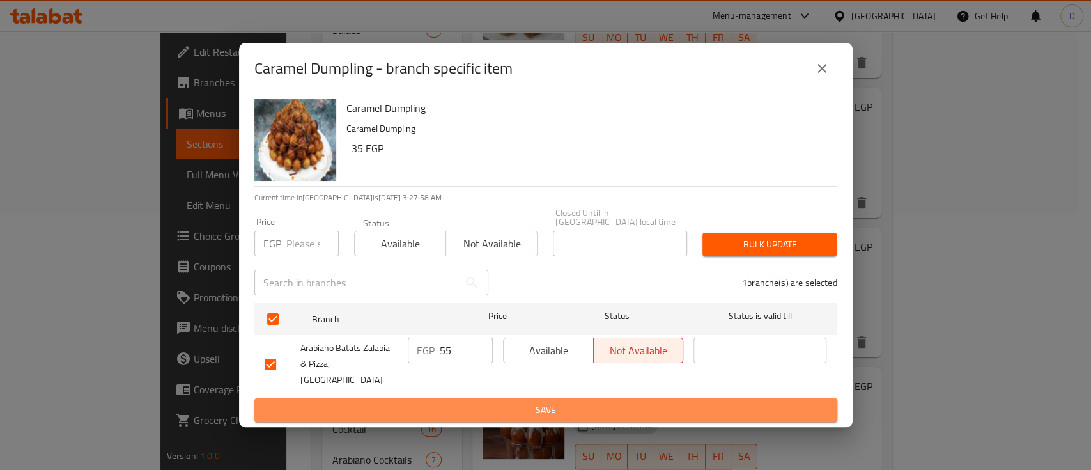
click at [440, 402] on span "Save" at bounding box center [546, 410] width 562 height 16
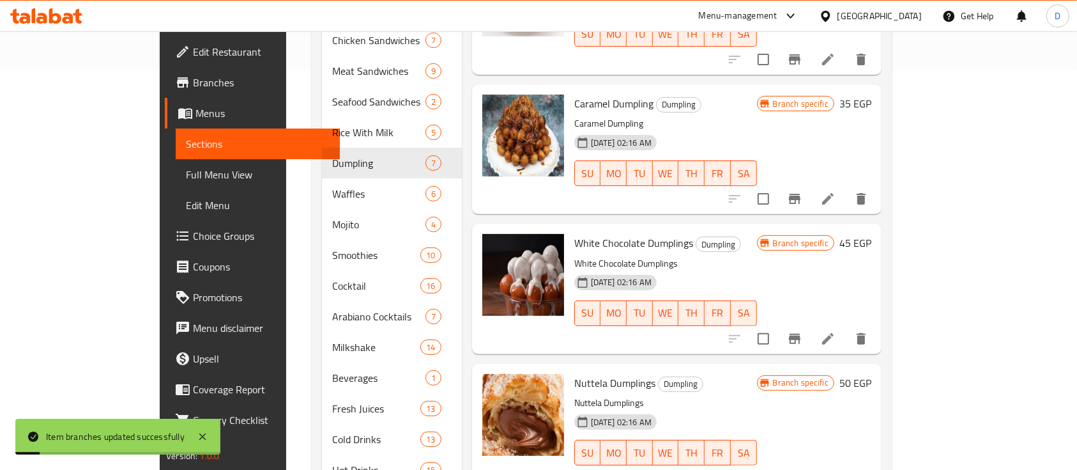
scroll to position [426, 0]
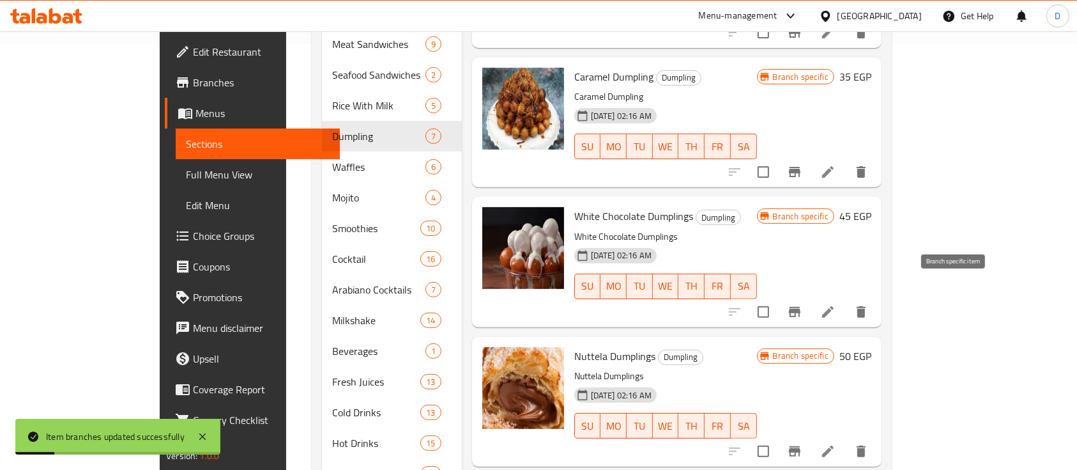
click at [810, 297] on button "Branch-specific-item" at bounding box center [795, 312] width 31 height 31
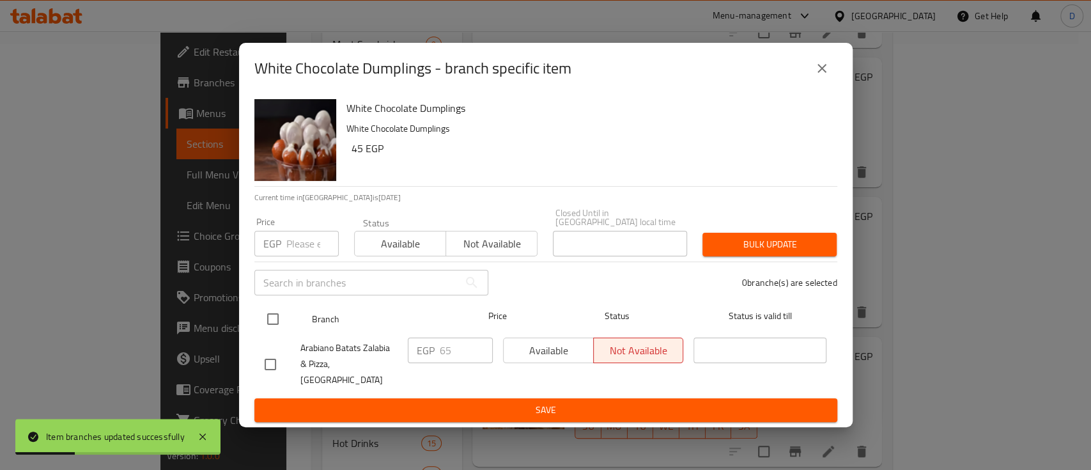
click at [274, 318] on input "checkbox" at bounding box center [272, 318] width 27 height 27
checkbox input "true"
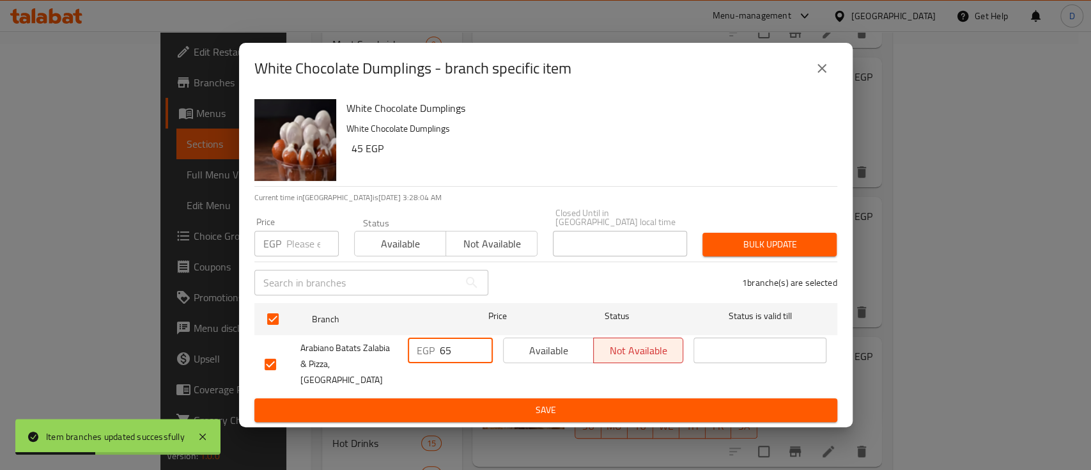
drag, startPoint x: 455, startPoint y: 346, endPoint x: 419, endPoint y: 346, distance: 35.8
click at [419, 346] on div "EGP 65 ​" at bounding box center [450, 350] width 85 height 26
type input "70"
click at [437, 415] on div "White Chocolate Dumplings - branch specific item White Chocolate Dumplings Whit…" at bounding box center [545, 235] width 1091 height 470
click at [449, 406] on button "Save" at bounding box center [545, 410] width 583 height 24
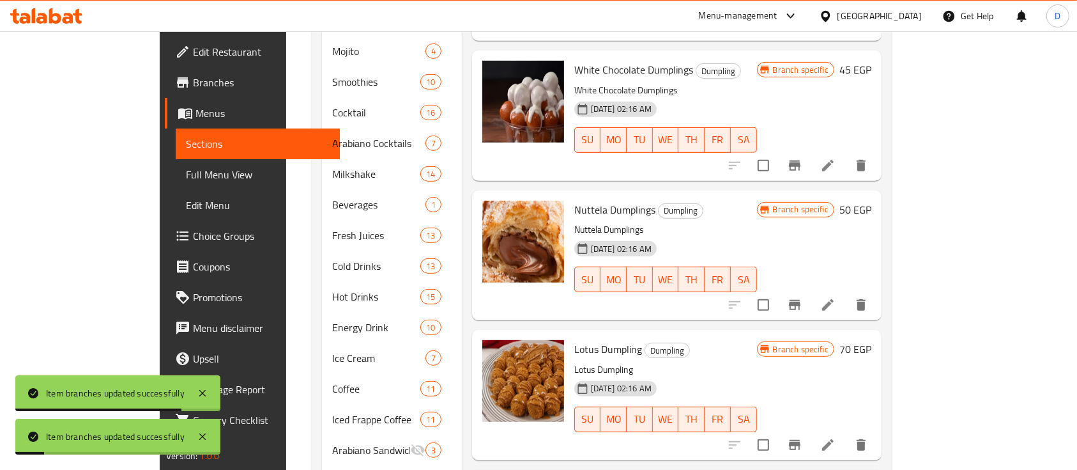
scroll to position [596, 0]
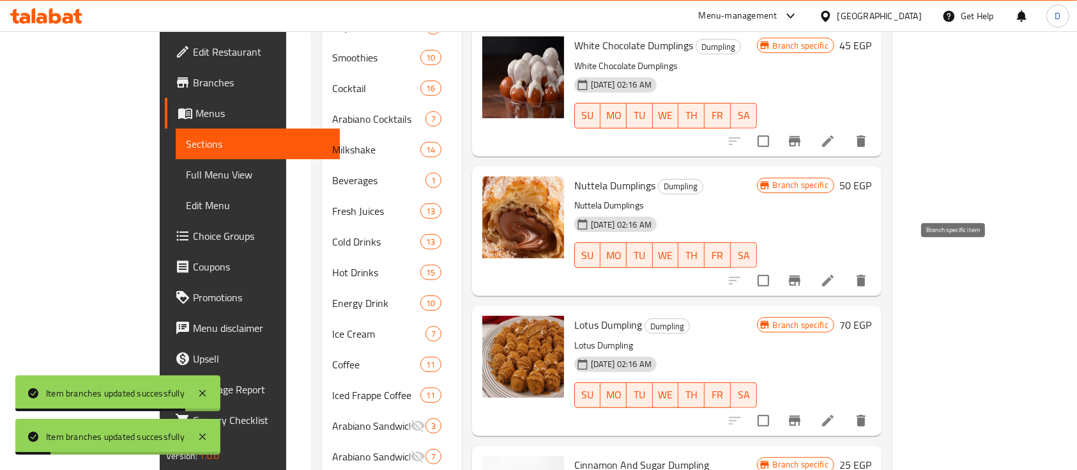
click at [801, 275] on icon "Branch-specific-item" at bounding box center [795, 280] width 12 height 10
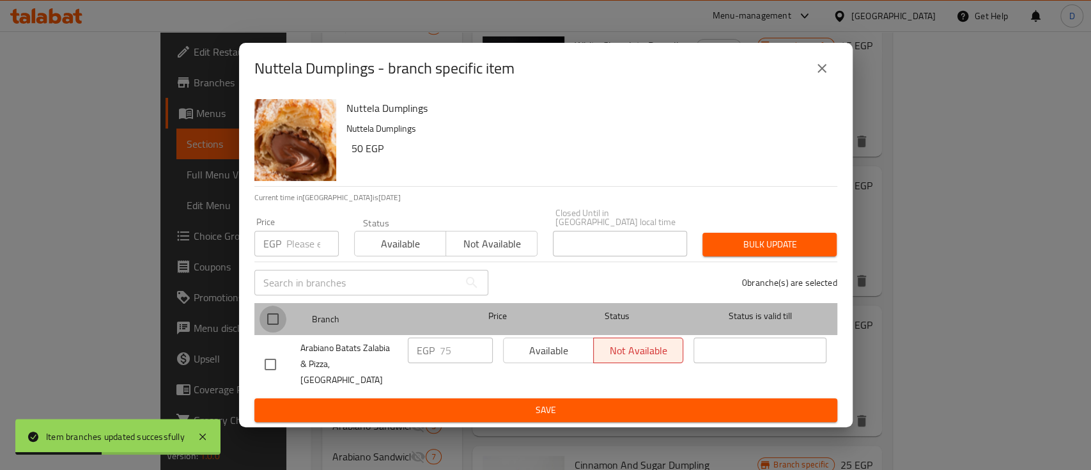
click at [267, 321] on input "checkbox" at bounding box center [272, 318] width 27 height 27
checkbox input "true"
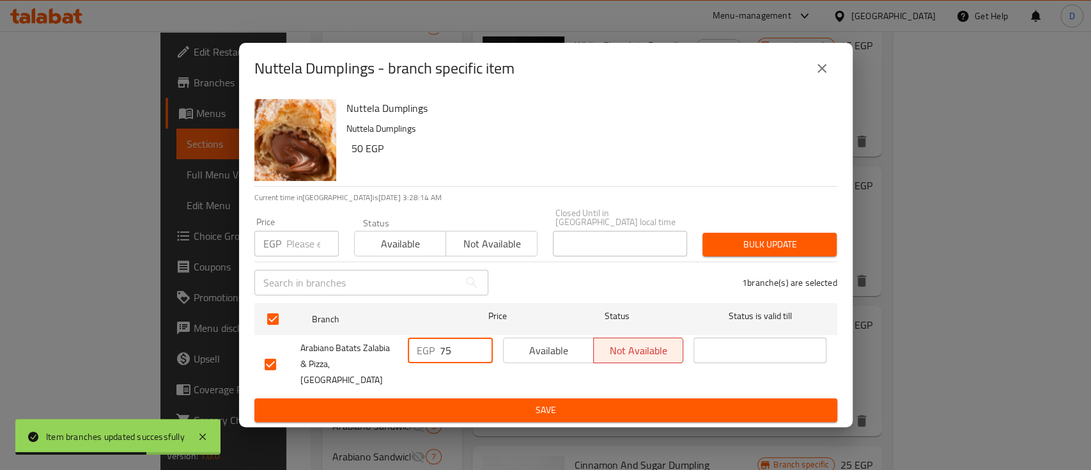
click at [445, 351] on input "75" at bounding box center [466, 350] width 53 height 26
type input "85"
click at [454, 402] on span "Save" at bounding box center [546, 410] width 562 height 16
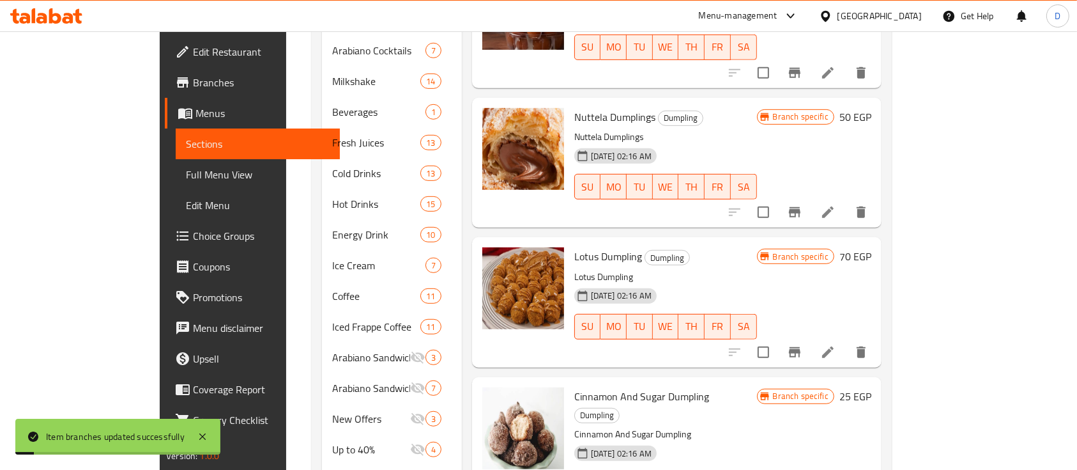
scroll to position [681, 0]
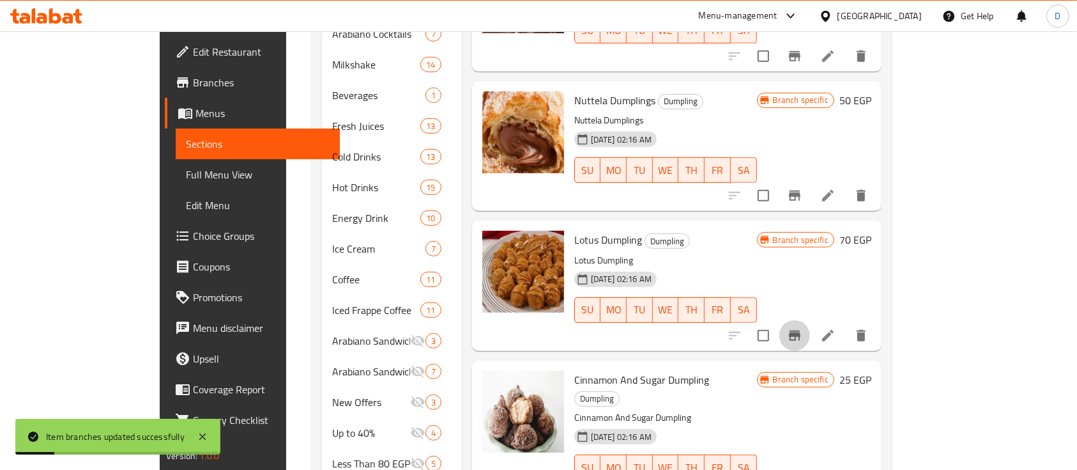
click at [803, 328] on icon "Branch-specific-item" at bounding box center [794, 335] width 15 height 15
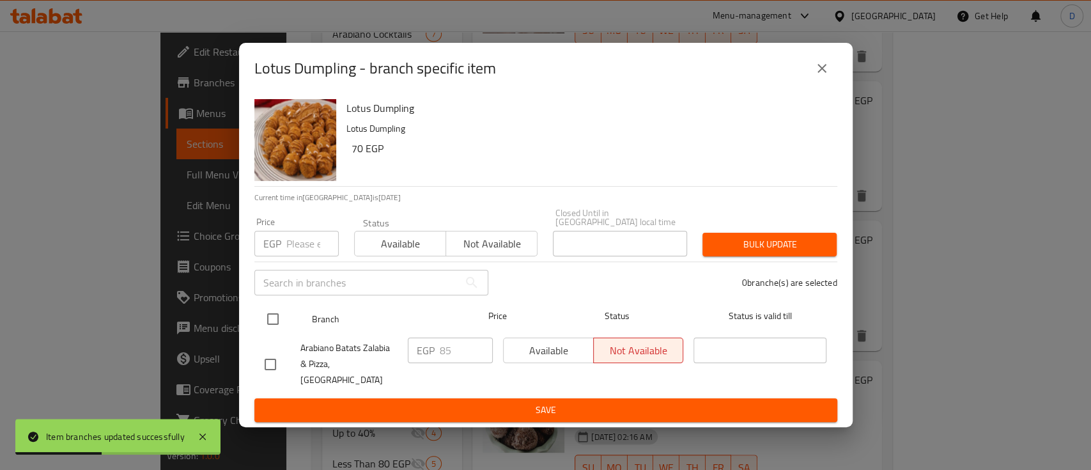
click at [272, 328] on input "checkbox" at bounding box center [272, 318] width 27 height 27
checkbox input "true"
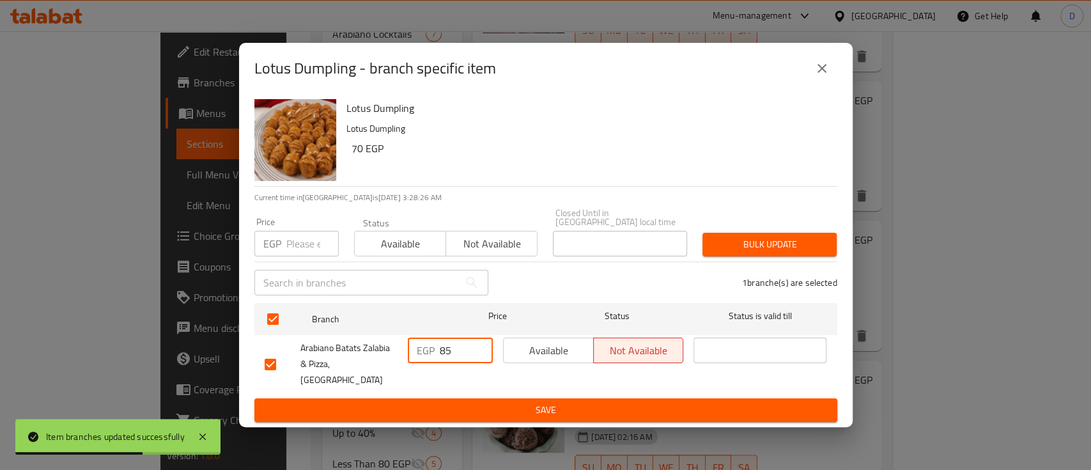
click at [445, 360] on input "85" at bounding box center [466, 350] width 53 height 26
type input "95"
click at [454, 402] on span "Save" at bounding box center [546, 410] width 562 height 16
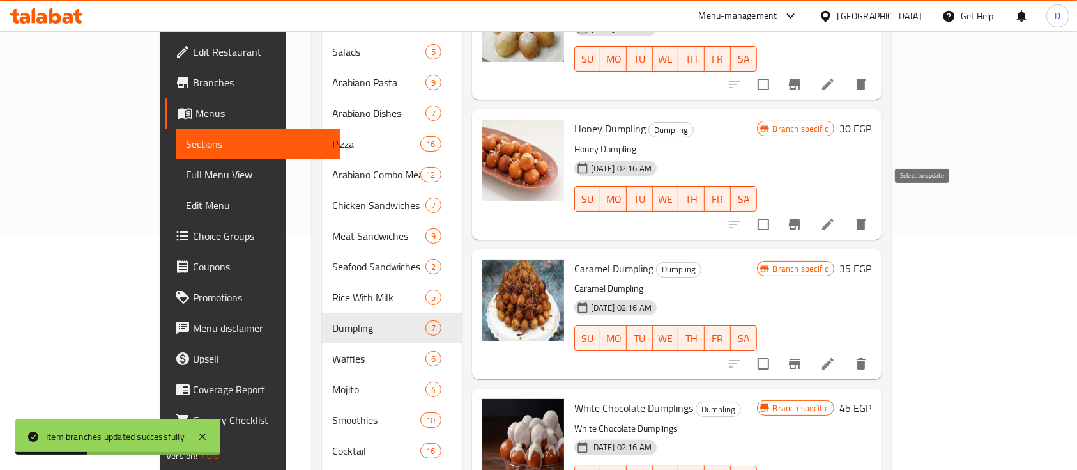
scroll to position [153, 0]
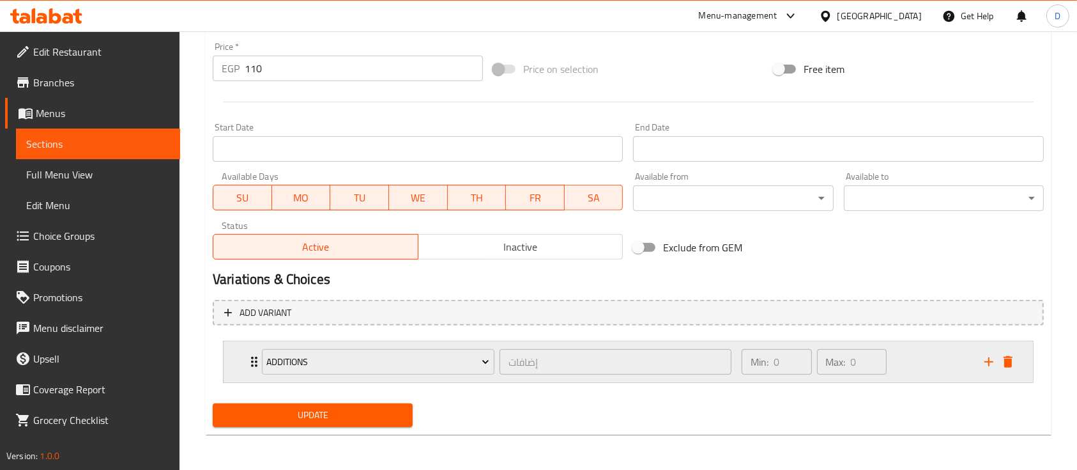
click at [927, 354] on div "Min: 0 ​ Max: 0 ​" at bounding box center [855, 361] width 243 height 41
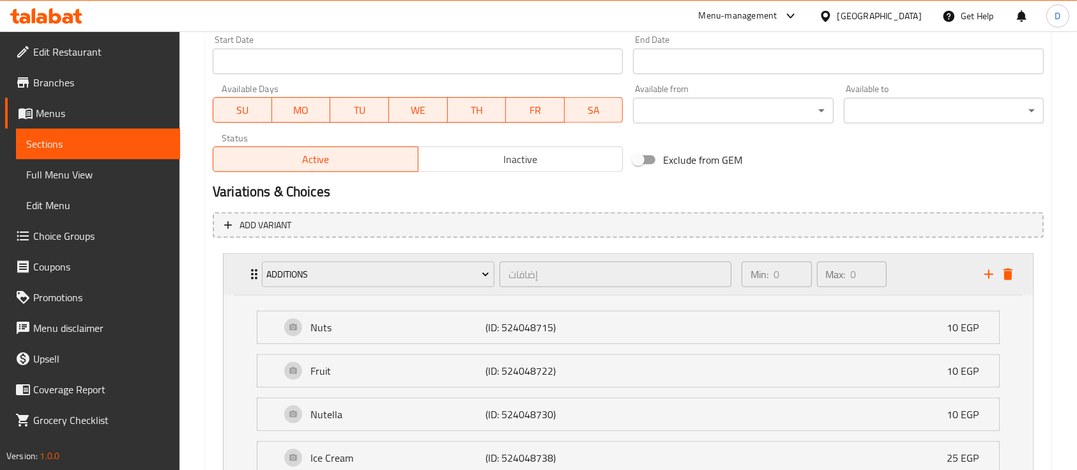
scroll to position [672, 0]
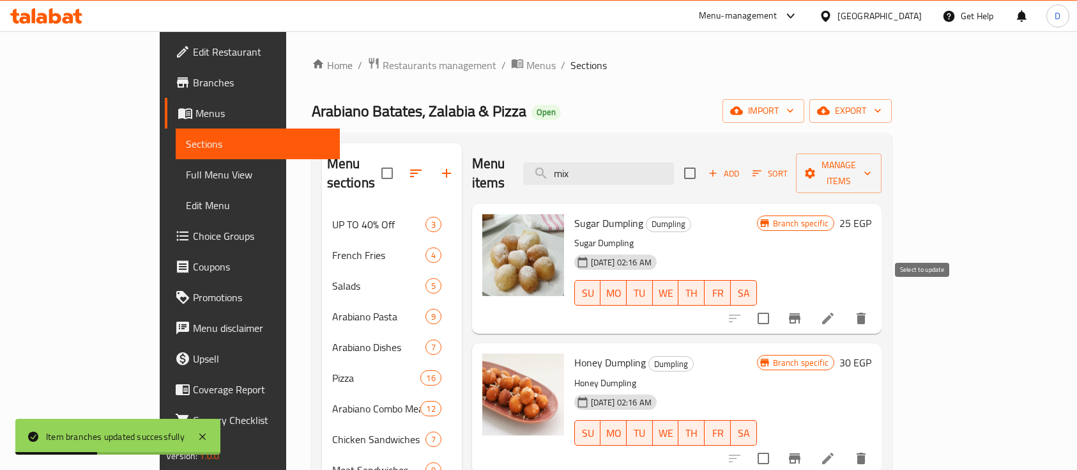
scroll to position [67, 0]
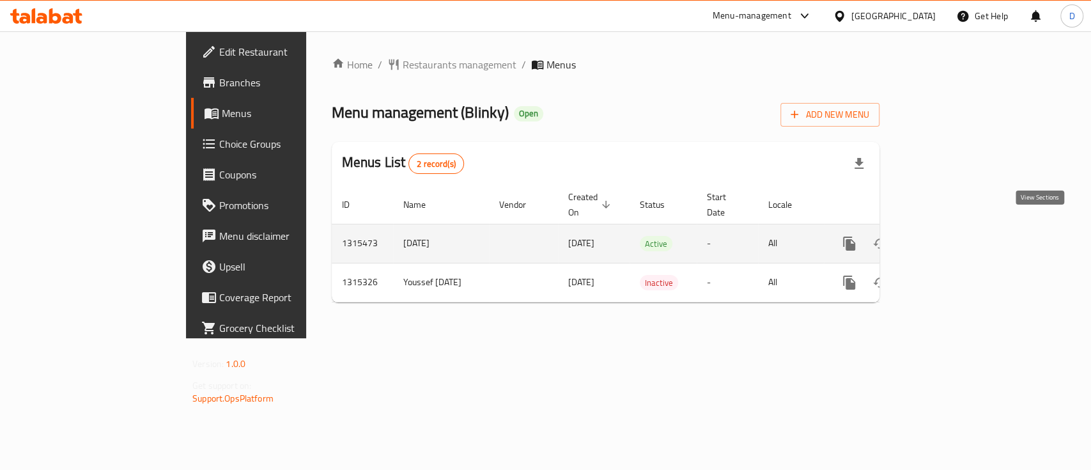
click at [957, 228] on link "enhanced table" at bounding box center [941, 243] width 31 height 31
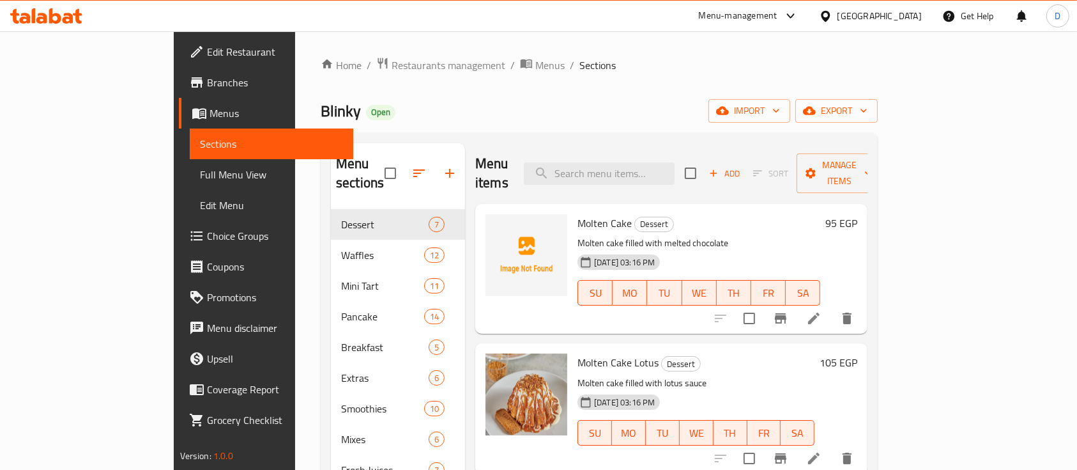
click at [578, 213] on span "Molten Cake" at bounding box center [605, 222] width 54 height 19
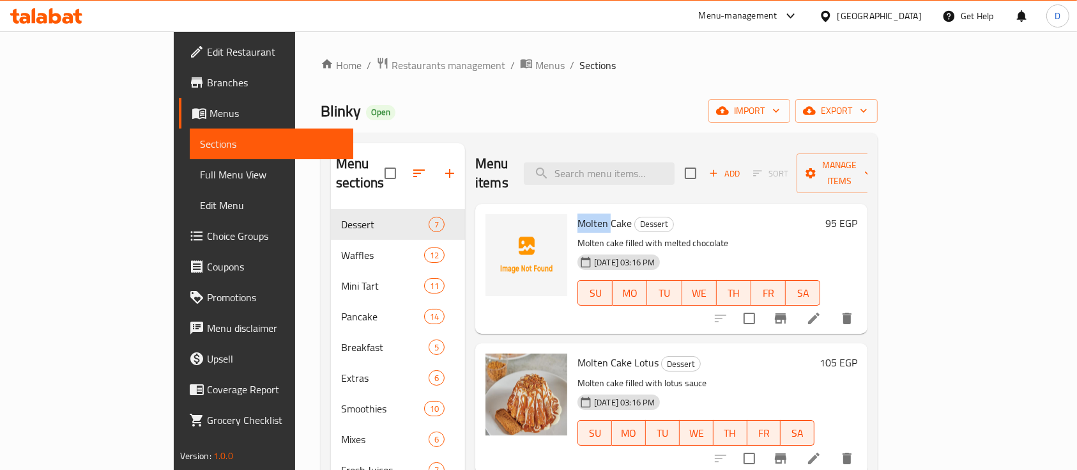
click at [578, 213] on span "Molten Cake" at bounding box center [605, 222] width 54 height 19
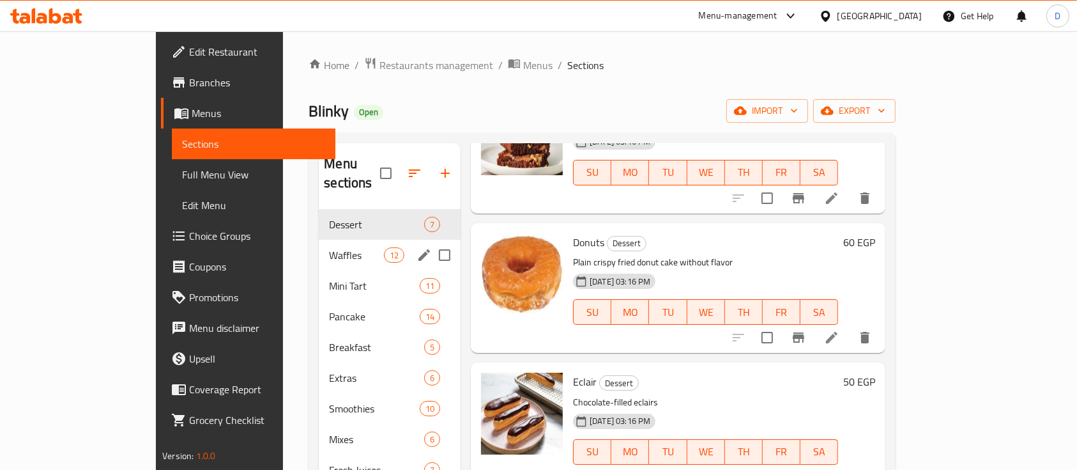
click at [319, 243] on div "Waffles 12" at bounding box center [390, 255] width 142 height 31
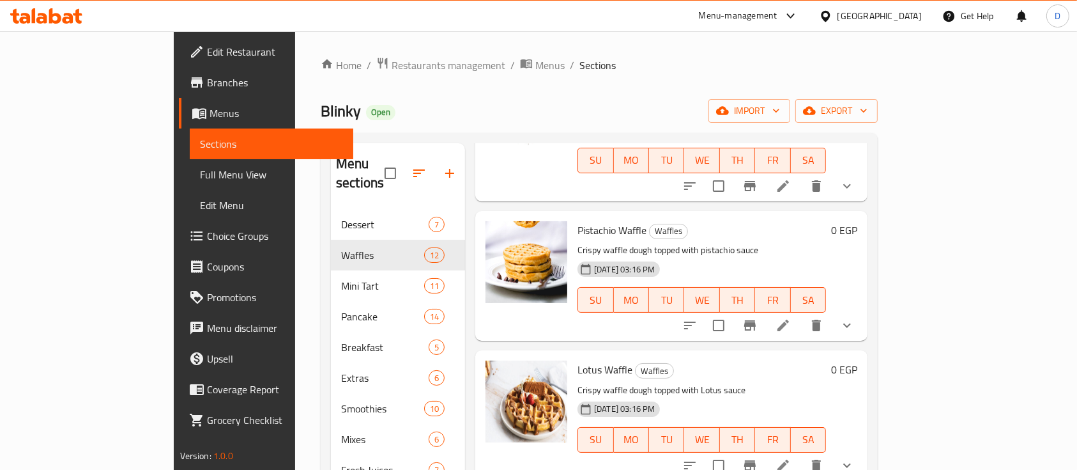
scroll to position [982, 0]
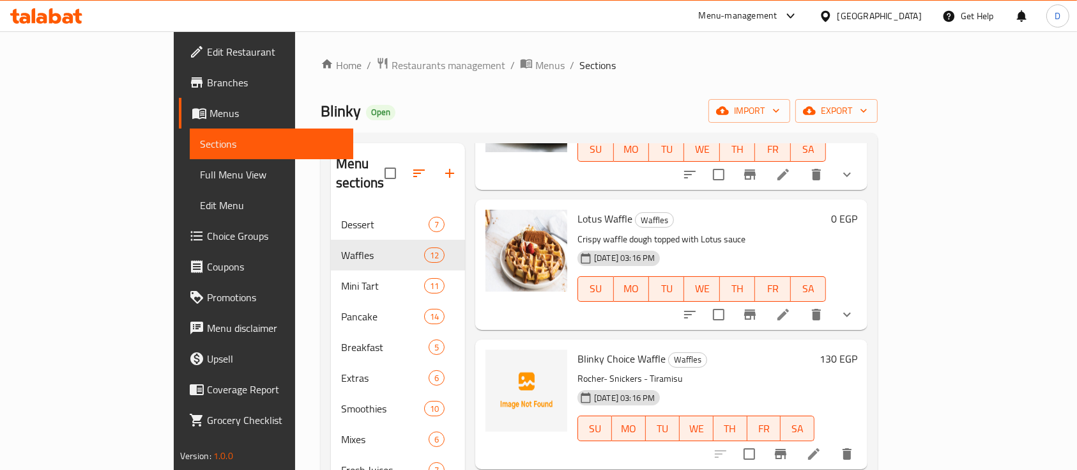
click at [578, 349] on span "Blinky Choice Waffle" at bounding box center [622, 358] width 88 height 19
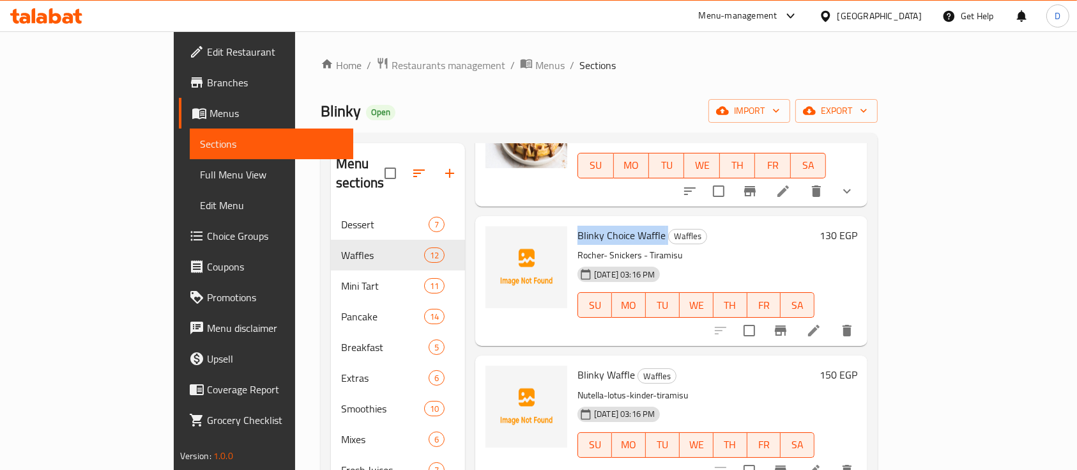
scroll to position [1237, 0]
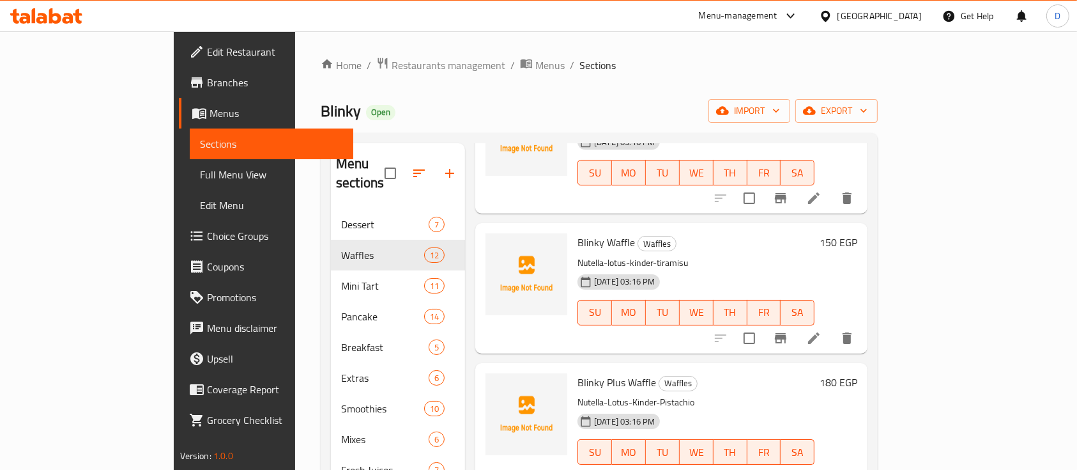
click at [578, 233] on span "Blinky Waffle" at bounding box center [607, 242] width 58 height 19
click at [583, 233] on span "Blinky Waffle" at bounding box center [607, 242] width 58 height 19
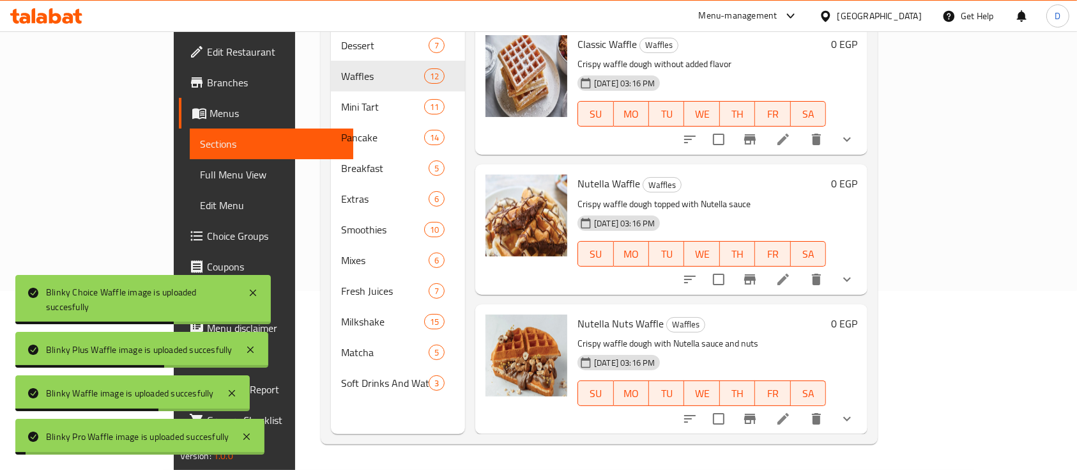
scroll to position [0, 0]
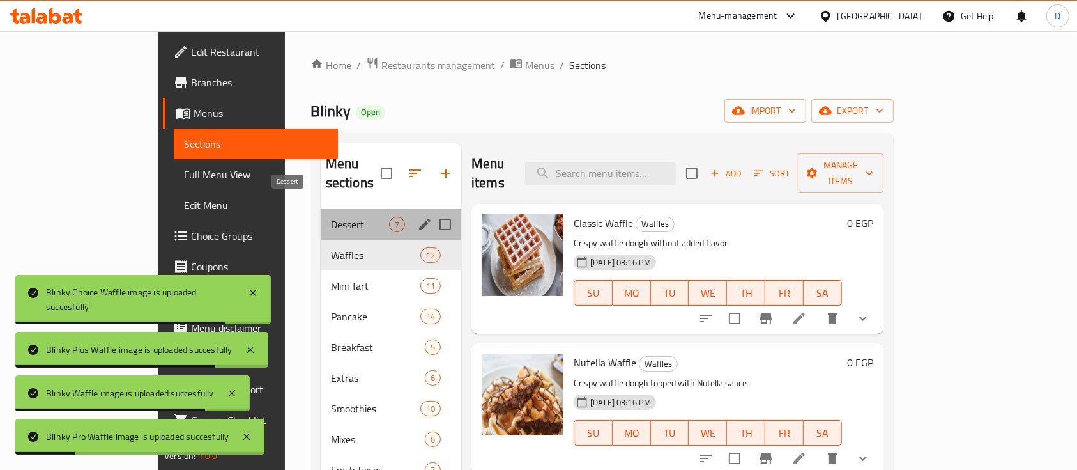
click at [331, 217] on span "Dessert" at bounding box center [360, 224] width 58 height 15
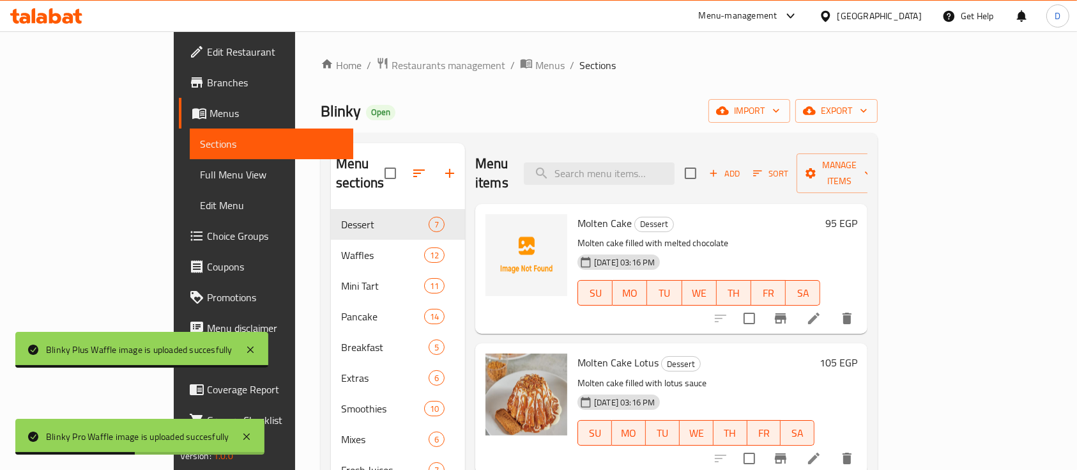
click at [578, 213] on span "Molten Cake" at bounding box center [605, 222] width 54 height 19
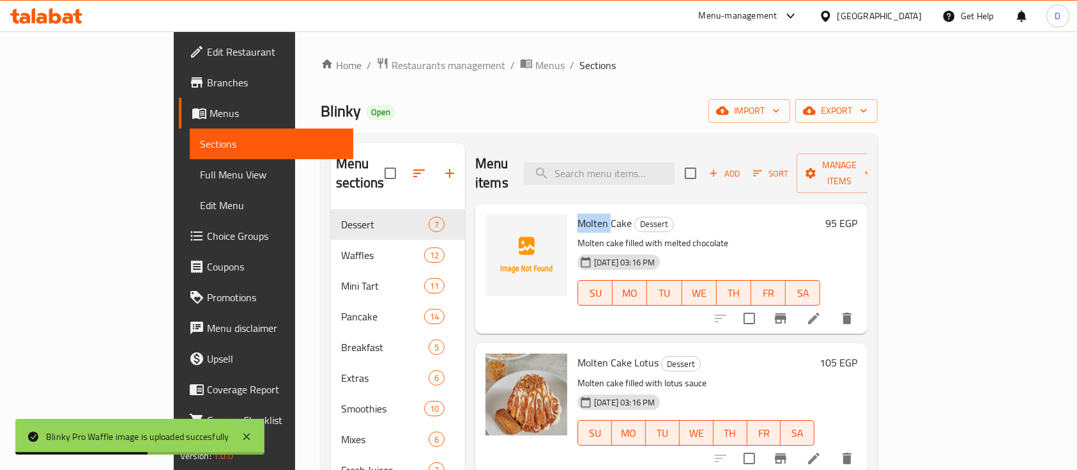
click at [578, 213] on span "Molten Cake" at bounding box center [605, 222] width 54 height 19
copy h6 "Molten Cake"
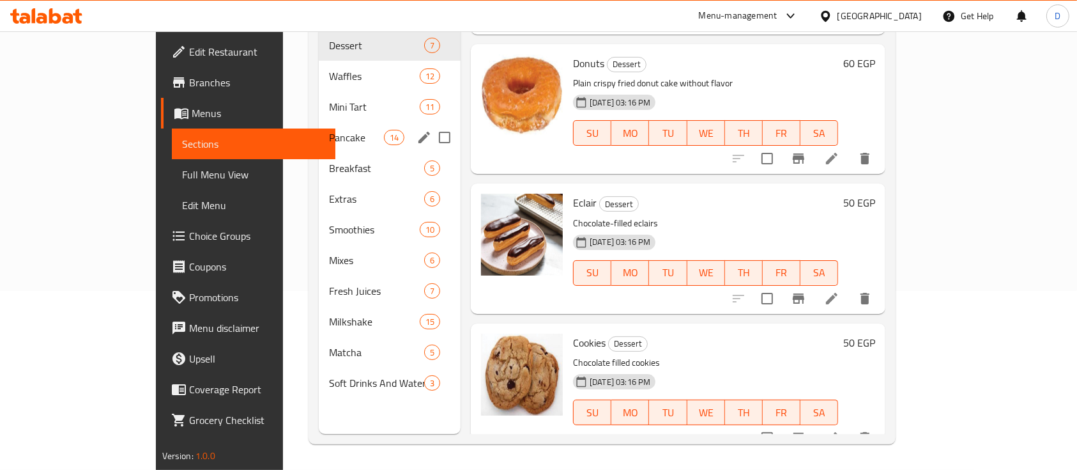
scroll to position [93, 0]
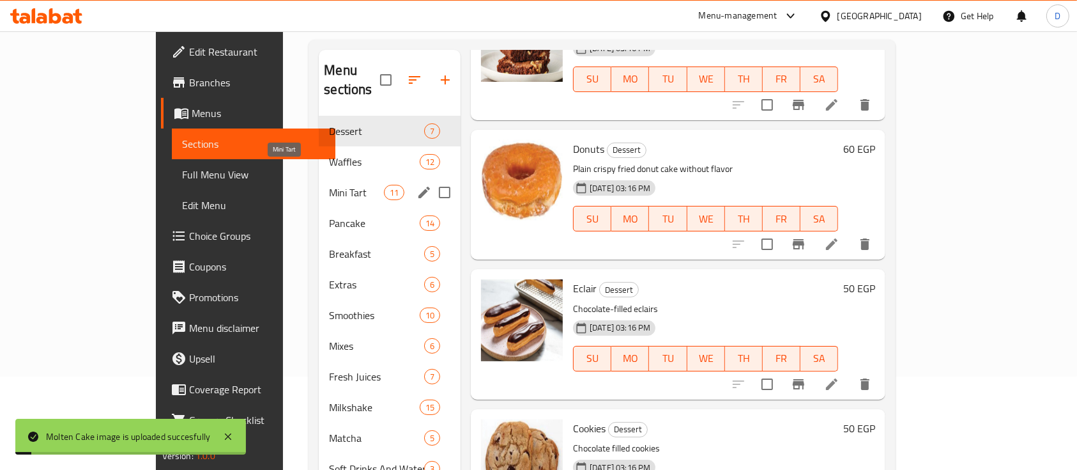
click at [329, 185] on span "Mini Tart" at bounding box center [356, 192] width 54 height 15
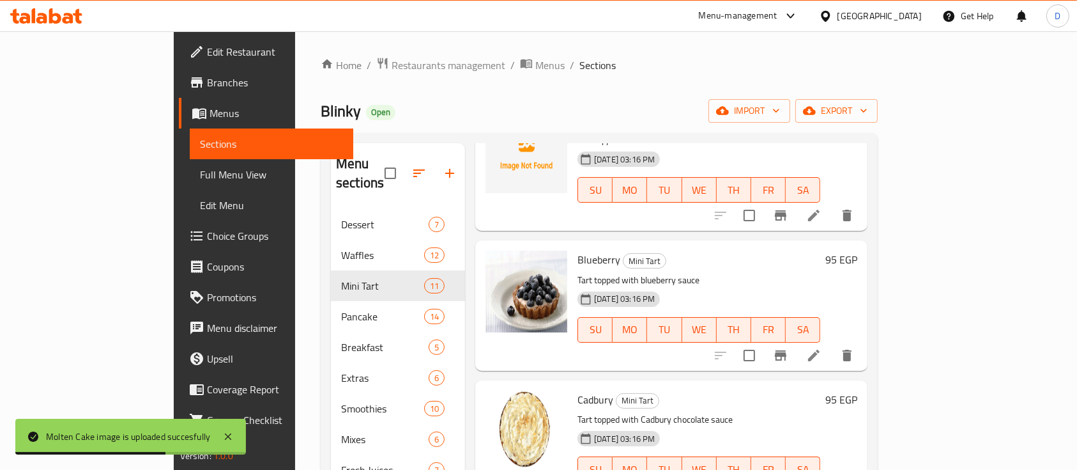
scroll to position [757, 0]
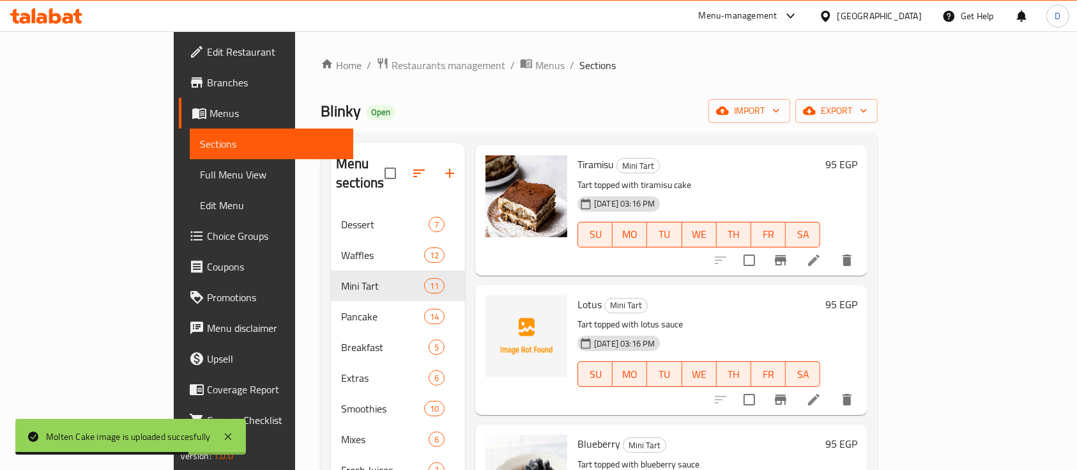
click at [605, 298] on div "Mini Tart" at bounding box center [626, 305] width 43 height 15
click at [578, 295] on h6 "Lotus Mini Tart" at bounding box center [699, 304] width 243 height 18
click at [578, 295] on span "Lotus" at bounding box center [590, 304] width 24 height 19
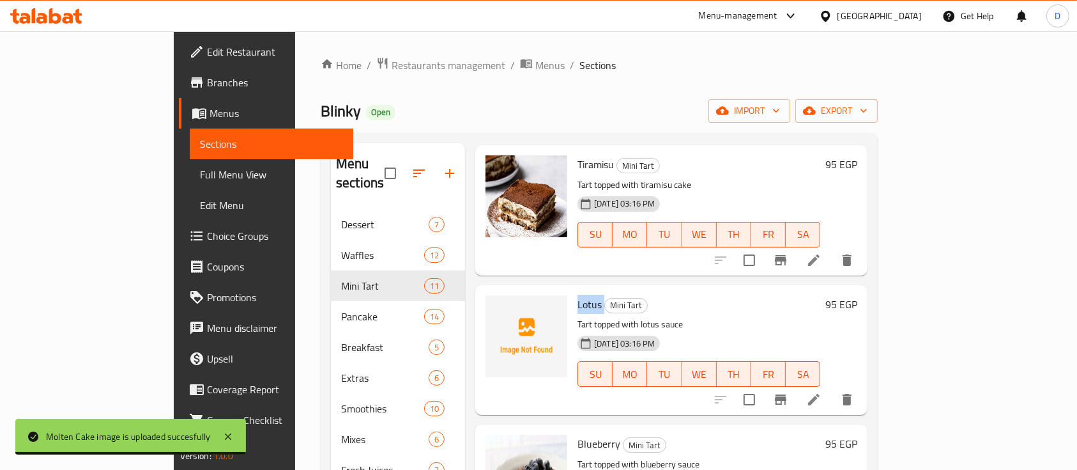
copy h6 "Lotus"
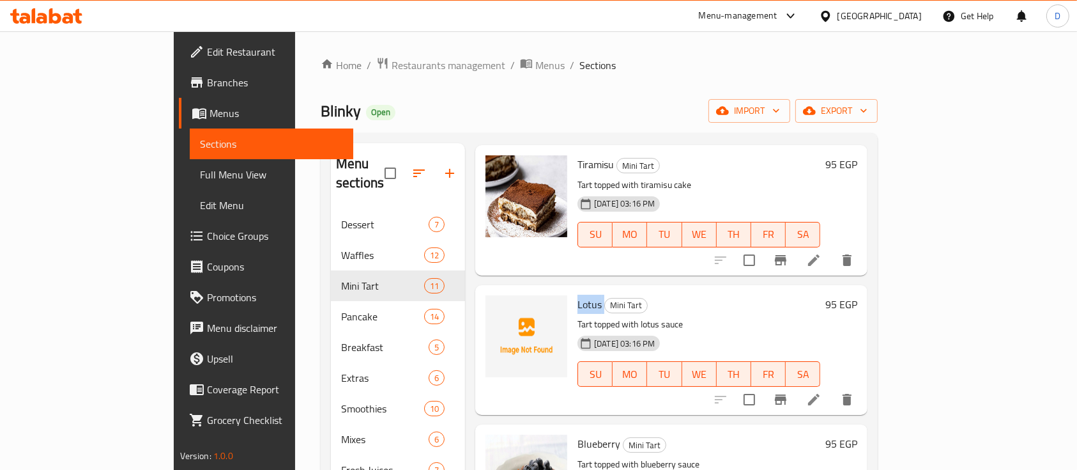
click at [578, 295] on span "Lotus" at bounding box center [590, 304] width 24 height 19
drag, startPoint x: 530, startPoint y: 286, endPoint x: 621, endPoint y: 289, distance: 91.4
click at [621, 290] on div "Lotus Mini Tart Tart topped with lotus sauce 01-10-2025 03:16 PM SU MO TU WE TH…" at bounding box center [699, 350] width 253 height 120
copy h6 "Lotus Mini Tart"
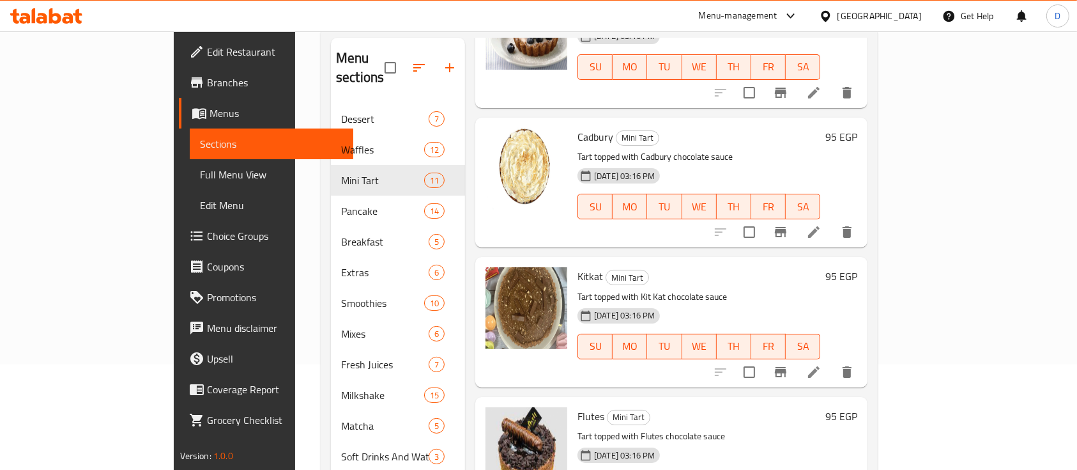
scroll to position [179, 0]
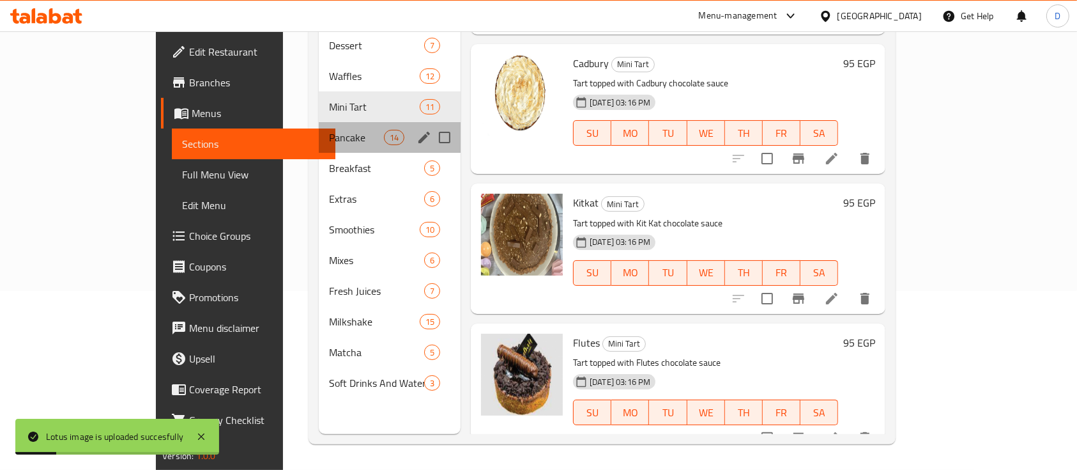
click at [319, 125] on div "Pancake 14" at bounding box center [390, 137] width 142 height 31
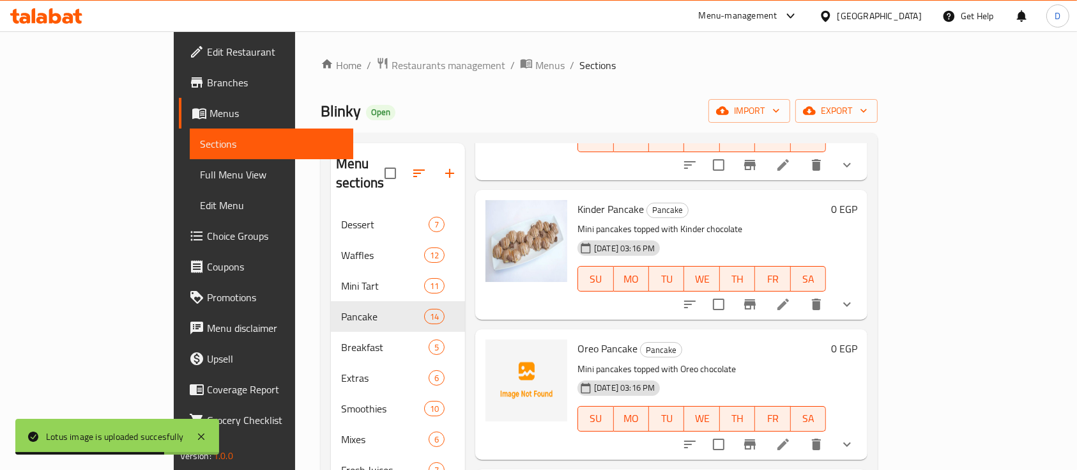
scroll to position [596, 0]
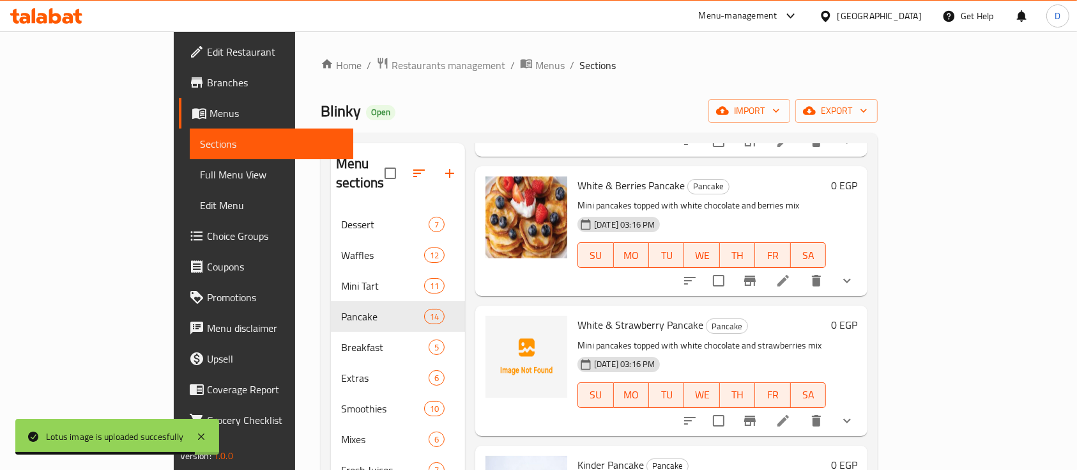
click at [573, 311] on div "White & Strawberry Pancake Pancake Mini pancakes topped with white chocolate an…" at bounding box center [702, 371] width 259 height 120
copy h6 "White & Strawberry Pancake"
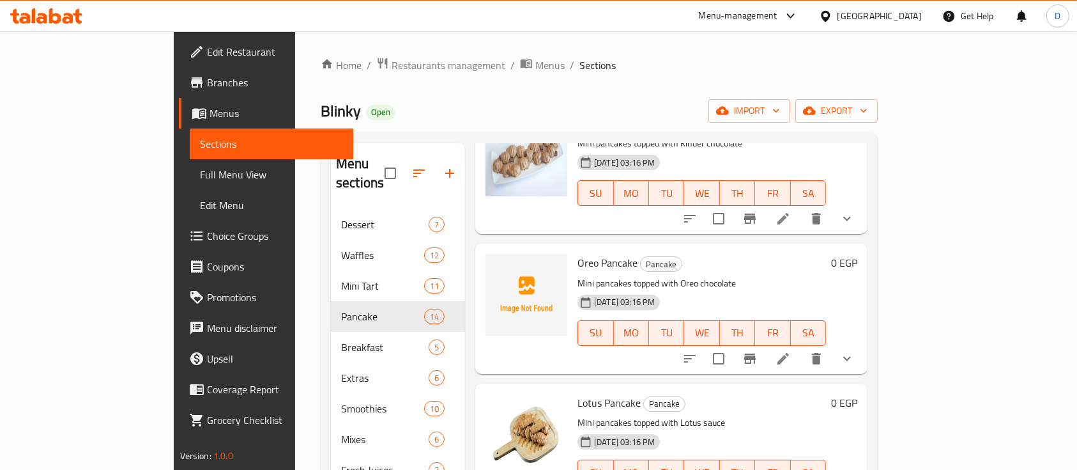
scroll to position [937, 0]
click at [573, 249] on div "Oreo Pancake Pancake Mini pancakes topped with Oreo chocolate 01-10-2025 03:16 …" at bounding box center [702, 309] width 259 height 120
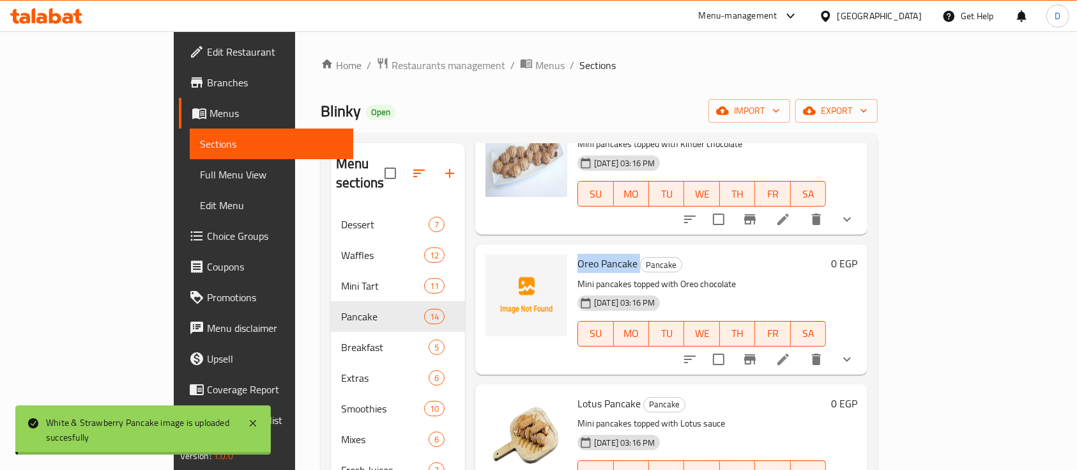
click at [573, 249] on div "Oreo Pancake Pancake Mini pancakes topped with Oreo chocolate 01-10-2025 03:16 …" at bounding box center [702, 309] width 259 height 120
copy h6 "Oreo Pancake"
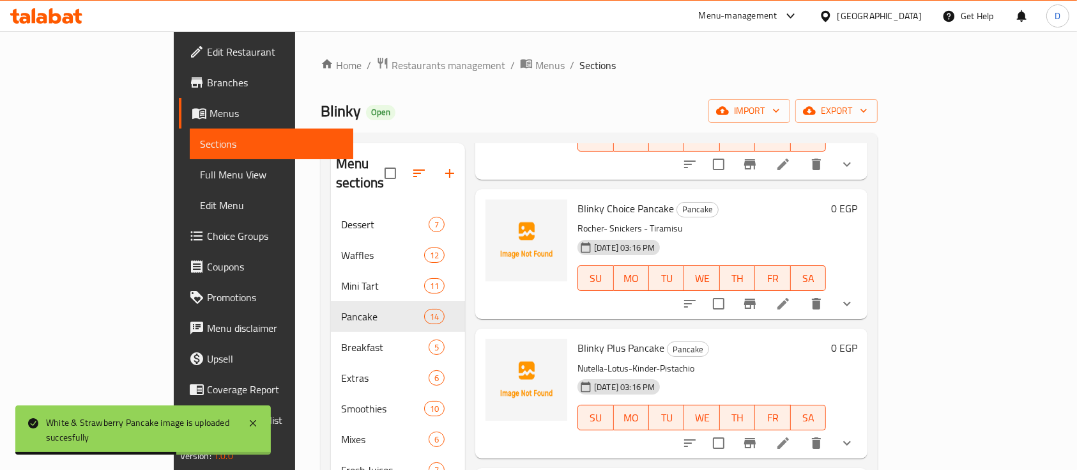
scroll to position [1448, 0]
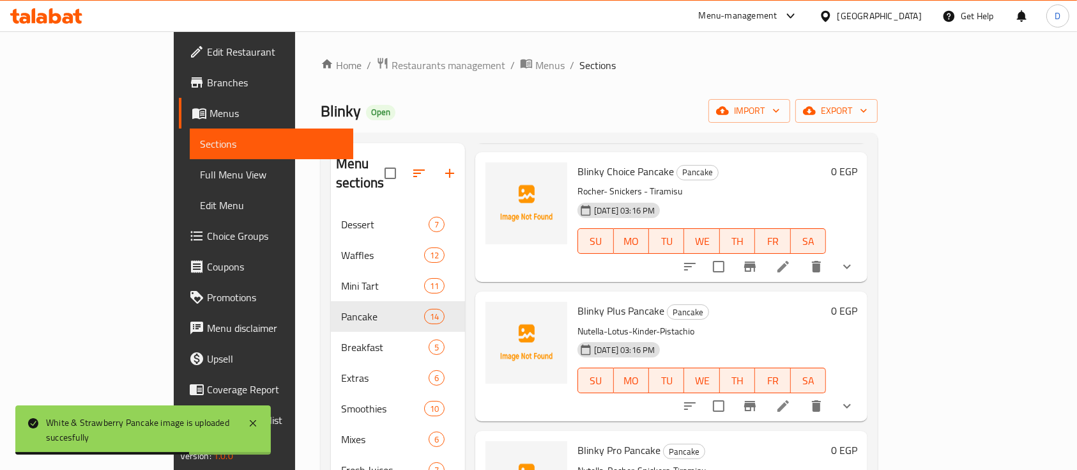
click at [578, 162] on span "Blinky Choice Pancake" at bounding box center [626, 171] width 96 height 19
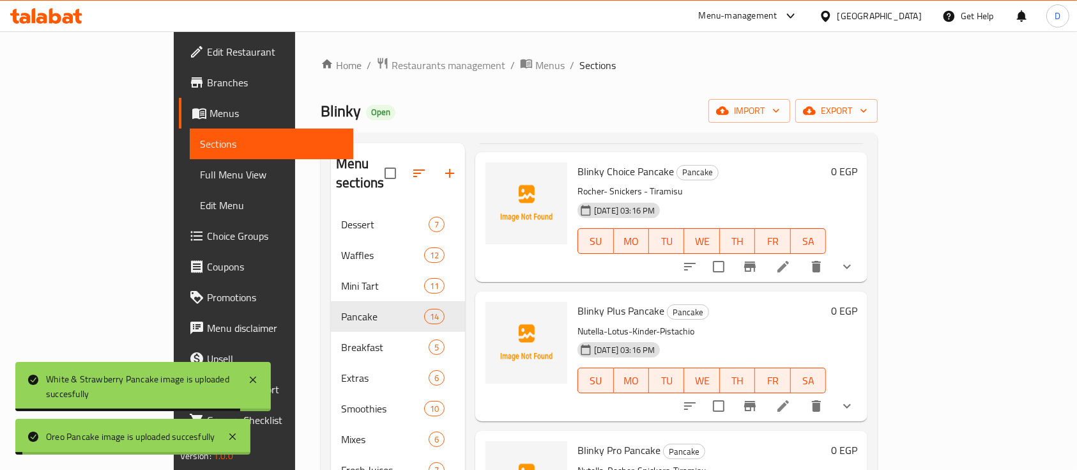
click at [578, 301] on span "Blinky Plus Pancake" at bounding box center [621, 310] width 87 height 19
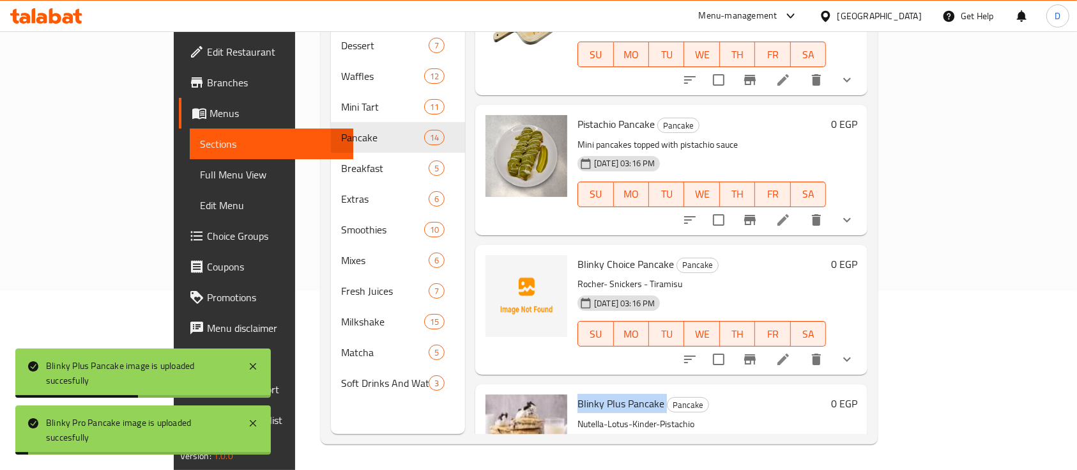
scroll to position [1176, 0]
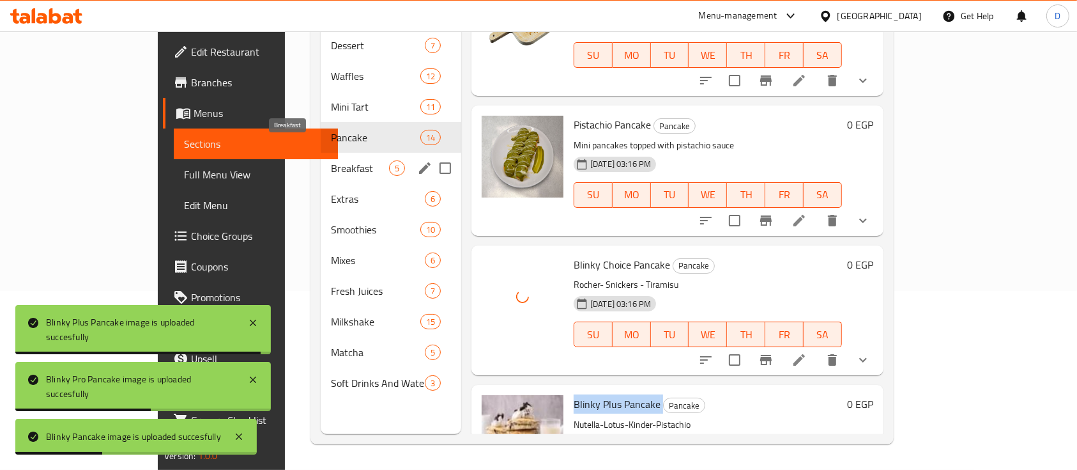
click at [331, 160] on span "Breakfast" at bounding box center [360, 167] width 58 height 15
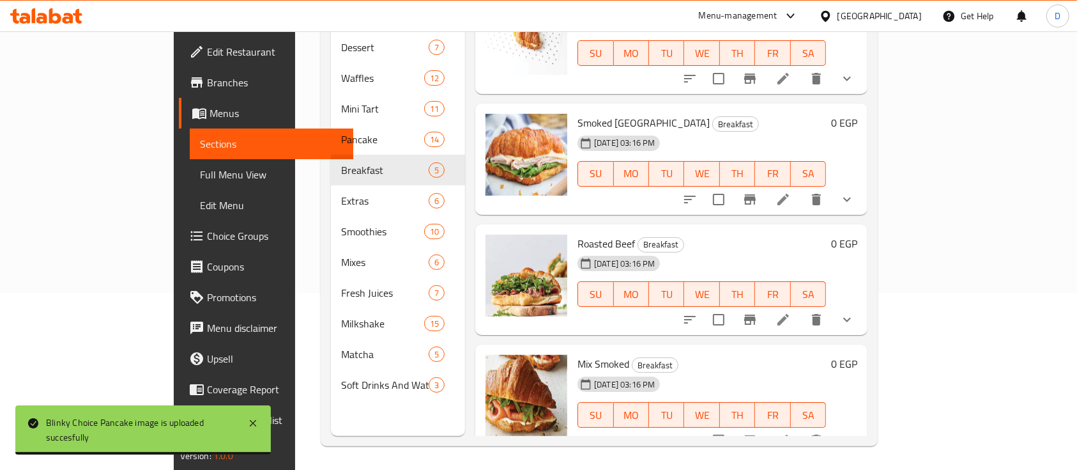
scroll to position [179, 0]
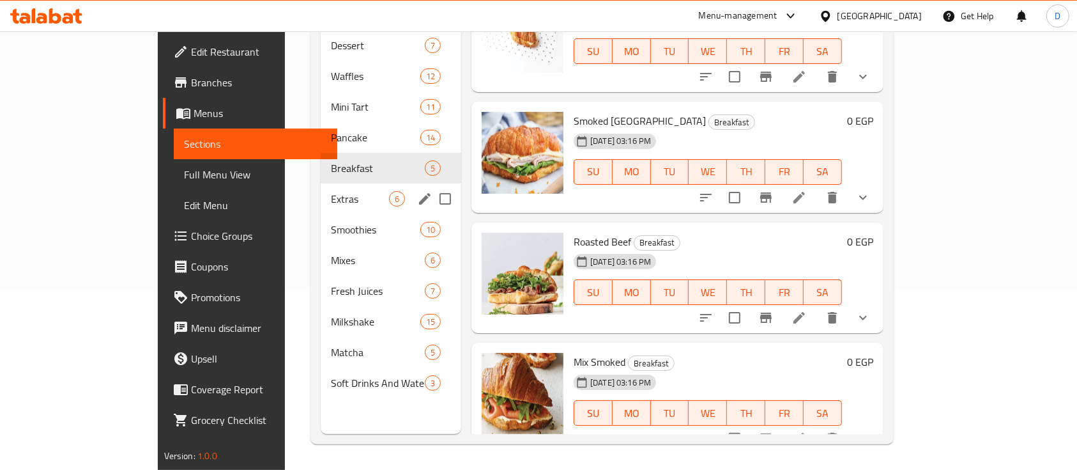
click at [331, 191] on span "Extras" at bounding box center [360, 198] width 58 height 15
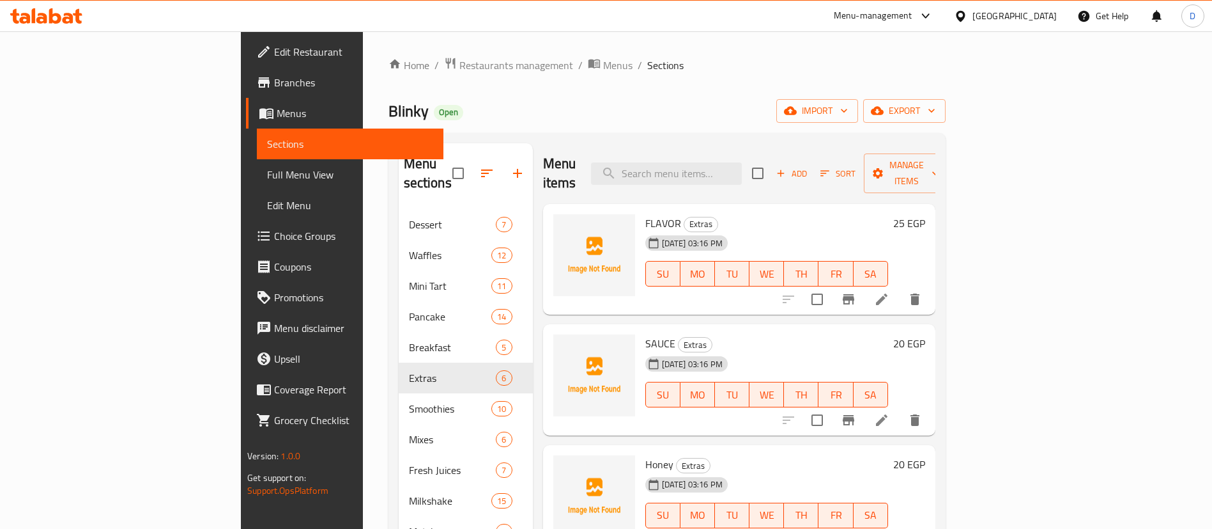
click at [645, 334] on span "SAUCE" at bounding box center [660, 343] width 30 height 19
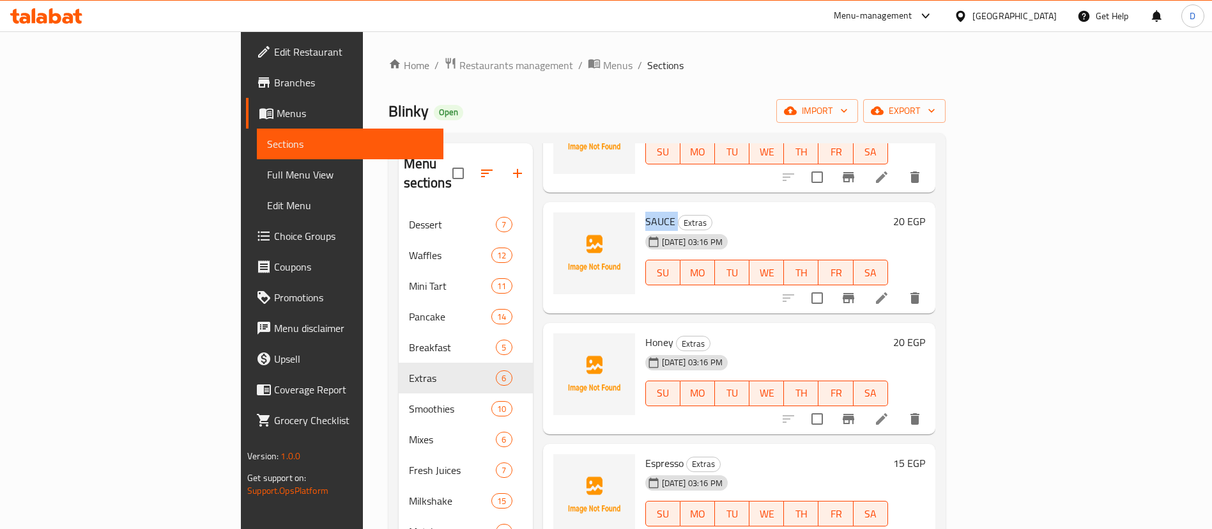
scroll to position [192, 0]
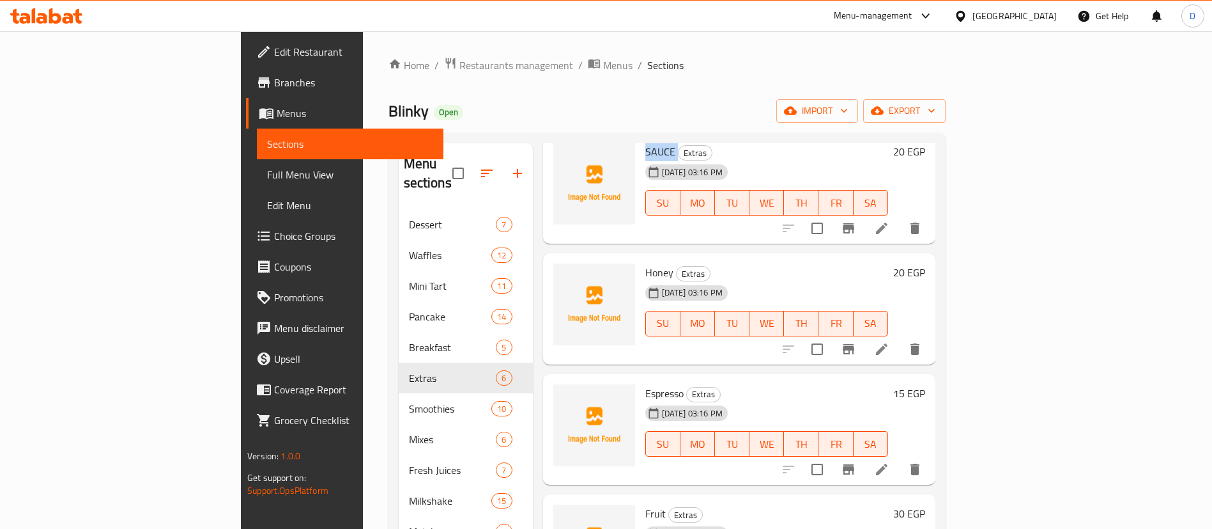
click at [645, 263] on span "Honey" at bounding box center [659, 272] width 28 height 19
copy h6 "Honey"
click at [645, 383] on span "Espresso" at bounding box center [664, 392] width 38 height 19
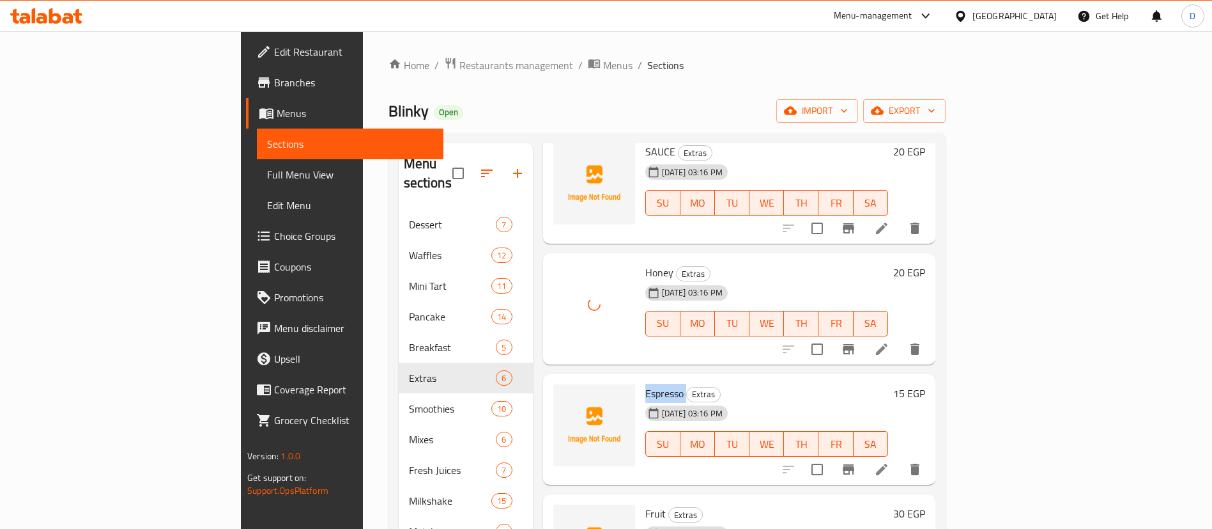
copy h6 "Espresso"
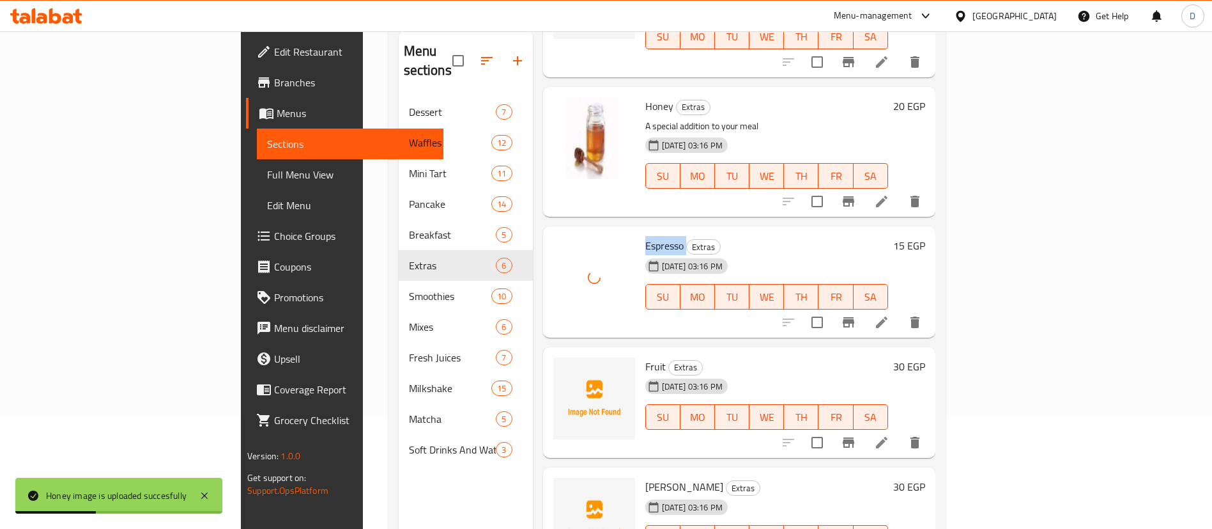
scroll to position [179, 0]
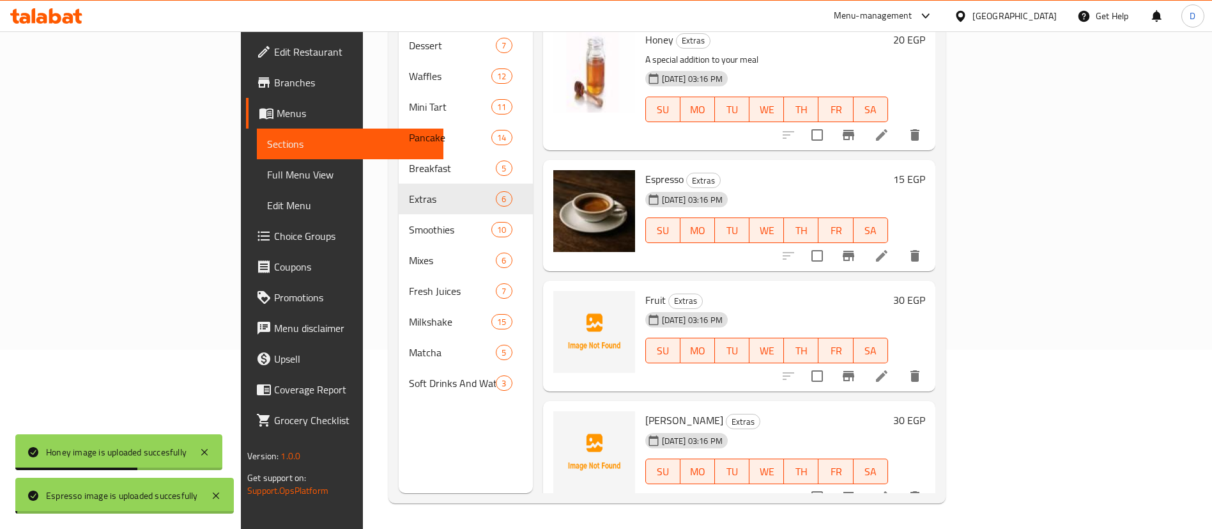
click at [576, 286] on div at bounding box center [594, 336] width 92 height 101
click at [578, 286] on div at bounding box center [594, 336] width 92 height 101
click at [645, 290] on span "Fruit" at bounding box center [655, 299] width 20 height 19
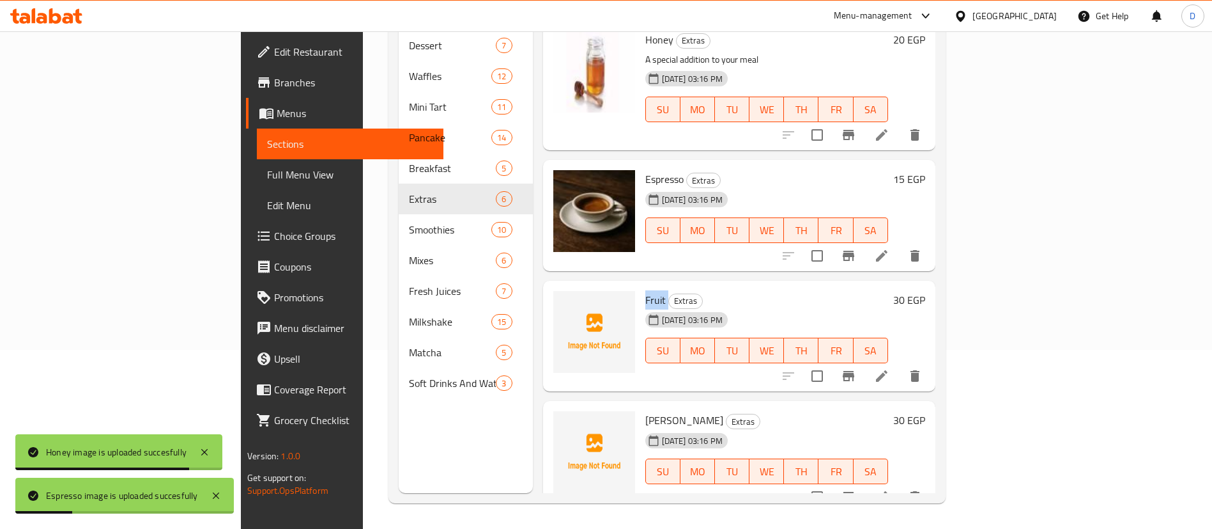
click at [645, 290] on span "Fruit" at bounding box center [655, 299] width 20 height 19
copy h6 "Fruit"
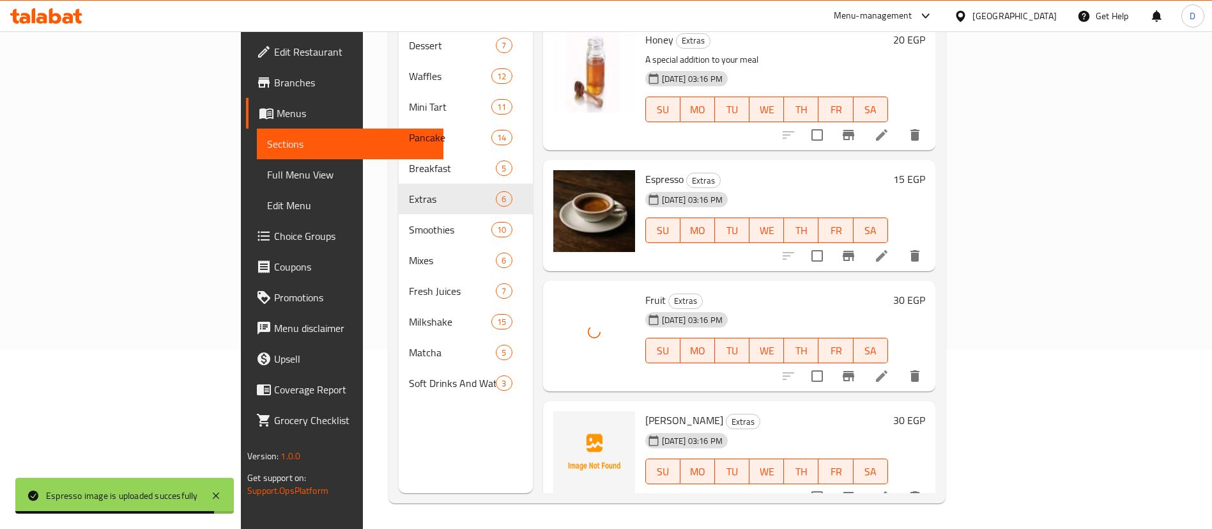
click at [645, 410] on span "Boba Tapioca" at bounding box center [684, 419] width 78 height 19
copy h6 "Boba Tapioca"
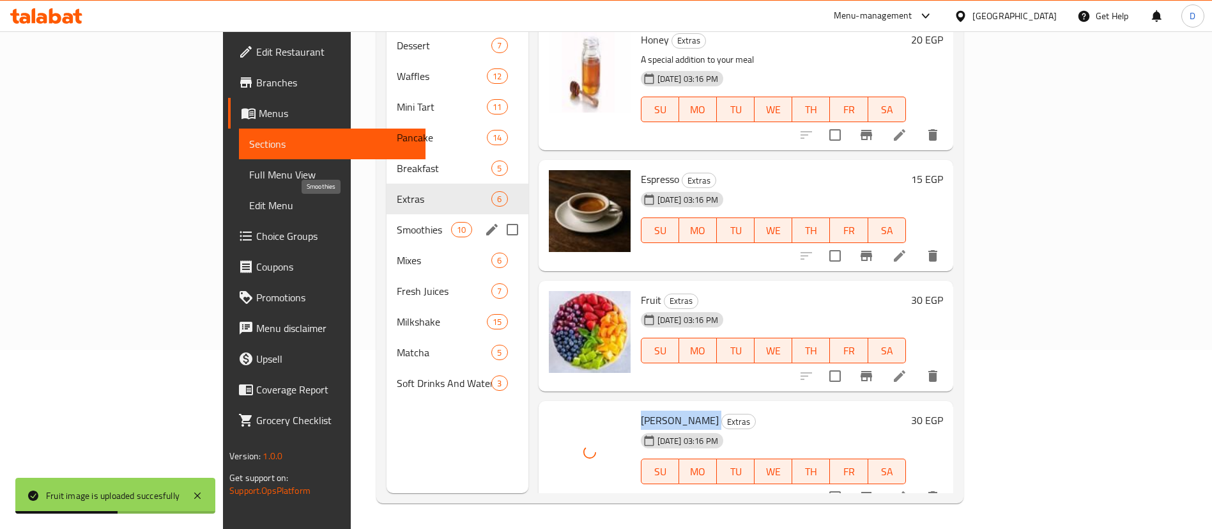
click at [397, 222] on span "Smoothies" at bounding box center [424, 229] width 54 height 15
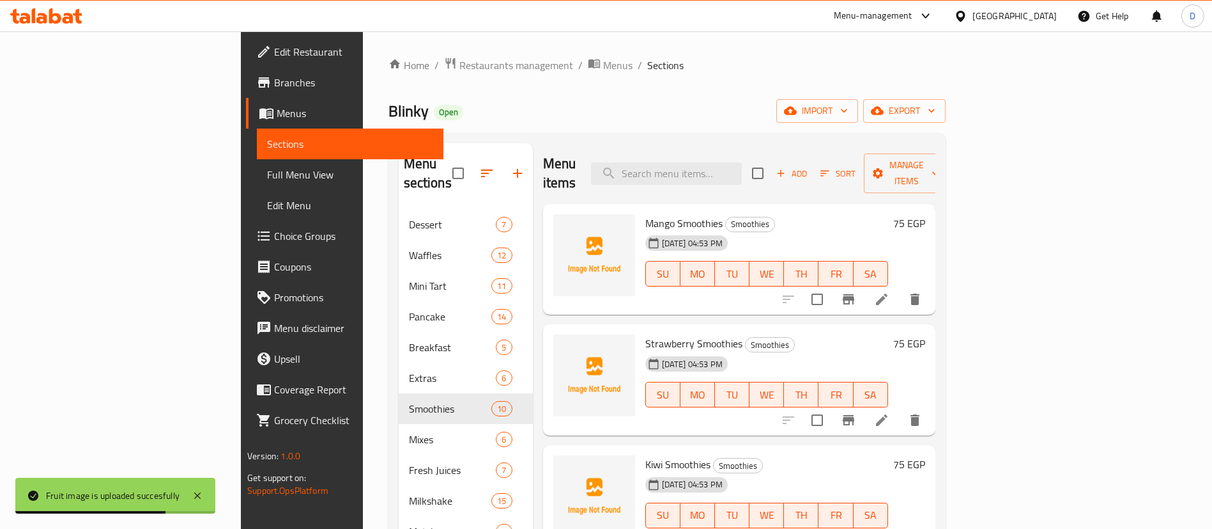
click at [645, 213] on span "Mango Smoothies" at bounding box center [683, 222] width 77 height 19
copy h6 "Mango Smoothies"
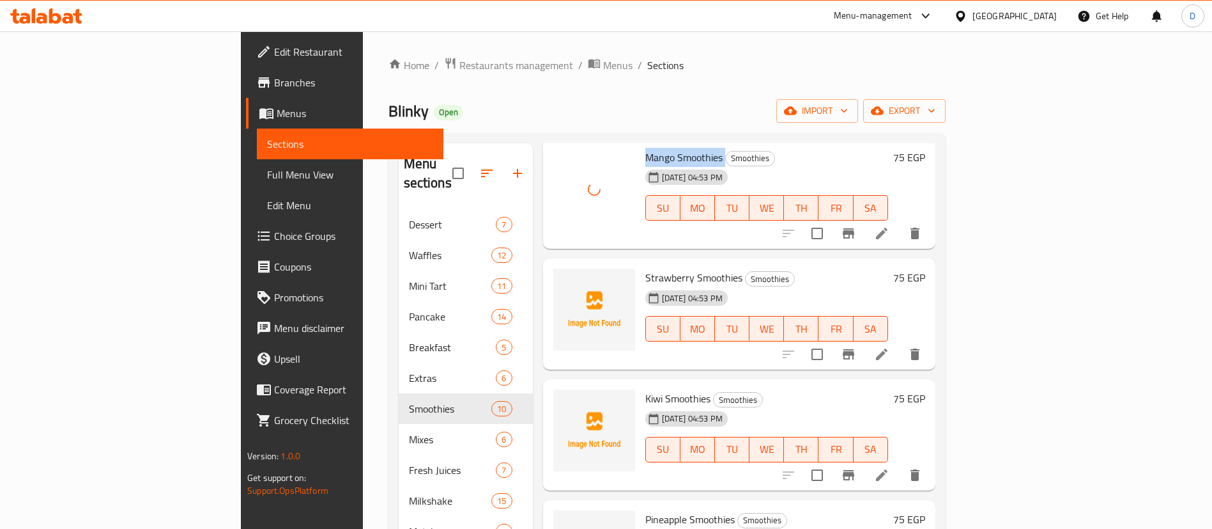
scroll to position [96, 0]
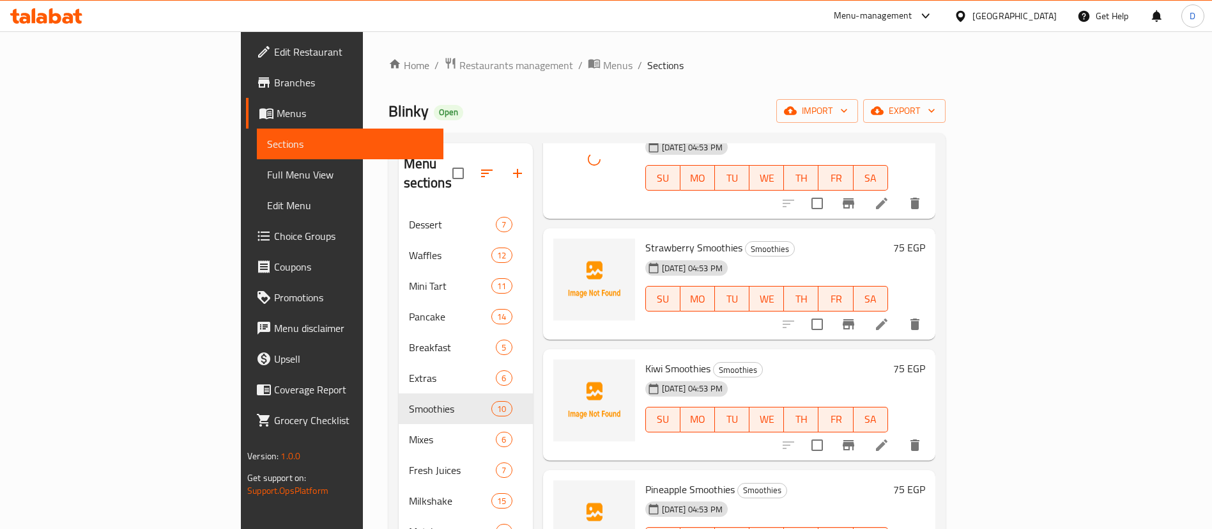
click at [645, 238] on span "Strawberry Smoothies" at bounding box center [693, 247] width 97 height 19
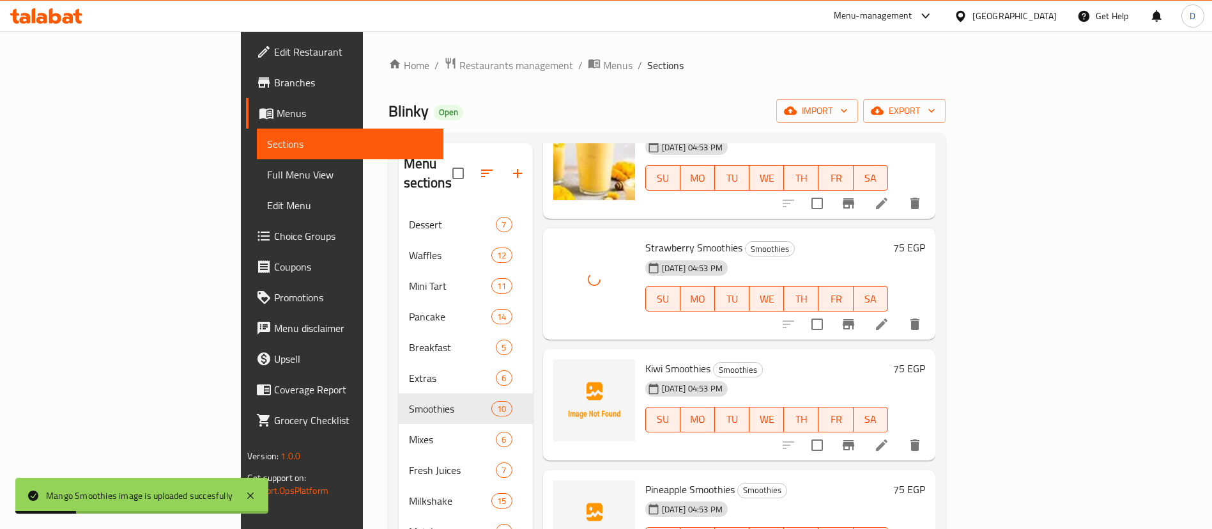
click at [645, 359] on span "Kiwi Smoothies" at bounding box center [677, 368] width 65 height 19
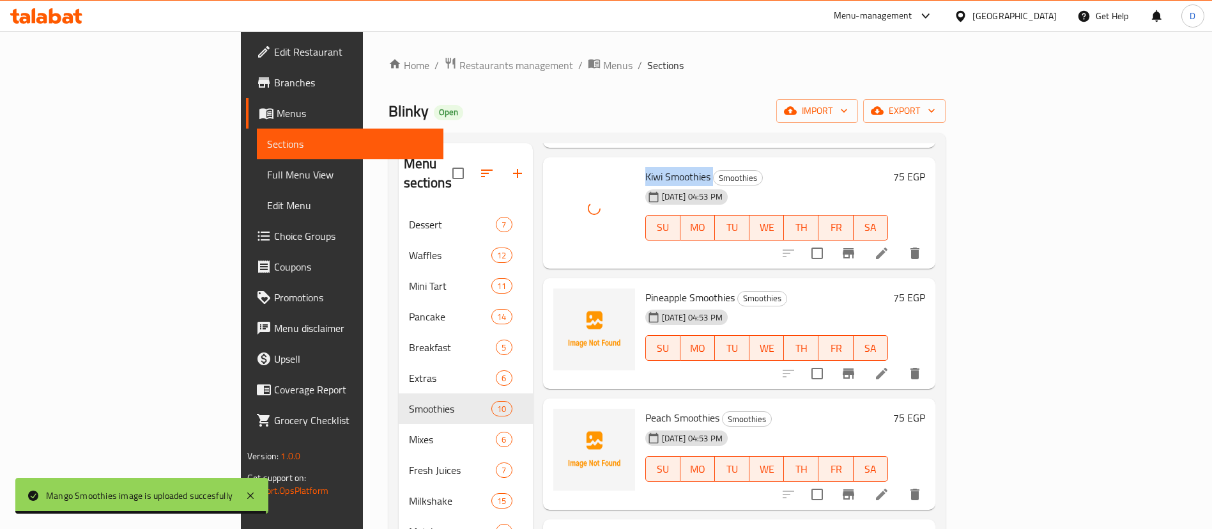
scroll to position [383, 0]
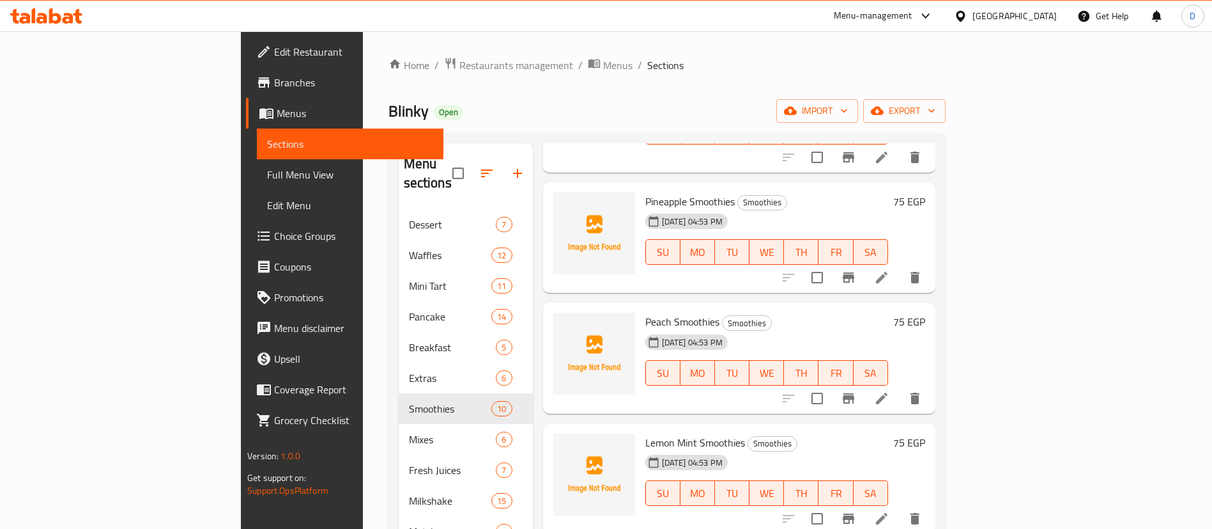
click at [647, 192] on span "Pineapple Smoothies" at bounding box center [689, 201] width 89 height 19
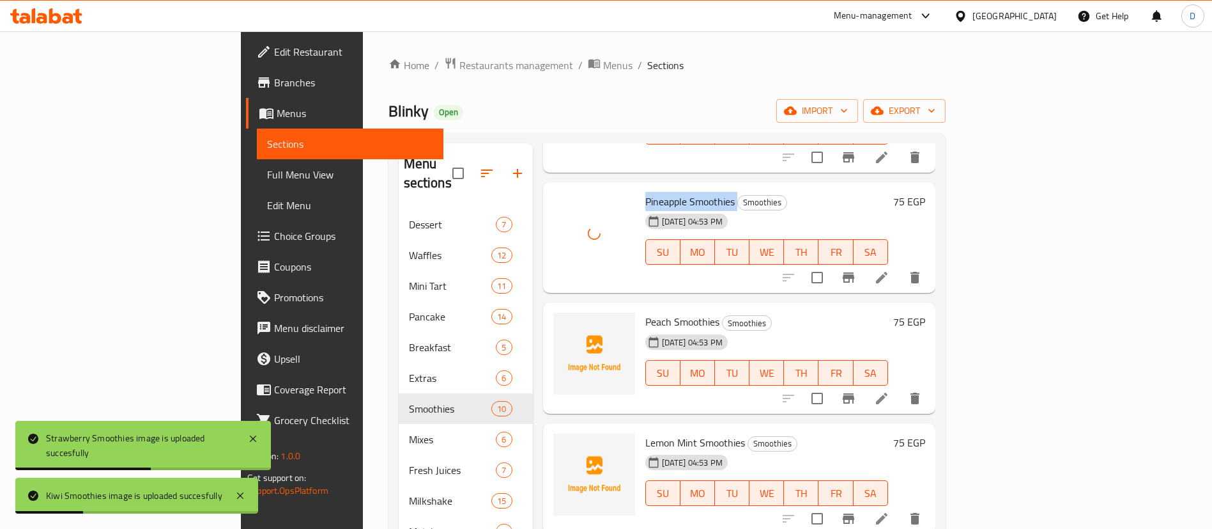
click at [645, 312] on span "Peach Smoothies" at bounding box center [682, 321] width 74 height 19
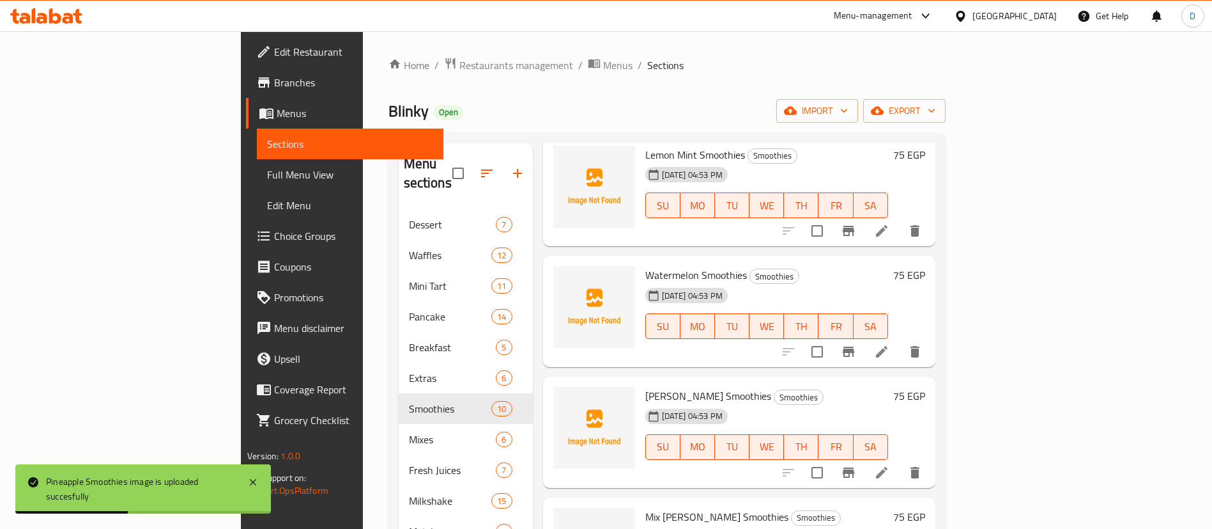
scroll to position [479, 0]
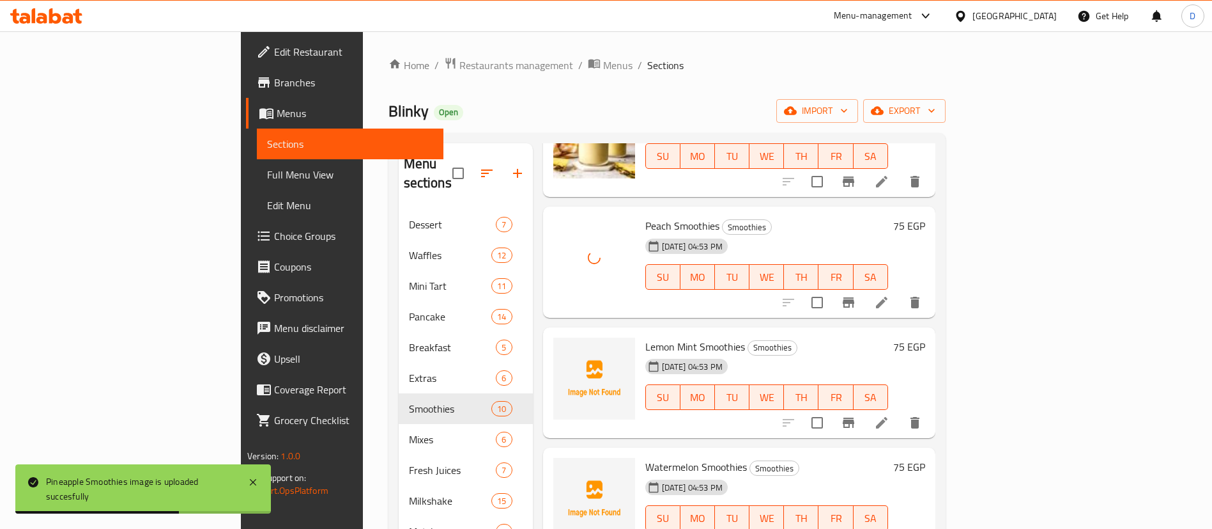
click at [645, 337] on span "Lemon Mint Smoothies" at bounding box center [695, 346] width 100 height 19
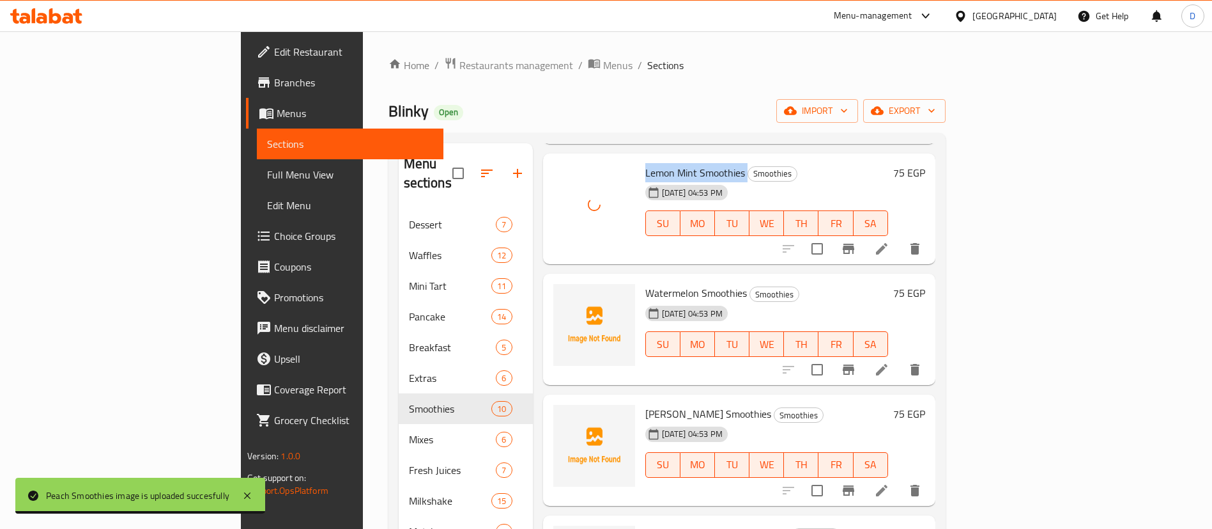
scroll to position [671, 0]
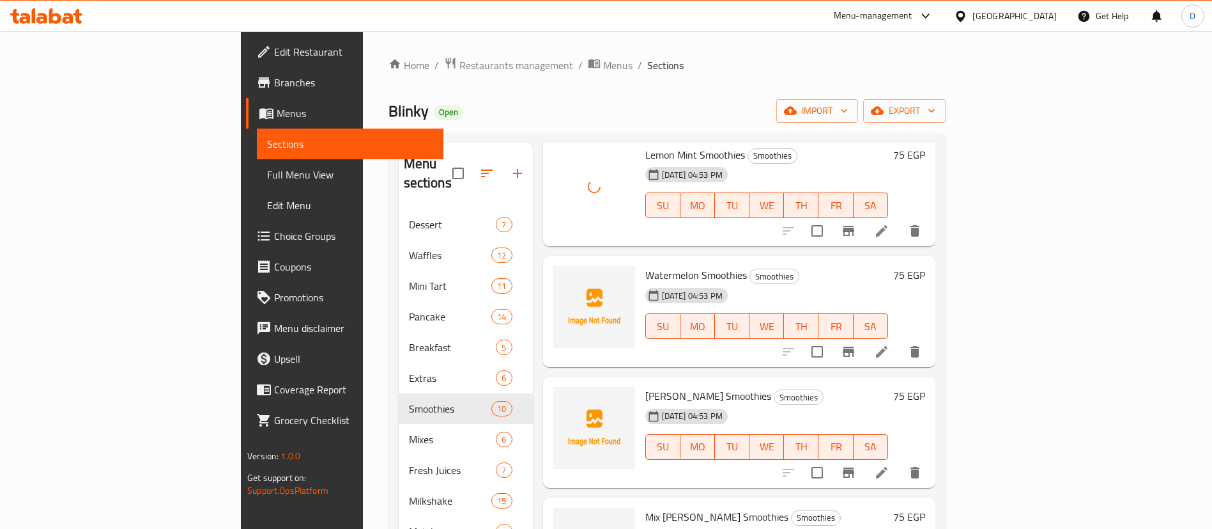
click at [645, 265] on span "Watermelon Smoothies" at bounding box center [696, 274] width 102 height 19
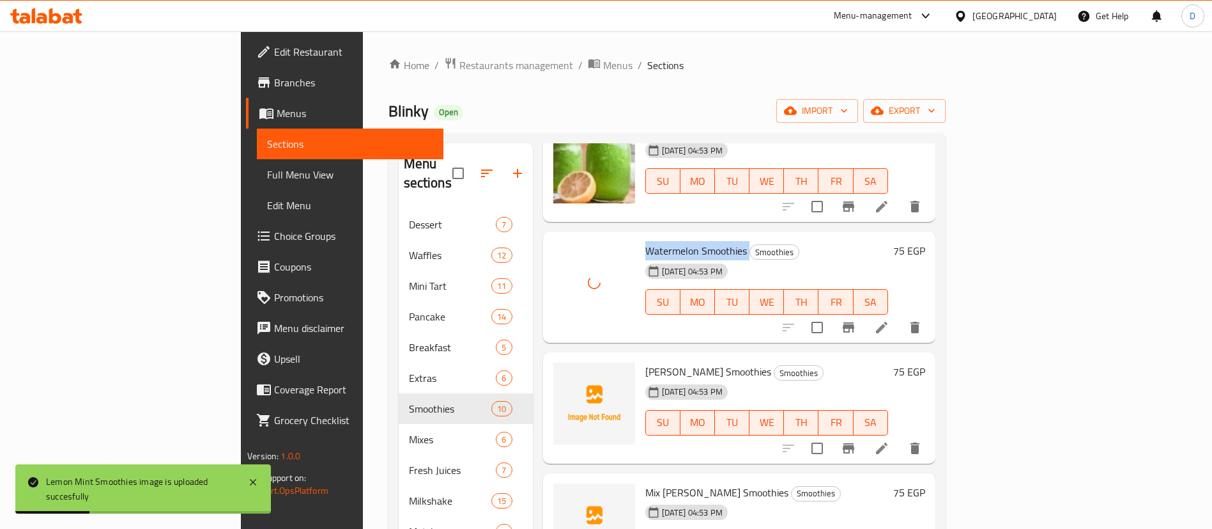
scroll to position [709, 0]
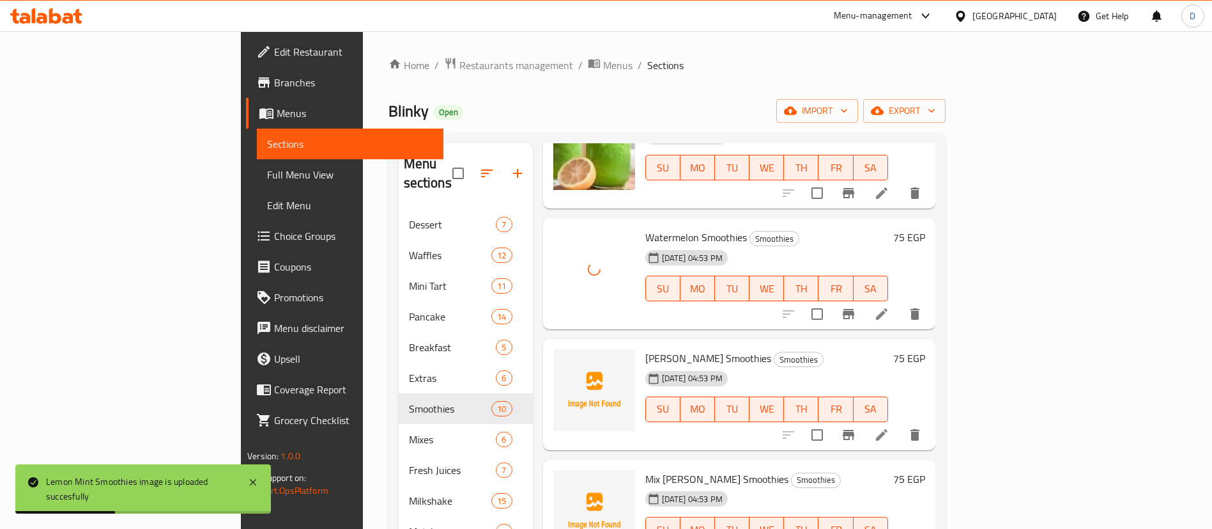
click at [645, 348] on span "Berry Smoothies" at bounding box center [708, 357] width 126 height 19
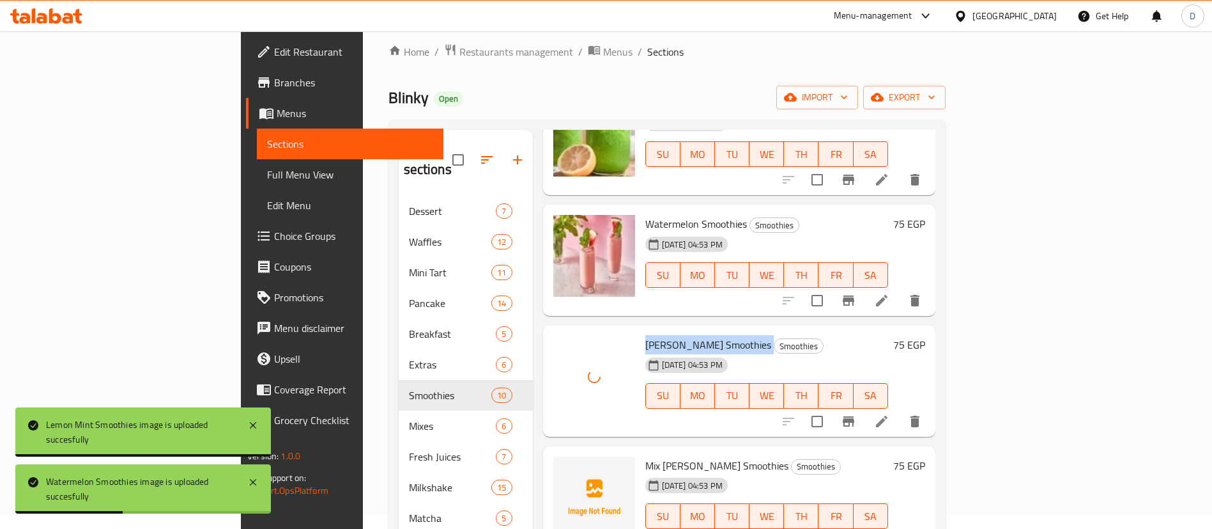
scroll to position [179, 0]
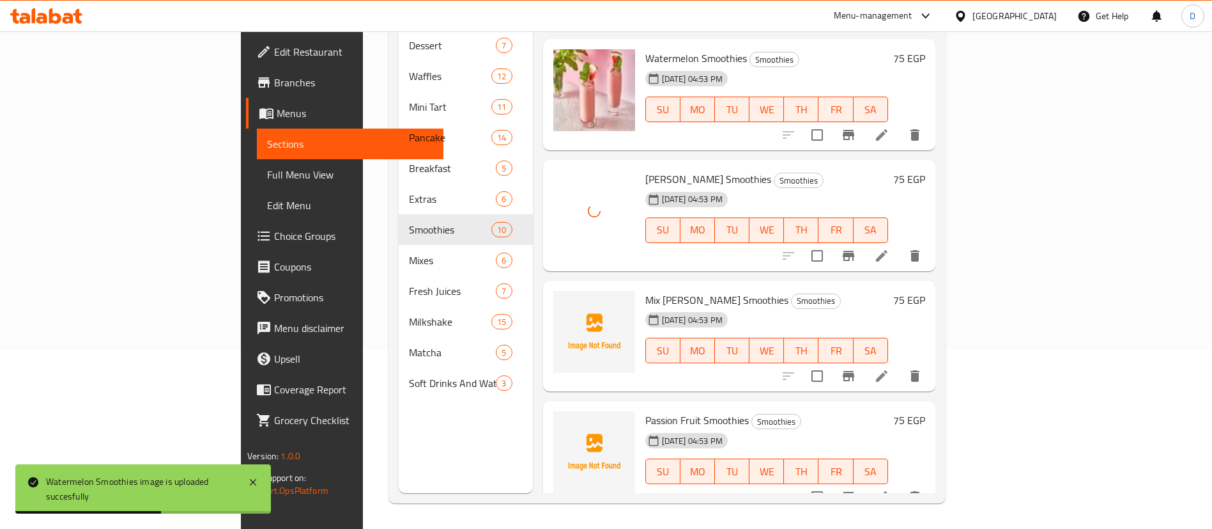
click at [645, 290] on span "Mix Berry Smoothies" at bounding box center [716, 299] width 143 height 19
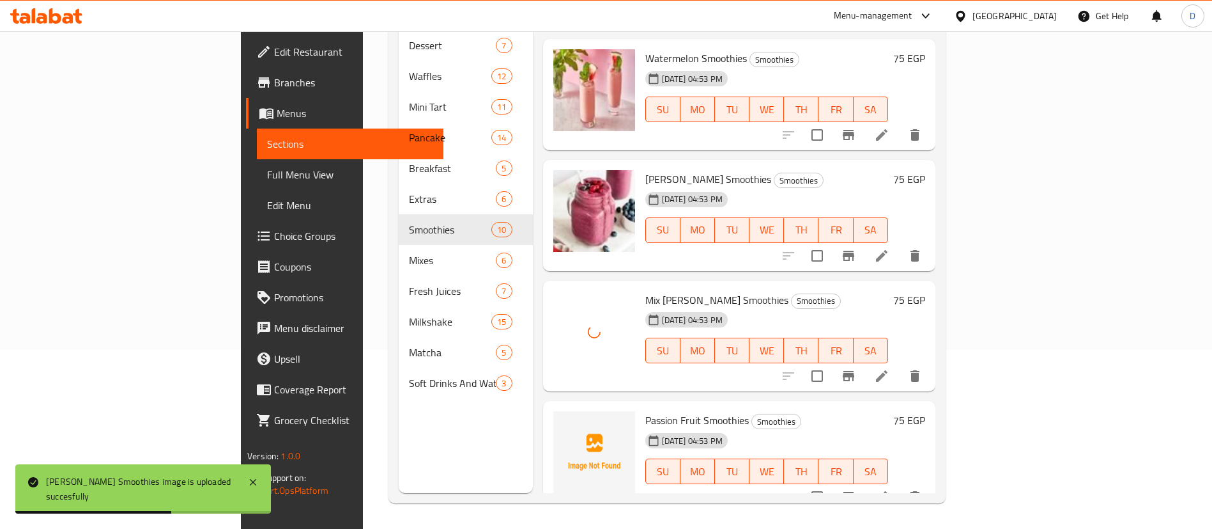
click at [640, 406] on div "Passion Fruit Smoothies Smoothies 14-10-2025 04:53 PM SU MO TU WE TH FR SA" at bounding box center [766, 456] width 253 height 101
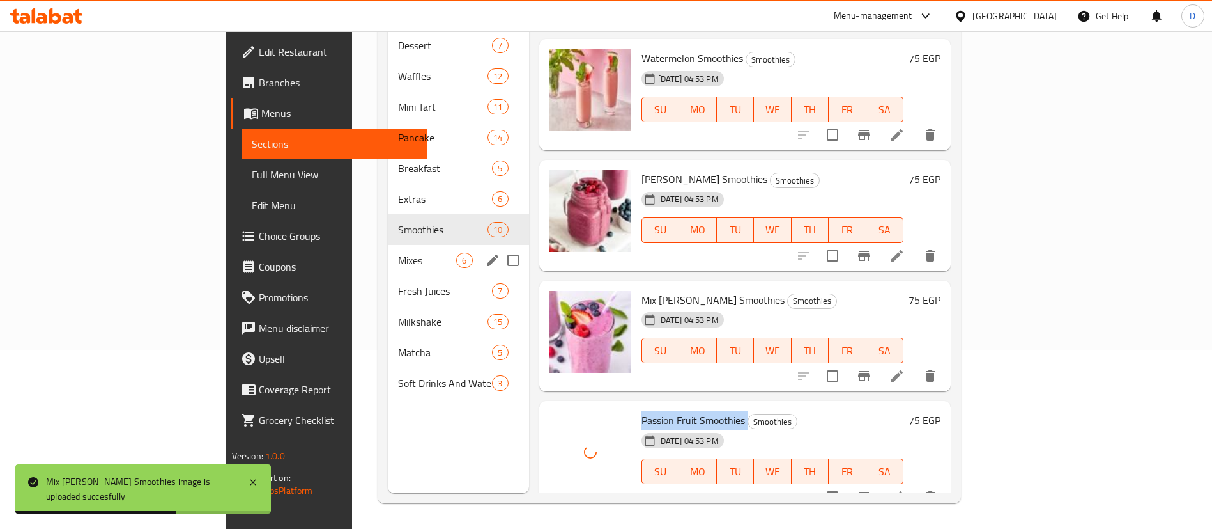
click at [398, 252] on span "Mixes" at bounding box center [427, 259] width 58 height 15
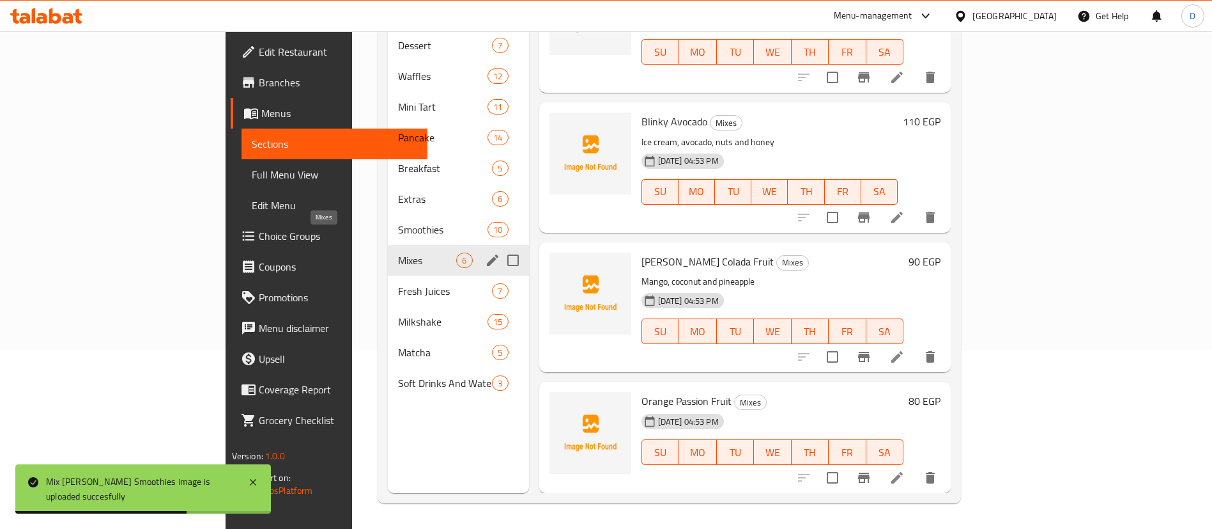
scroll to position [322, 0]
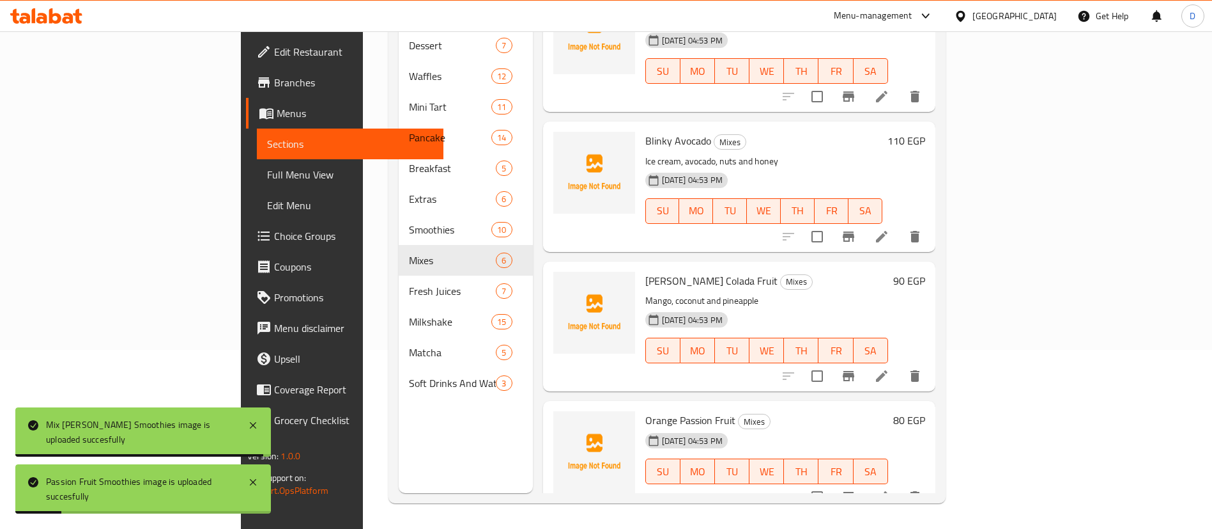
click at [645, 131] on span "Blinky Avocado" at bounding box center [678, 140] width 66 height 19
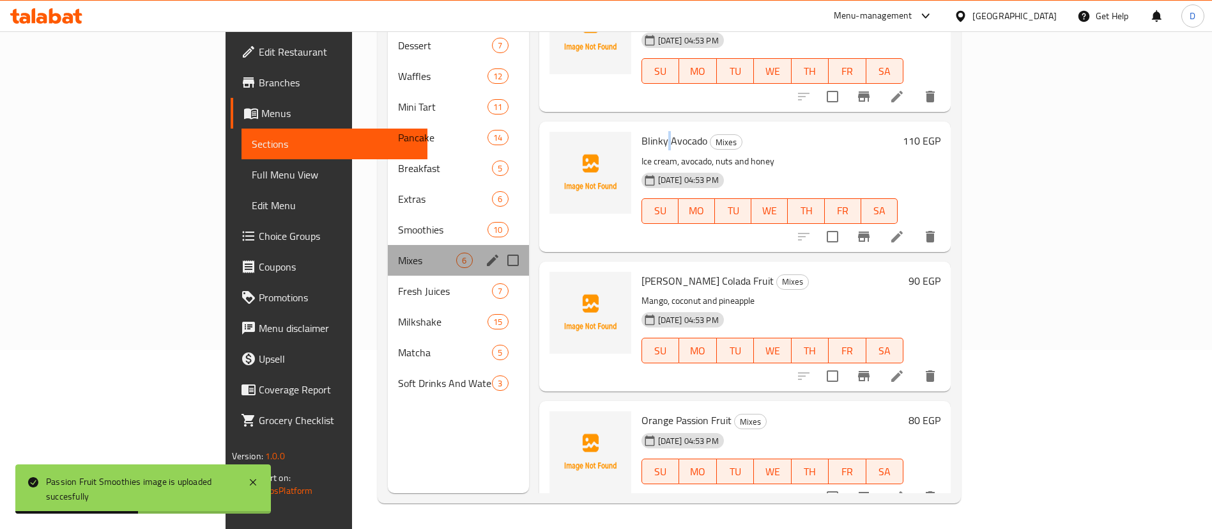
click at [388, 249] on div "Mixes 6" at bounding box center [458, 260] width 141 height 31
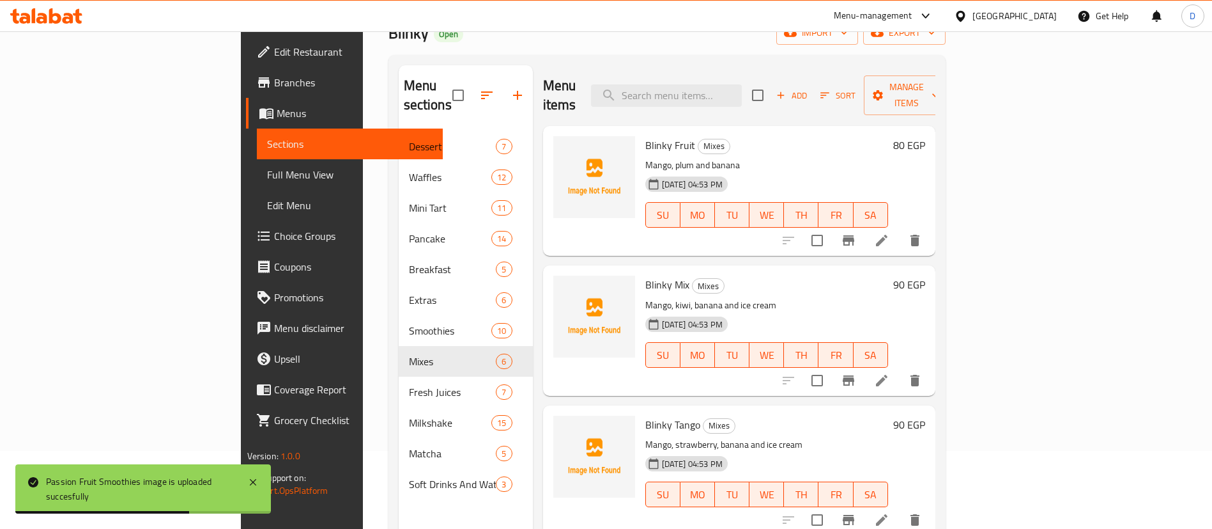
scroll to position [0, 0]
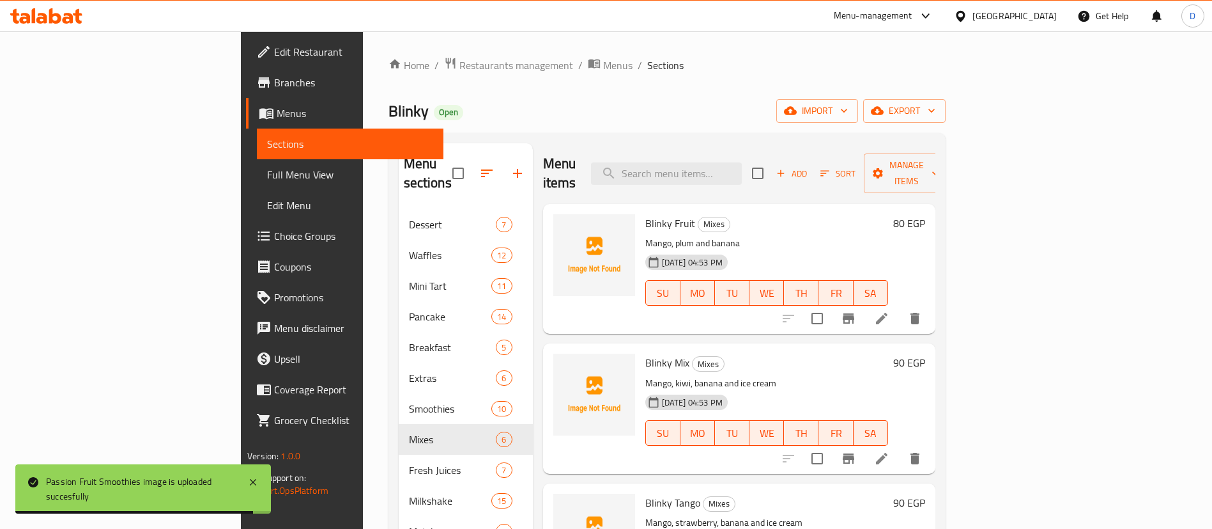
click at [645, 213] on span "Blinky Fruit" at bounding box center [670, 222] width 50 height 19
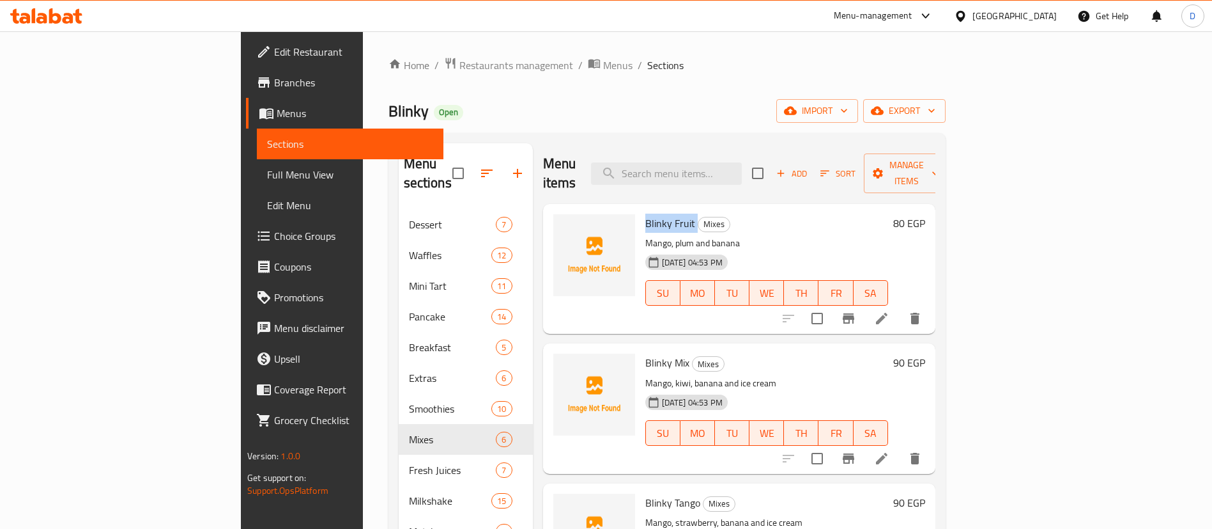
scroll to position [288, 0]
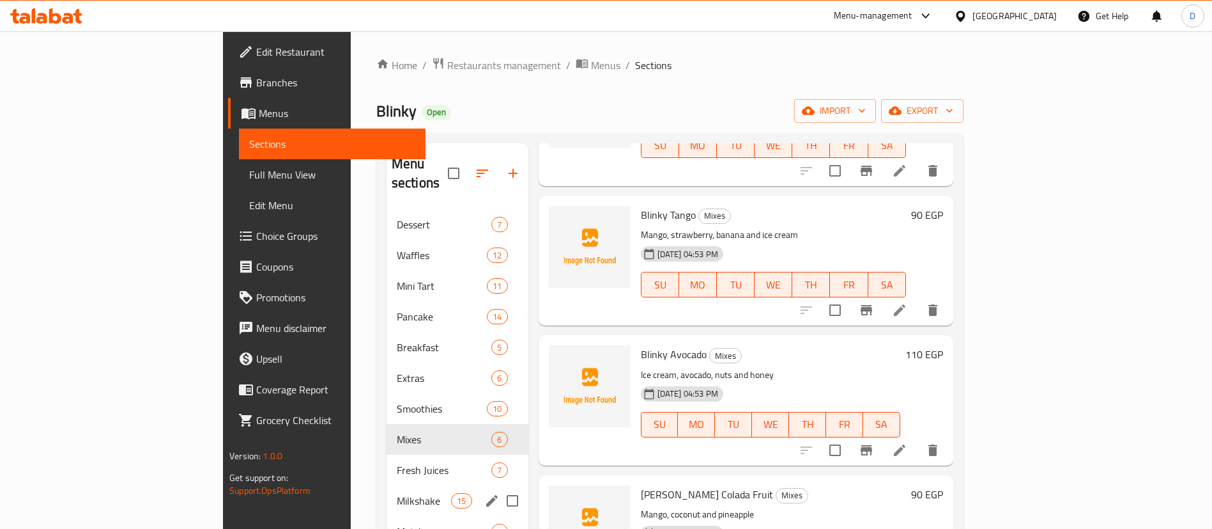
click at [387, 469] on div "Matcha 5" at bounding box center [458, 531] width 142 height 31
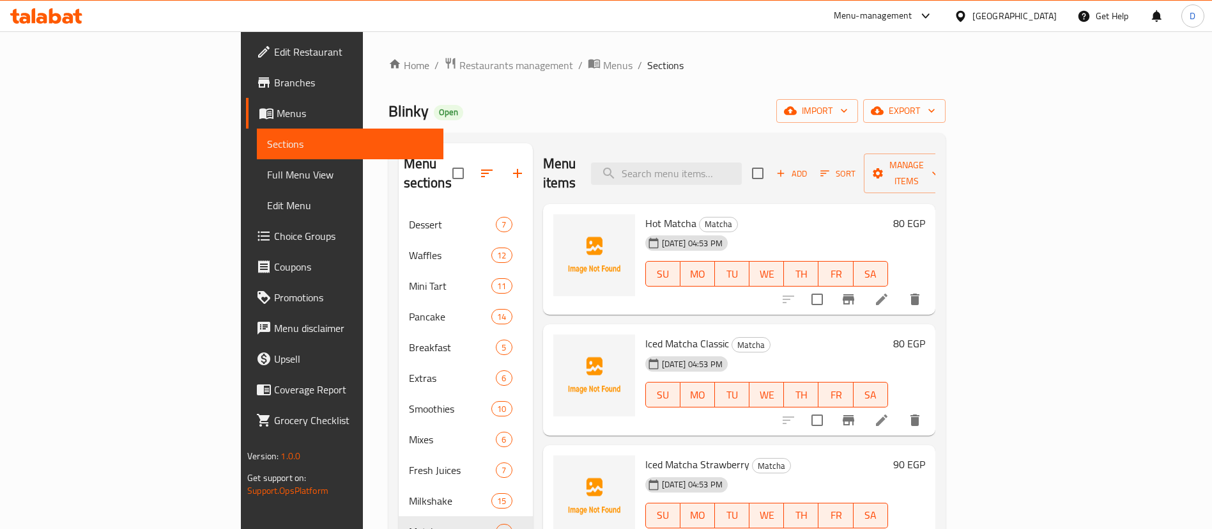
click at [645, 213] on span "Hot Matcha" at bounding box center [670, 222] width 51 height 19
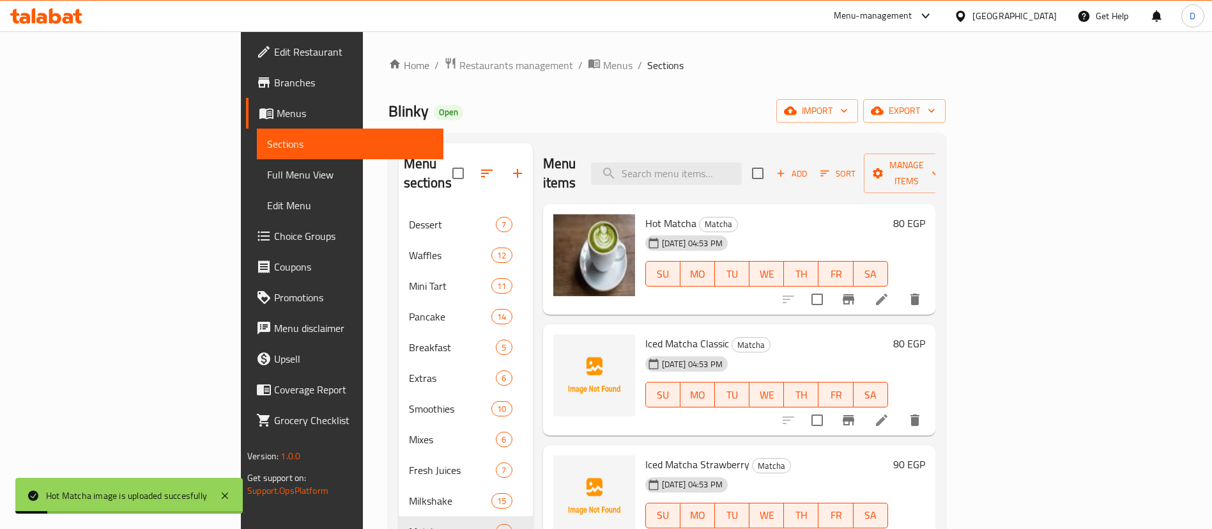
click at [645, 334] on span "Iced Matcha Classic" at bounding box center [687, 343] width 84 height 19
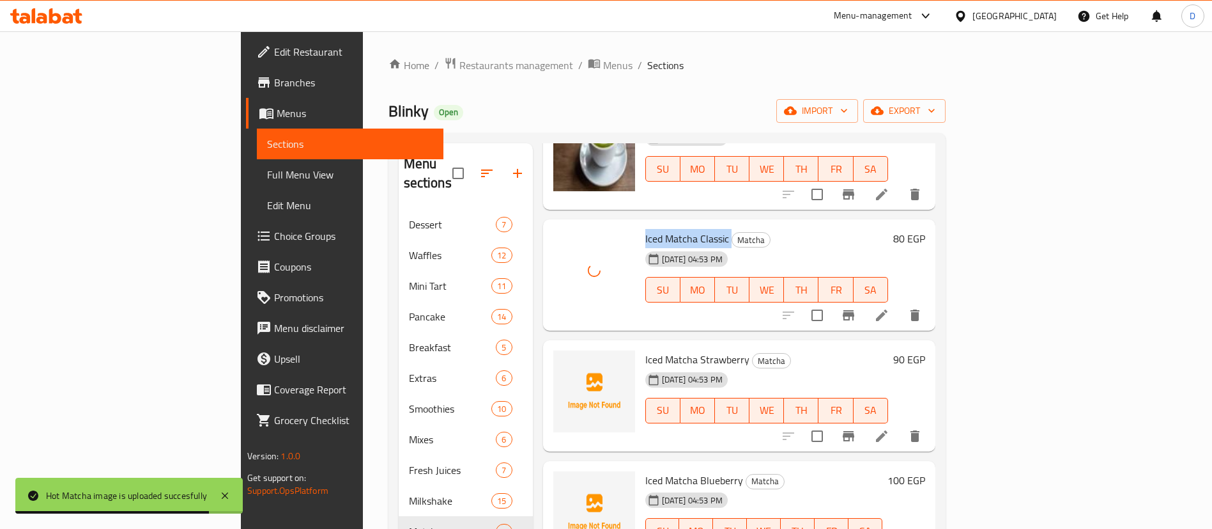
scroll to position [106, 0]
click at [645, 348] on span "Iced Matcha Strawberry" at bounding box center [697, 357] width 104 height 19
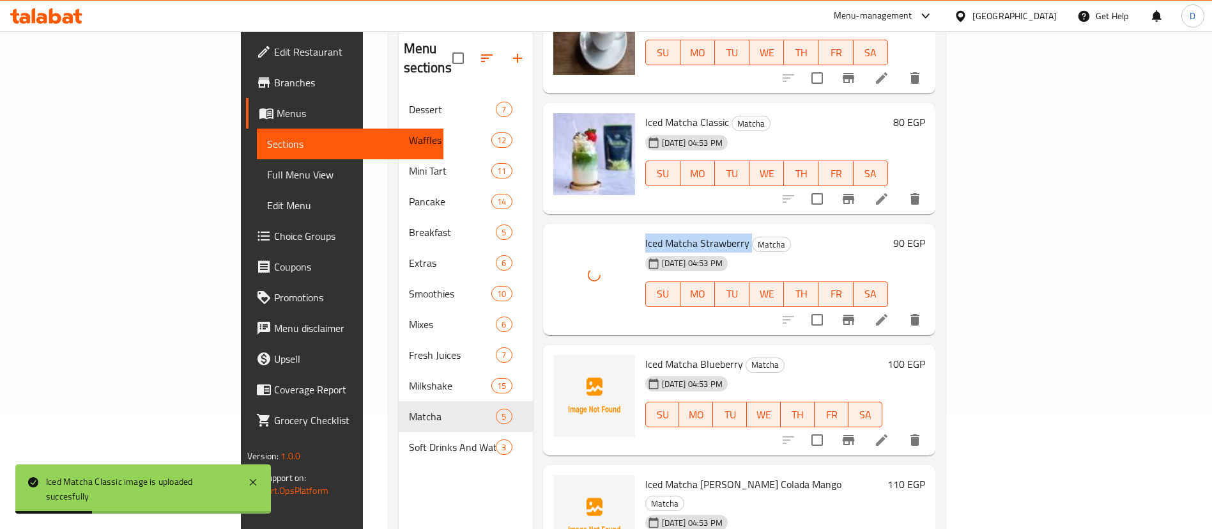
scroll to position [179, 0]
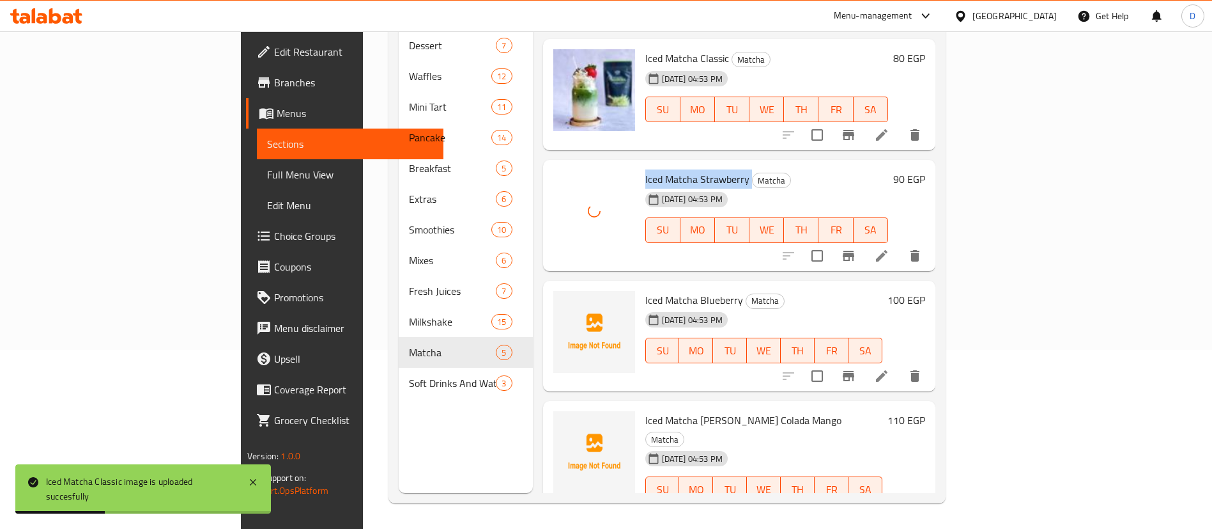
click at [657, 314] on span "14-10-2025 04:53 PM" at bounding box center [692, 320] width 71 height 12
click at [645, 290] on span "Iced Matcha Blueberry" at bounding box center [694, 299] width 98 height 19
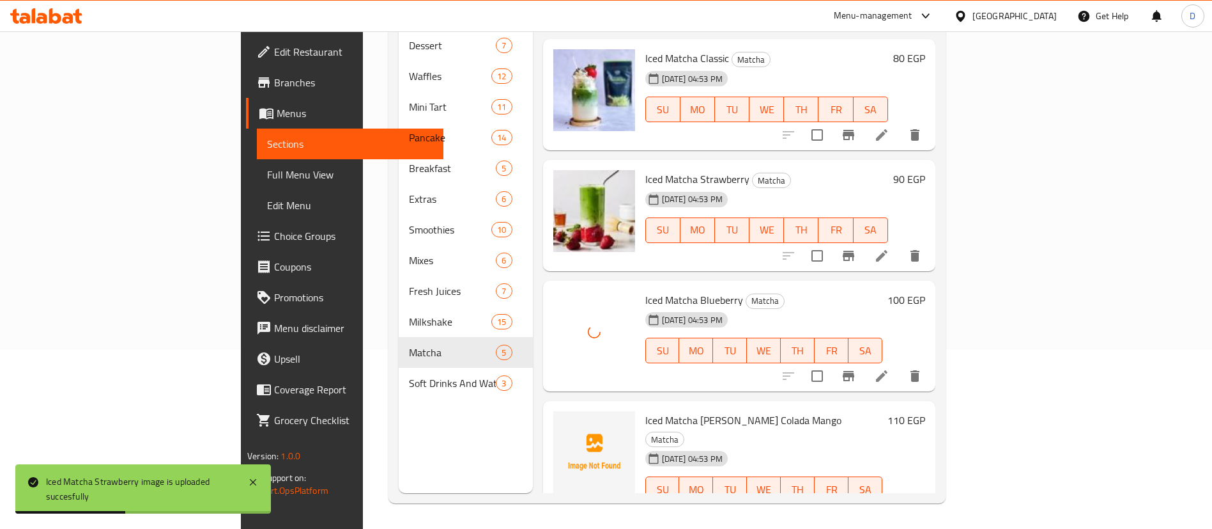
click at [645, 410] on span "Iced Matcha Pina Colada Mango" at bounding box center [743, 419] width 196 height 19
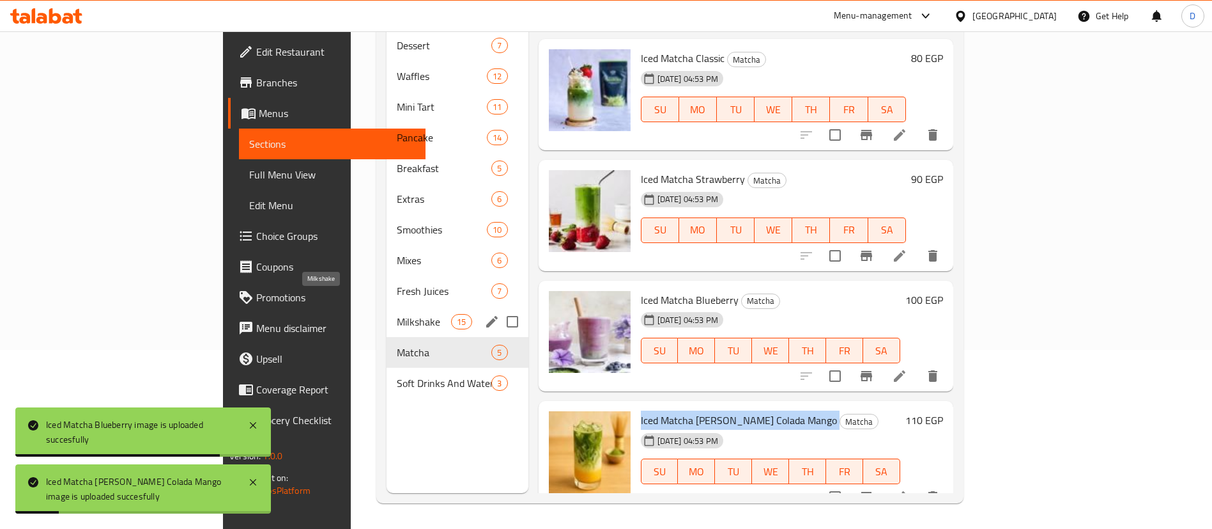
click at [397, 314] on span "Milkshake" at bounding box center [424, 321] width 54 height 15
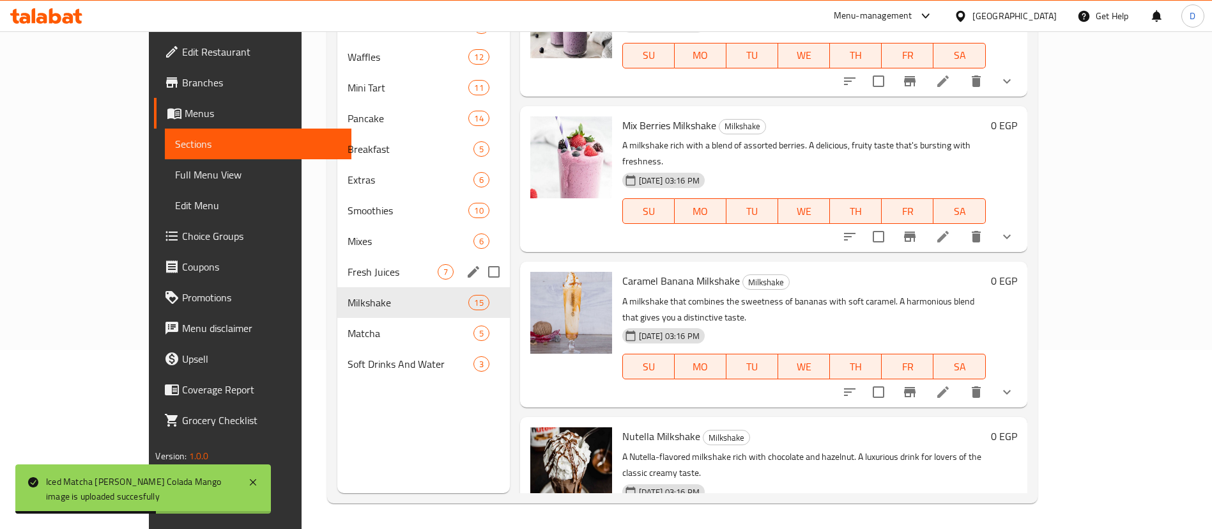
click at [348, 265] on span "Fresh Juices" at bounding box center [393, 271] width 90 height 15
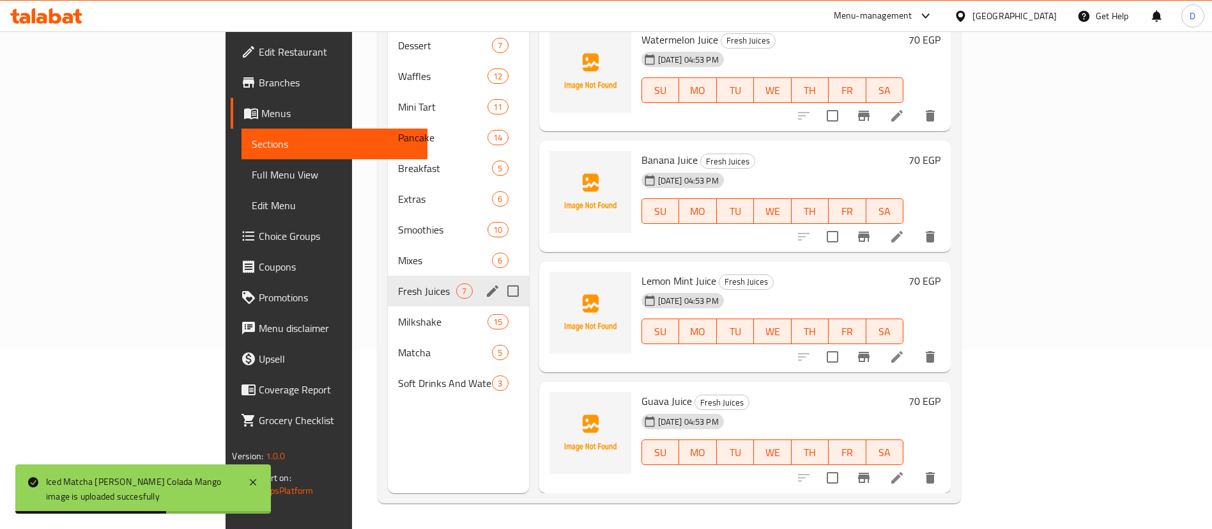
scroll to position [347, 0]
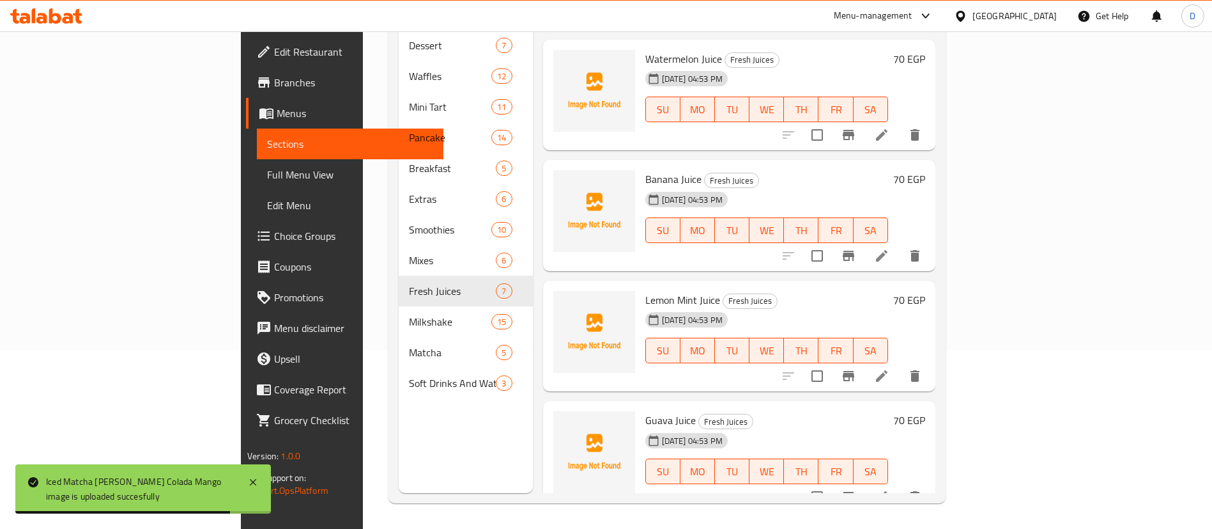
click at [645, 410] on span "Guava Juice" at bounding box center [670, 419] width 50 height 19
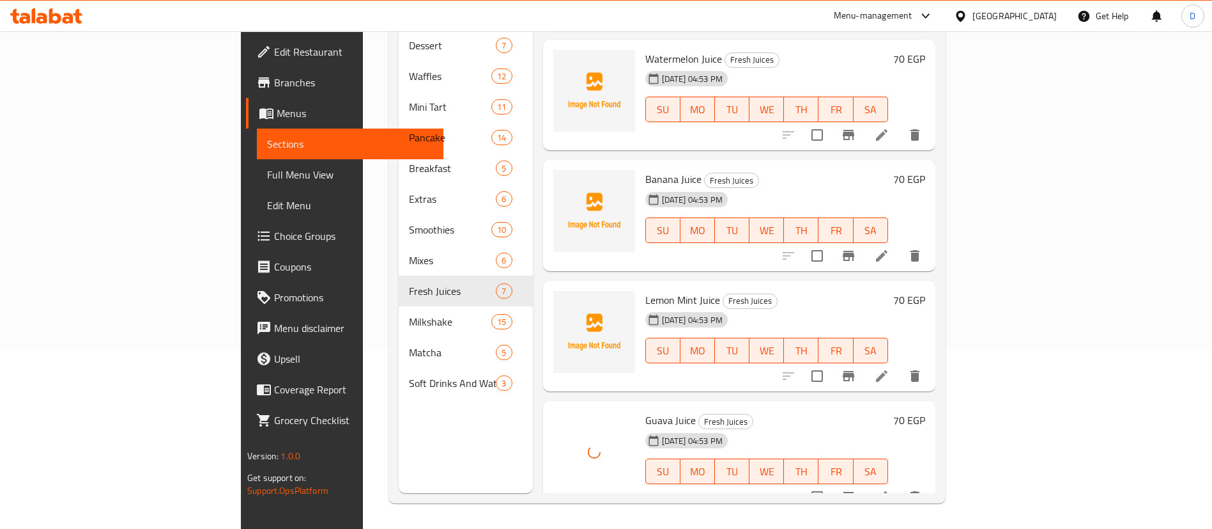
click at [645, 290] on span "Lemon Mint Juice" at bounding box center [682, 299] width 75 height 19
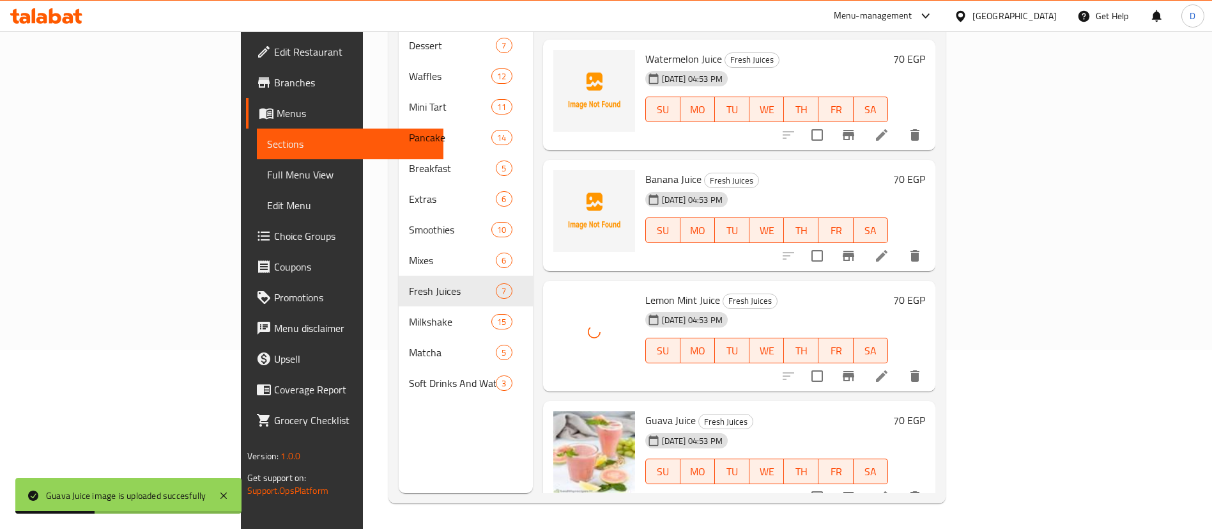
click at [645, 169] on span "Banana Juice" at bounding box center [673, 178] width 56 height 19
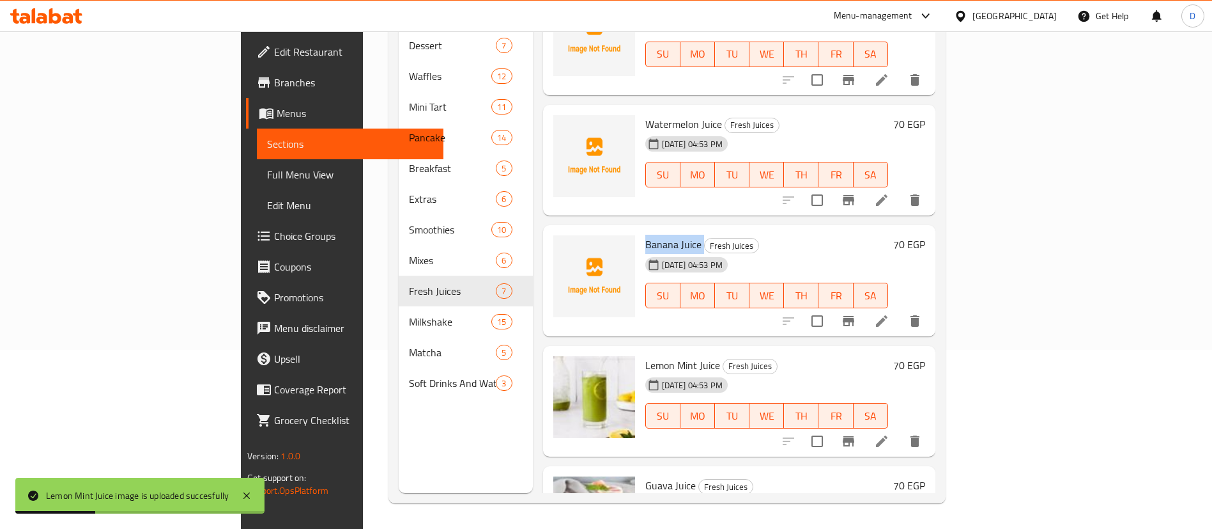
scroll to position [251, 0]
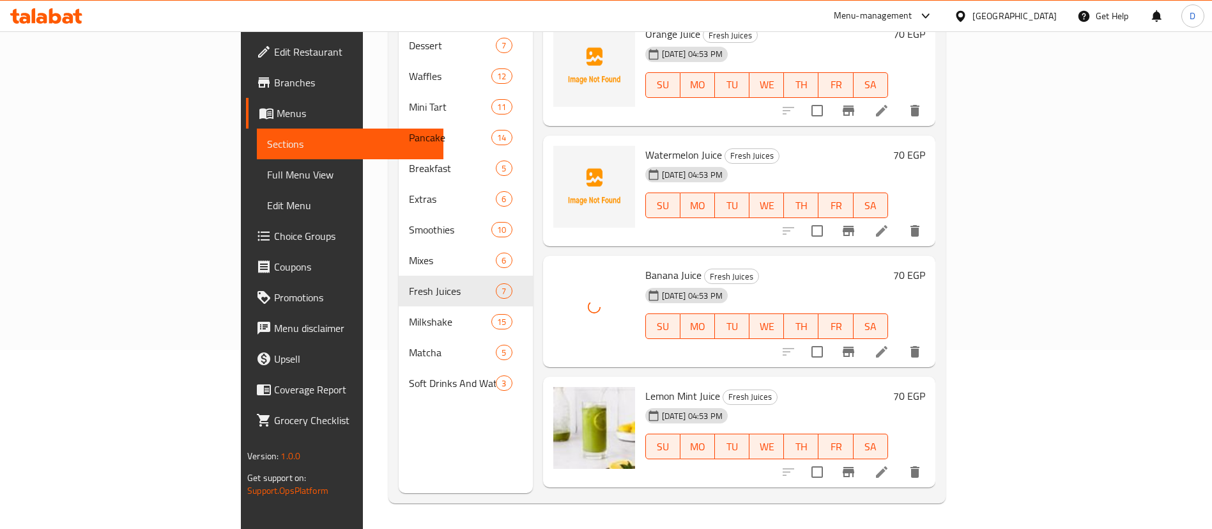
click at [645, 145] on span "Watermelon Juice" at bounding box center [683, 154] width 77 height 19
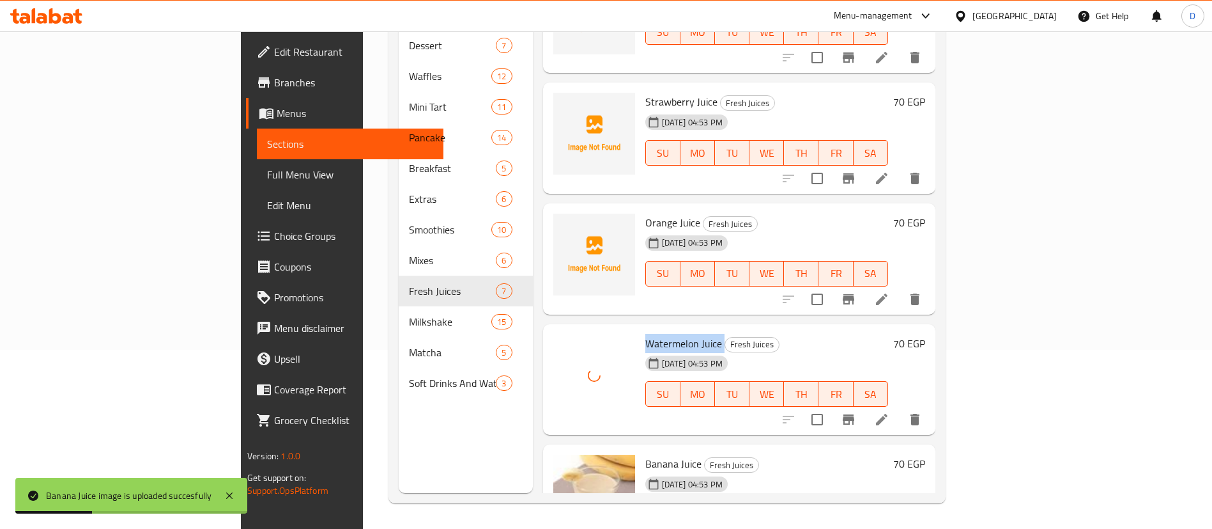
scroll to position [59, 0]
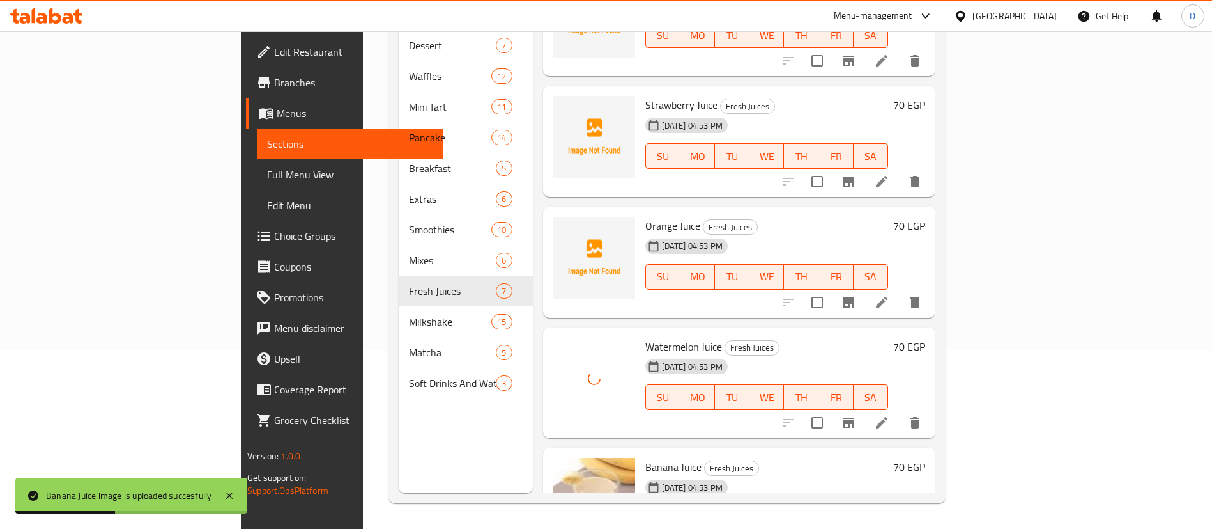
click at [640, 233] on div "14-10-2025 04:53 PM" at bounding box center [671, 246] width 63 height 26
click at [645, 216] on span "Orange Juice" at bounding box center [672, 225] width 55 height 19
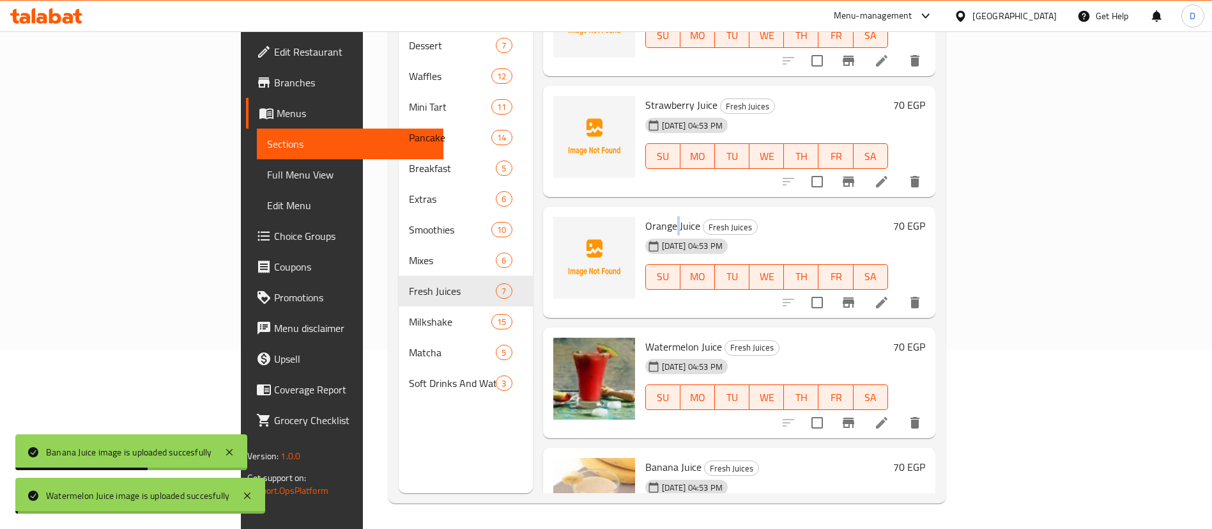
click at [645, 216] on span "Orange Juice" at bounding box center [672, 225] width 55 height 19
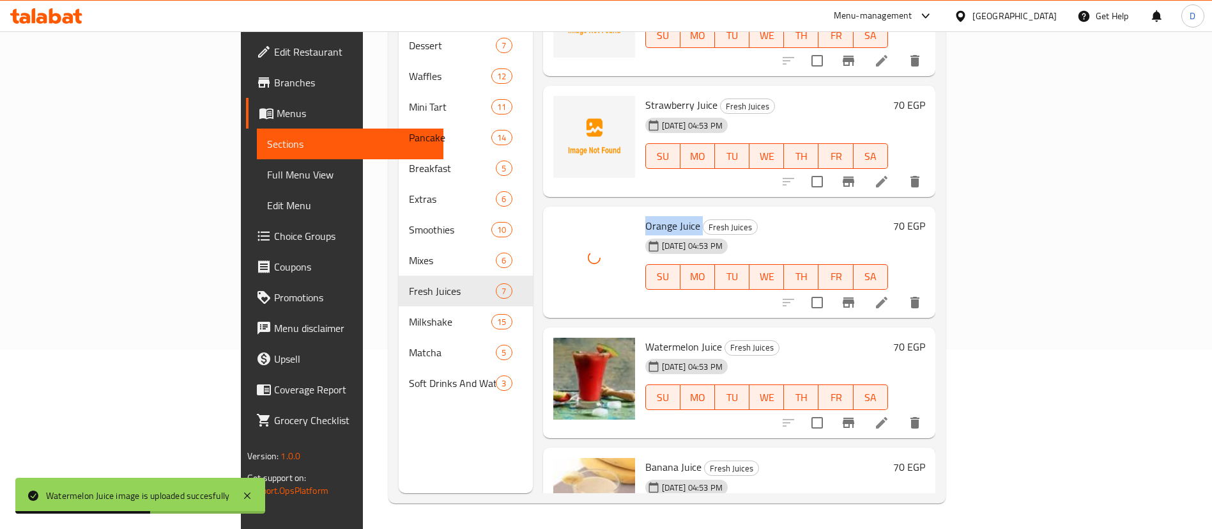
scroll to position [0, 0]
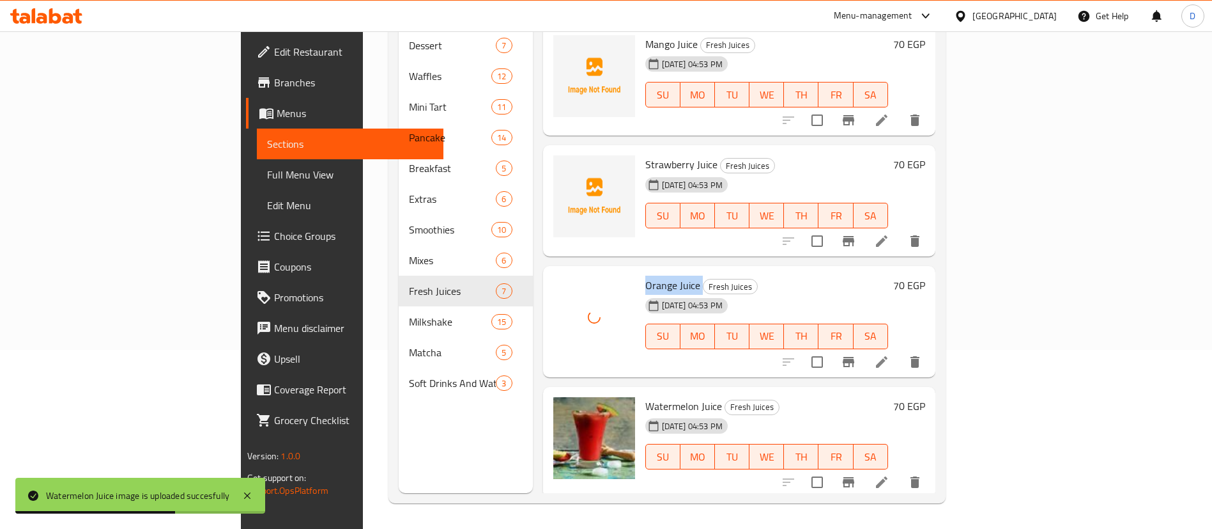
click at [640, 172] on div "14-10-2025 04:53 PM" at bounding box center [671, 185] width 63 height 26
click at [645, 155] on span "Strawberry Juice" at bounding box center [681, 164] width 72 height 19
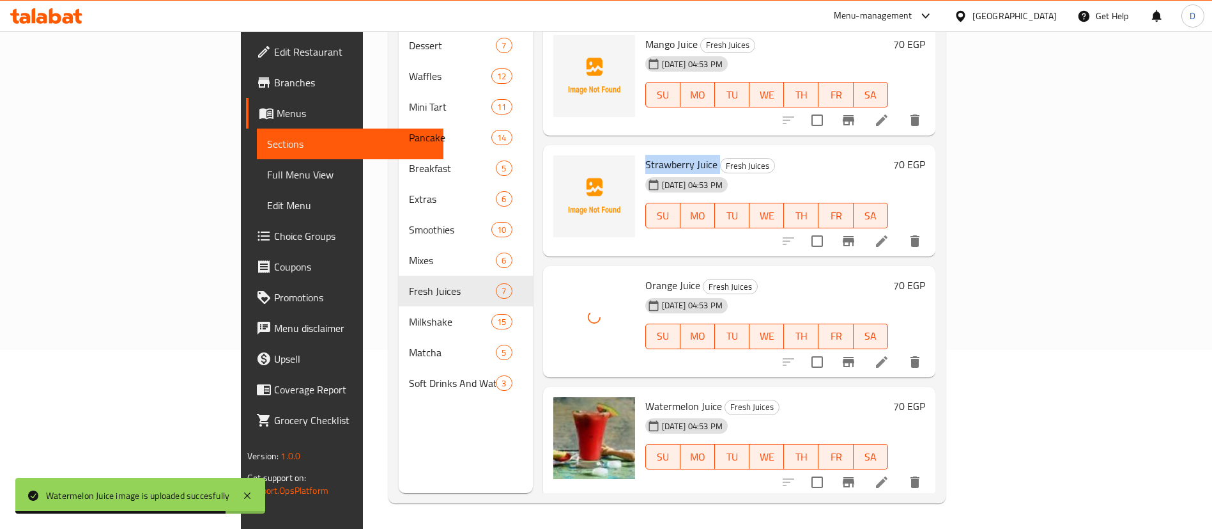
click at [645, 155] on span "Strawberry Juice" at bounding box center [681, 164] width 72 height 19
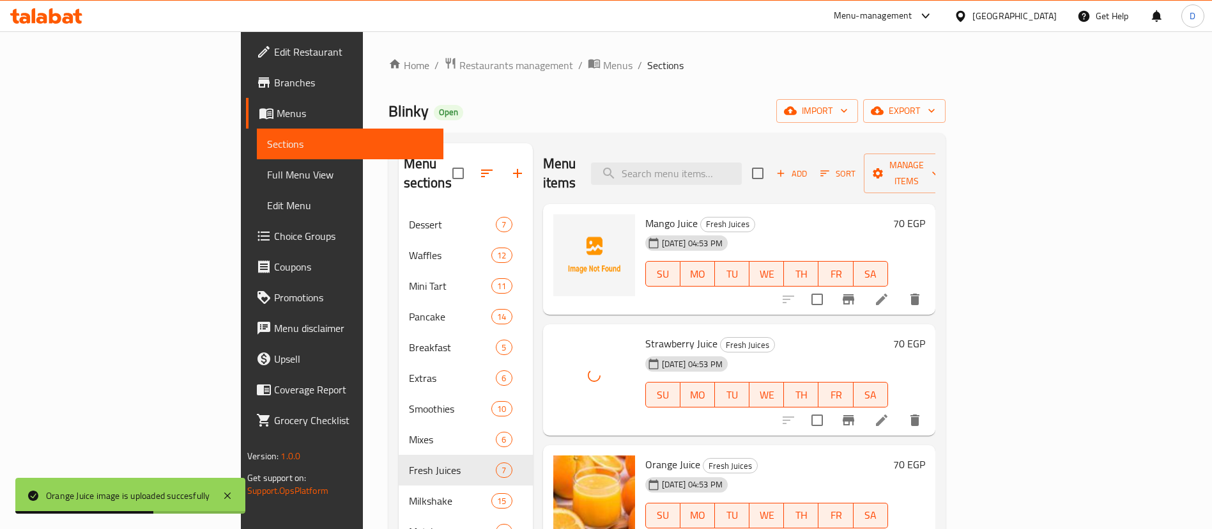
click at [645, 213] on span "Mango Juice" at bounding box center [671, 222] width 52 height 19
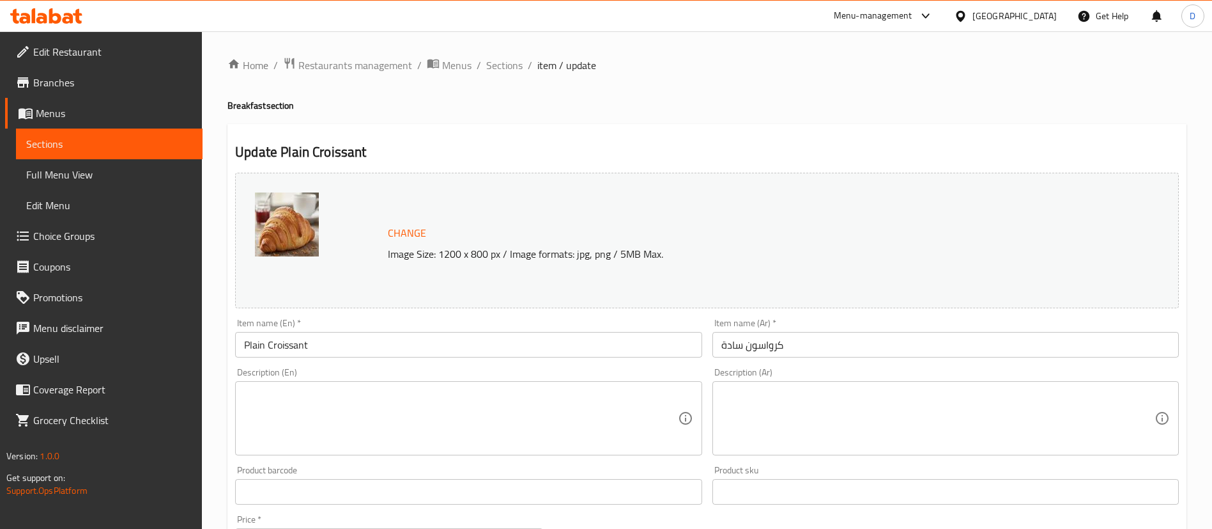
click at [849, 405] on textarea at bounding box center [938, 418] width 433 height 61
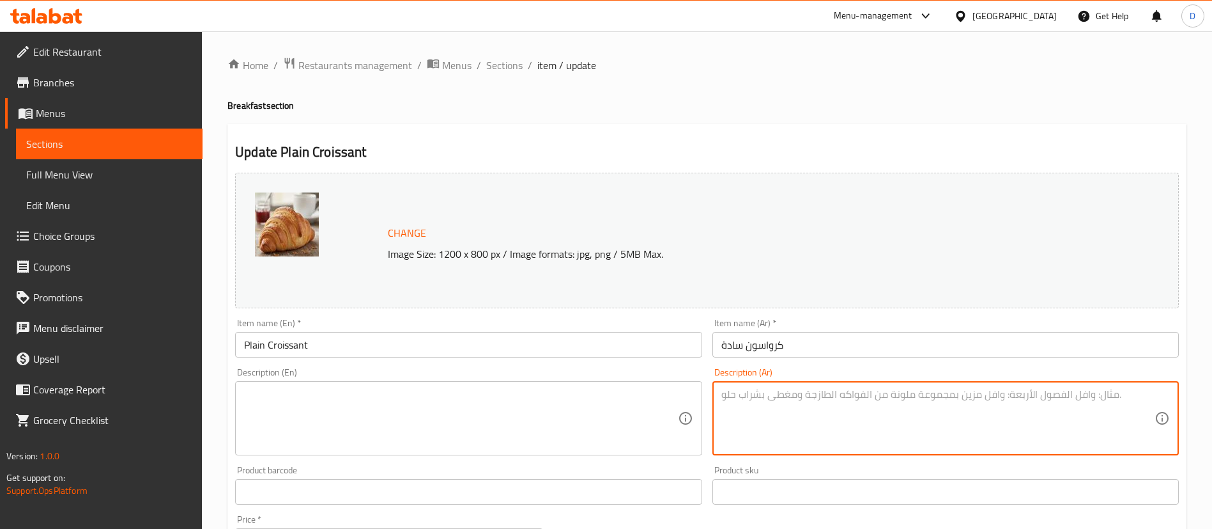
click at [755, 426] on textarea at bounding box center [938, 418] width 433 height 61
paste textarea "كرواسون محشي مكس جبن"
click at [1090, 394] on textarea "عجينه كرواسون المميزه" at bounding box center [938, 418] width 433 height 61
type textarea "عجينه الكرواسون المميزه"
click at [485, 405] on textarea at bounding box center [460, 418] width 433 height 61
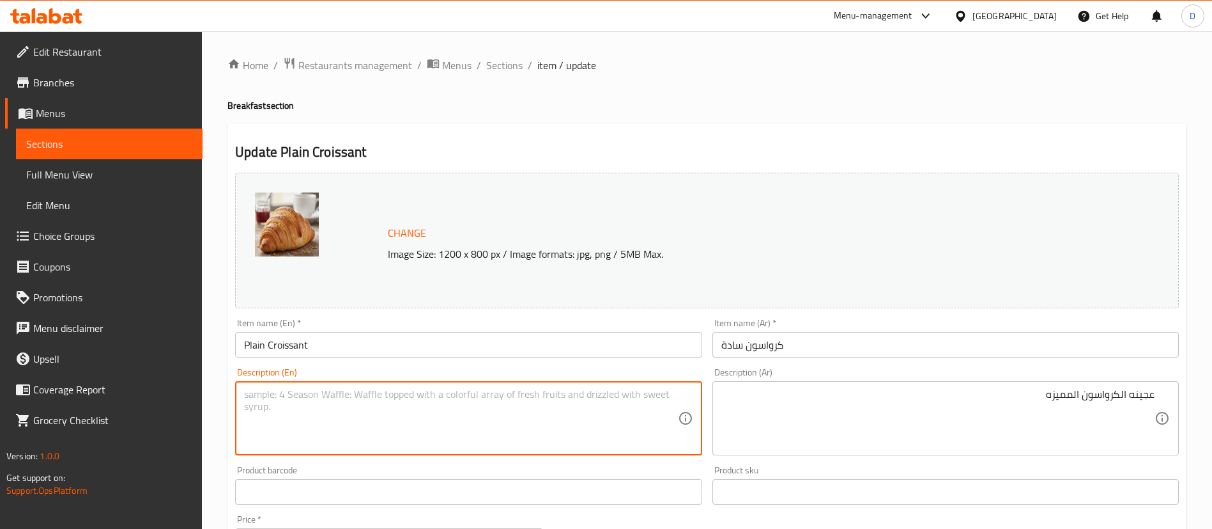
paste textarea "Special croissant dough"
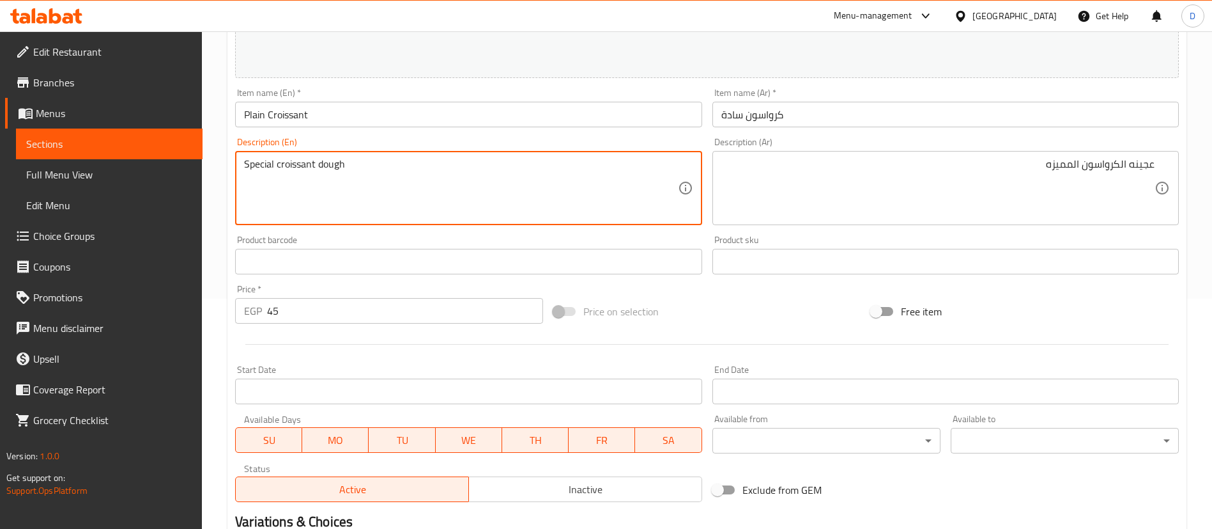
scroll to position [393, 0]
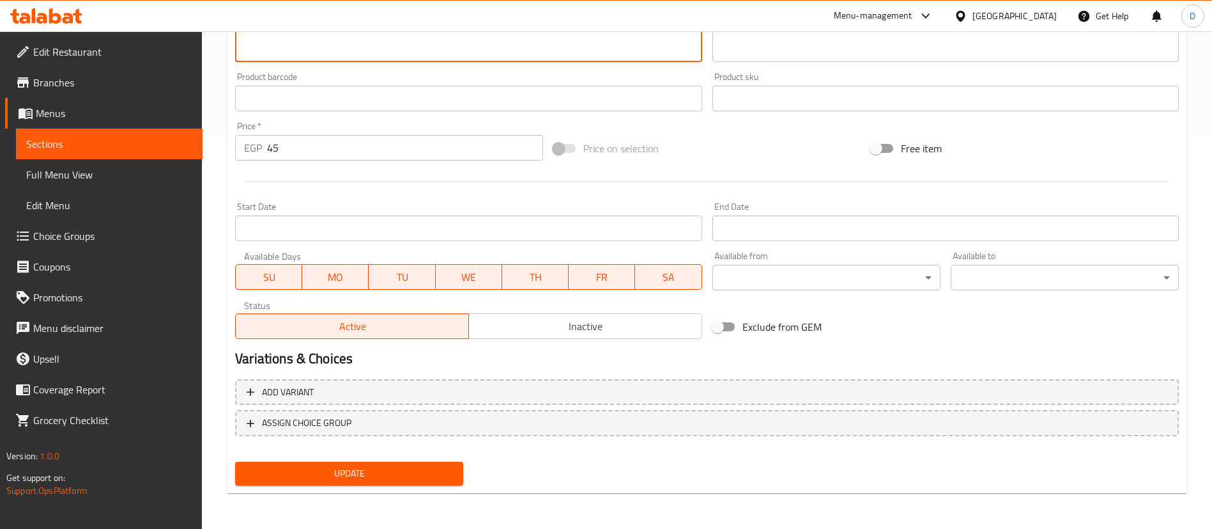
type textarea "Special croissant dough"
click at [442, 468] on span "Update" at bounding box center [349, 473] width 208 height 16
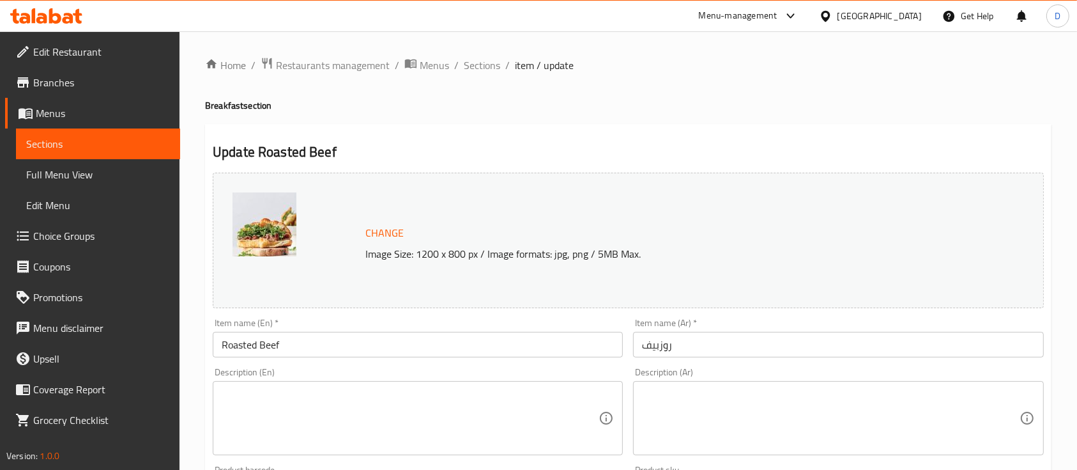
click at [751, 425] on textarea at bounding box center [830, 418] width 377 height 61
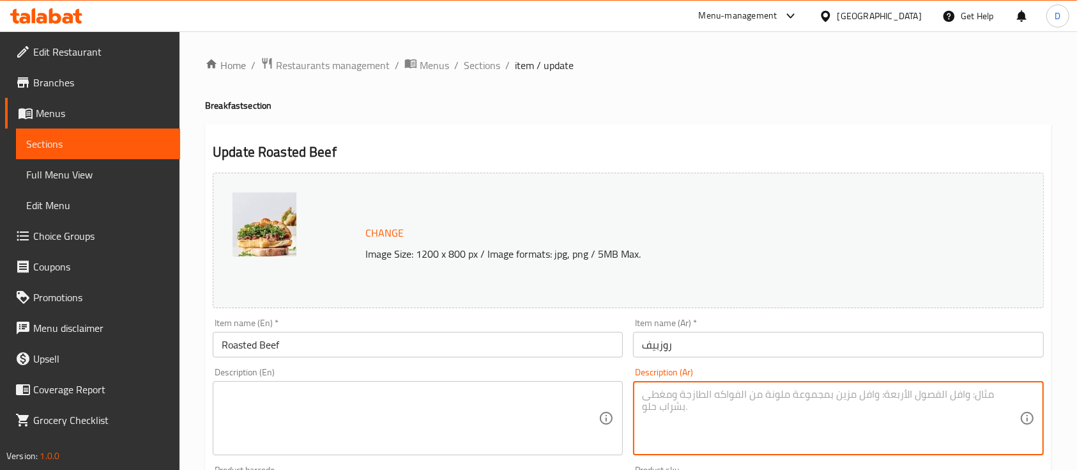
click at [745, 406] on textarea at bounding box center [830, 418] width 377 height 61
paste textarea "كرواسون محشي بتركي مدخن"
click at [653, 339] on input "روزبيف" at bounding box center [838, 345] width 410 height 26
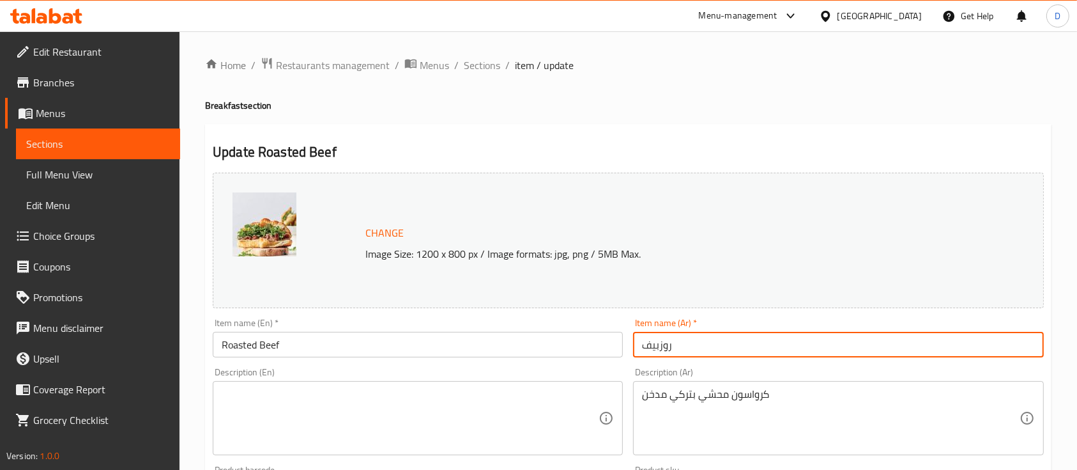
click at [653, 339] on input "روزبيف" at bounding box center [838, 345] width 410 height 26
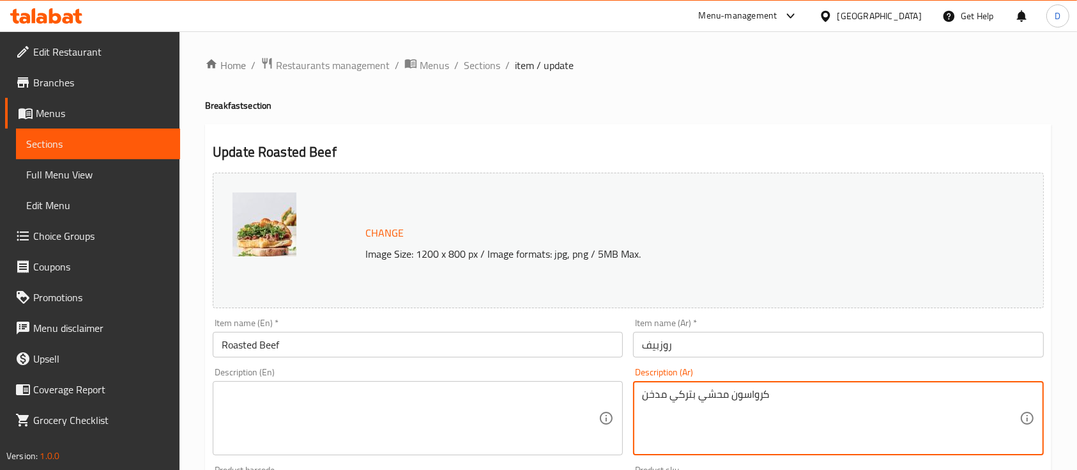
drag, startPoint x: 699, startPoint y: 396, endPoint x: 573, endPoint y: 393, distance: 125.9
click at [573, 393] on div "Change Image Size: 1200 x 800 px / Image formats: jpg, png / 5MB Max. Item name…" at bounding box center [629, 451] width 842 height 569
paste textarea "روزبيف"
click at [671, 399] on textarea "كرواسون محشيروزبيف" at bounding box center [830, 418] width 377 height 61
type textarea "كرواسون [PERSON_NAME]"
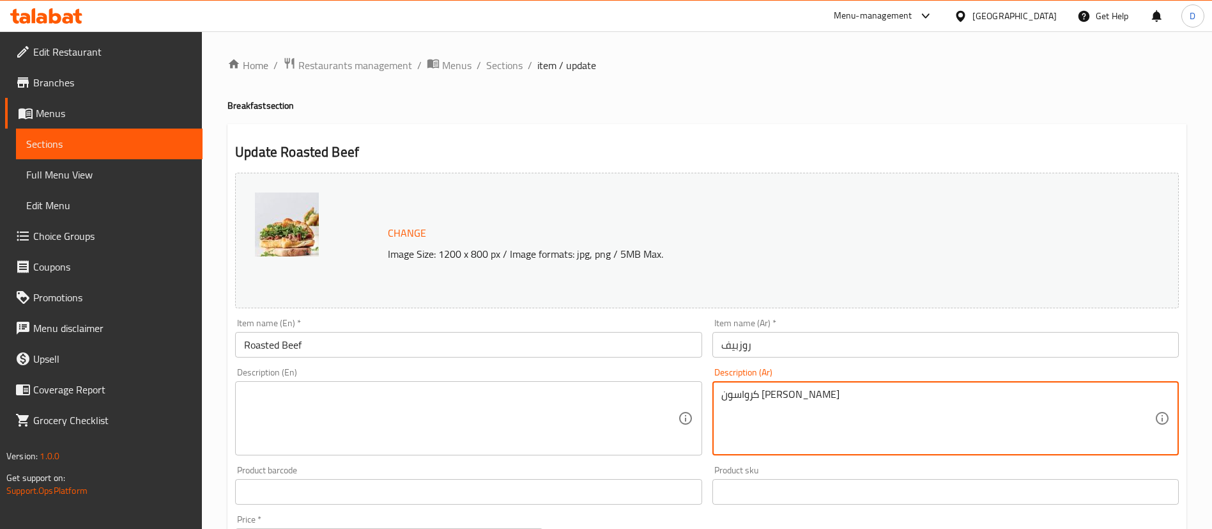
click at [428, 405] on textarea at bounding box center [460, 418] width 433 height 61
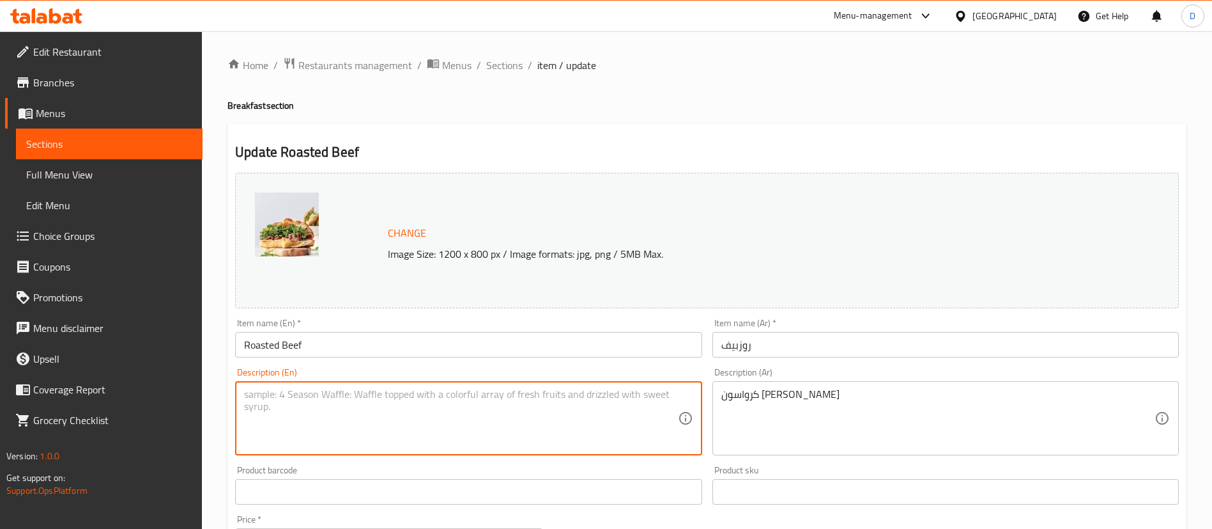
paste textarea "Roast beef stuffed croissants"
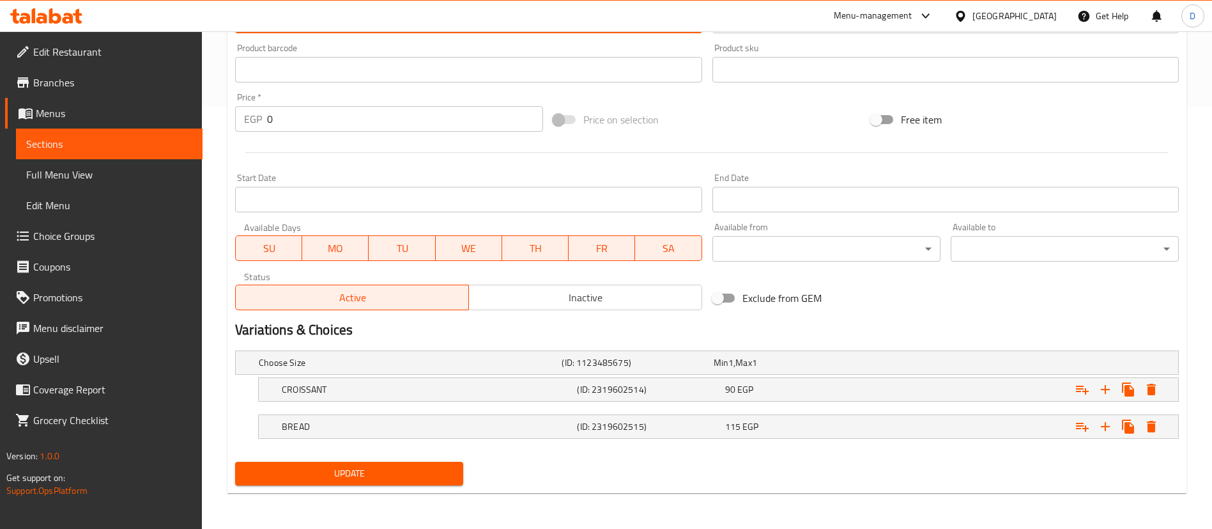
type textarea "Roast beef stuffed croissants"
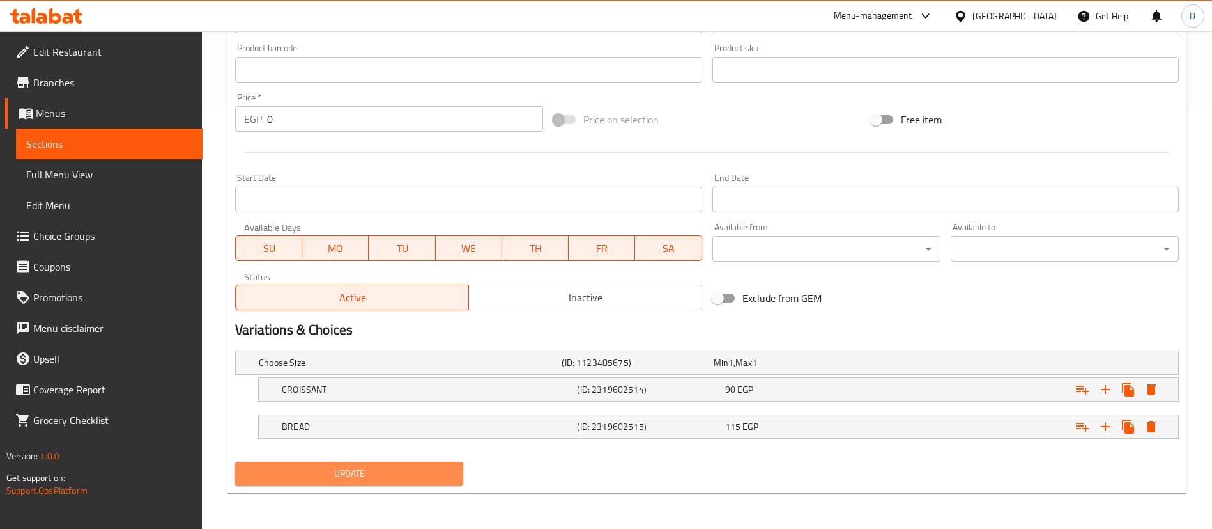
click at [408, 462] on button "Update" at bounding box center [349, 473] width 228 height 24
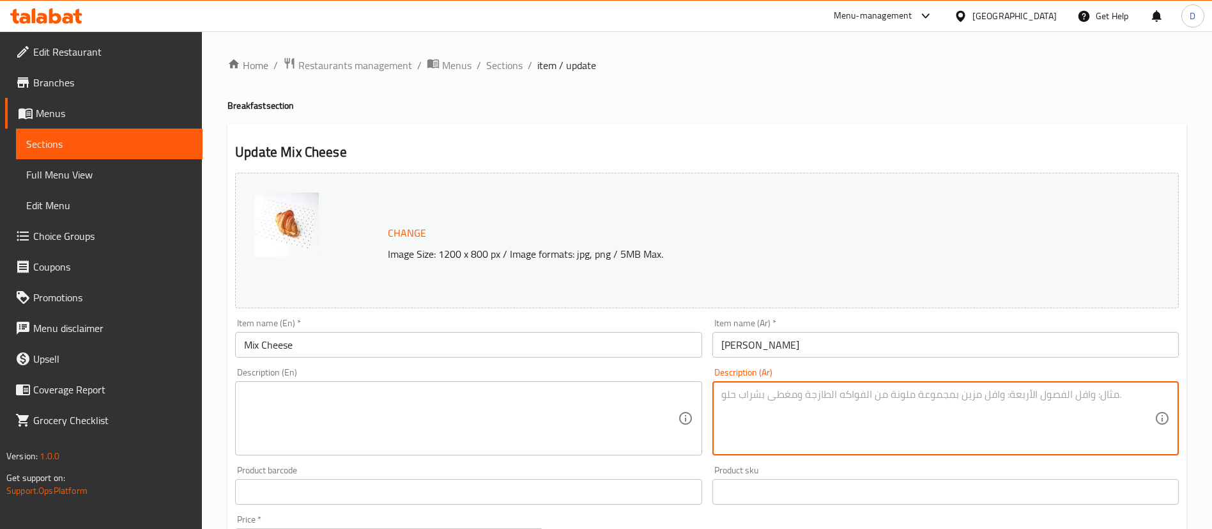
click at [778, 395] on textarea at bounding box center [938, 418] width 433 height 61
type textarea "كرواسون محشي [PERSON_NAME]"
click at [442, 403] on textarea at bounding box center [460, 418] width 433 height 61
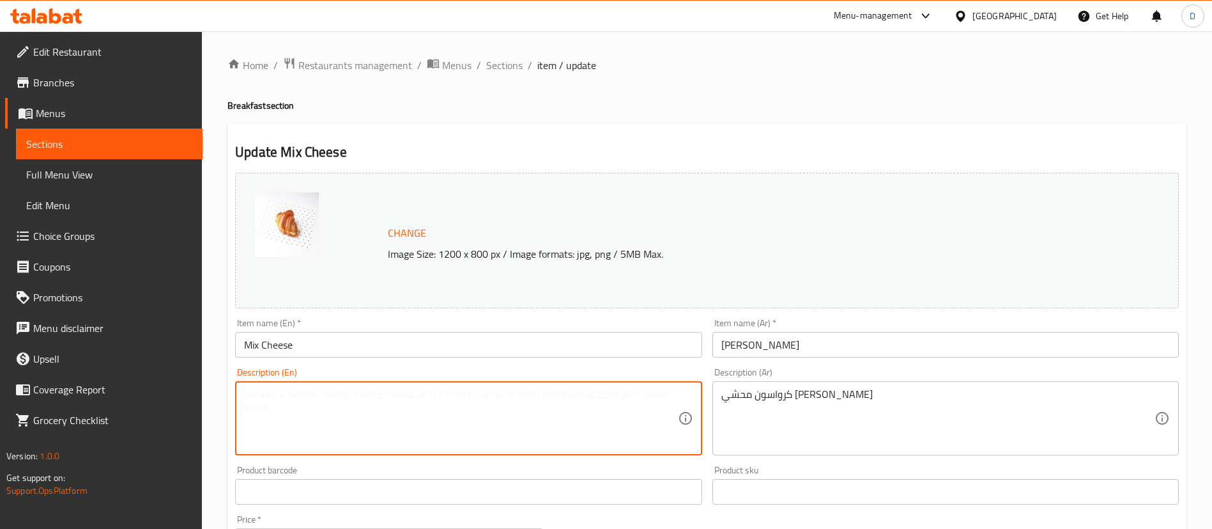
paste textarea "Croissant stuffed with mixed cheese"
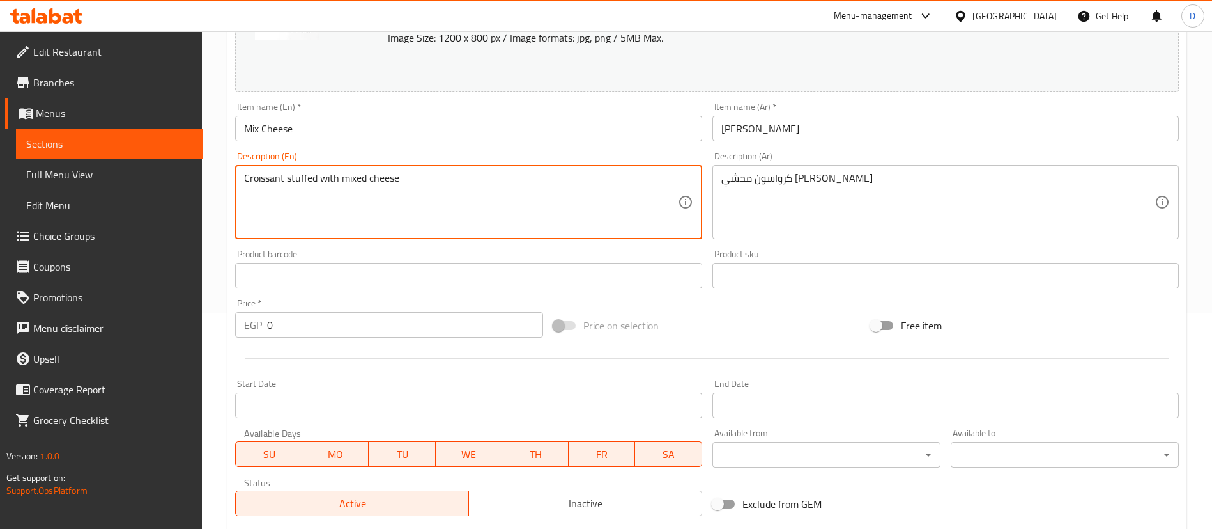
scroll to position [422, 0]
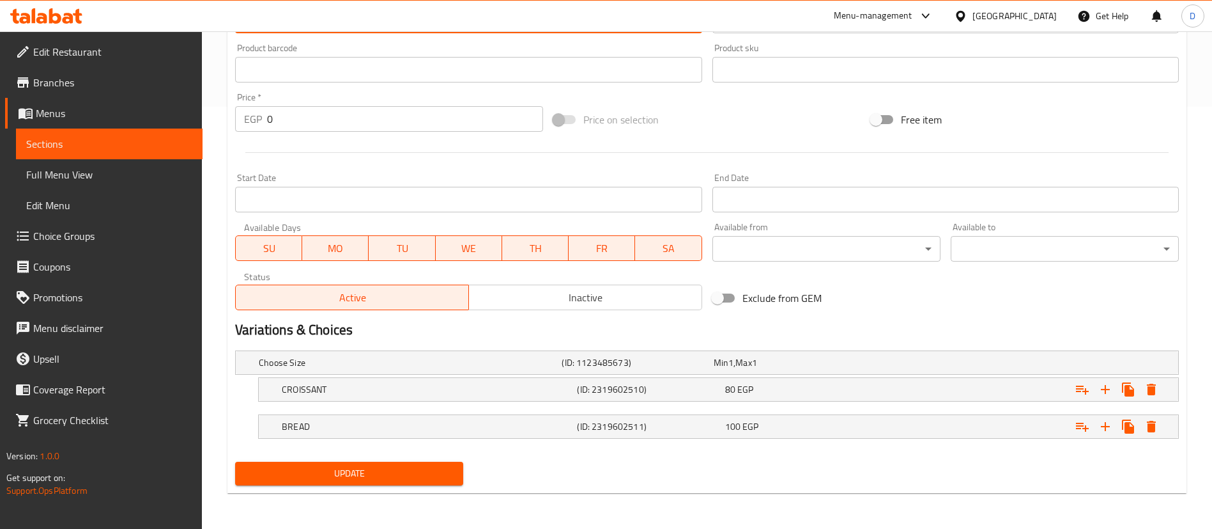
type textarea "Croissant stuffed with mixed cheese"
click at [422, 463] on button "Update" at bounding box center [349, 473] width 228 height 24
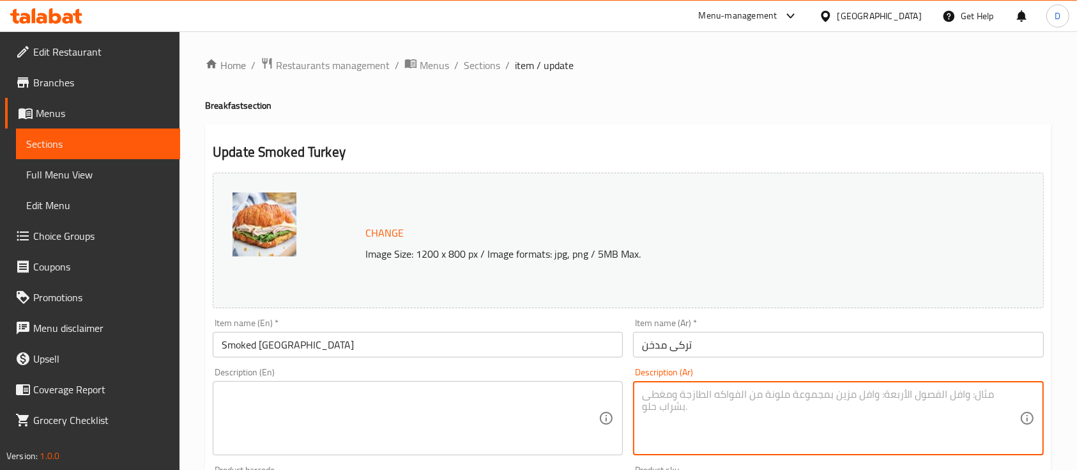
click at [720, 403] on textarea at bounding box center [830, 418] width 377 height 61
type textarea ";"
type textarea "كرواسون محشي بتركي مدخن"
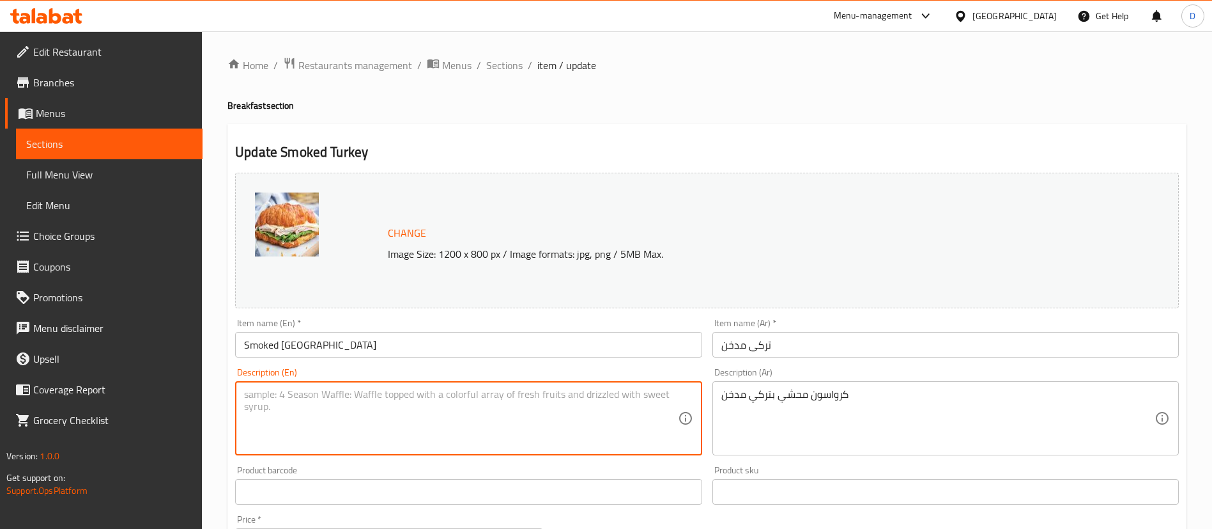
click at [483, 433] on textarea at bounding box center [460, 418] width 433 height 61
paste textarea "Smoked Turkish Stuffed Croissant"
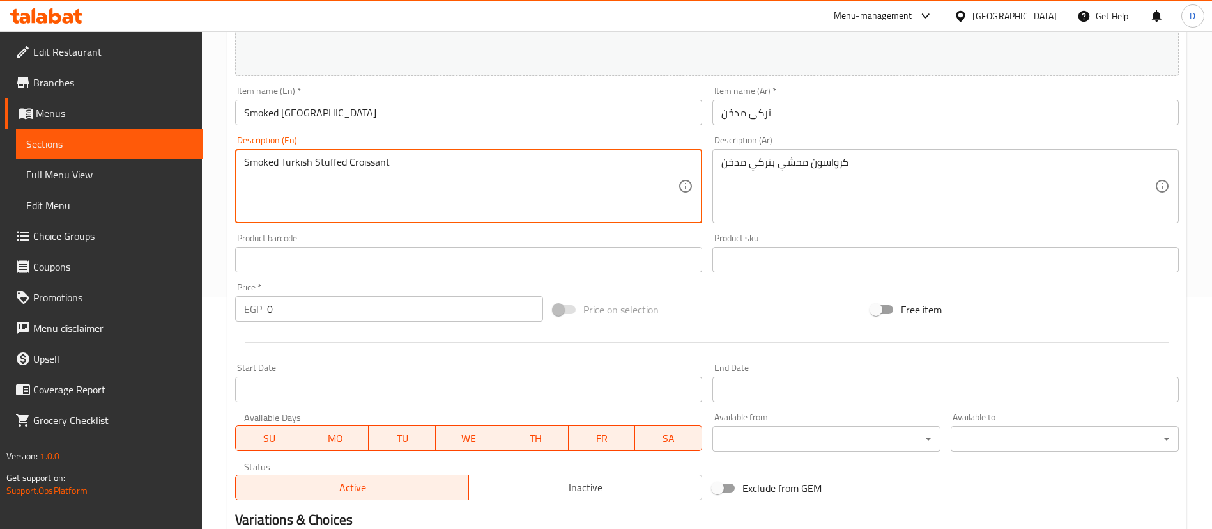
scroll to position [422, 0]
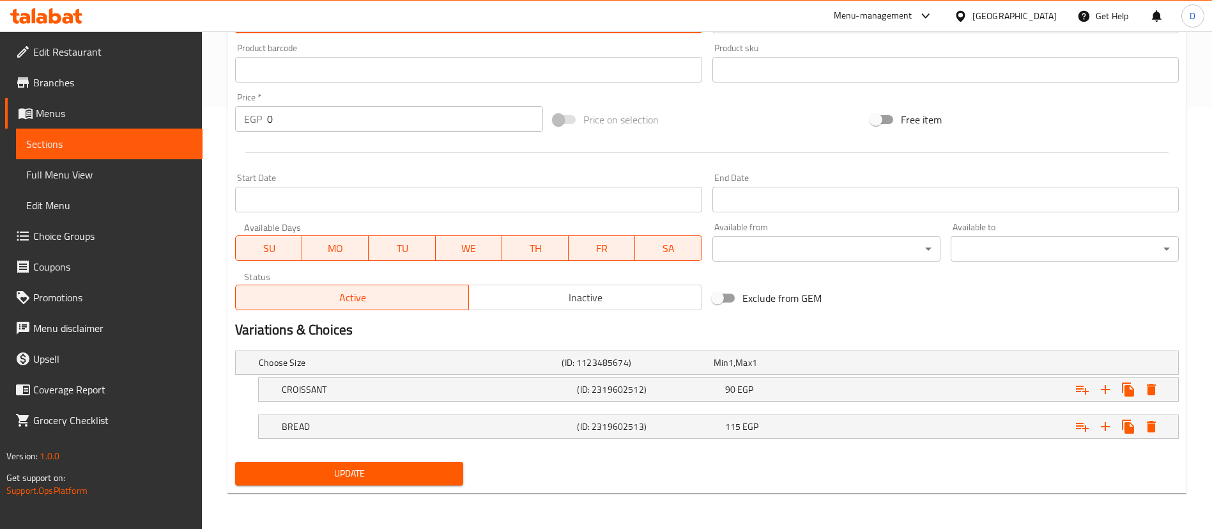
type textarea "Smoked Turkish Stuffed Croissant"
click at [403, 465] on span "Update" at bounding box center [349, 473] width 208 height 16
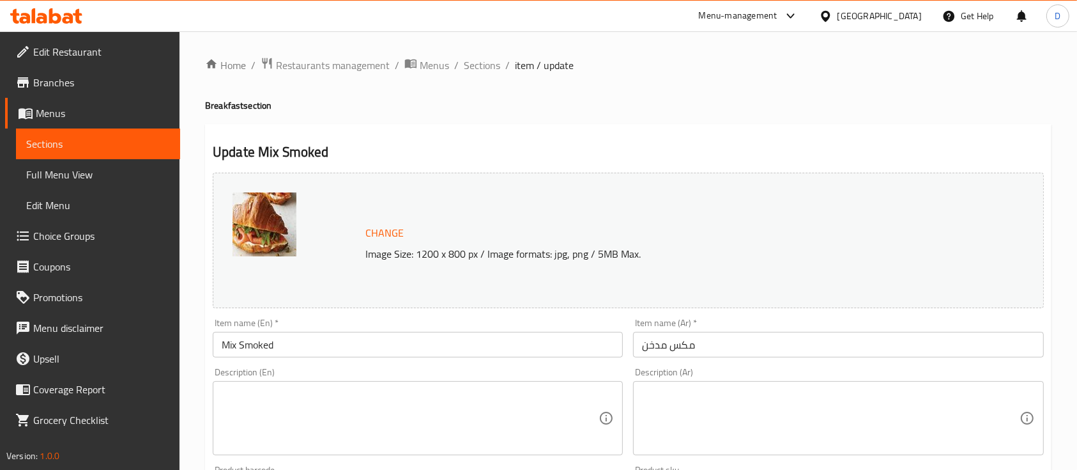
click at [707, 403] on textarea at bounding box center [830, 418] width 377 height 61
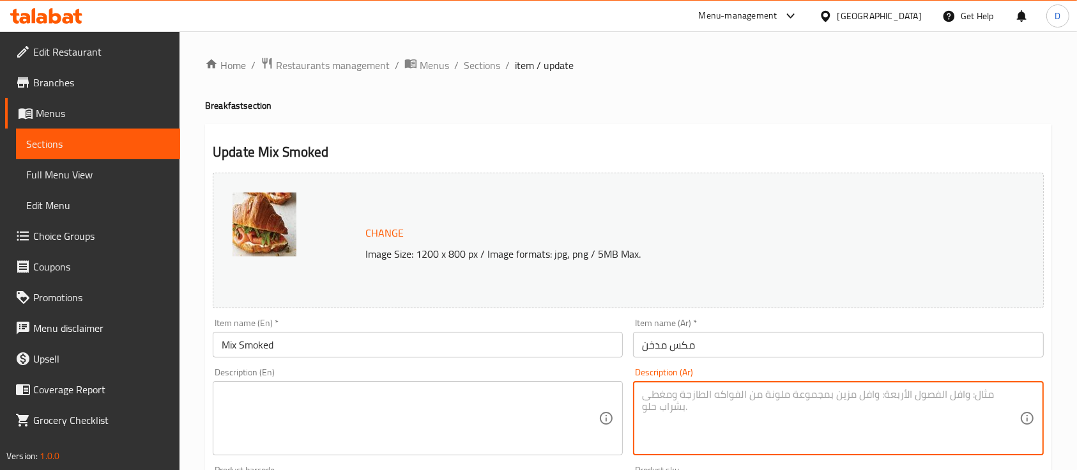
paste textarea "روزبيف"
click at [690, 415] on textarea "روزبيف" at bounding box center [830, 418] width 377 height 61
paste textarea "كرواسون [PERSON_NAME]"
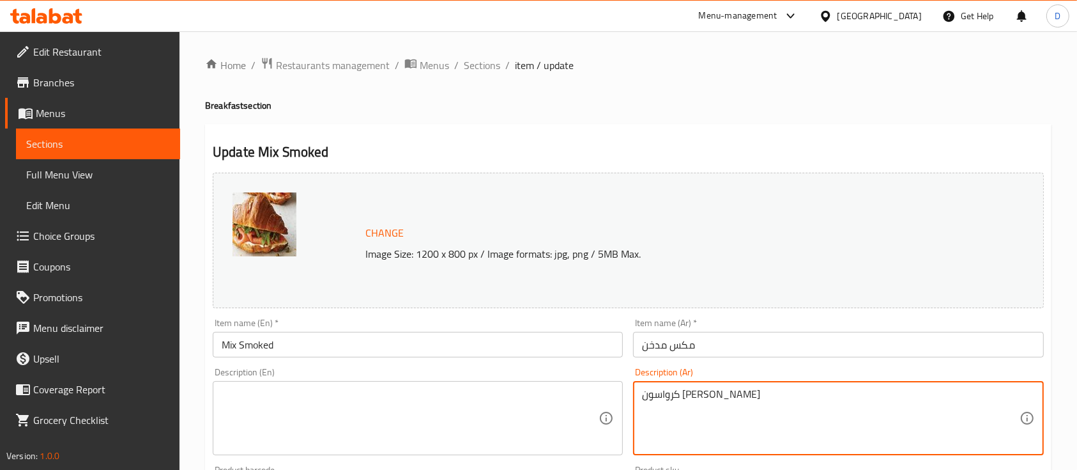
click at [651, 395] on textarea "كرواسون [PERSON_NAME]" at bounding box center [830, 418] width 377 height 61
type textarea "كرواسون محشي مكش مدخن"
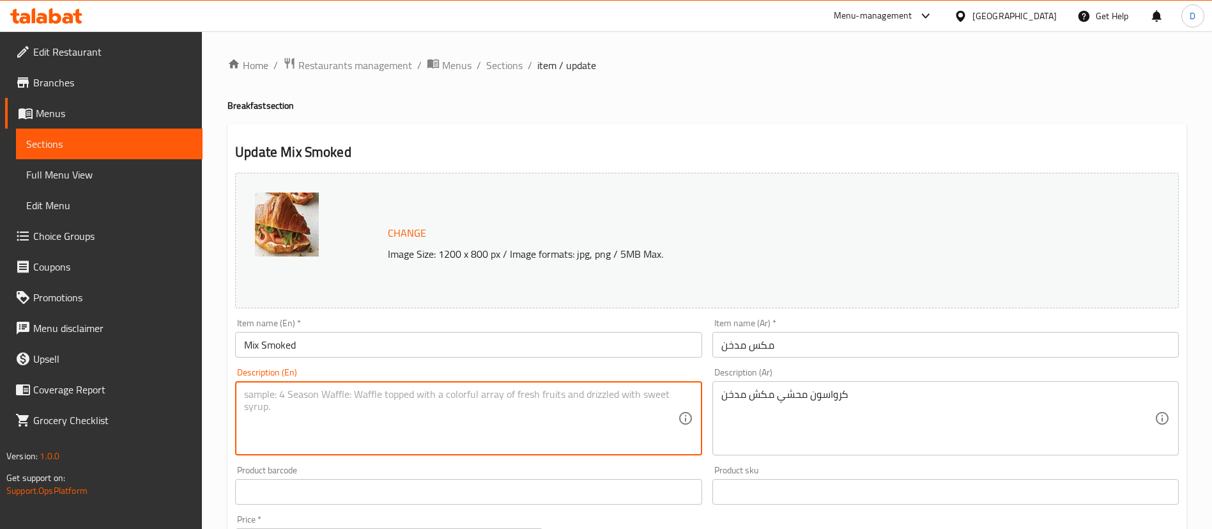
click at [442, 442] on textarea at bounding box center [460, 418] width 433 height 61
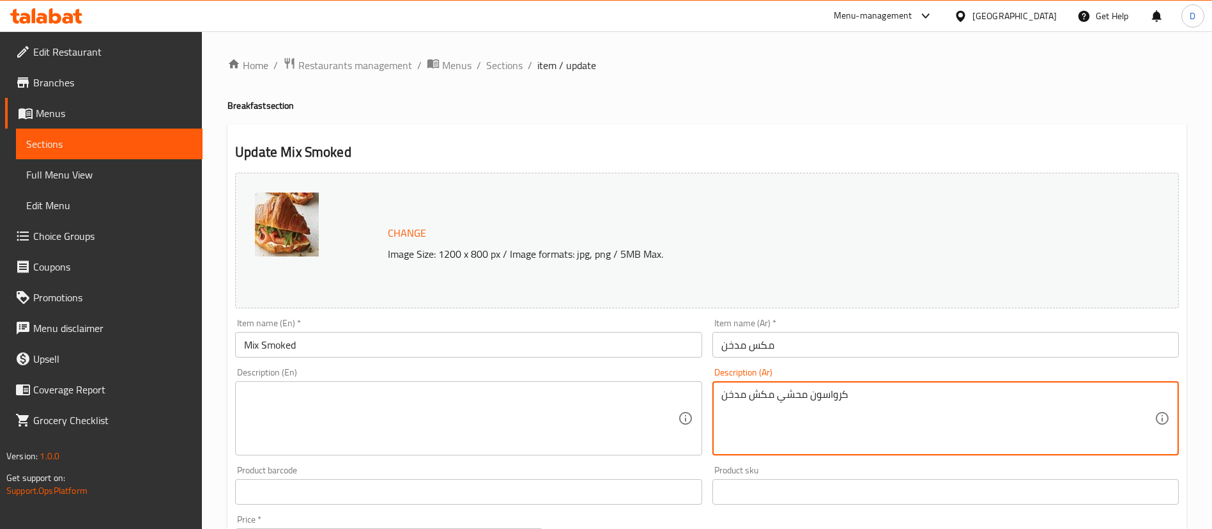
click at [776, 396] on textarea "كرواسون محشي مكش مدخن" at bounding box center [938, 418] width 433 height 61
click at [412, 413] on textarea at bounding box center [460, 418] width 433 height 61
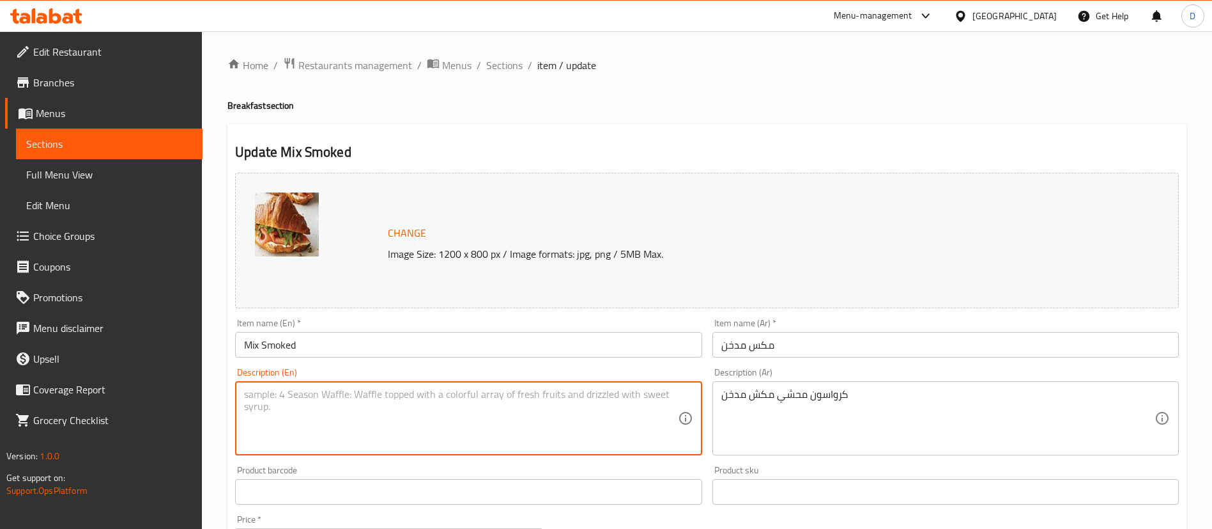
paste textarea "Smoked stuffed croissants"
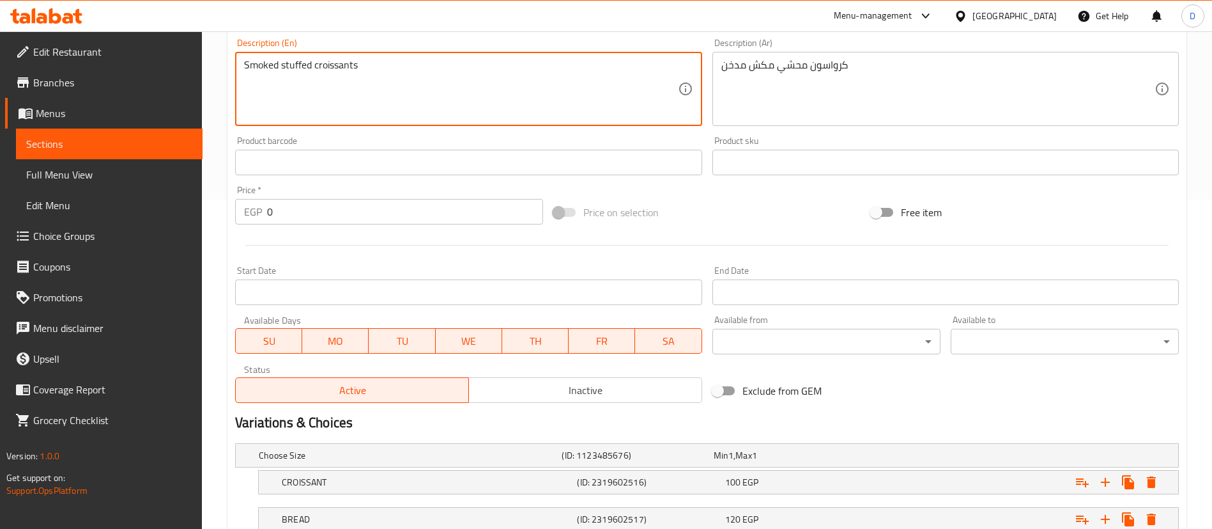
scroll to position [422, 0]
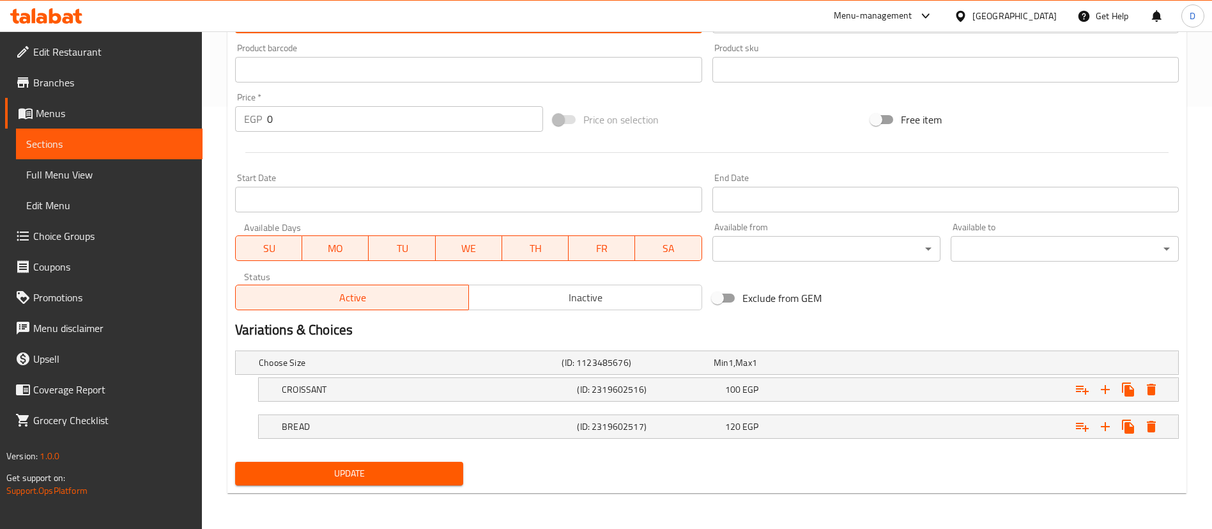
type textarea "Smoked stuffed croissants"
drag, startPoint x: 398, startPoint y: 470, endPoint x: 463, endPoint y: 410, distance: 88.6
click at [399, 469] on span "Update" at bounding box center [349, 473] width 208 height 16
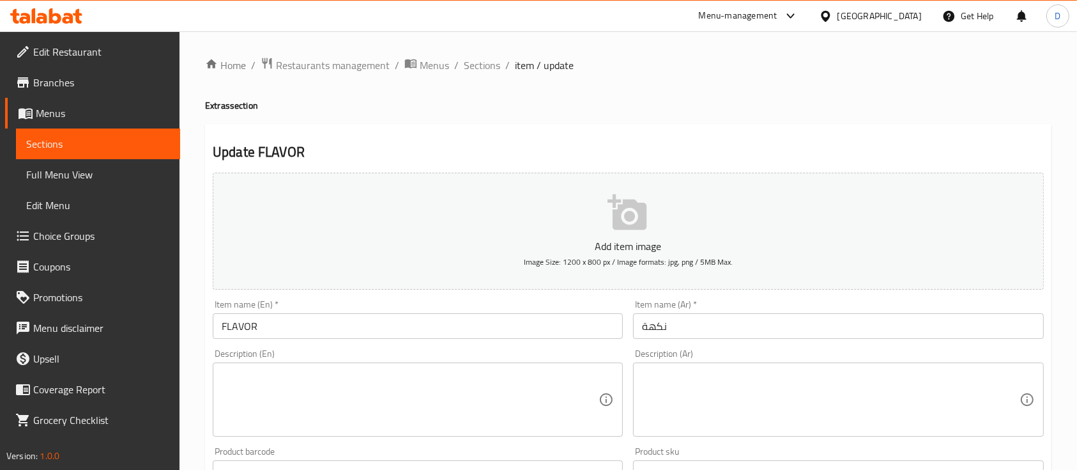
click at [693, 424] on textarea at bounding box center [830, 399] width 377 height 61
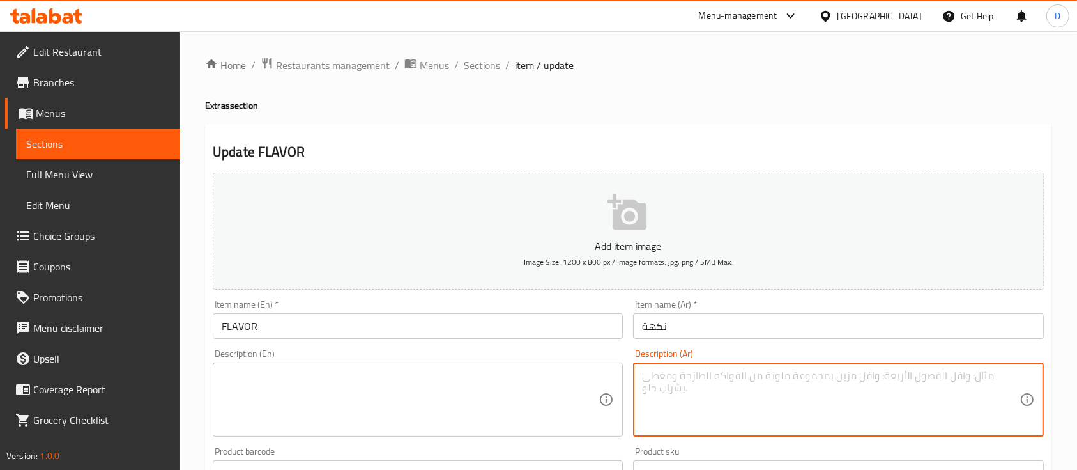
paste textarea "كرواسون [PERSON_NAME]"
click at [756, 416] on textarea "كرواسون [PERSON_NAME]" at bounding box center [830, 399] width 377 height 61
type textarea "اضافه مميزه لوجبتك"
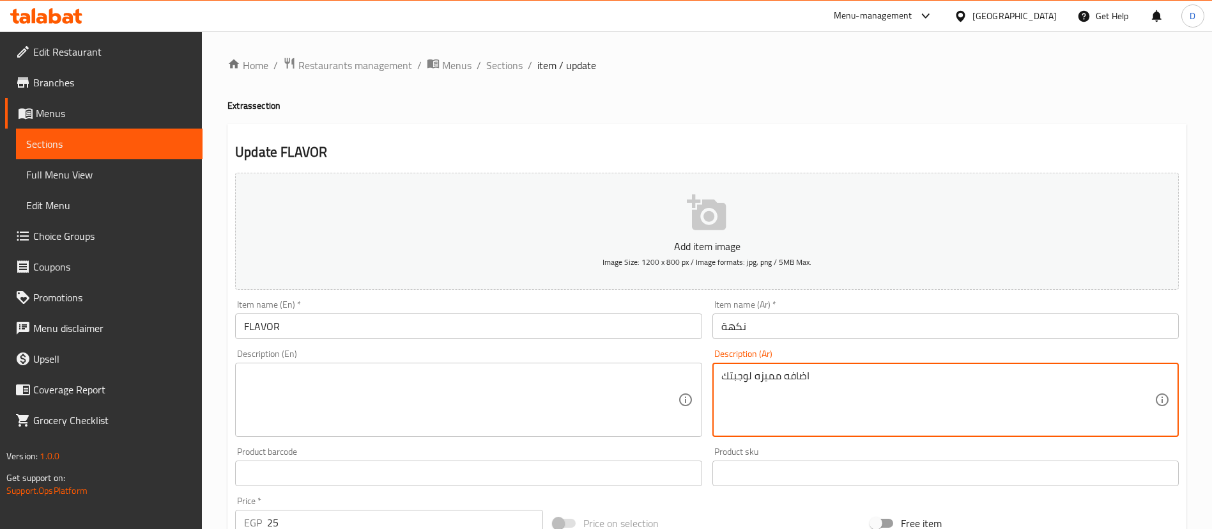
click at [447, 419] on textarea at bounding box center [460, 399] width 433 height 61
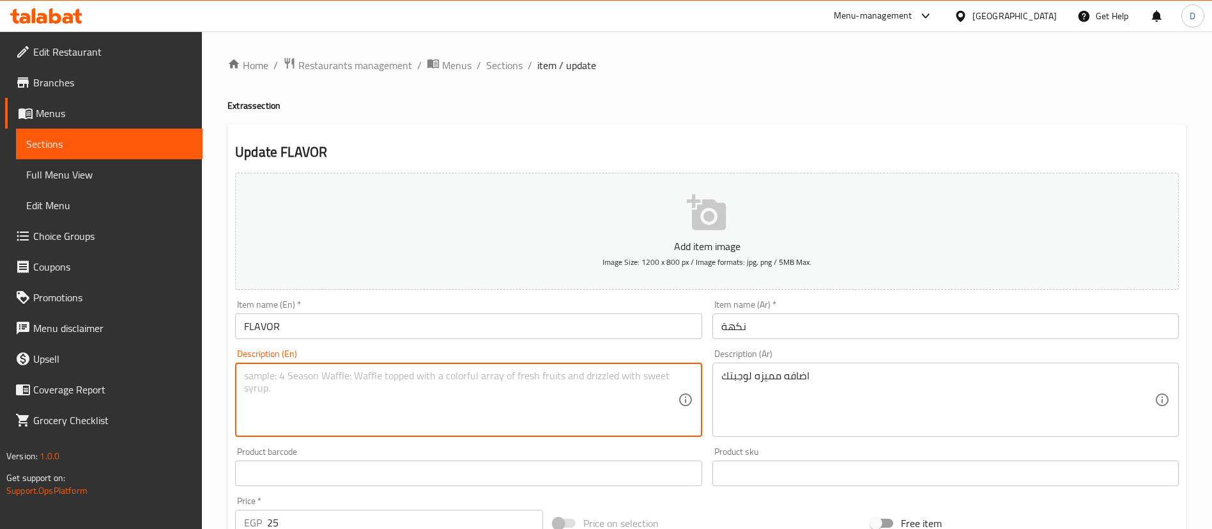
paste textarea "A special addition to your meal"
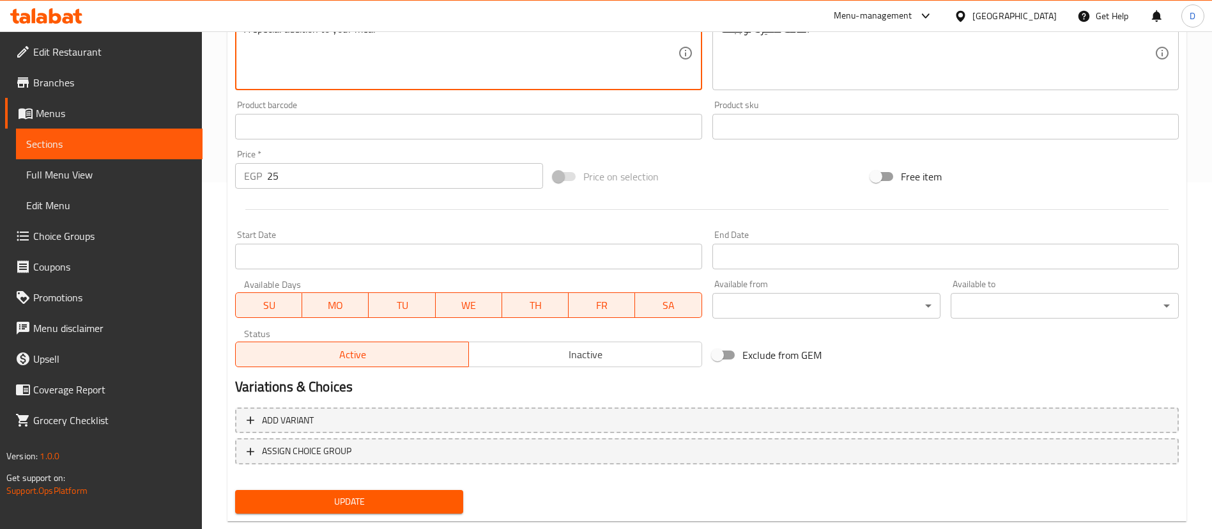
scroll to position [374, 0]
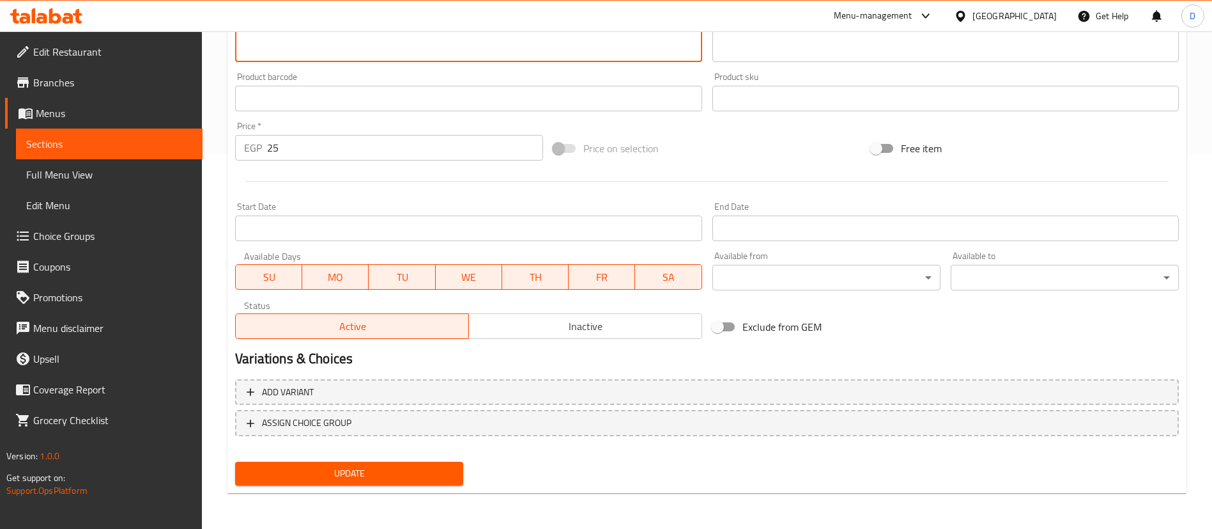
type textarea "A special addition to your meal"
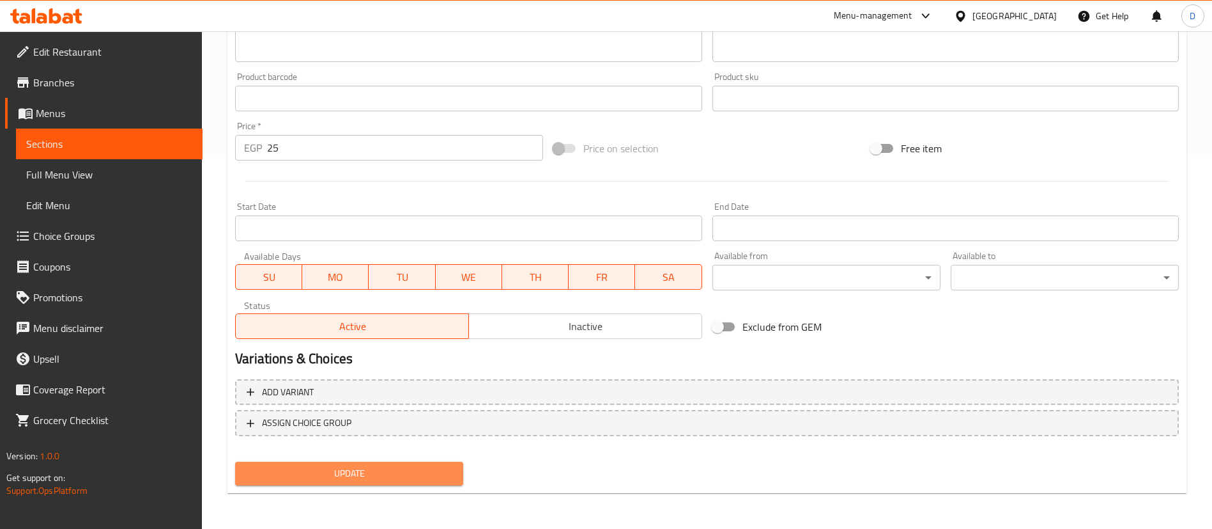
click at [400, 469] on span "Update" at bounding box center [349, 473] width 208 height 16
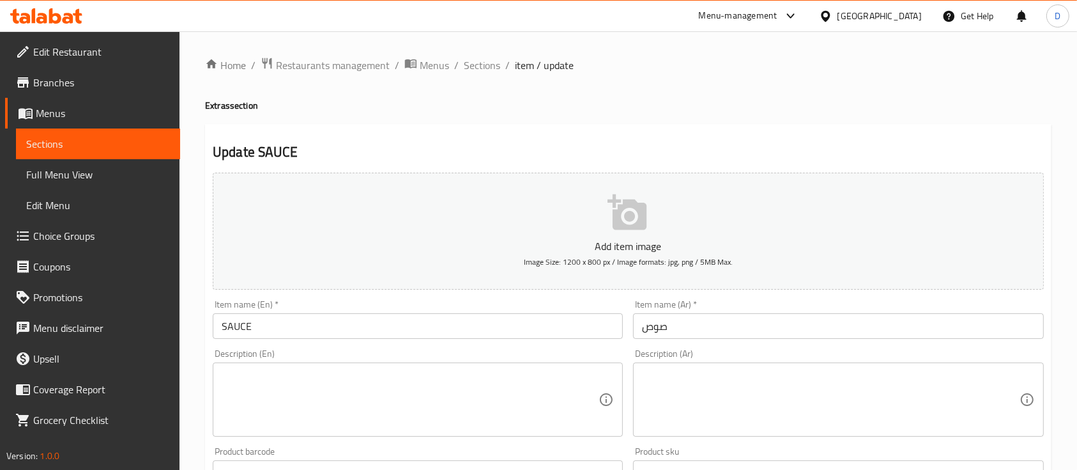
click at [787, 382] on textarea at bounding box center [830, 399] width 377 height 61
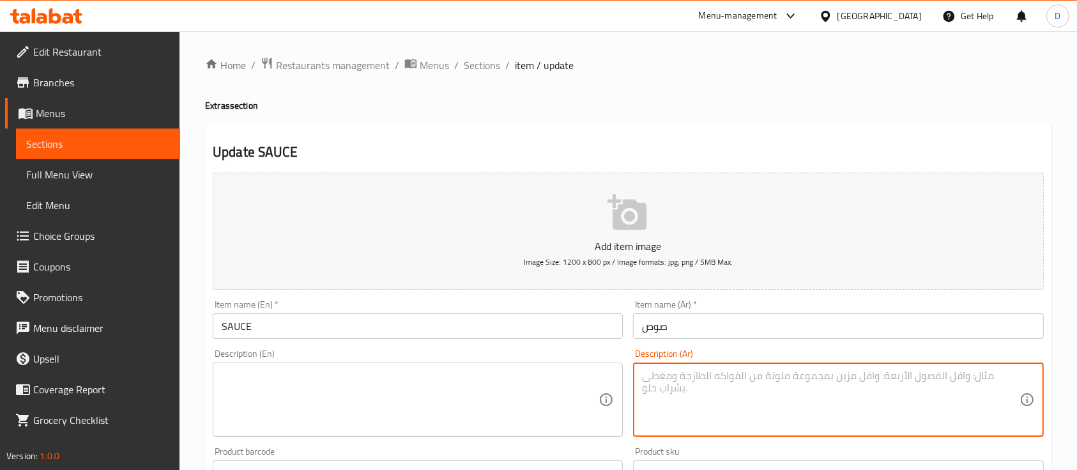
paste textarea "اضافه مميزه لوجبتك"
type textarea "اضافه مميزه لوجبتك"
click at [325, 378] on textarea at bounding box center [410, 399] width 377 height 61
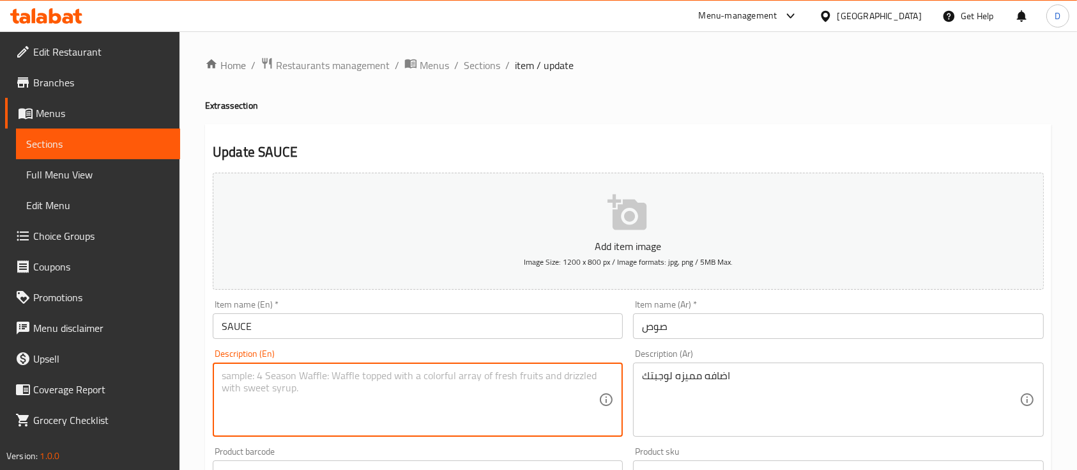
paste textarea "A special addition to your meal"
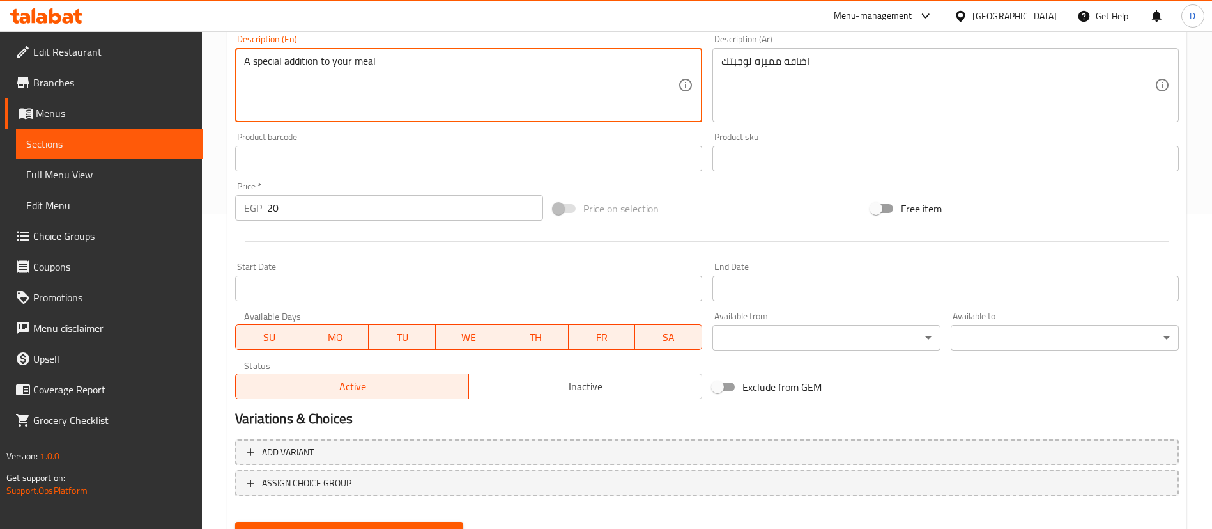
scroll to position [372, 0]
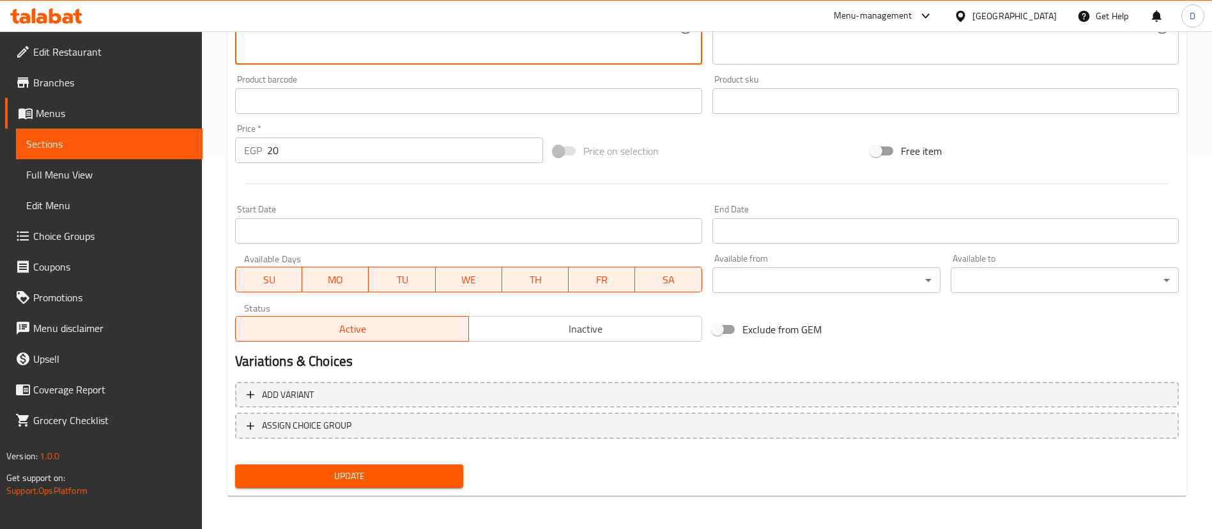
type textarea "A special addition to your meal"
click at [367, 469] on span "Update" at bounding box center [349, 476] width 208 height 16
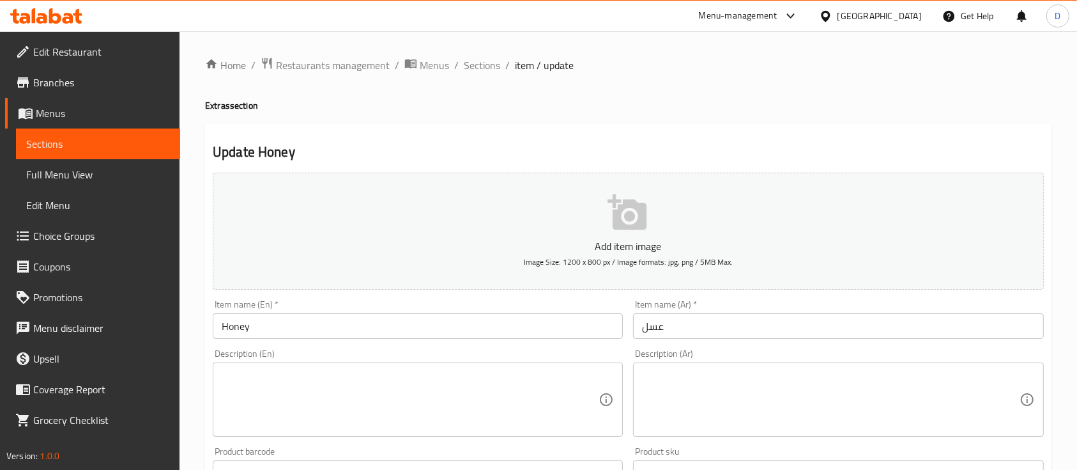
click at [652, 408] on textarea at bounding box center [830, 399] width 377 height 61
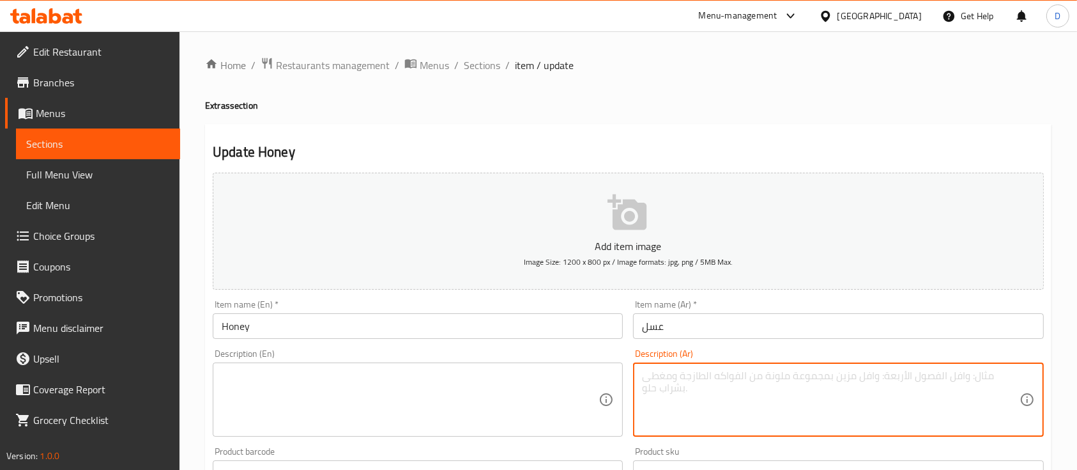
paste textarea "اضافه مميزه لوجبتك"
type textarea "اضافه مميزه لوجبتك"
click at [392, 396] on textarea at bounding box center [410, 399] width 377 height 61
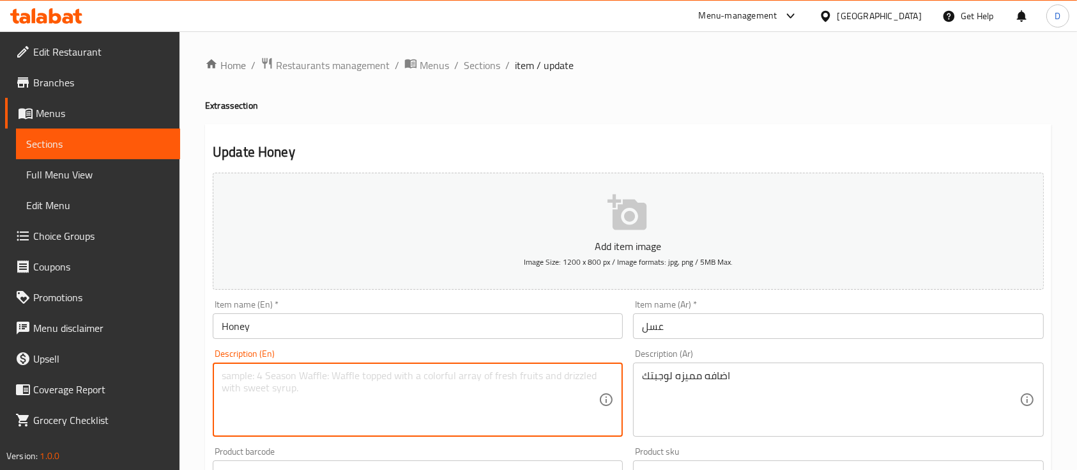
paste textarea "A special addition to your meal"
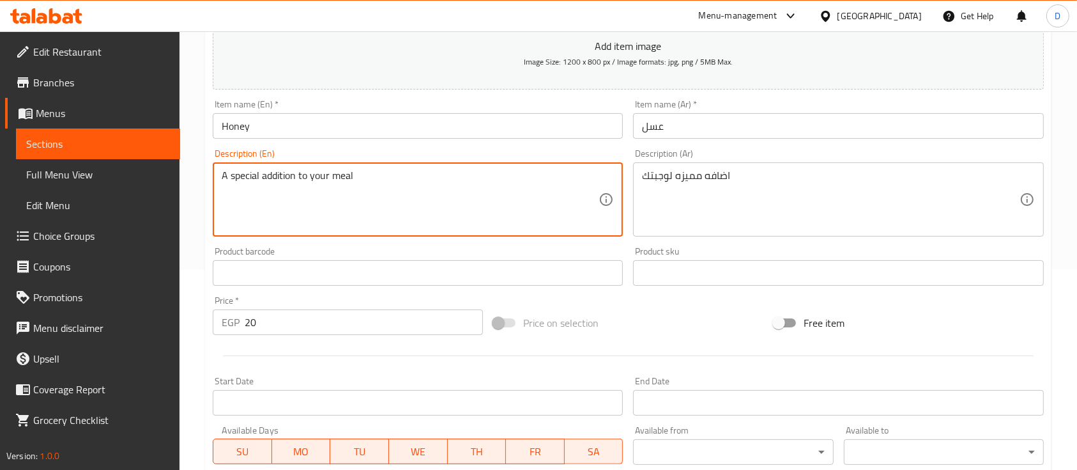
scroll to position [433, 0]
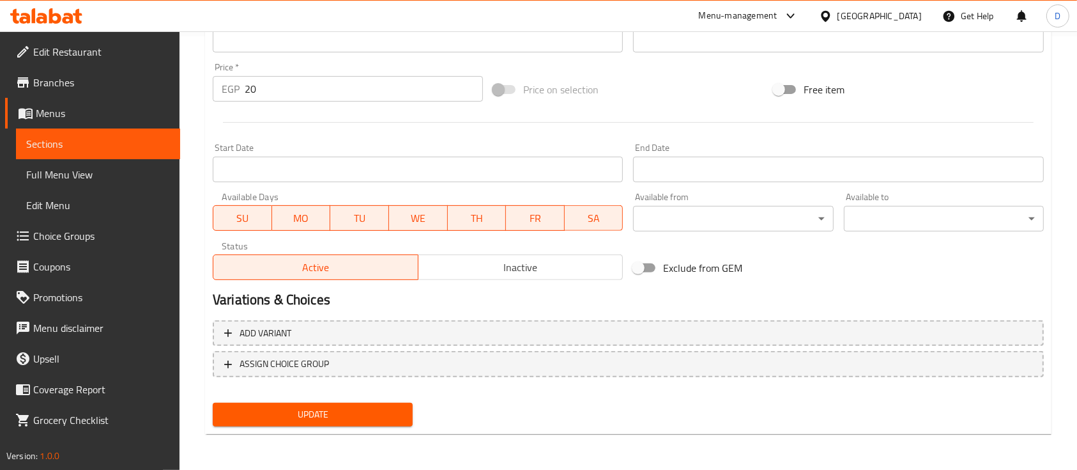
type textarea "A special addition to your meal"
click at [374, 413] on span "Update" at bounding box center [313, 414] width 180 height 16
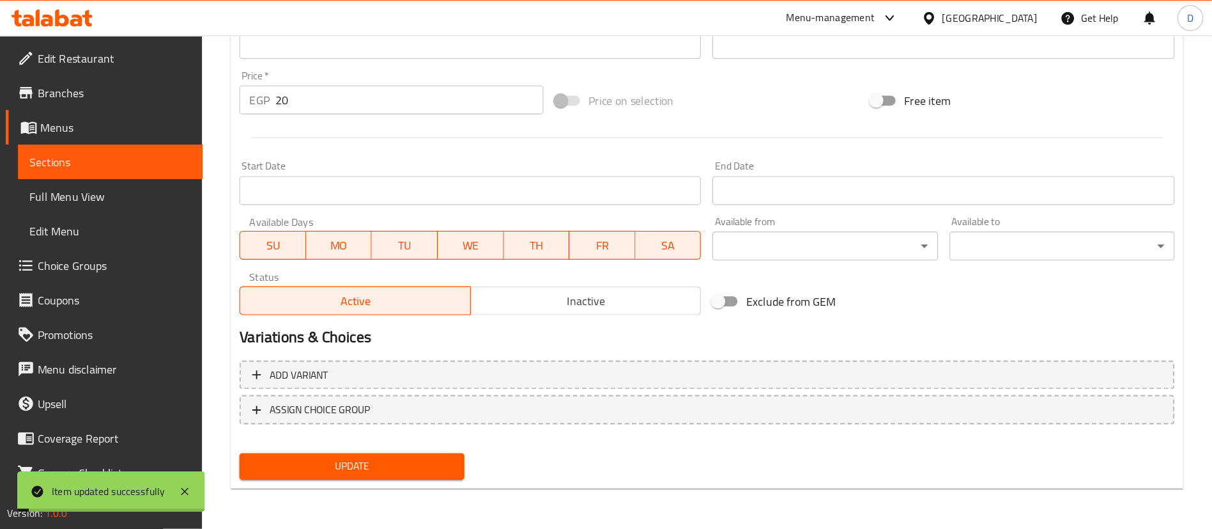
scroll to position [372, 0]
